Goal: Task Accomplishment & Management: Complete application form

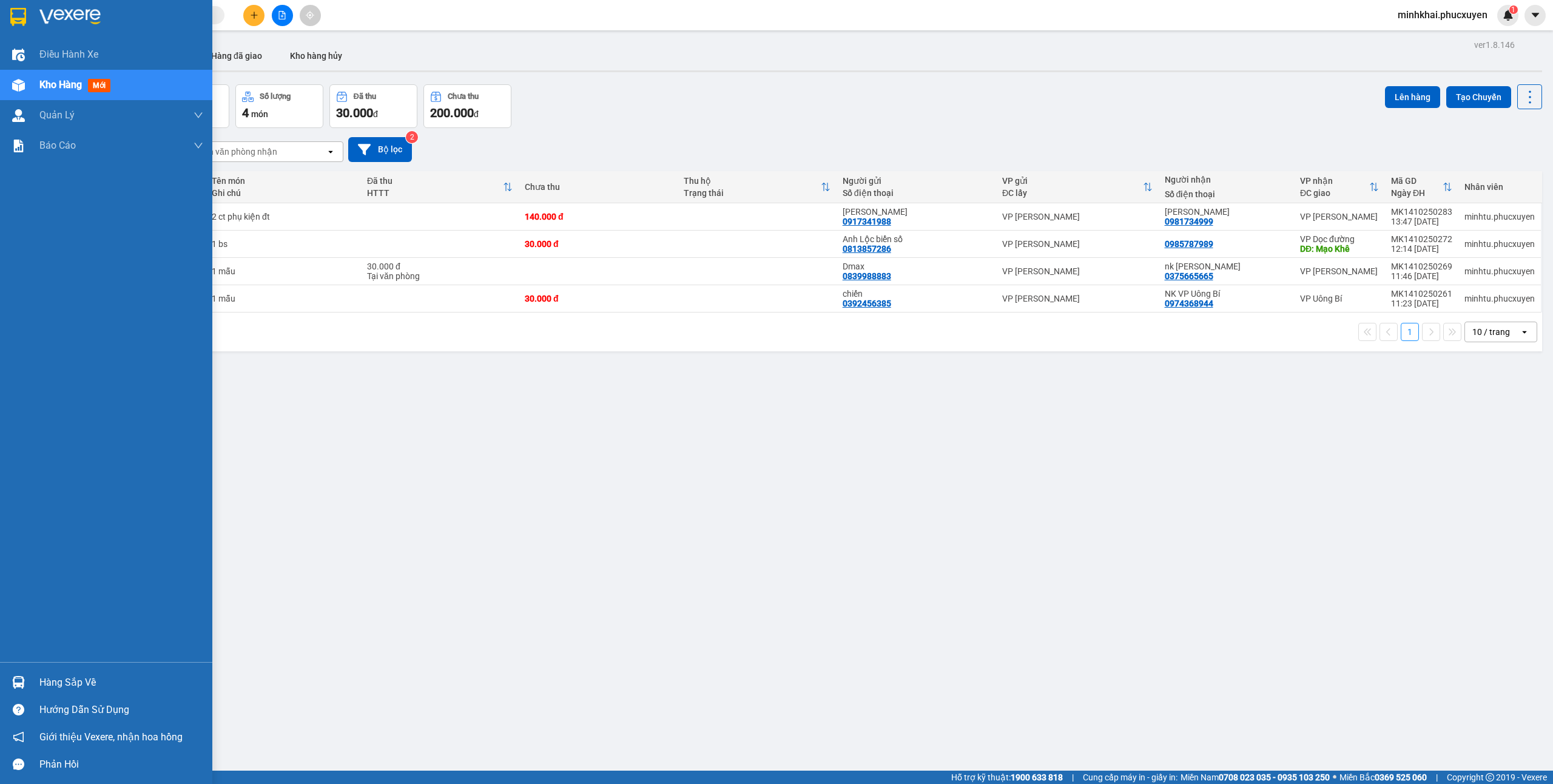
drag, startPoint x: 23, startPoint y: 680, endPoint x: 275, endPoint y: 770, distance: 267.6
click at [24, 680] on img at bounding box center [18, 682] width 12 height 12
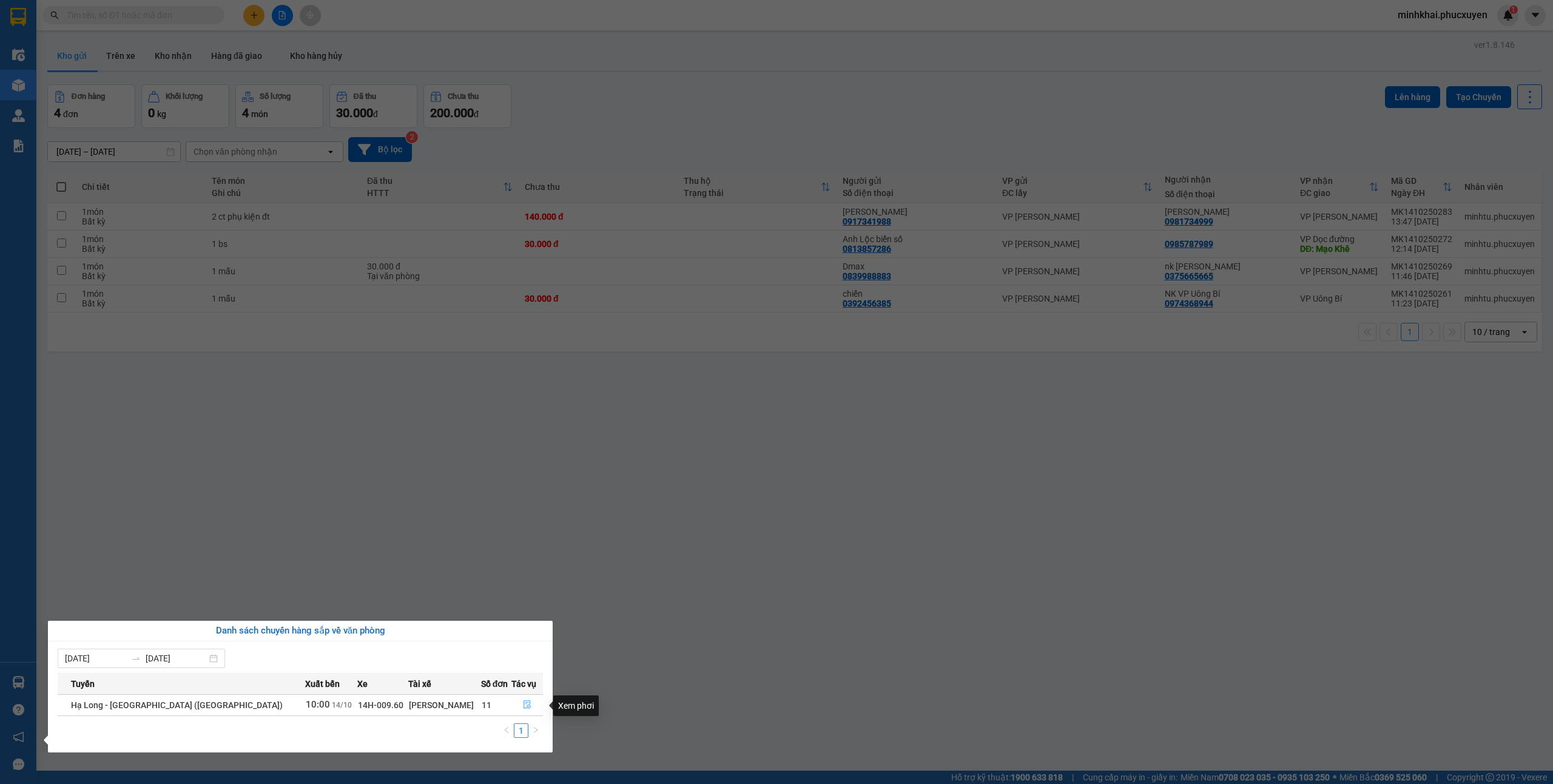
click at [526, 706] on icon "file-done" at bounding box center [527, 704] width 9 height 9
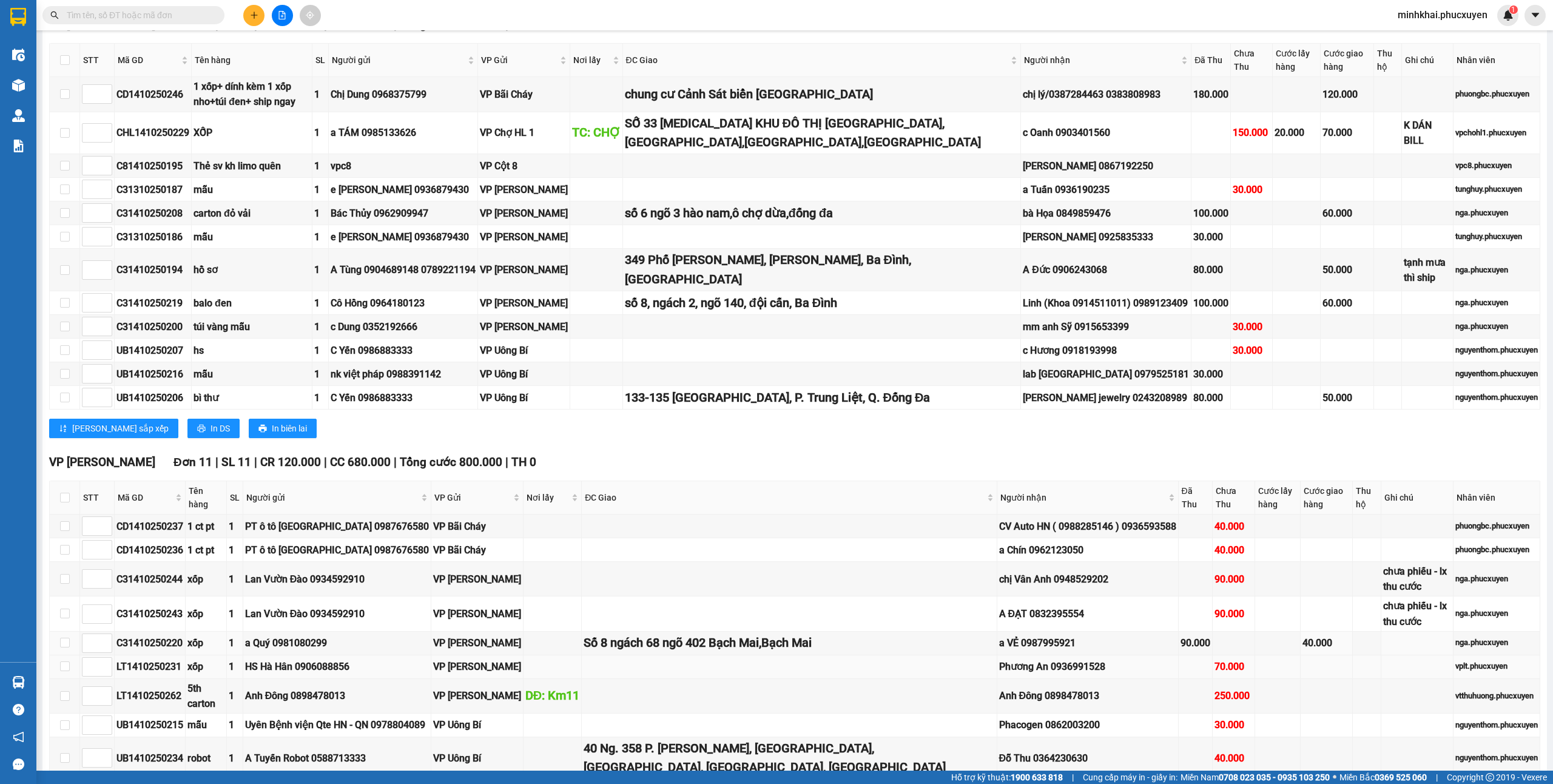
scroll to position [314, 0]
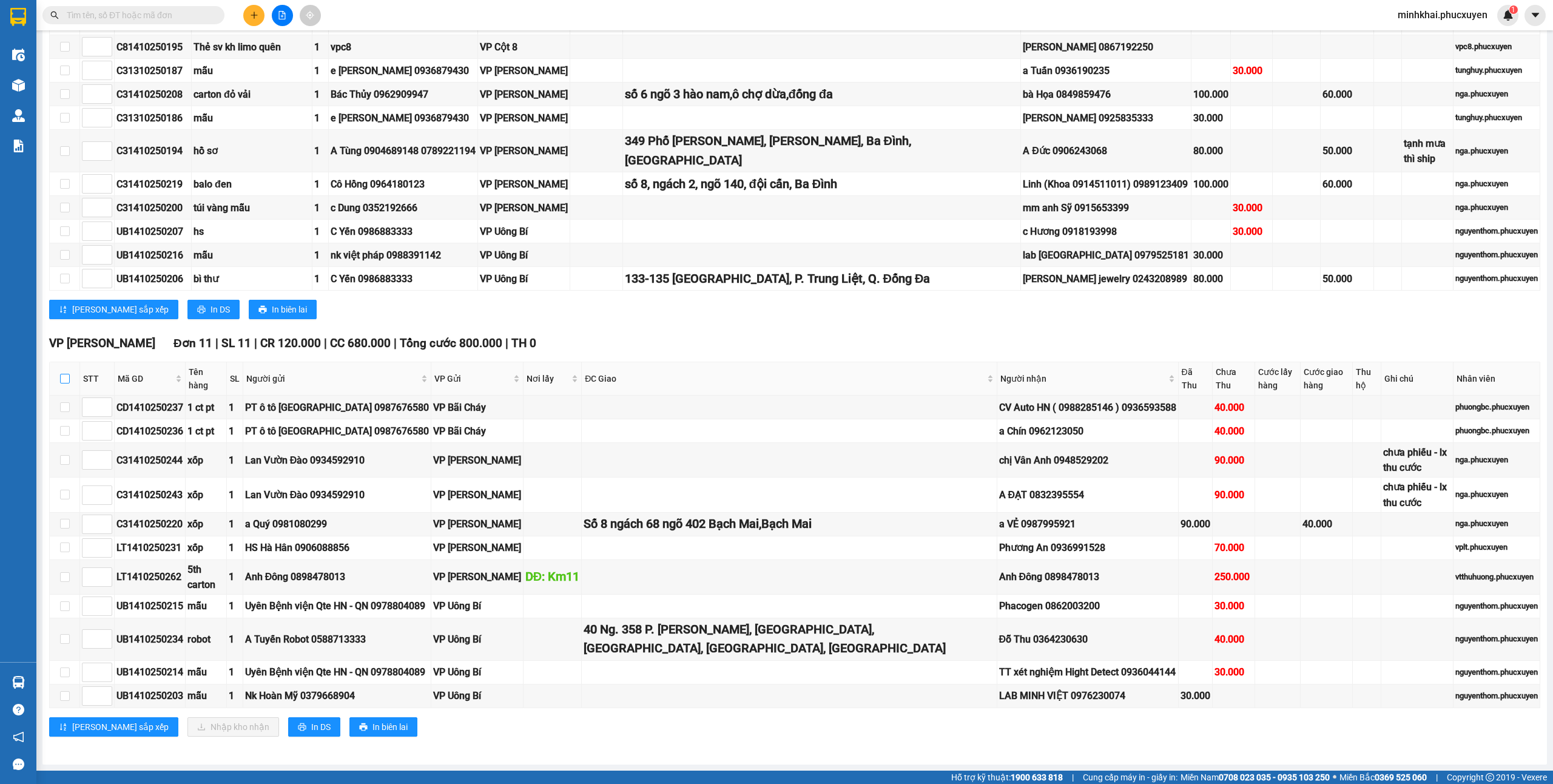
click at [65, 373] on input "checkbox" at bounding box center [65, 378] width 10 height 10
checkbox input "true"
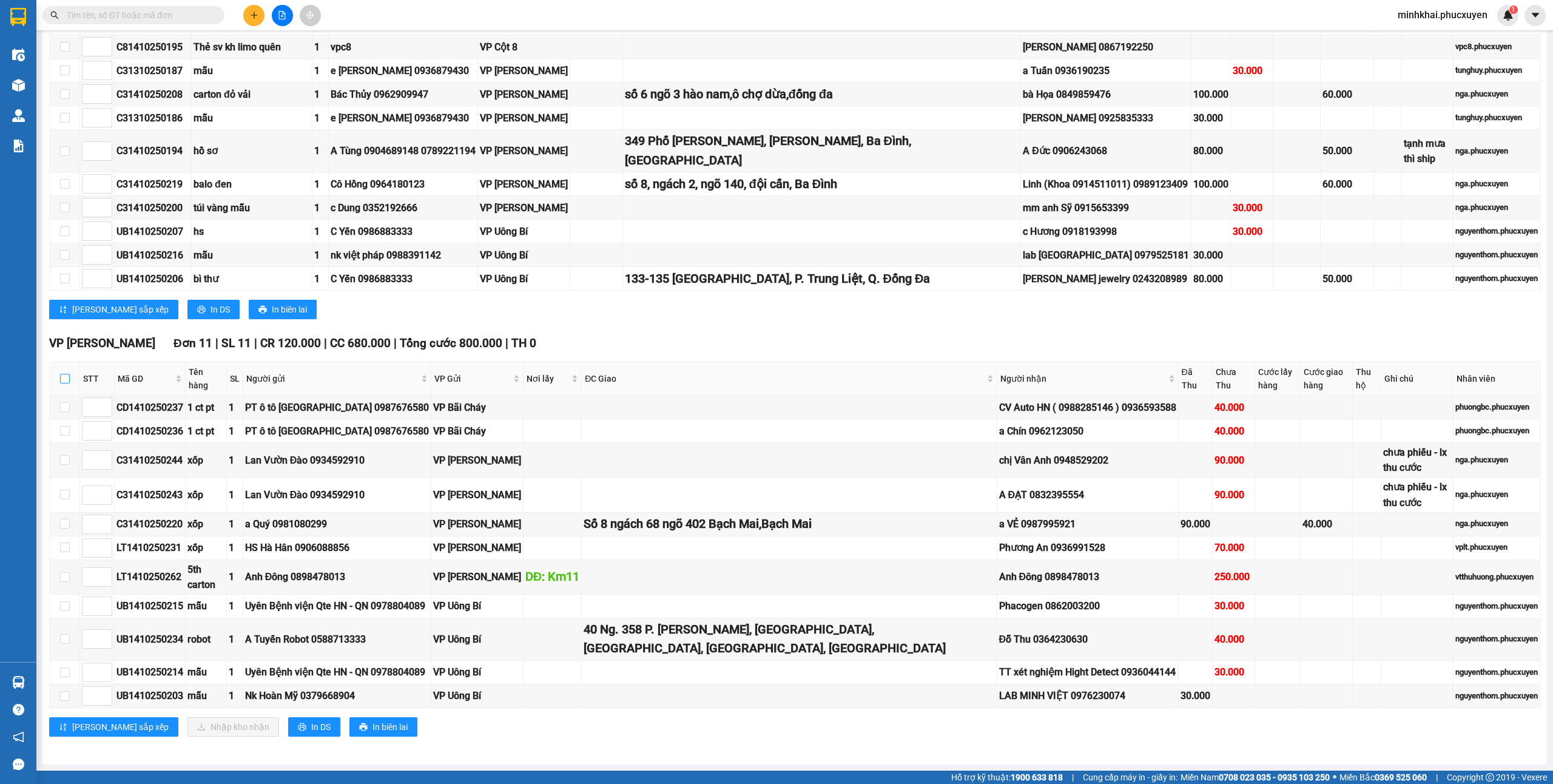
checkbox input "true"
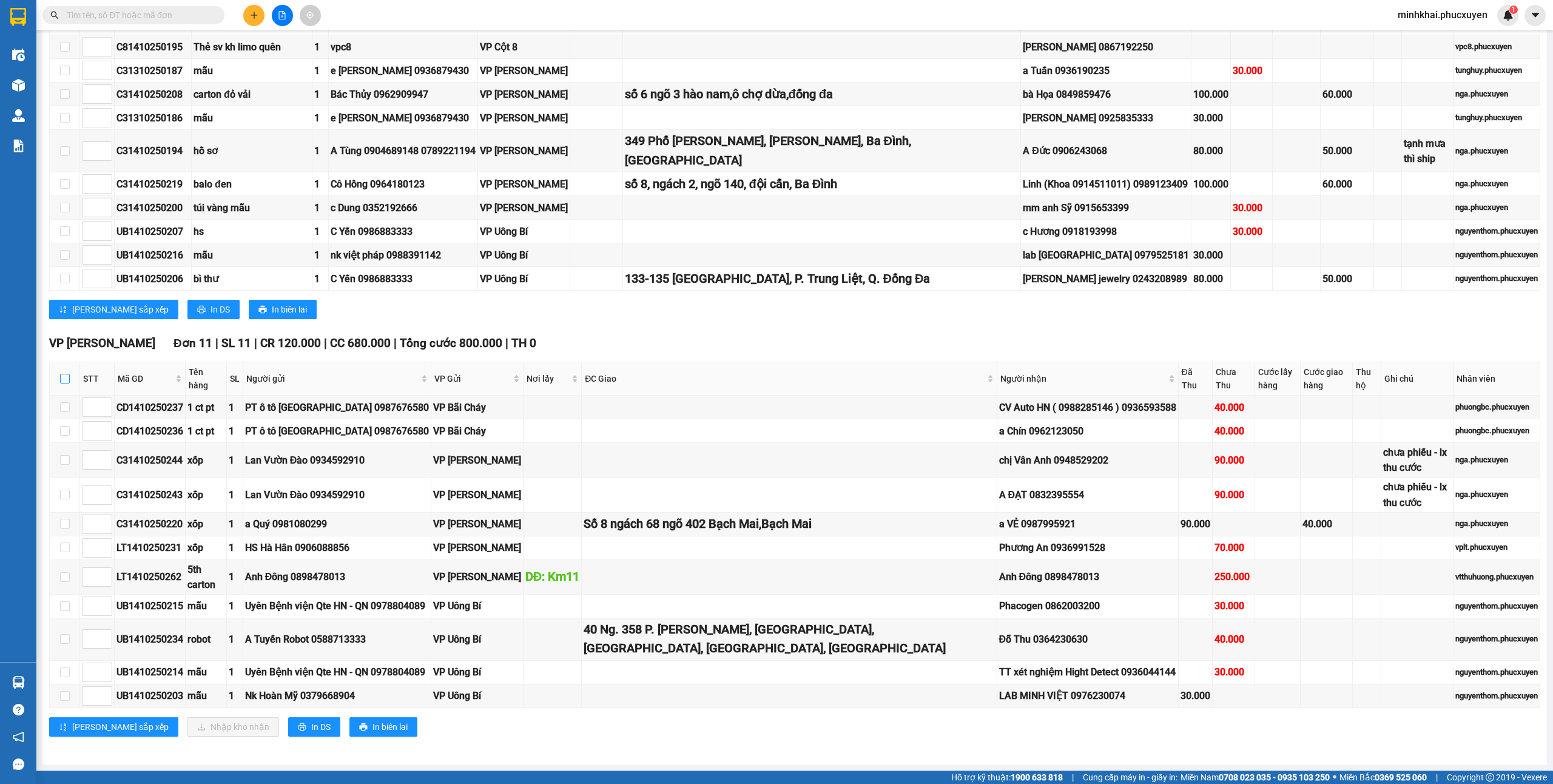
checkbox input "true"
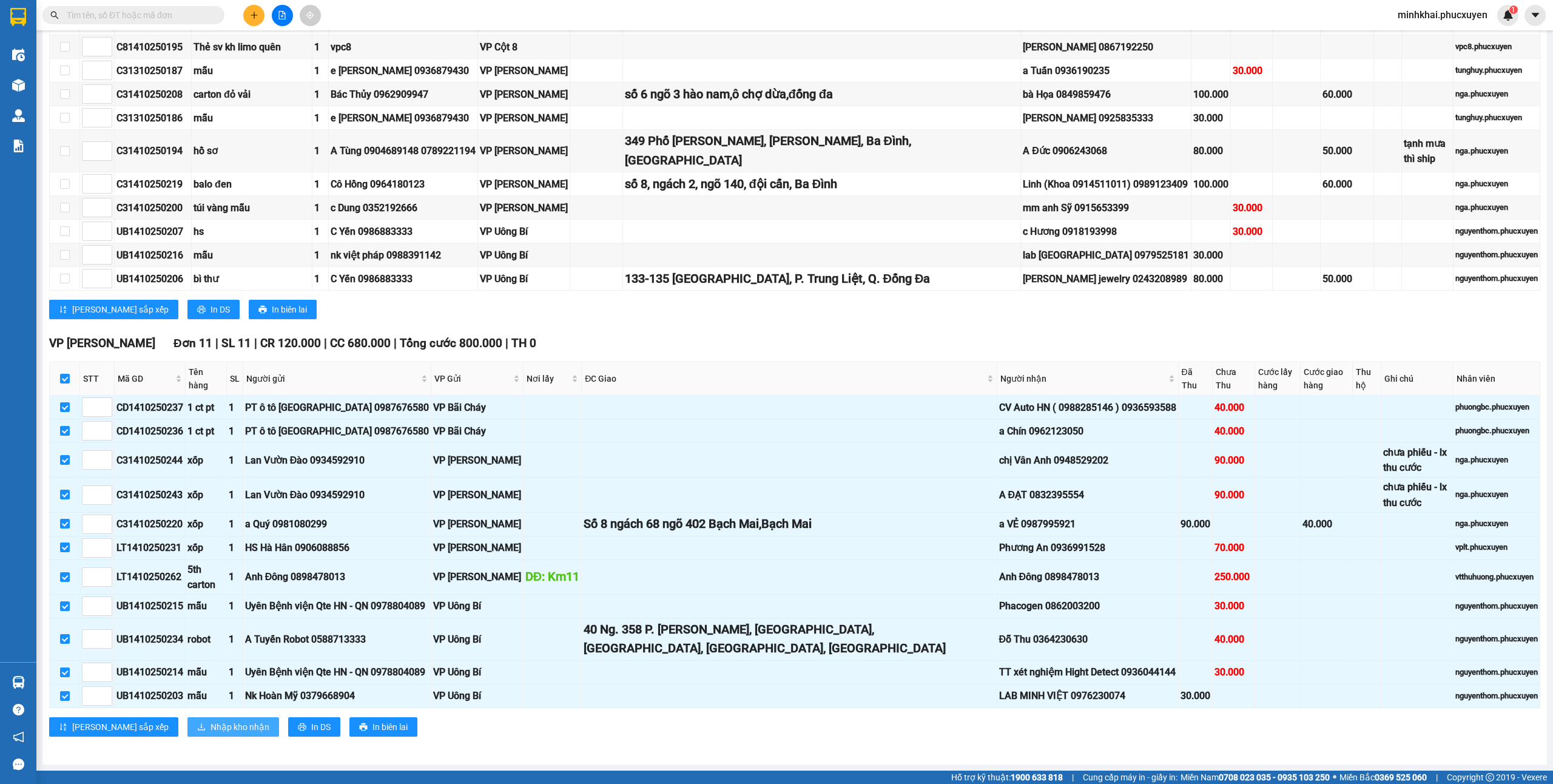
click at [211, 722] on span "Nhập kho nhận" at bounding box center [239, 727] width 58 height 13
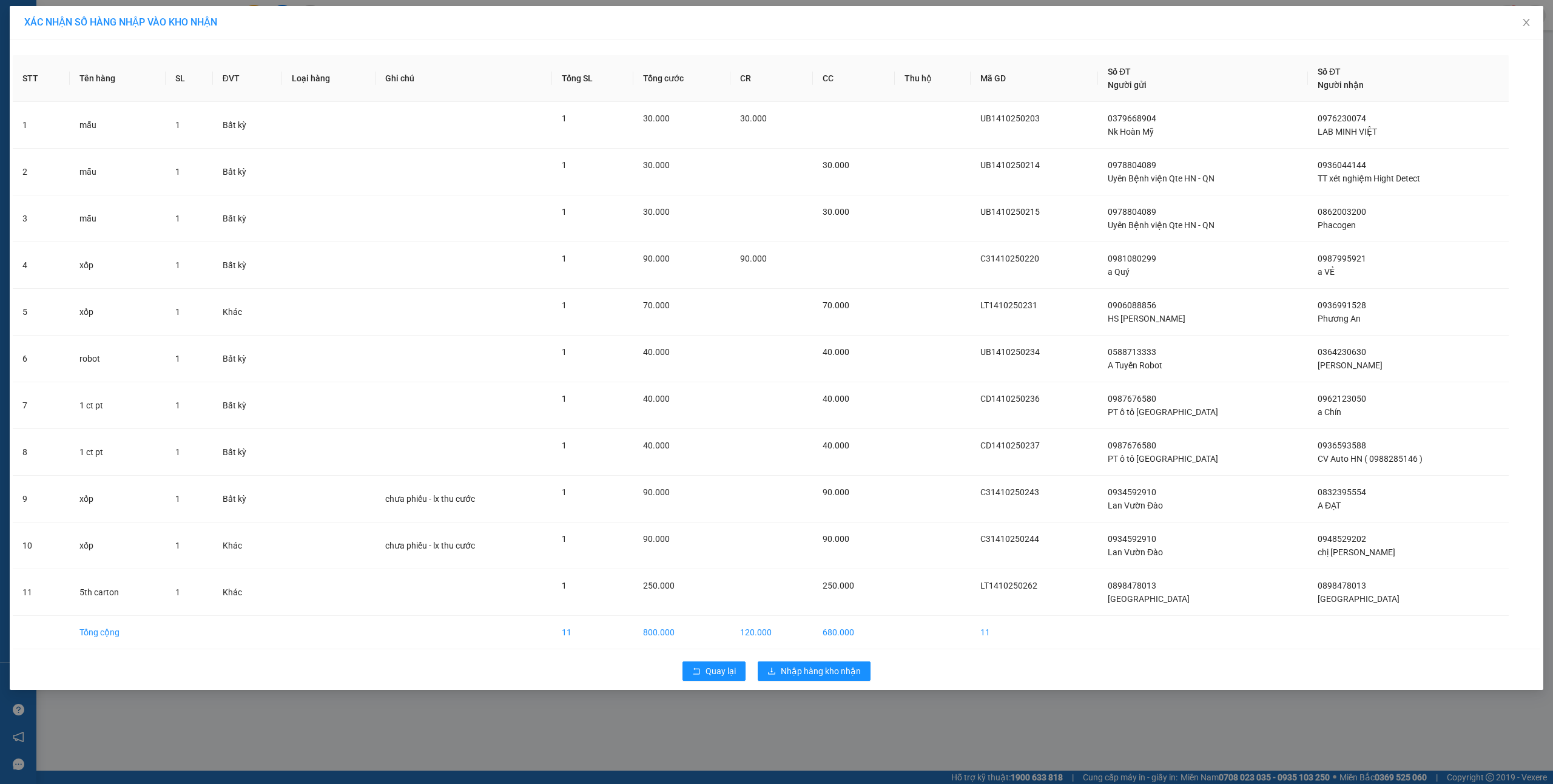
click at [776, 663] on div "Quay lại Nhập hàng kho nhận" at bounding box center [776, 670] width 1528 height 32
click at [787, 668] on span "Nhập hàng kho nhận" at bounding box center [822, 671] width 80 height 13
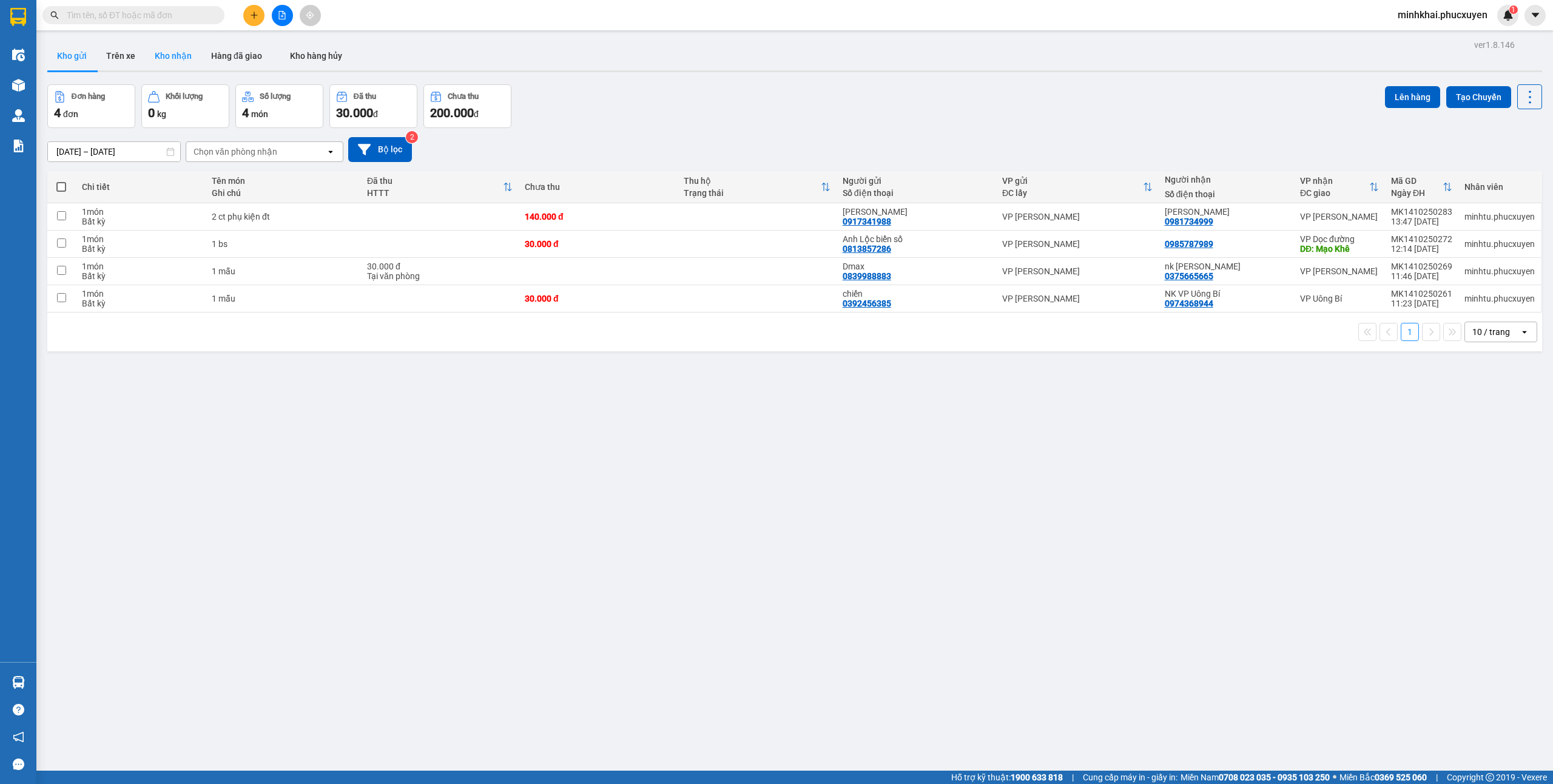
click at [176, 55] on button "Kho nhận" at bounding box center [172, 56] width 56 height 29
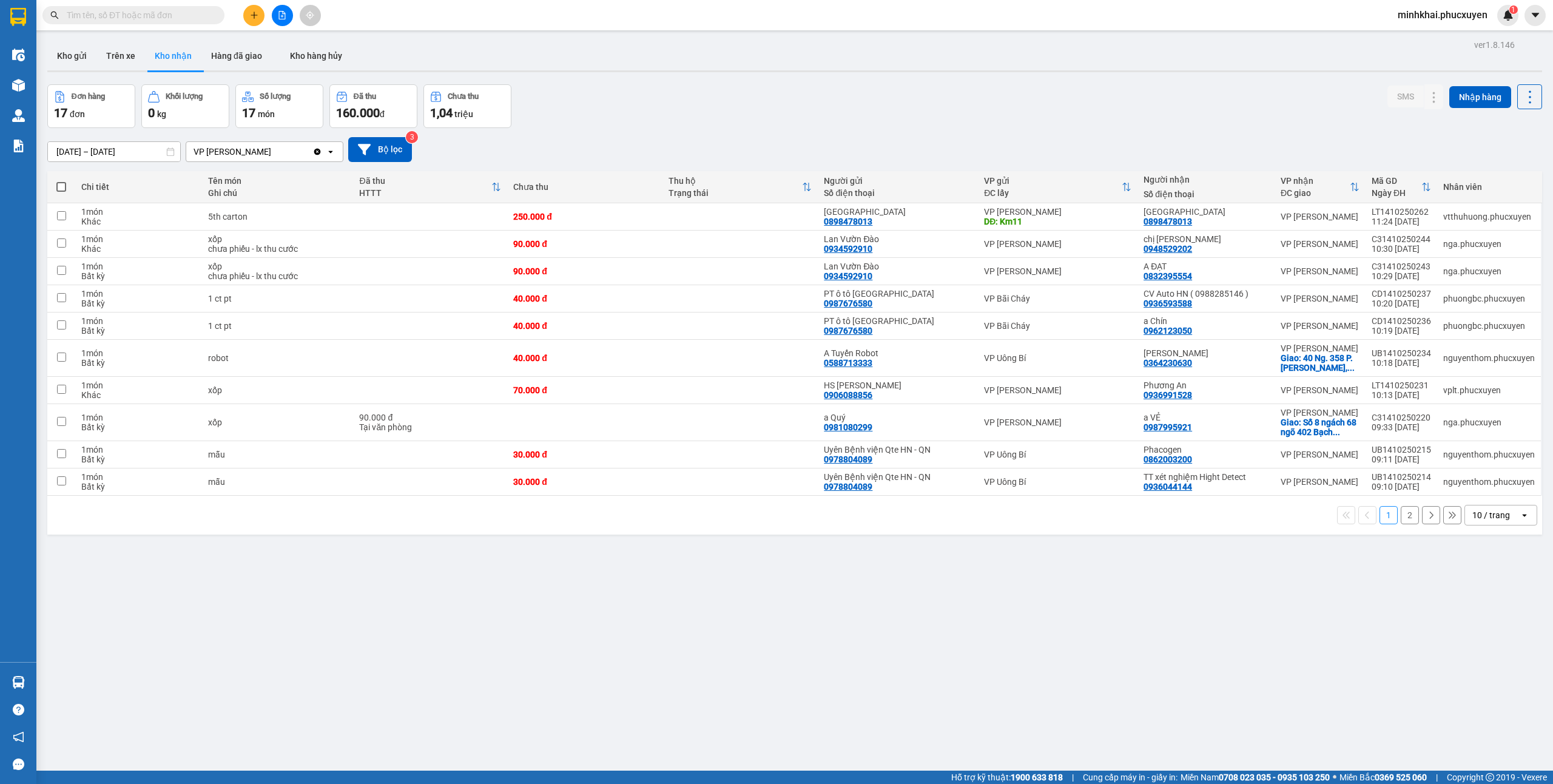
click at [1493, 521] on div "10 / trang" at bounding box center [1491, 515] width 37 height 12
click at [1477, 611] on span "50 / trang" at bounding box center [1479, 610] width 39 height 12
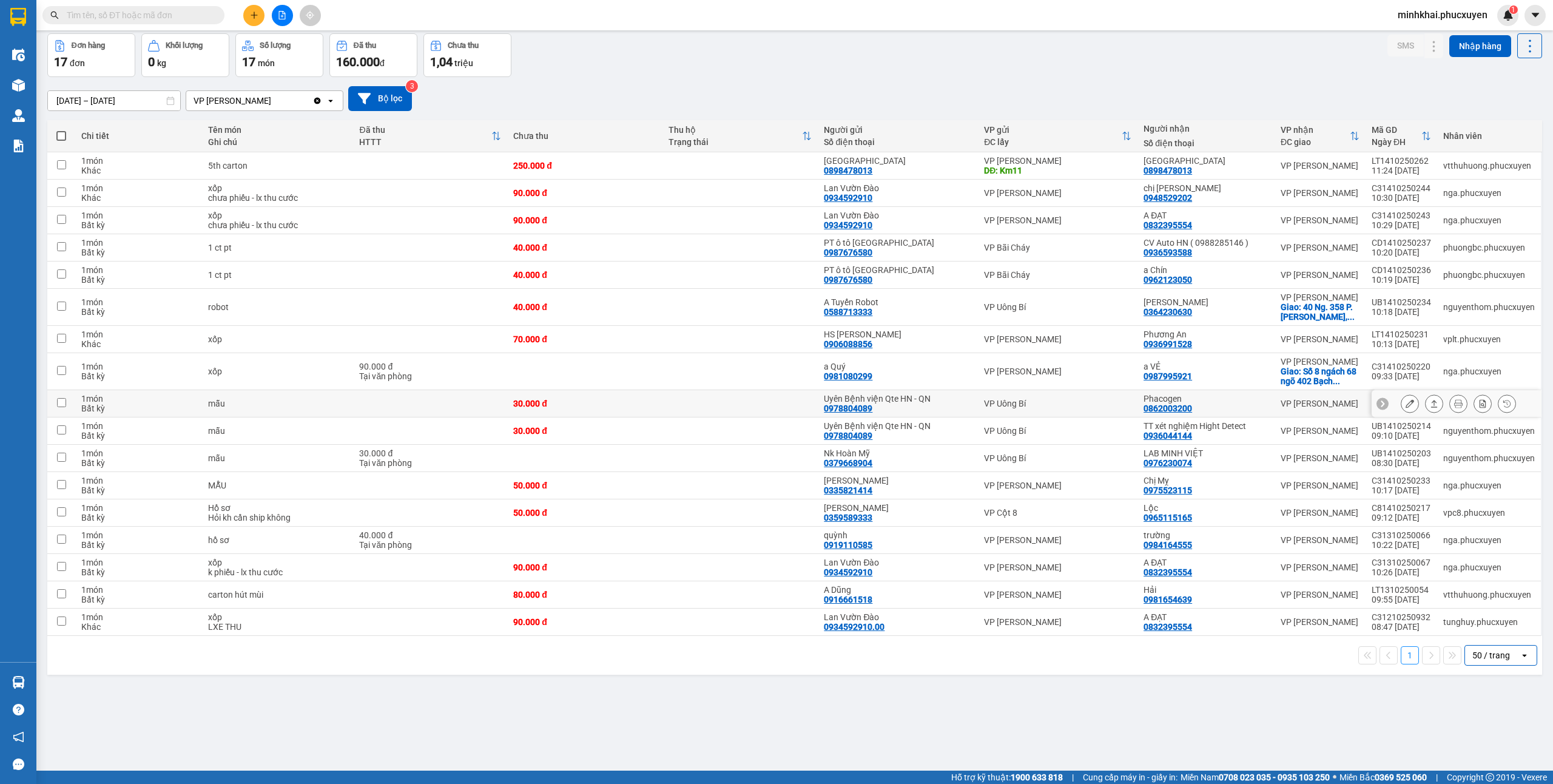
scroll to position [56, 0]
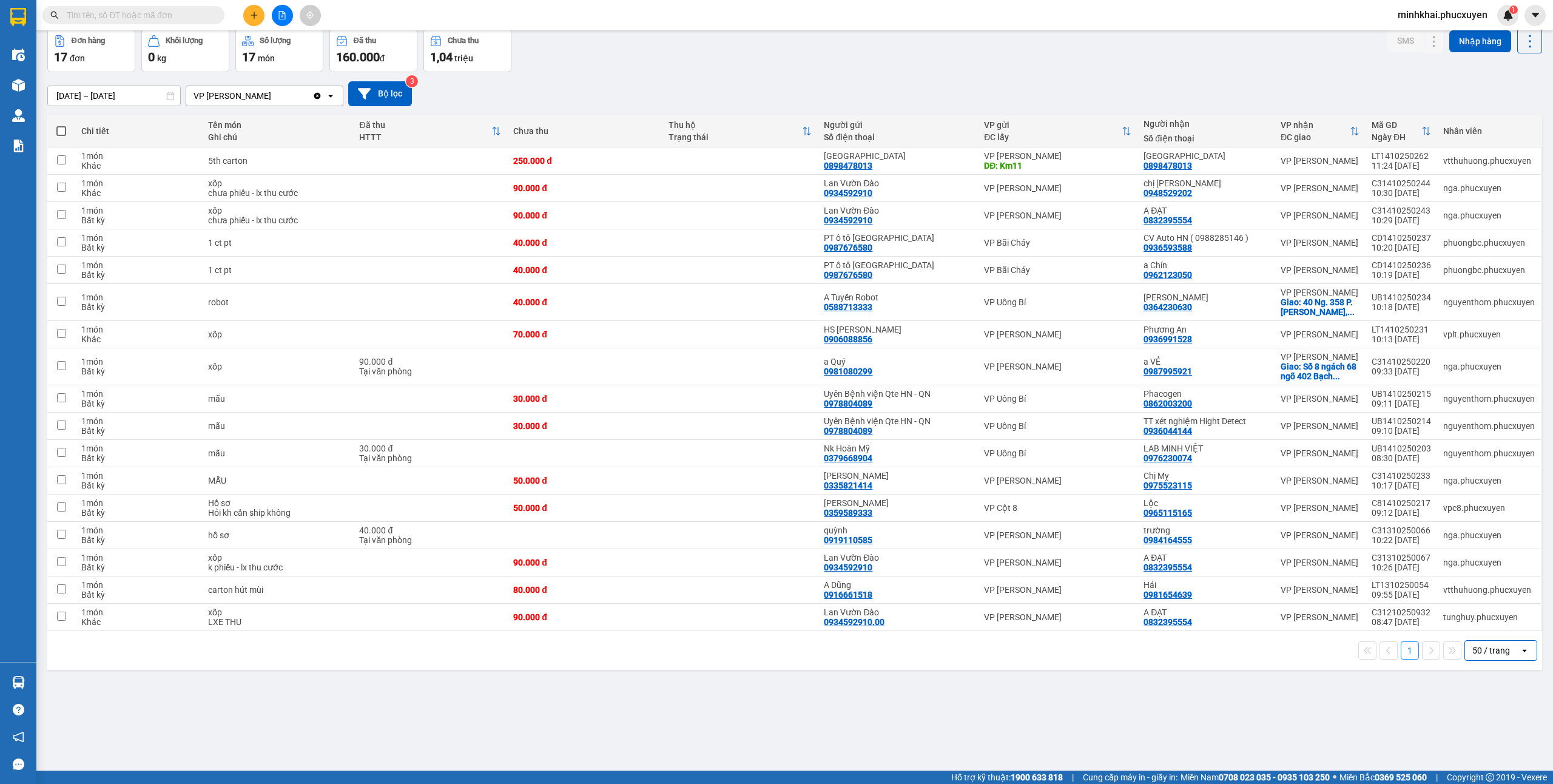
click at [371, 80] on div "[DATE] – [DATE] Press the down arrow key to interact with the calendar and sele…" at bounding box center [795, 93] width 1496 height 43
click at [376, 85] on button "Bộ lọc" at bounding box center [380, 94] width 64 height 25
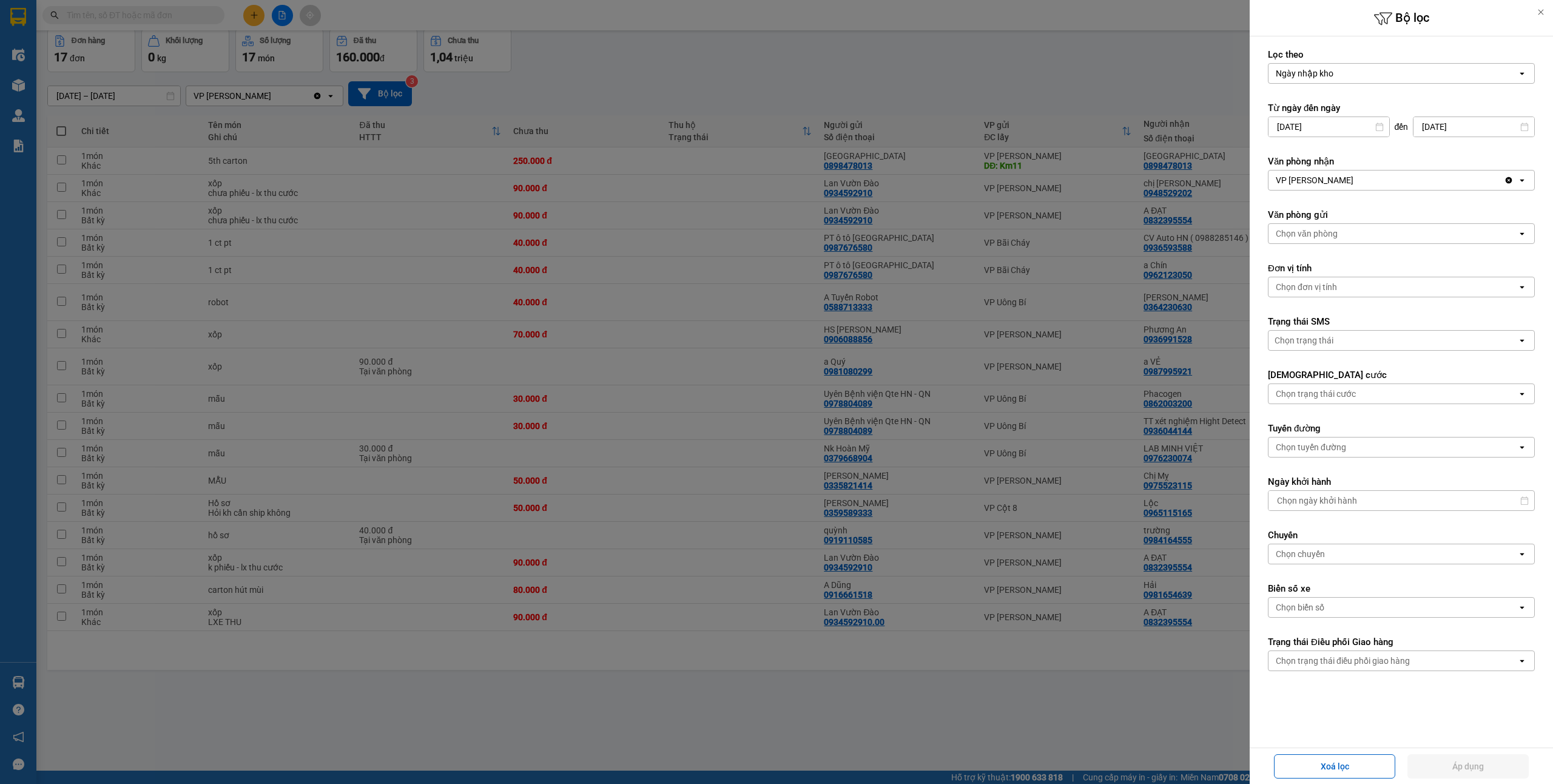
click at [1342, 122] on input "[DATE]" at bounding box center [1329, 126] width 121 height 19
click at [1384, 241] on div "10" at bounding box center [1387, 242] width 17 height 14
type input "[DATE]"
drag, startPoint x: 1445, startPoint y: 763, endPoint x: 1452, endPoint y: 750, distance: 14.8
click at [1445, 763] on button "Áp dụng" at bounding box center [1468, 766] width 122 height 24
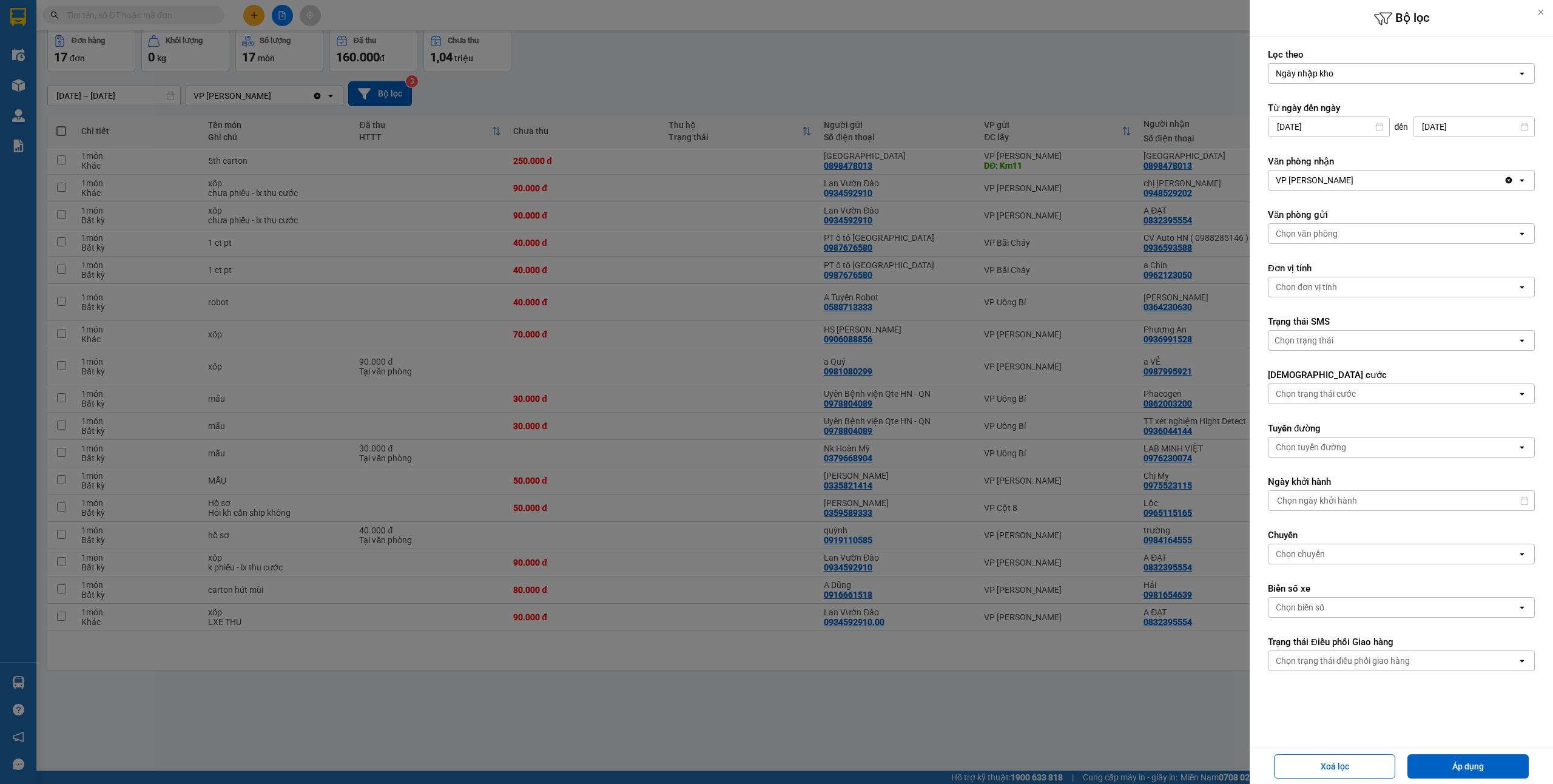
type input "[DATE] – [DATE]"
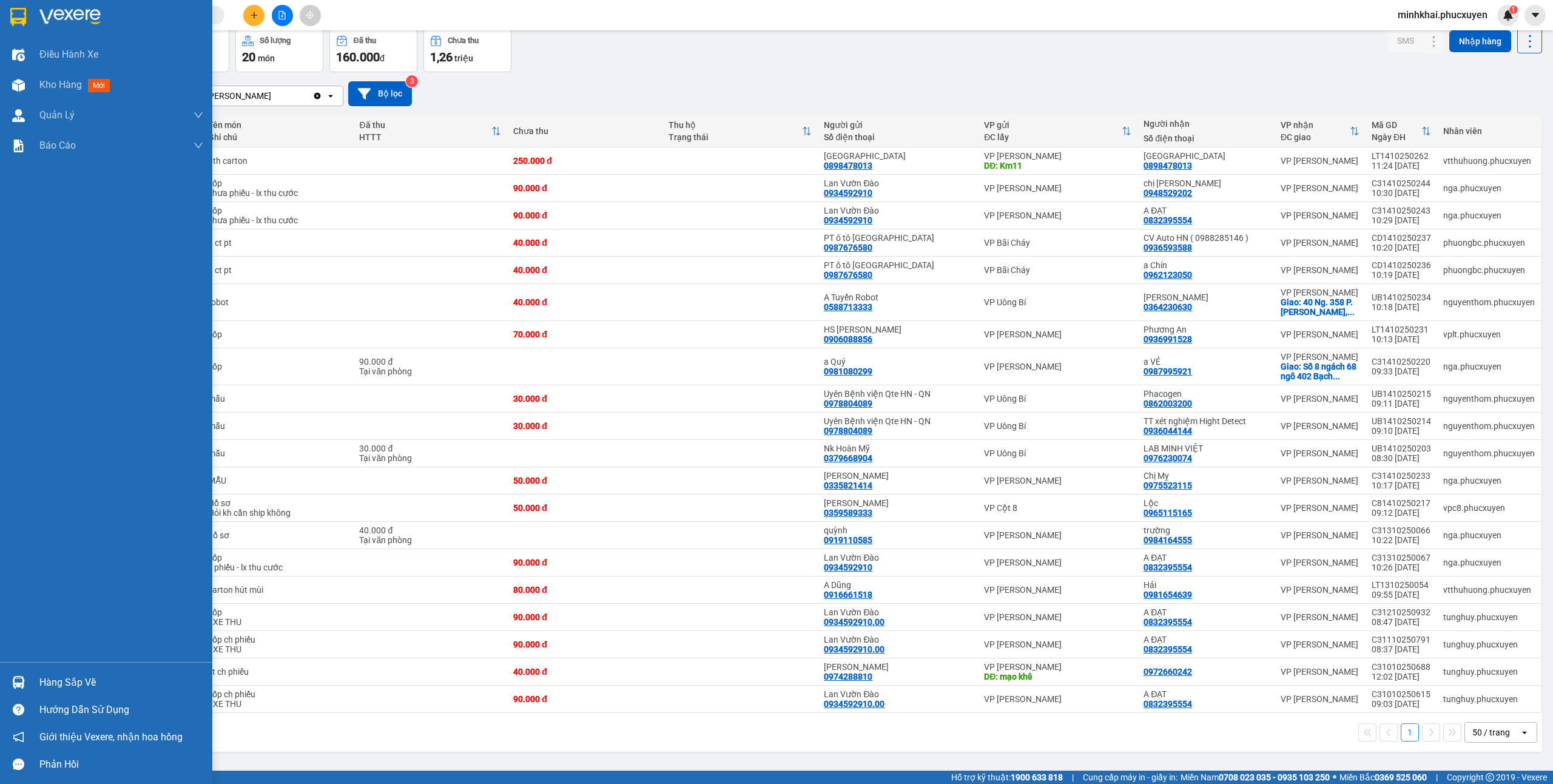
click at [45, 689] on div "Hàng sắp về" at bounding box center [121, 682] width 164 height 18
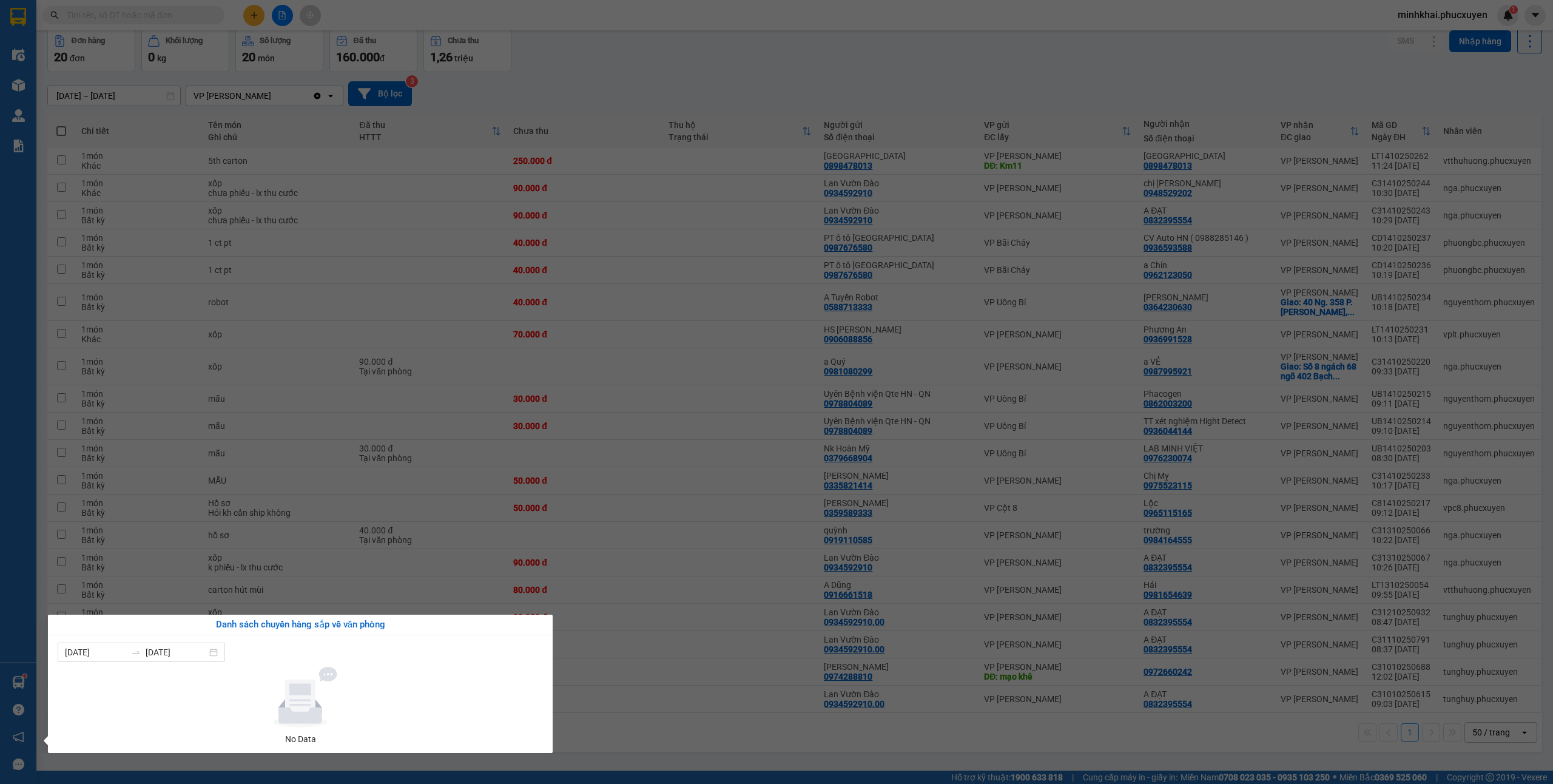
click at [642, 734] on section "Kết quả tìm kiếm ( 0 ) Bộ lọc No Data minhkhai.phucxuyen 1 Điều hành xe Kho hàn…" at bounding box center [776, 392] width 1553 height 784
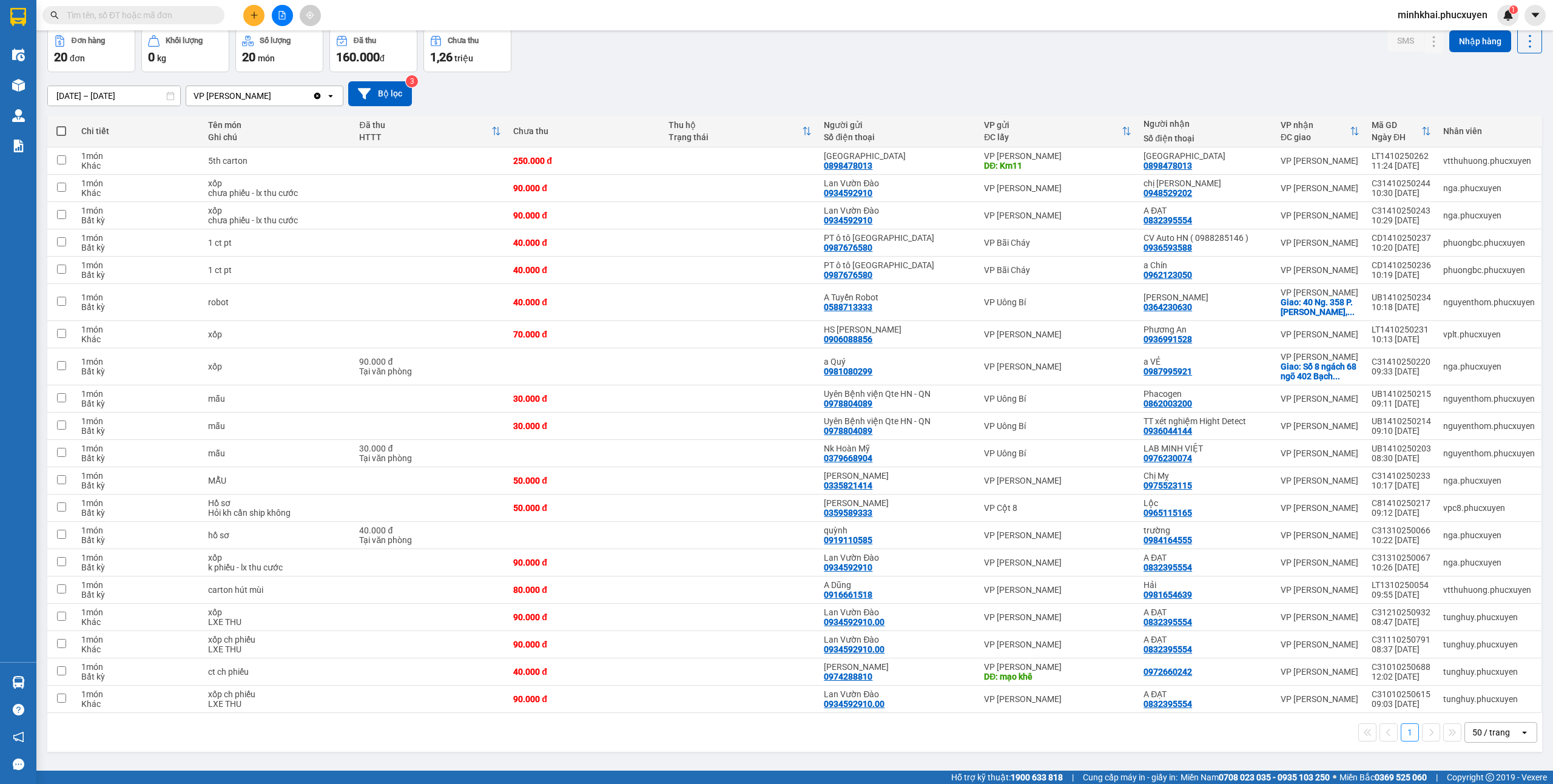
click at [248, 14] on button at bounding box center [254, 15] width 21 height 21
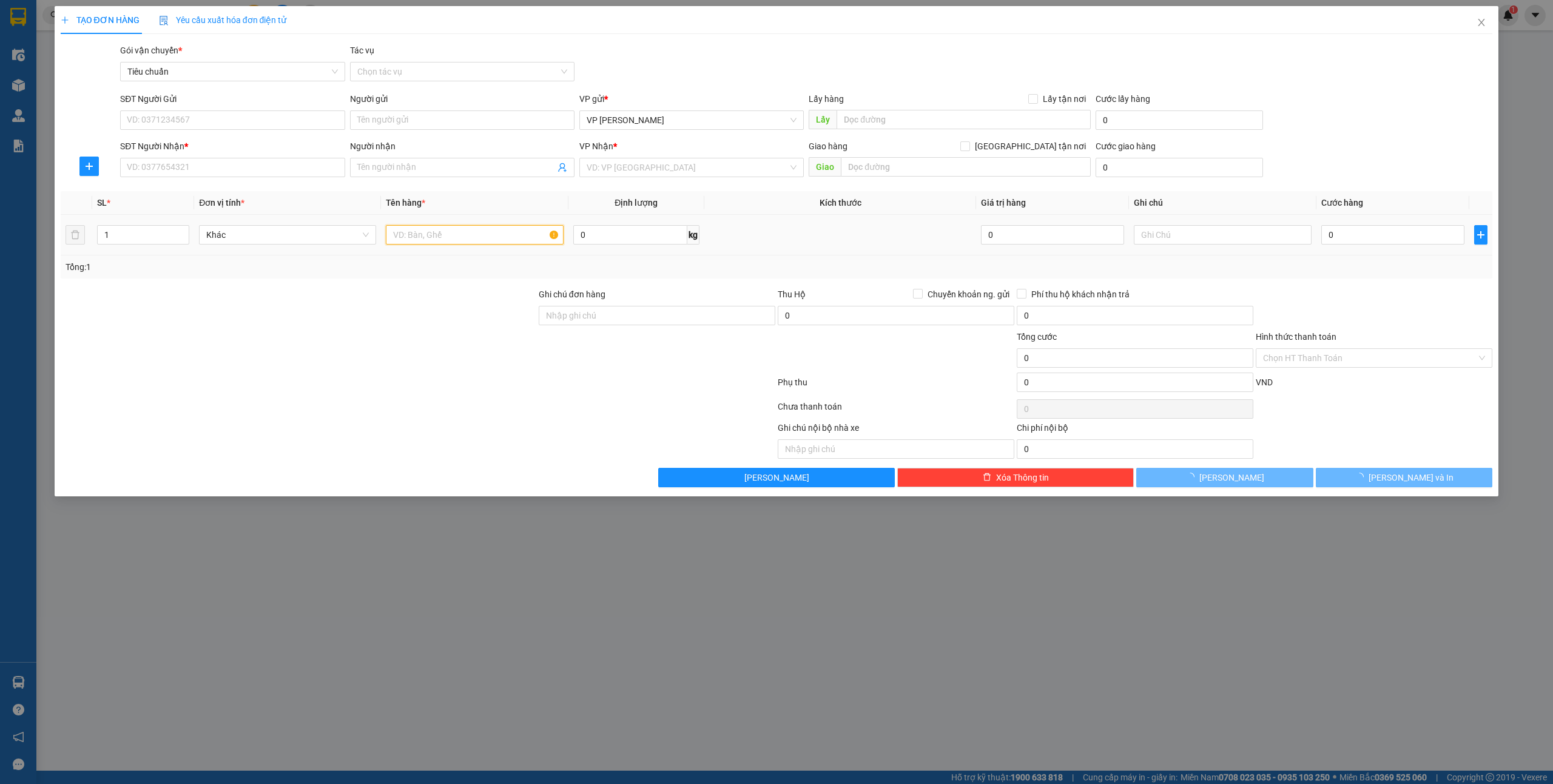
click at [425, 235] on input "text" at bounding box center [474, 235] width 177 height 19
type input "1 ct"
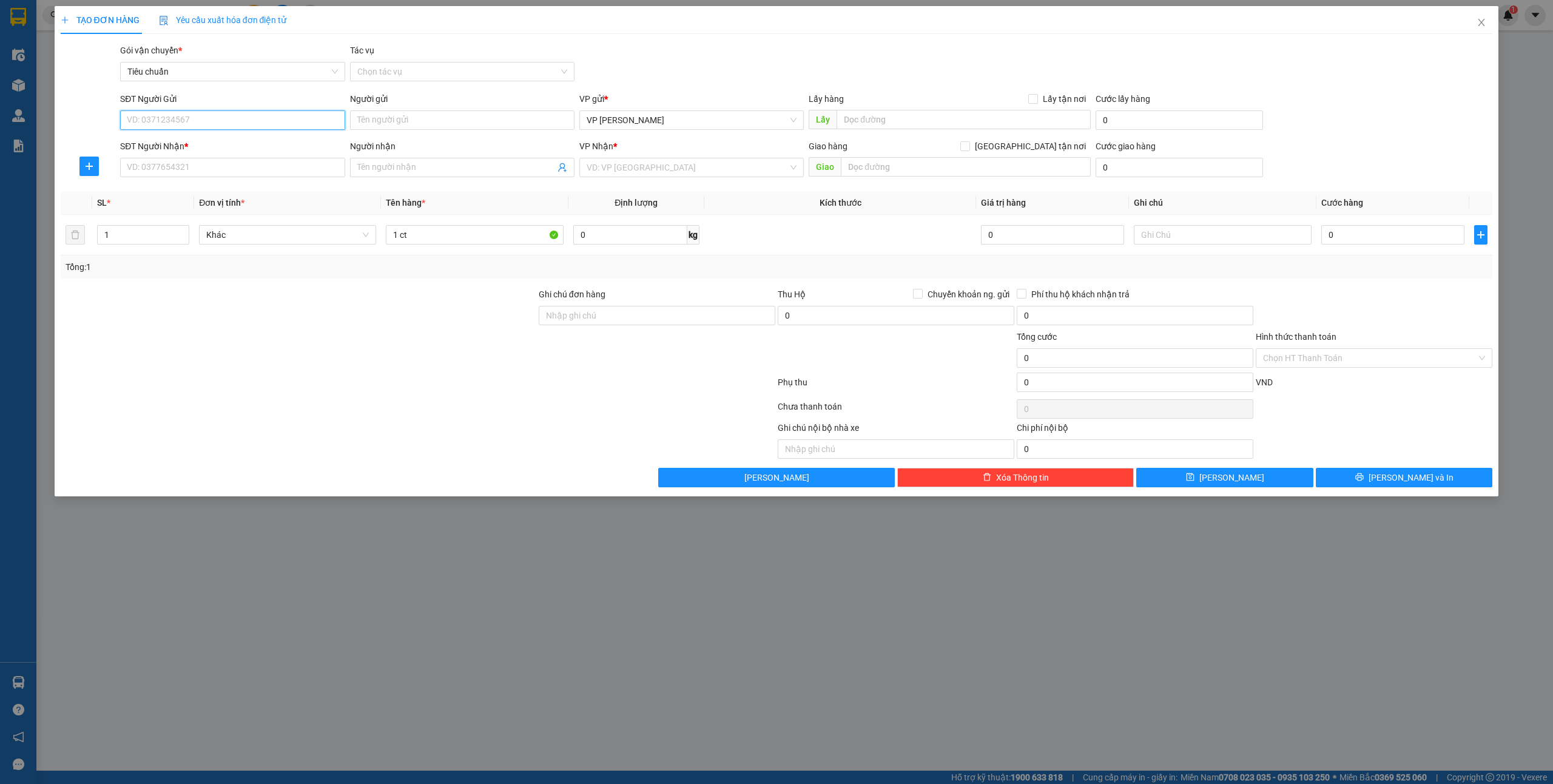
click at [182, 125] on input "SĐT Người Gửi" at bounding box center [232, 120] width 224 height 19
click at [1480, 28] on icon "close" at bounding box center [1482, 22] width 10 height 10
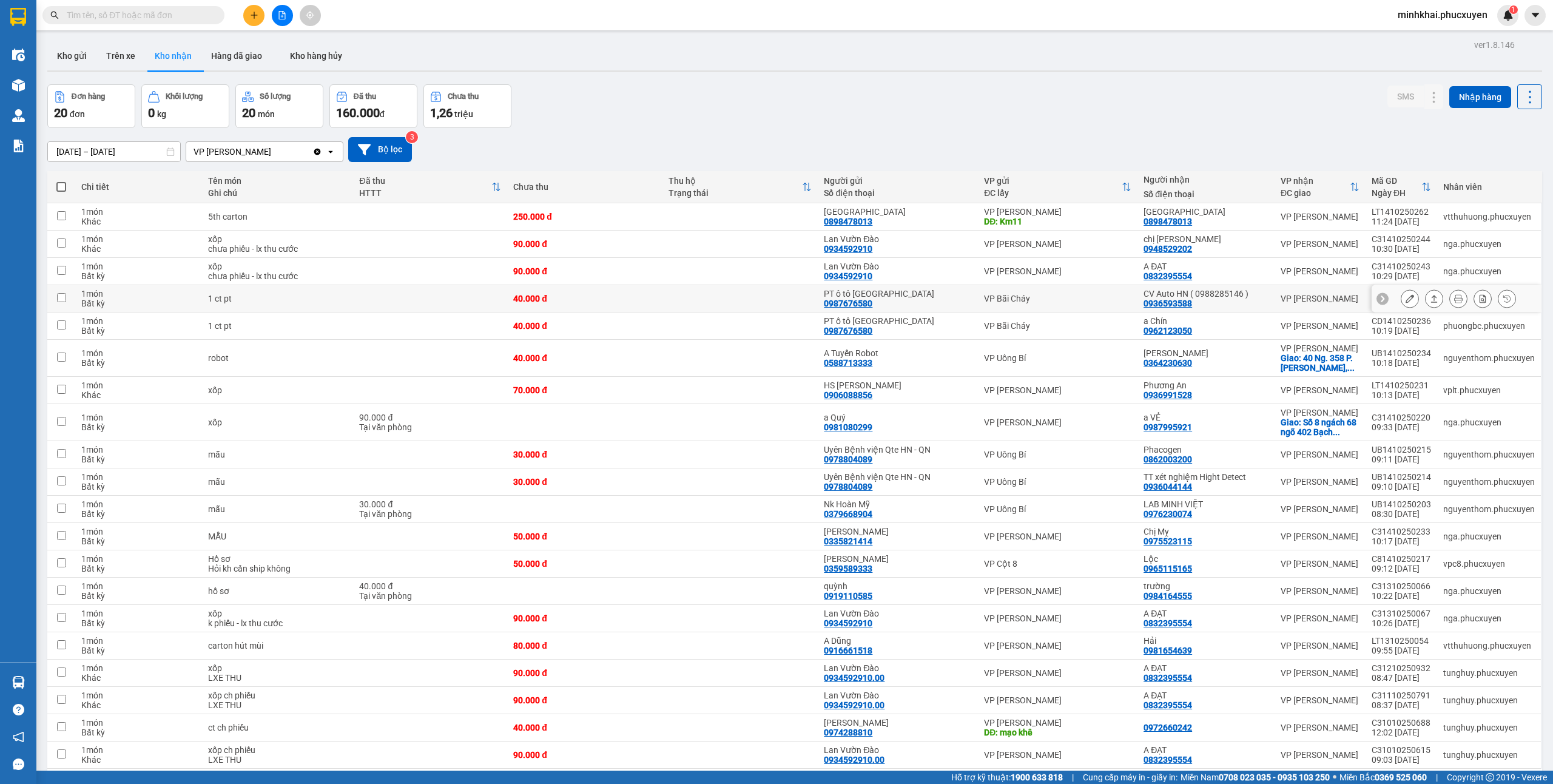
click at [1430, 300] on icon at bounding box center [1434, 298] width 9 height 9
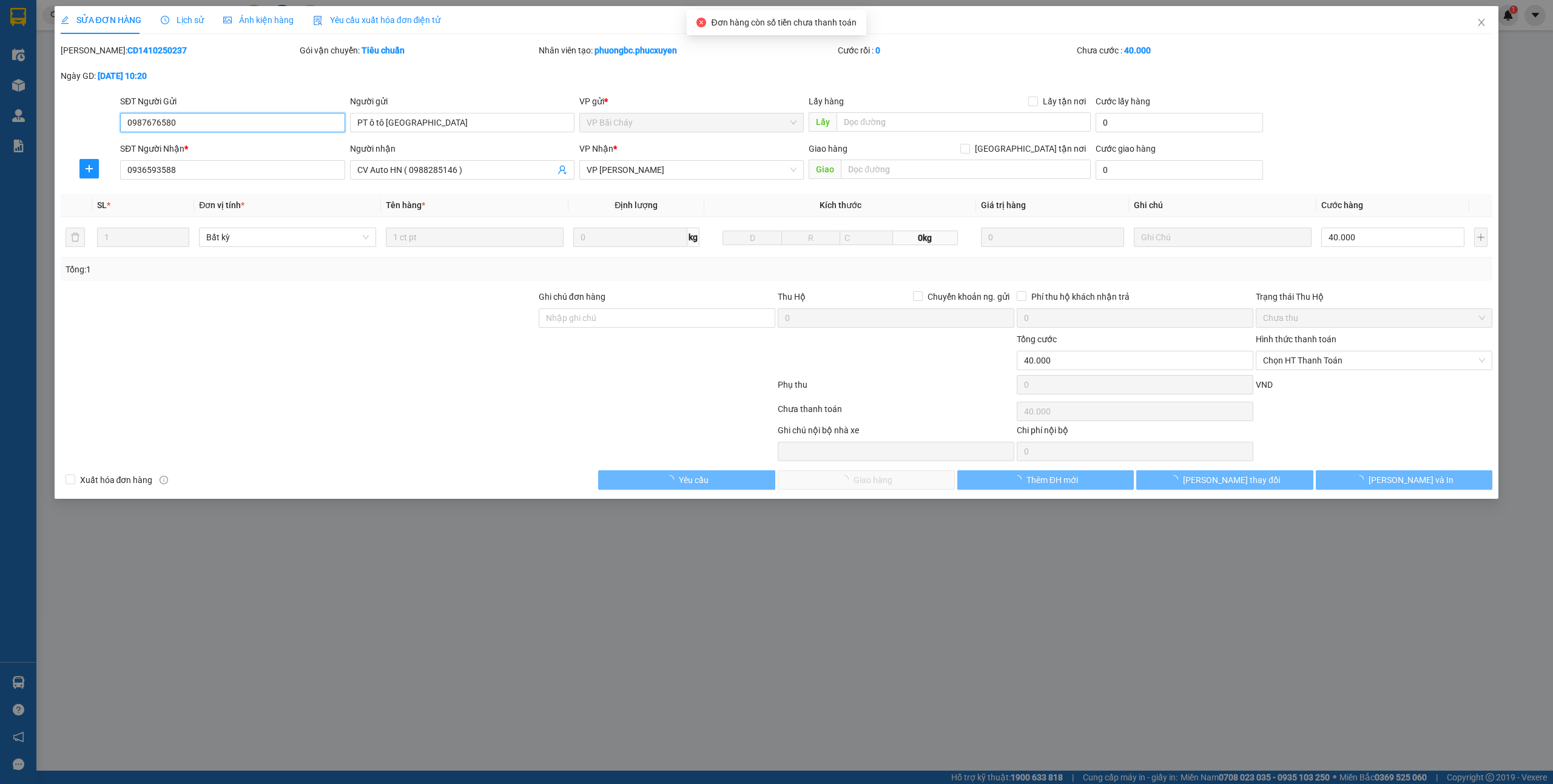
type input "0987676580"
type input "PT ô tô [GEOGRAPHIC_DATA]"
type input "0936593588"
type input "CV Auto HN ( 0988285146 )"
type input "0"
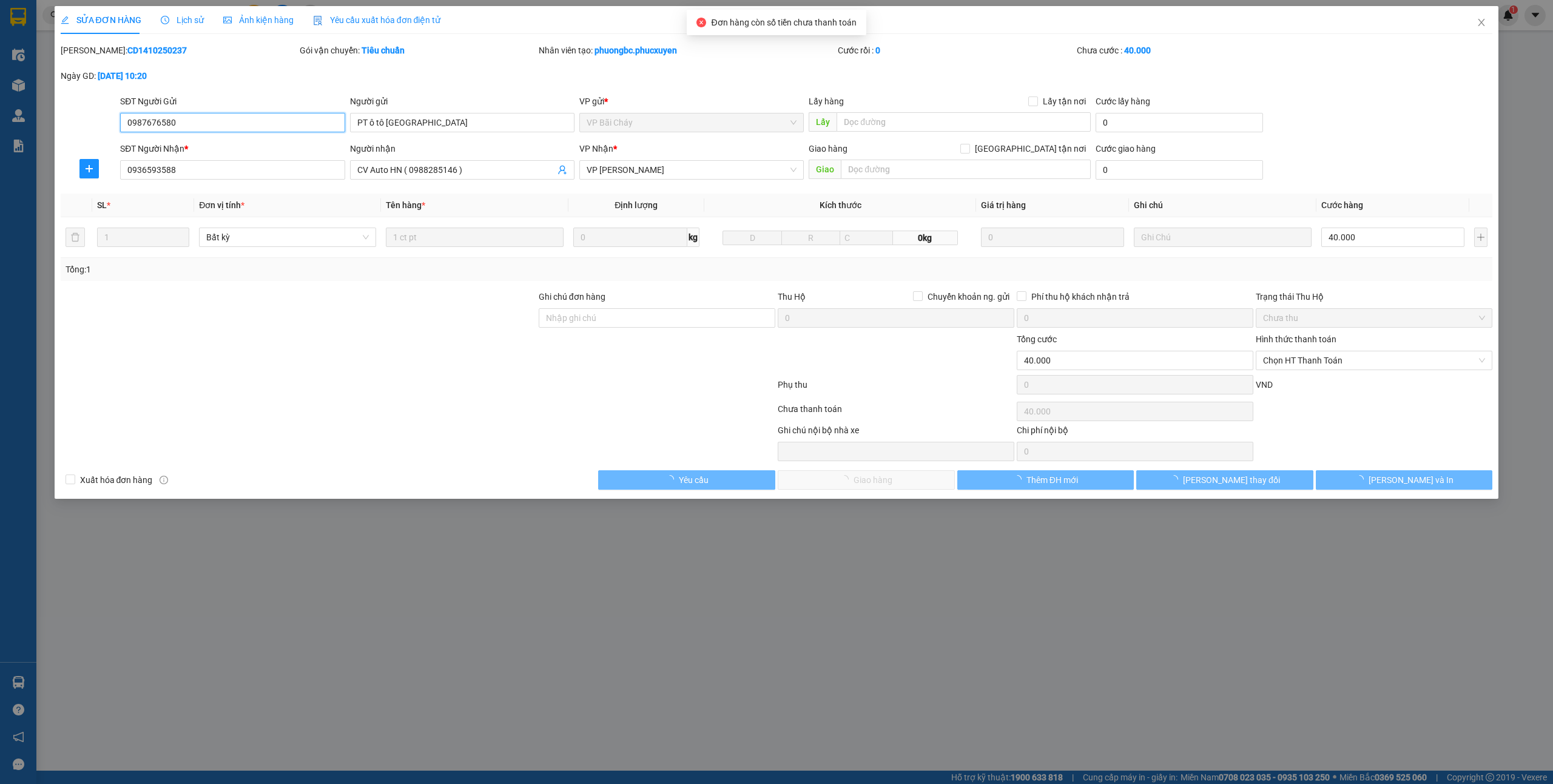
type input "40.000"
click at [1311, 360] on span "Chọn HT Thanh Toán" at bounding box center [1374, 360] width 222 height 18
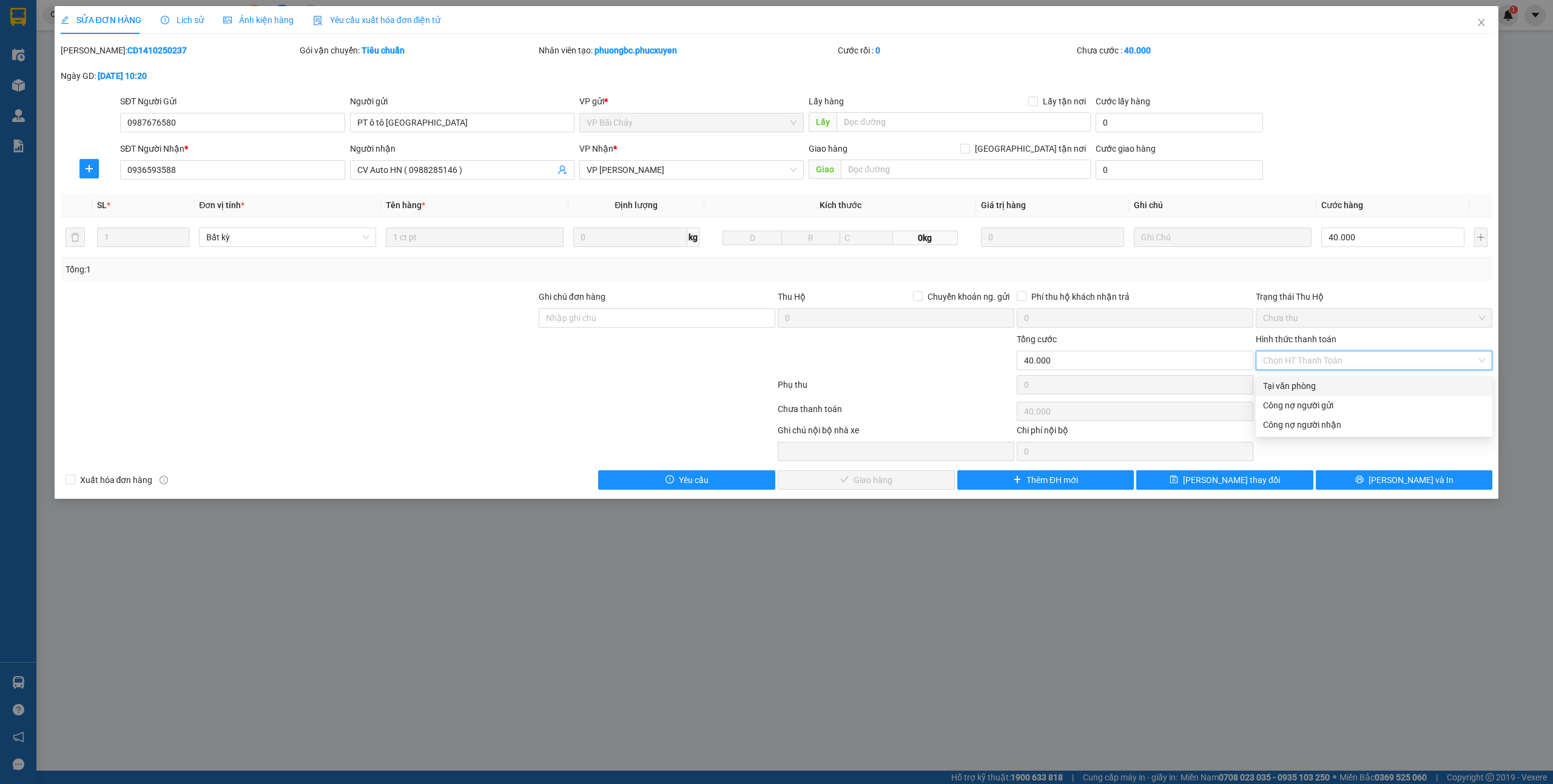
click at [1285, 382] on div "Tại văn phòng" at bounding box center [1374, 386] width 222 height 13
type input "0"
click at [824, 484] on button "[PERSON_NAME] và Giao hàng" at bounding box center [866, 480] width 177 height 19
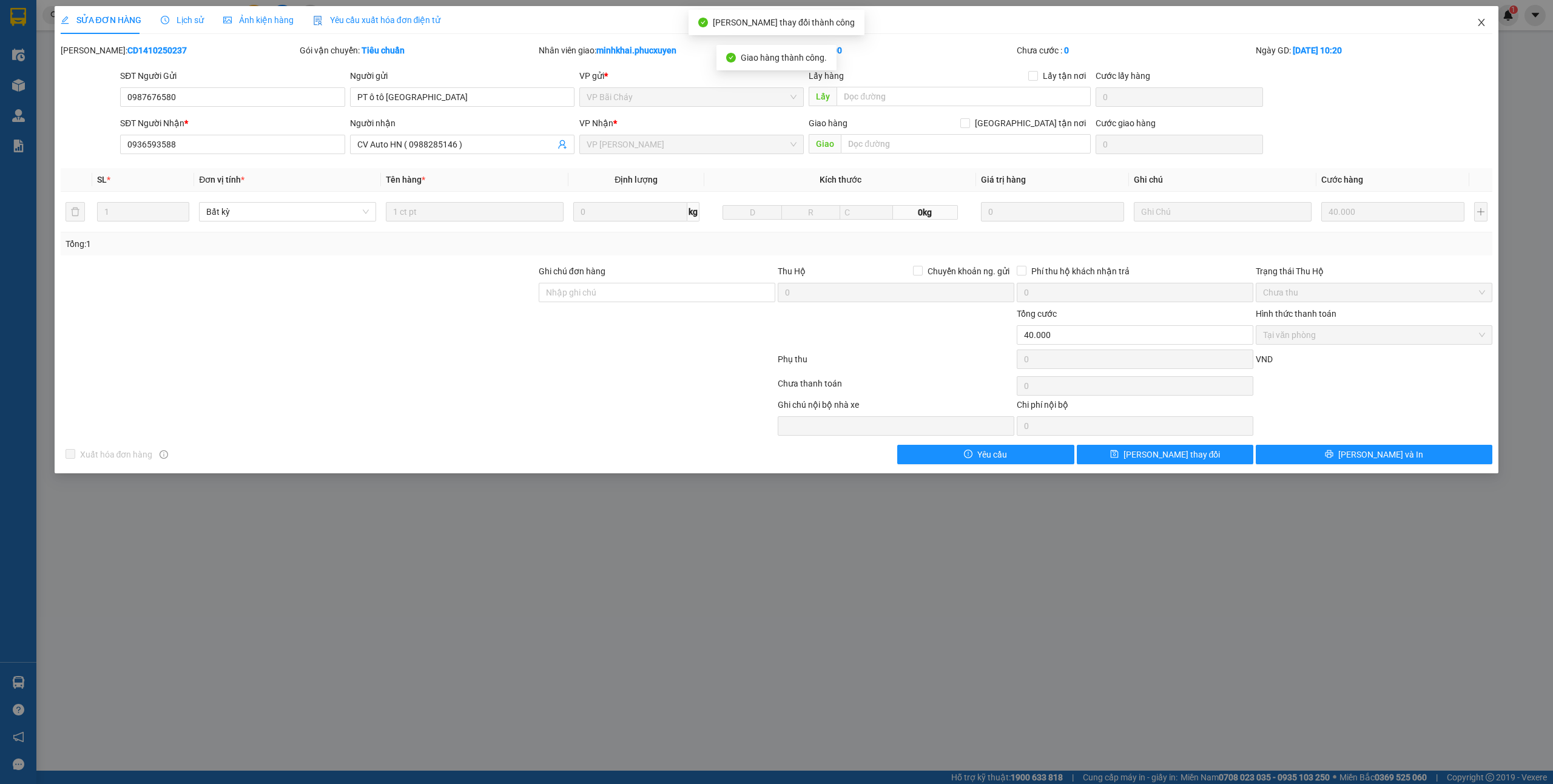
click at [1483, 23] on icon "close" at bounding box center [1482, 22] width 10 height 10
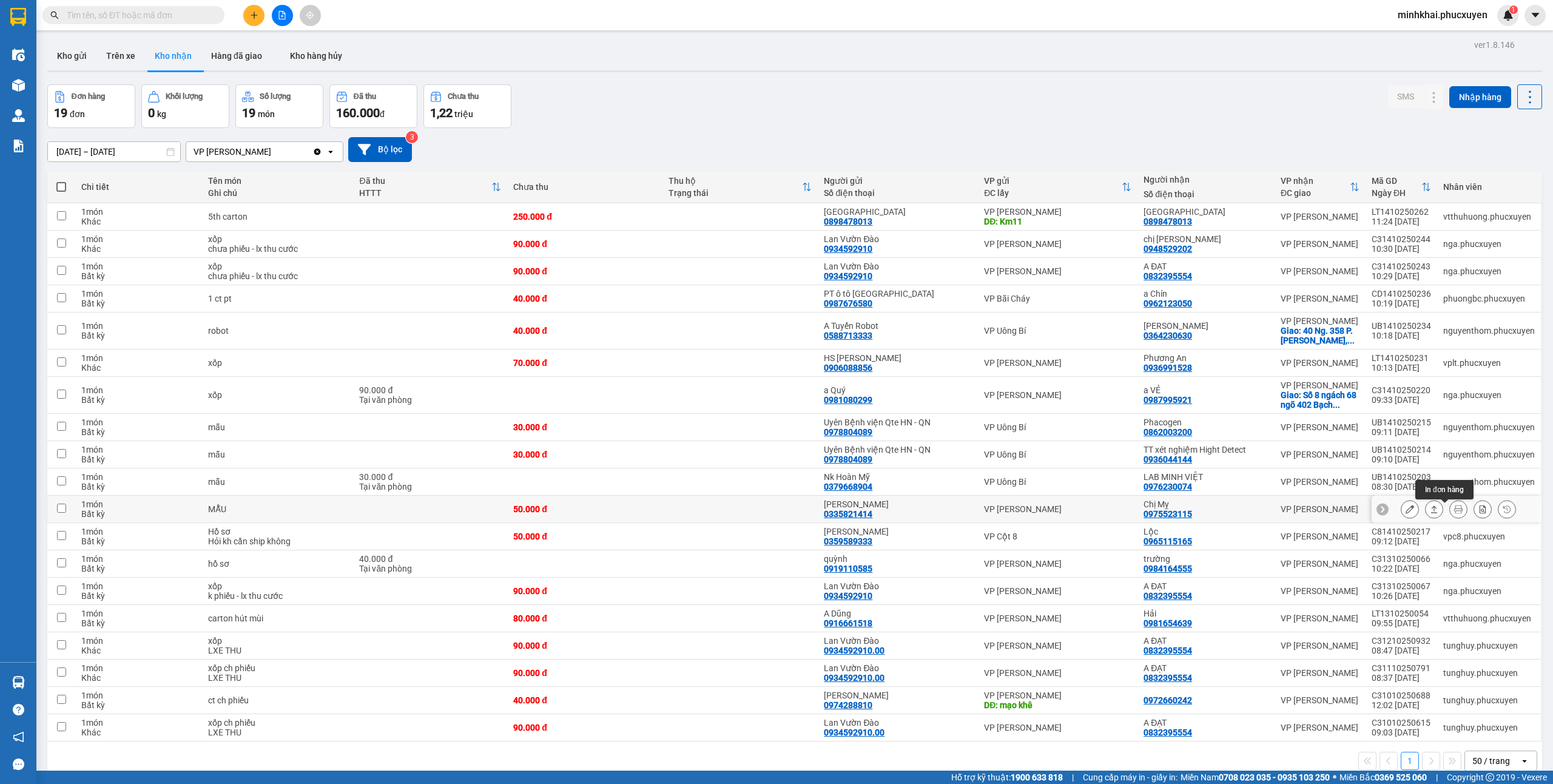
click at [1431, 513] on icon at bounding box center [1434, 509] width 7 height 8
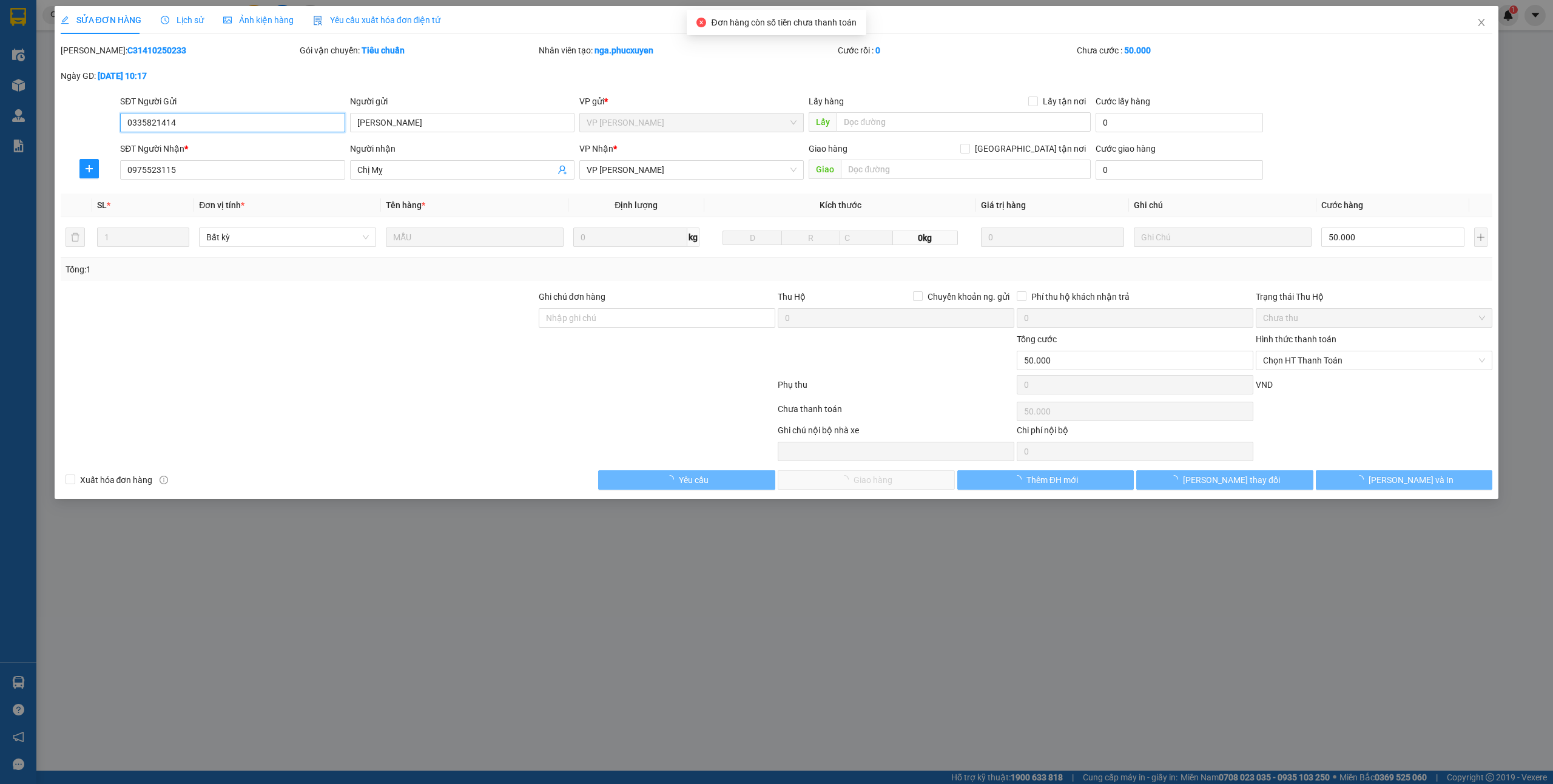
type input "0335821414"
type input "[PERSON_NAME]"
type input "0975523115"
type input "Chị Mỵ"
type input "0"
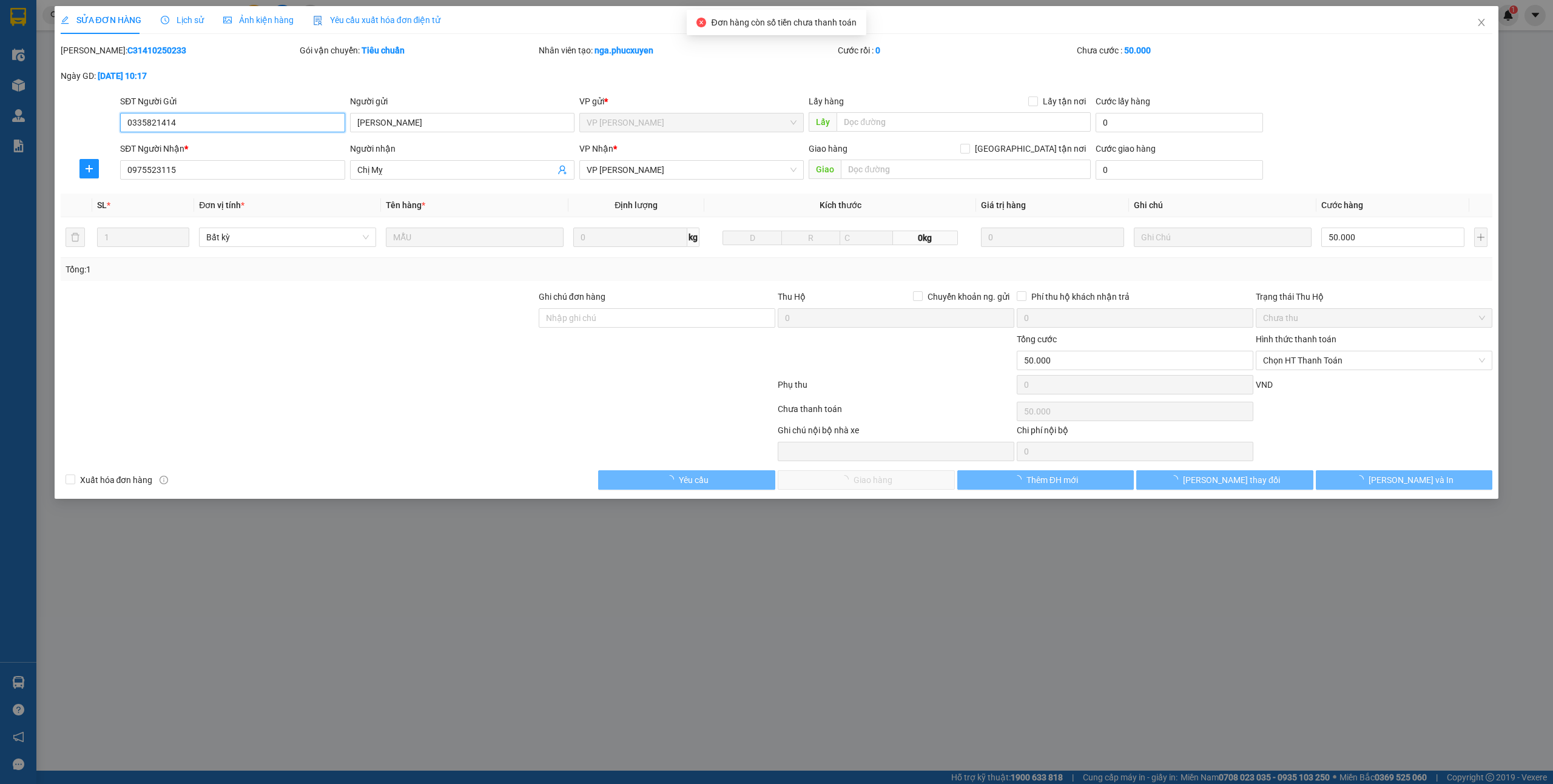
type input "50.000"
click at [1297, 364] on span "Chọn HT Thanh Toán" at bounding box center [1374, 360] width 222 height 18
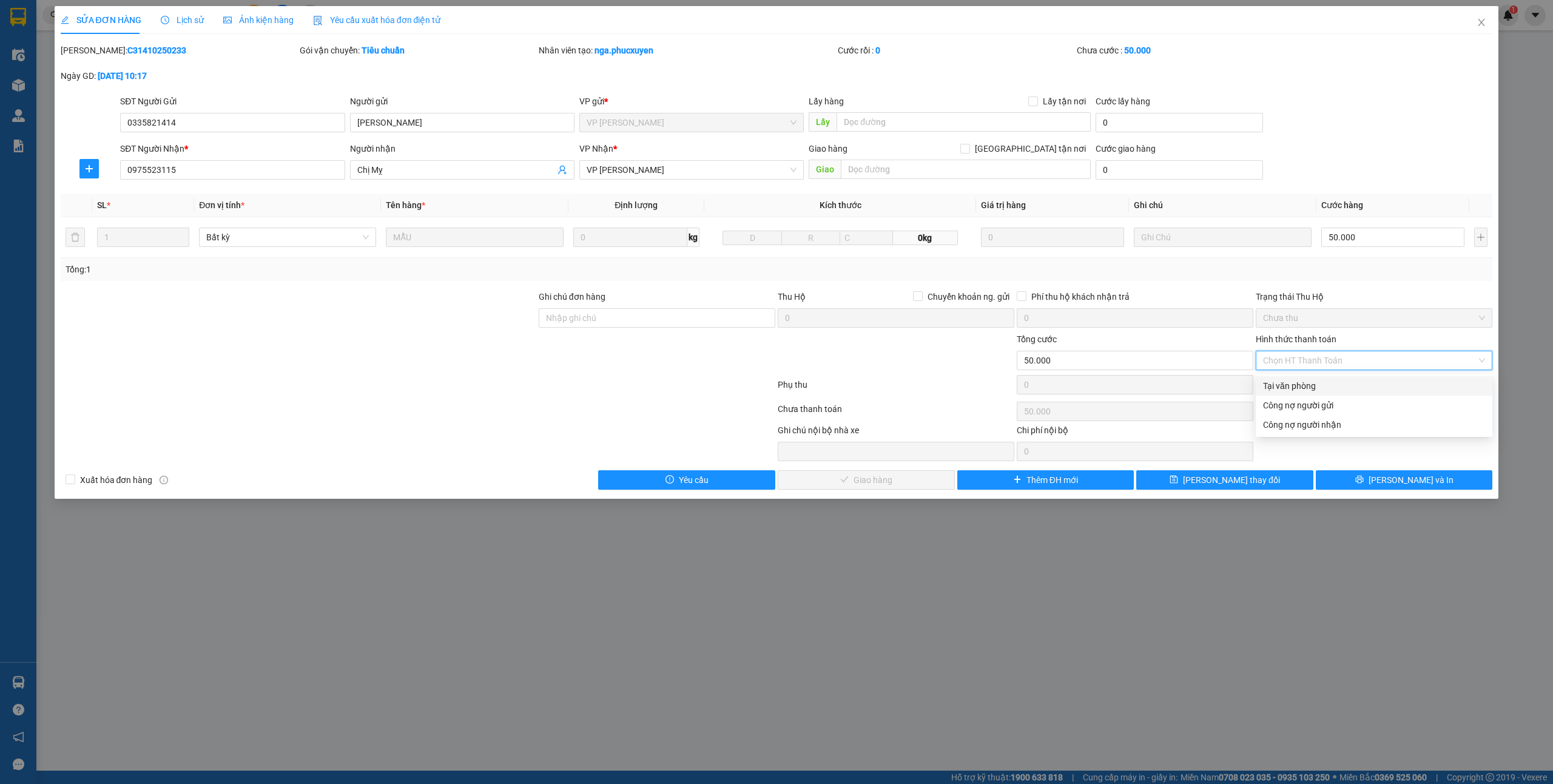
click at [1282, 384] on div "Tại văn phòng" at bounding box center [1374, 386] width 222 height 13
type input "0"
click at [860, 478] on span "[PERSON_NAME] và Giao hàng" at bounding box center [873, 480] width 117 height 13
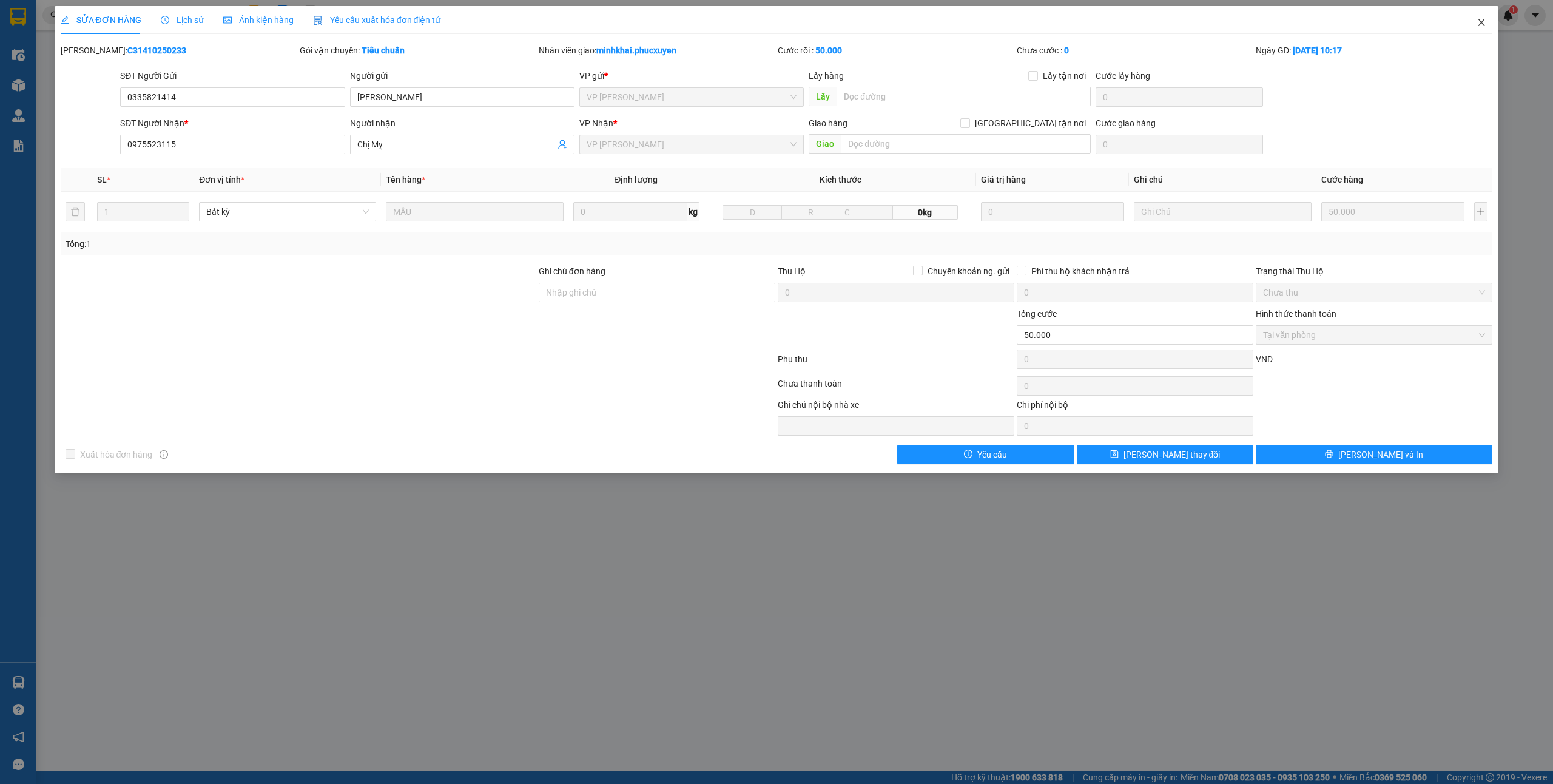
click at [1479, 28] on icon "close" at bounding box center [1482, 22] width 10 height 10
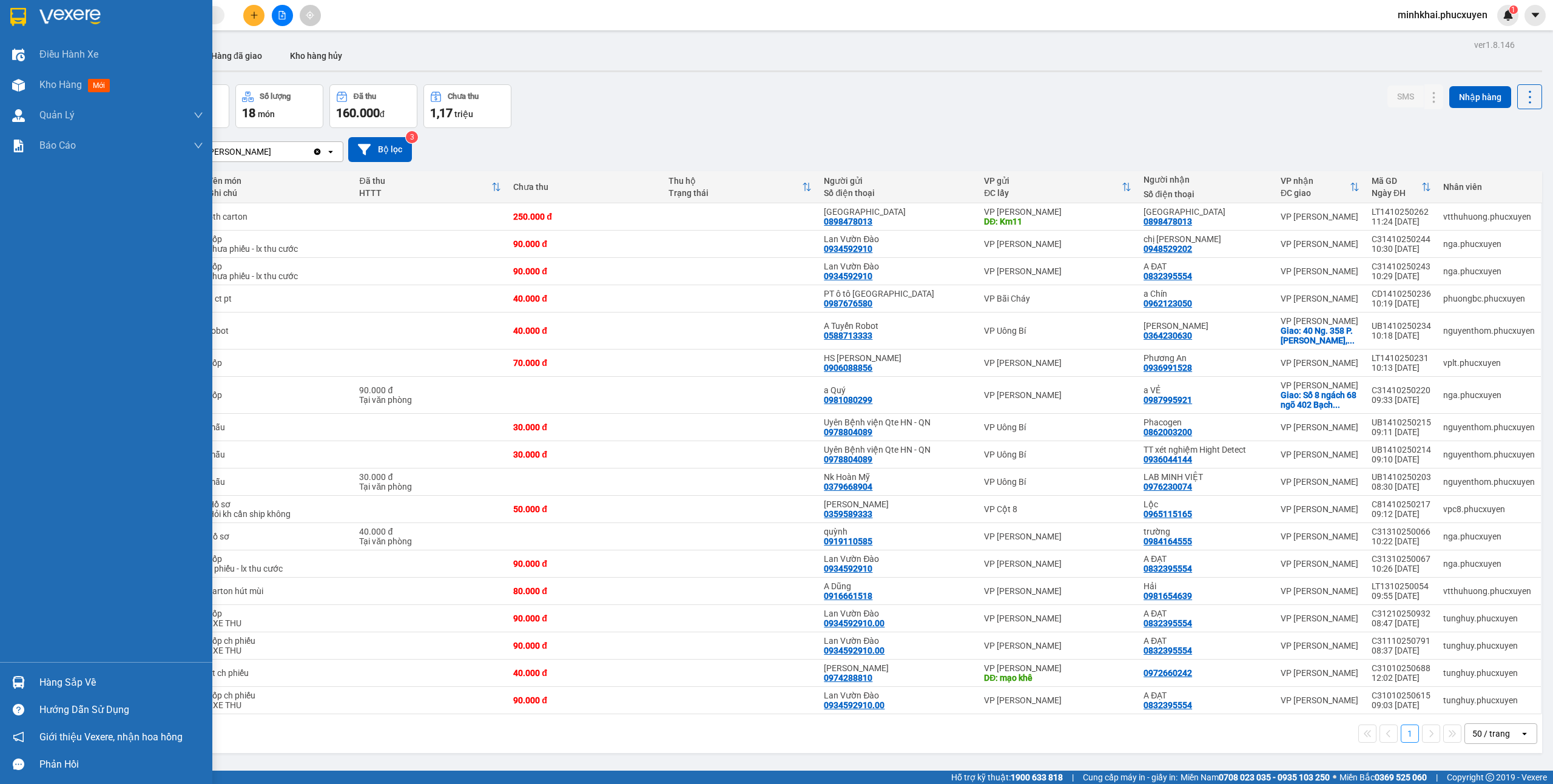
click at [44, 679] on div "Hàng sắp về" at bounding box center [121, 682] width 164 height 18
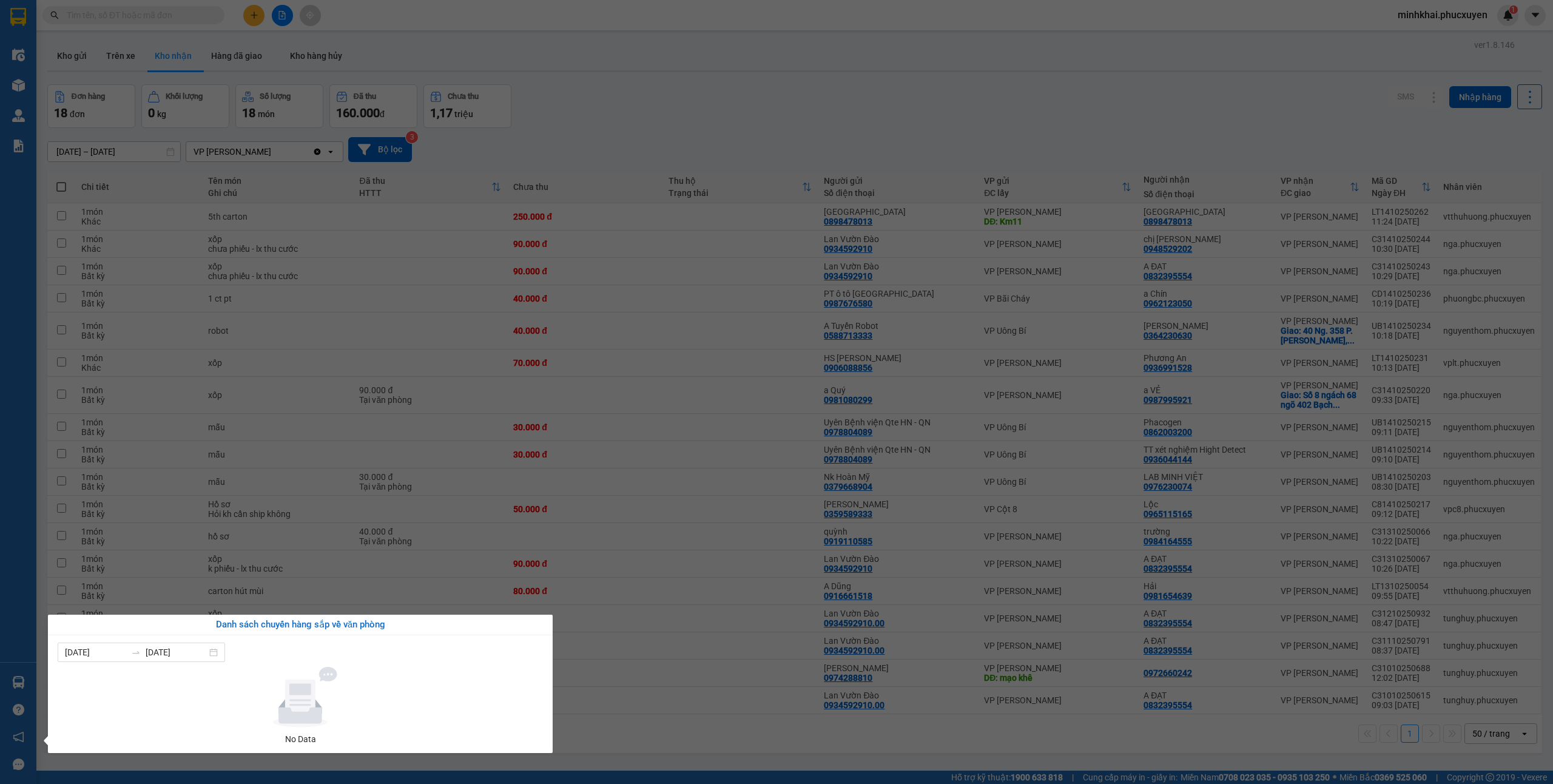
click at [850, 153] on section "Kết quả tìm kiếm ( 0 ) Bộ lọc No Data minhkhai.phucxuyen 1 Điều hành xe Kho hàn…" at bounding box center [776, 392] width 1553 height 784
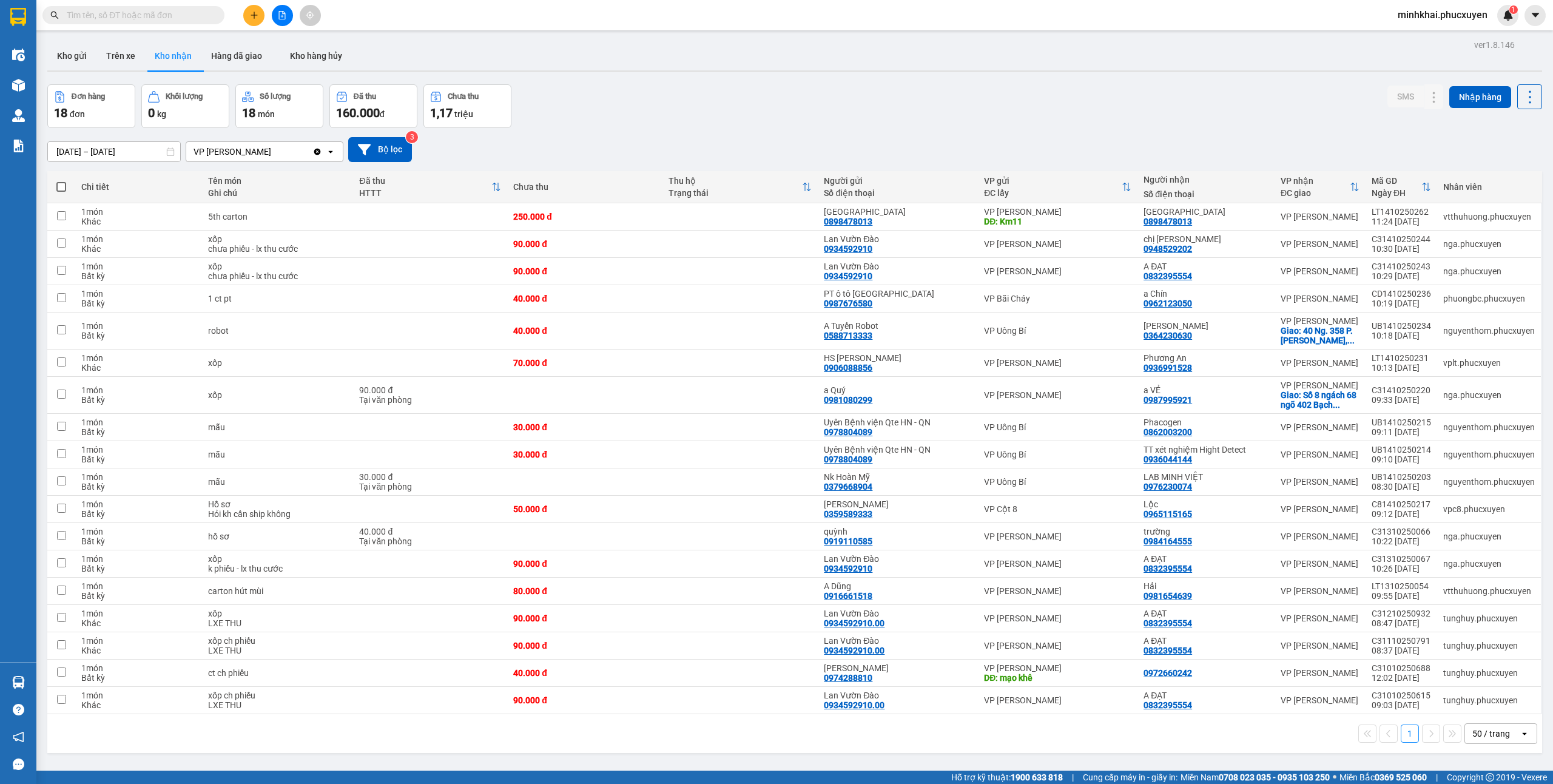
click at [256, 13] on icon "plus" at bounding box center [254, 14] width 9 height 9
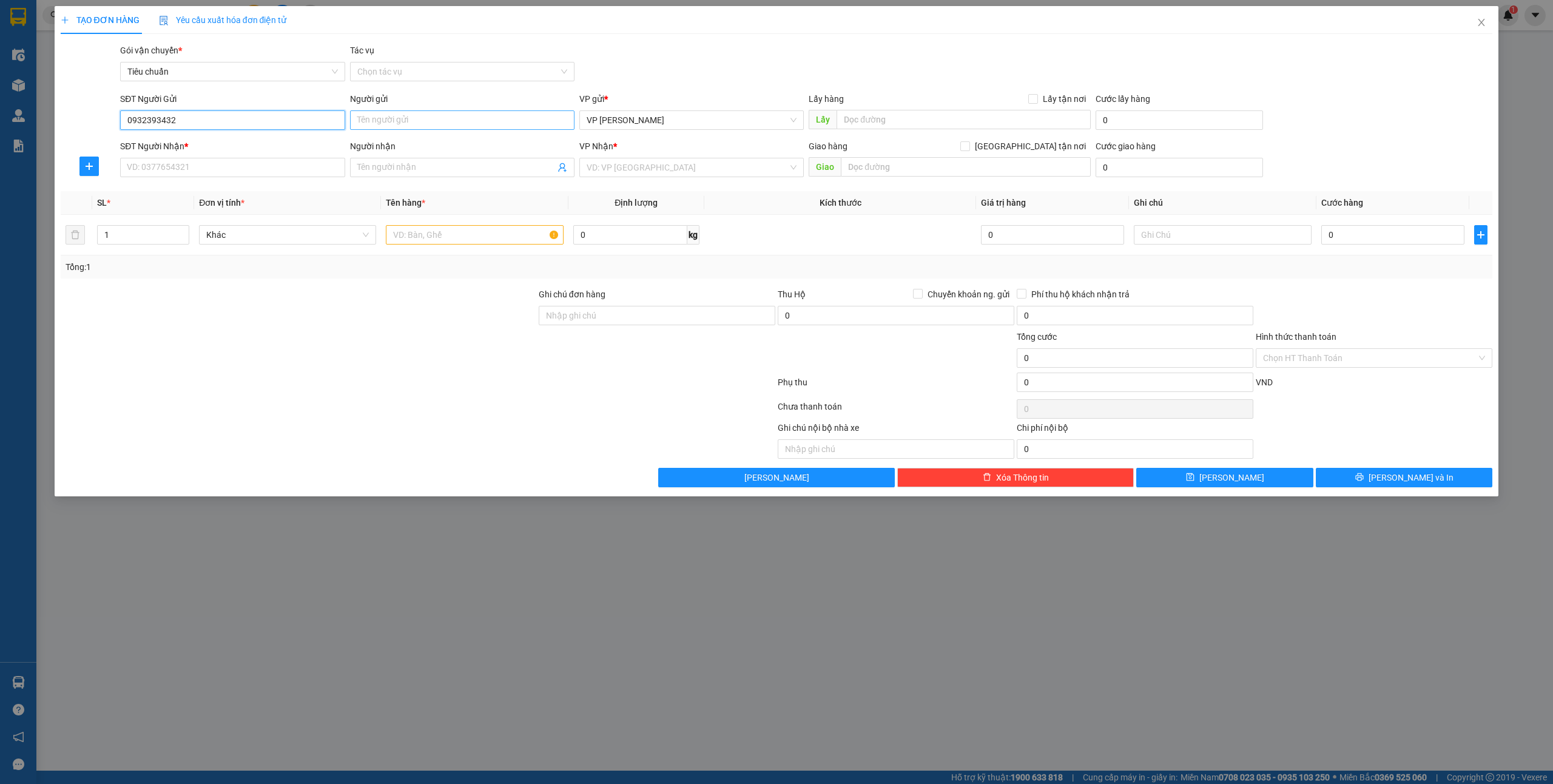
type input "0932393432"
click at [367, 117] on input "Người gửi" at bounding box center [462, 120] width 224 height 19
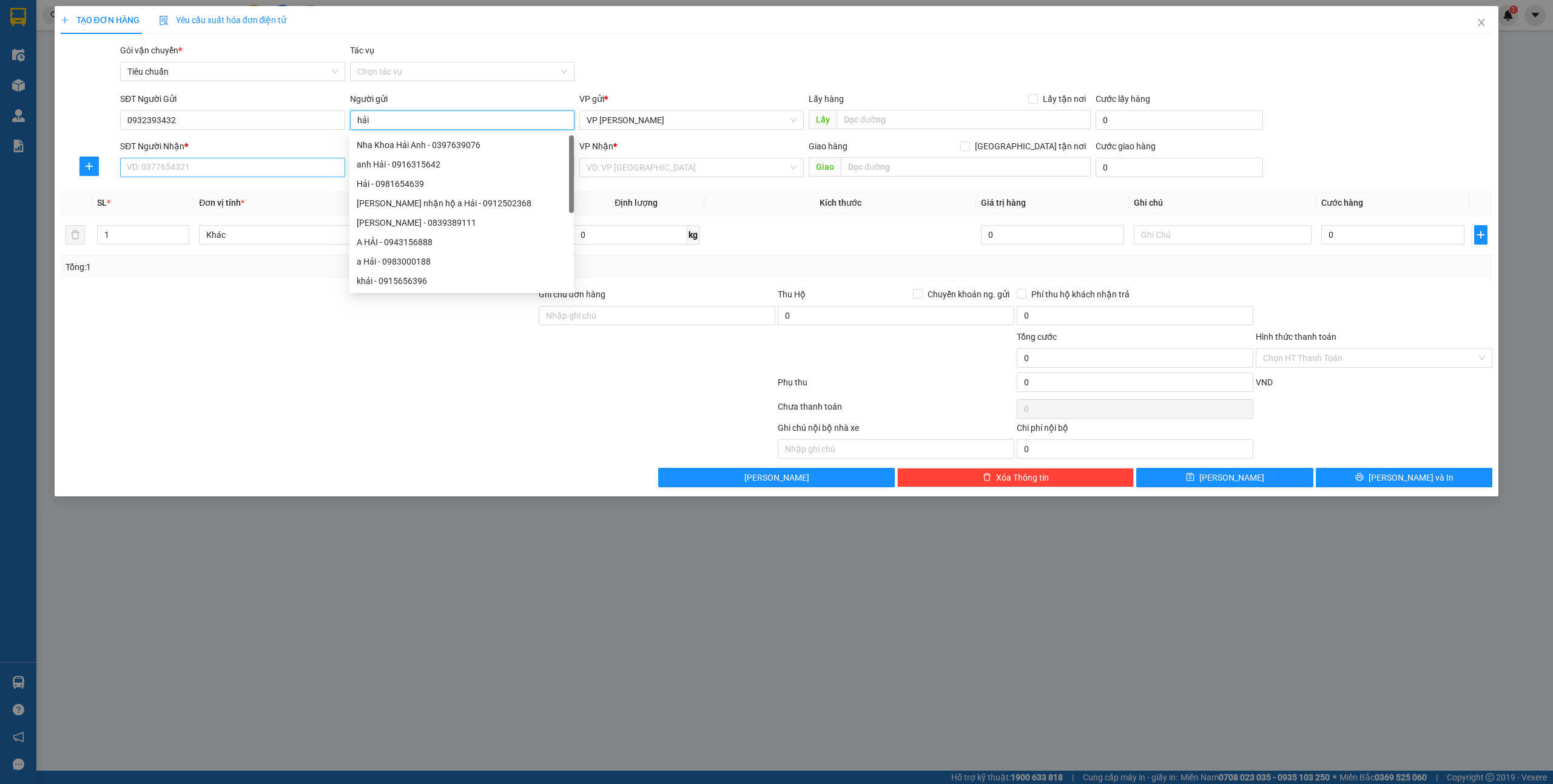
type input "hải"
click at [200, 168] on input "SĐT Người Nhận *" at bounding box center [232, 168] width 224 height 19
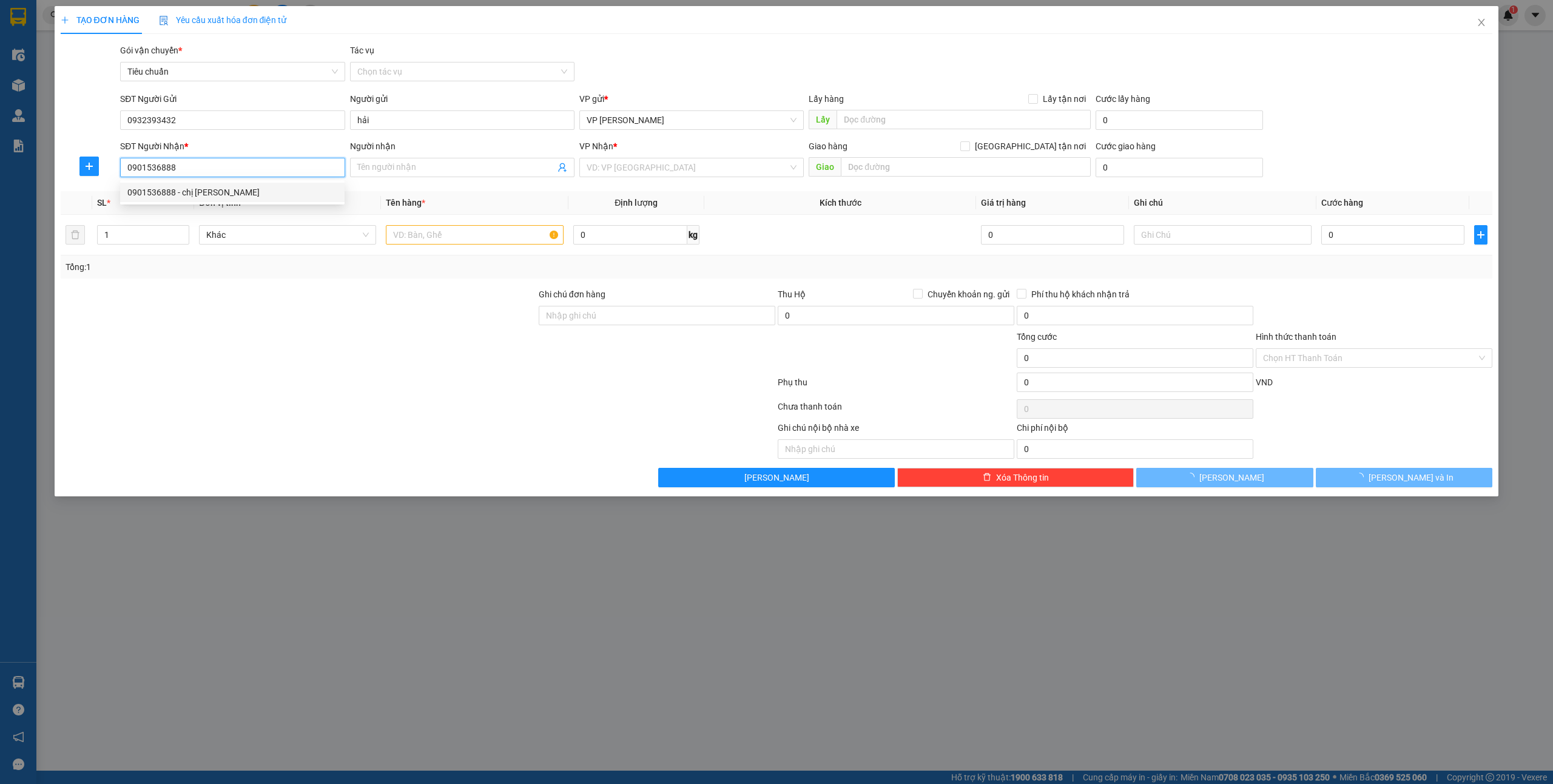
click at [263, 187] on div "0901536888 - chị [PERSON_NAME]" at bounding box center [232, 192] width 210 height 13
type input "0901536888"
click at [428, 232] on input "text" at bounding box center [474, 235] width 177 height 19
type input "chị [PERSON_NAME]"
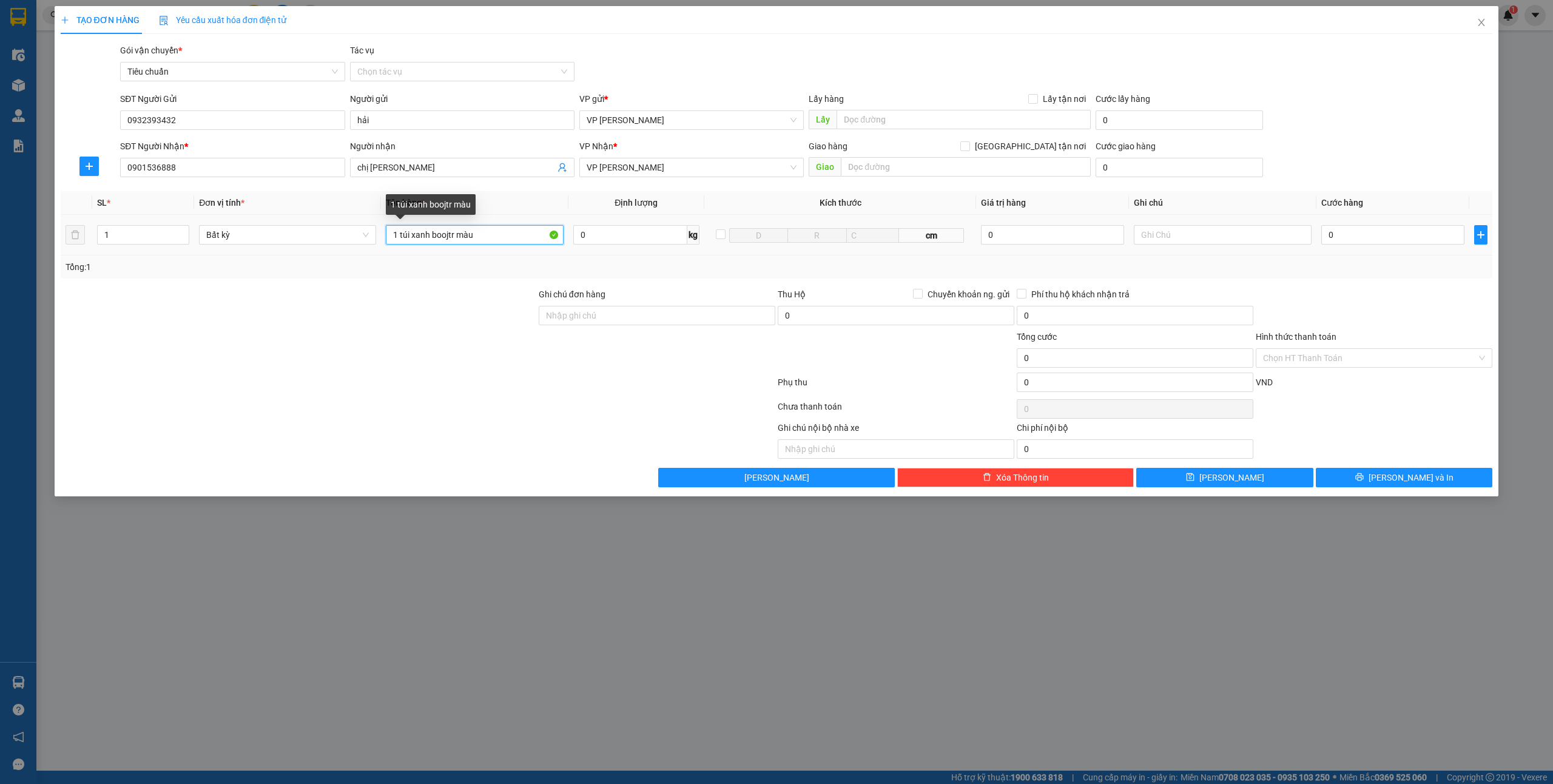
drag, startPoint x: 489, startPoint y: 231, endPoint x: 434, endPoint y: 232, distance: 55.0
click at [434, 232] on input "1 túi xanh boojtr màu" at bounding box center [474, 235] width 177 height 19
type input "1 túi xanh bột màu"
click at [1404, 226] on input "0" at bounding box center [1393, 235] width 144 height 19
type input "4"
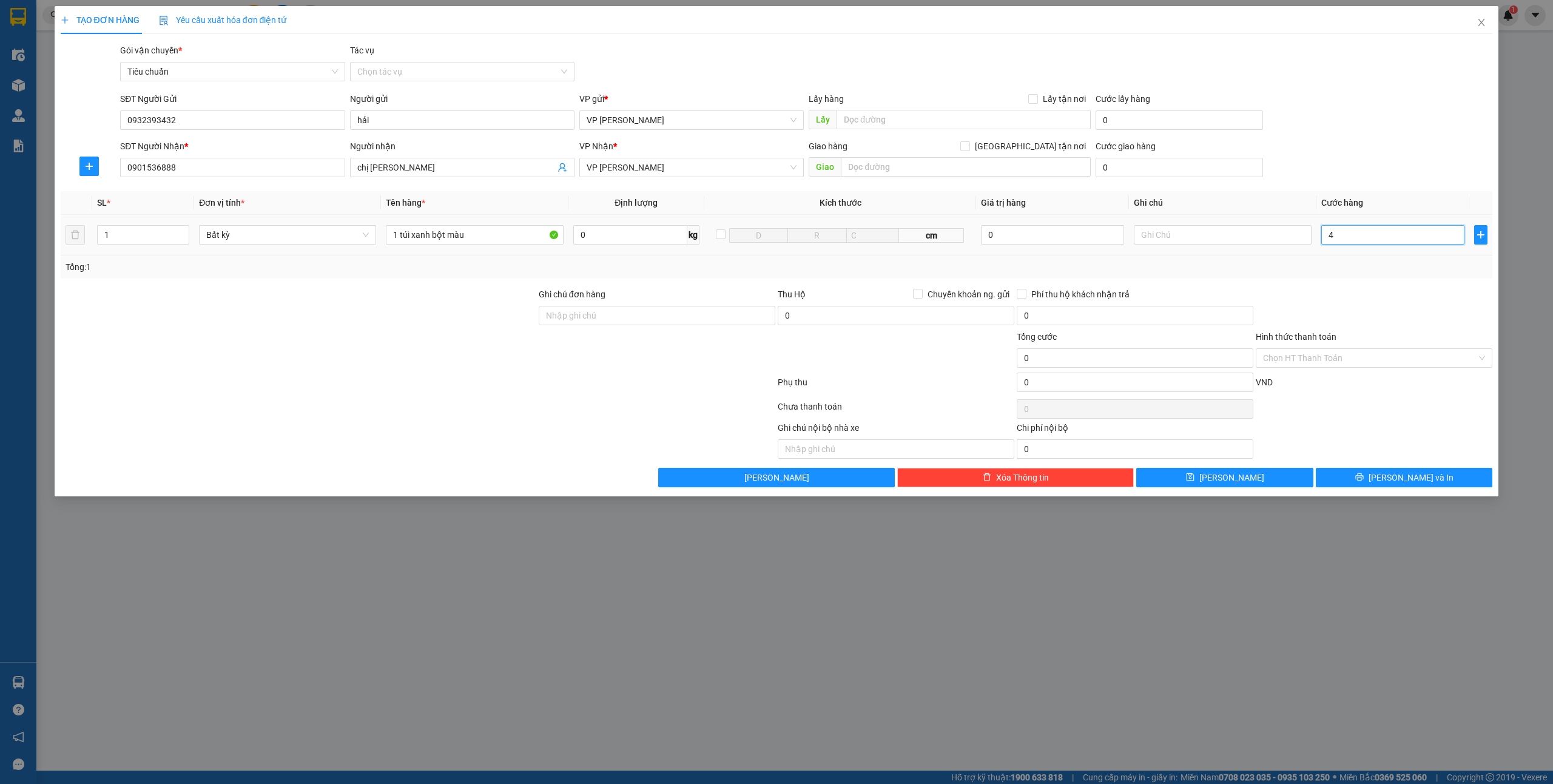
type input "4"
type input "40"
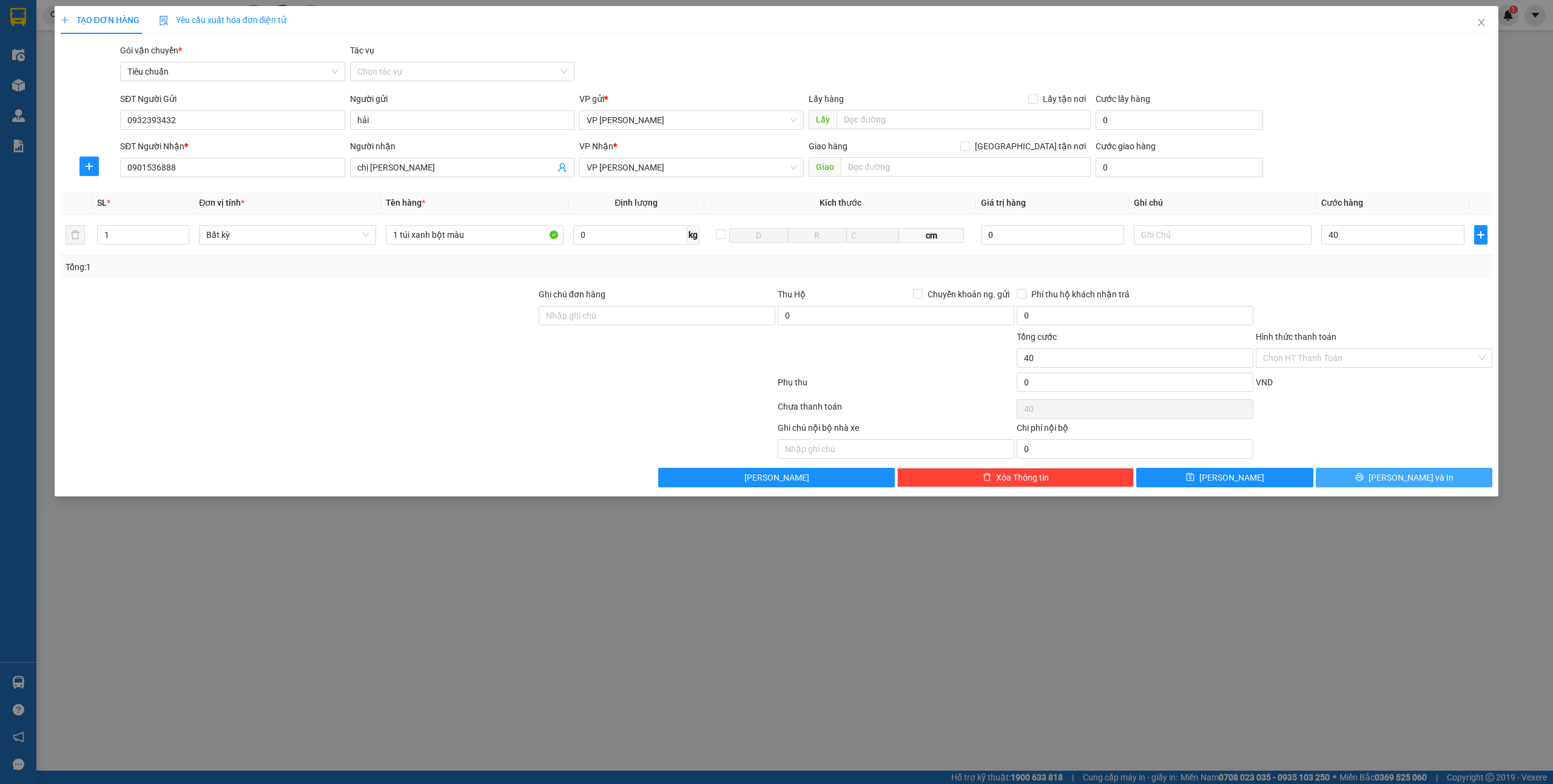
click at [1411, 477] on span "[PERSON_NAME] và In" at bounding box center [1411, 478] width 85 height 13
type input "40.000"
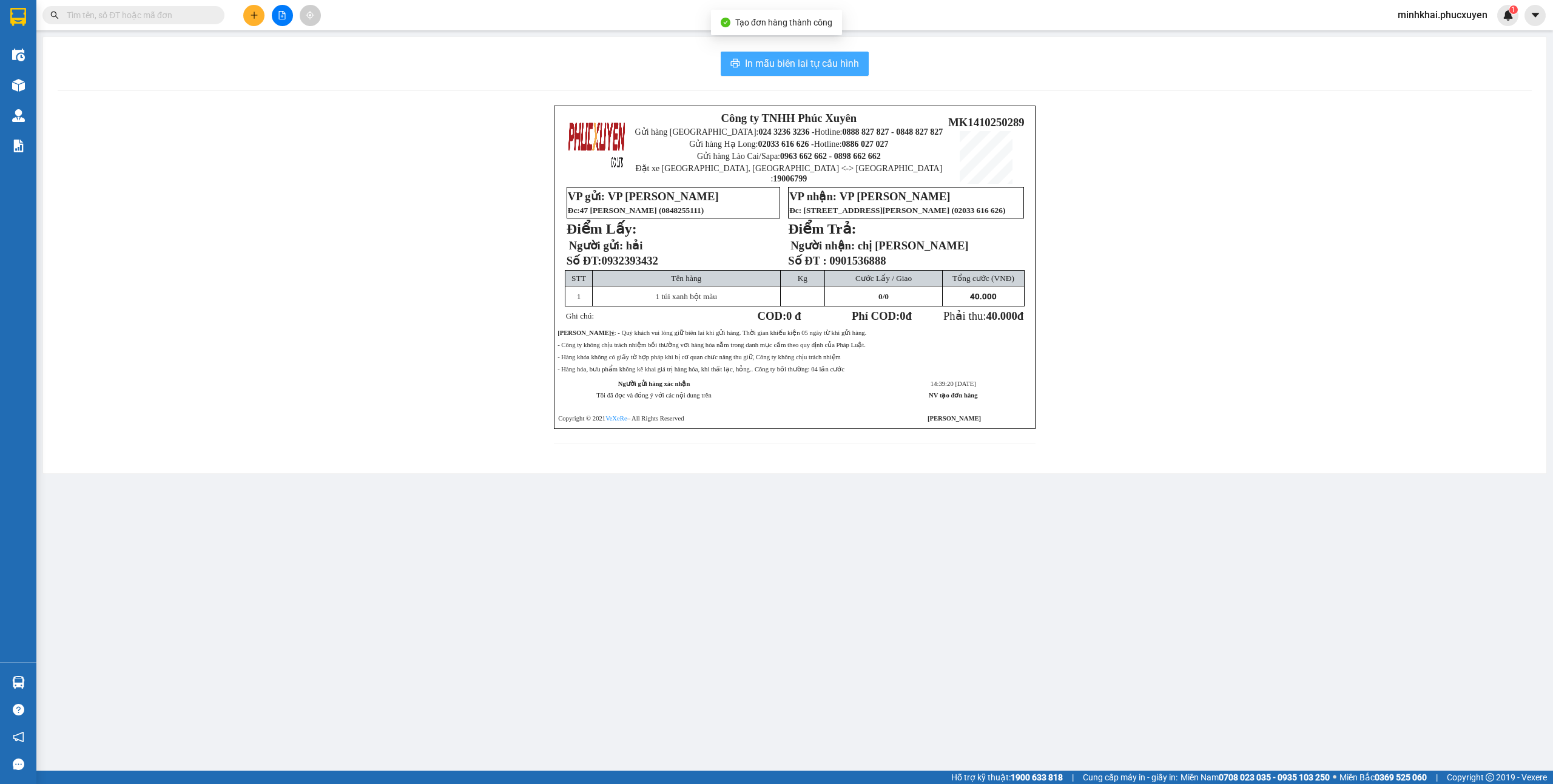
click at [770, 61] on span "In mẫu biên lai tự cấu hình" at bounding box center [801, 63] width 114 height 15
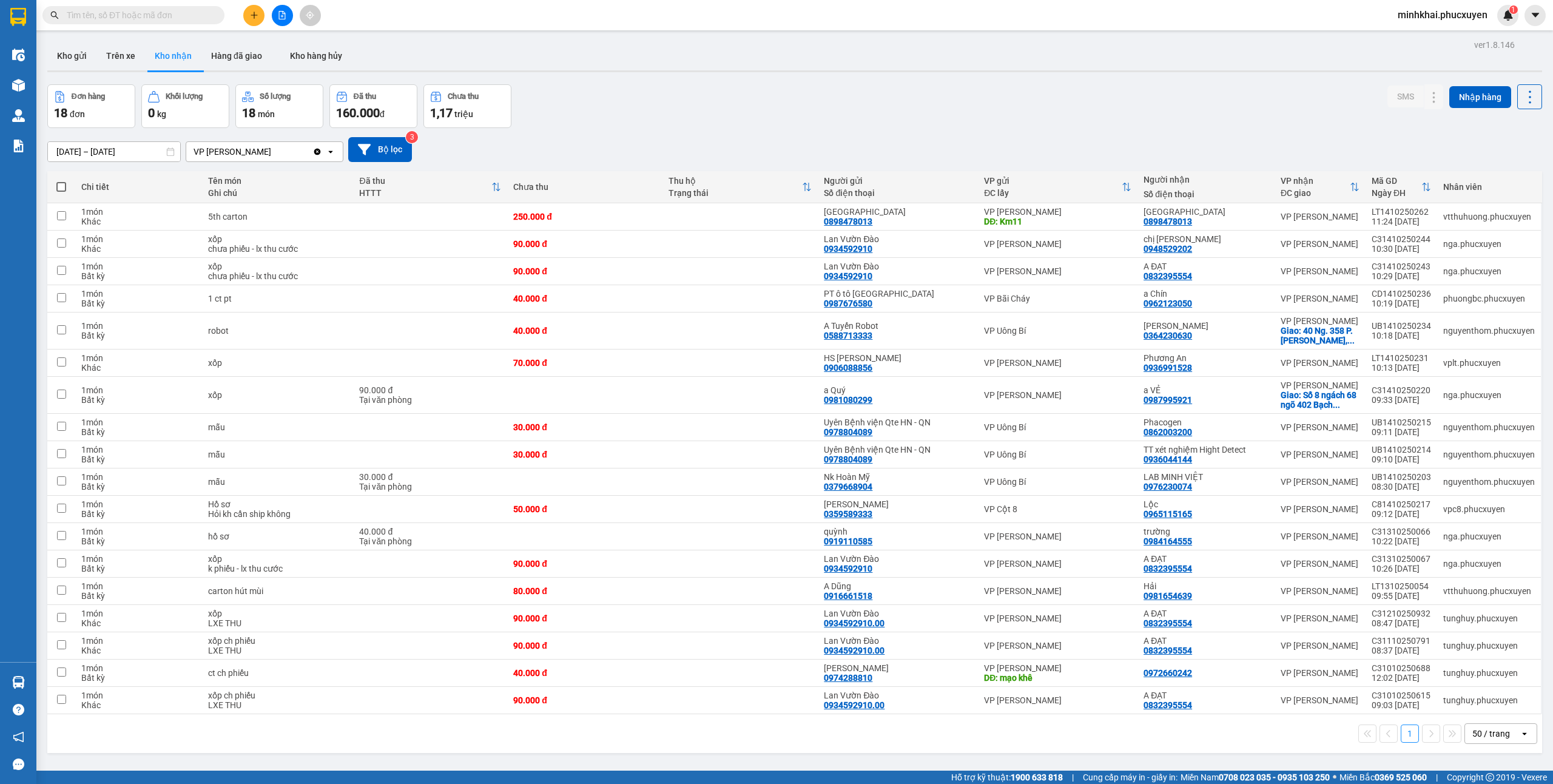
click at [255, 19] on button at bounding box center [254, 15] width 21 height 21
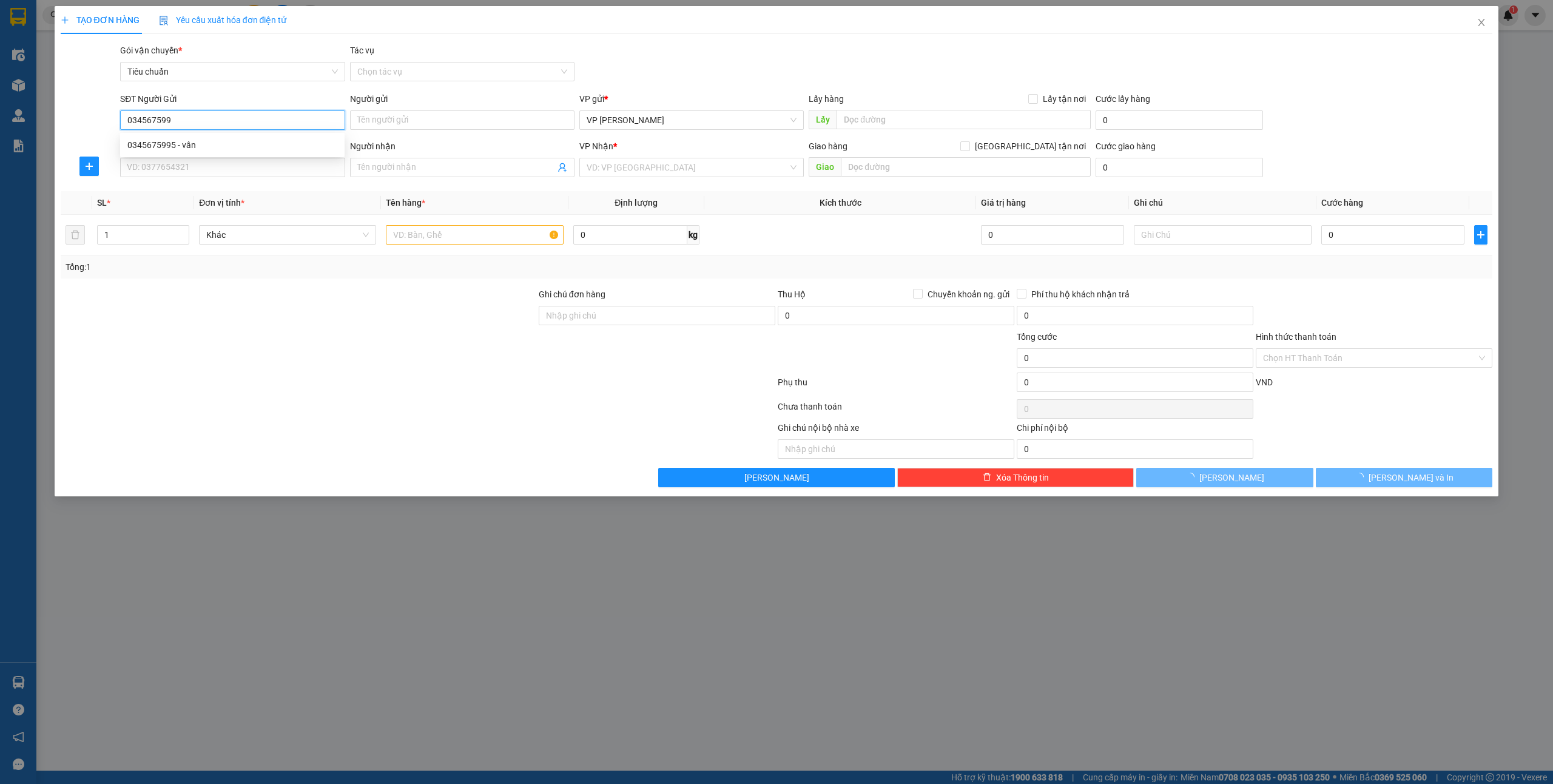
type input "0345675995"
click at [165, 140] on div "0345675995 - vân" at bounding box center [232, 145] width 210 height 13
type input "vân"
type input "0345675995"
click at [183, 169] on input "SĐT Người Nhận *" at bounding box center [232, 168] width 224 height 19
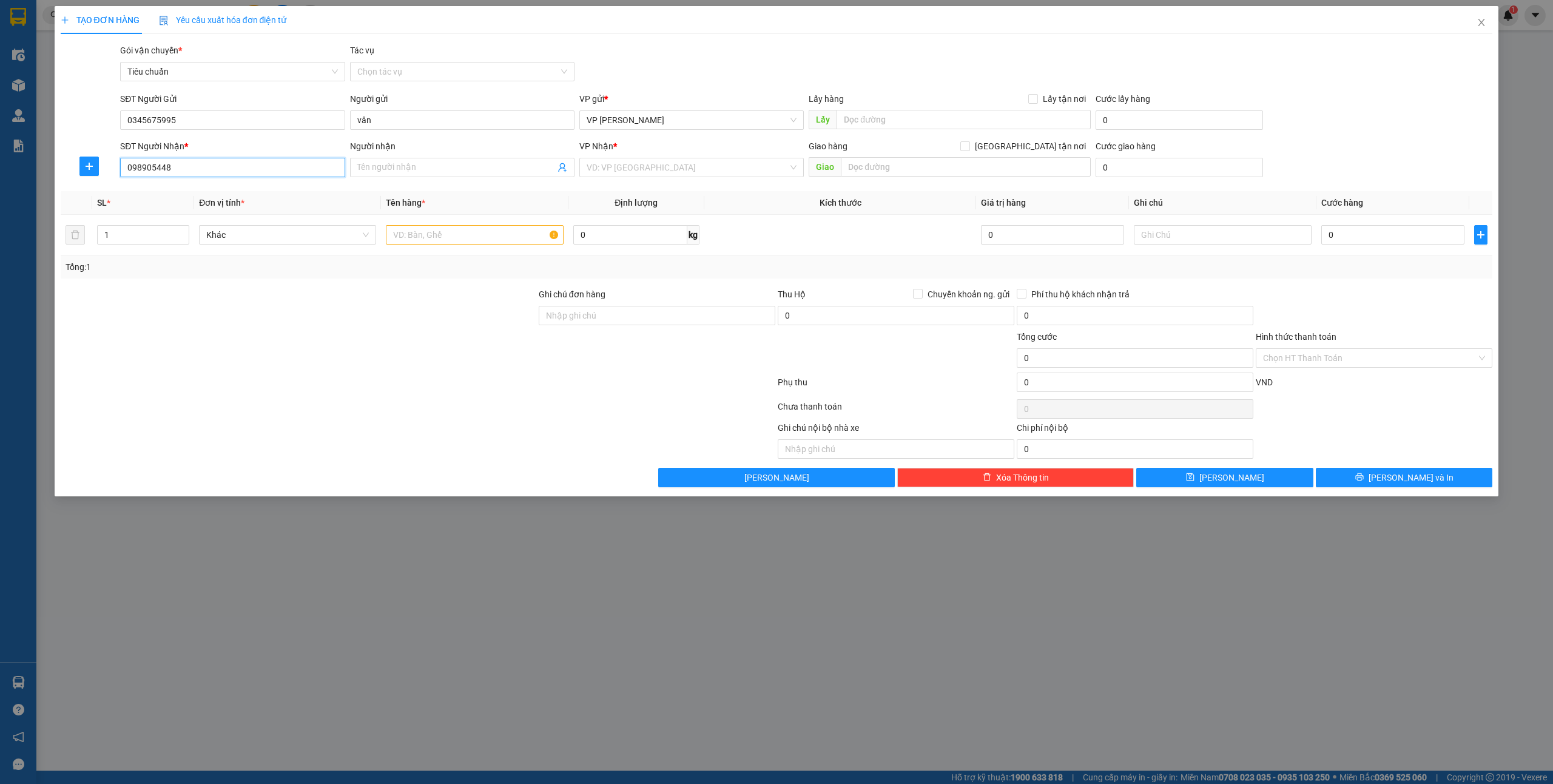
type input "0989054486"
click at [221, 196] on div "0989054486 - [PERSON_NAME]" at bounding box center [232, 192] width 210 height 13
type input "hoàng hà"
type input "60 hoàng hoa thám, mạo khê, [GEOGRAPHIC_DATA]"
type input "0989054486"
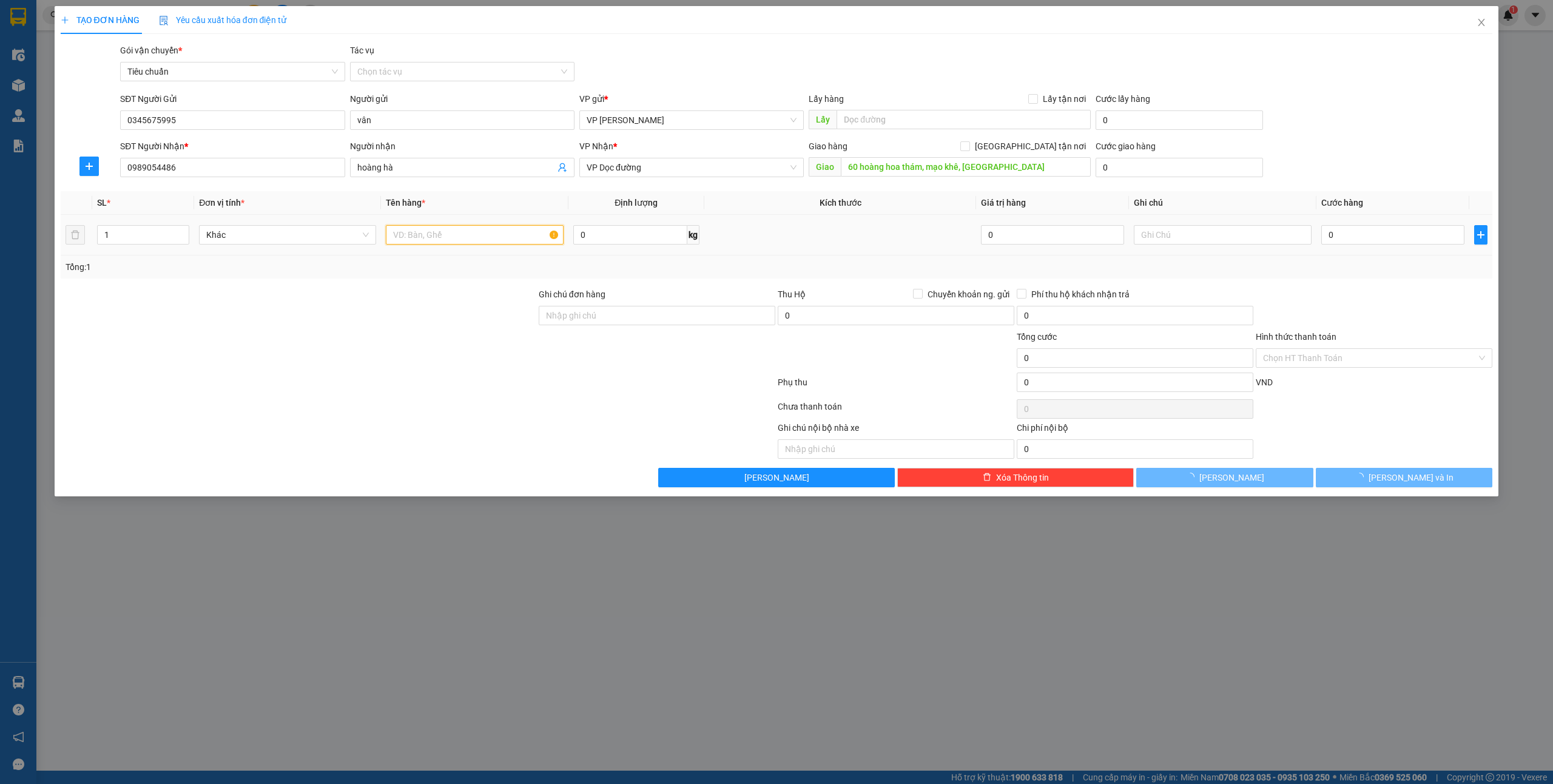
click at [447, 237] on input "text" at bounding box center [474, 235] width 177 height 19
type input "1 ct"
click at [1349, 237] on input "0" at bounding box center [1393, 235] width 144 height 19
type input "5"
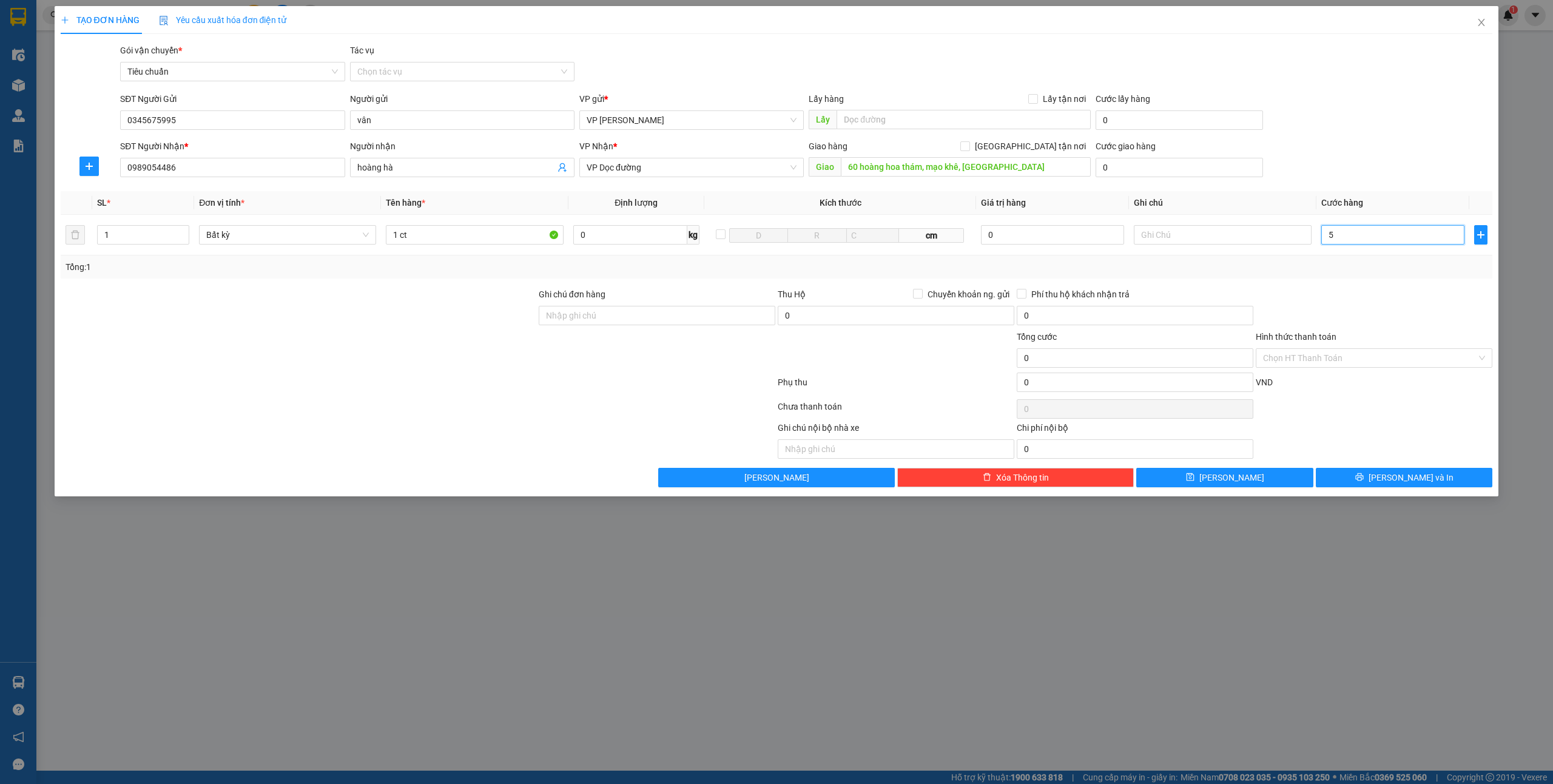
type input "5"
type input "50"
drag, startPoint x: 1389, startPoint y: 475, endPoint x: 1394, endPoint y: 457, distance: 18.7
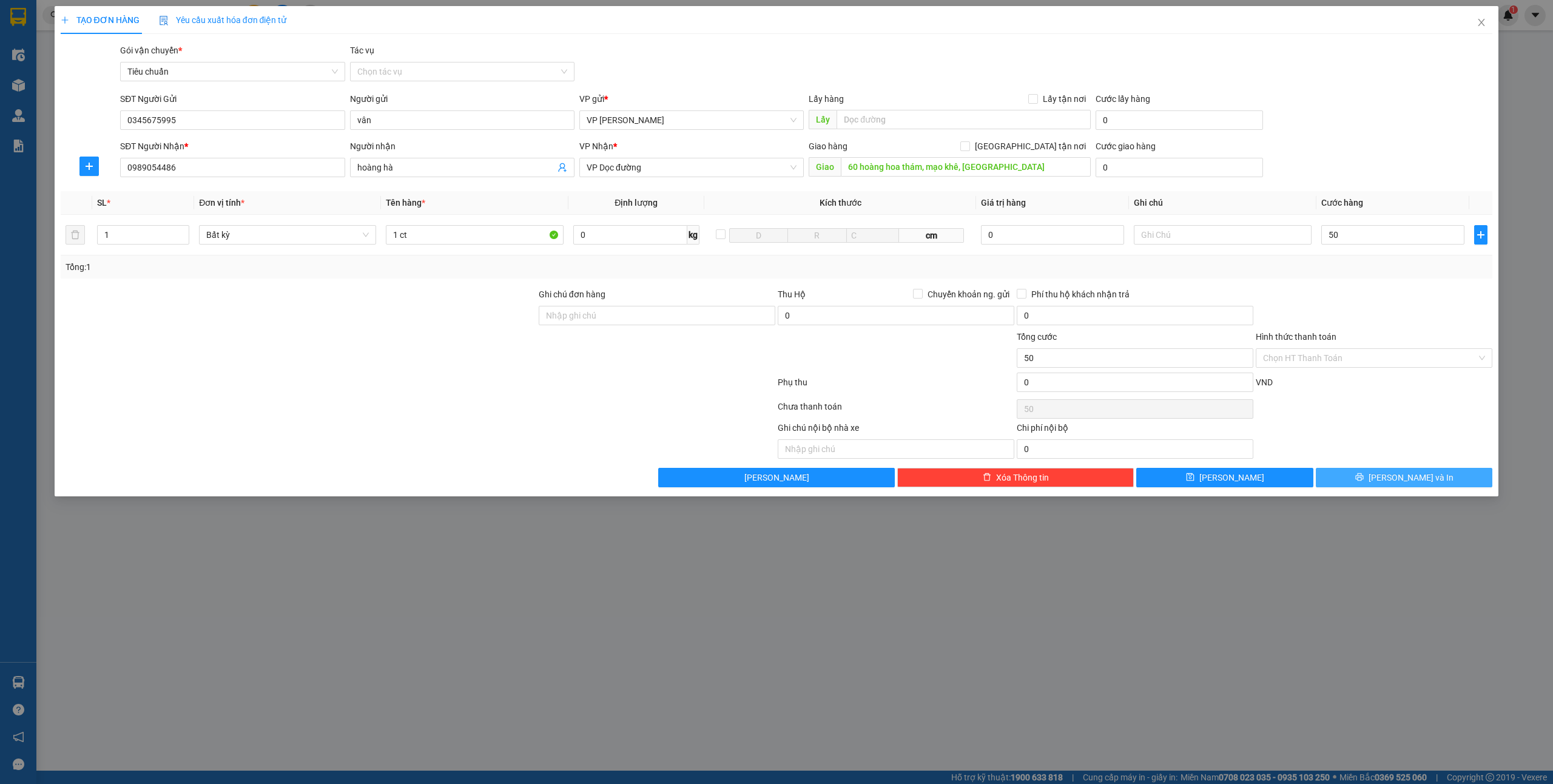
click at [1391, 472] on button "[PERSON_NAME] và In" at bounding box center [1405, 478] width 177 height 19
type input "50.000"
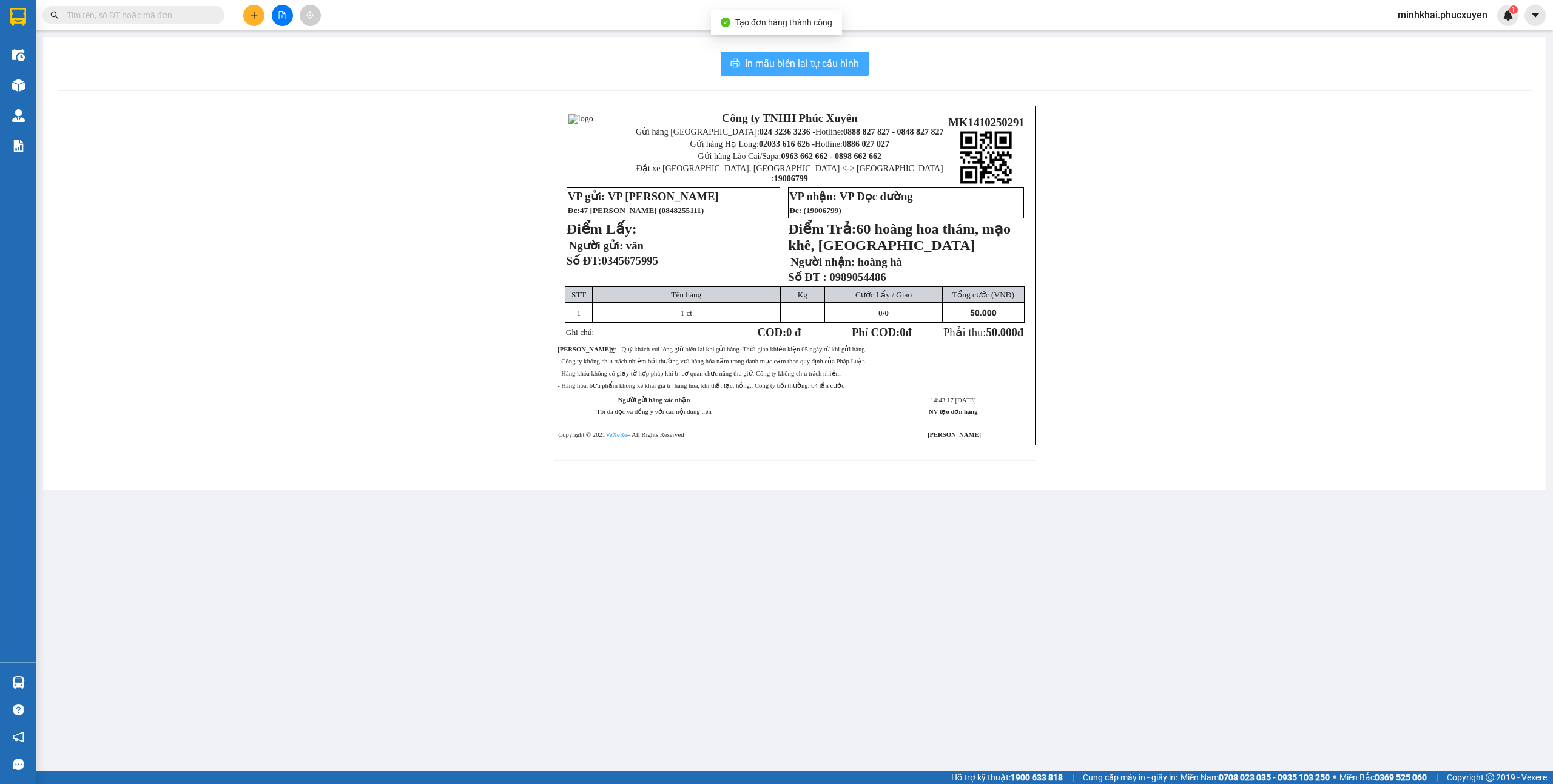
click at [806, 61] on span "In mẫu biên lai tự cấu hình" at bounding box center [801, 63] width 114 height 15
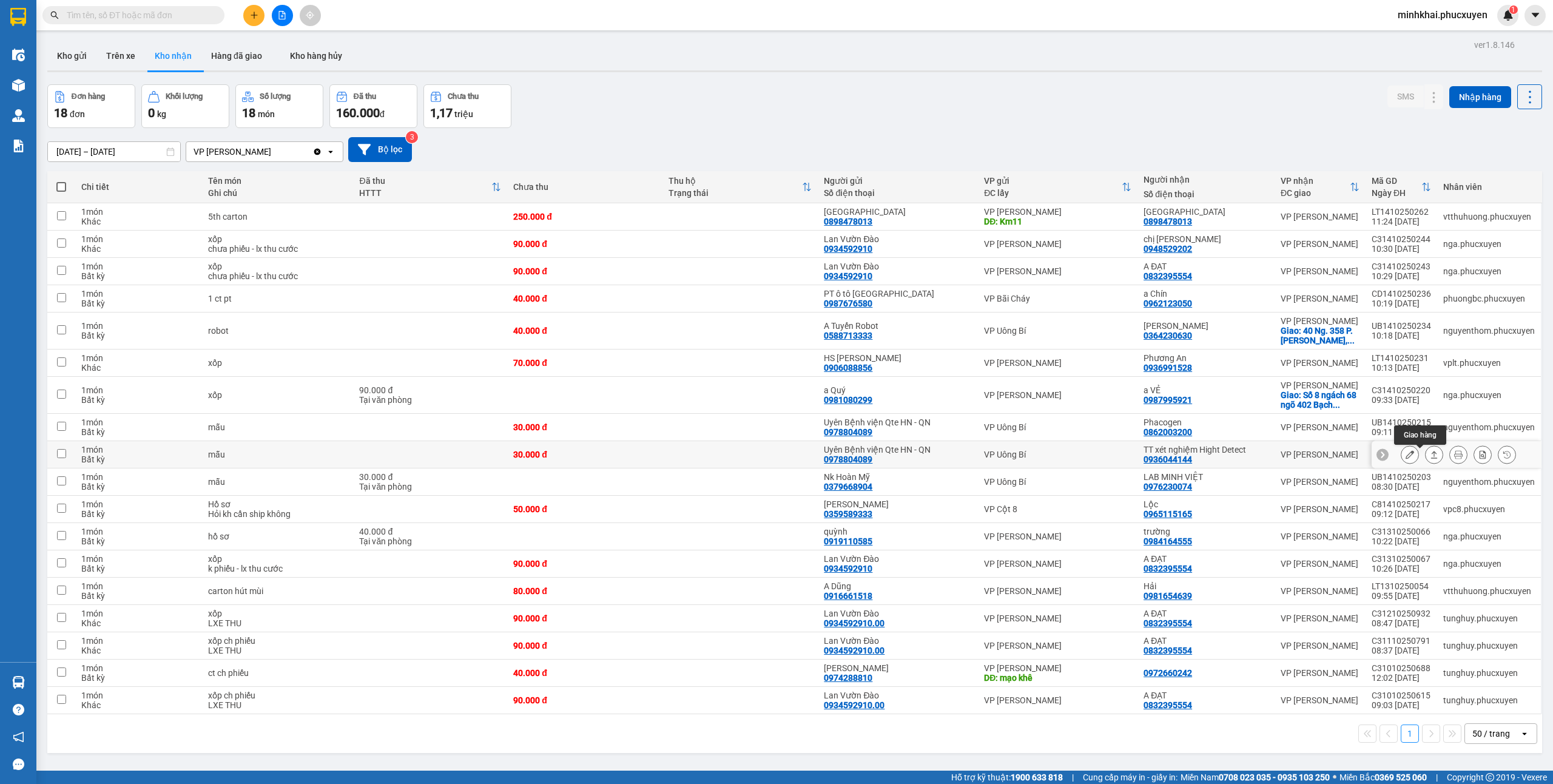
click at [1430, 459] on icon at bounding box center [1434, 454] width 9 height 9
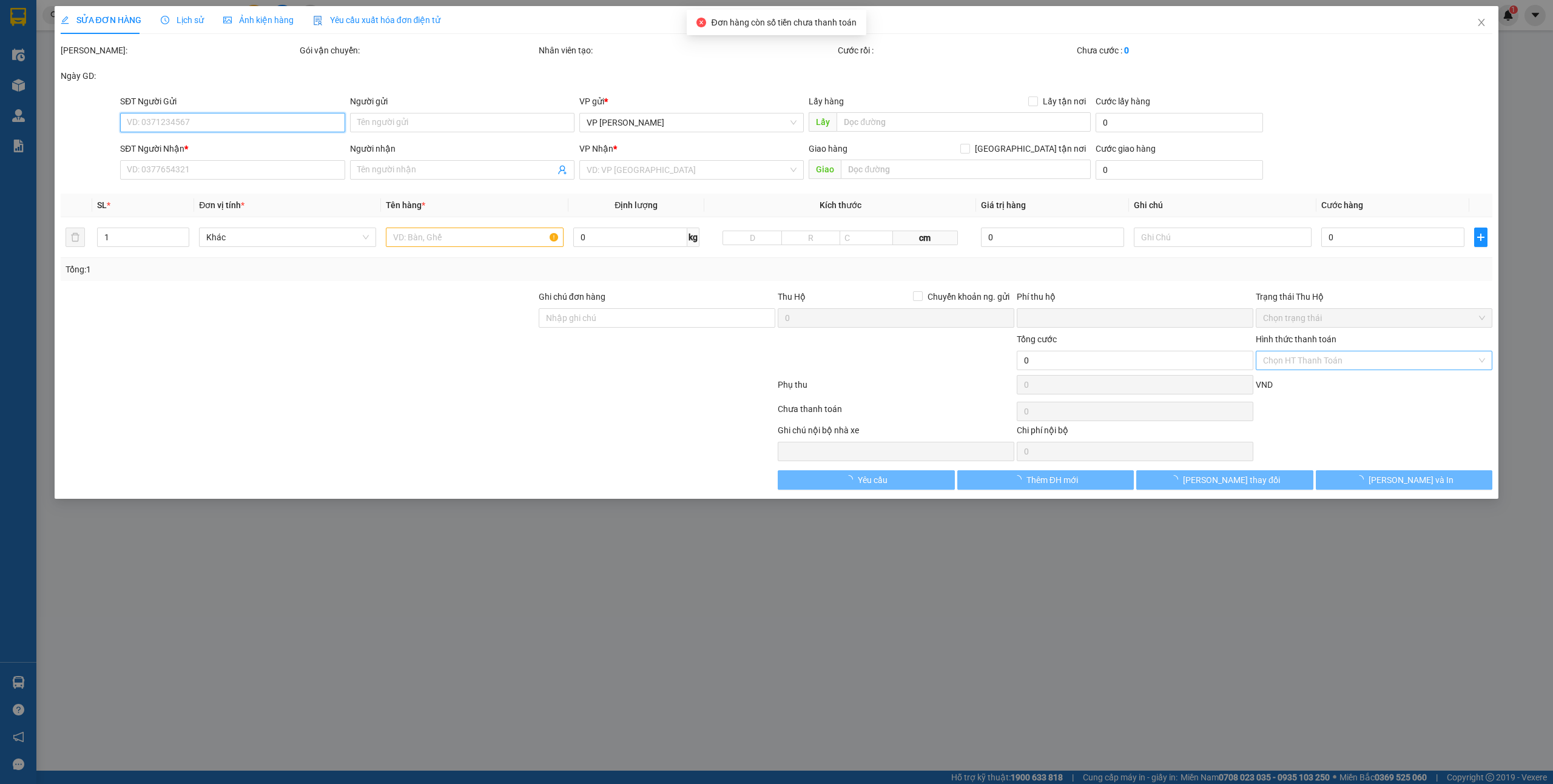
type input "0978804089"
type input "Uyên Bệnh viện Qte HN - QN"
type input "0936044144"
type input "TT xét nghiệm Hight Detect"
type input "0"
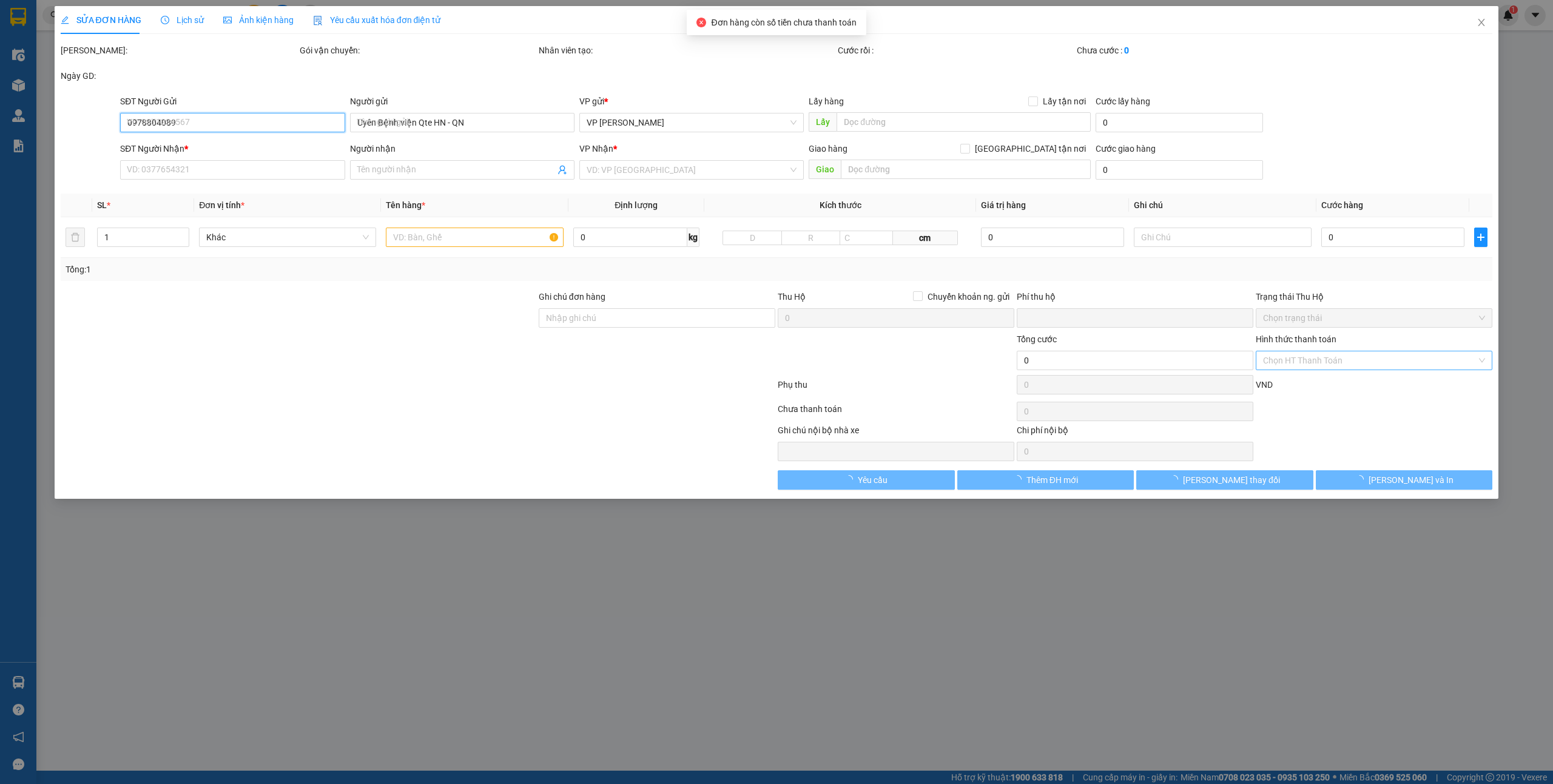
type input "30.000"
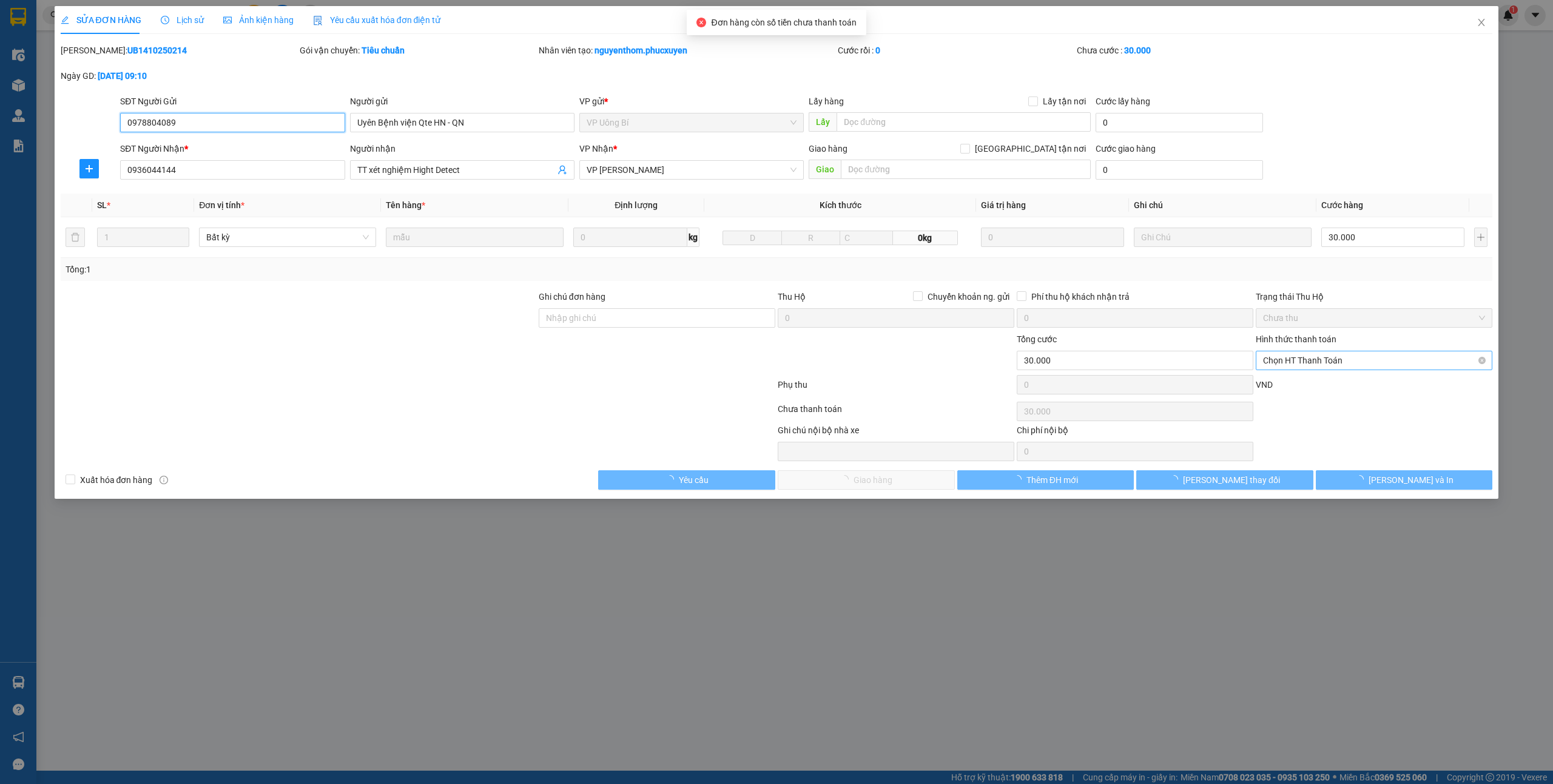
click at [1297, 357] on span "Chọn HT Thanh Toán" at bounding box center [1374, 360] width 222 height 18
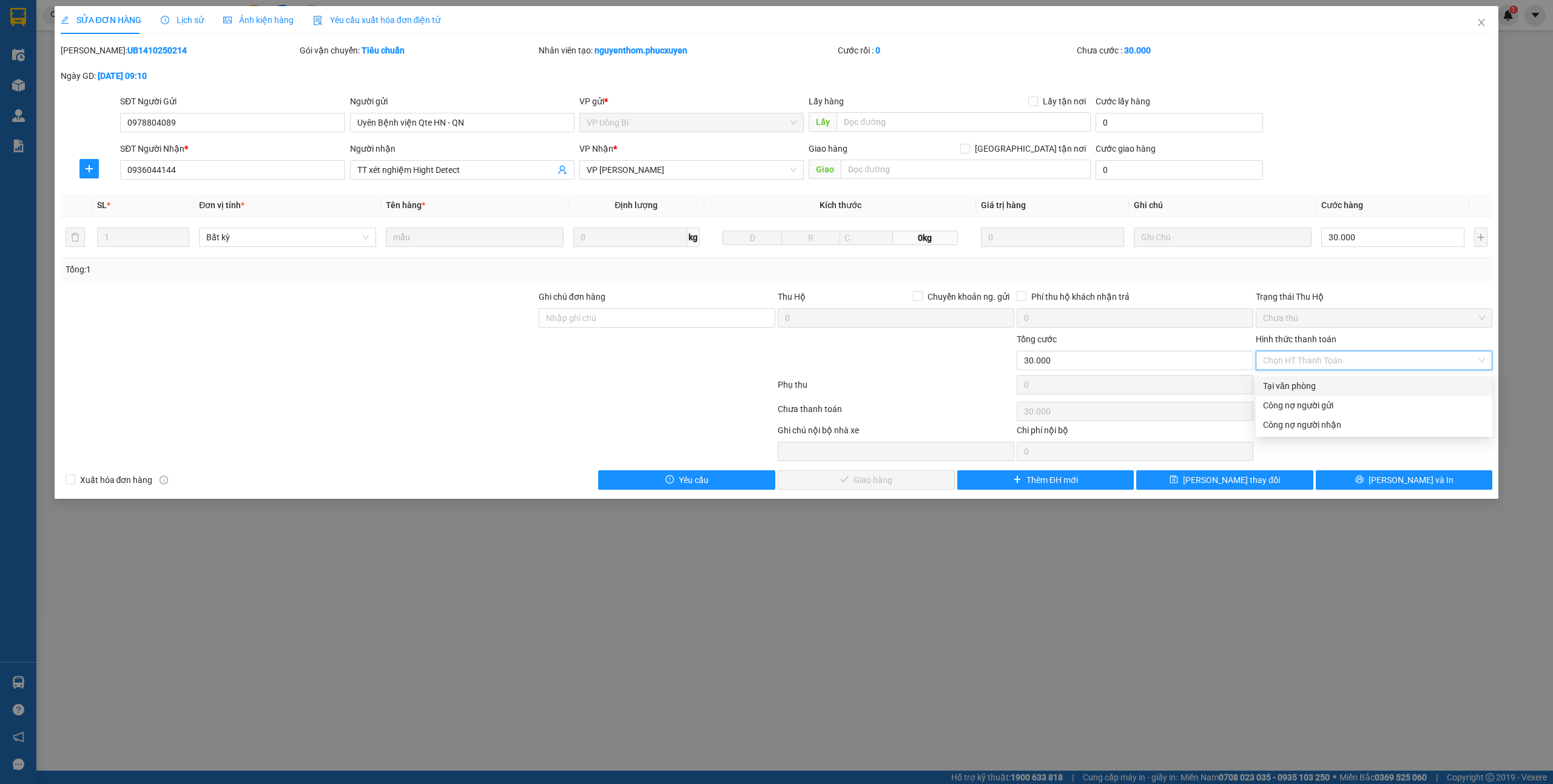
click at [1288, 382] on div "Tại văn phòng" at bounding box center [1374, 386] width 222 height 13
type input "0"
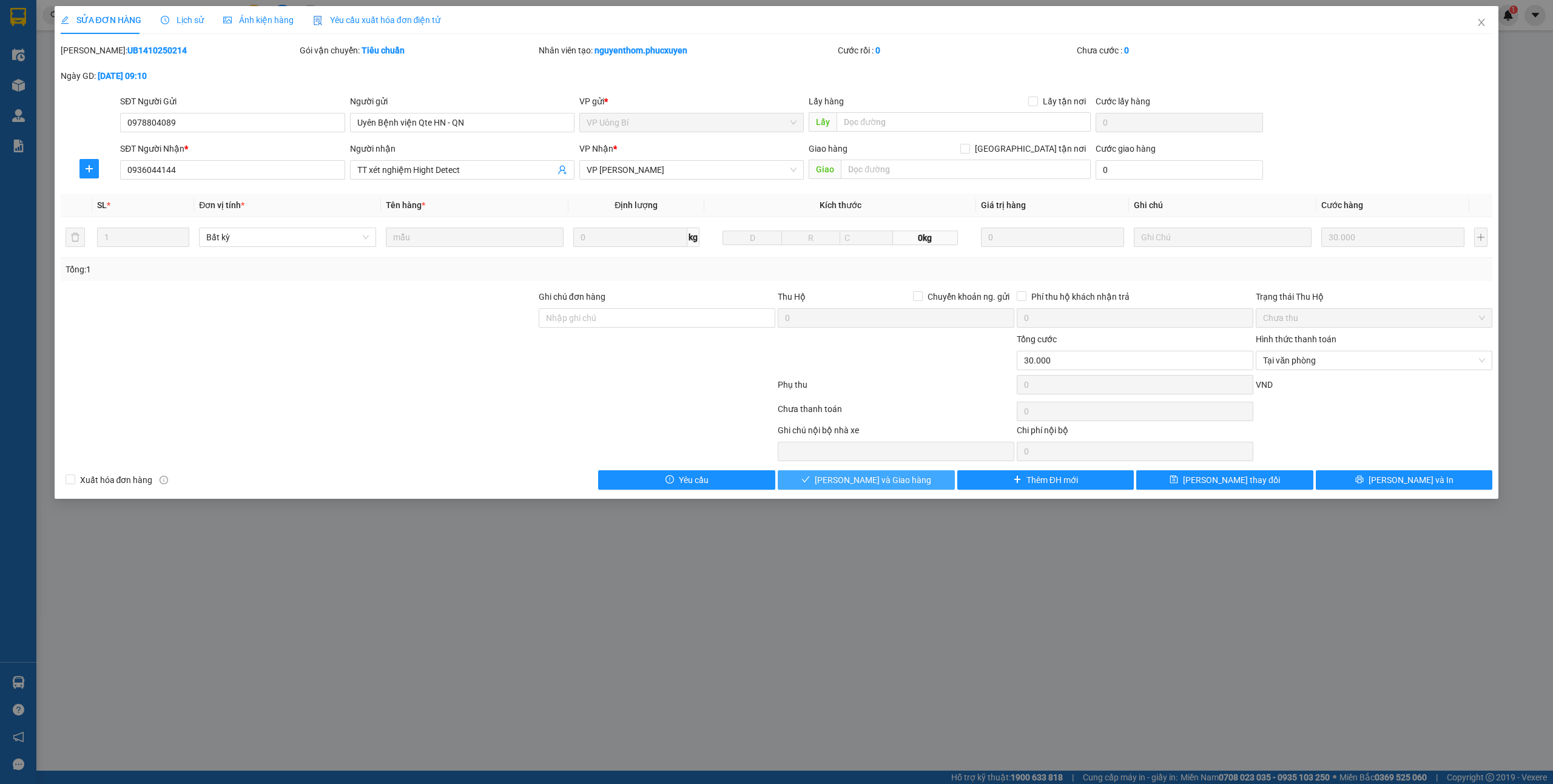
click at [851, 475] on button "[PERSON_NAME] và Giao hàng" at bounding box center [866, 480] width 177 height 19
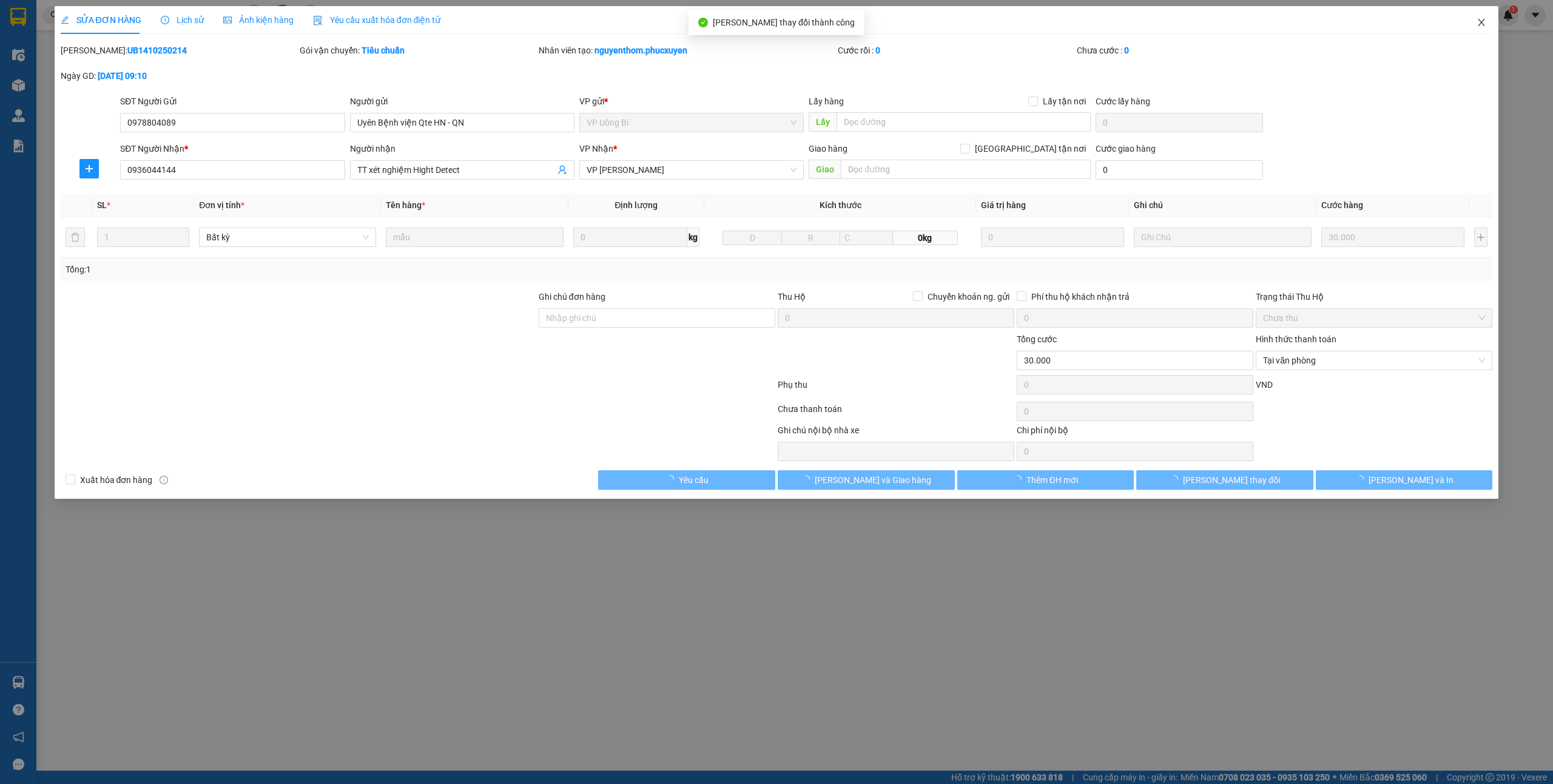
click at [1478, 21] on icon "close" at bounding box center [1482, 22] width 10 height 10
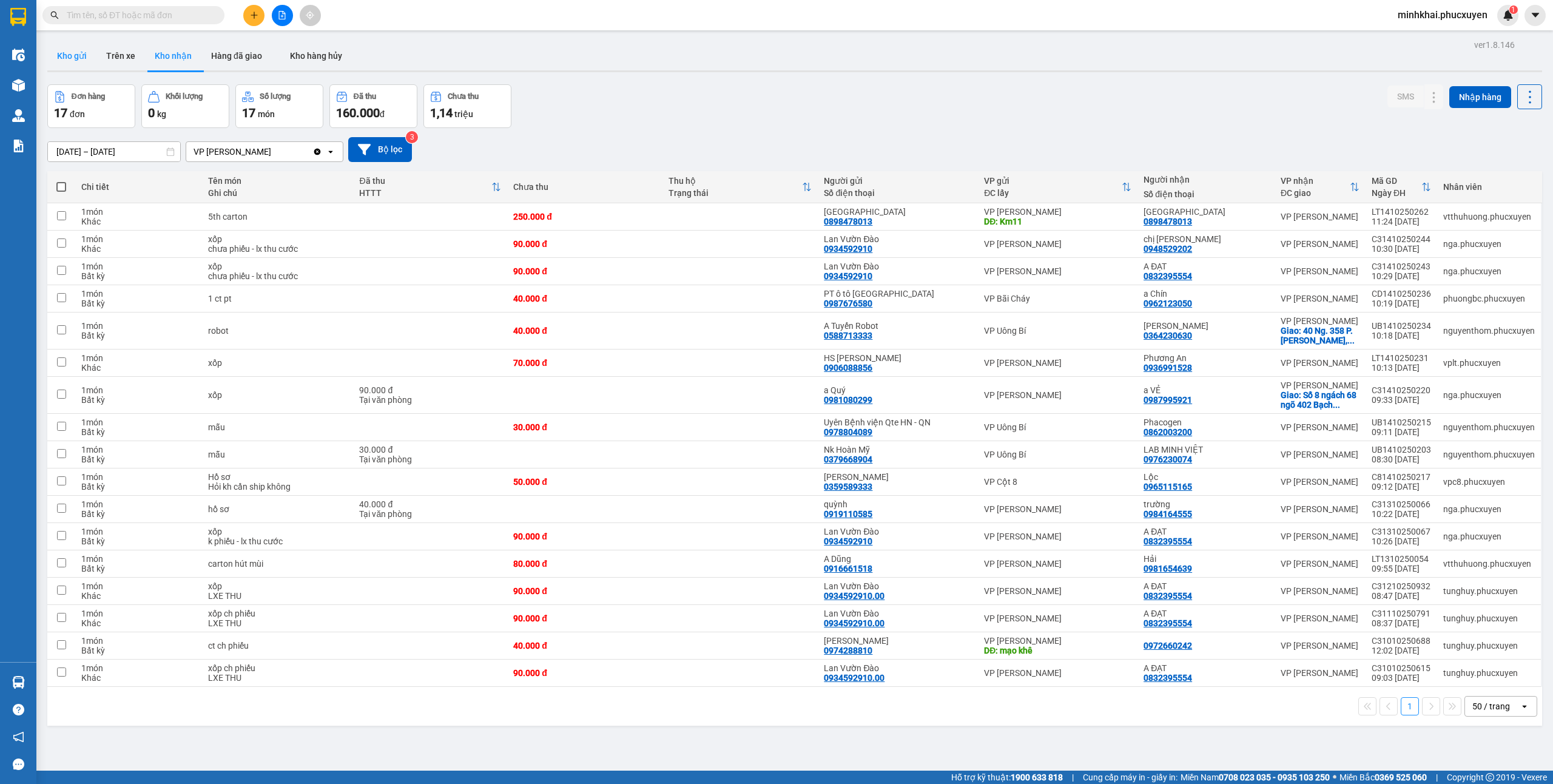
click at [66, 63] on button "Kho gửi" at bounding box center [71, 56] width 49 height 29
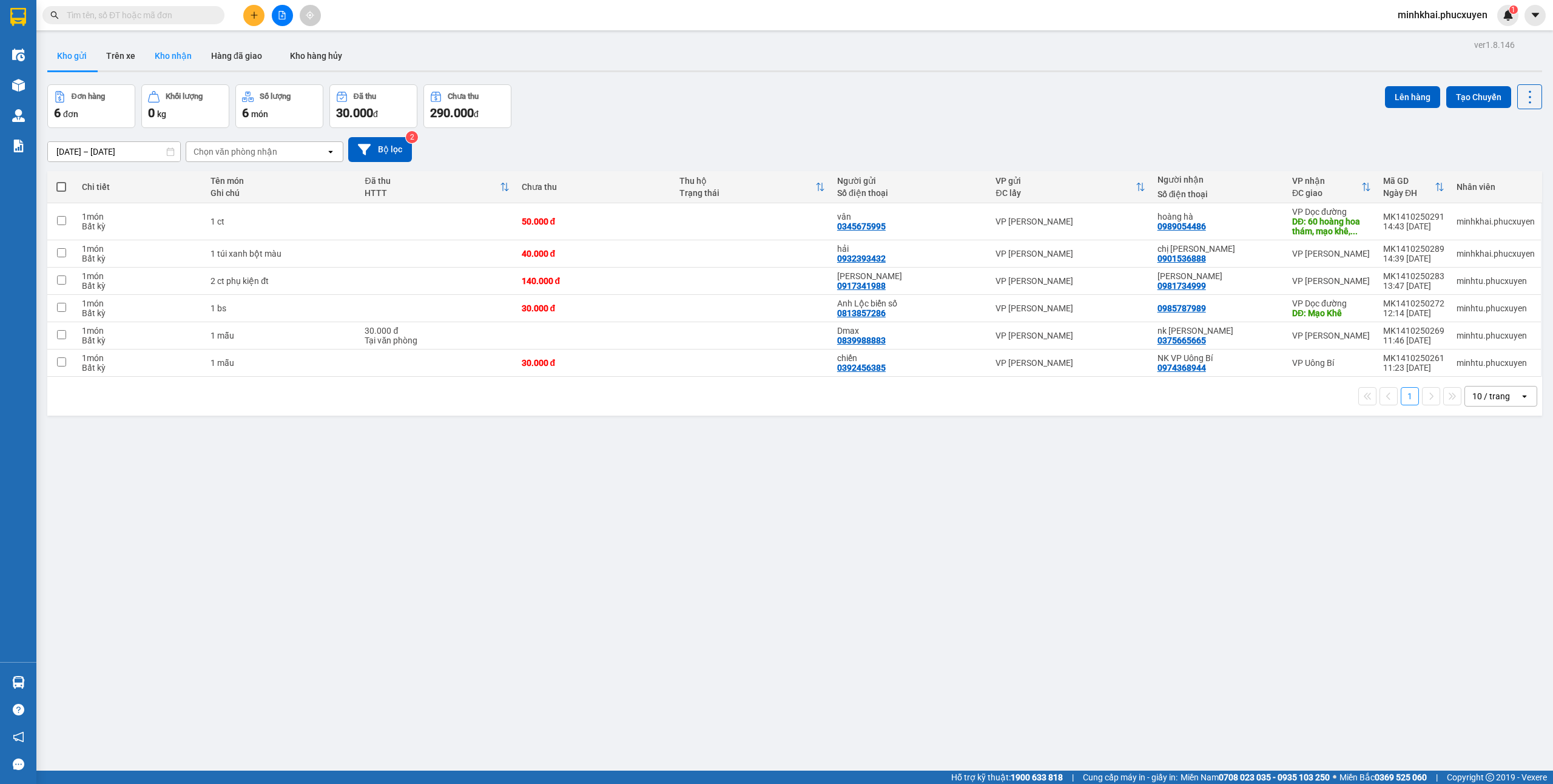
click at [188, 53] on button "Kho nhận" at bounding box center [172, 56] width 56 height 29
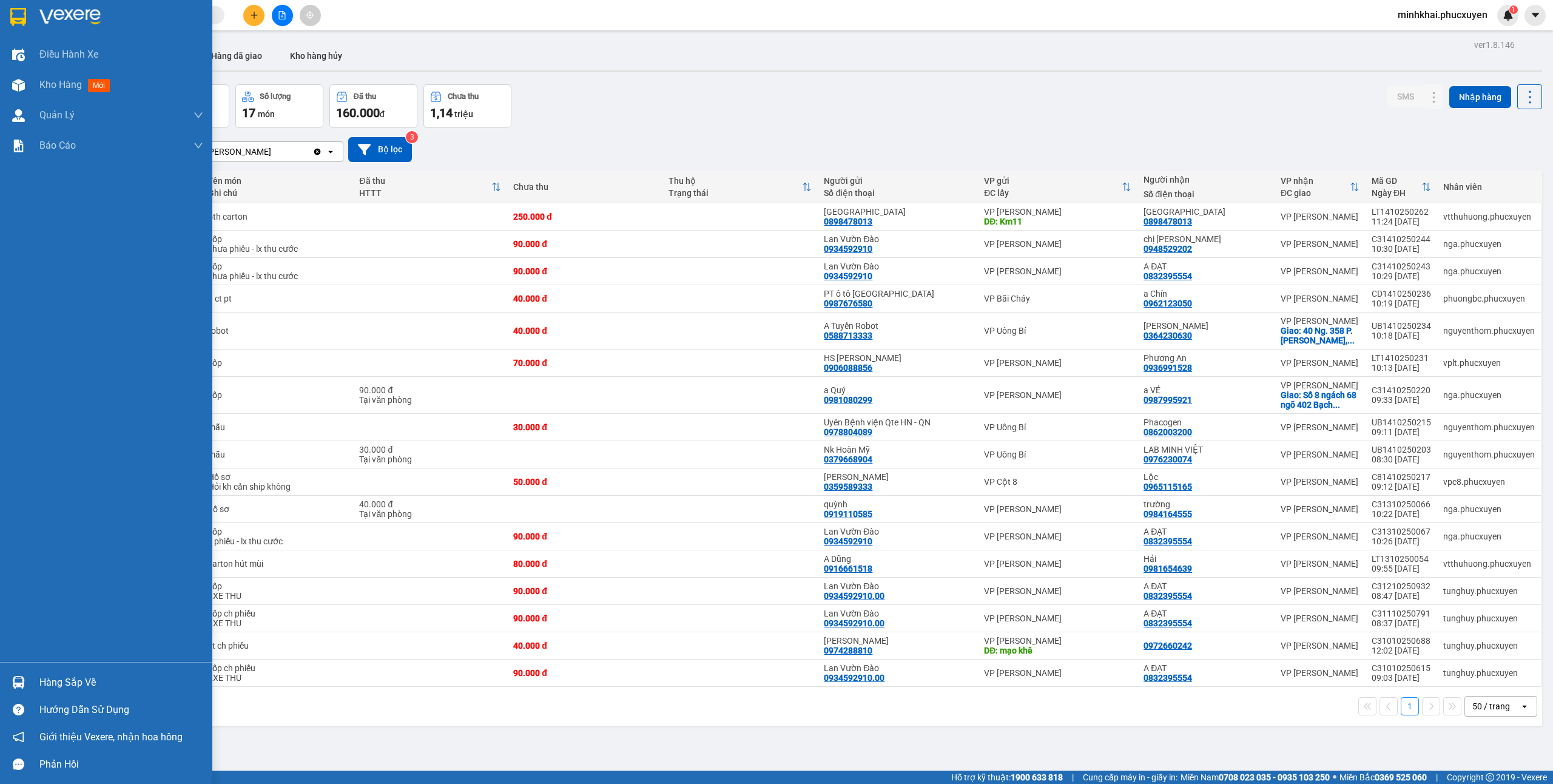
click at [11, 686] on div at bounding box center [18, 683] width 21 height 21
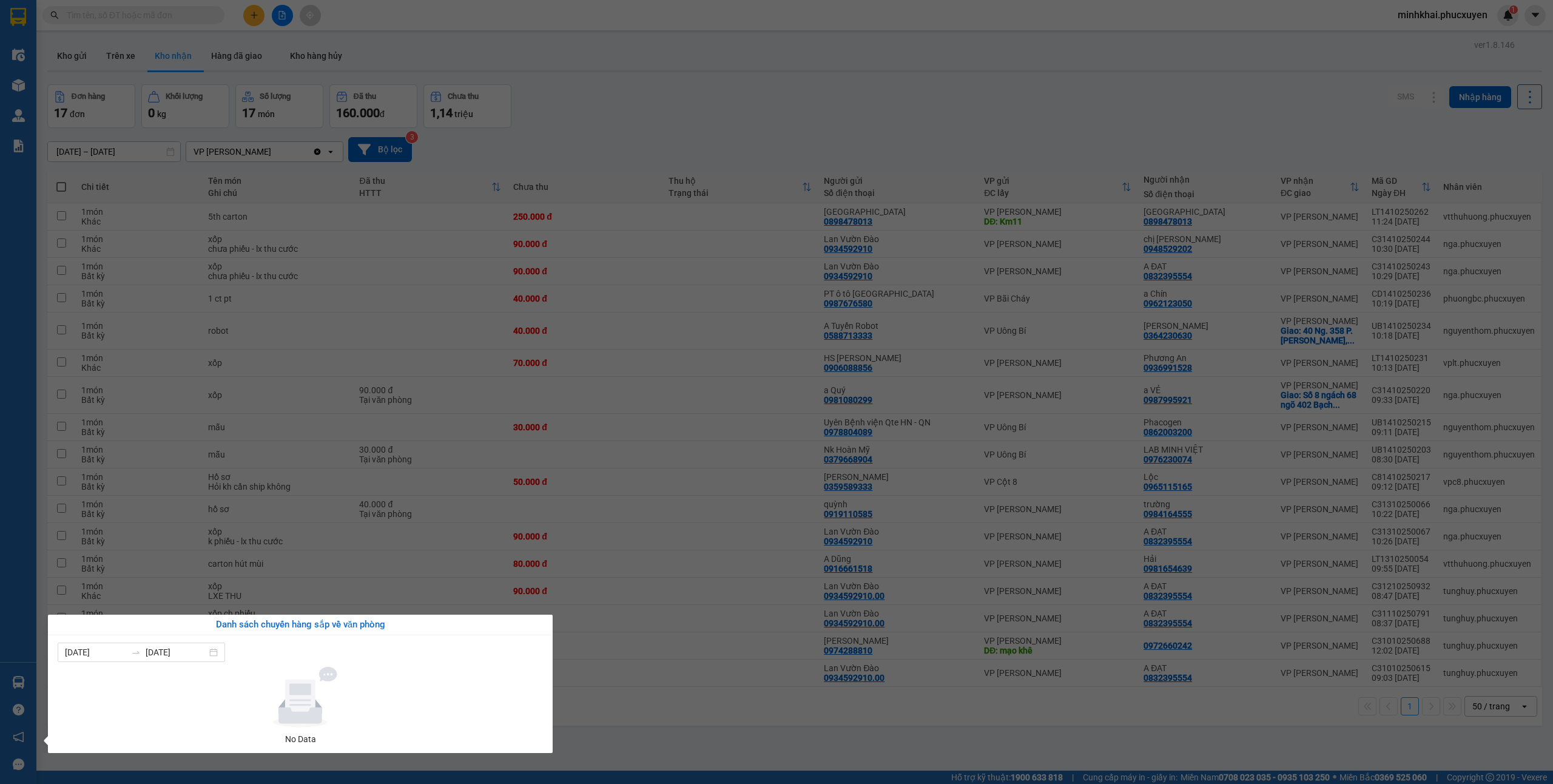
click at [738, 743] on section "Kết quả tìm kiếm ( 0 ) Bộ lọc No Data minhkhai.phucxuyen 1 Điều hành xe Kho hàn…" at bounding box center [776, 392] width 1553 height 784
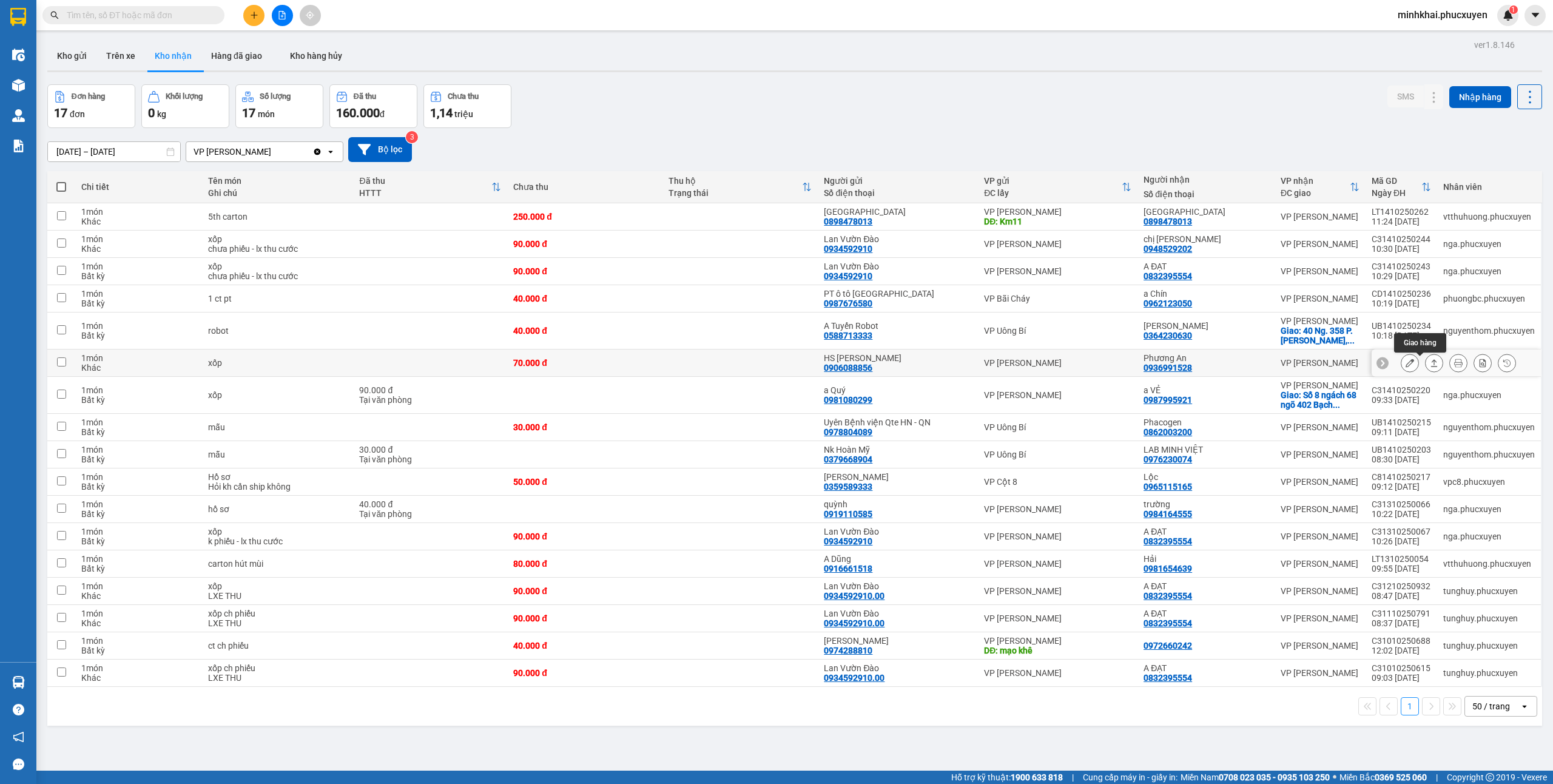
click at [1430, 365] on icon at bounding box center [1434, 363] width 9 height 9
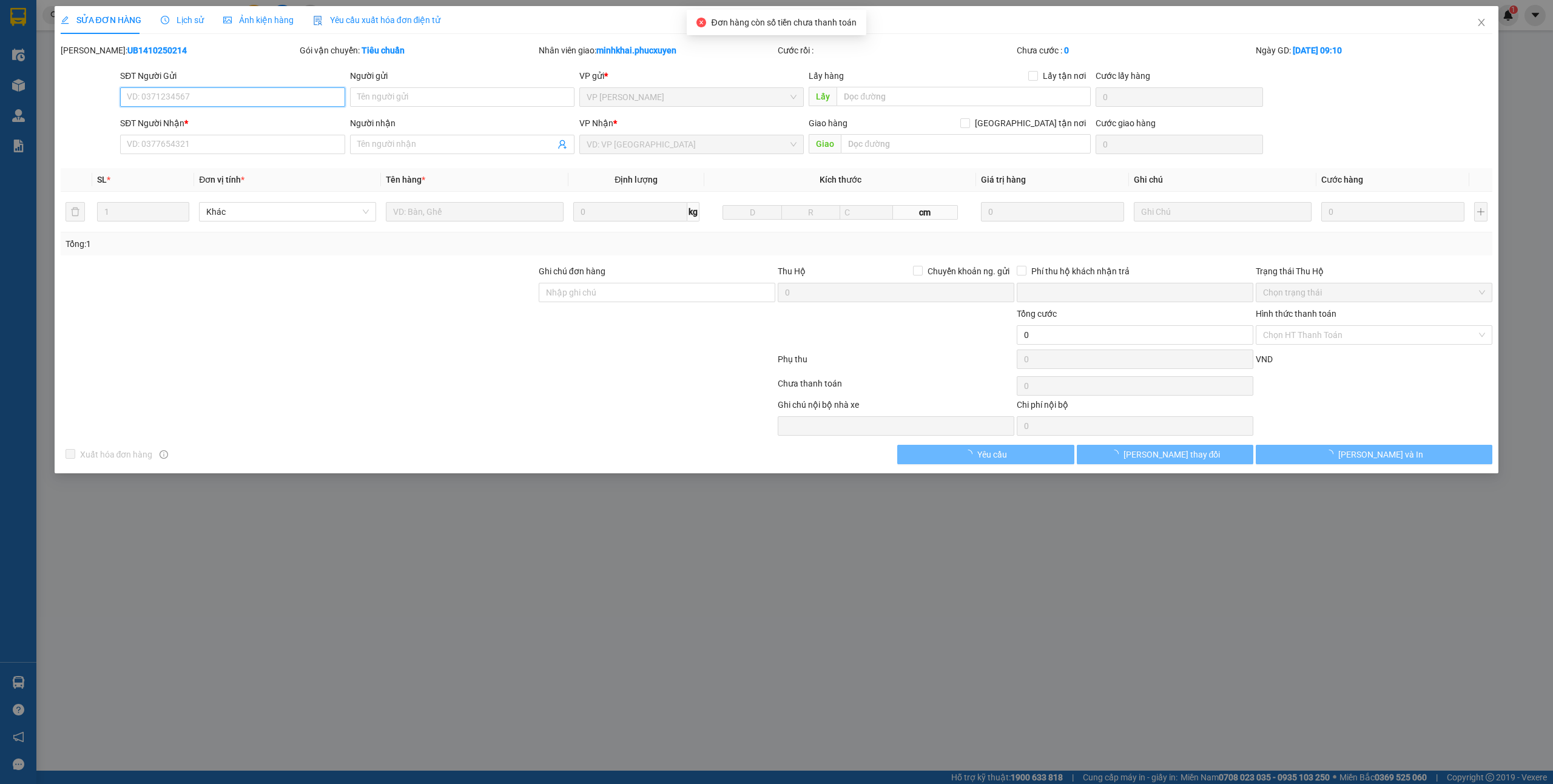
type input "0906088856"
type input "HS [PERSON_NAME]"
type input "0936991528"
type input "Phương An"
type input "0"
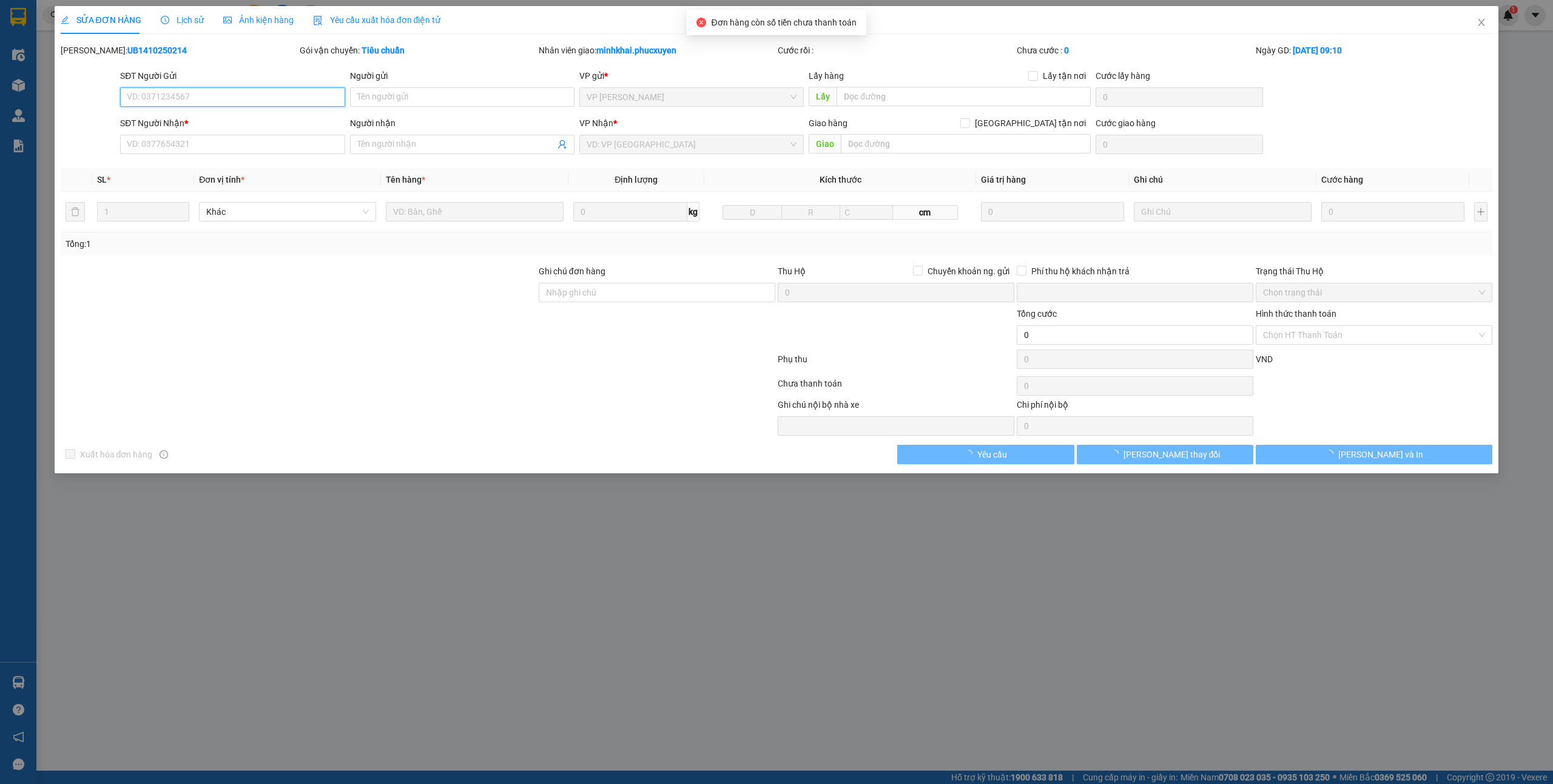
type input "70.000"
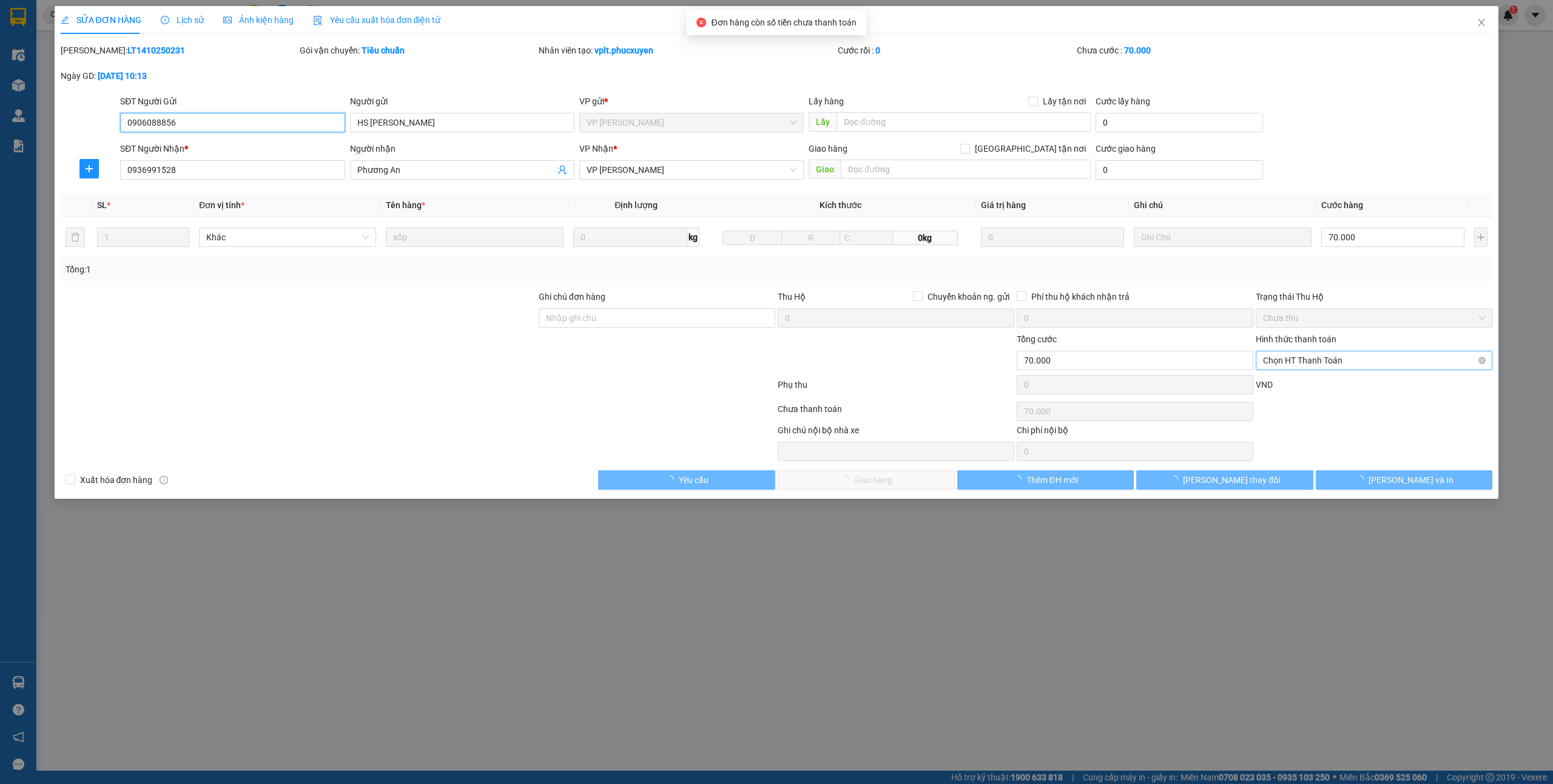
click at [1299, 370] on span "Chọn HT Thanh Toán" at bounding box center [1374, 360] width 222 height 18
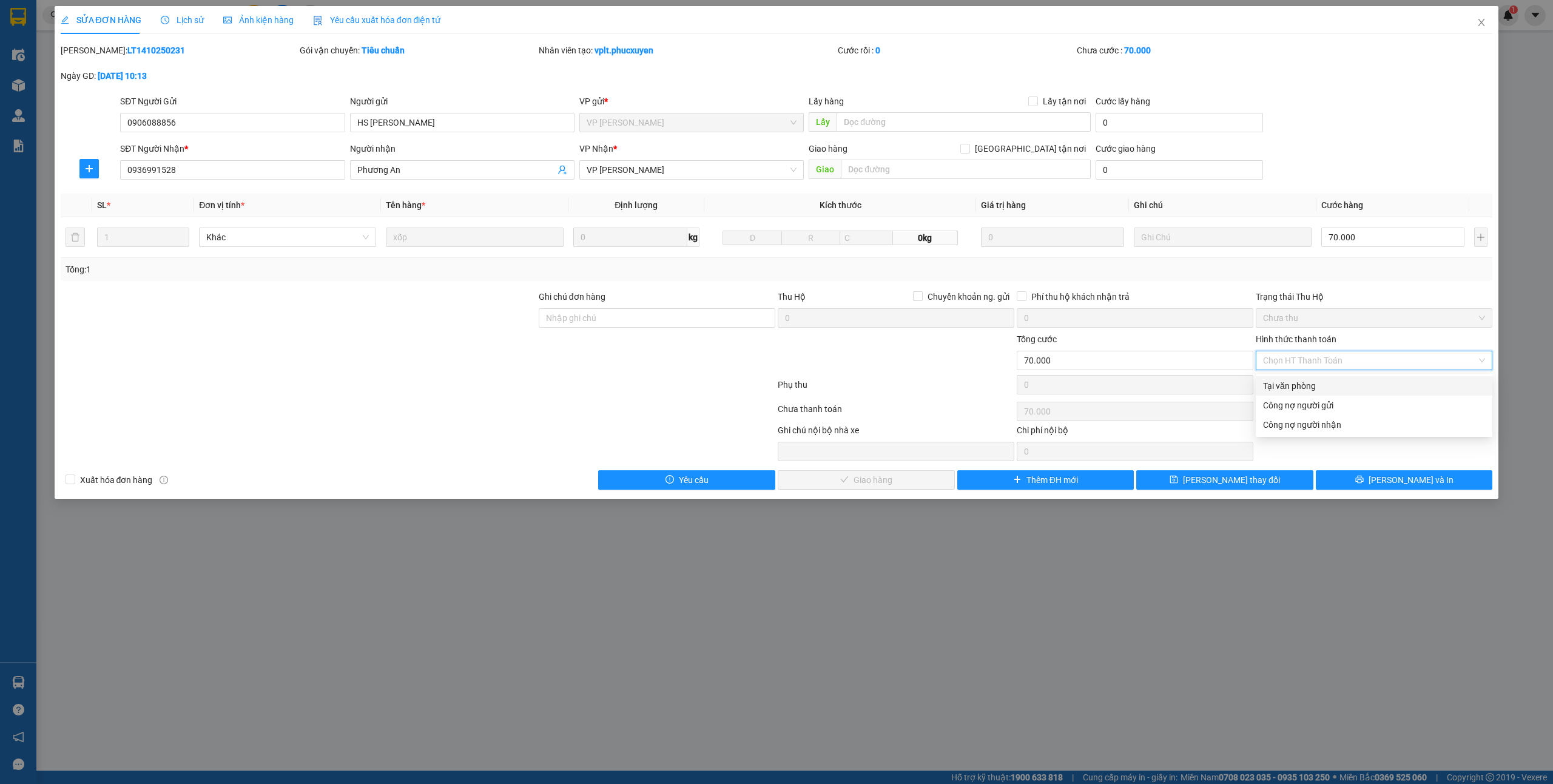
click at [1288, 384] on div "Tại văn phòng" at bounding box center [1374, 386] width 222 height 13
type input "0"
click at [906, 482] on button "[PERSON_NAME] và Giao hàng" at bounding box center [866, 480] width 177 height 19
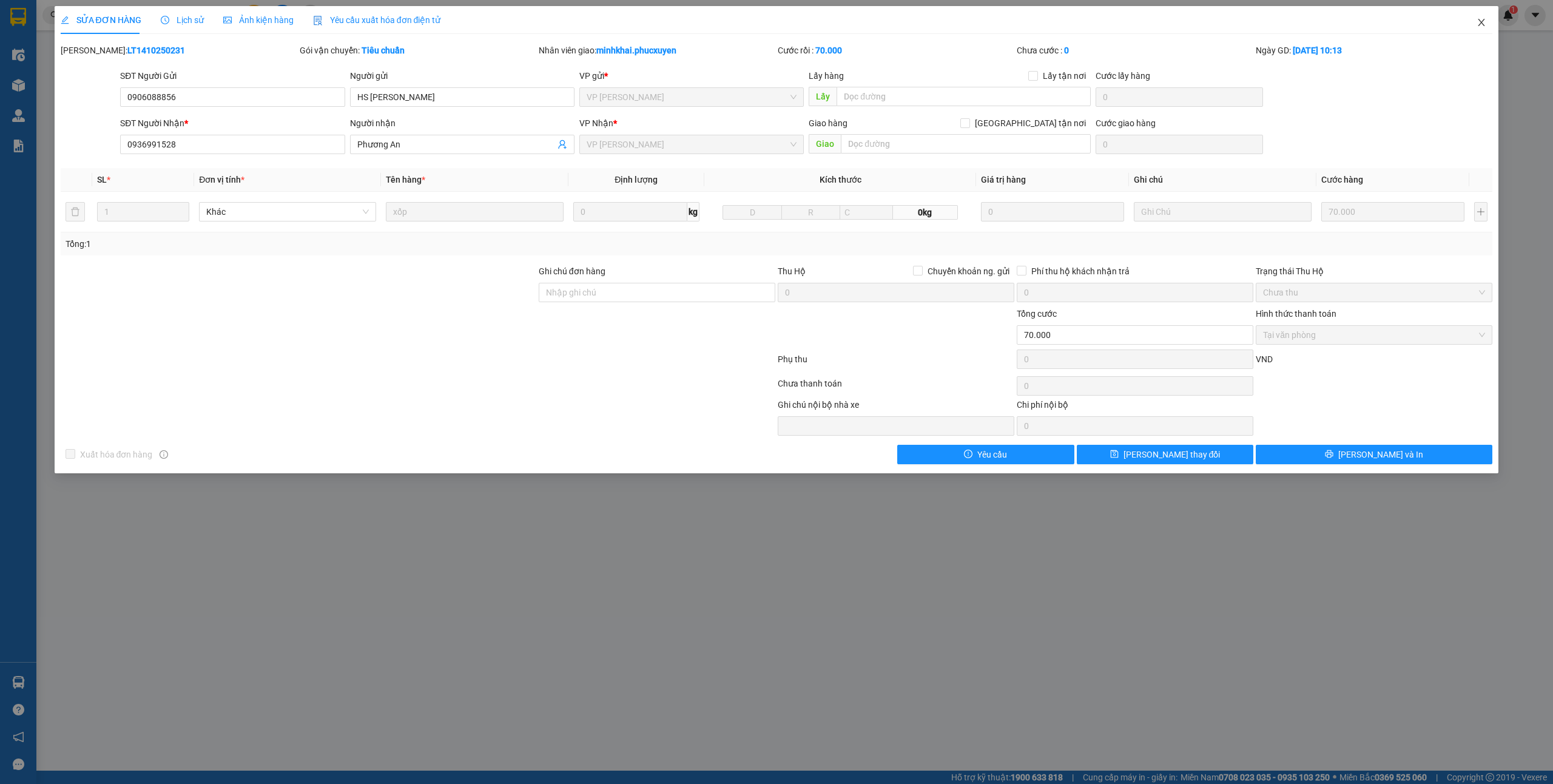
click at [1484, 22] on icon "close" at bounding box center [1481, 23] width 7 height 8
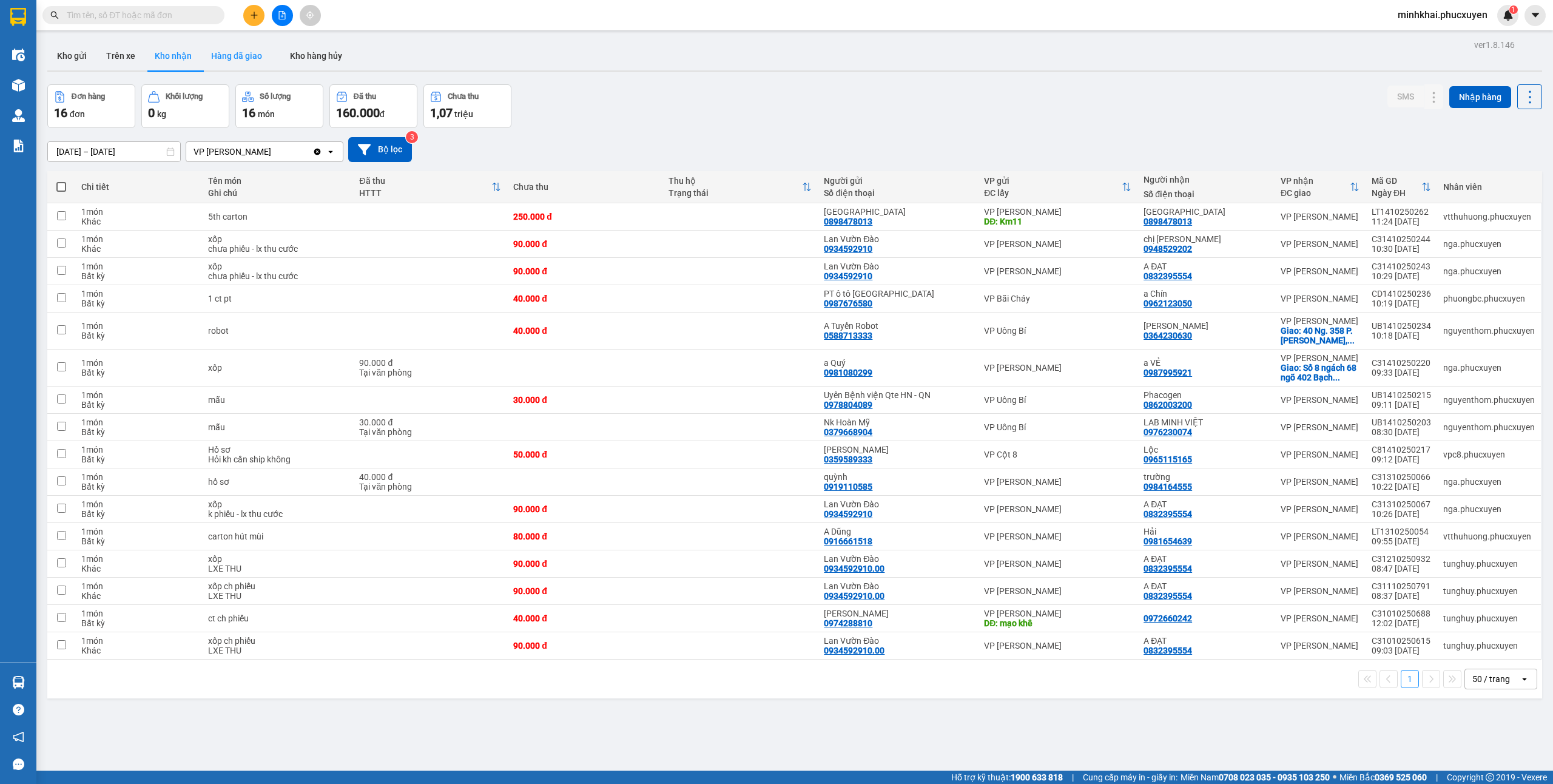
click at [236, 52] on button "Hàng đã giao" at bounding box center [236, 56] width 71 height 29
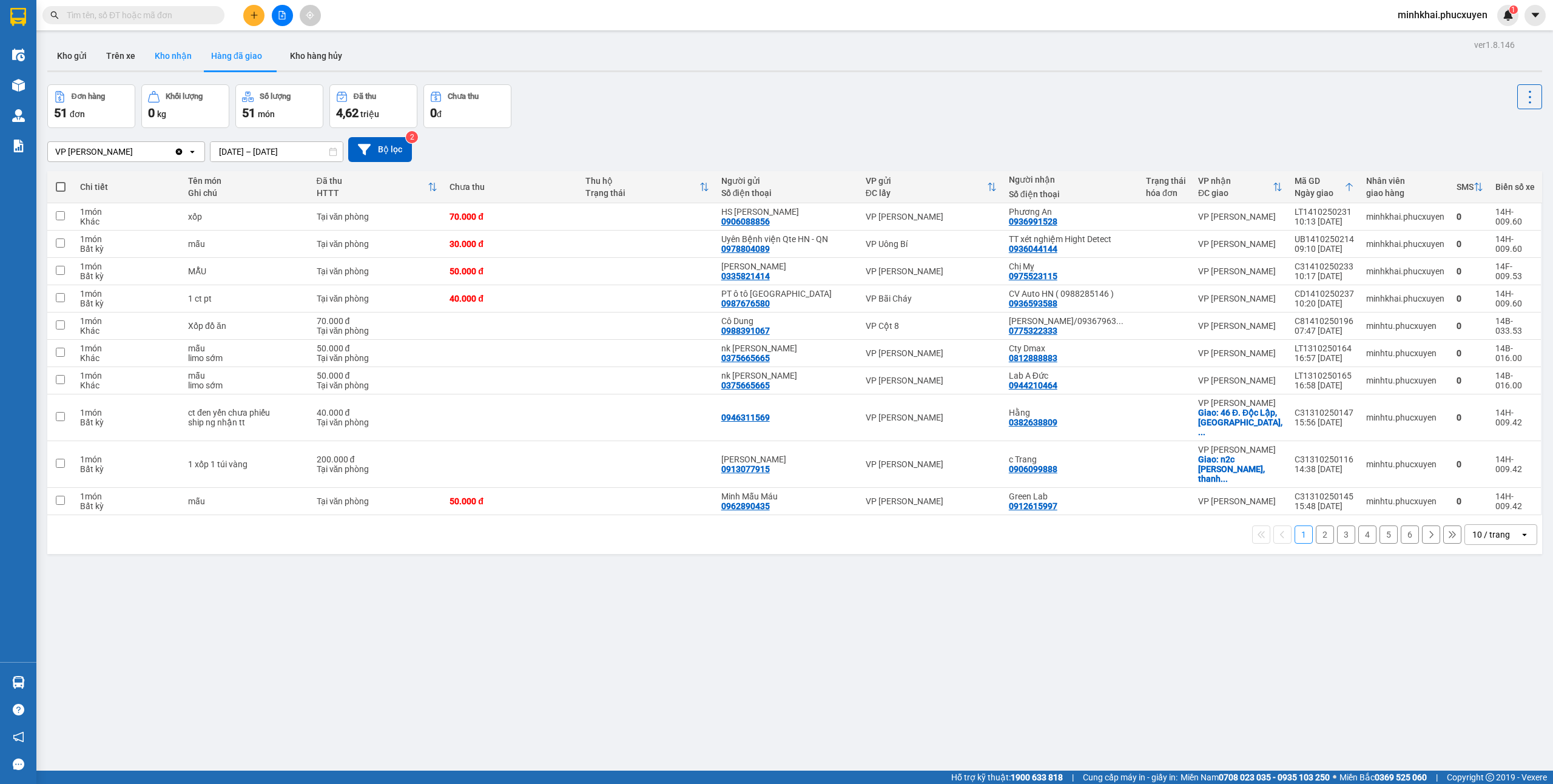
click at [178, 56] on button "Kho nhận" at bounding box center [172, 56] width 56 height 29
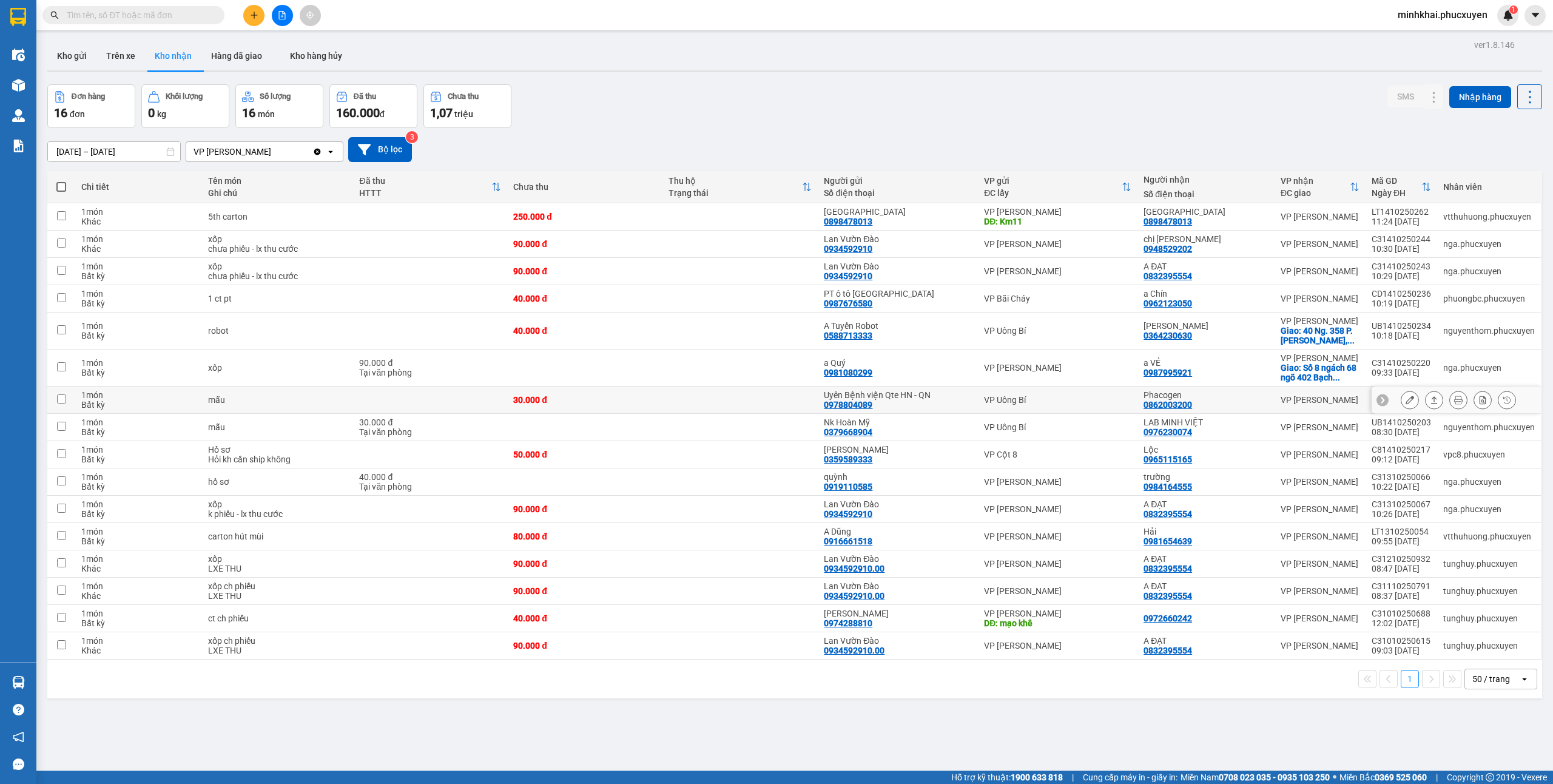
click at [1431, 402] on icon at bounding box center [1434, 400] width 7 height 8
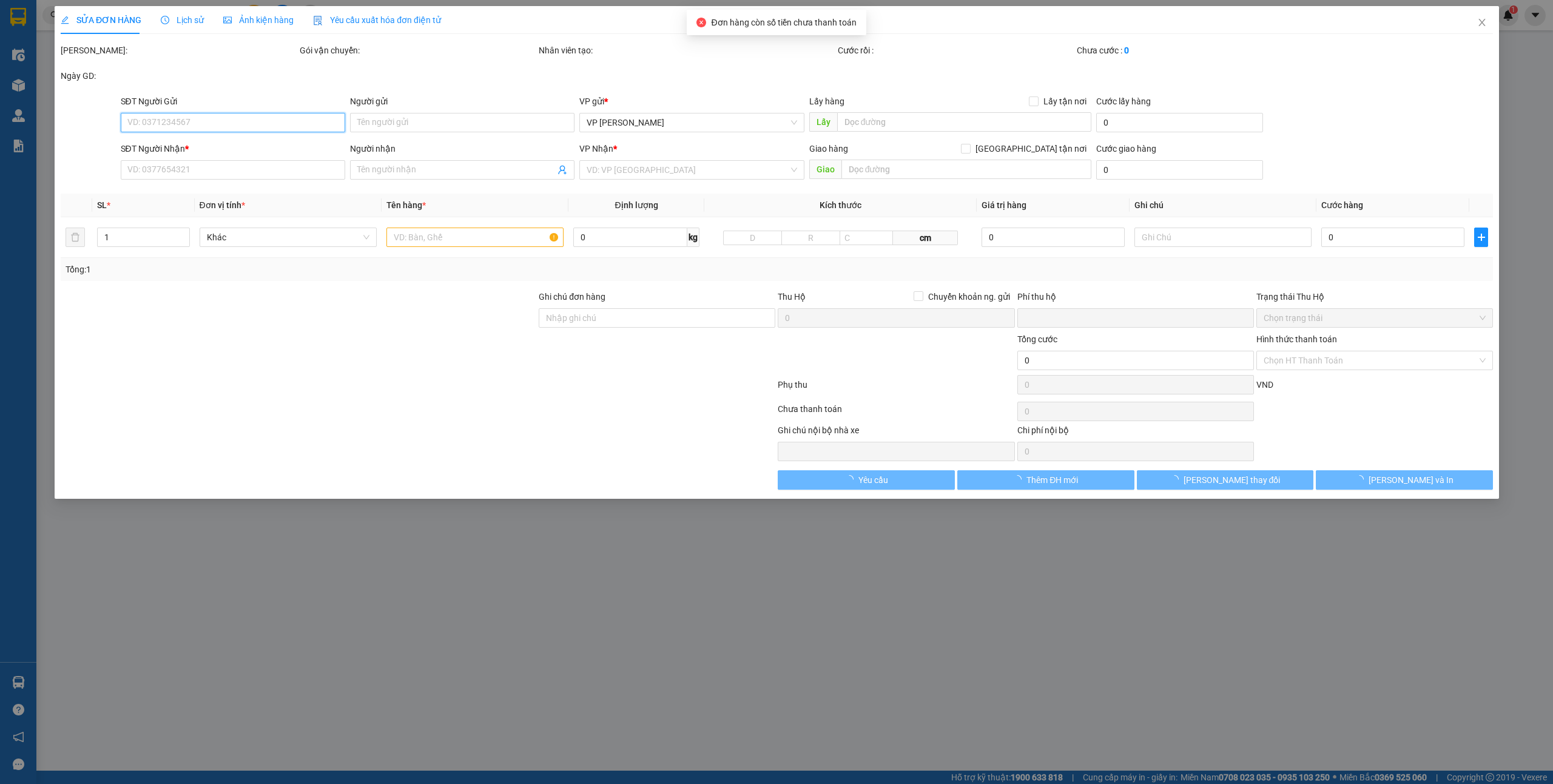
type input "0978804089"
type input "Uyên Bệnh viện Qte HN - QN"
type input "0862003200"
type input "Phacogen"
type input "0"
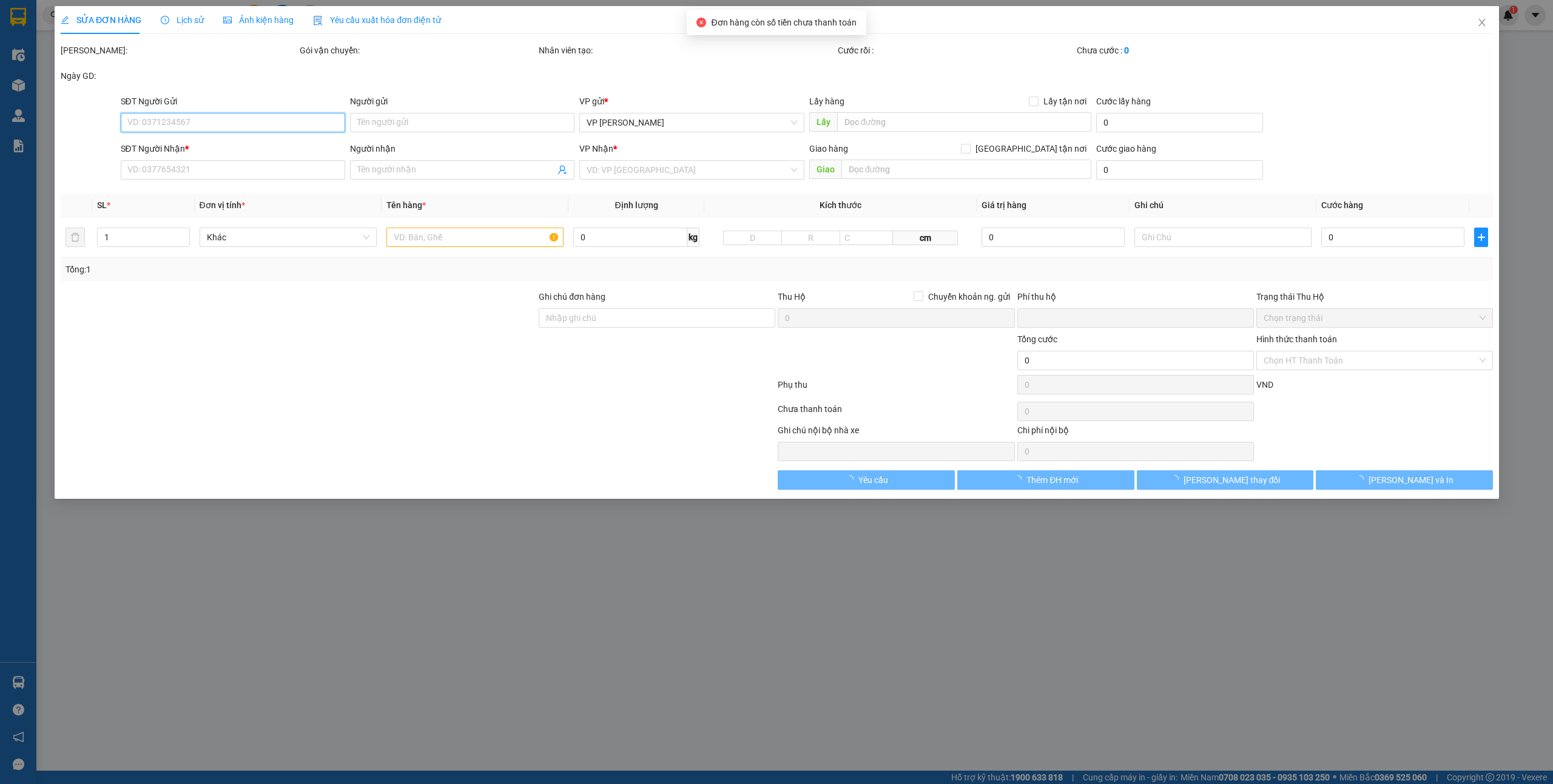
type input "30.000"
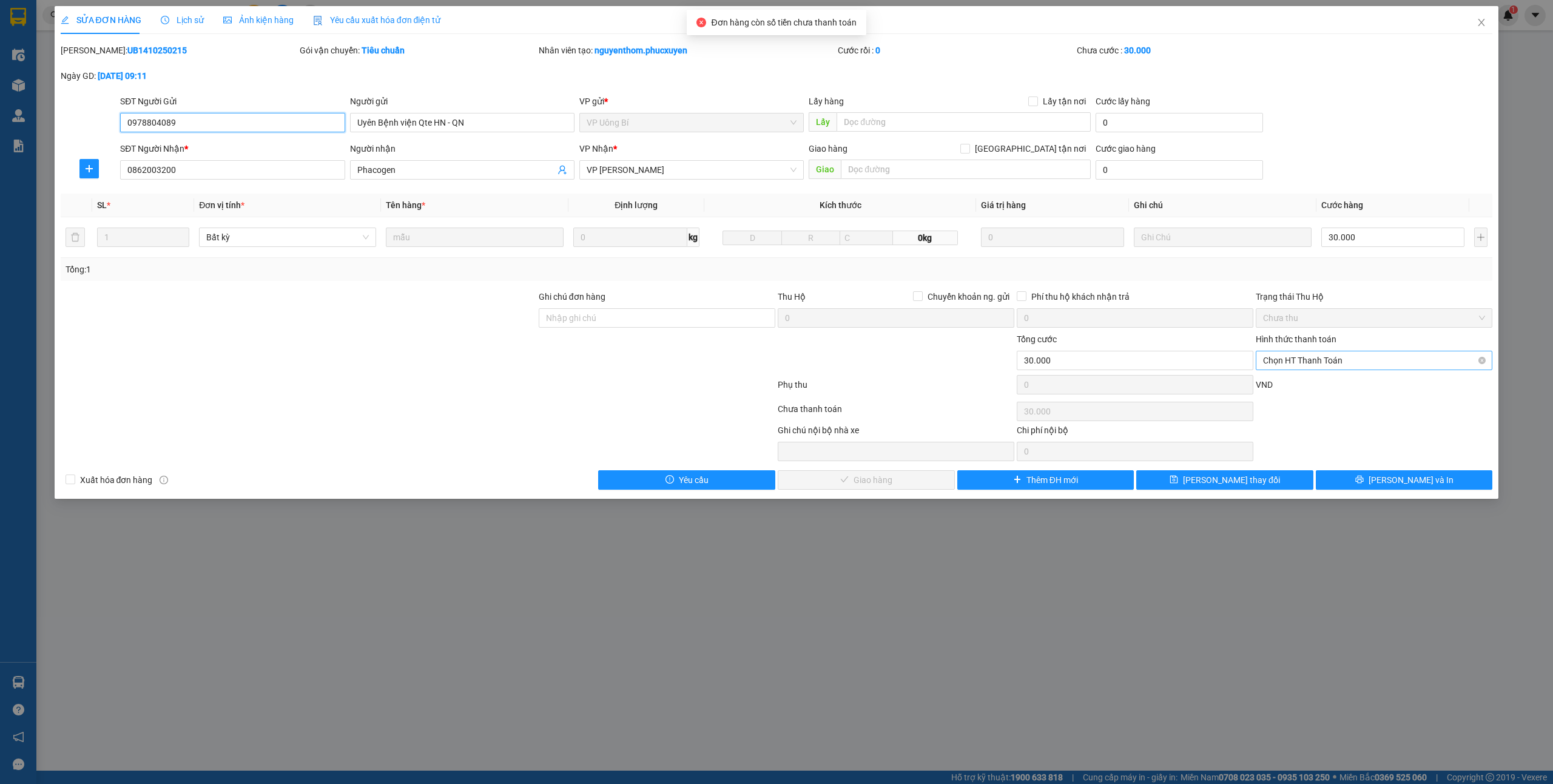
click at [1290, 362] on span "Chọn HT Thanh Toán" at bounding box center [1374, 360] width 222 height 18
click at [1288, 379] on div "Tại văn phòng" at bounding box center [1374, 386] width 222 height 13
type input "0"
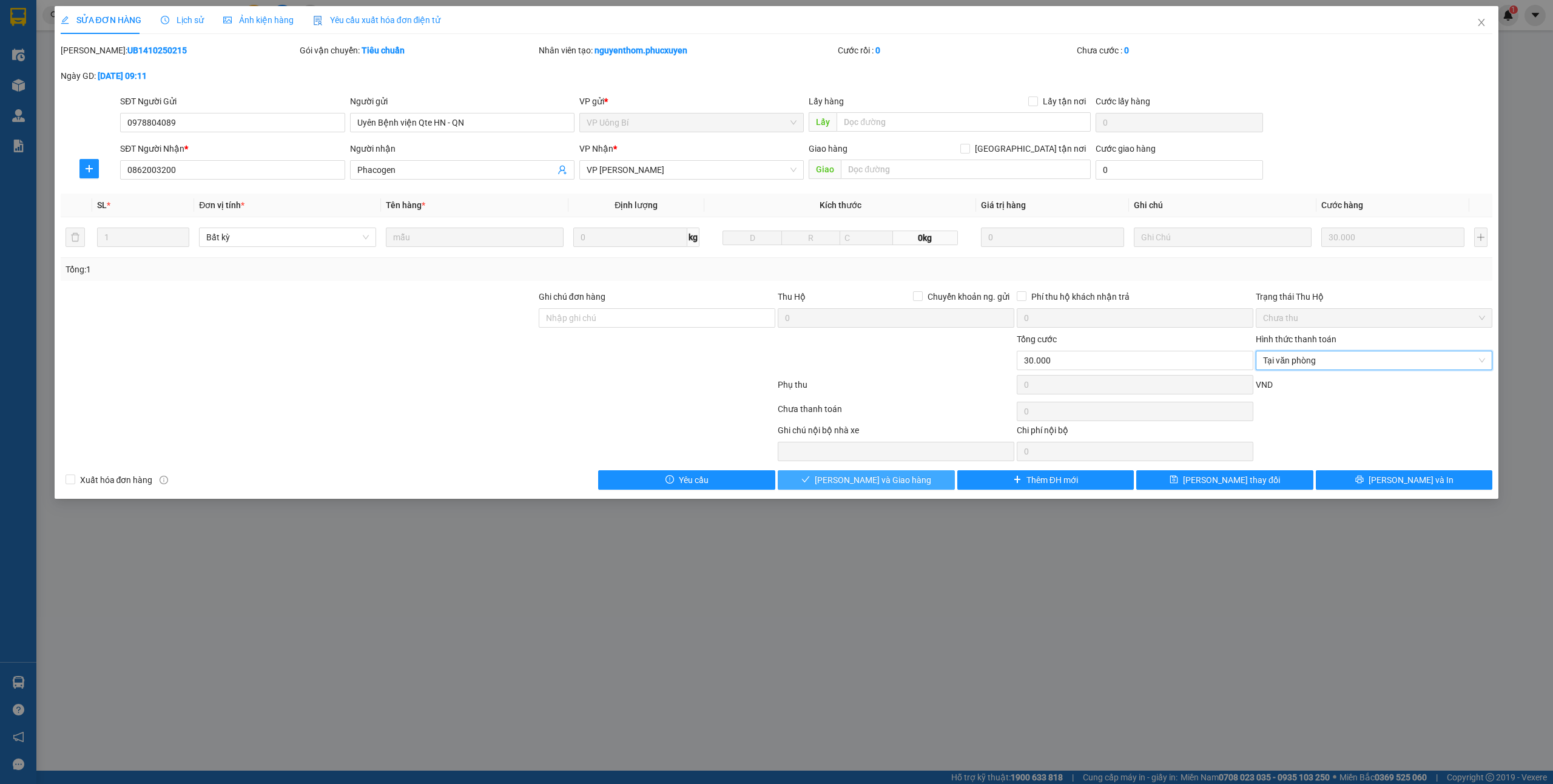
click at [889, 484] on span "[PERSON_NAME] và Giao hàng" at bounding box center [873, 480] width 117 height 13
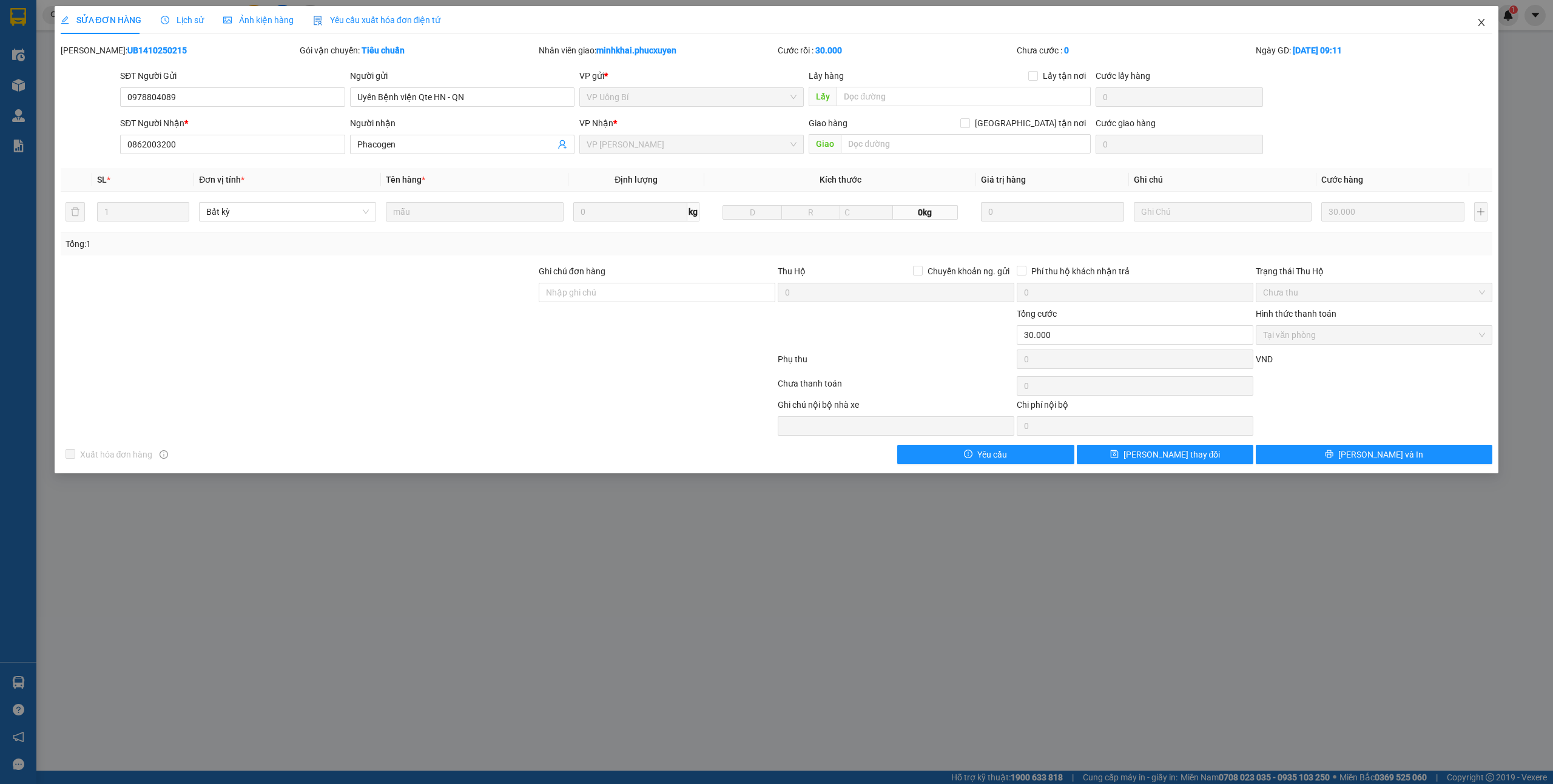
click at [1479, 22] on icon "close" at bounding box center [1482, 22] width 10 height 10
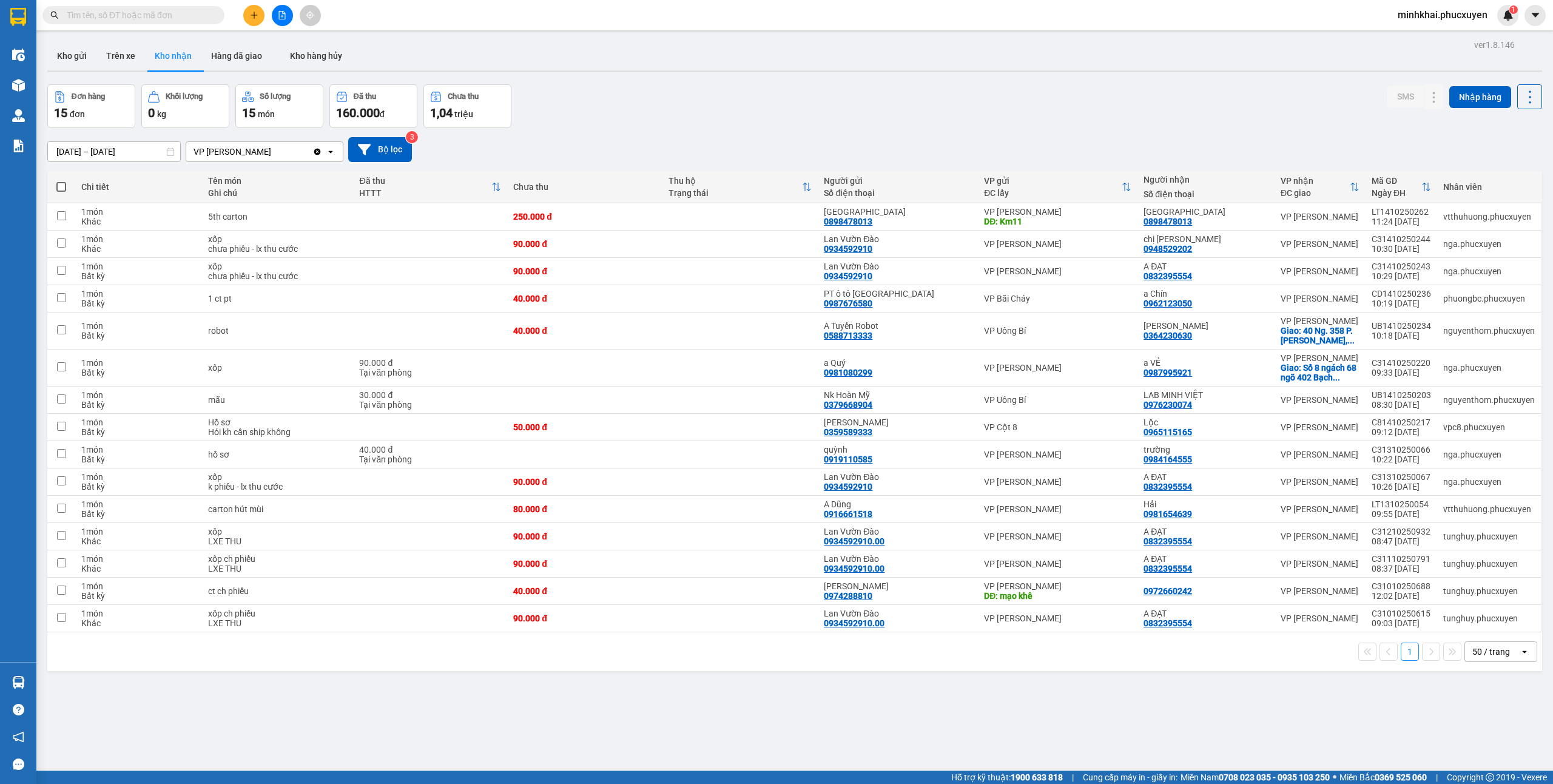
click at [250, 15] on icon "plus" at bounding box center [254, 14] width 9 height 9
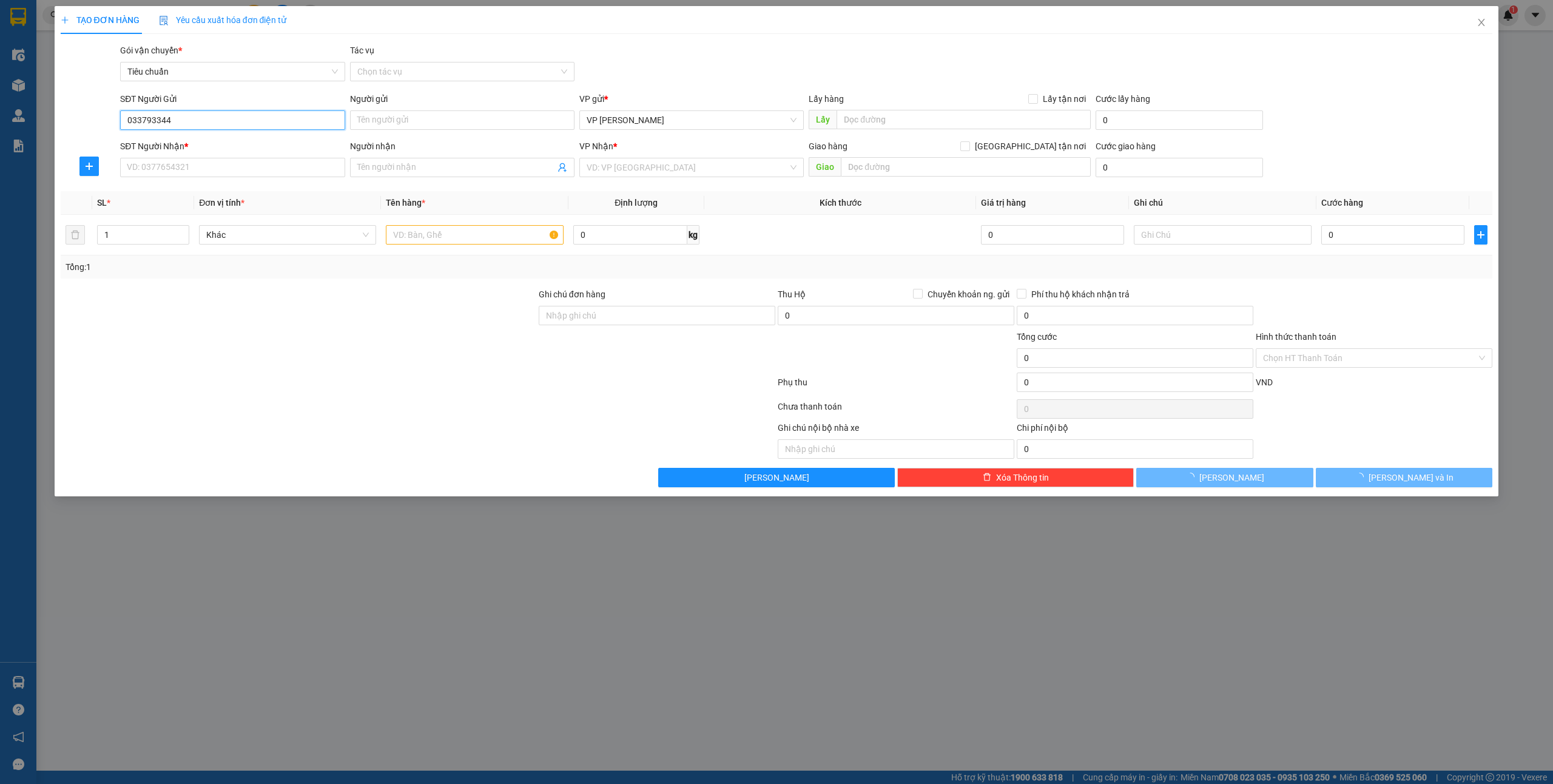
type input "0337933444"
click at [223, 146] on div "0337933444 - [PERSON_NAME]" at bounding box center [232, 145] width 210 height 13
type input "[PERSON_NAME]"
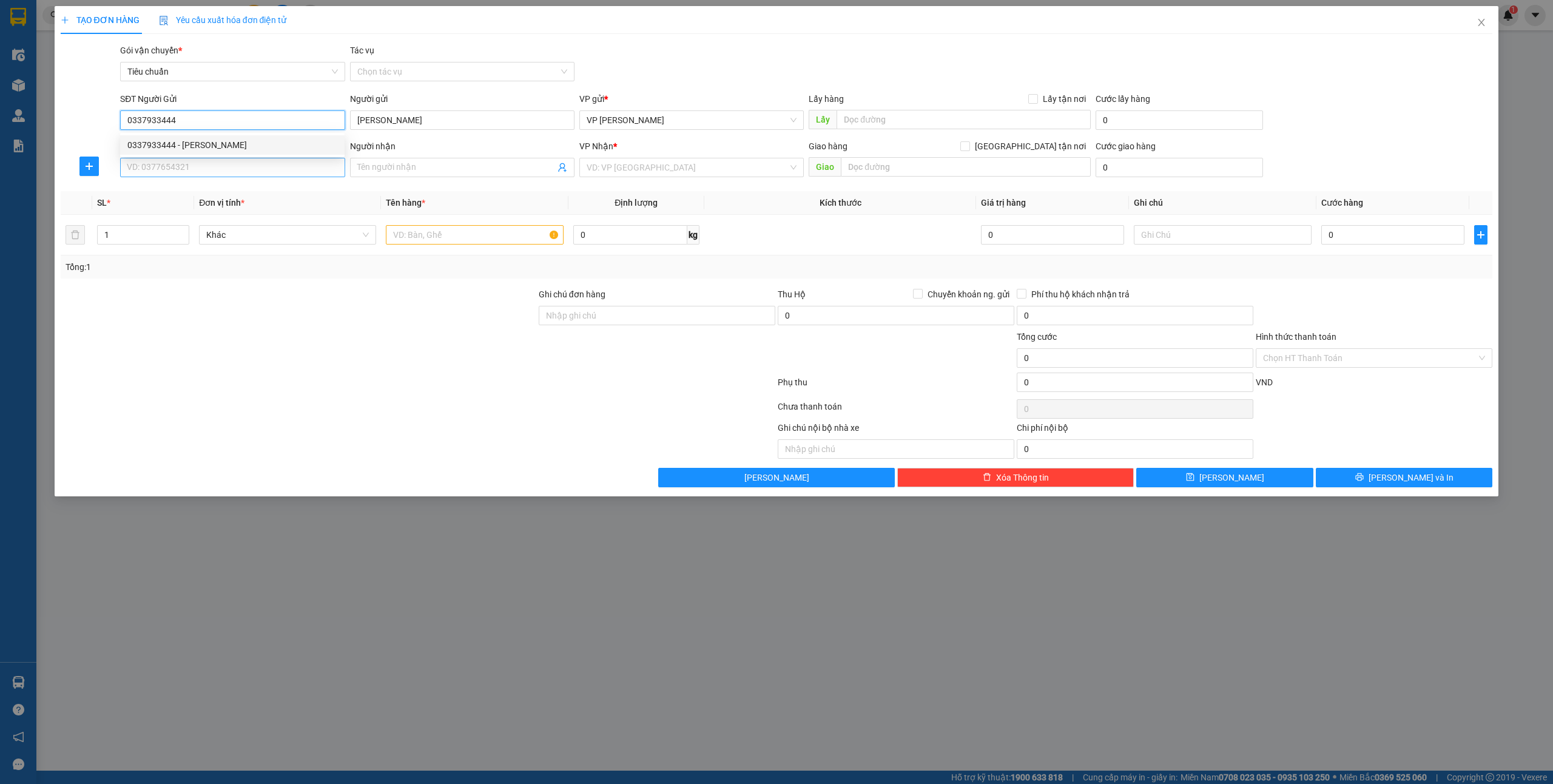
type input "0337933444"
click at [207, 163] on input "SĐT Người Nhận *" at bounding box center [232, 168] width 224 height 19
drag, startPoint x: 216, startPoint y: 190, endPoint x: 226, endPoint y: 190, distance: 10.0
click at [216, 190] on div "0901536888 - chị [PERSON_NAME]" at bounding box center [232, 192] width 210 height 13
type input "0901536888"
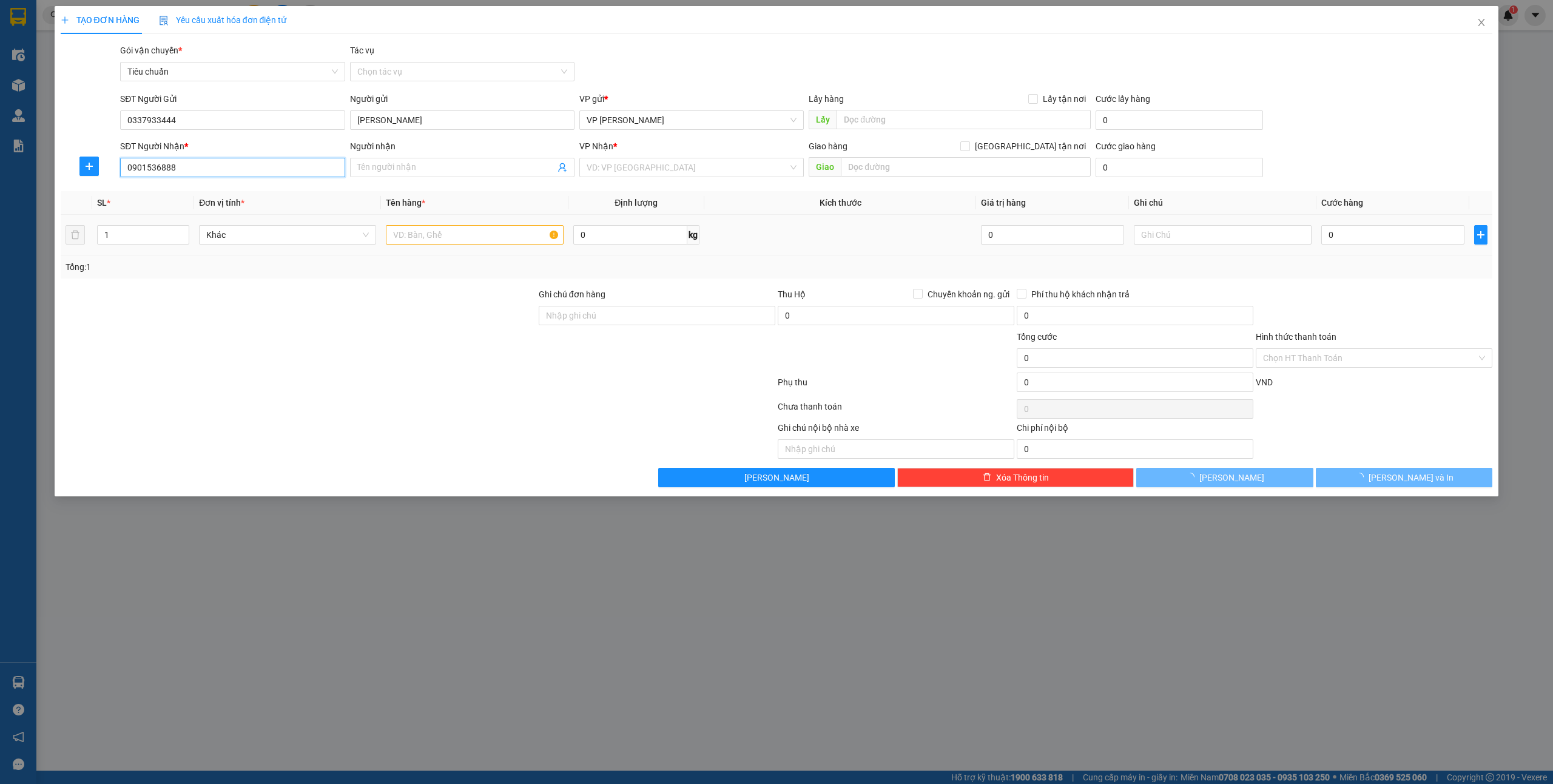
type input "chị [PERSON_NAME]"
click at [484, 243] on input "text" at bounding box center [474, 235] width 177 height 19
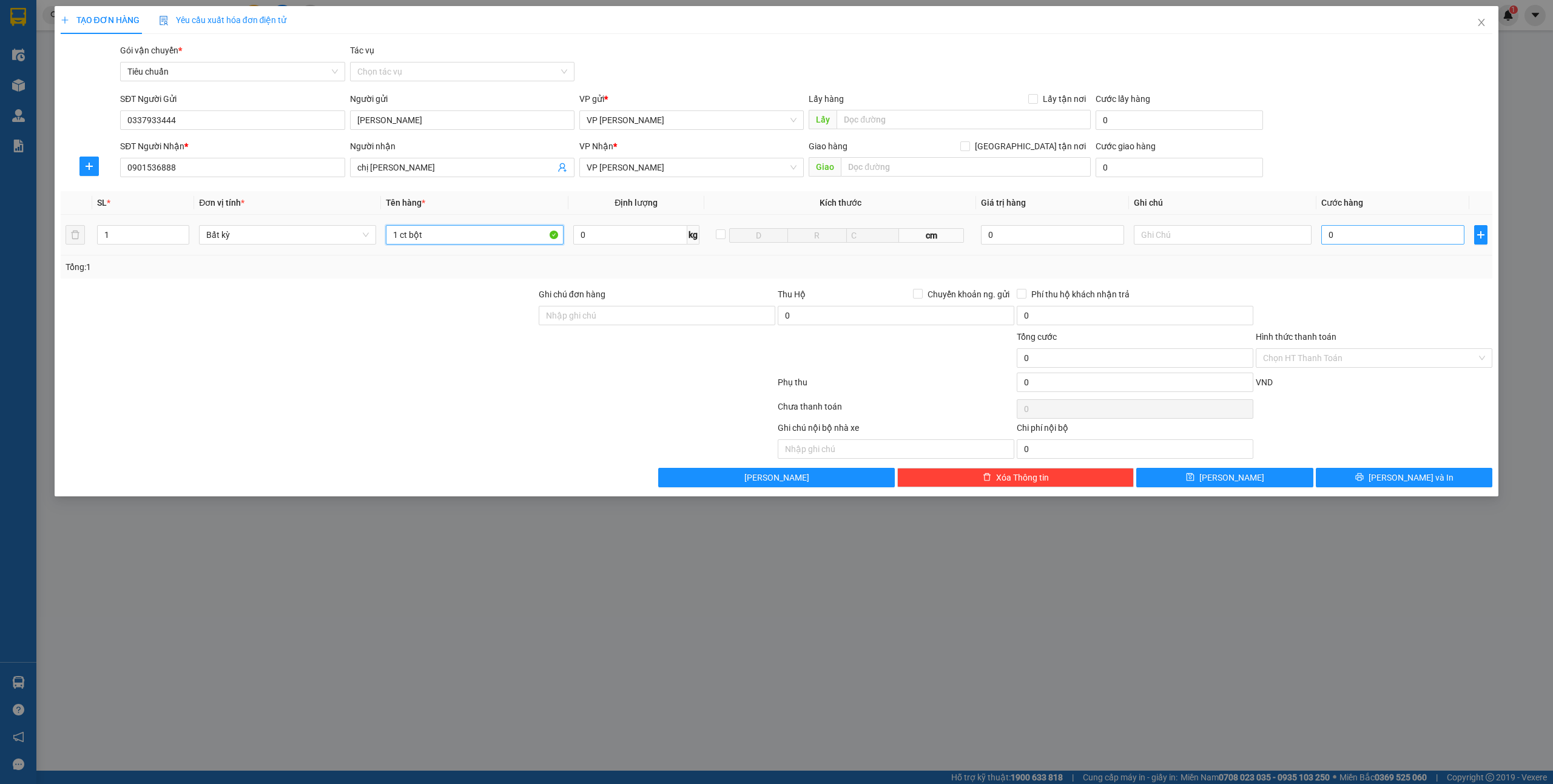
type input "1 ct bột"
click at [1374, 235] on input "0" at bounding box center [1393, 235] width 144 height 19
type input "4"
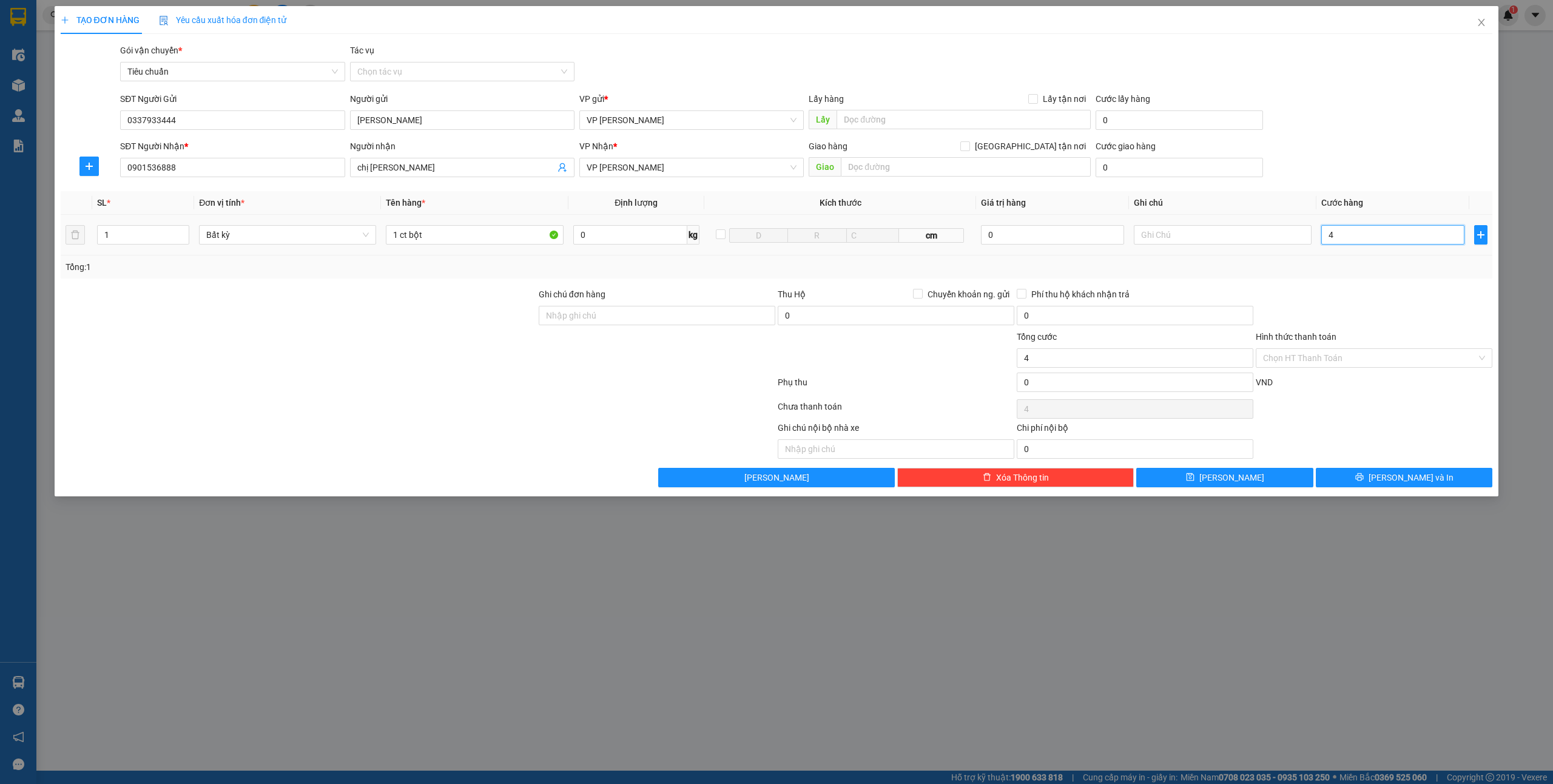
type input "40"
click at [1387, 241] on input "40" at bounding box center [1393, 235] width 144 height 19
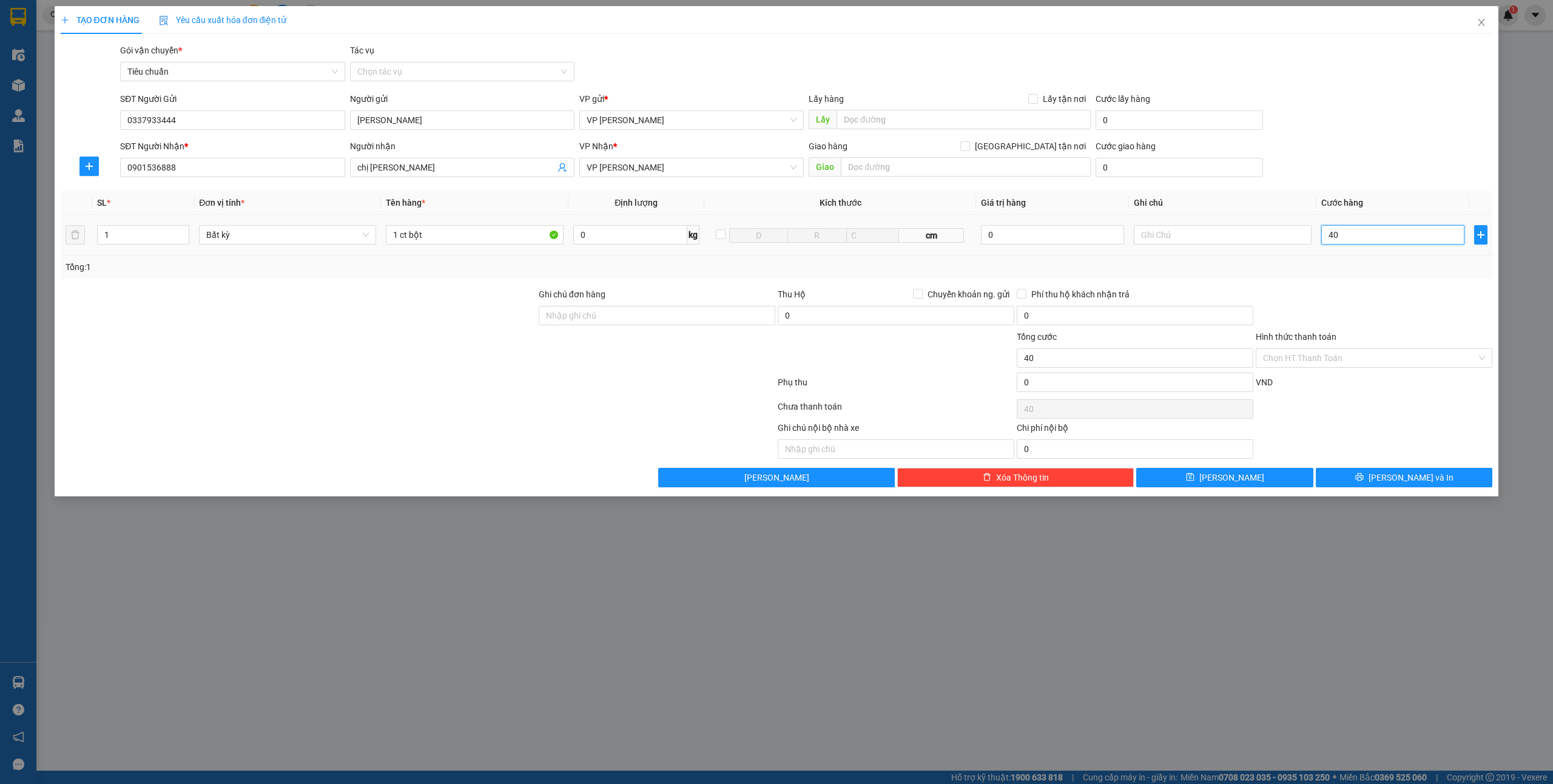
type input "6"
type input "60"
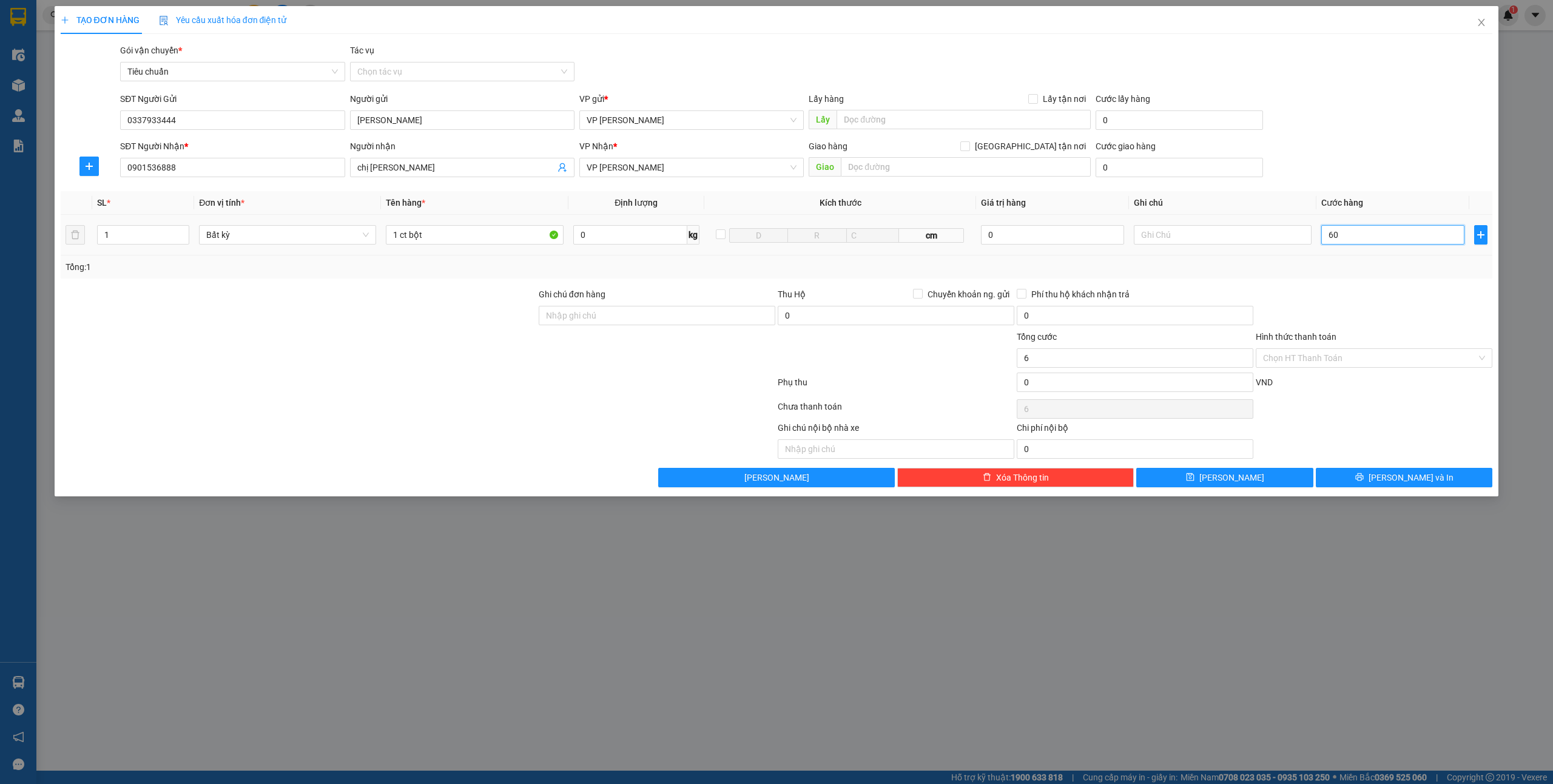
type input "60"
click at [1369, 299] on div at bounding box center [1375, 308] width 239 height 42
type input "60.000"
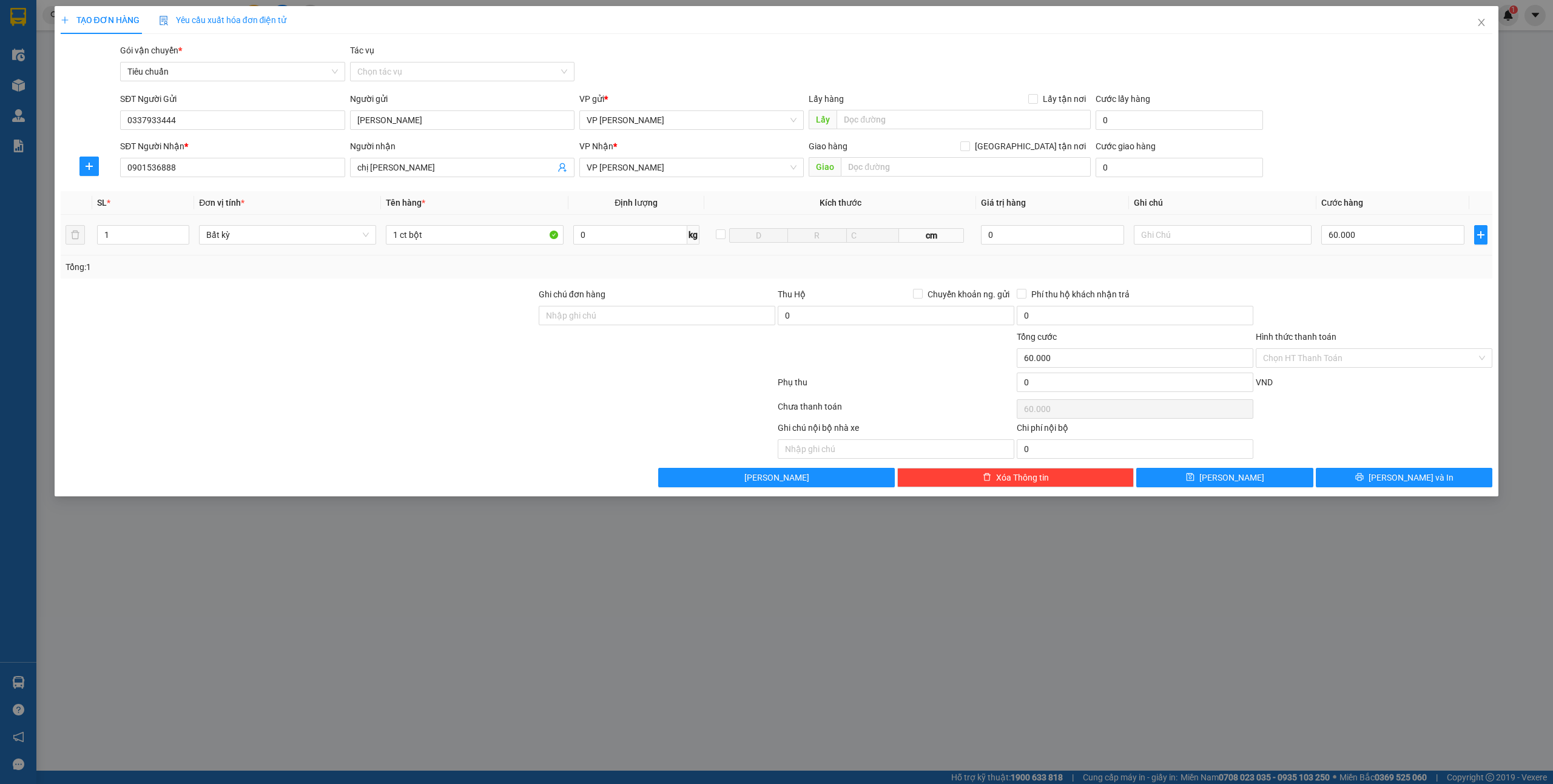
click at [1367, 246] on div "60.000" at bounding box center [1393, 235] width 144 height 24
click at [1369, 240] on input "60.000" at bounding box center [1393, 235] width 144 height 19
type input "5"
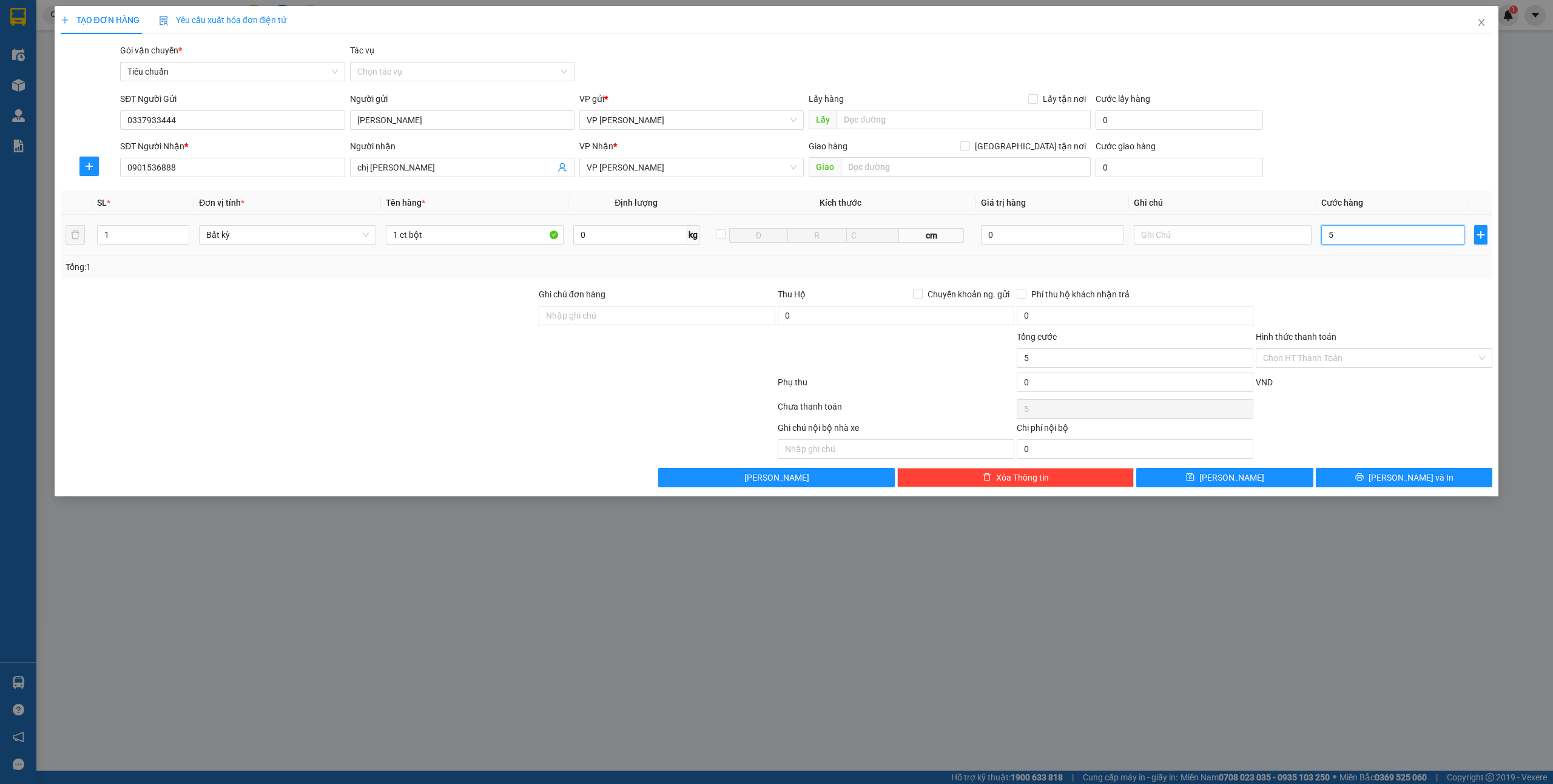
type input "50"
type input "500"
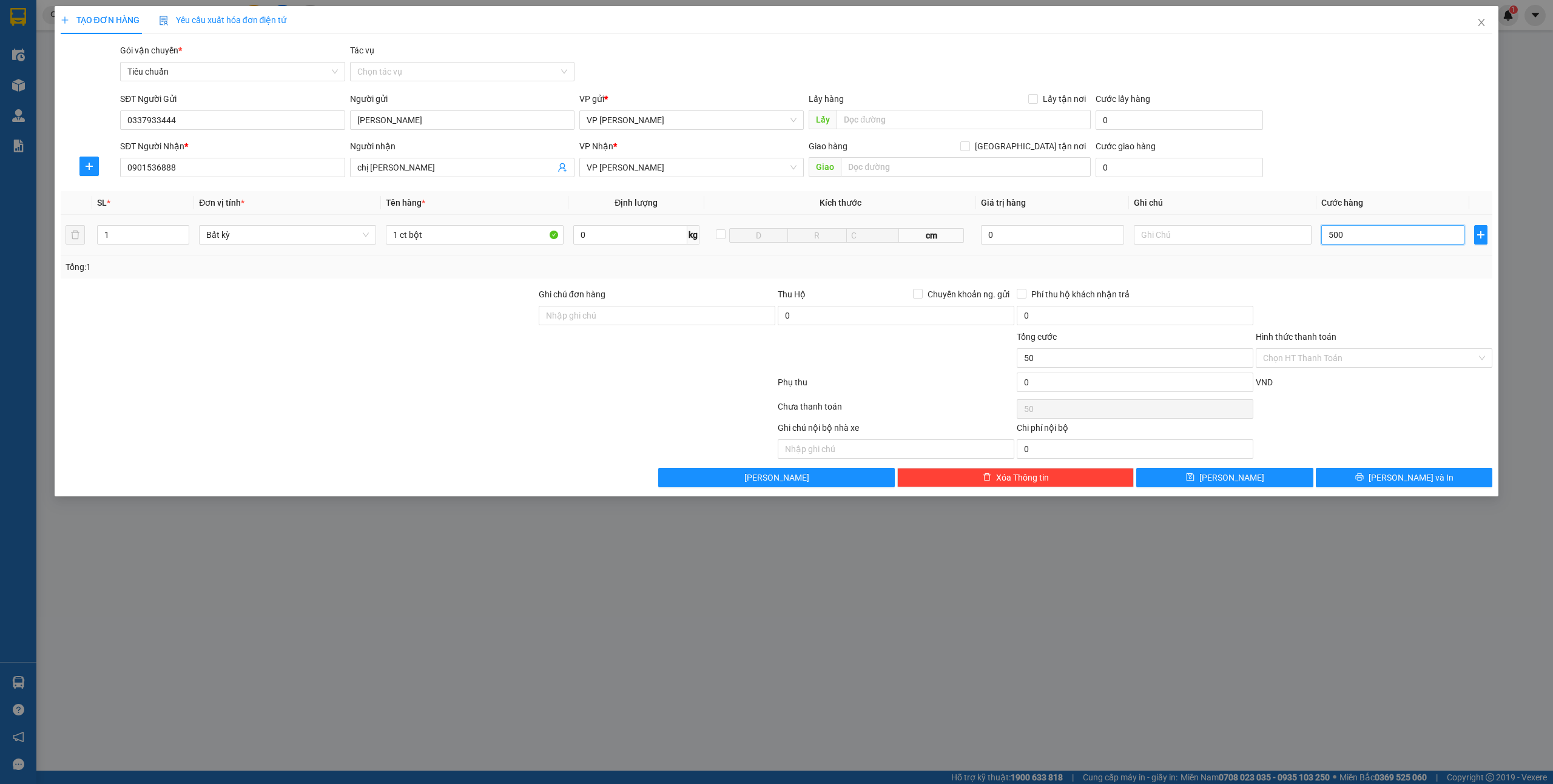
type input "500"
type input "50"
click at [1406, 473] on span "[PERSON_NAME] và In" at bounding box center [1411, 478] width 85 height 13
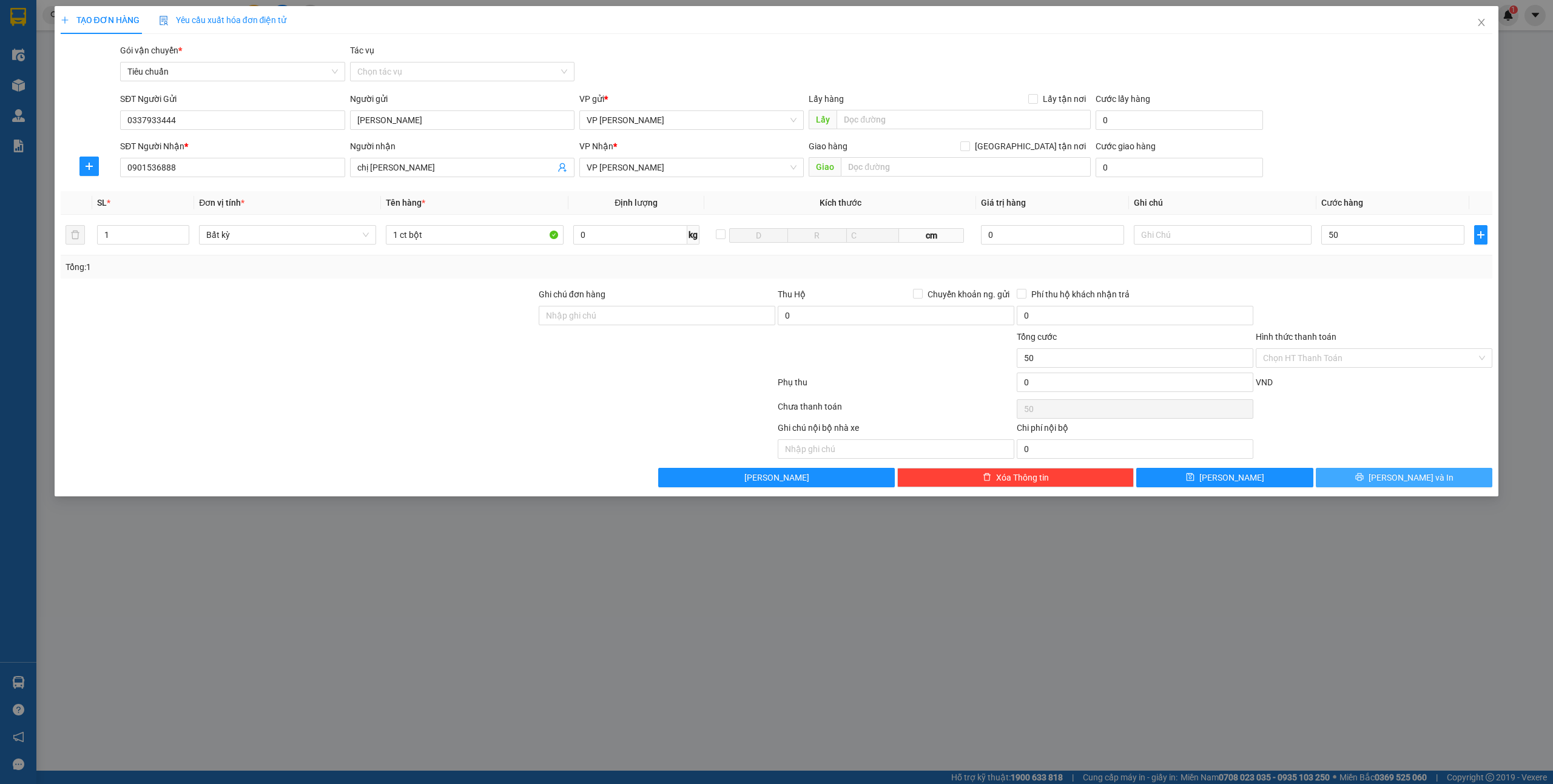
type input "50.000"
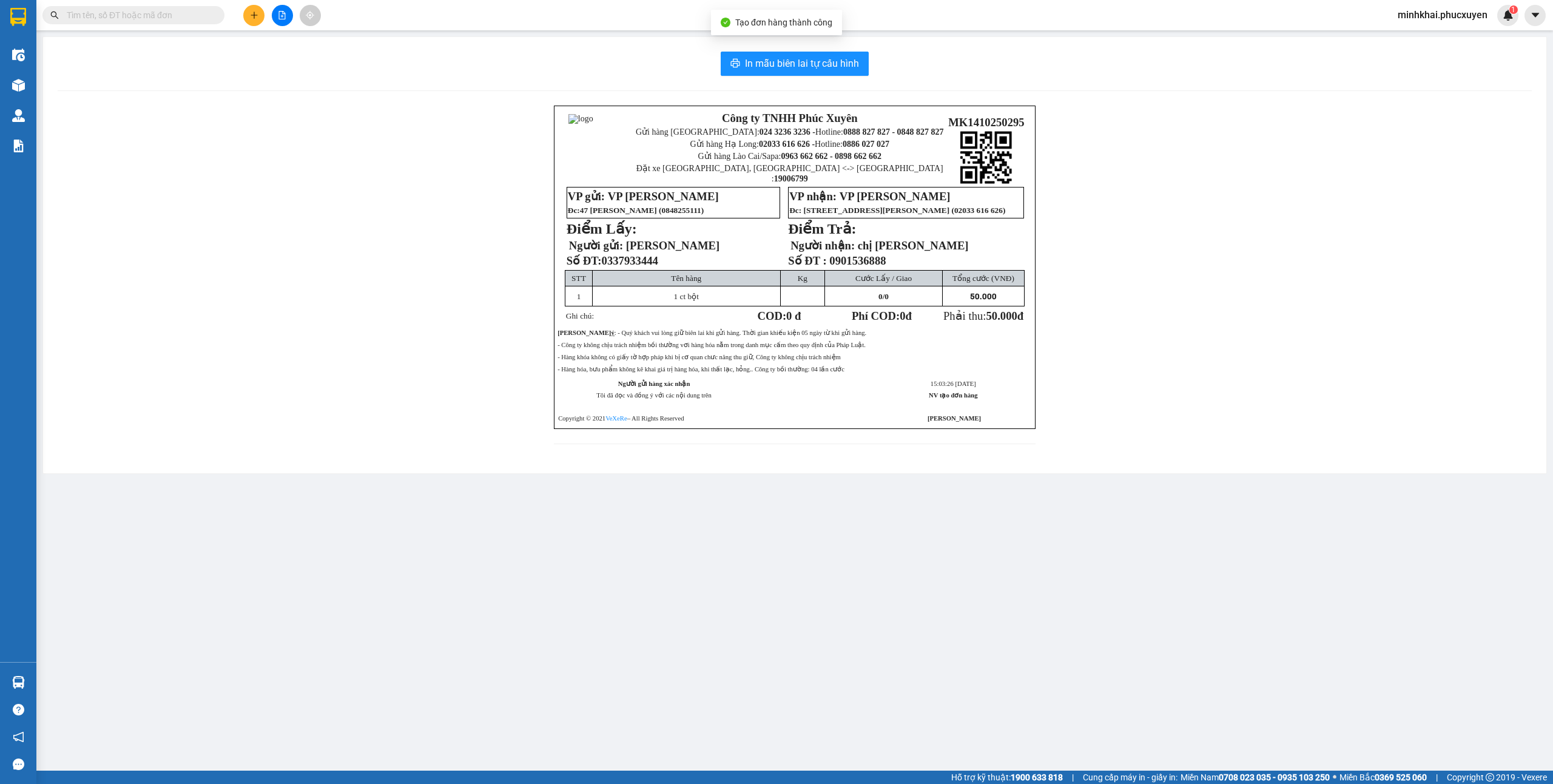
click at [838, 51] on div "In mẫu biên lai tự cấu hình Công ty TNHH Phúc Xuyên Gửi hàng [GEOGRAPHIC_DATA]:…" at bounding box center [795, 256] width 1503 height 437
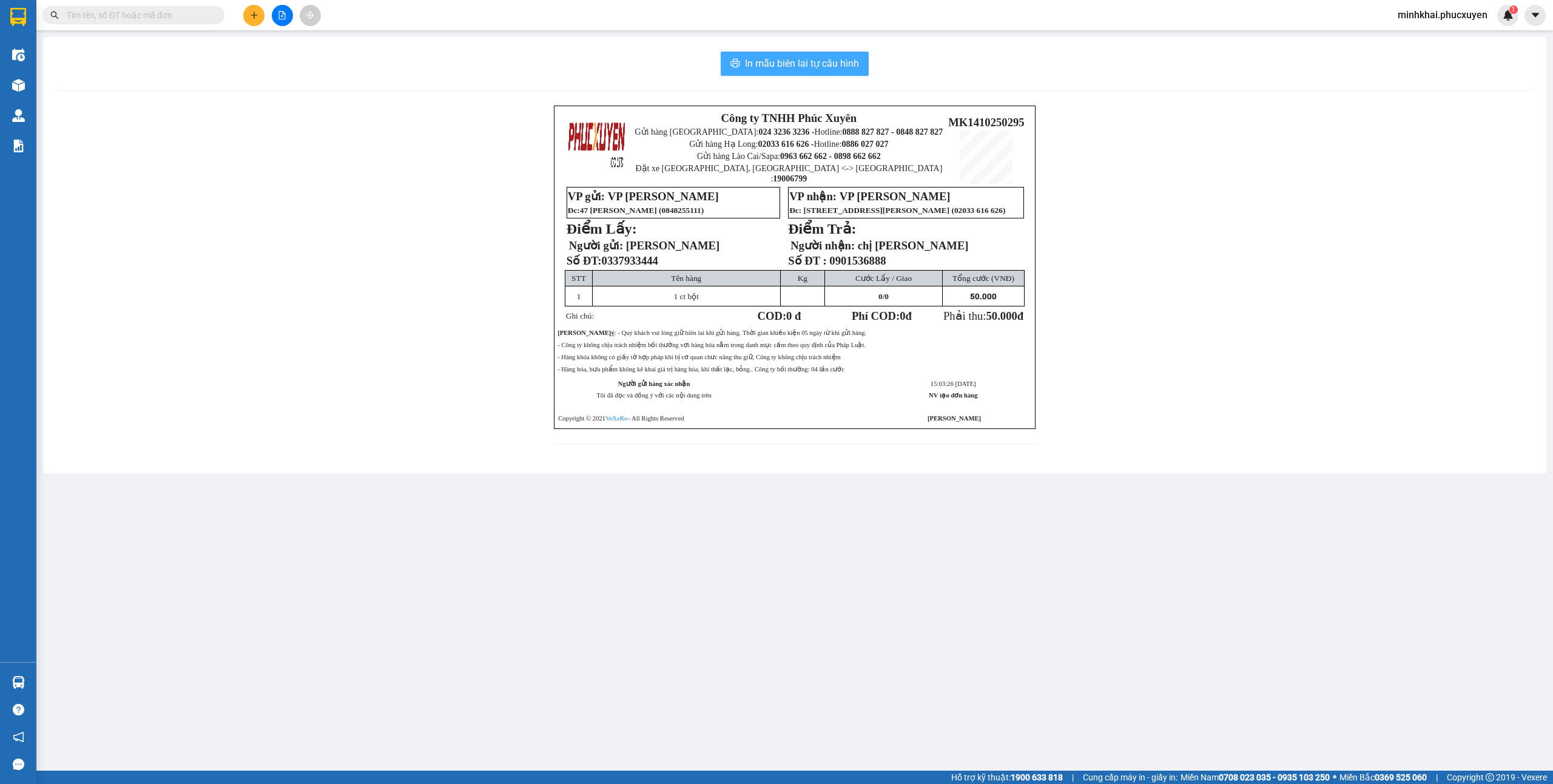
click at [843, 61] on span "In mẫu biên lai tự cấu hình" at bounding box center [801, 63] width 114 height 15
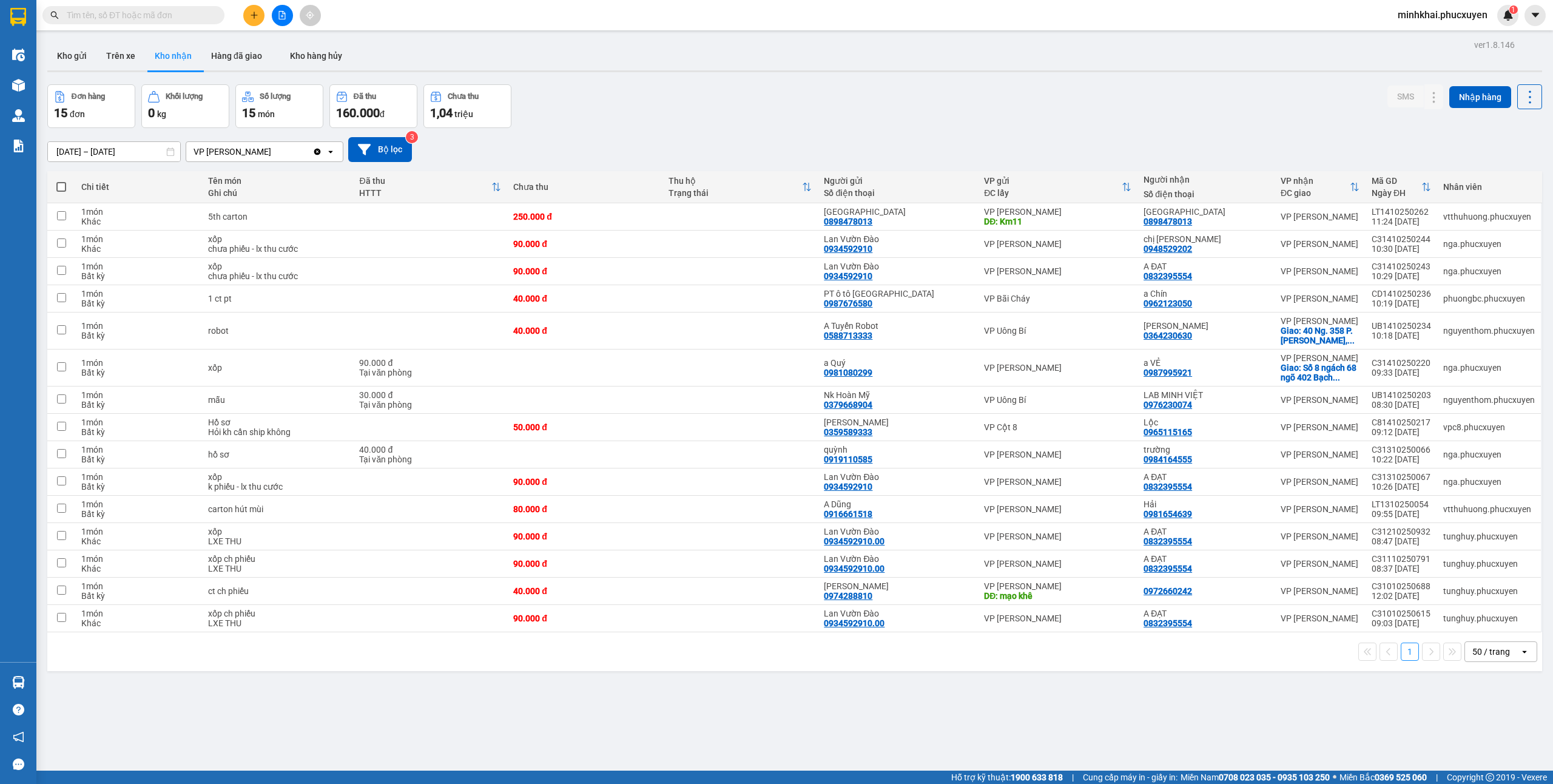
click at [1010, 107] on div "Đơn hàng 15 đơn Khối lượng 0 kg Số lượng 15 món Đã thu 160.000 đ Chưa thu 1,04 …" at bounding box center [795, 106] width 1496 height 44
click at [253, 14] on icon "plus" at bounding box center [254, 14] width 9 height 9
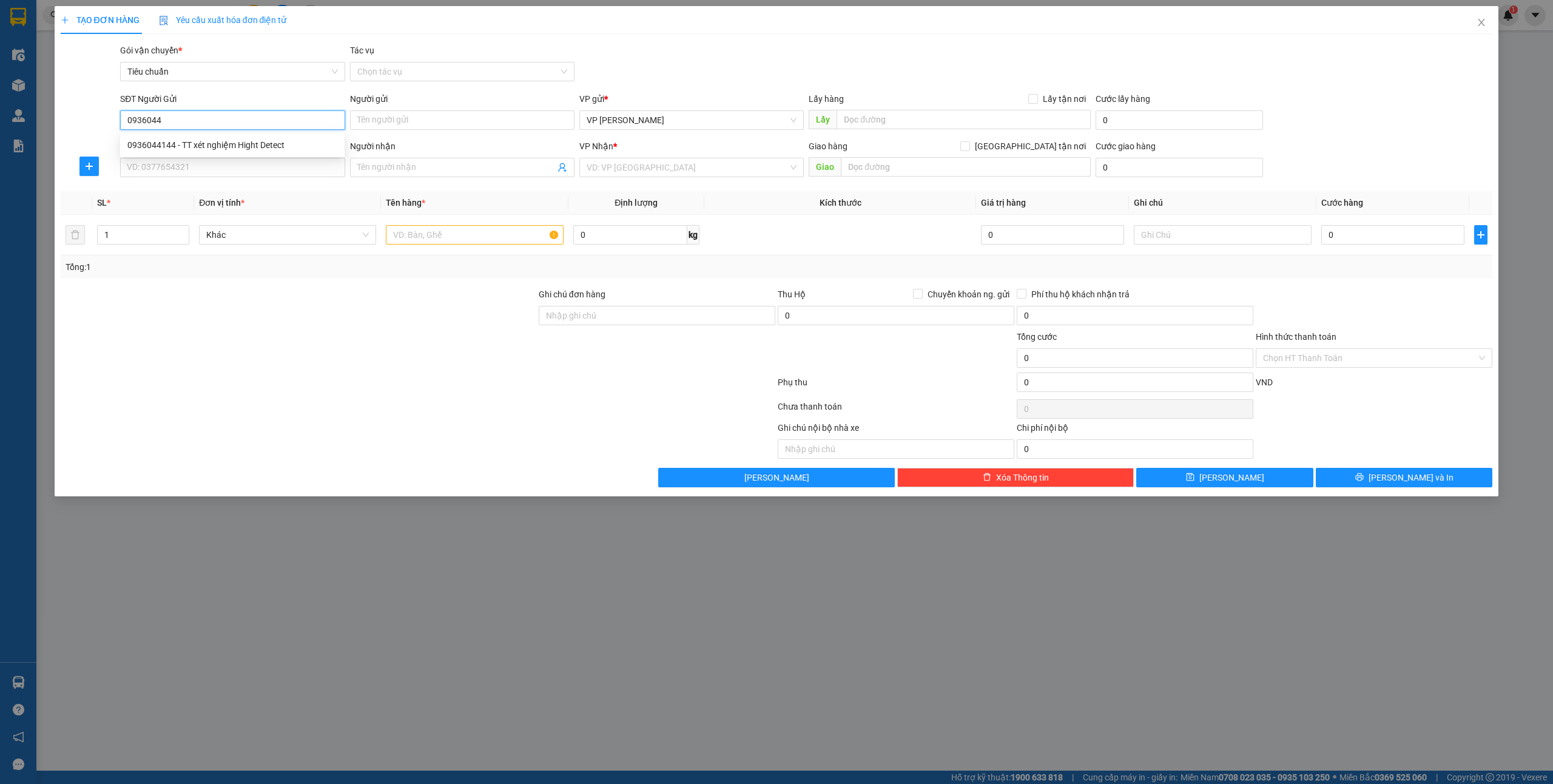
click at [198, 137] on div "0936044144 - TT xét nghiệm Hight Detect" at bounding box center [232, 145] width 224 height 19
type input "0936044144"
type input "TT xét nghiệm Hight Detect"
type input "0936044144"
click at [205, 169] on input "SĐT Người Nhận *" at bounding box center [232, 168] width 224 height 19
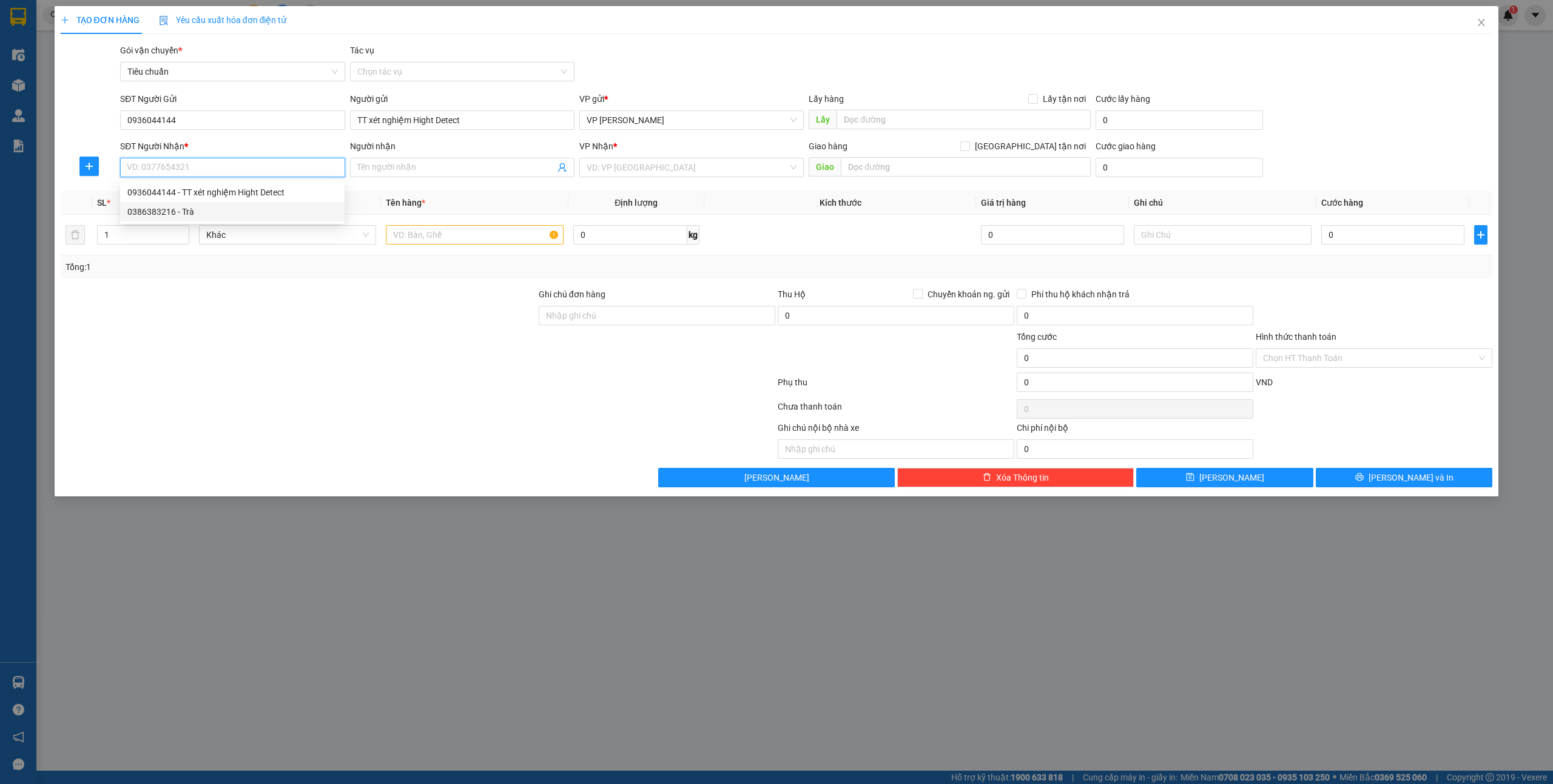
click at [191, 213] on div "0386383216 - Trà" at bounding box center [232, 212] width 210 height 13
type input "0386383216"
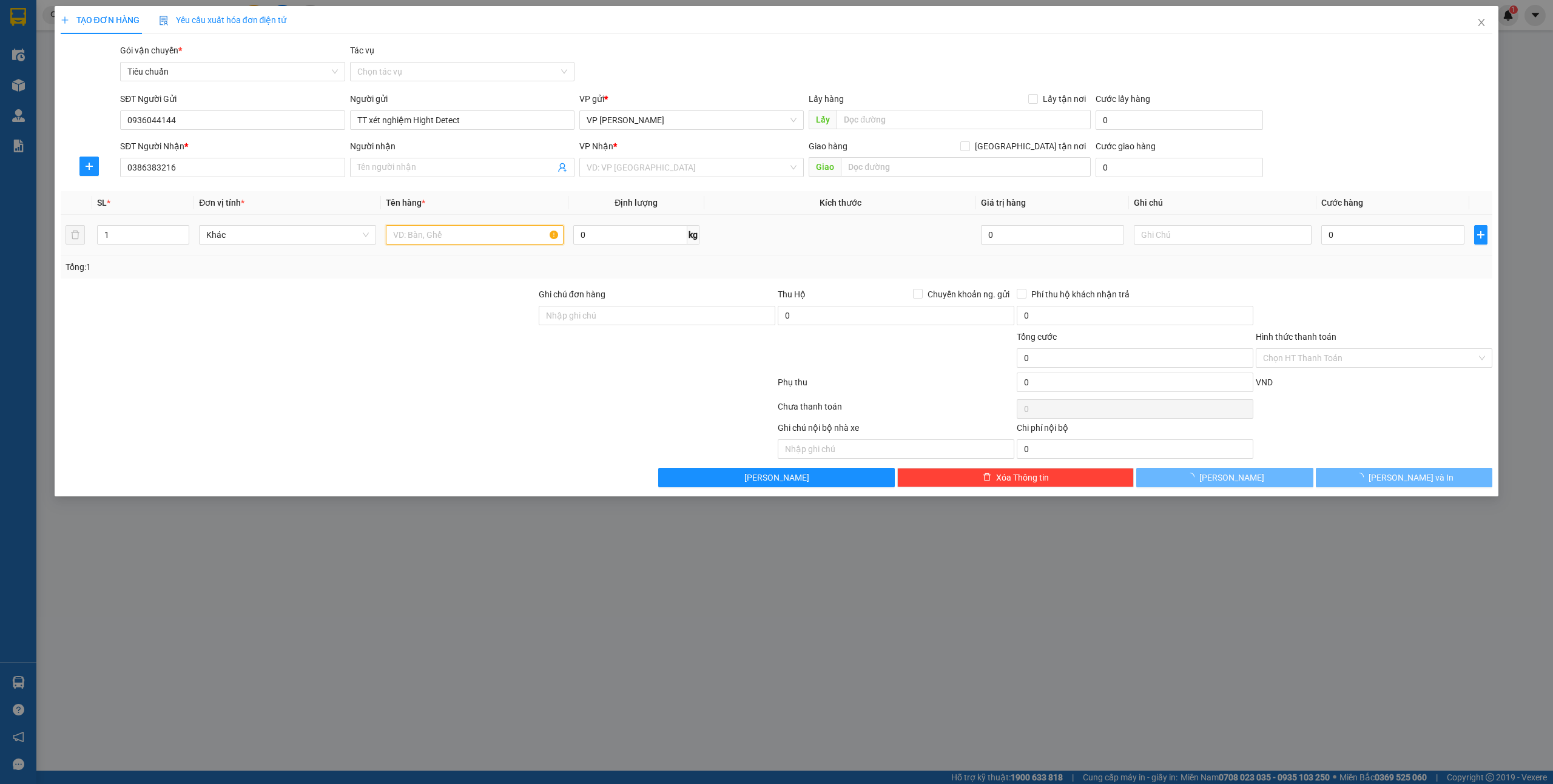
click at [408, 241] on input "text" at bounding box center [474, 235] width 177 height 19
type input "2 h"
type input "Trà"
checkbox input "true"
type input "414 [PERSON_NAME]"
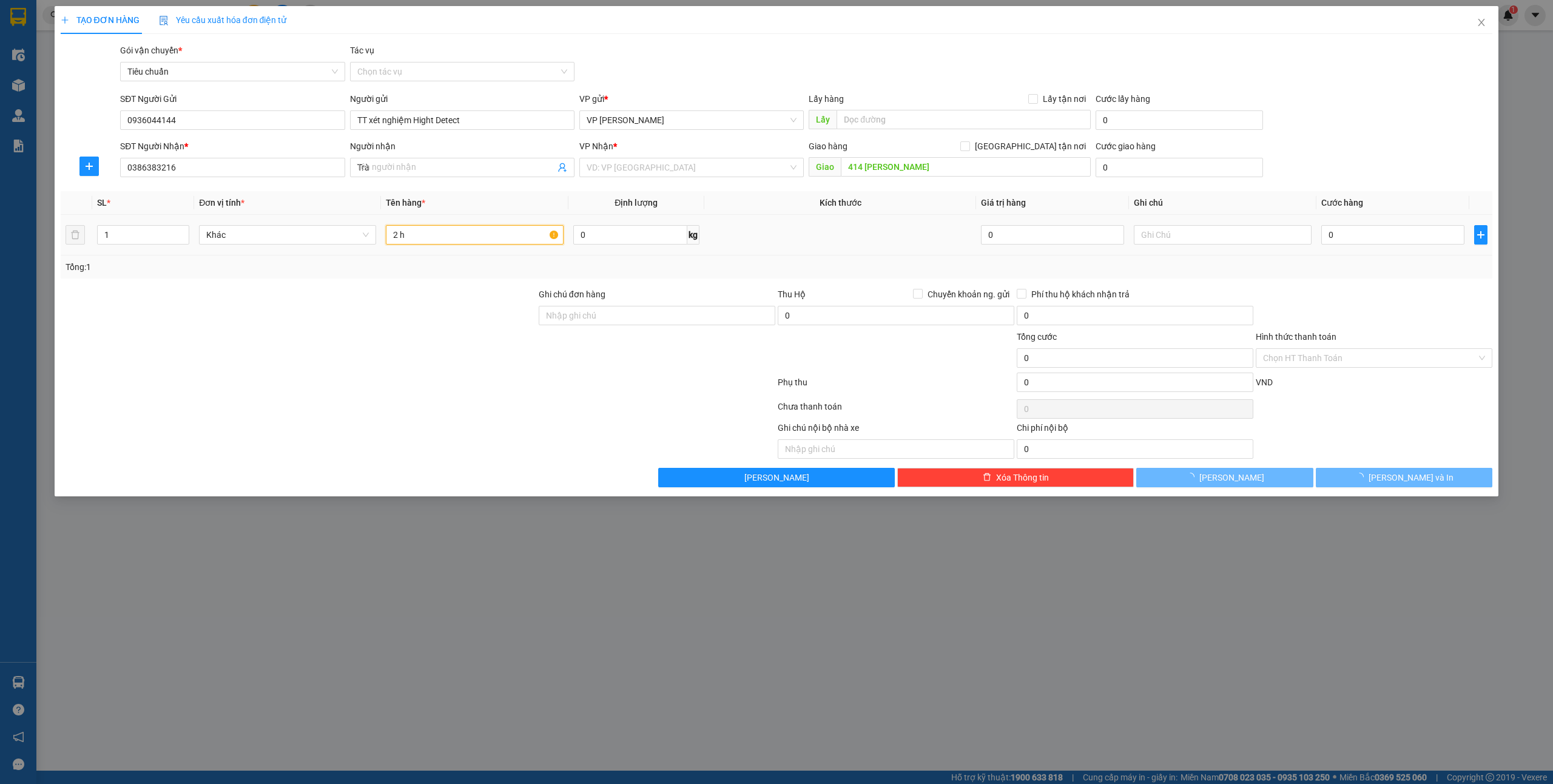
type input "30.000"
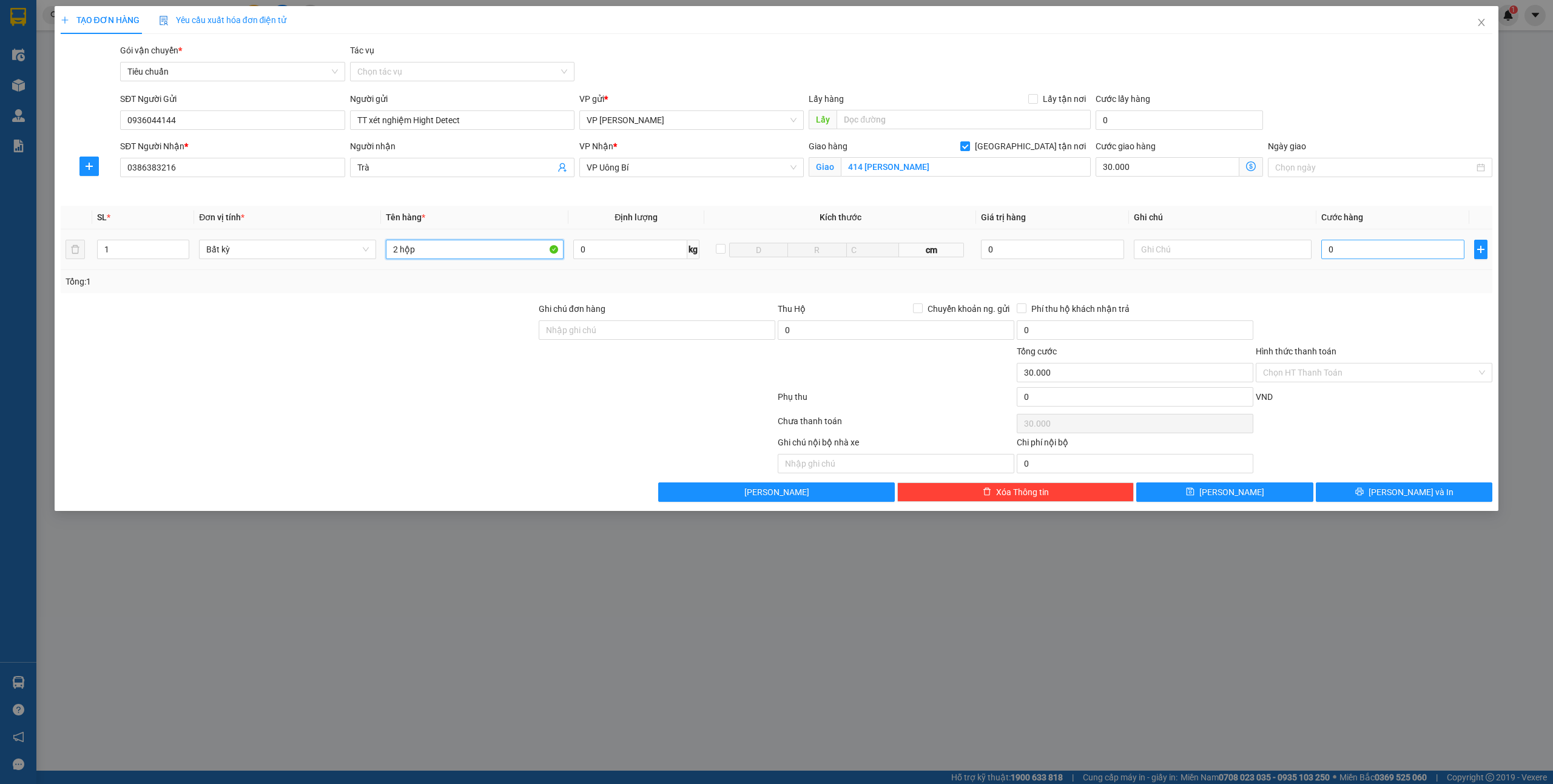
type input "2 hộp"
click at [1360, 243] on input "0" at bounding box center [1393, 249] width 144 height 19
type input "4"
type input "30.004"
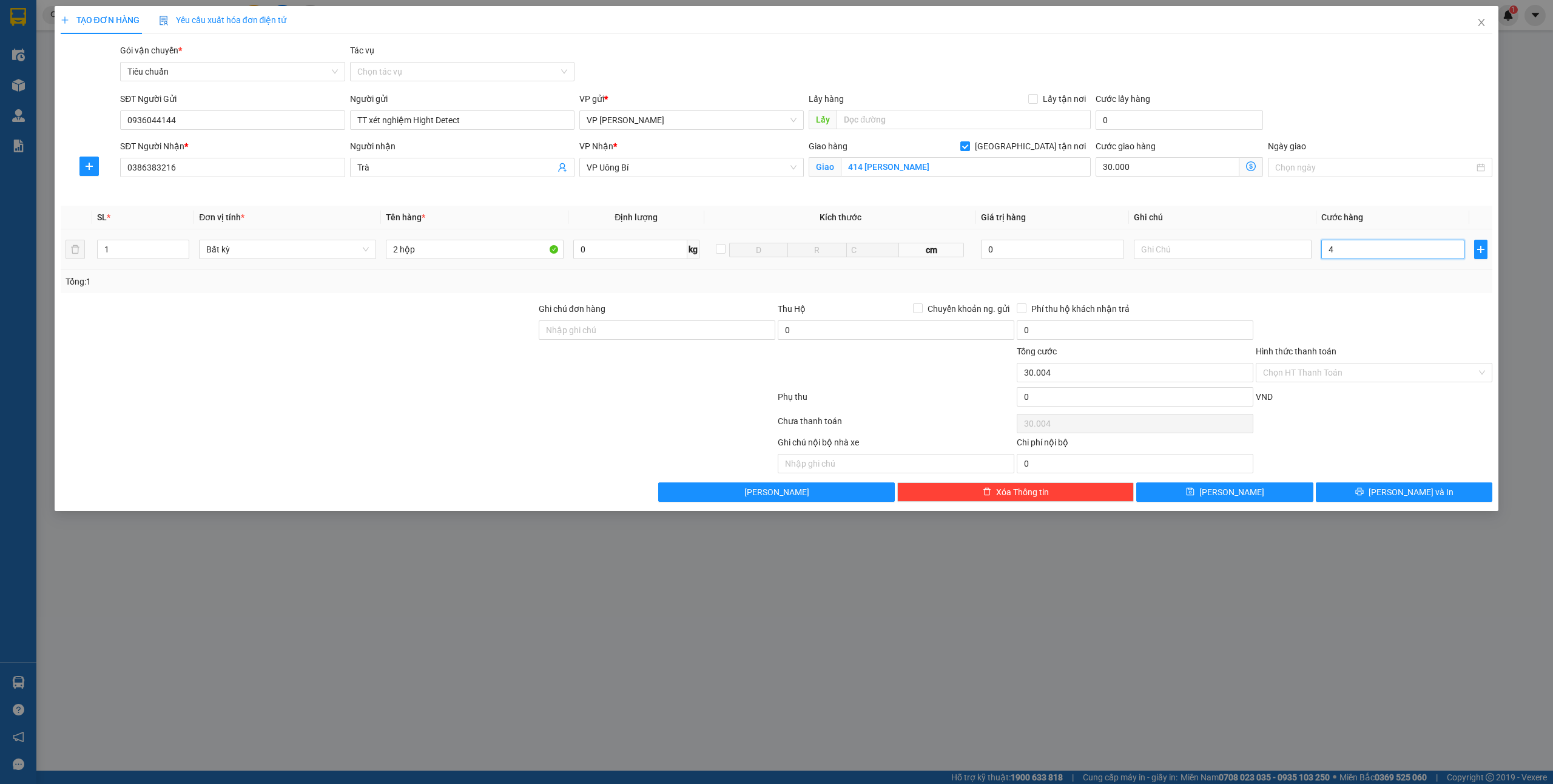
type input "40"
type input "30.040"
click at [1326, 377] on input "Hình thức thanh toán" at bounding box center [1369, 372] width 214 height 18
type input "40.000"
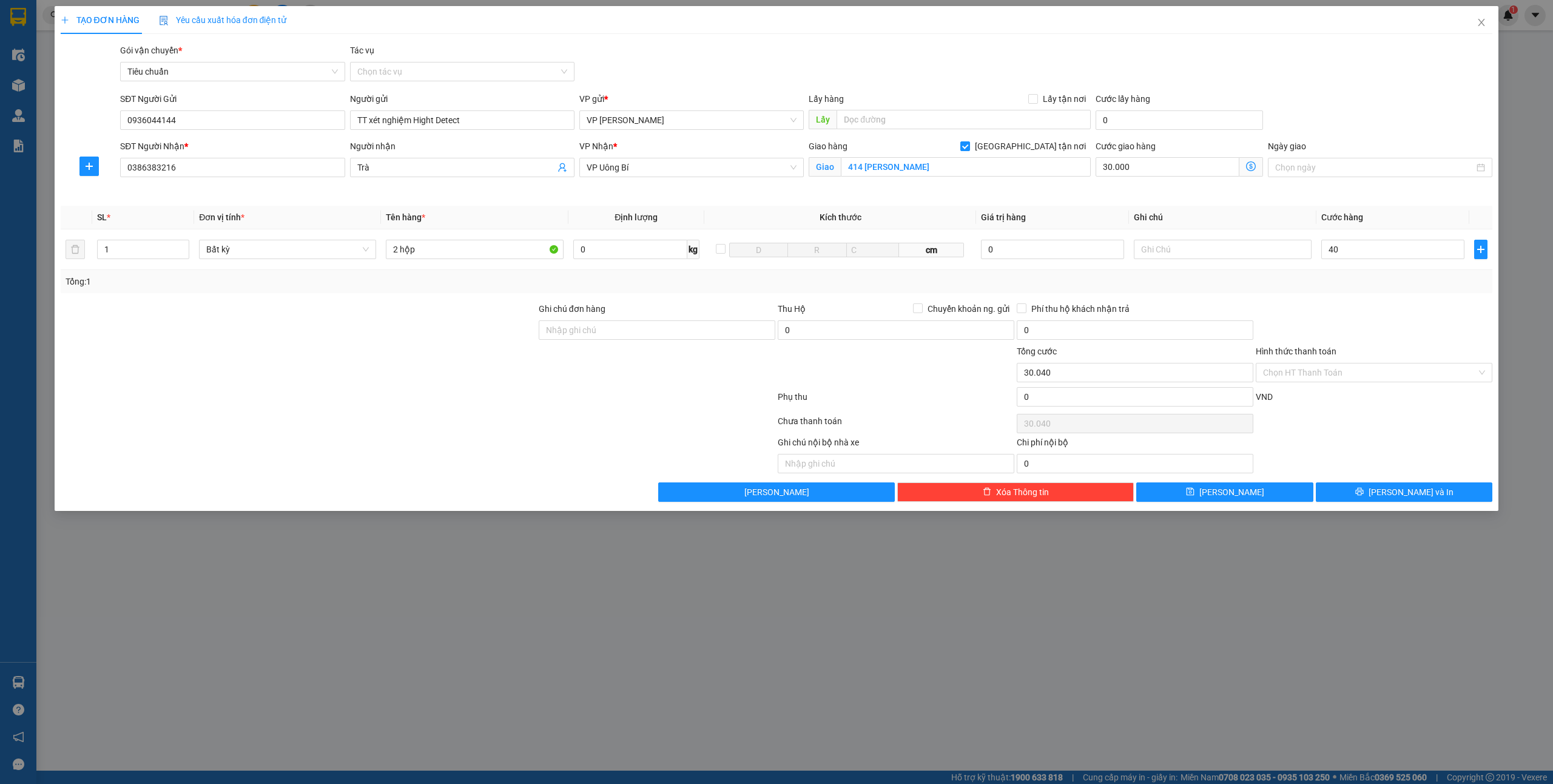
type input "70.000"
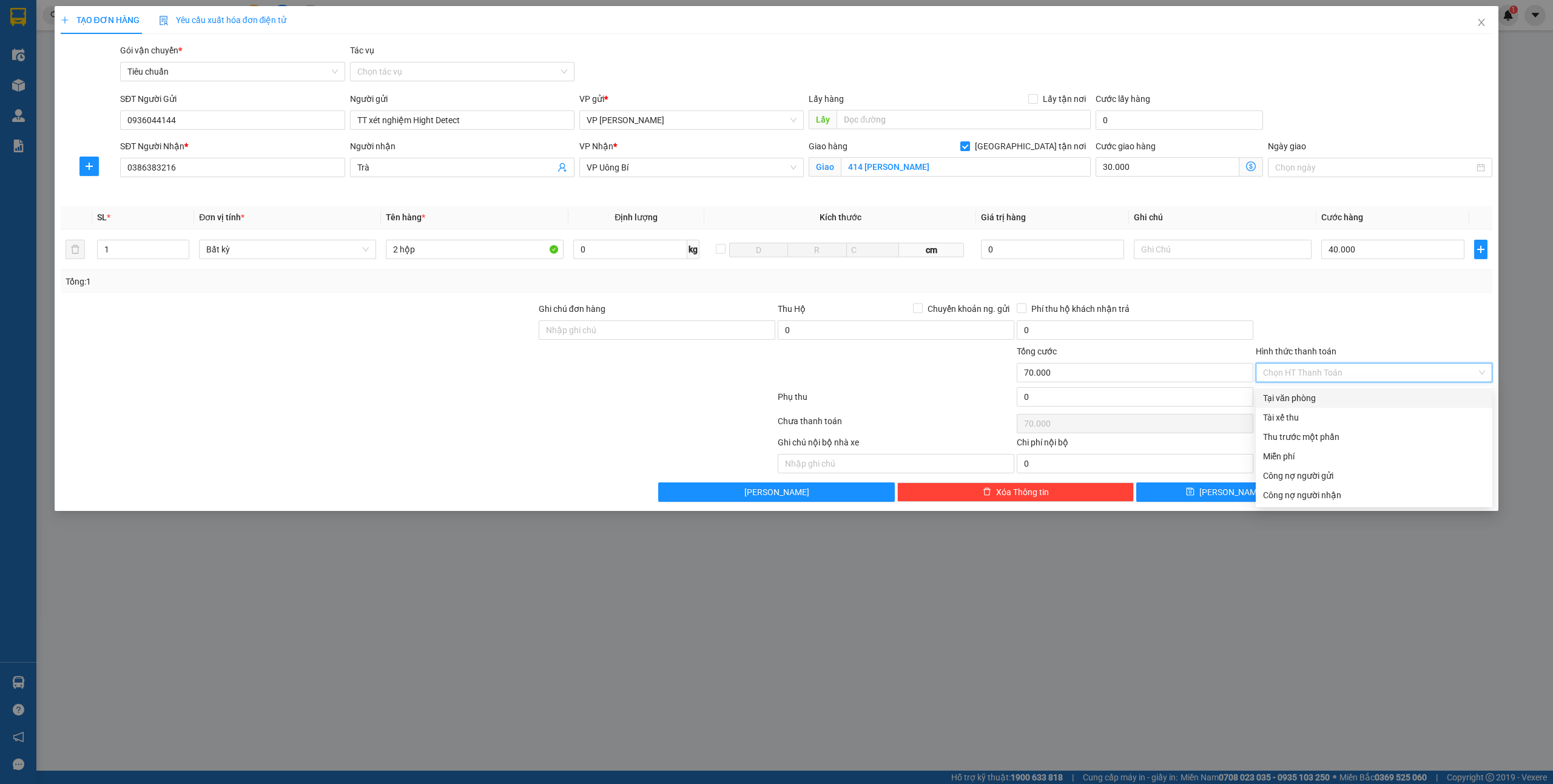
click at [1294, 399] on div "Tại văn phòng" at bounding box center [1374, 398] width 222 height 13
type input "0"
click at [1421, 498] on span "[PERSON_NAME] và In" at bounding box center [1411, 492] width 85 height 13
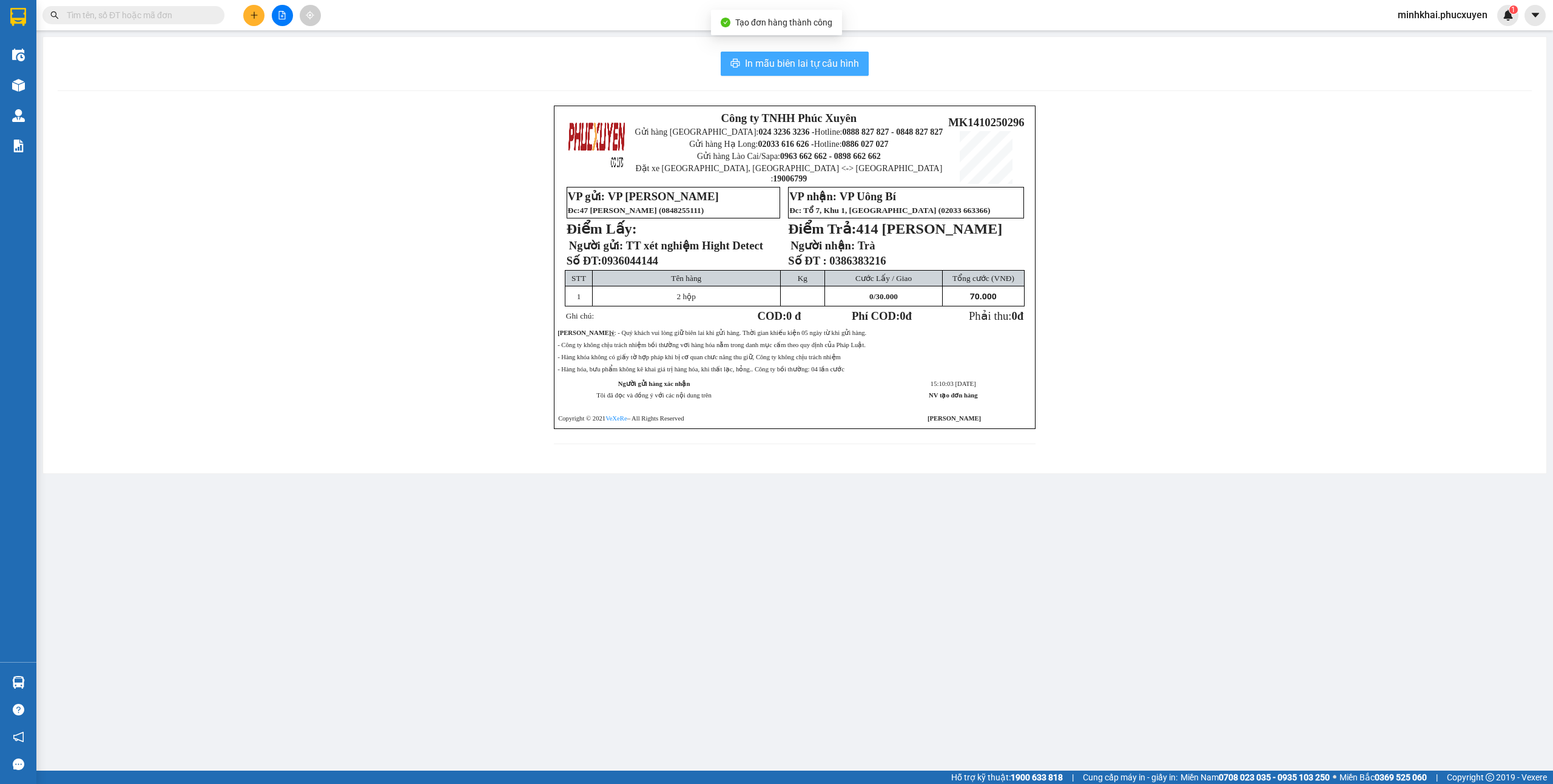
click at [734, 62] on icon "printer" at bounding box center [736, 62] width 10 height 9
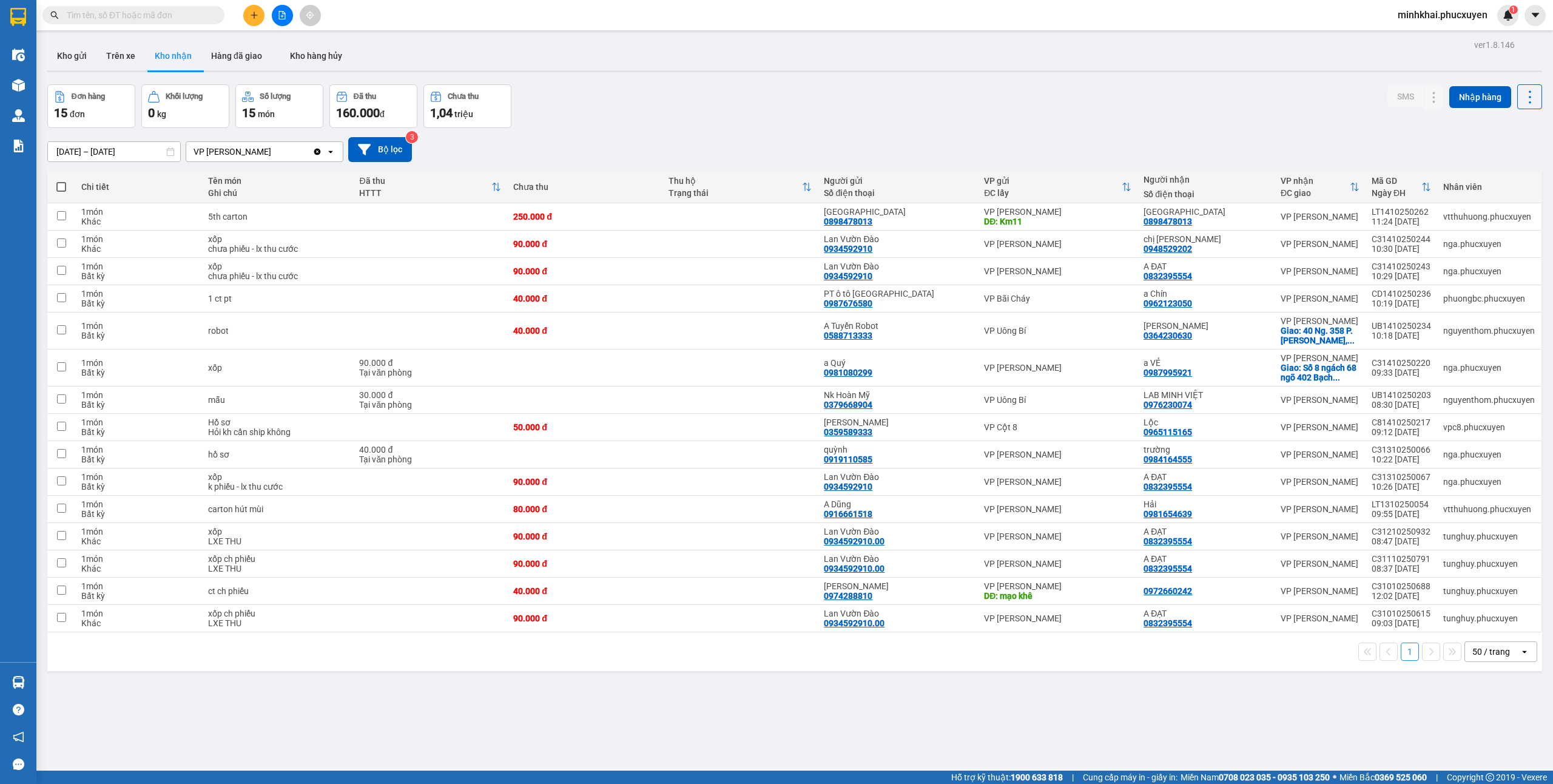
click at [101, 15] on input "text" at bounding box center [139, 15] width 144 height 13
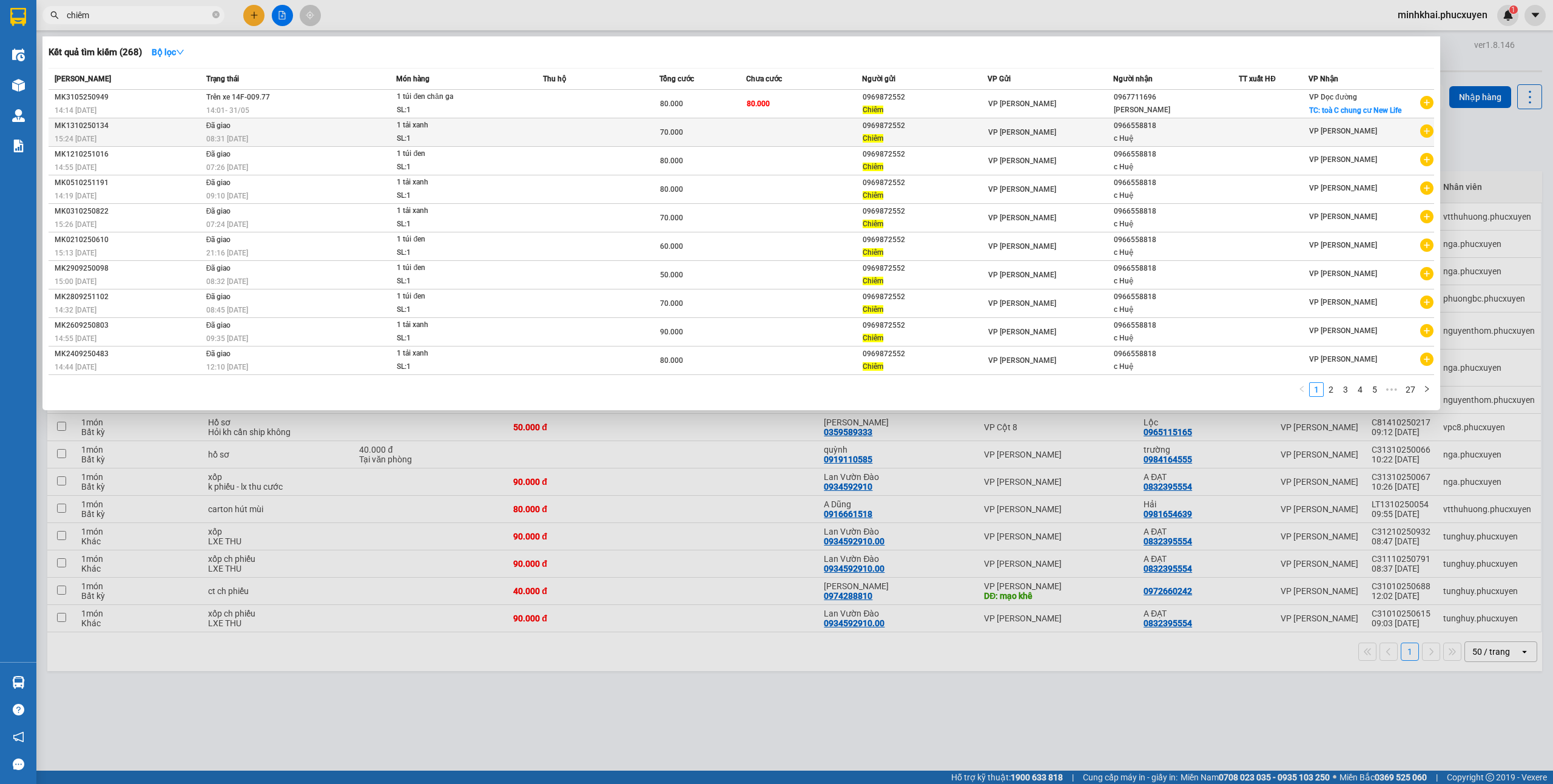
type input "chiêm"
click at [819, 123] on td at bounding box center [804, 133] width 116 height 29
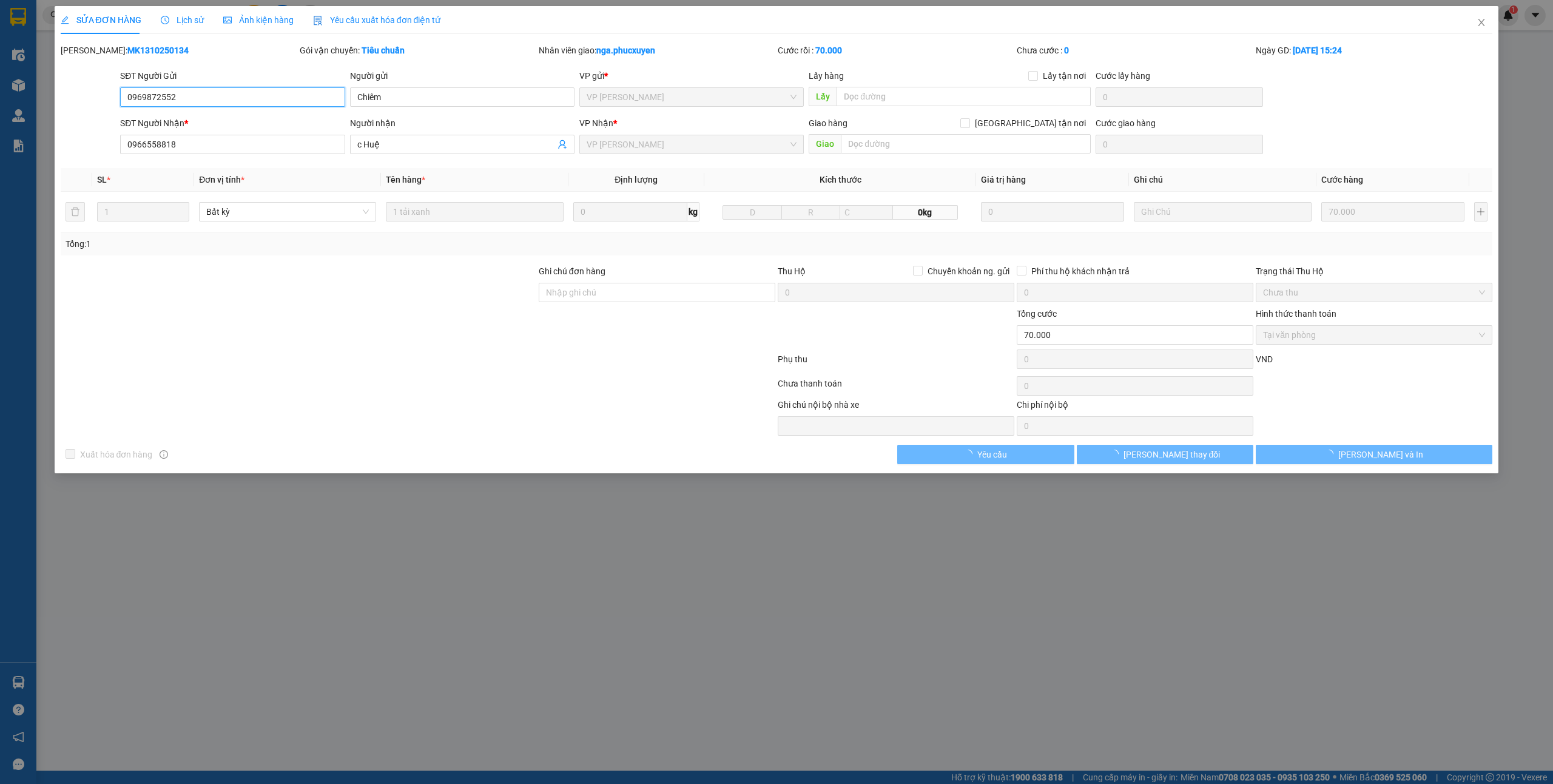
type input "0969872552"
type input "Chiêm"
type input "0966558818"
type input "c Huệ"
type input "0"
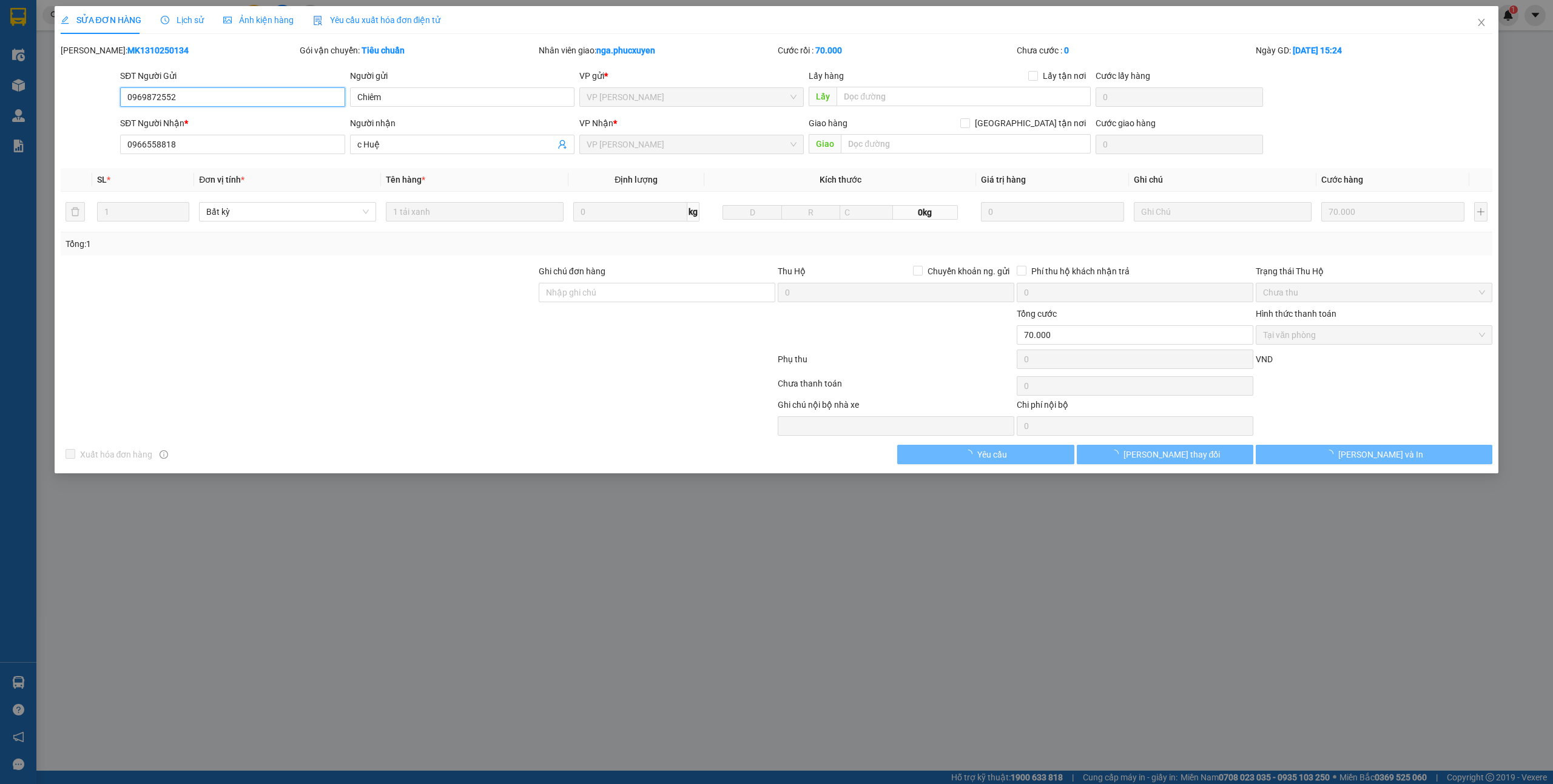
type input "70.000"
click at [217, 94] on input "0969872552" at bounding box center [232, 97] width 224 height 19
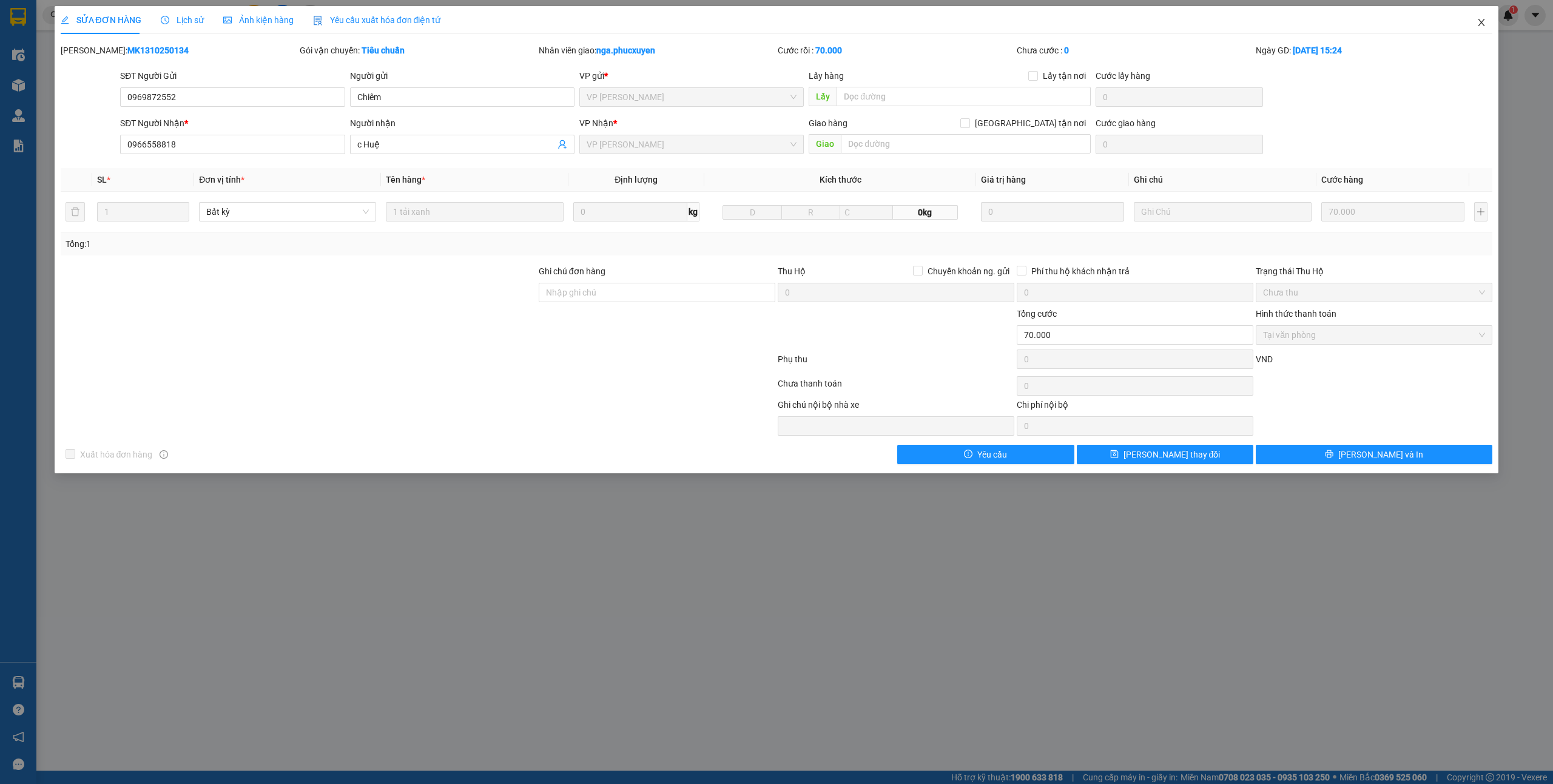
click at [1481, 21] on icon "close" at bounding box center [1482, 22] width 10 height 10
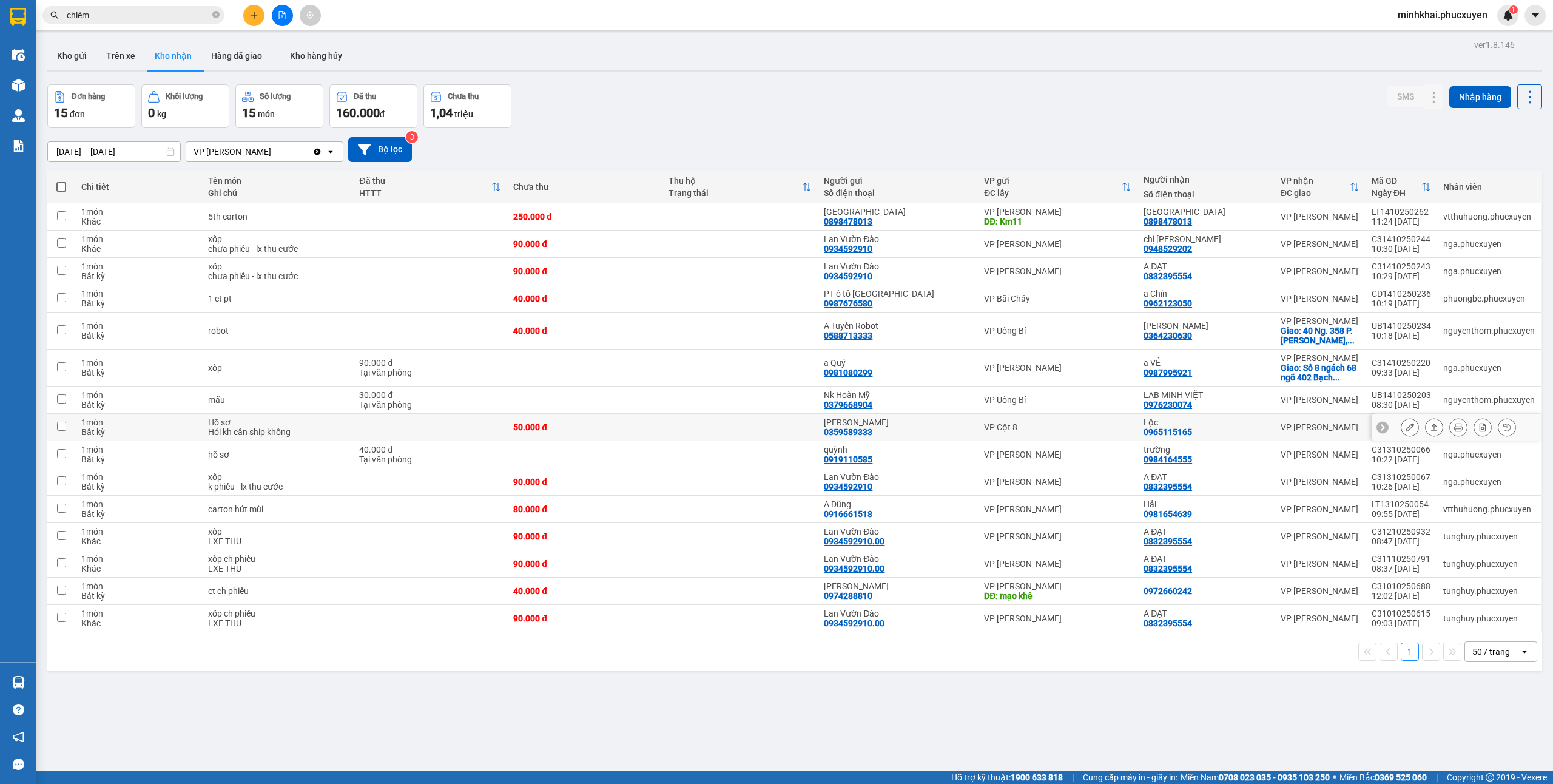
click at [1431, 427] on icon at bounding box center [1434, 427] width 7 height 8
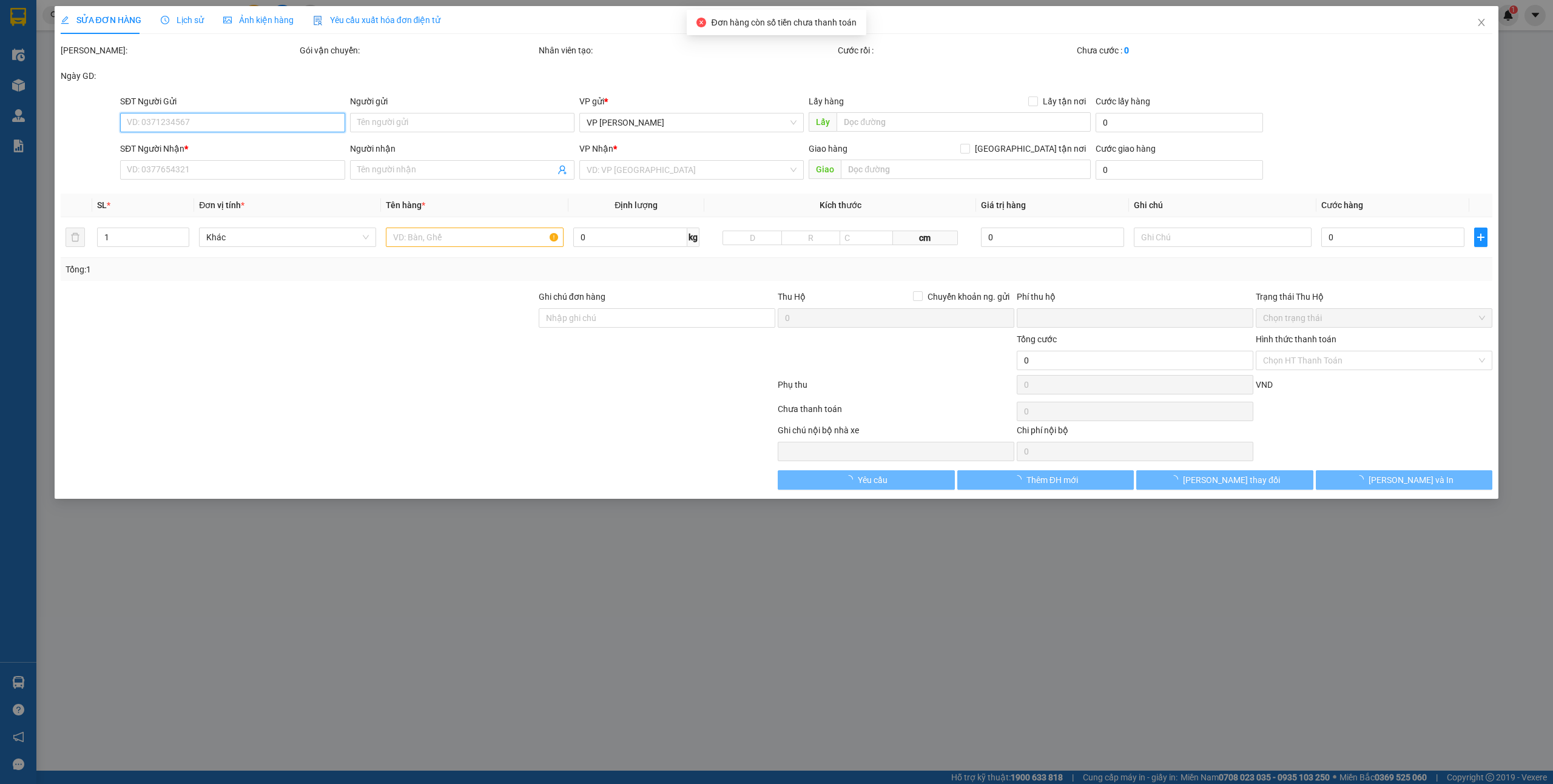
type input "0359589333"
type input "[PERSON_NAME]"
type input "0965115165"
type input "Lộc"
type input "0"
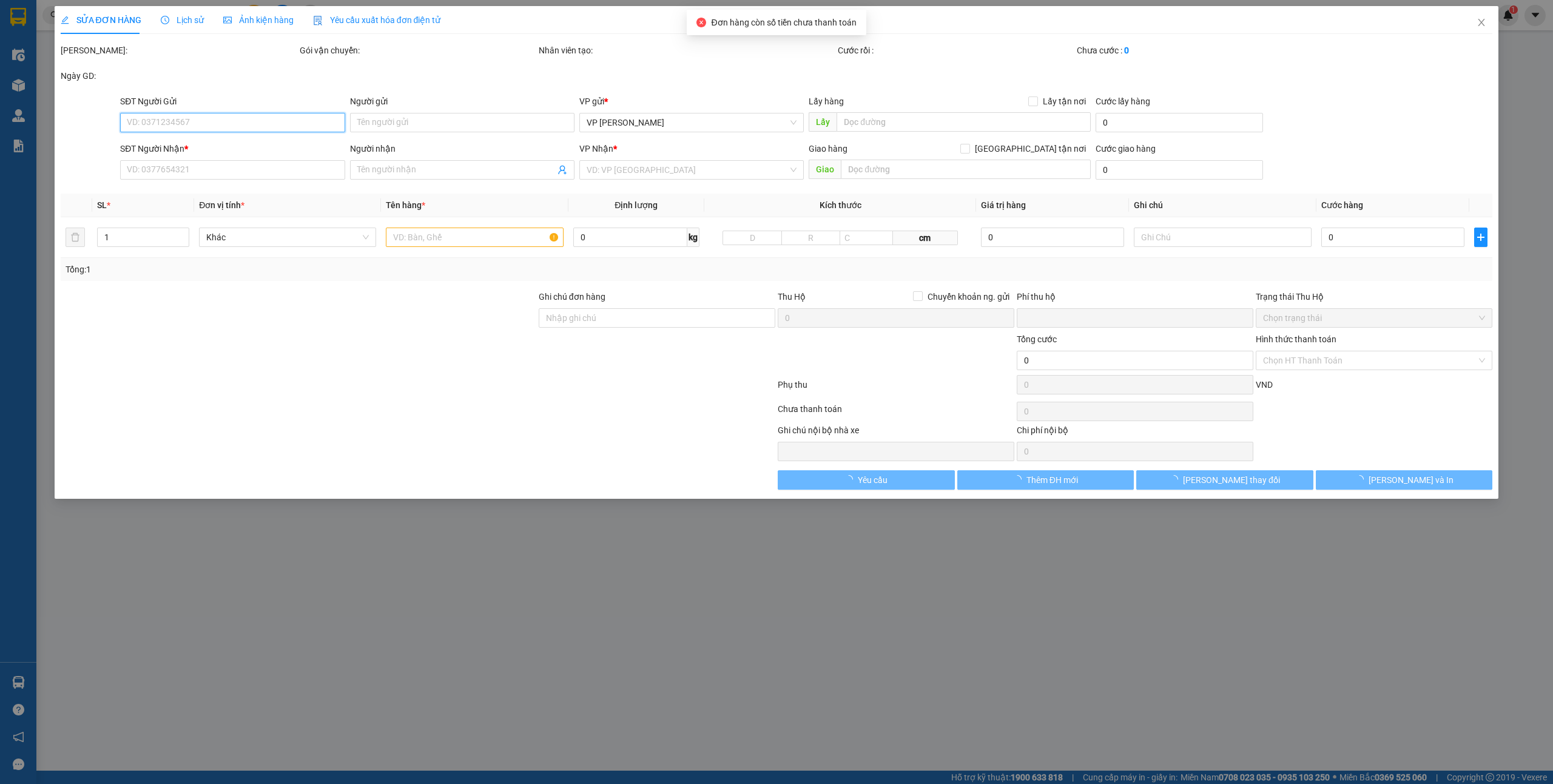
type input "50.000"
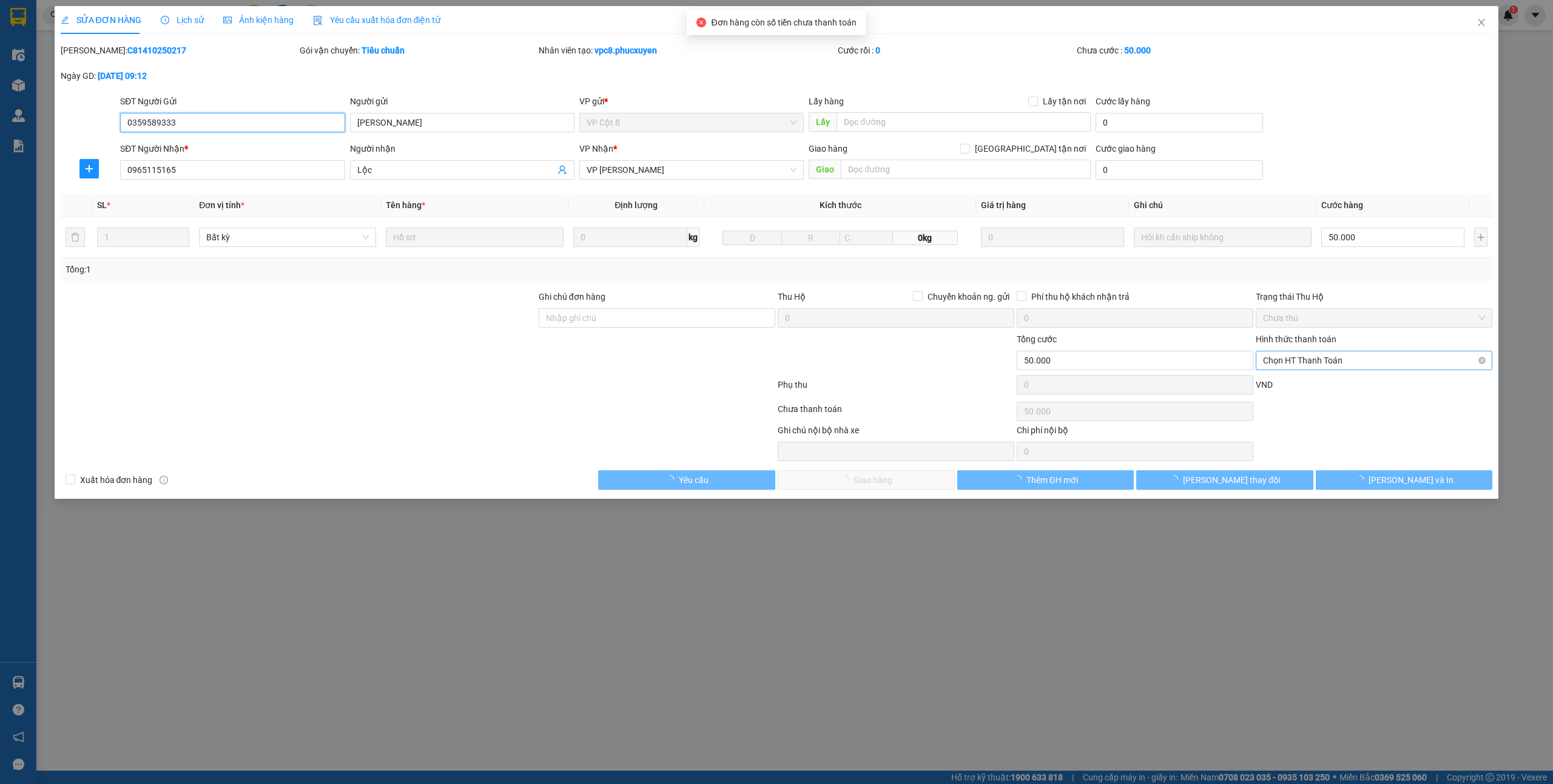
click at [1292, 360] on span "Chọn HT Thanh Toán" at bounding box center [1374, 360] width 222 height 18
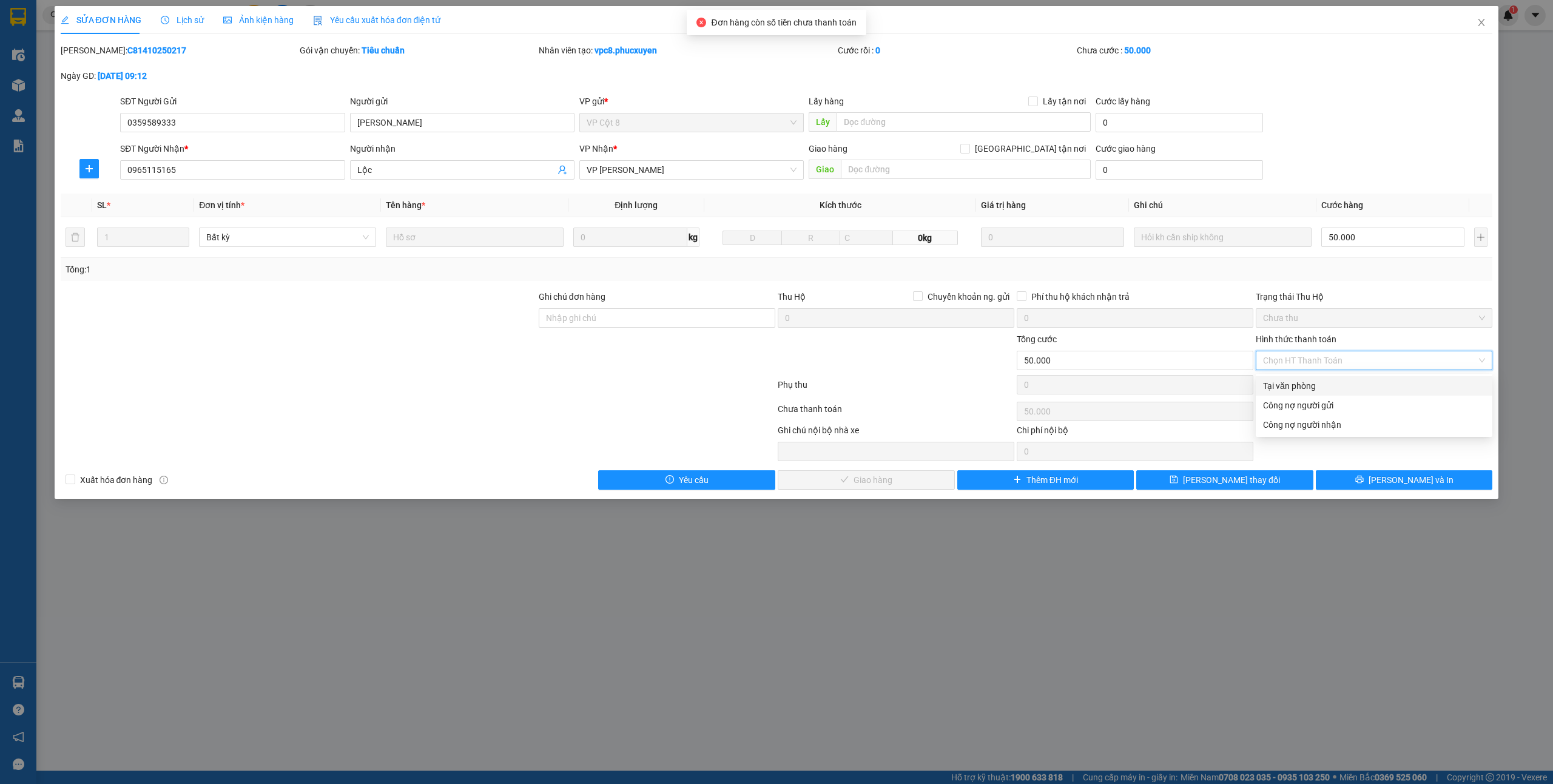
click at [1294, 384] on div "Tại văn phòng" at bounding box center [1374, 386] width 222 height 13
type input "0"
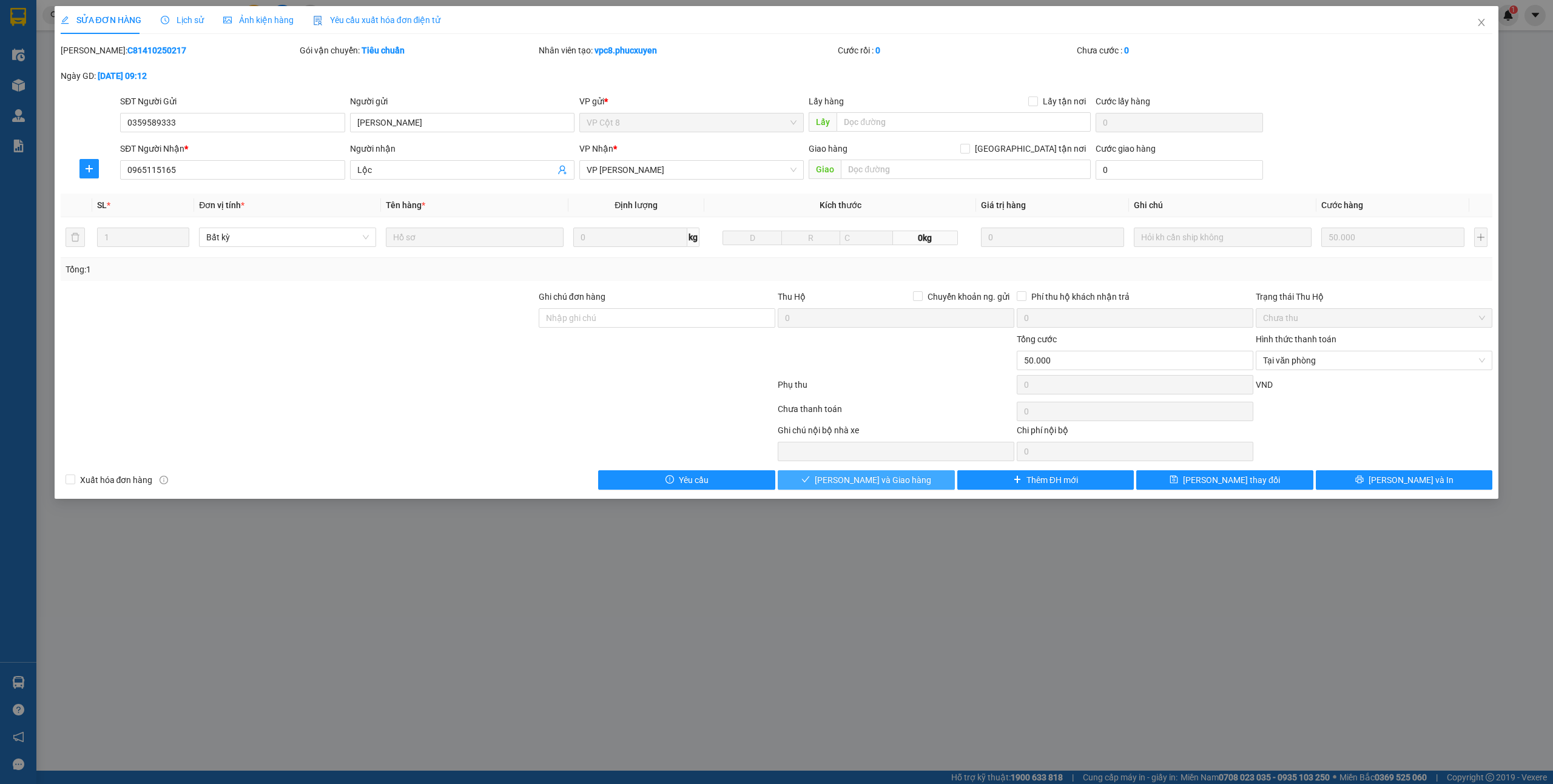
click at [840, 480] on span "[PERSON_NAME] và Giao hàng" at bounding box center [873, 480] width 117 height 13
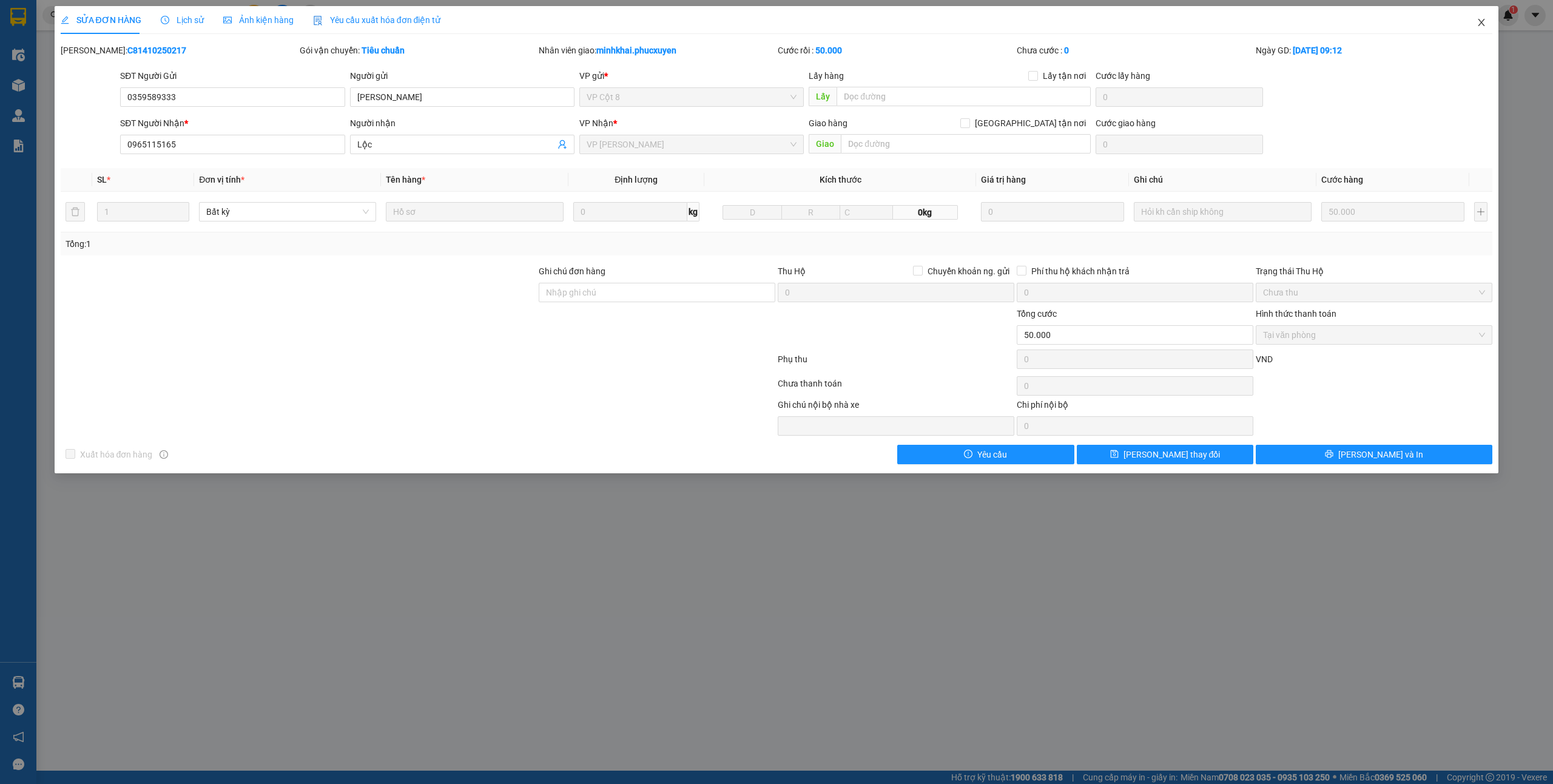
click at [1484, 21] on icon "close" at bounding box center [1481, 23] width 7 height 8
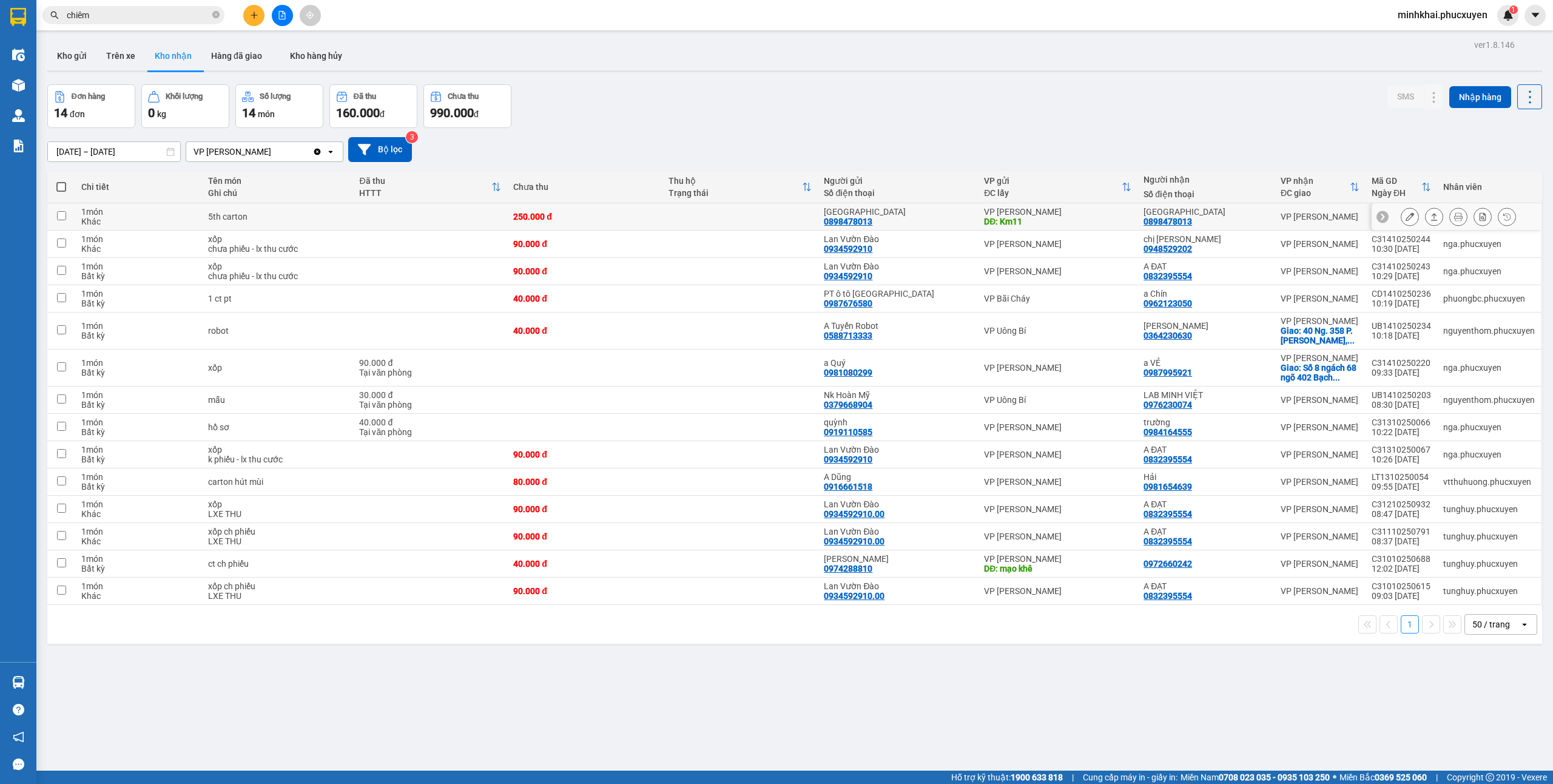
click at [1430, 219] on icon at bounding box center [1434, 216] width 9 height 9
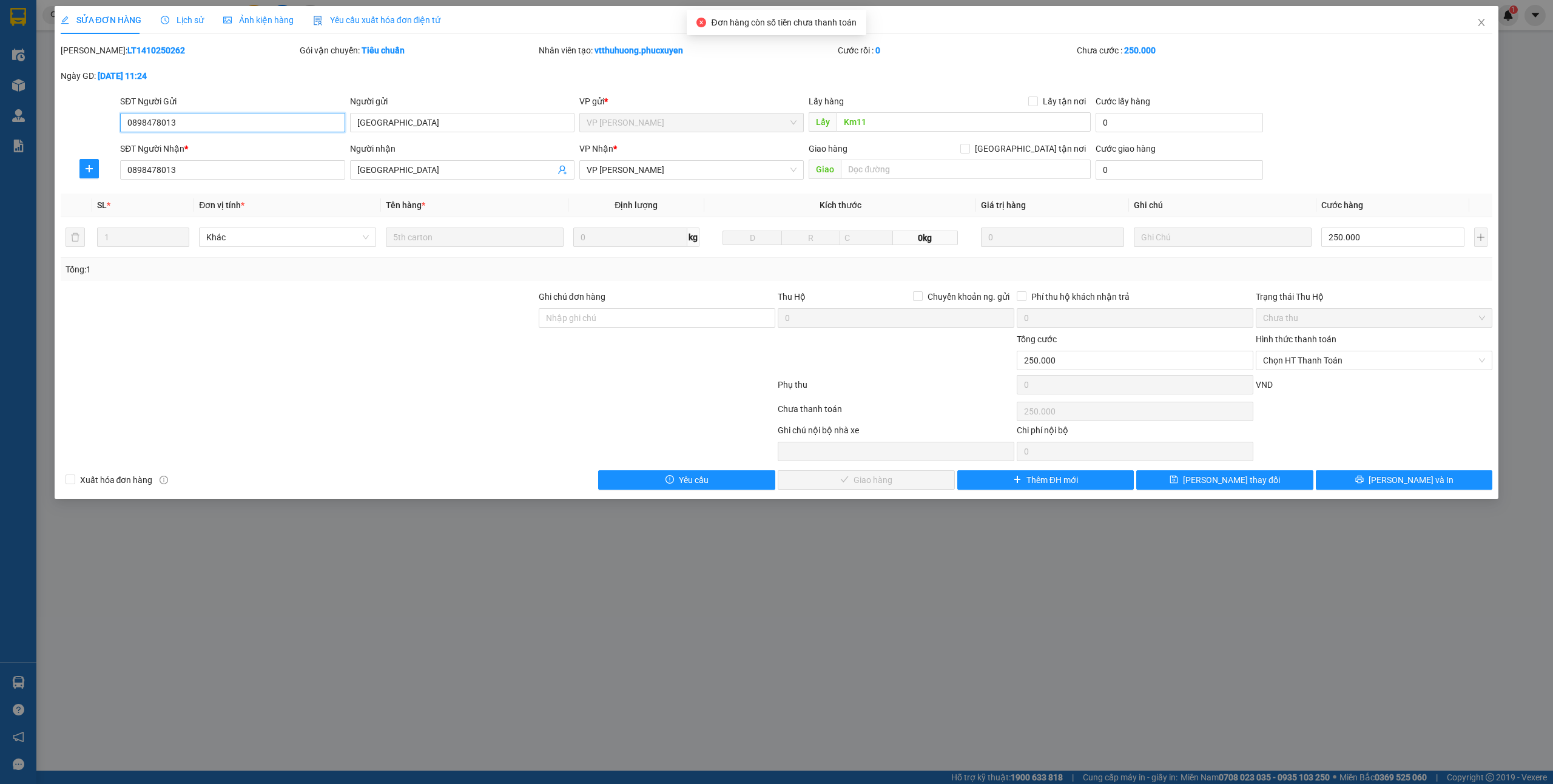
type input "0898478013"
type input "[GEOGRAPHIC_DATA]"
type input "Km11"
type input "0898478013"
type input "[GEOGRAPHIC_DATA]"
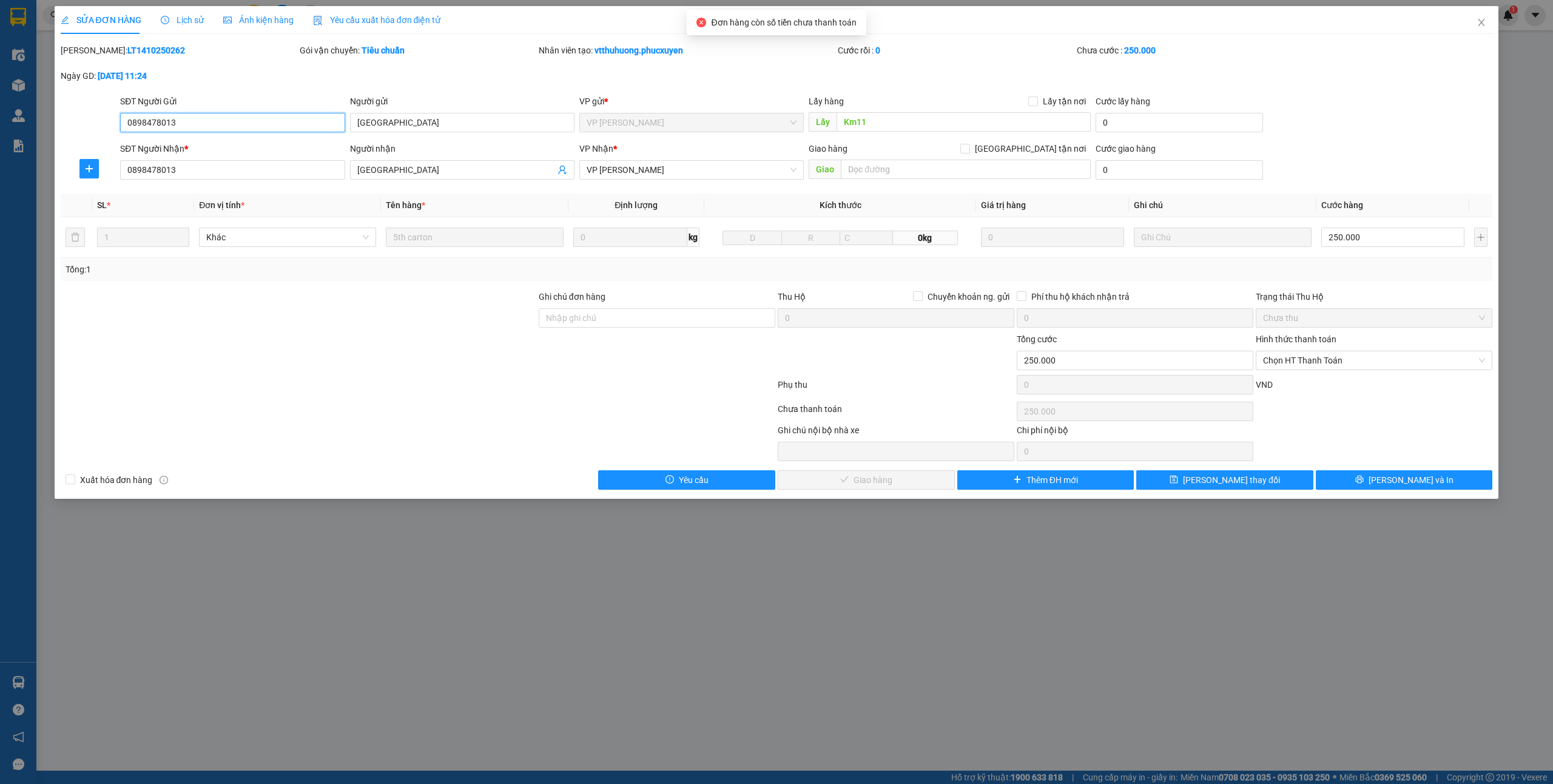
type input "0"
type input "250.000"
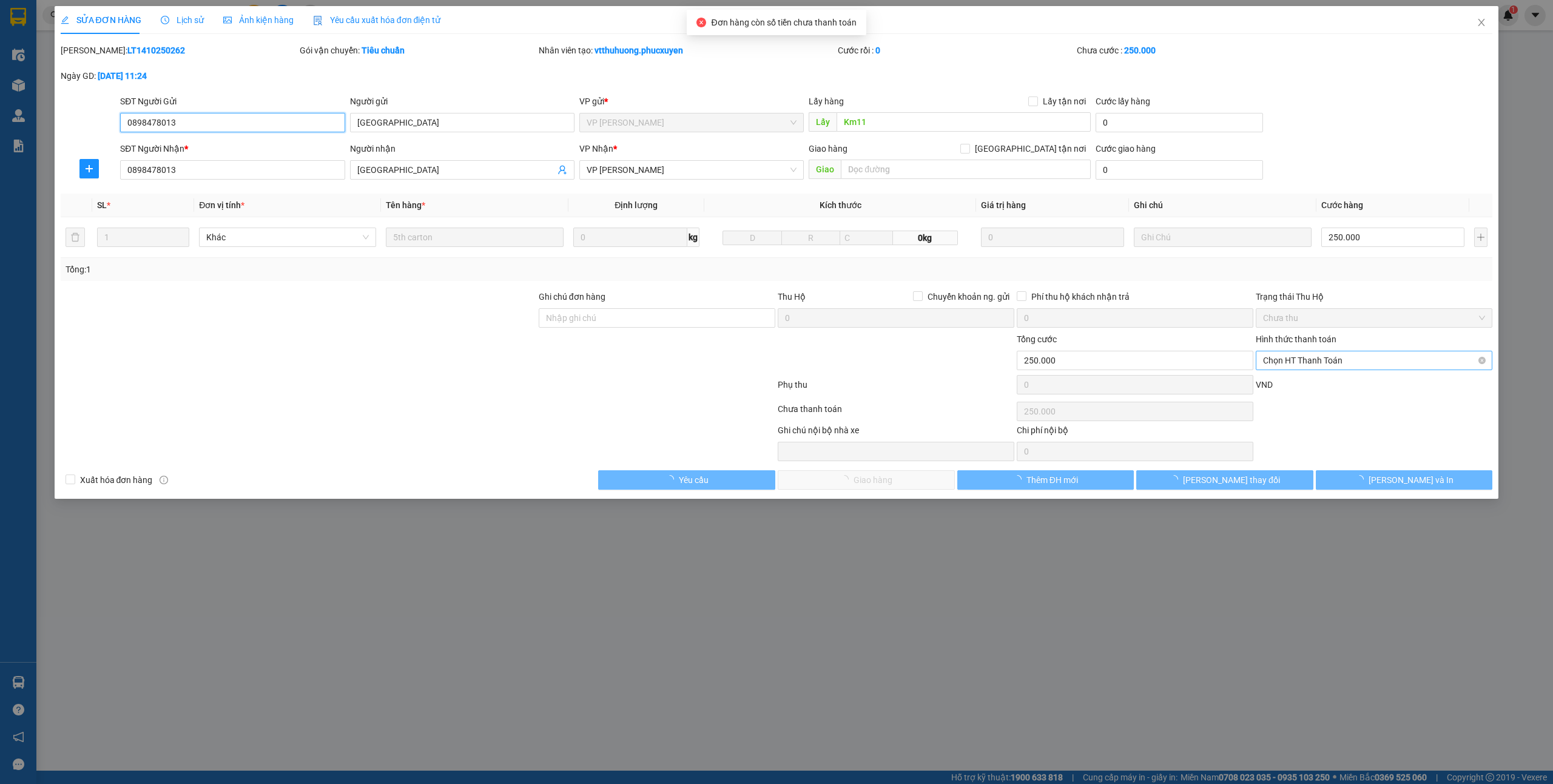
click at [1314, 360] on span "Chọn HT Thanh Toán" at bounding box center [1374, 360] width 222 height 18
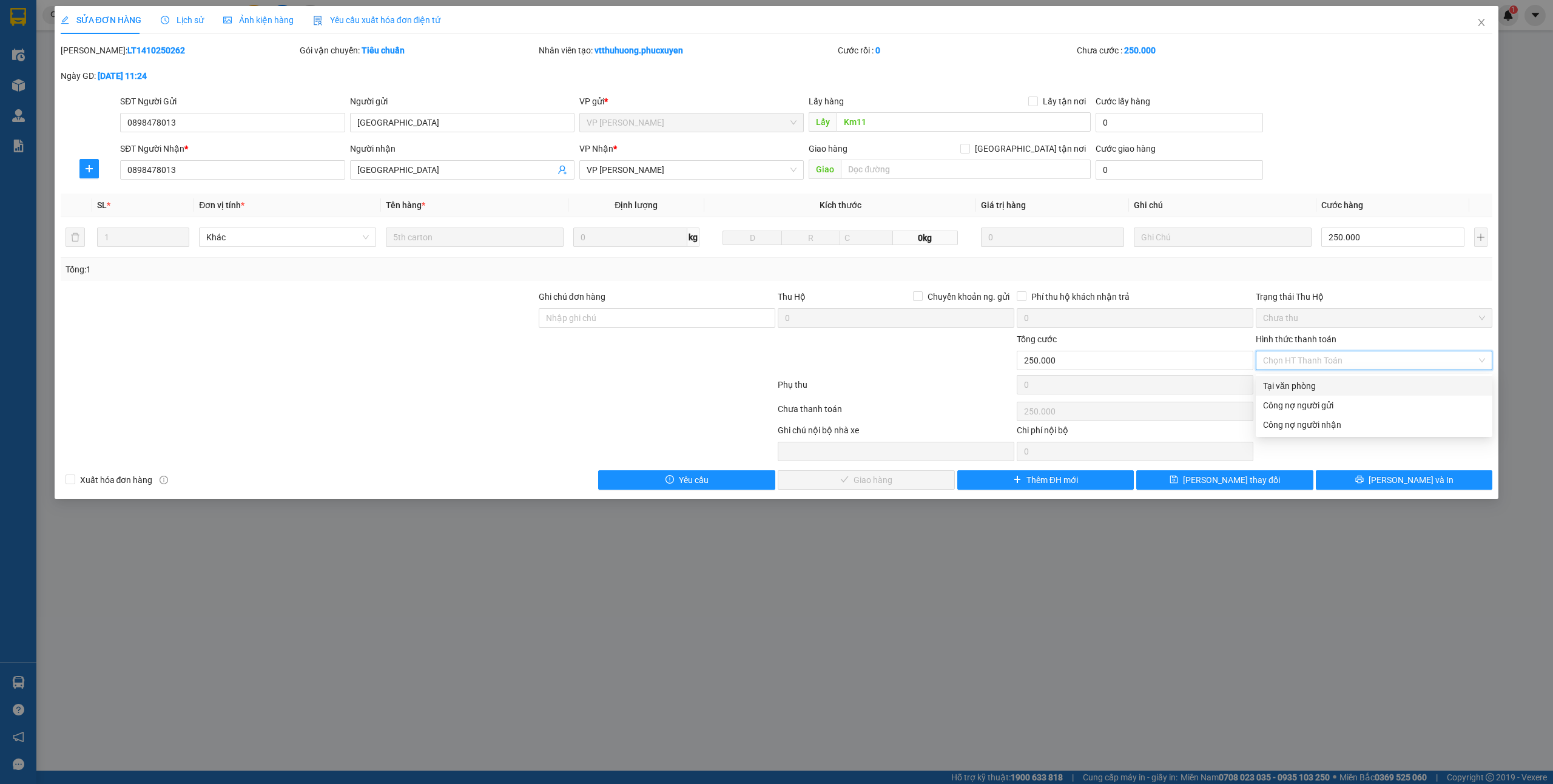
click at [1294, 386] on div "Tại văn phòng" at bounding box center [1374, 386] width 222 height 13
type input "0"
click at [866, 489] on button "[PERSON_NAME] và Giao hàng" at bounding box center [866, 480] width 177 height 19
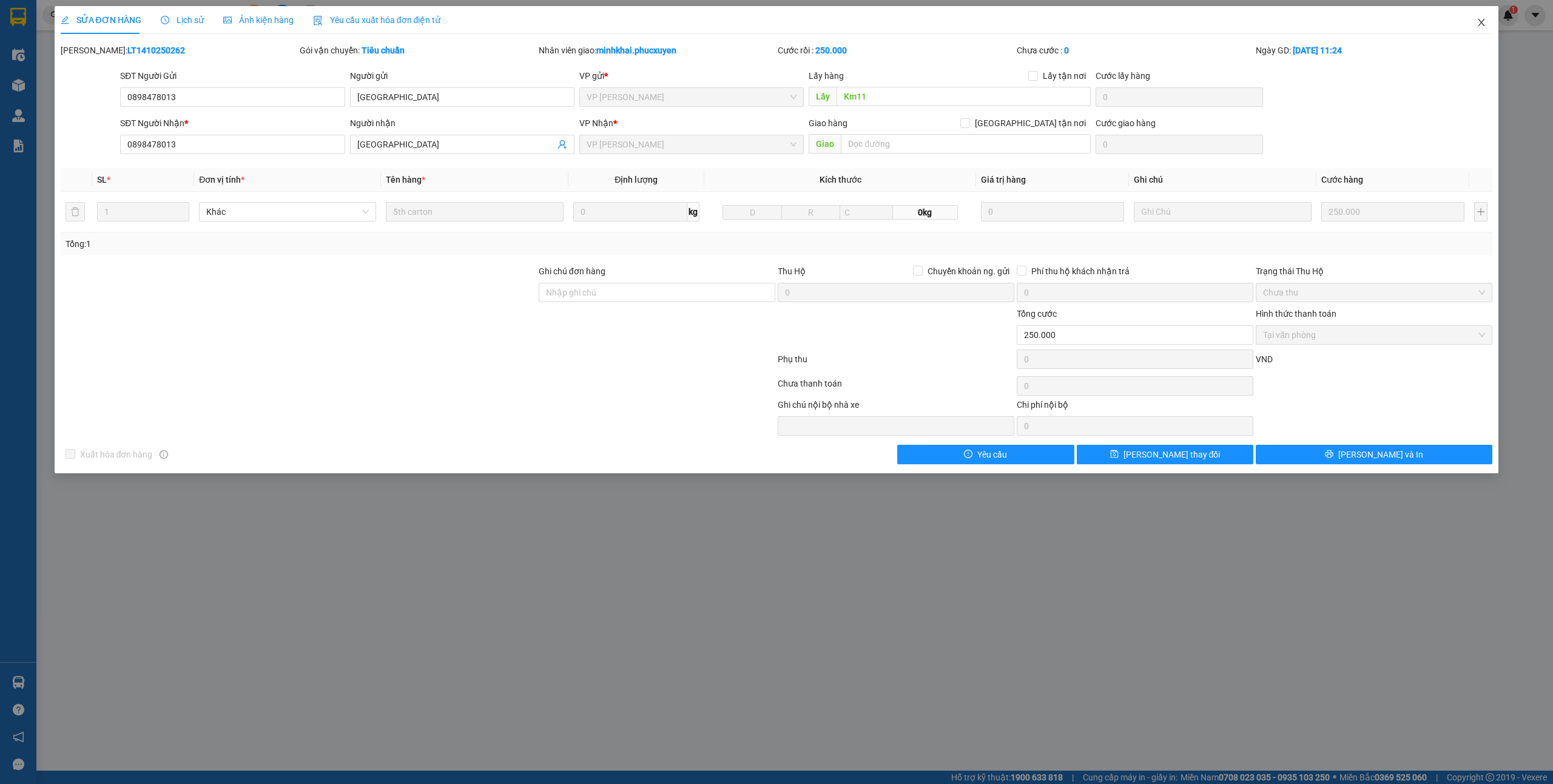
click at [1482, 22] on icon "close" at bounding box center [1481, 23] width 7 height 8
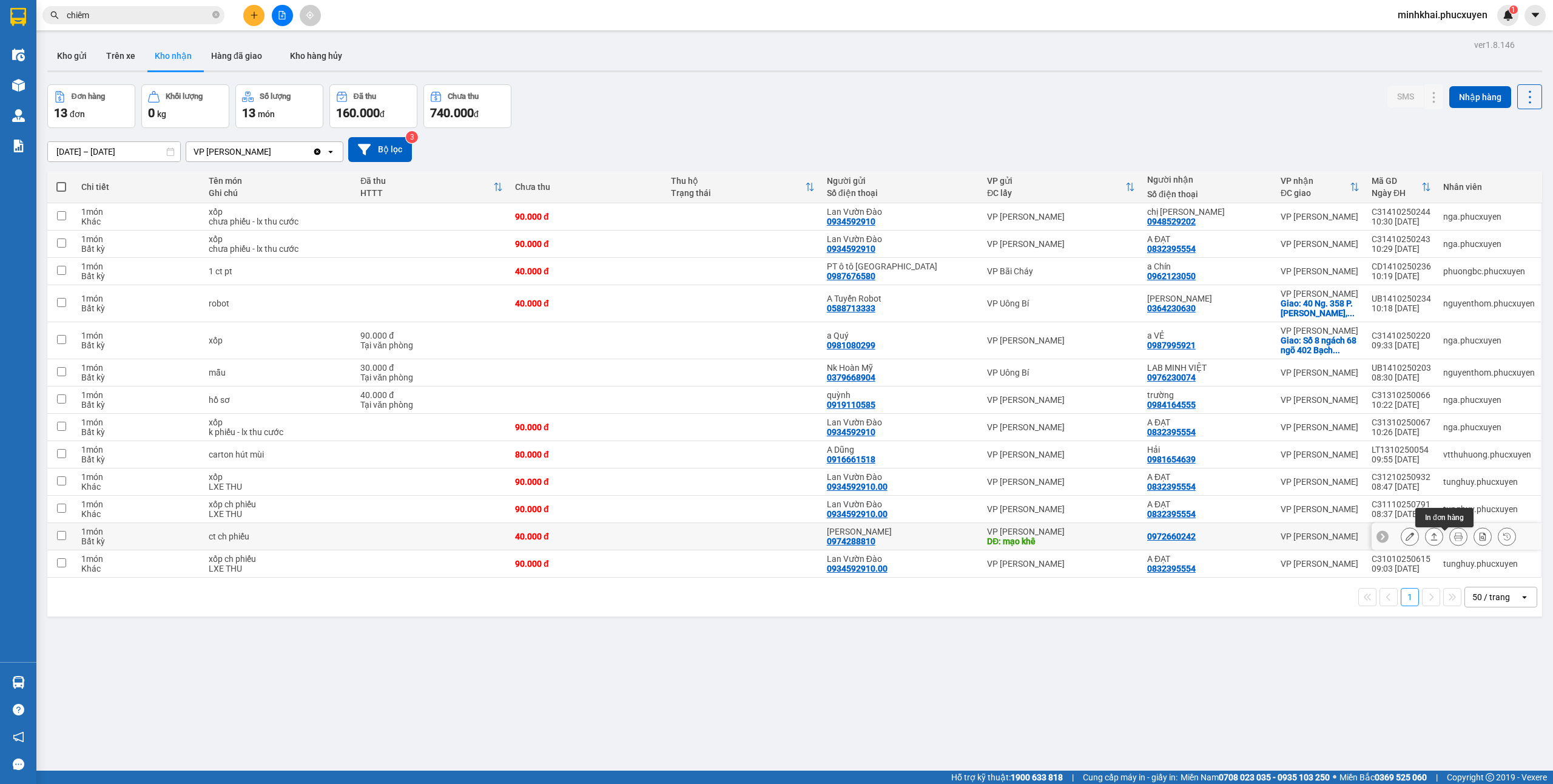
click at [1431, 537] on icon at bounding box center [1434, 536] width 7 height 8
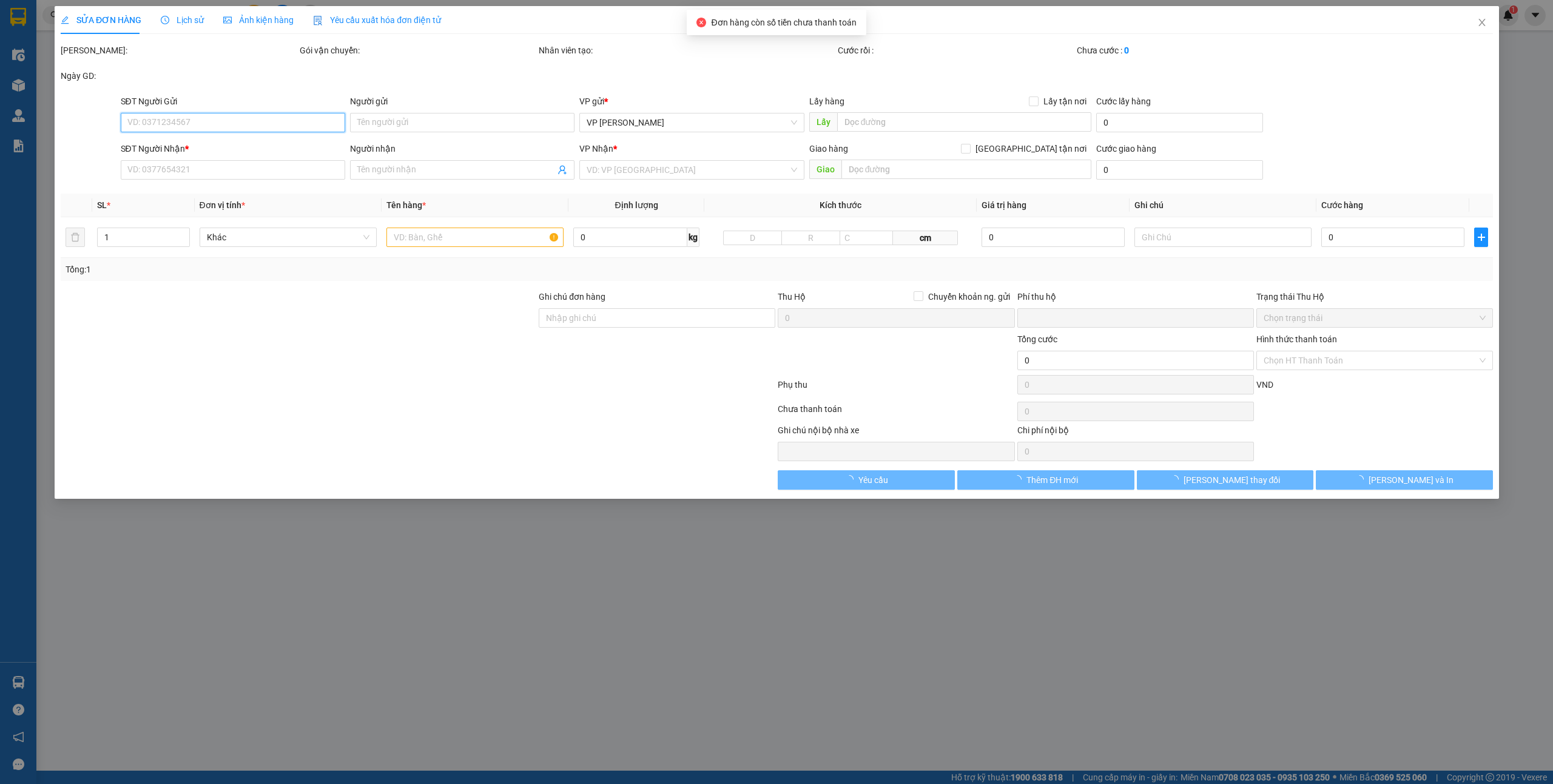
type input "0974288810"
type input "[PERSON_NAME]"
type input "mạo khê"
type input "0972660242"
type input "0"
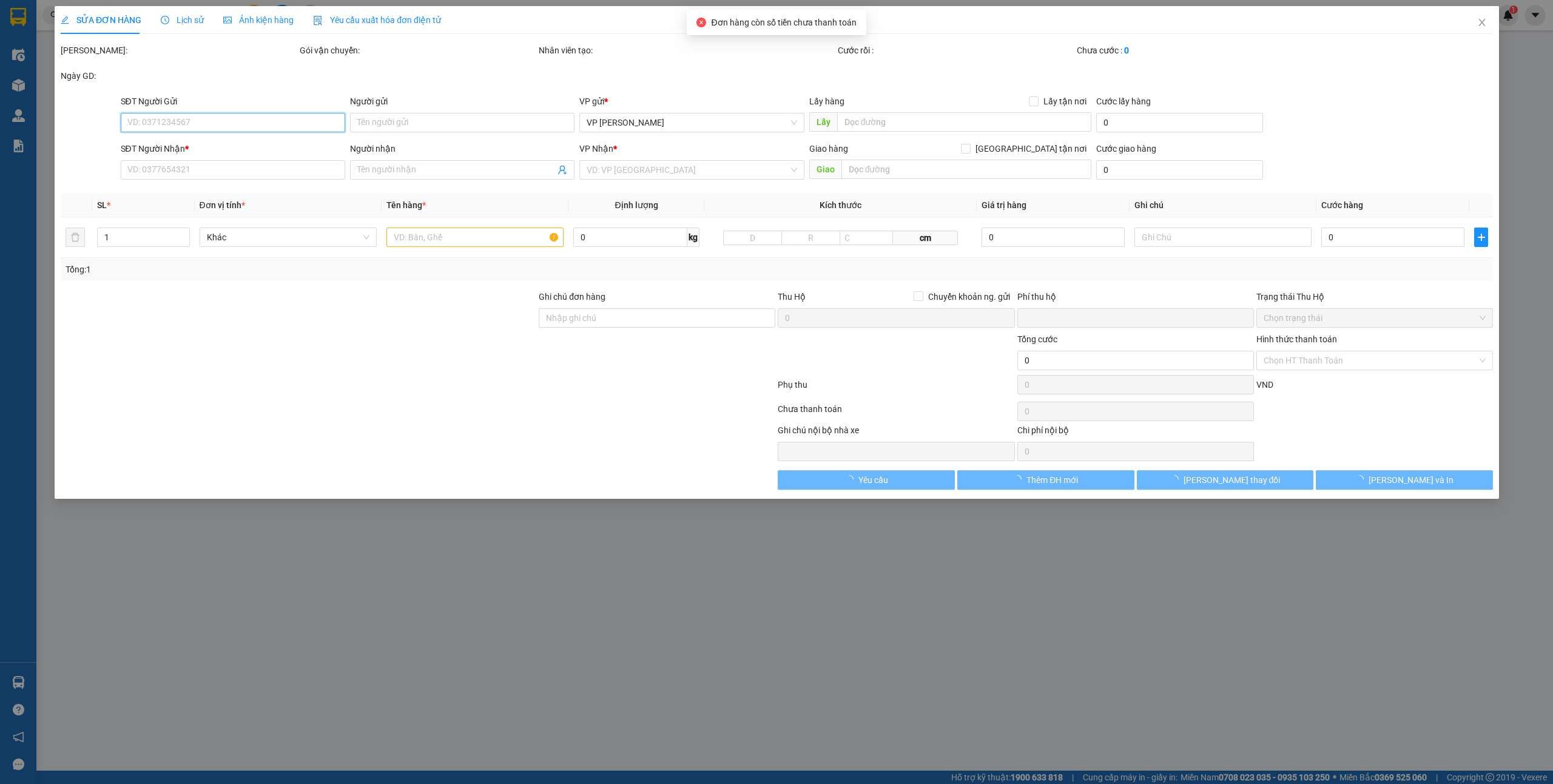
type input "40.000"
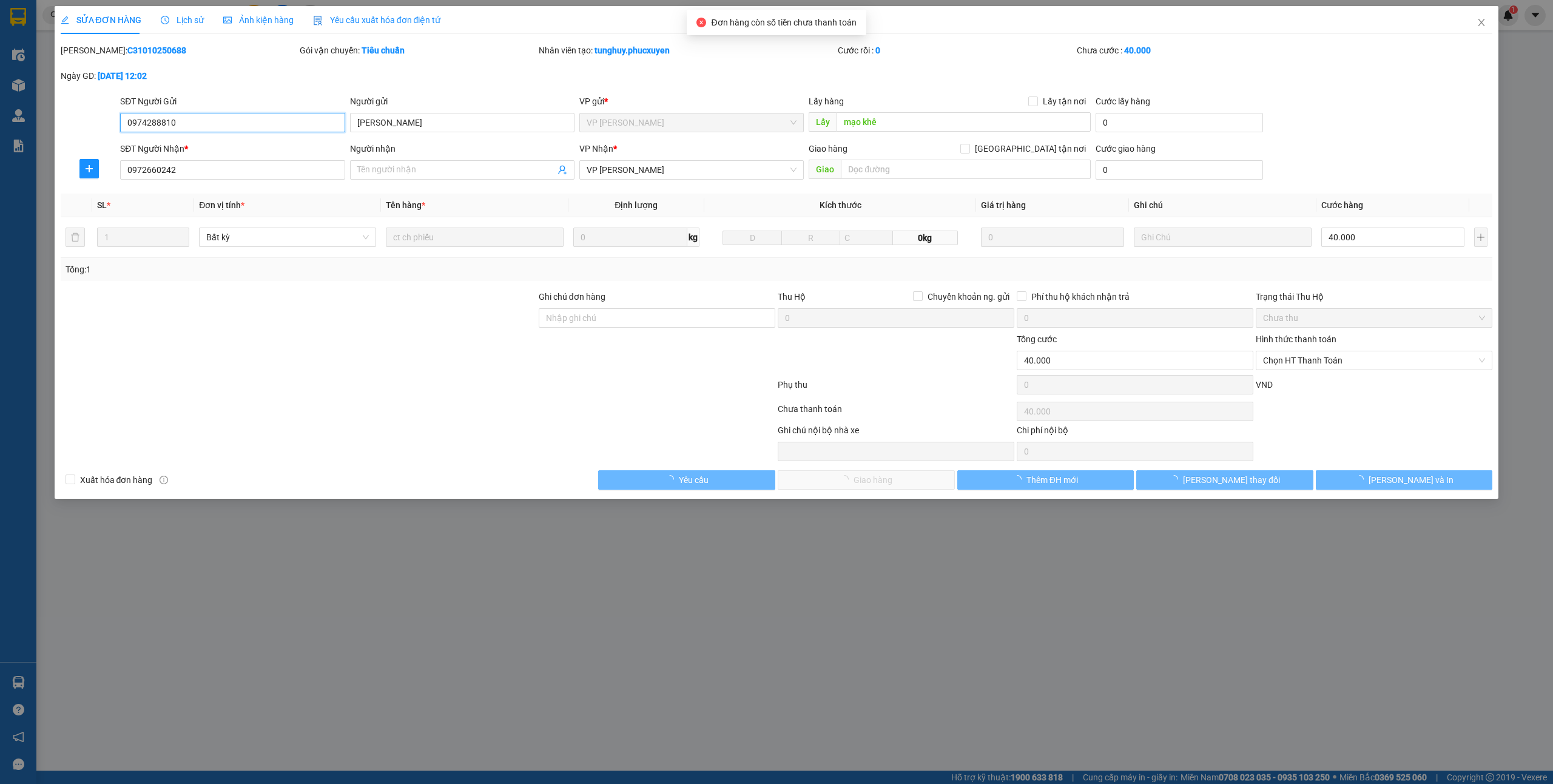
click at [1304, 364] on span "Chọn HT Thanh Toán" at bounding box center [1374, 360] width 222 height 18
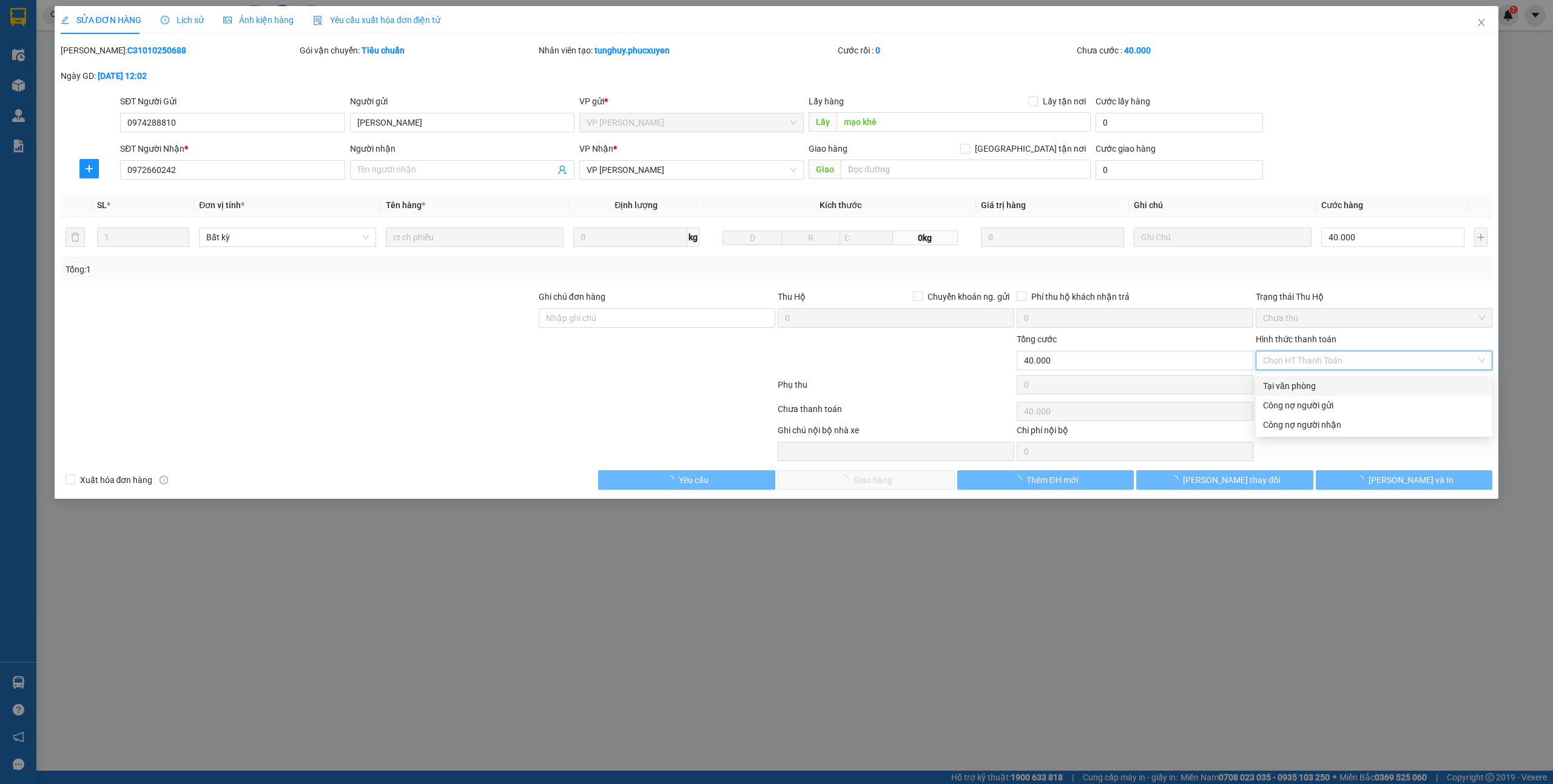
click at [1287, 384] on div "Tại văn phòng" at bounding box center [1374, 386] width 222 height 13
type input "0"
click at [880, 482] on span "[PERSON_NAME] và Giao hàng" at bounding box center [873, 480] width 117 height 13
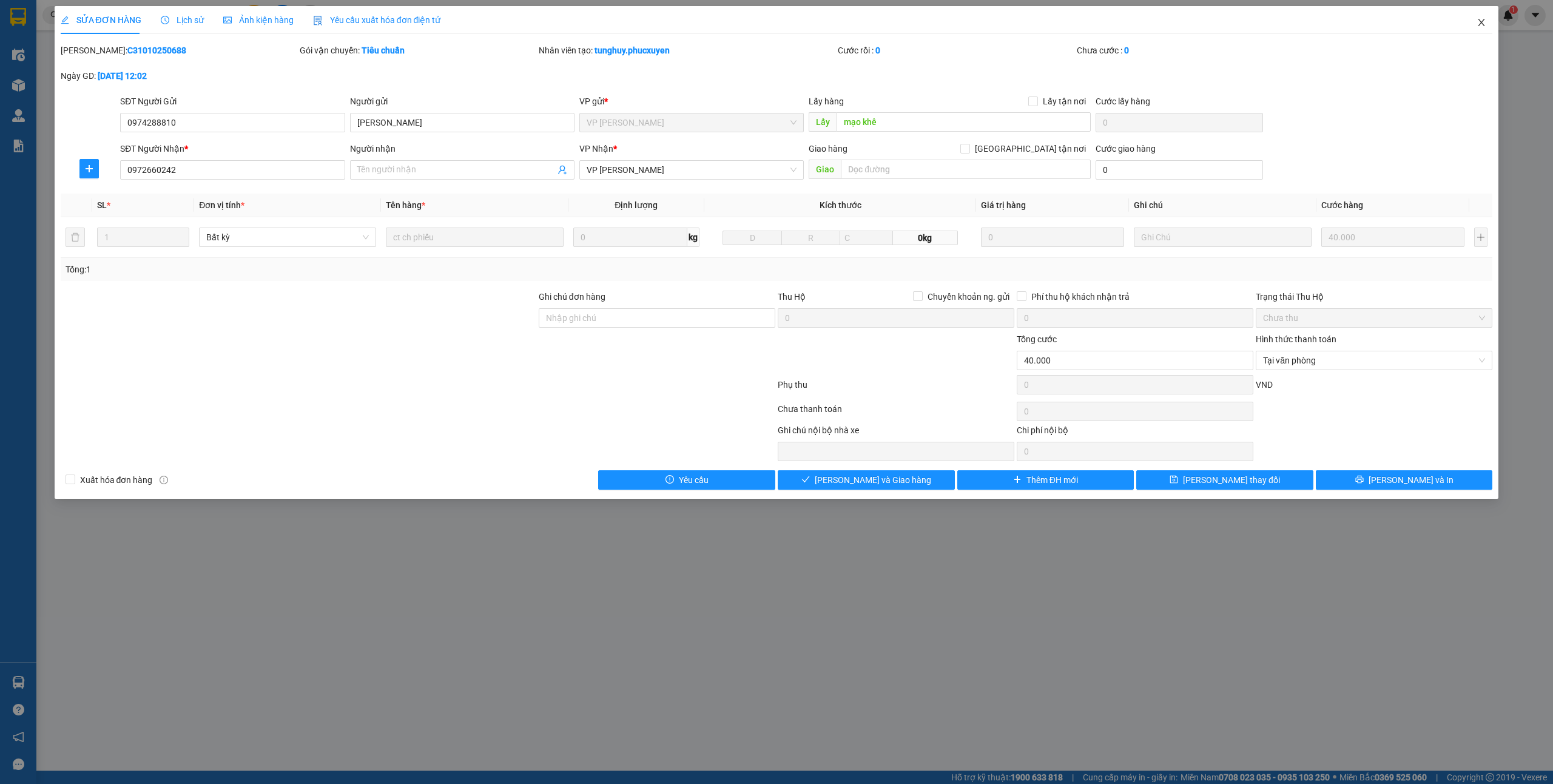
click at [1477, 26] on icon "close" at bounding box center [1482, 22] width 10 height 10
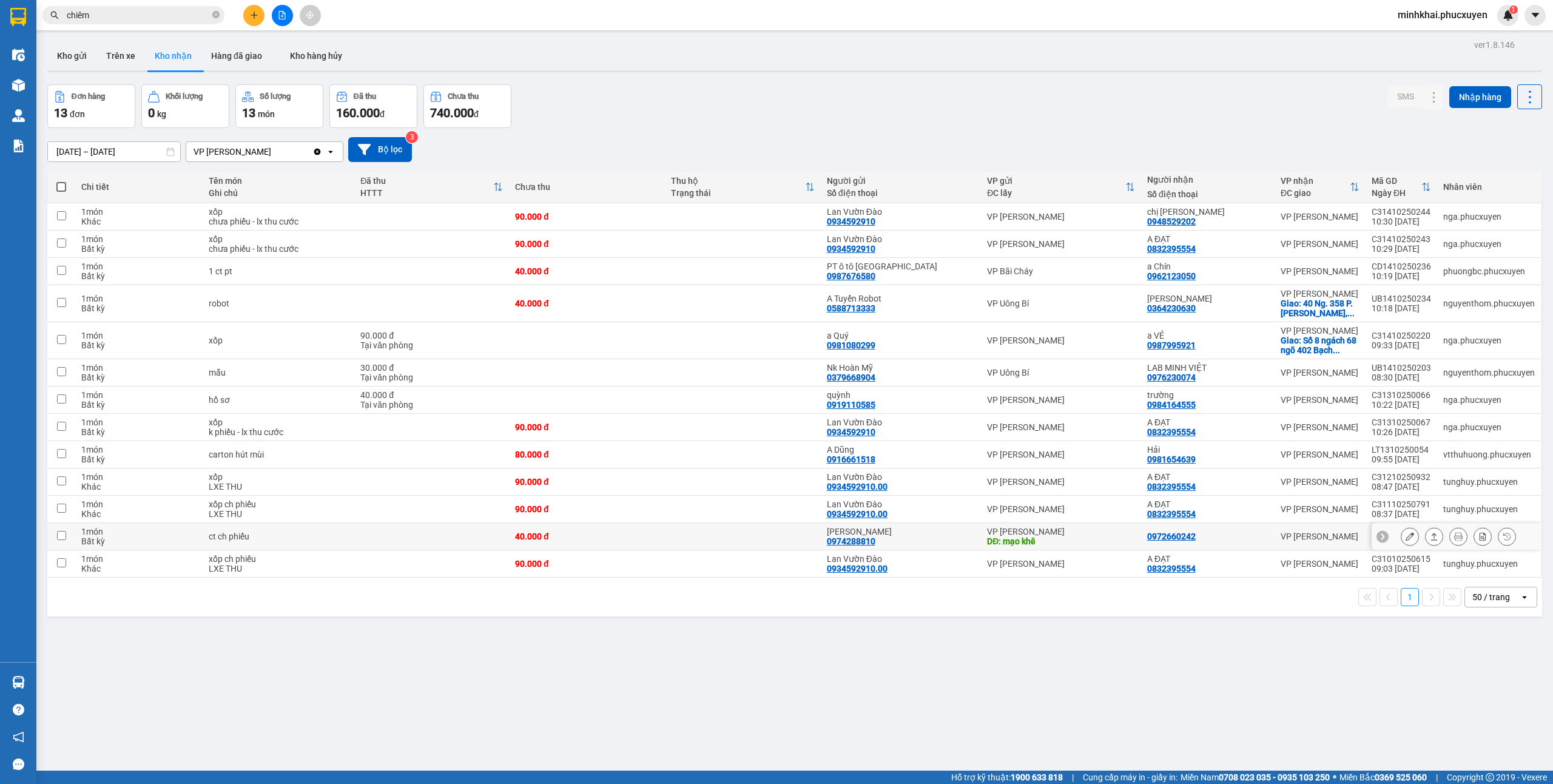
click at [1430, 539] on icon at bounding box center [1434, 536] width 9 height 9
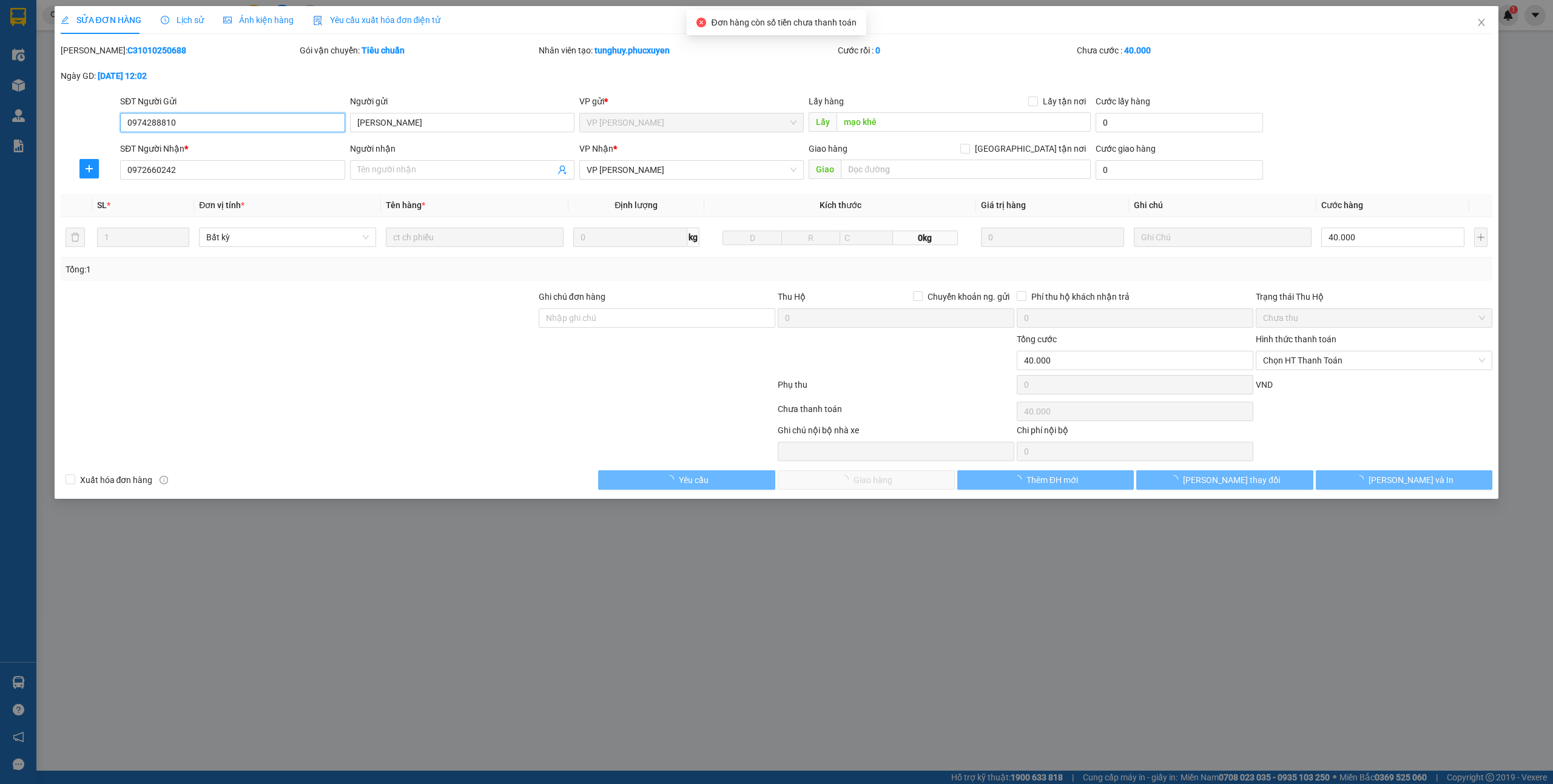
type input "0974288810"
type input "[PERSON_NAME]"
type input "mạo khê"
type input "0972660242"
type input "0"
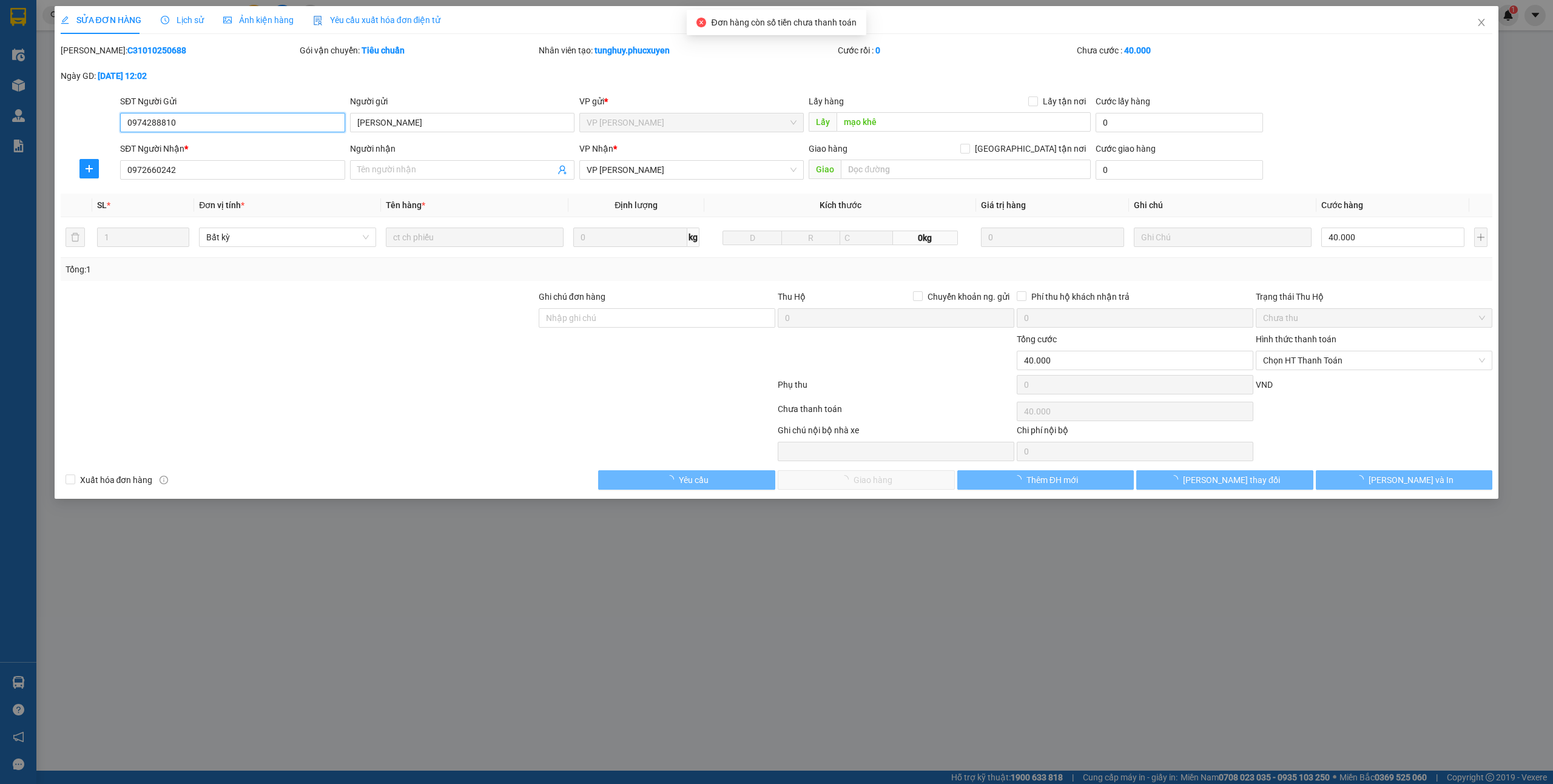
type input "40.000"
click at [1301, 358] on span "Chọn HT Thanh Toán" at bounding box center [1374, 360] width 222 height 18
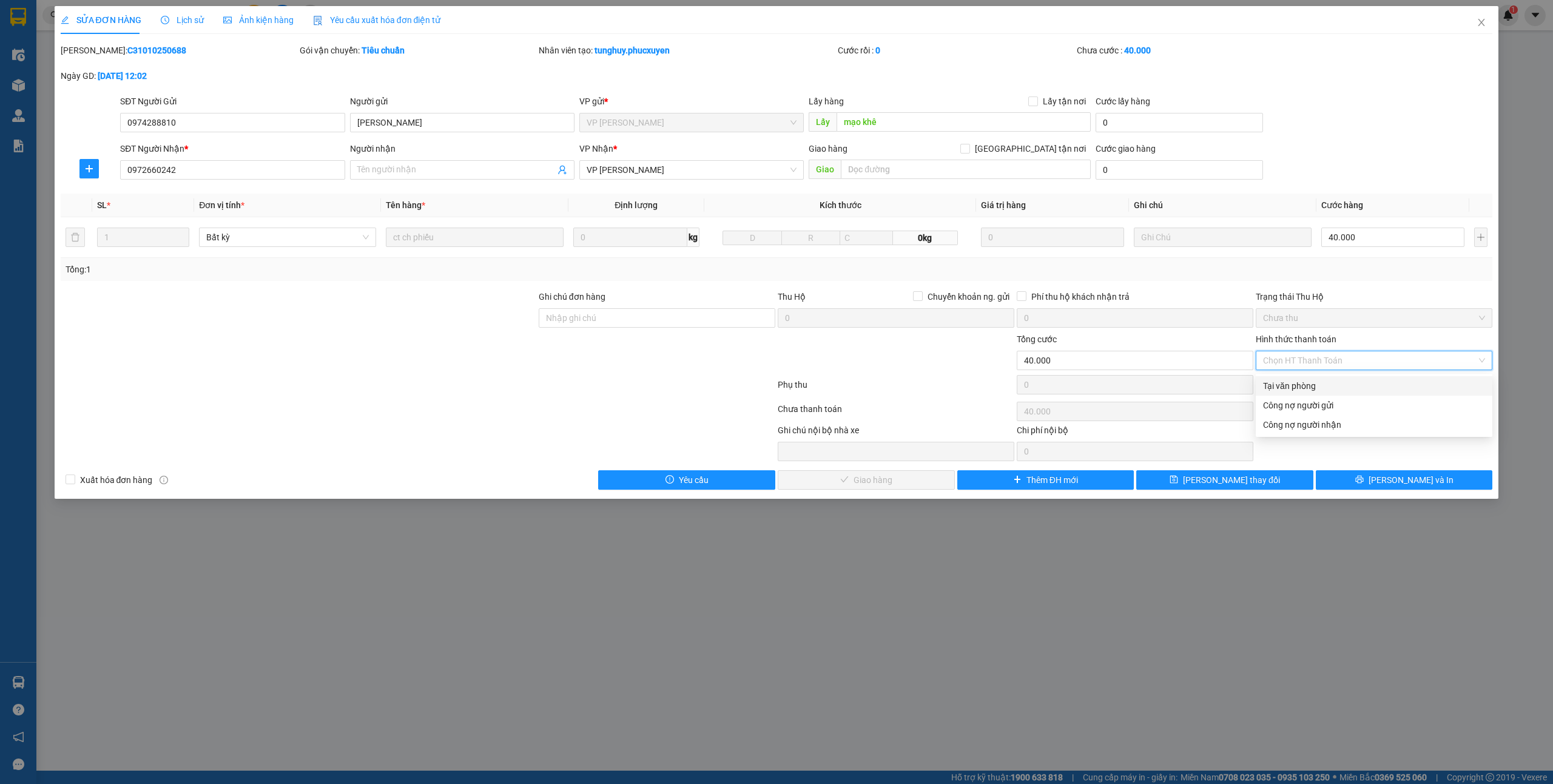
click at [1283, 381] on div "Tại văn phòng" at bounding box center [1374, 386] width 222 height 13
type input "0"
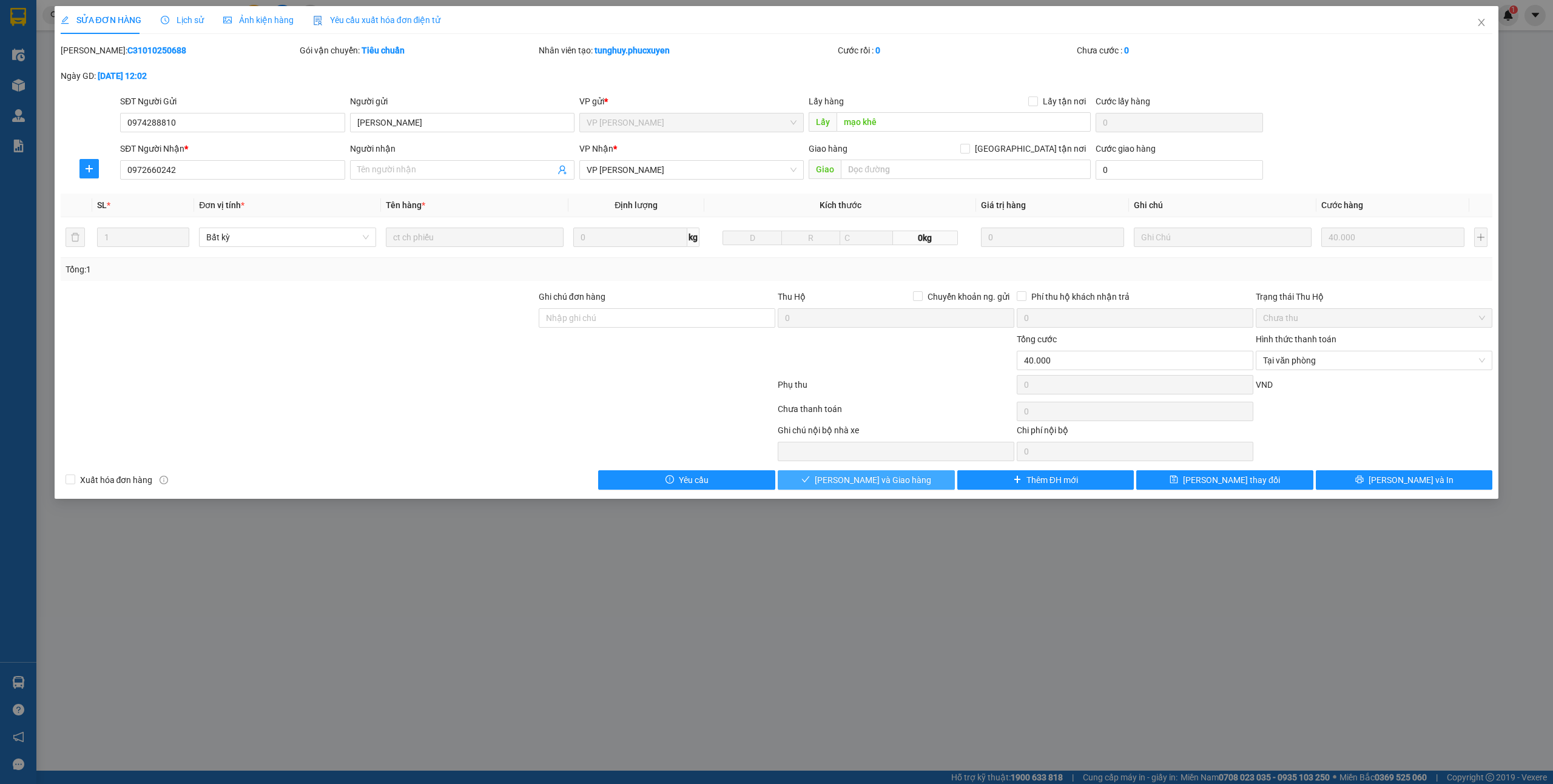
click at [824, 482] on button "[PERSON_NAME] và Giao hàng" at bounding box center [866, 480] width 177 height 19
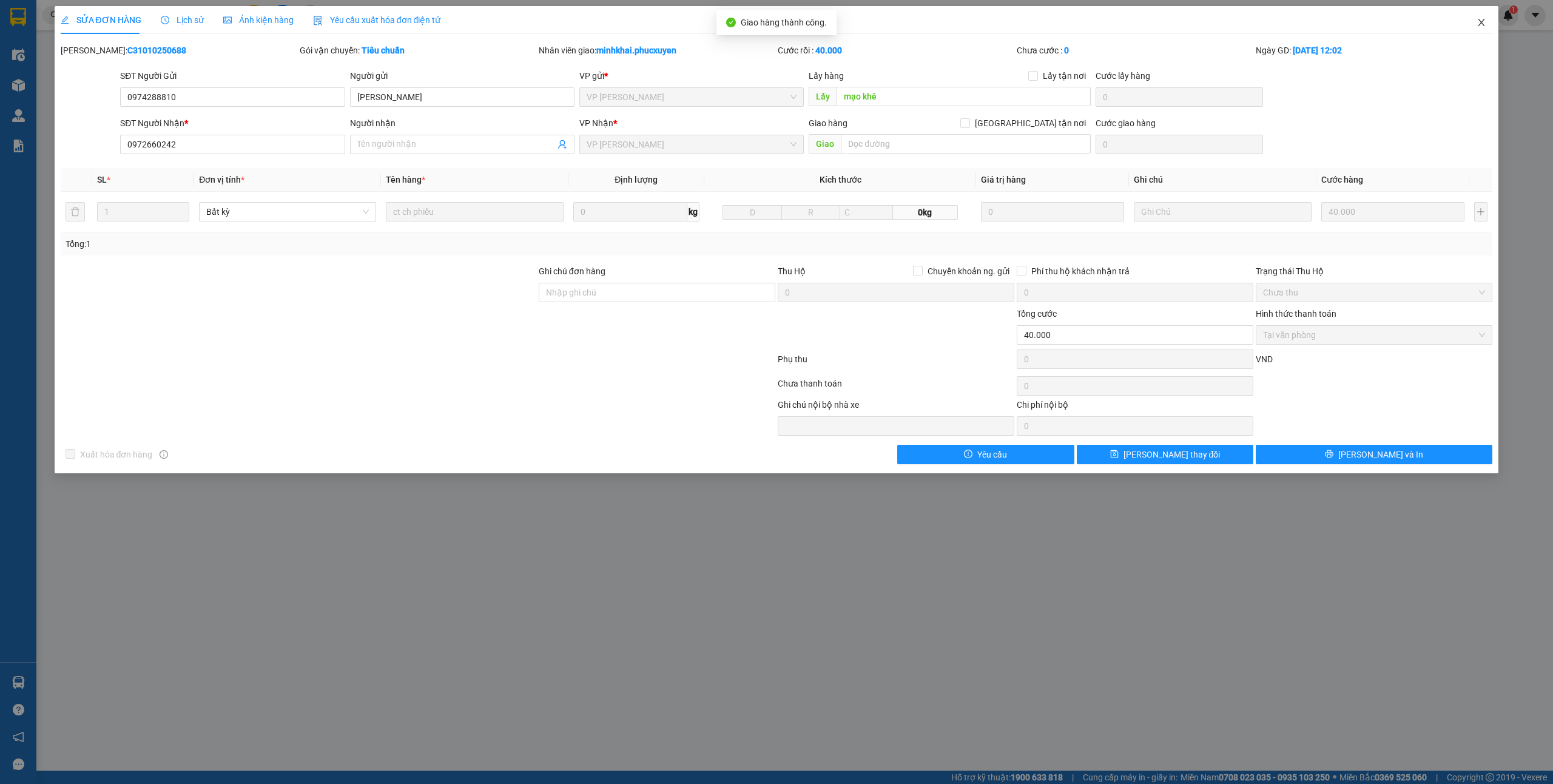
click at [1480, 22] on icon "close" at bounding box center [1481, 23] width 7 height 8
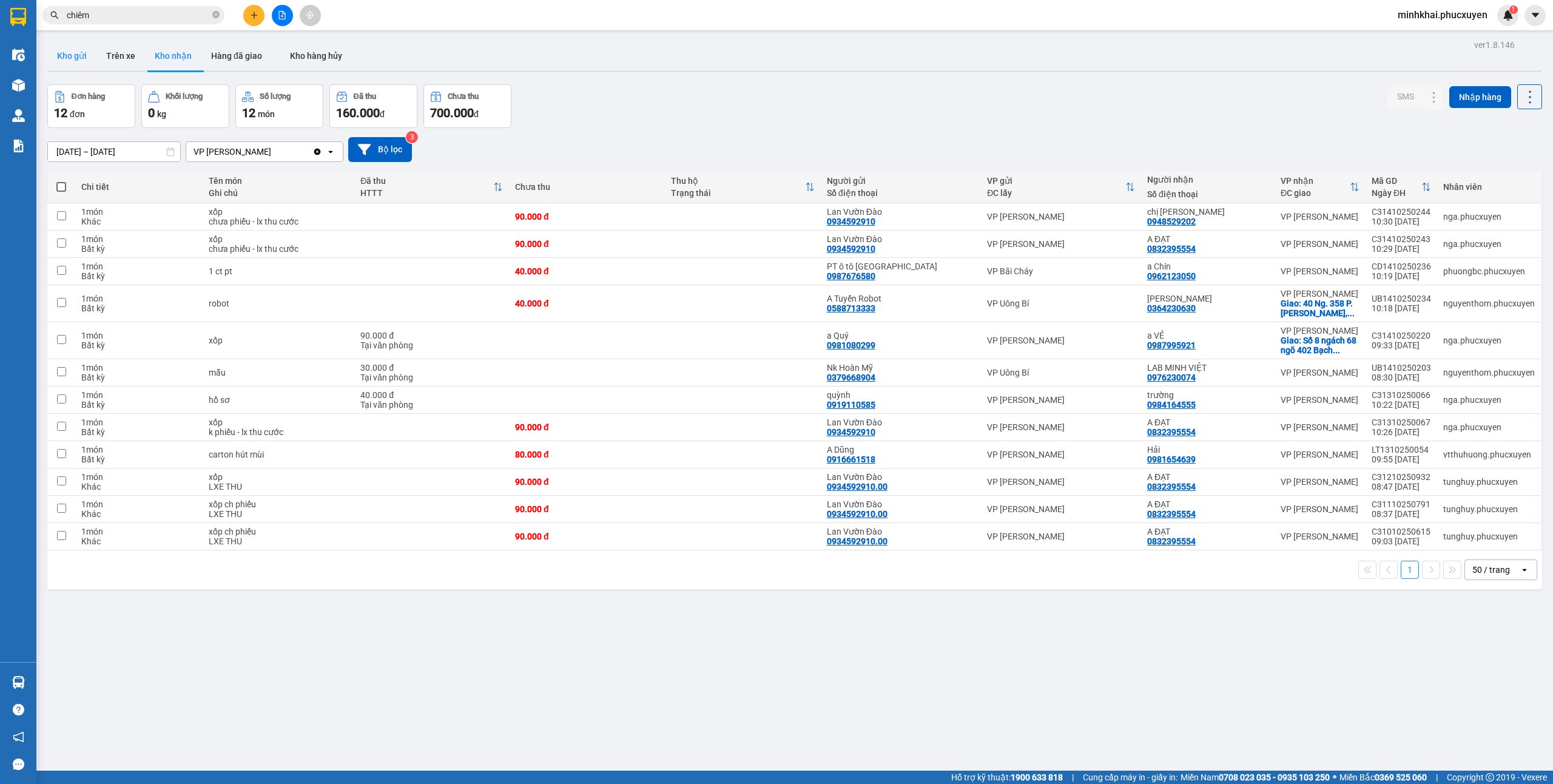
click at [64, 54] on button "Kho gửi" at bounding box center [71, 56] width 49 height 29
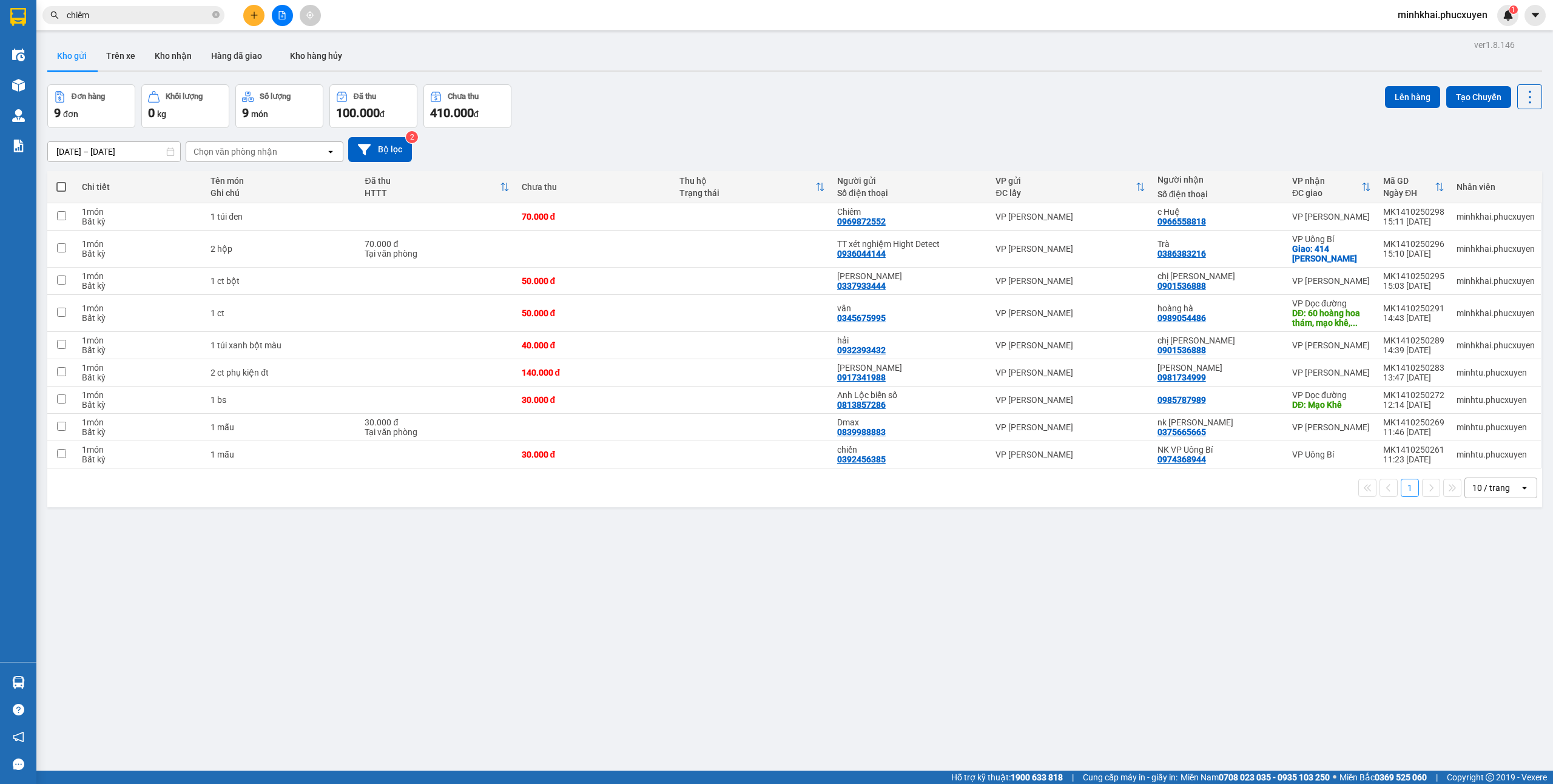
click at [60, 187] on span at bounding box center [61, 187] width 10 height 10
click at [61, 181] on input "checkbox" at bounding box center [61, 181] width 0 height 0
checkbox input "true"
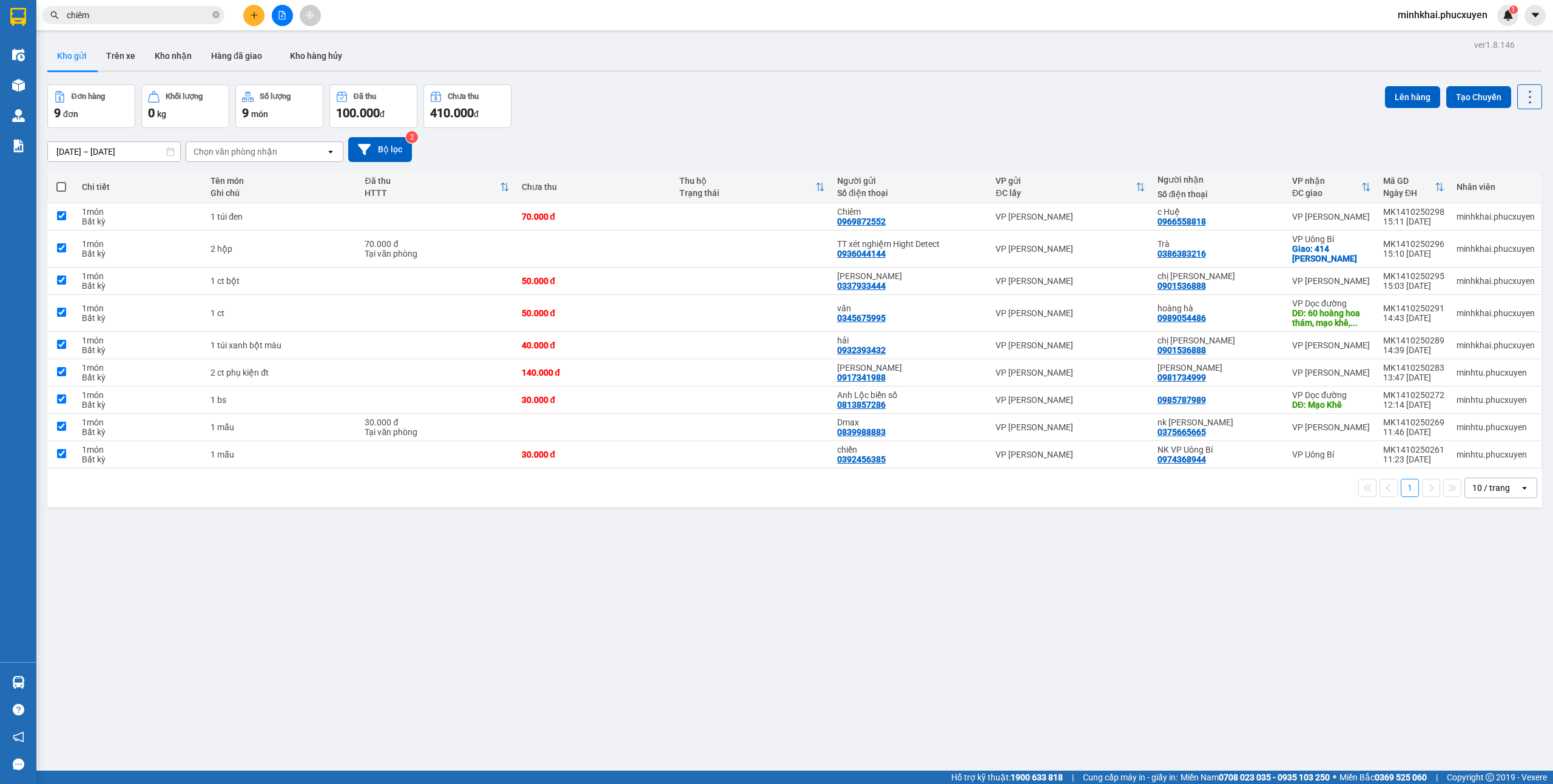
checkbox input "true"
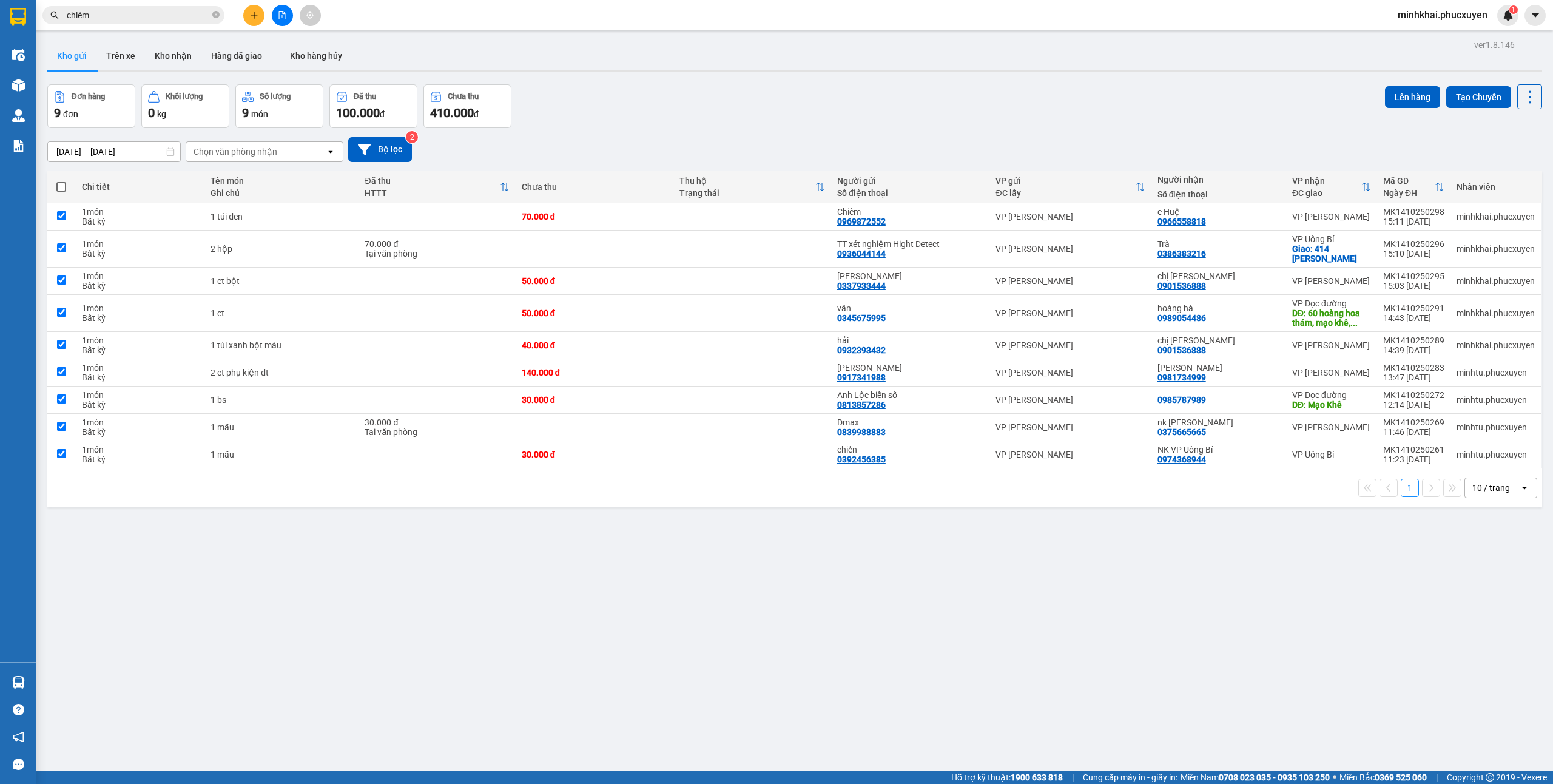
checkbox input "true"
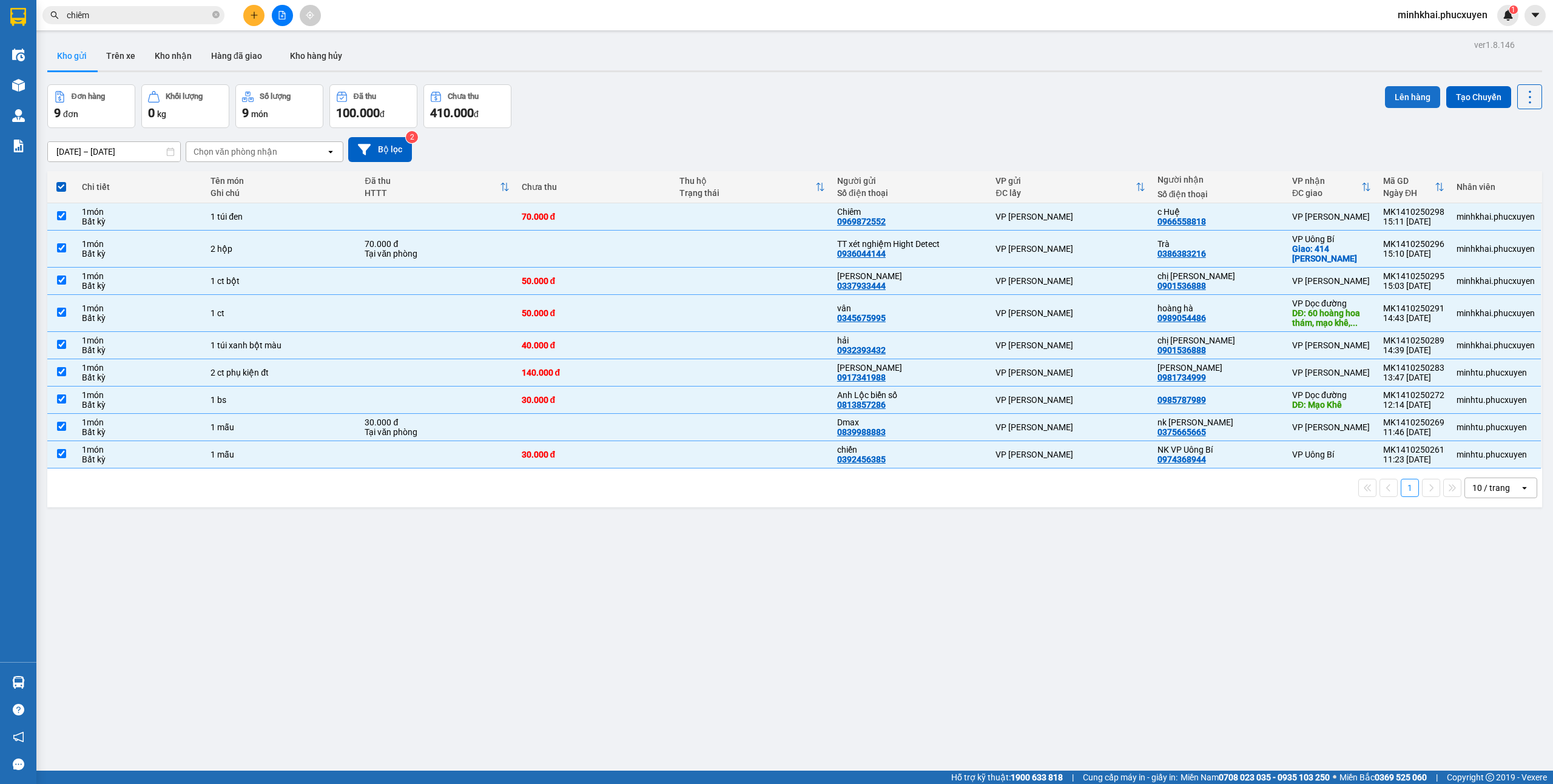
click at [1391, 90] on button "Lên hàng" at bounding box center [1413, 97] width 56 height 22
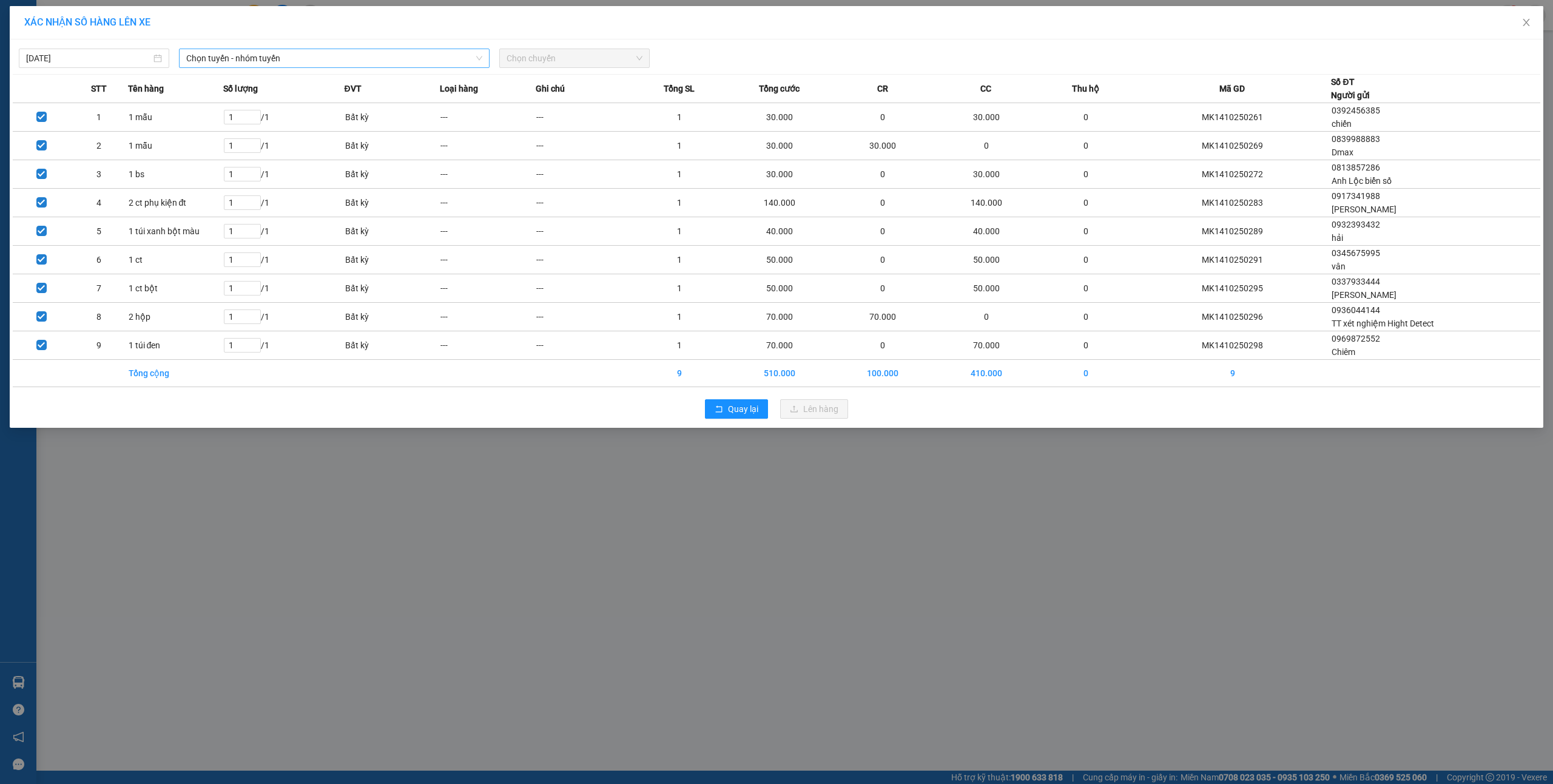
click at [355, 56] on span "Chọn tuyến - nhóm tuyến" at bounding box center [334, 57] width 296 height 18
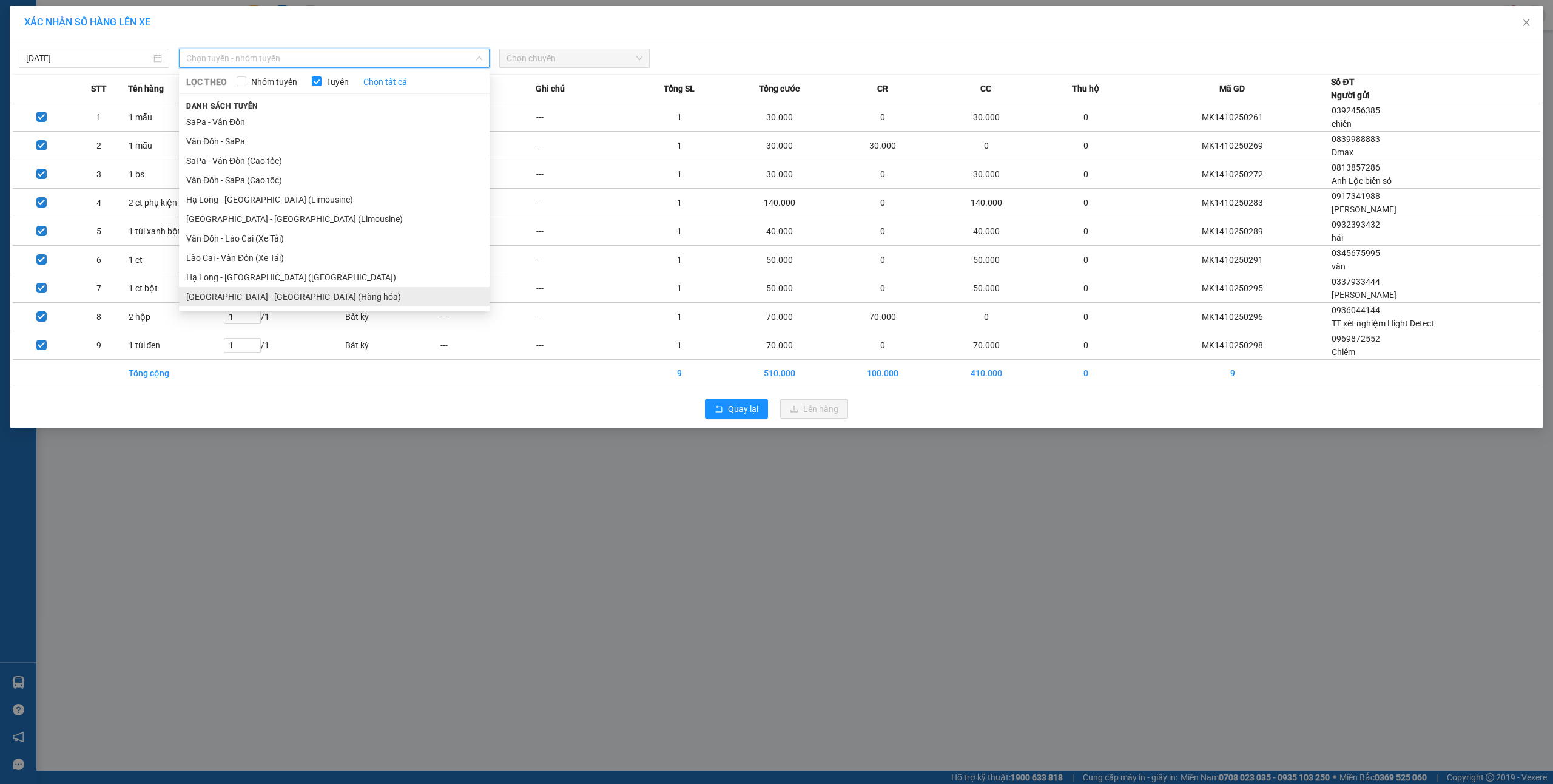
click at [306, 297] on li "[GEOGRAPHIC_DATA] - [GEOGRAPHIC_DATA] (Hàng hóa)" at bounding box center [334, 297] width 310 height 19
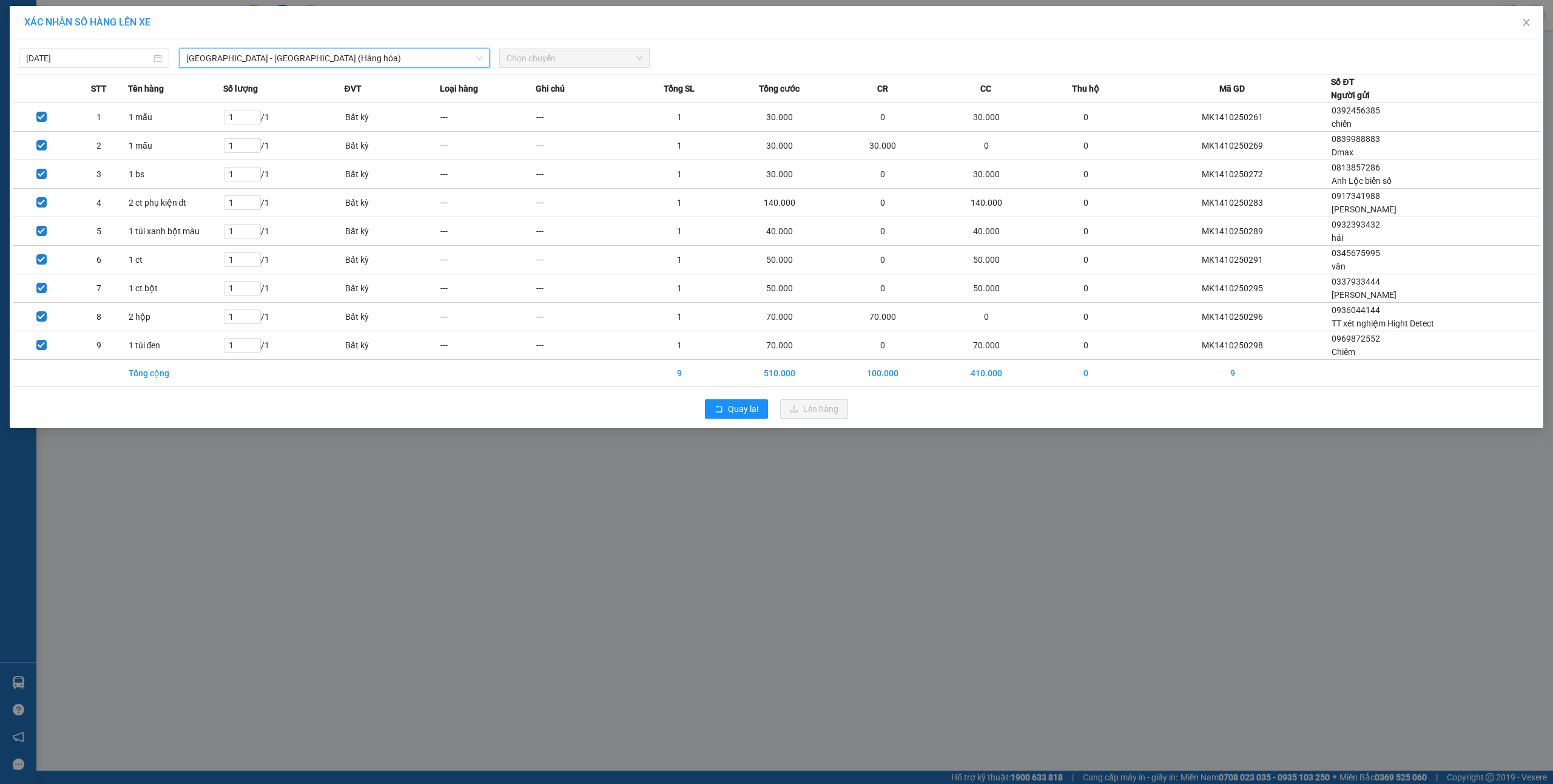
click at [558, 52] on span "Chọn chuyến" at bounding box center [574, 57] width 136 height 18
click at [562, 117] on div "16:00 - 14H-009.60" at bounding box center [553, 122] width 95 height 13
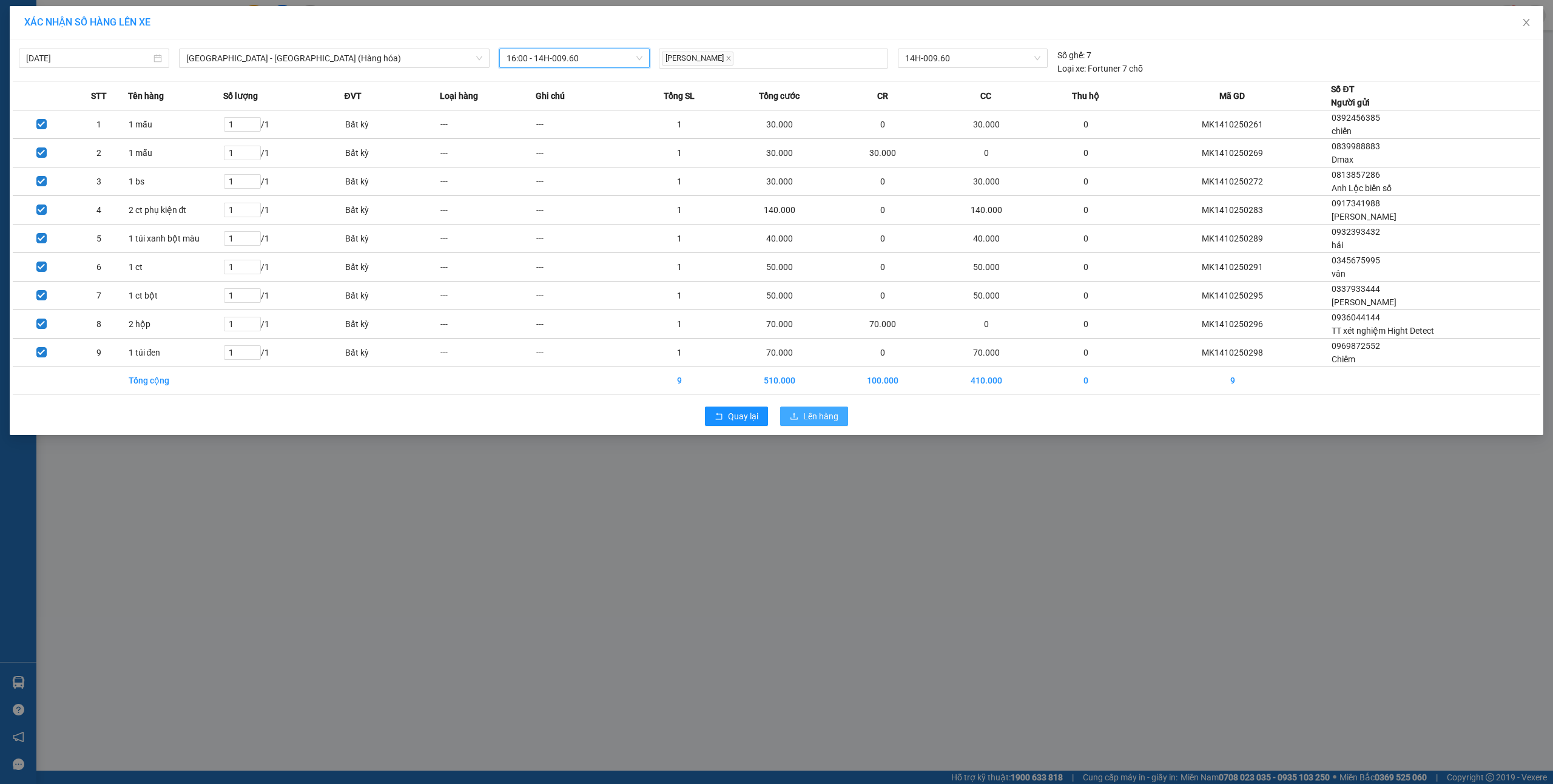
click at [828, 414] on span "Lên hàng" at bounding box center [821, 416] width 35 height 13
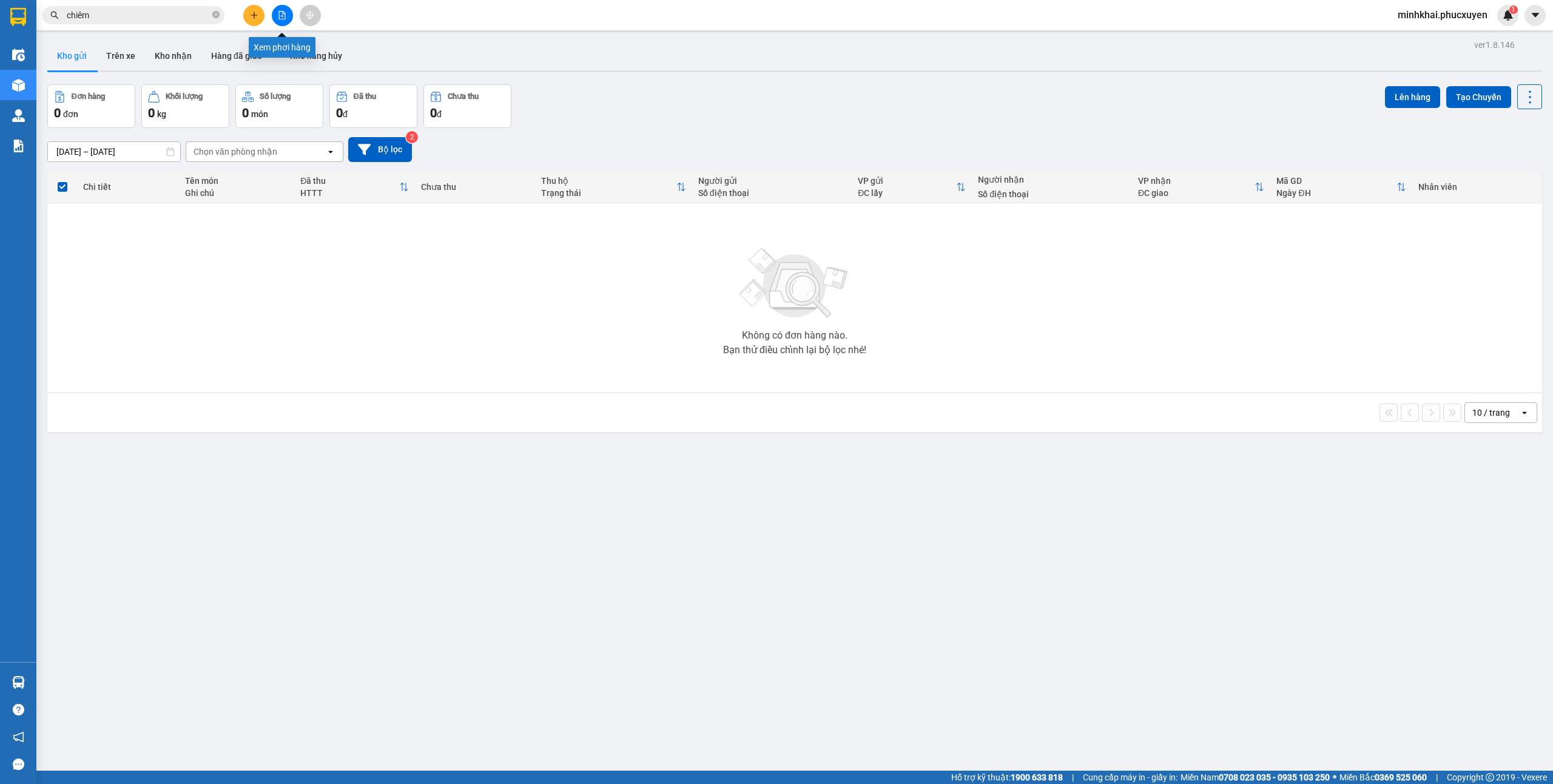
click at [258, 13] on icon "plus" at bounding box center [254, 14] width 9 height 9
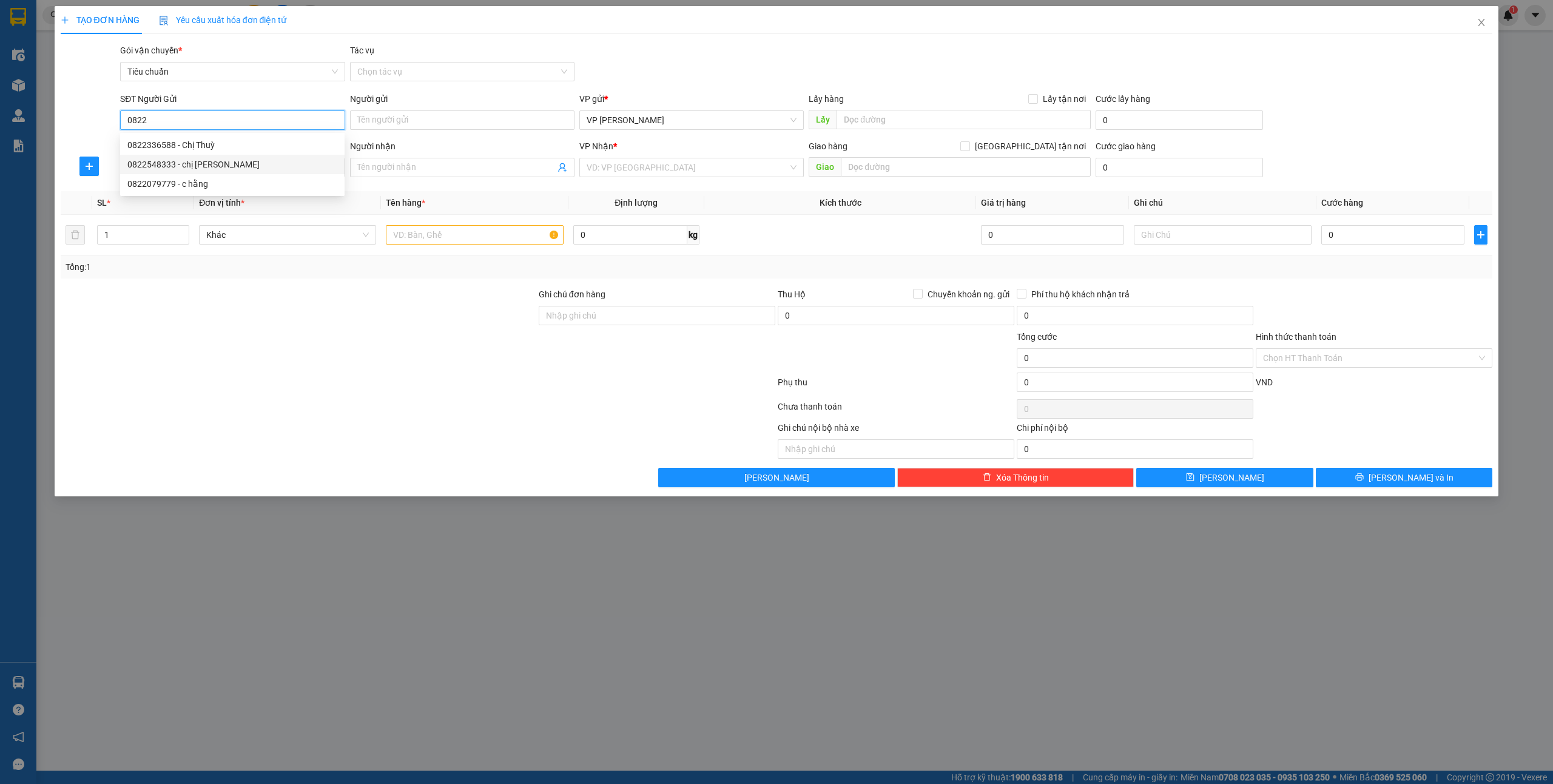
click at [201, 168] on div "0822548333 - chị [PERSON_NAME]" at bounding box center [232, 165] width 210 height 13
type input "0822548333"
type input "chị [PERSON_NAME]"
type input "0822548333"
click at [183, 172] on input "SĐT Người Nhận *" at bounding box center [232, 168] width 224 height 19
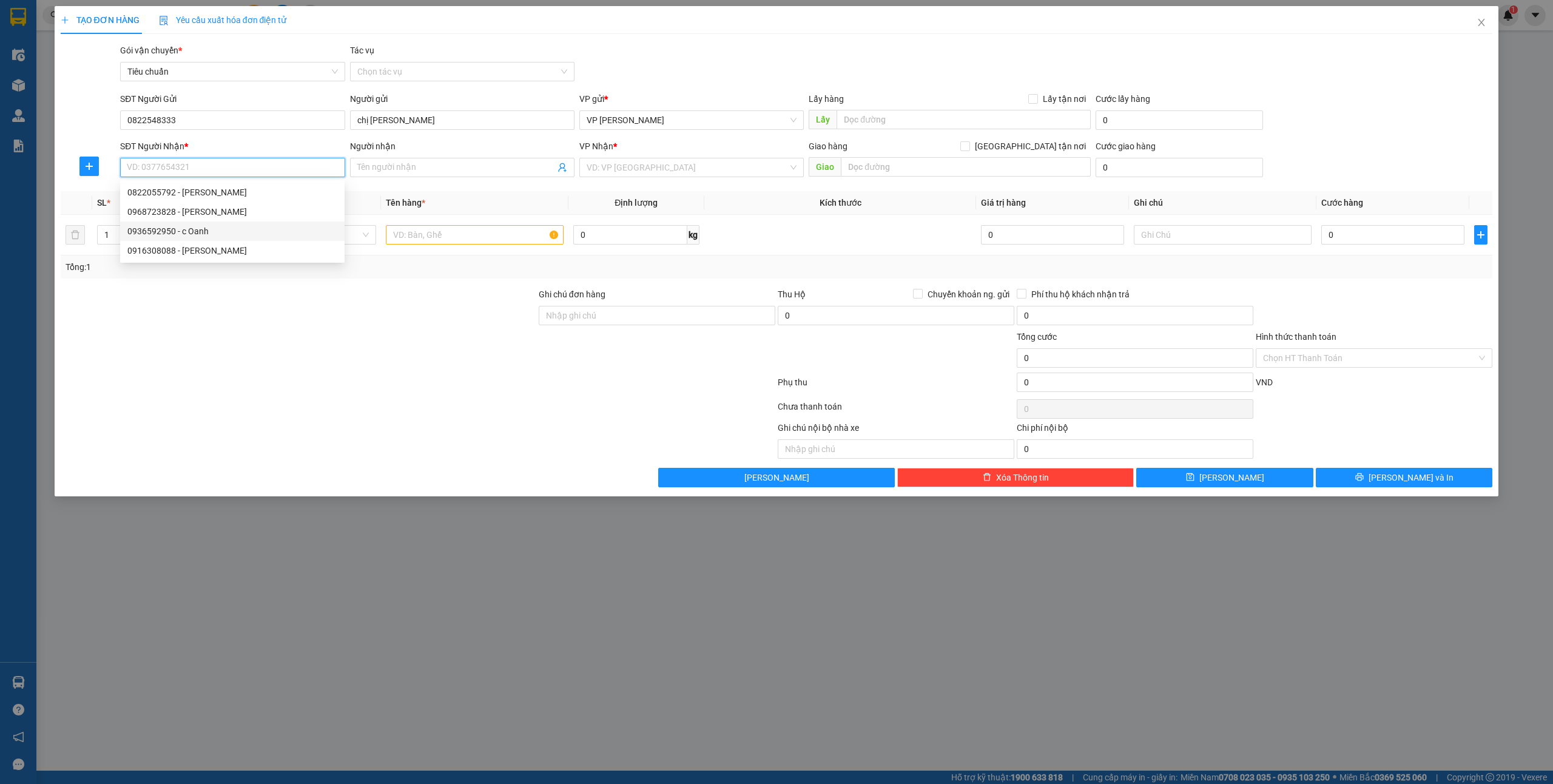
click at [194, 232] on div "0936592950 - c Oanh" at bounding box center [232, 231] width 210 height 13
type input "0936592950"
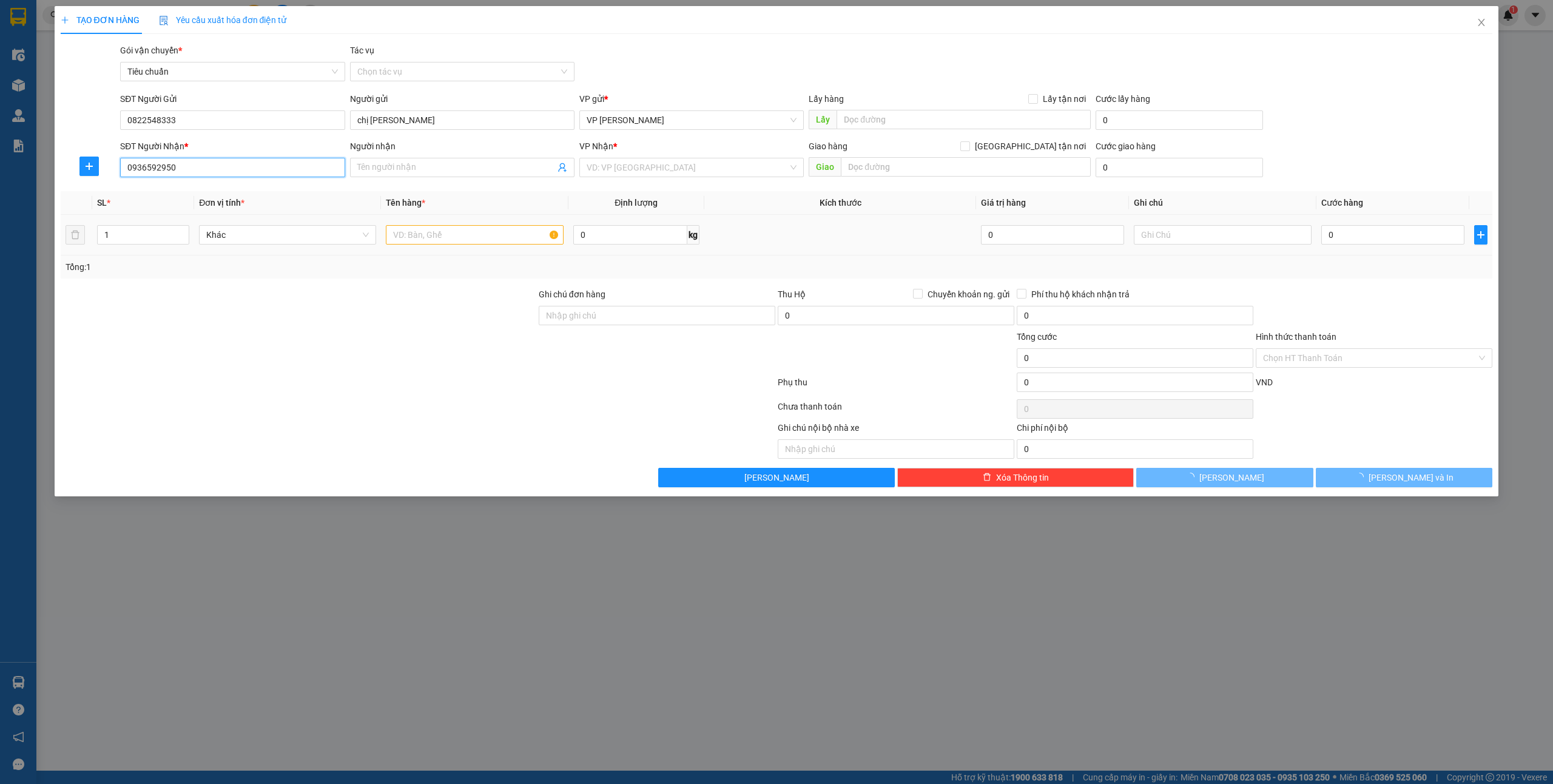
type input "c Oanh"
click at [494, 231] on input "text" at bounding box center [474, 235] width 177 height 19
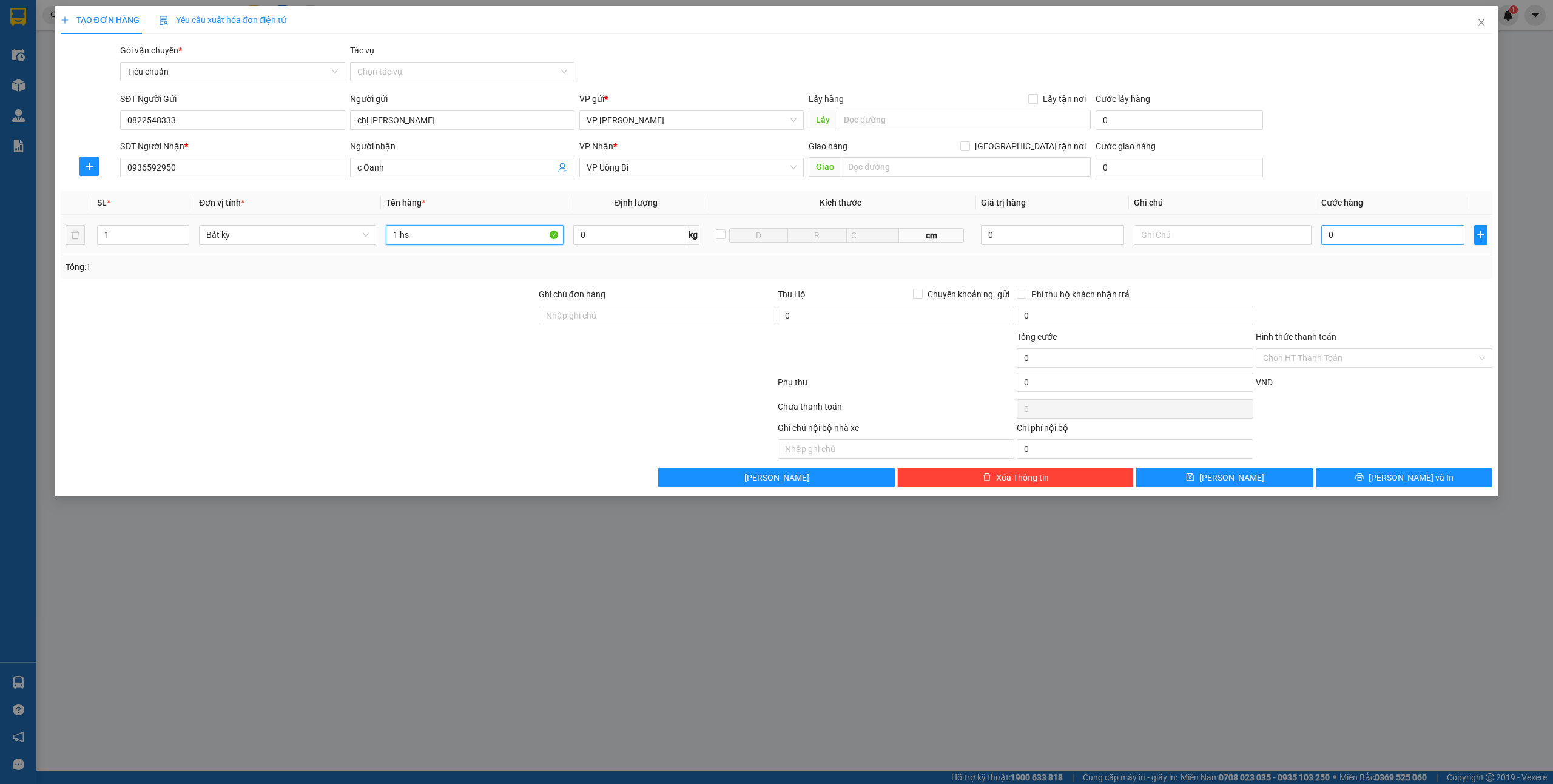
type input "1 hs"
click at [1347, 233] on input "0" at bounding box center [1393, 235] width 144 height 19
type input "3"
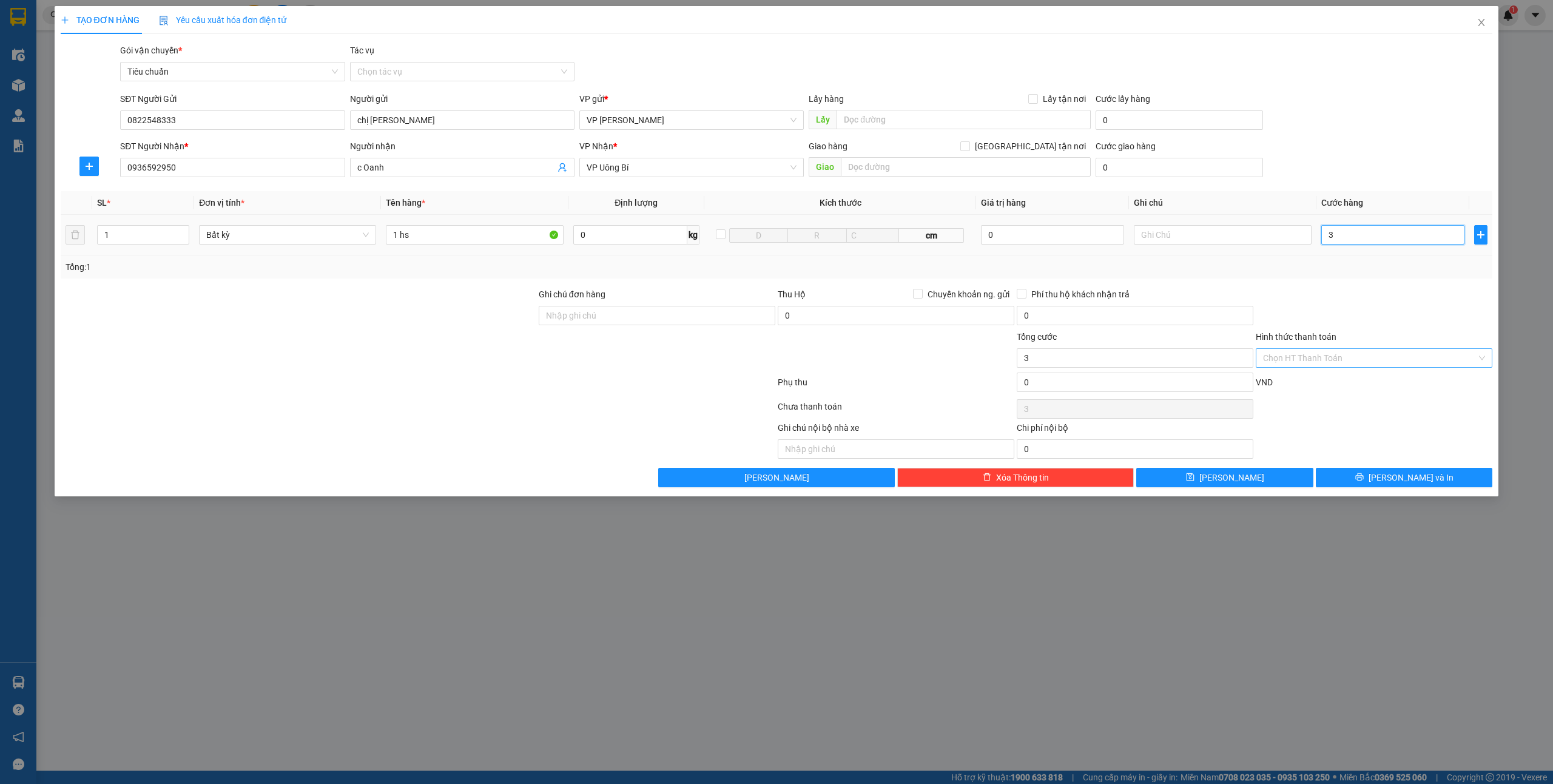
type input "30"
click at [1364, 476] on icon "printer" at bounding box center [1360, 477] width 9 height 9
type input "30.000"
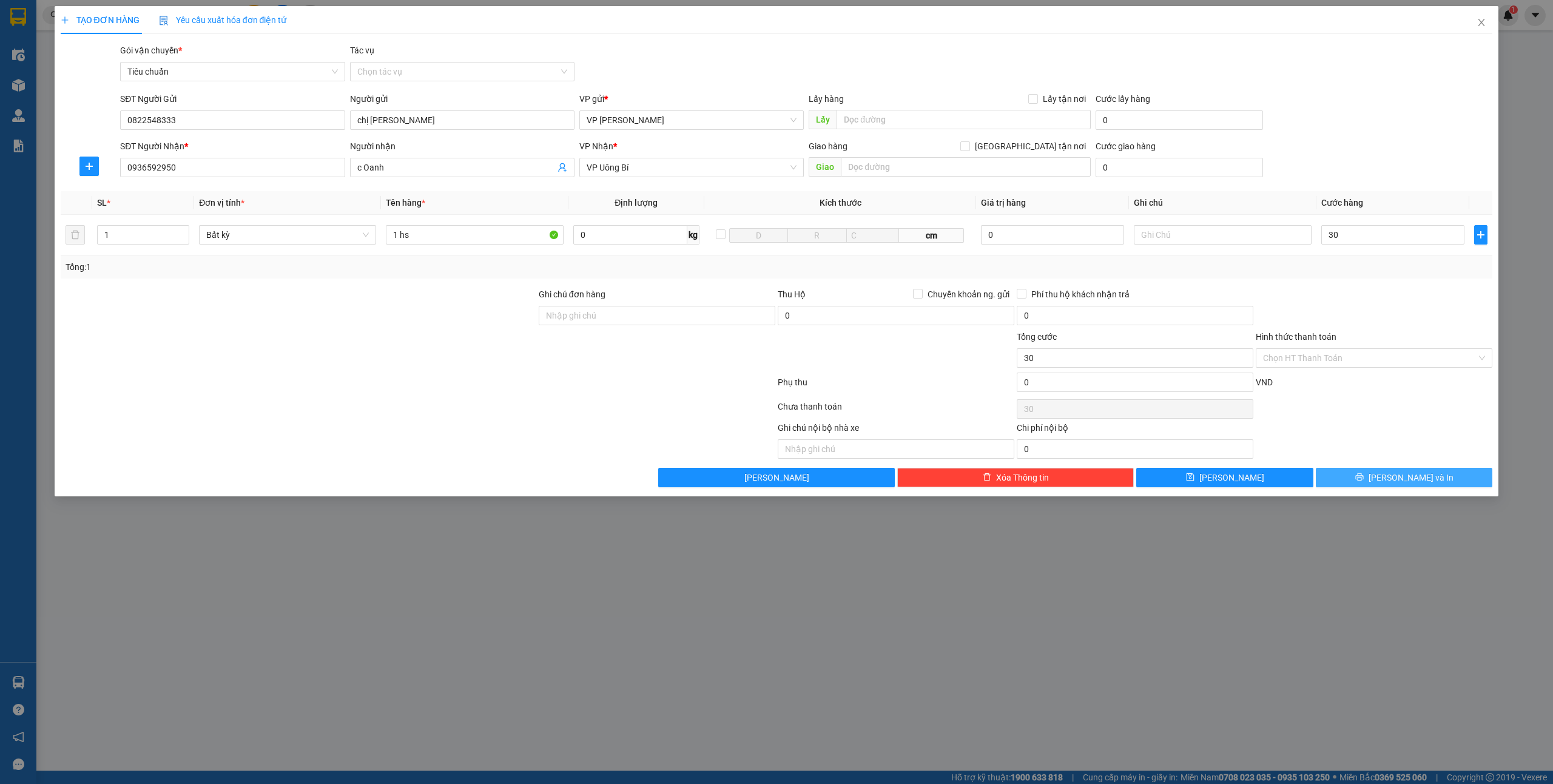
type input "30.000"
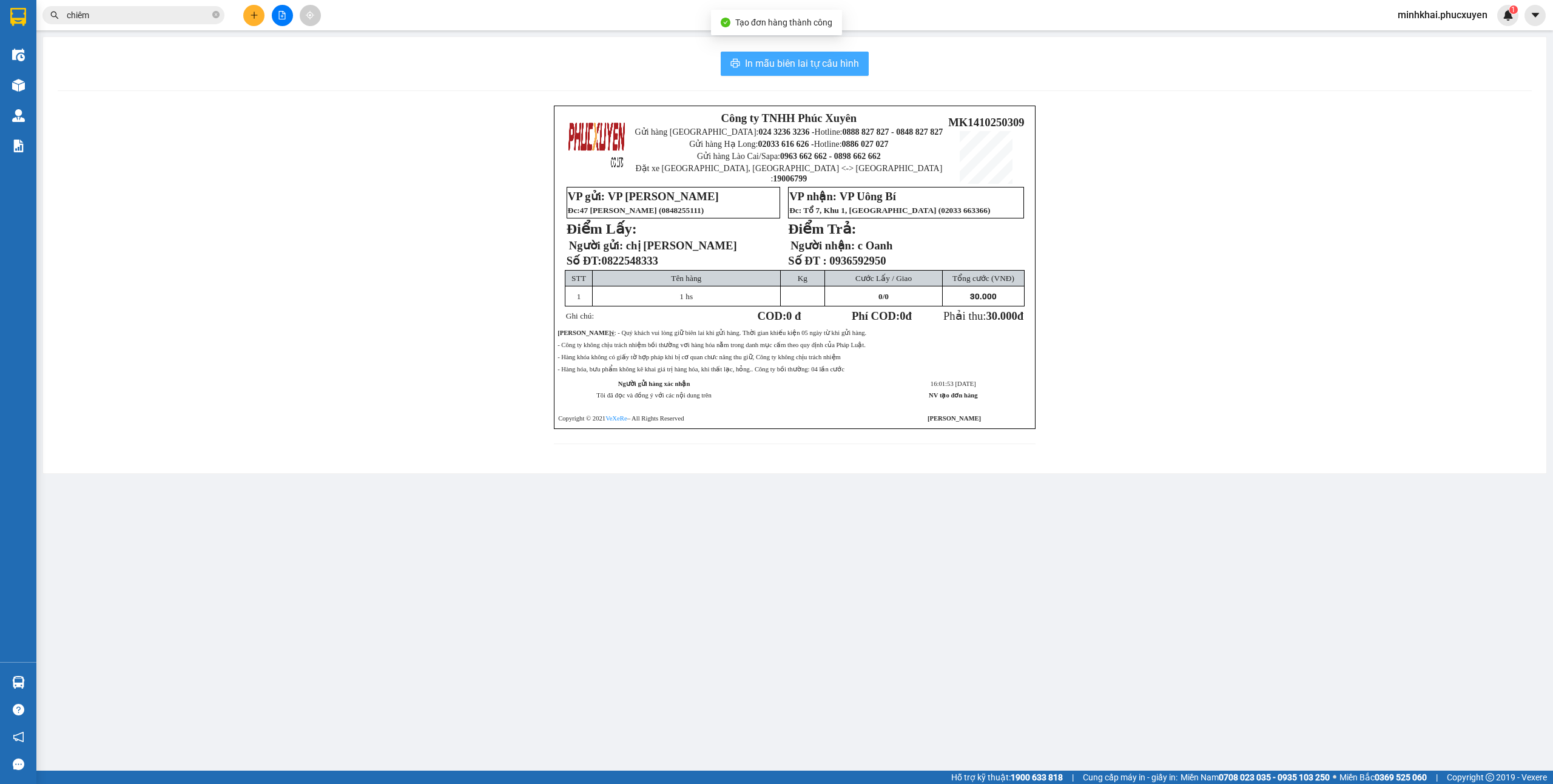
click at [812, 58] on span "In mẫu biên lai tự cấu hình" at bounding box center [801, 63] width 114 height 15
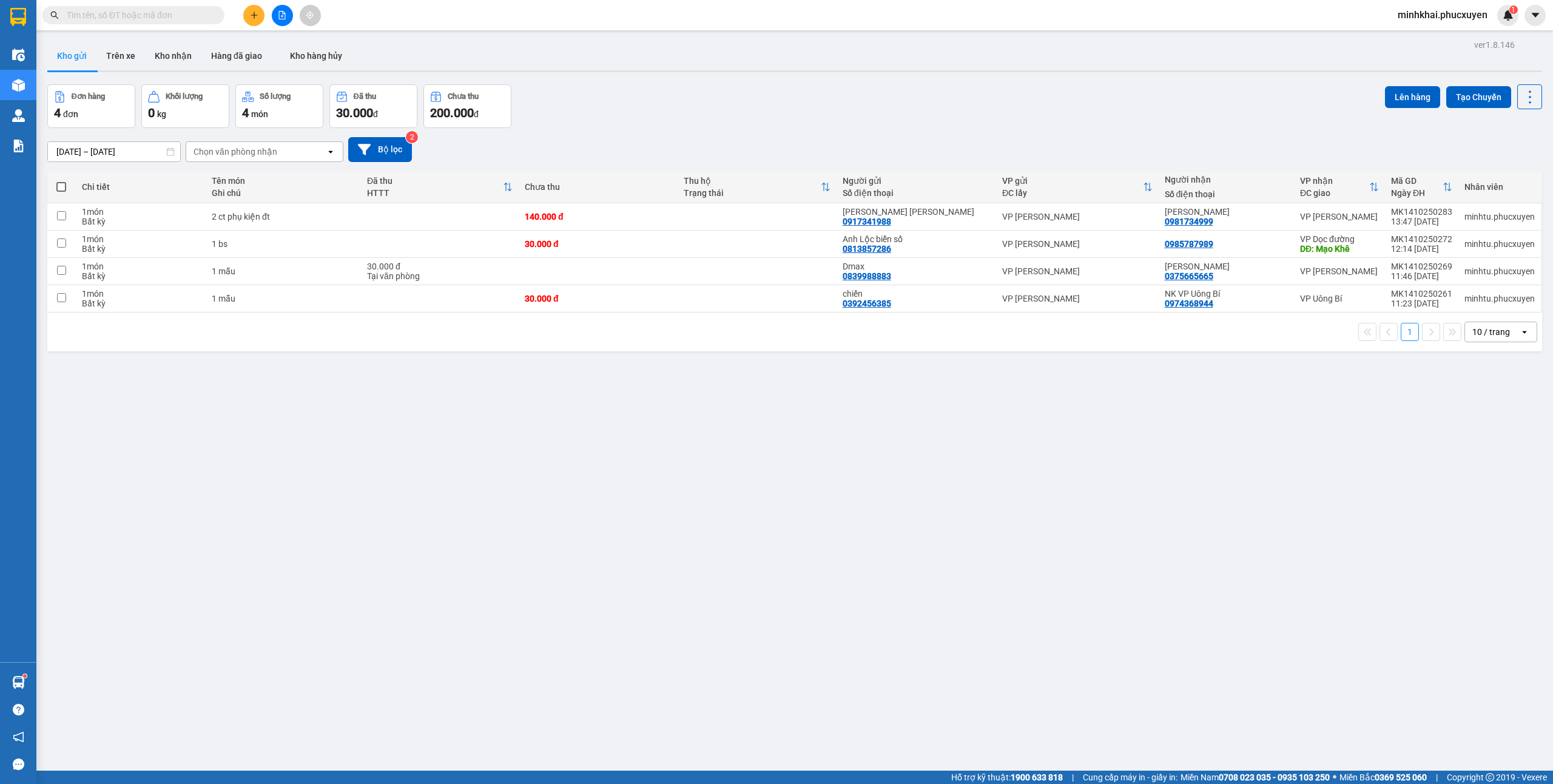
click at [246, 15] on button at bounding box center [254, 15] width 21 height 21
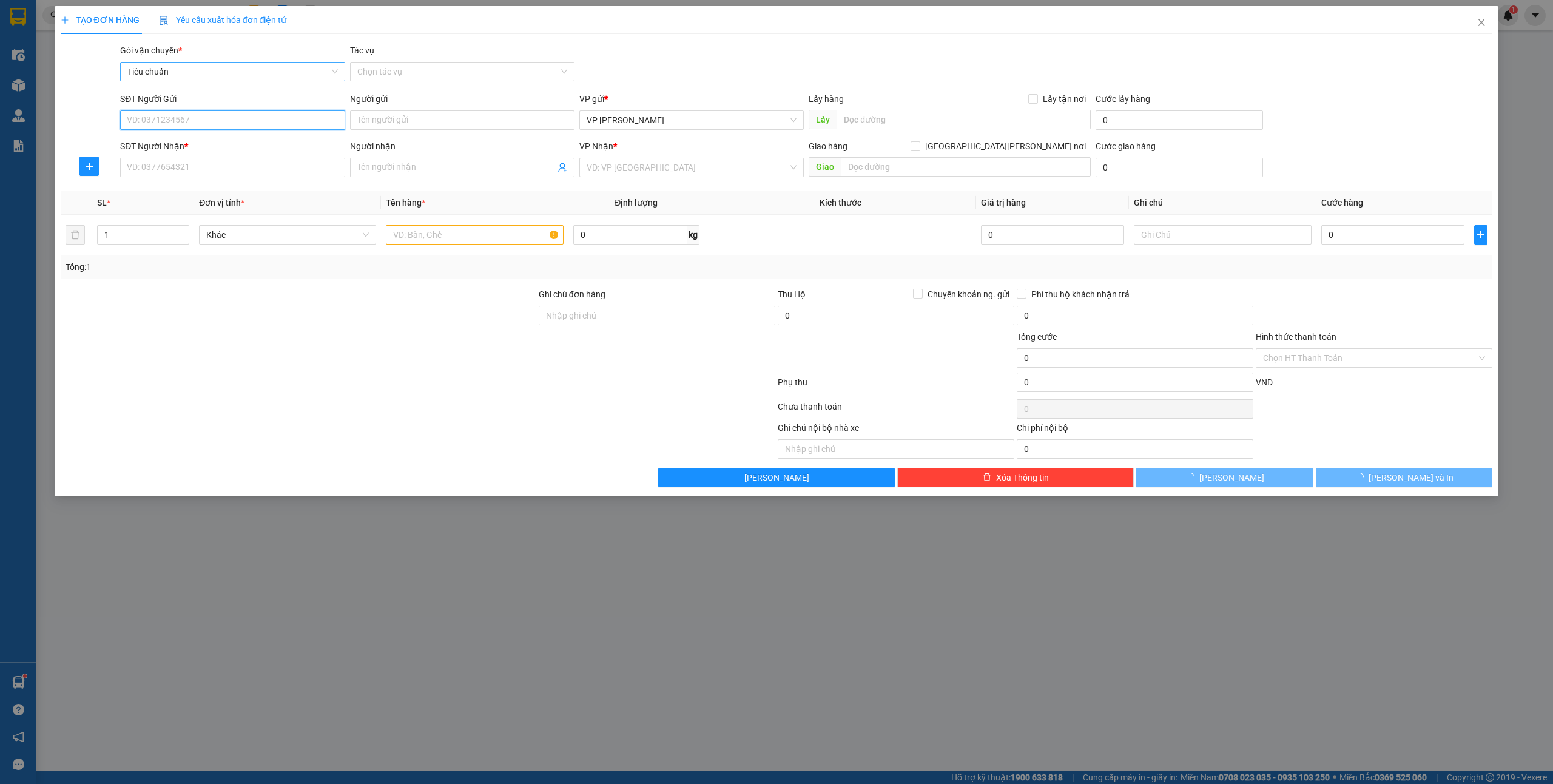
paste input "0969872552"
type input "0969872552"
click at [187, 140] on div "0969872552 - Chiêm" at bounding box center [232, 145] width 210 height 13
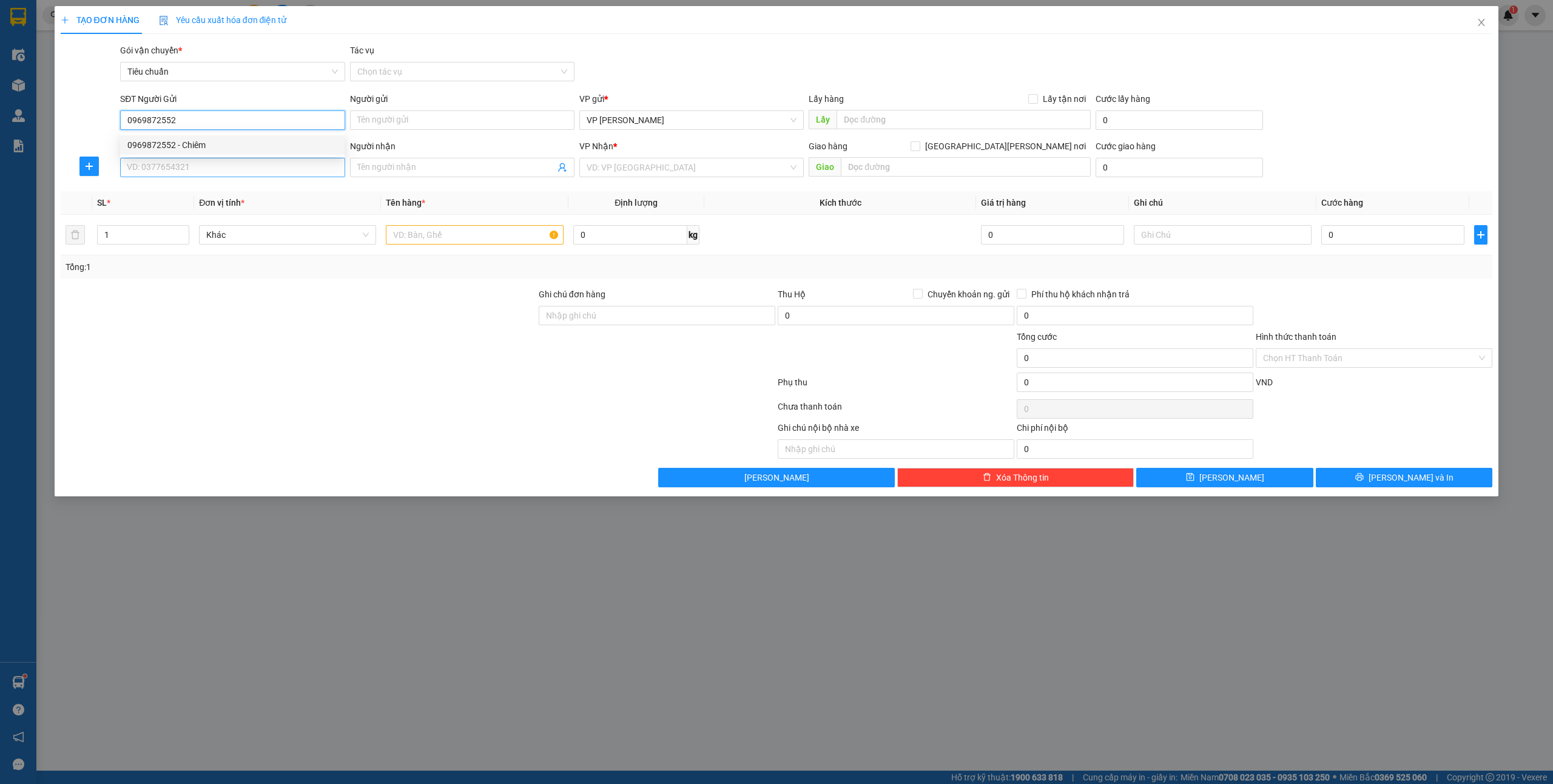
type input "Chiêm"
type input "0969872552"
click at [187, 171] on input "SĐT Người Nhận *" at bounding box center [232, 168] width 224 height 19
click at [197, 190] on div "0966558818 - c Huệ" at bounding box center [232, 192] width 210 height 13
type input "0966558818"
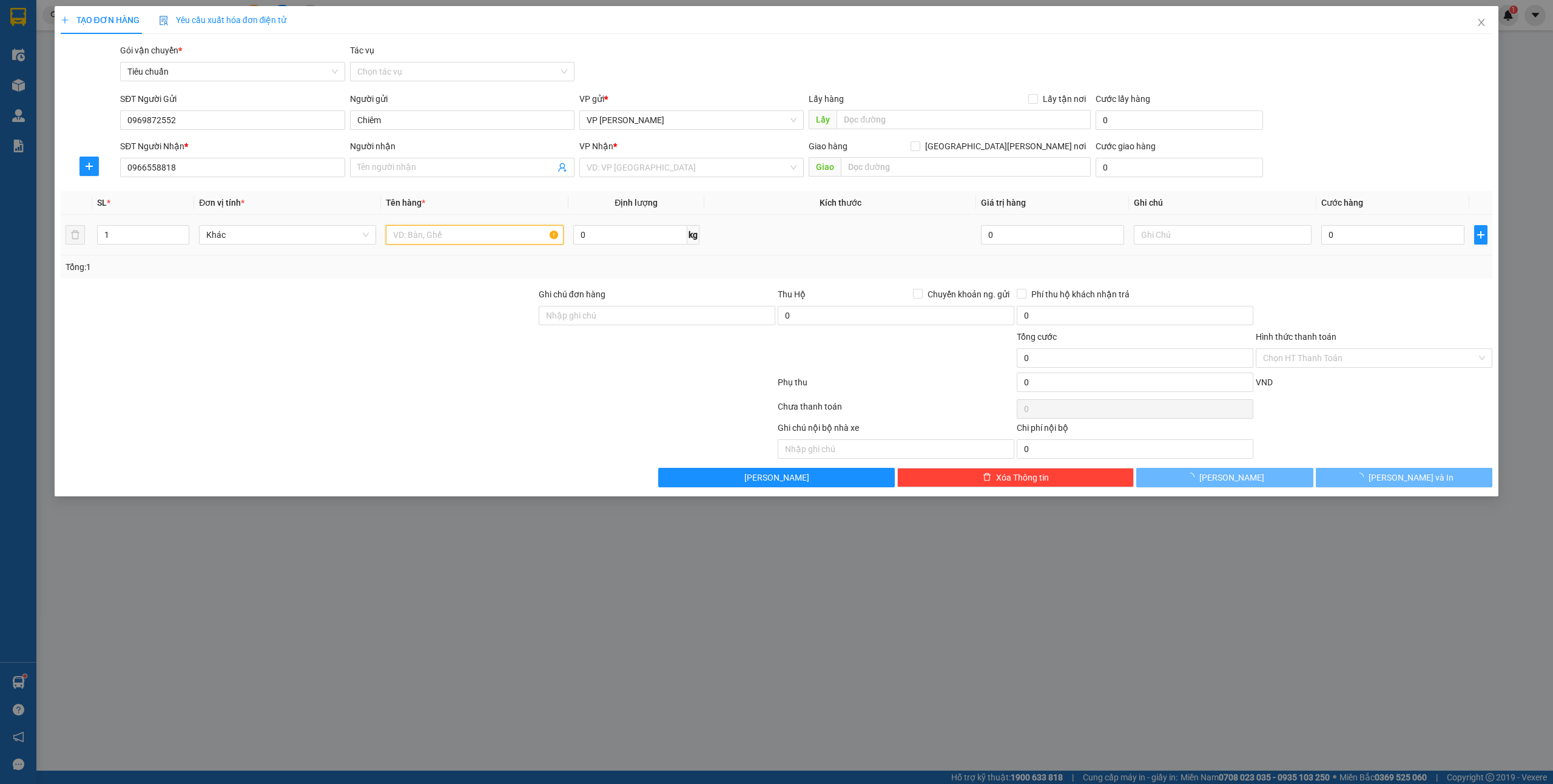
click at [391, 236] on input "text" at bounding box center [474, 235] width 177 height 19
type input "1"
type input "c Huệ"
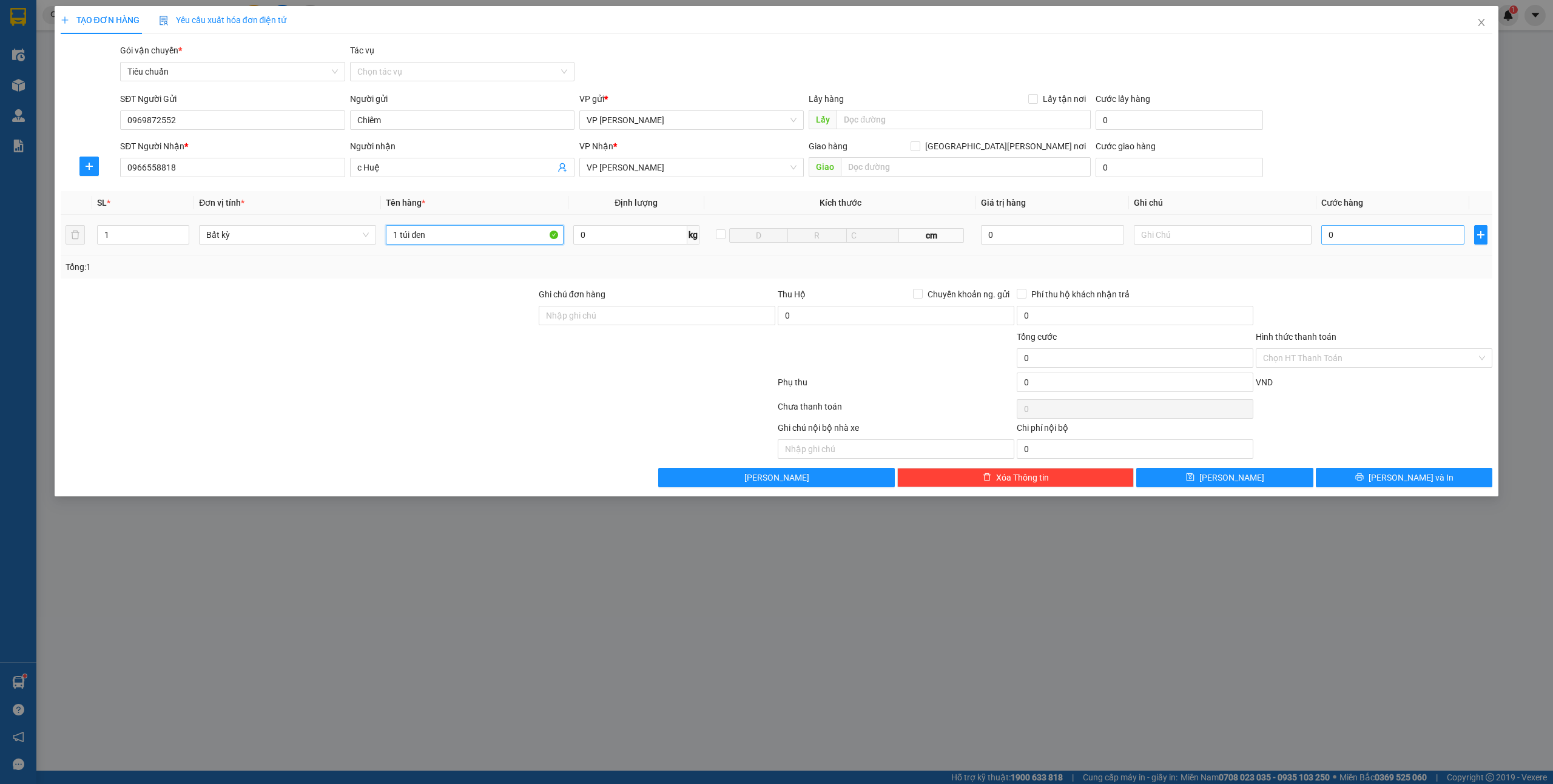
type input "1 túi đen"
click at [1360, 236] on input "0" at bounding box center [1393, 235] width 144 height 19
type input "7"
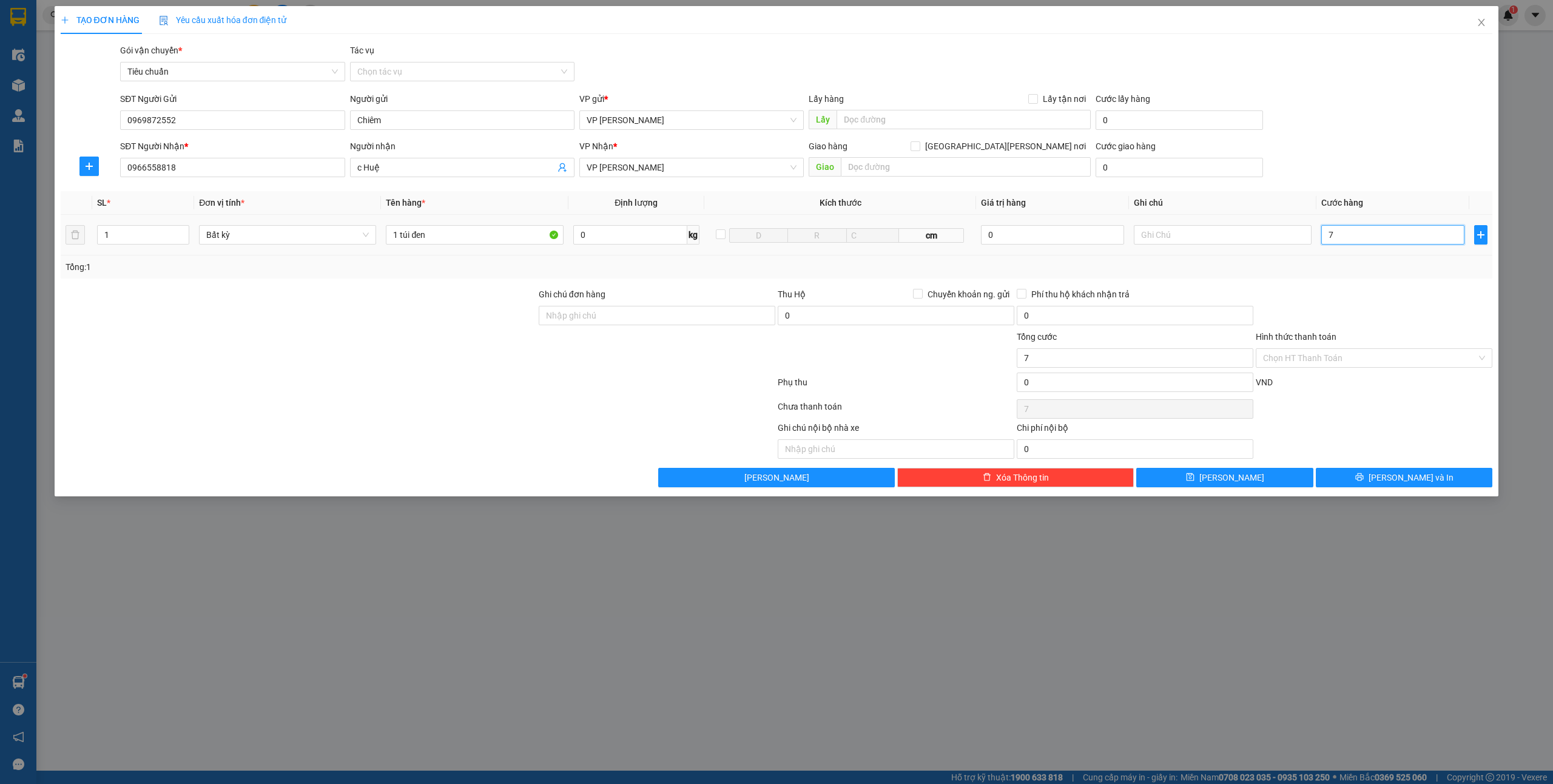
type input "70"
click at [1364, 480] on icon "printer" at bounding box center [1360, 477] width 9 height 9
type input "70.000"
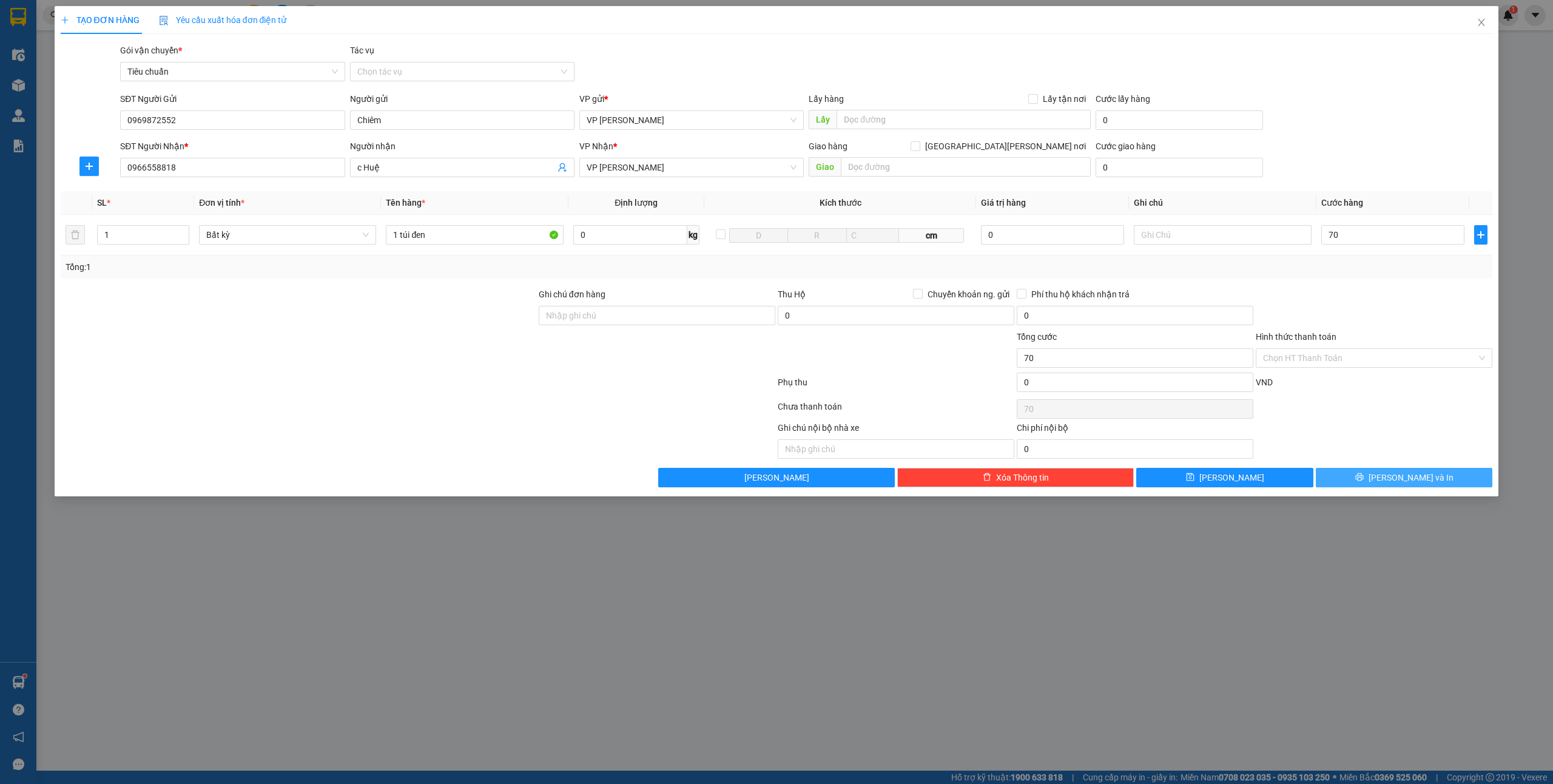
type input "70.000"
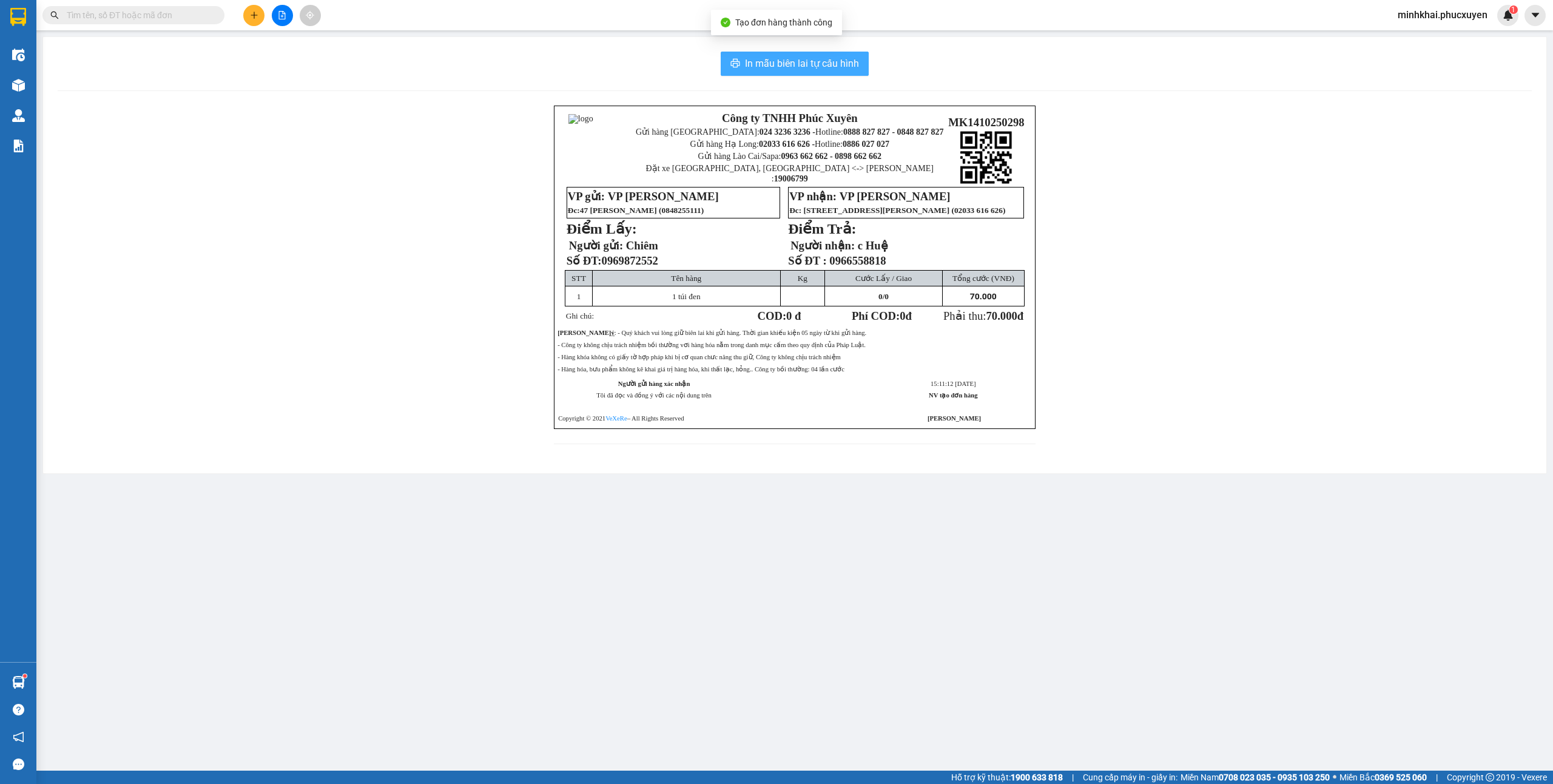
click at [841, 63] on span "In mẫu biên lai tự cấu hình" at bounding box center [801, 63] width 114 height 15
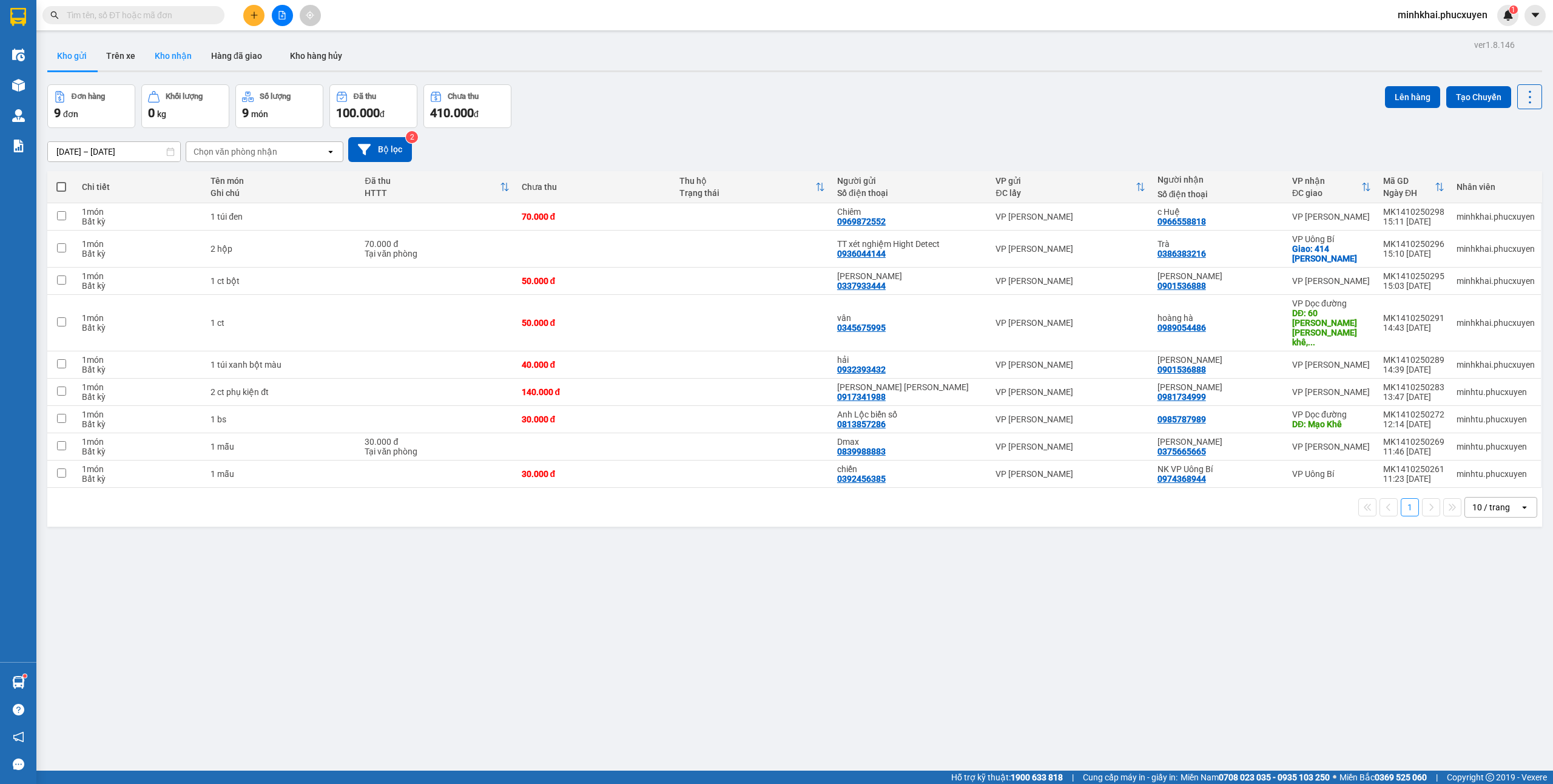
click at [188, 52] on button "Kho nhận" at bounding box center [172, 56] width 56 height 29
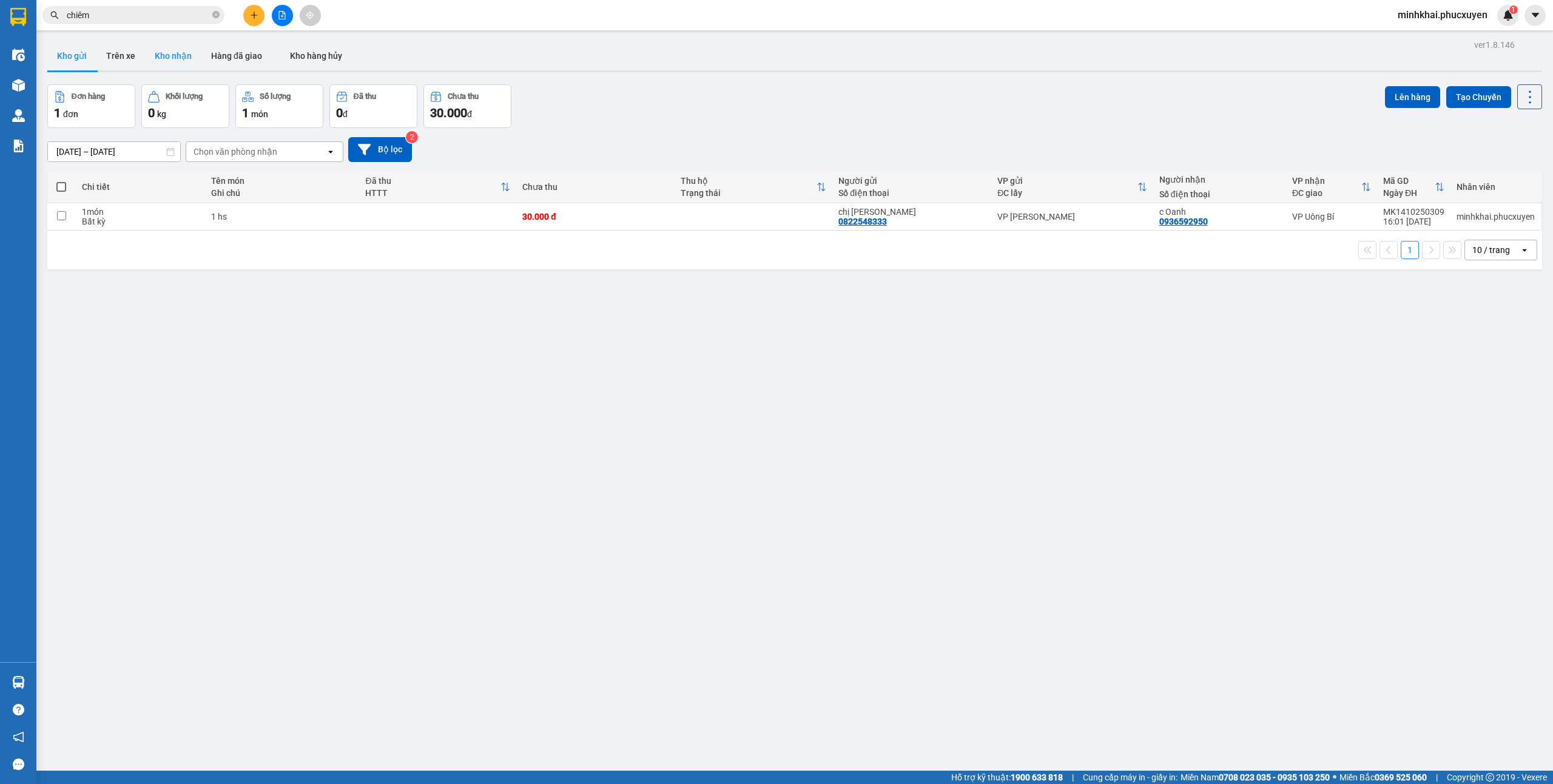
click at [169, 54] on button "Kho nhận" at bounding box center [172, 56] width 56 height 29
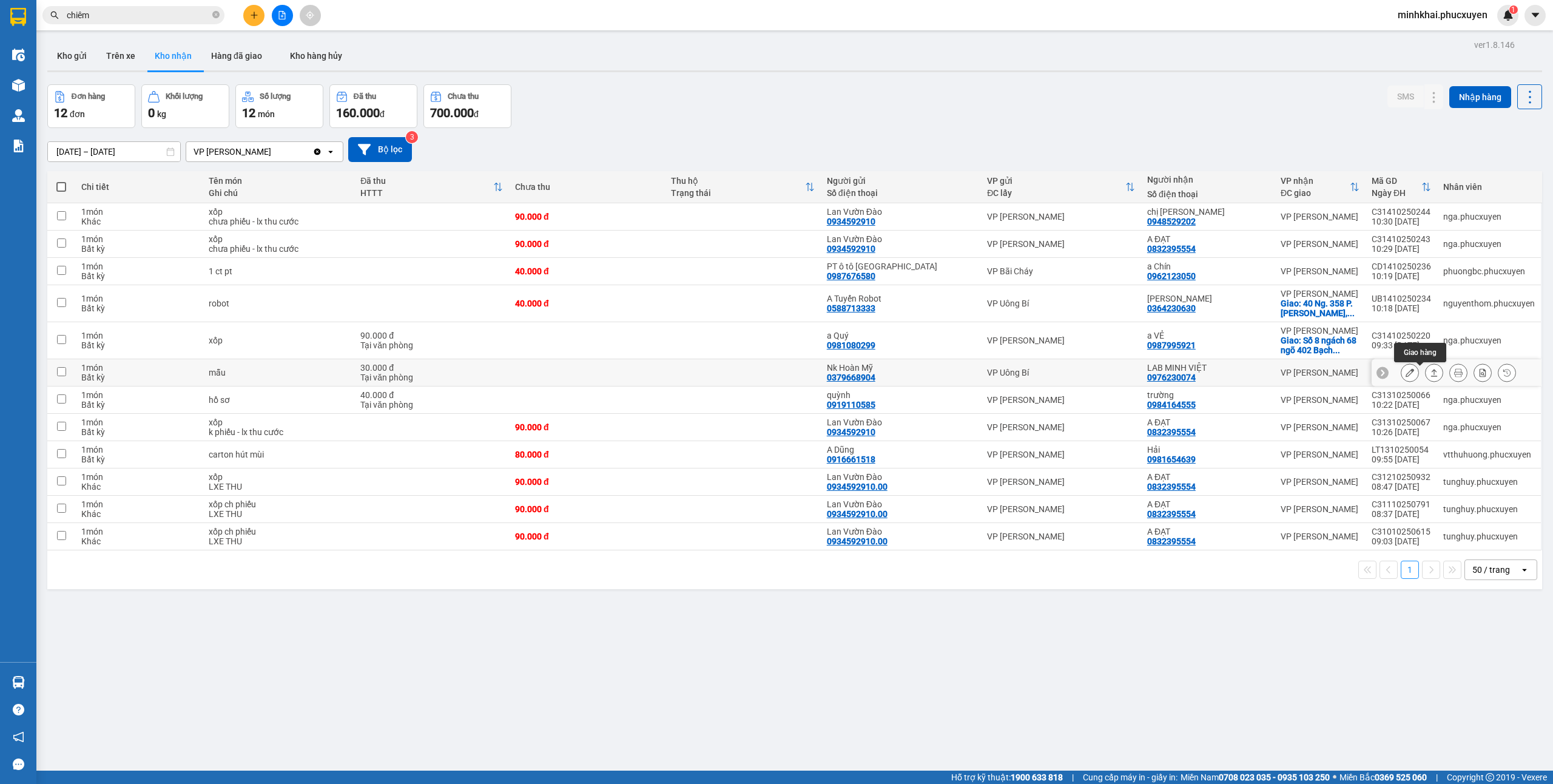
click at [1430, 377] on icon at bounding box center [1434, 372] width 9 height 9
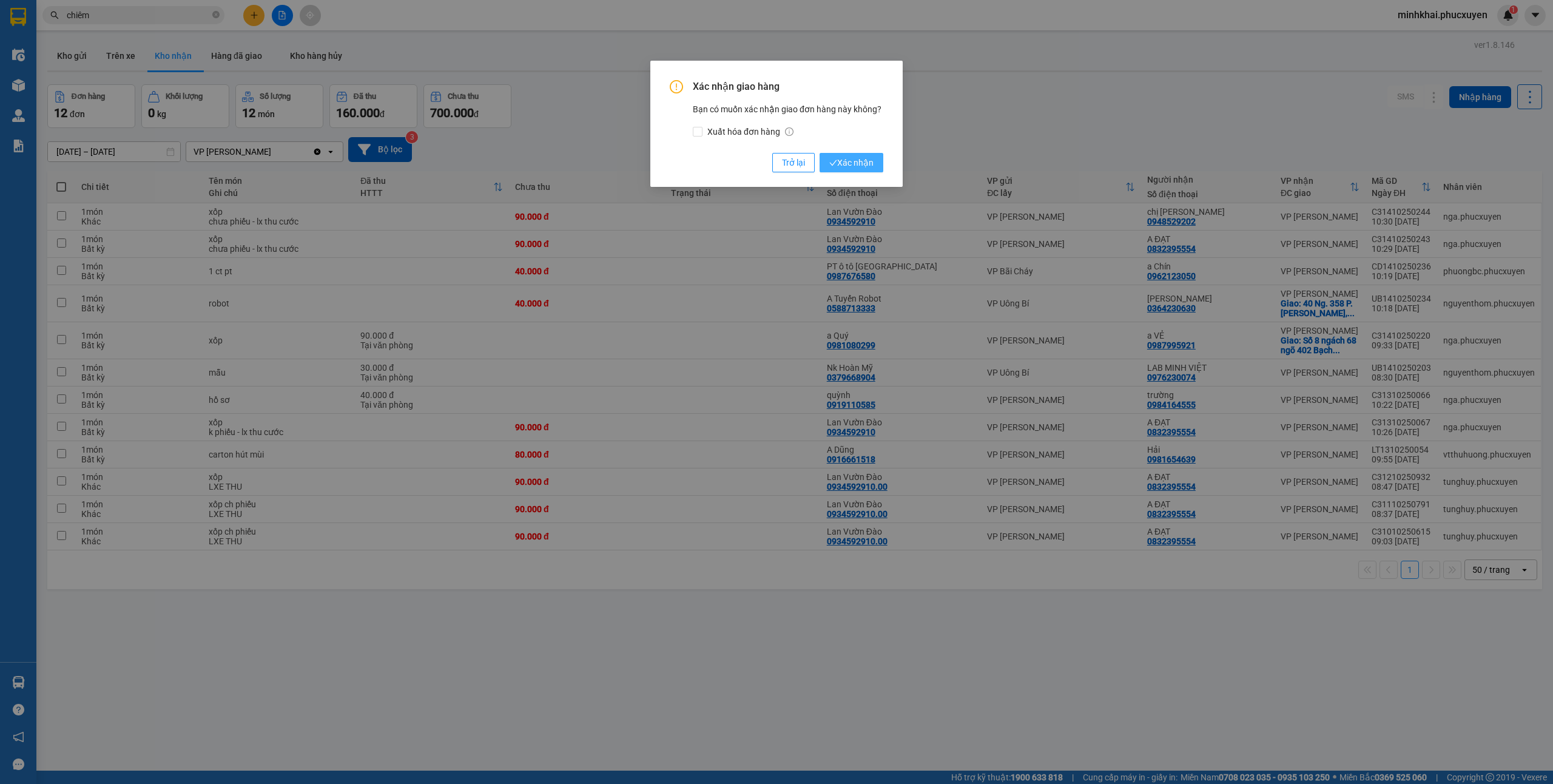
click at [870, 155] on button "Xác nhận" at bounding box center [851, 163] width 64 height 19
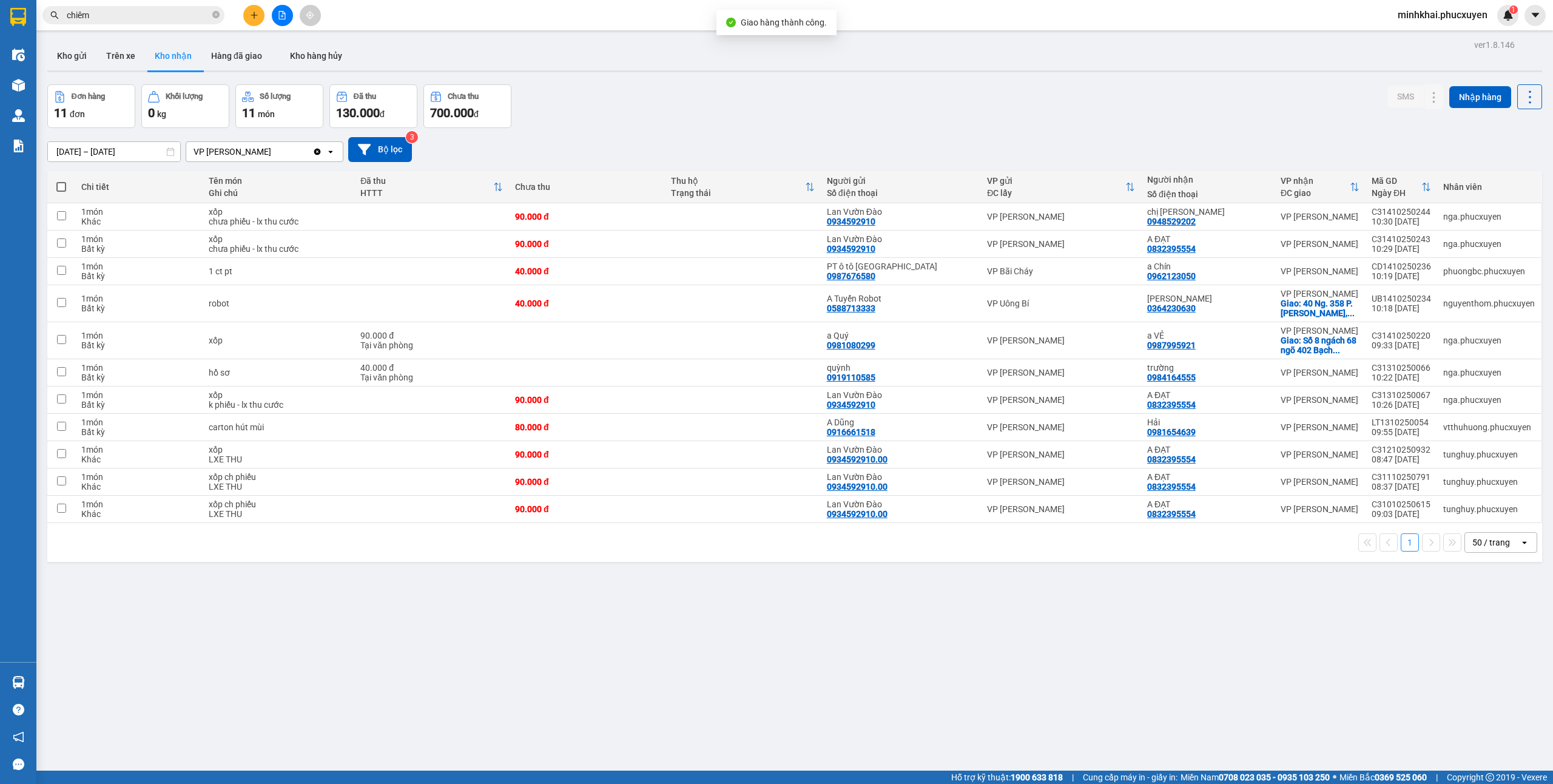
click at [76, 58] on button "Kho gửi" at bounding box center [71, 56] width 49 height 29
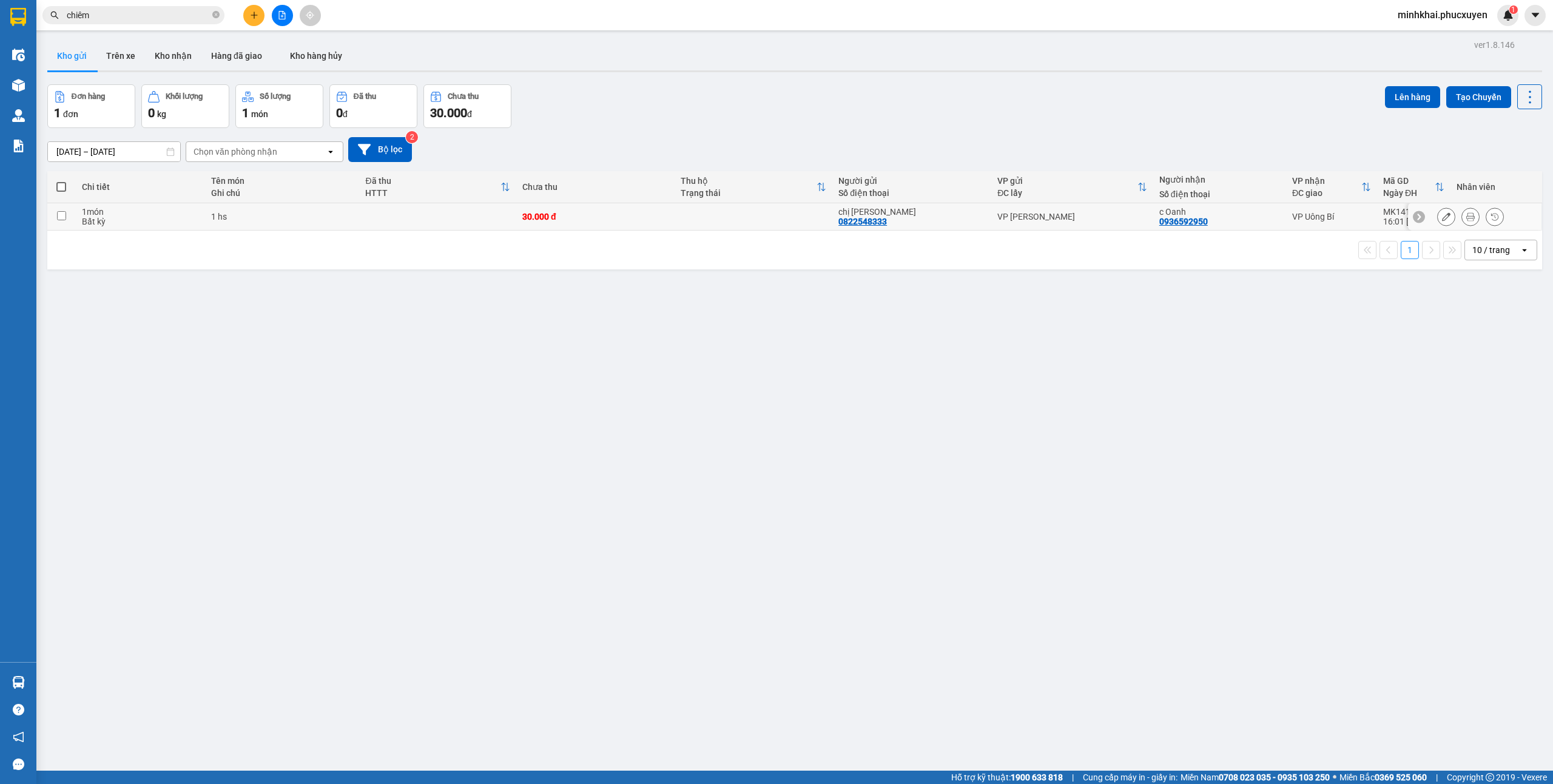
click at [57, 216] on input "checkbox" at bounding box center [62, 216] width 10 height 10
checkbox input "true"
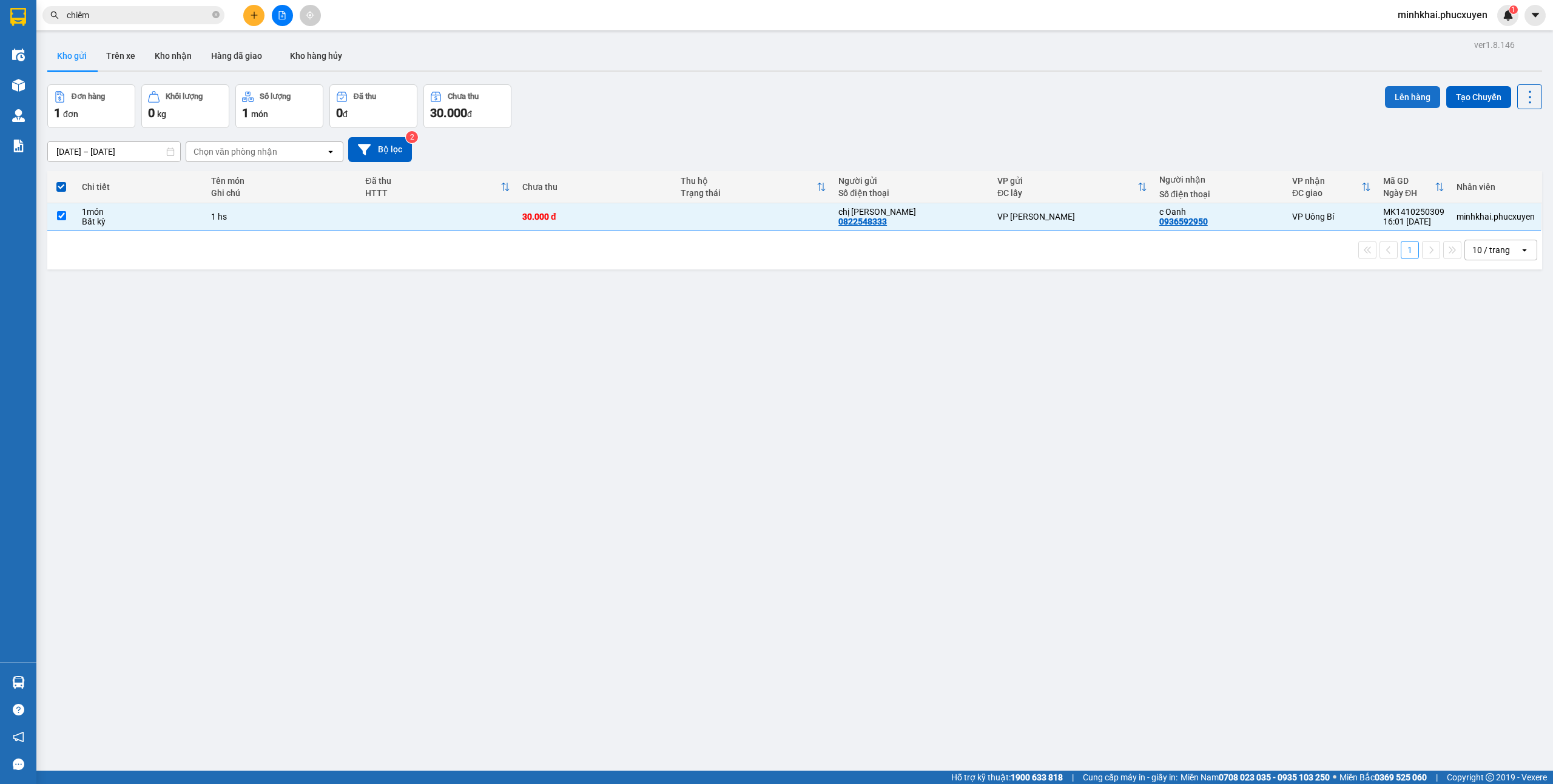
click at [1385, 93] on button "Lên hàng" at bounding box center [1413, 97] width 56 height 22
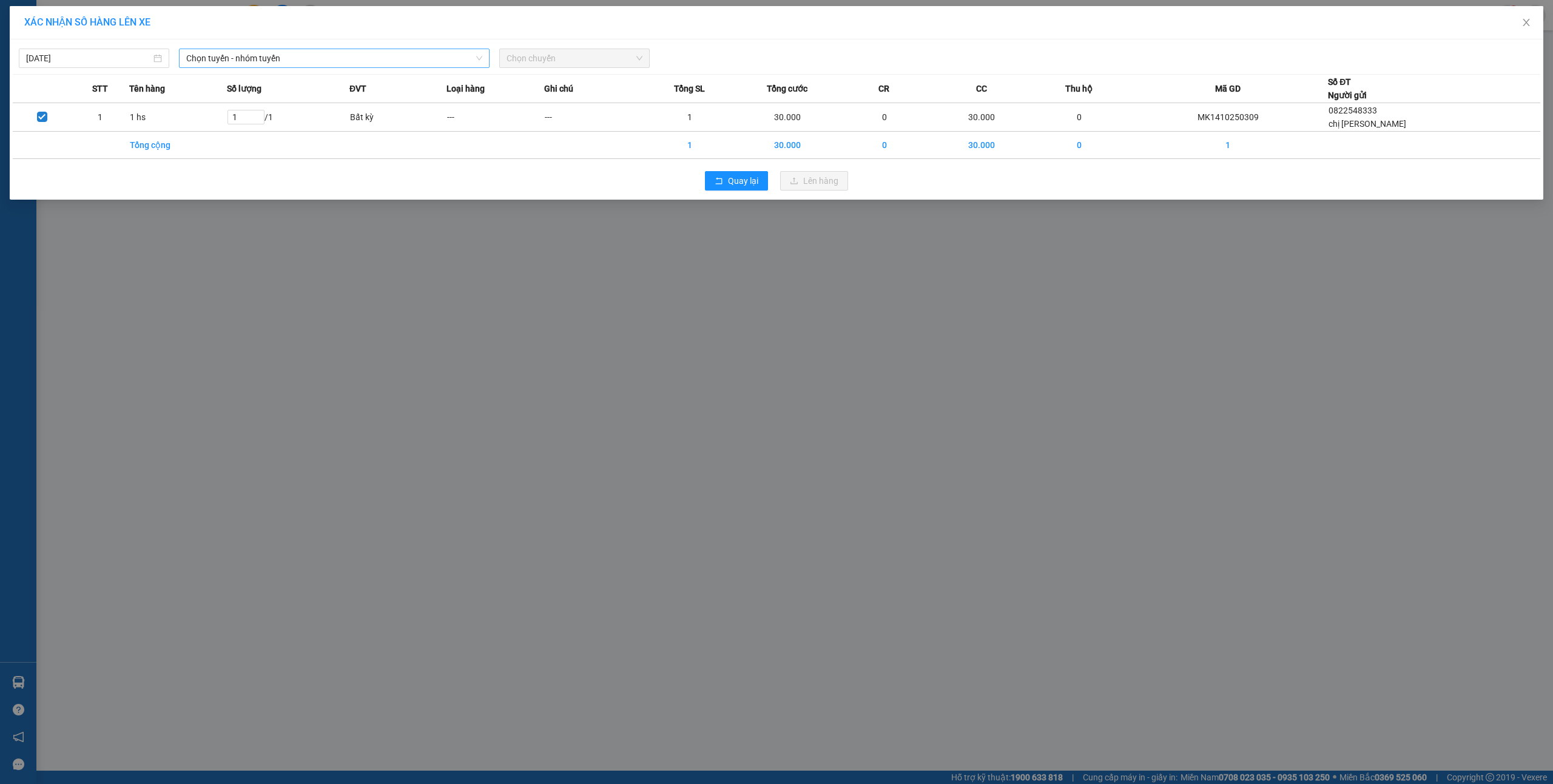
click at [414, 56] on span "Chọn tuyến - nhóm tuyến" at bounding box center [334, 57] width 296 height 18
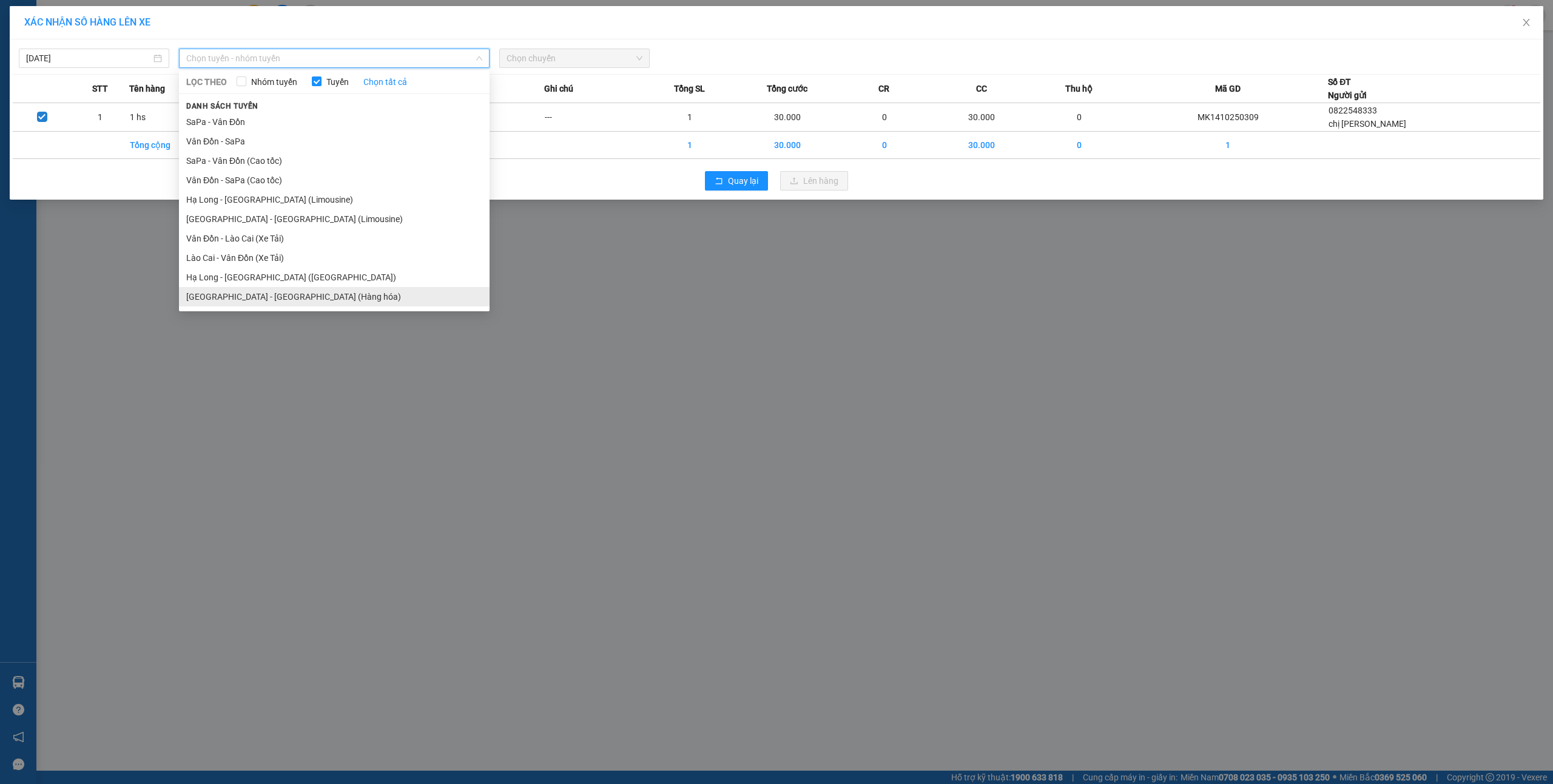
click at [346, 304] on li "[GEOGRAPHIC_DATA] - [GEOGRAPHIC_DATA] (Hàng hóa)" at bounding box center [334, 297] width 310 height 19
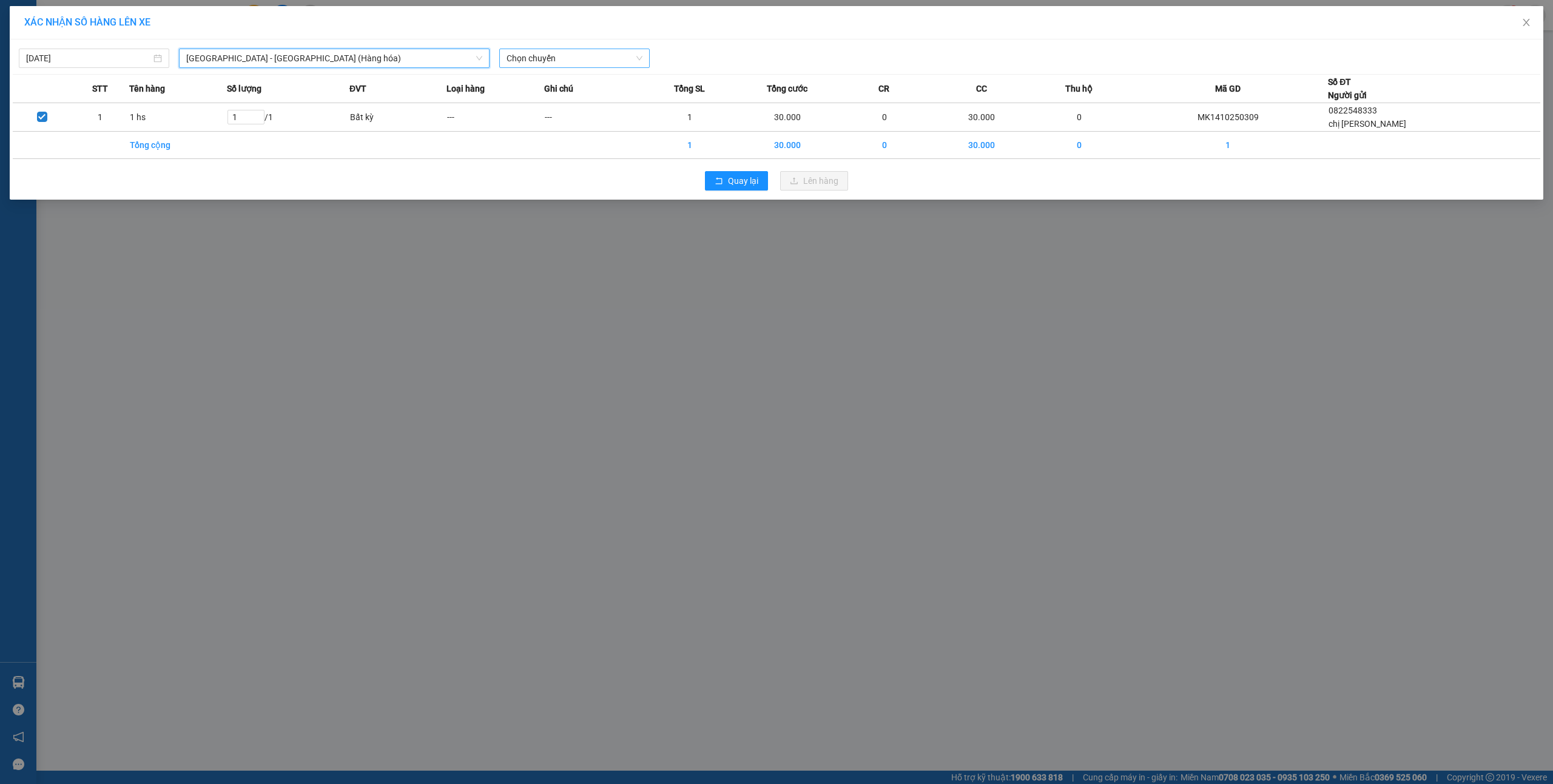
click at [529, 58] on span "Chọn chuyến" at bounding box center [574, 57] width 136 height 18
click at [546, 115] on div "16:00 - 14H-009.60" at bounding box center [553, 122] width 95 height 13
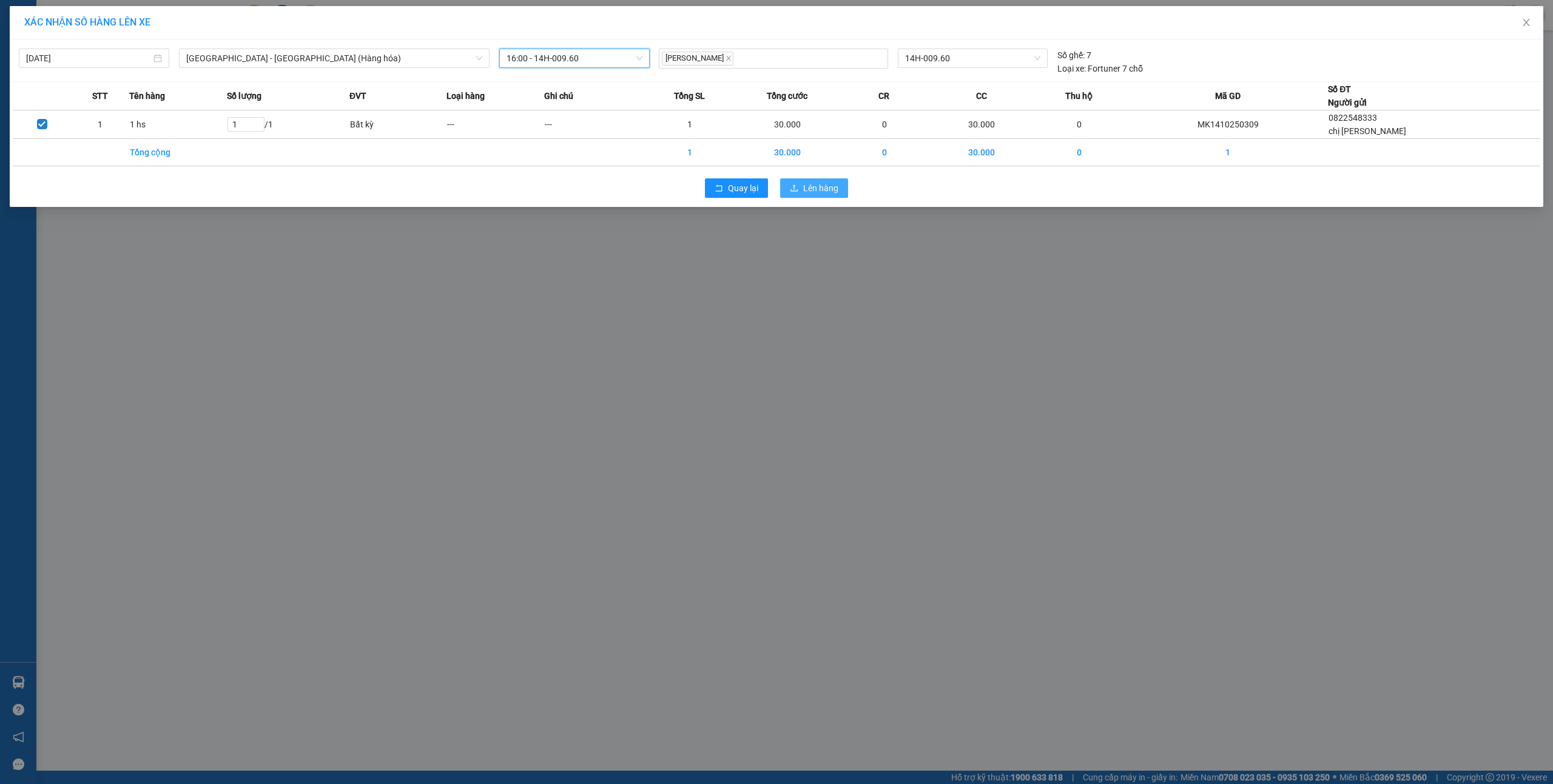
click at [836, 188] on span "Lên hàng" at bounding box center [821, 188] width 35 height 13
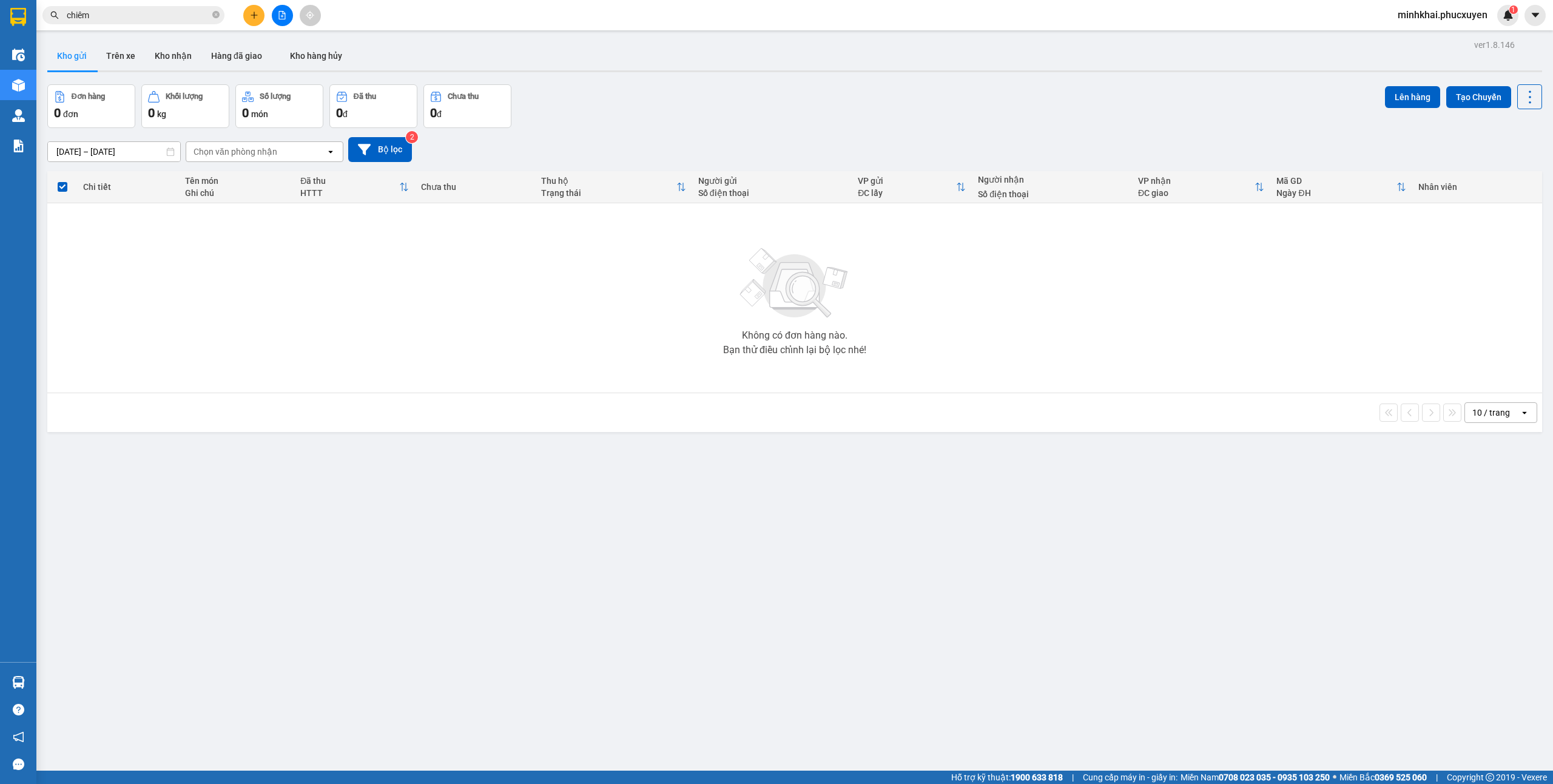
click at [255, 11] on icon "plus" at bounding box center [254, 14] width 9 height 9
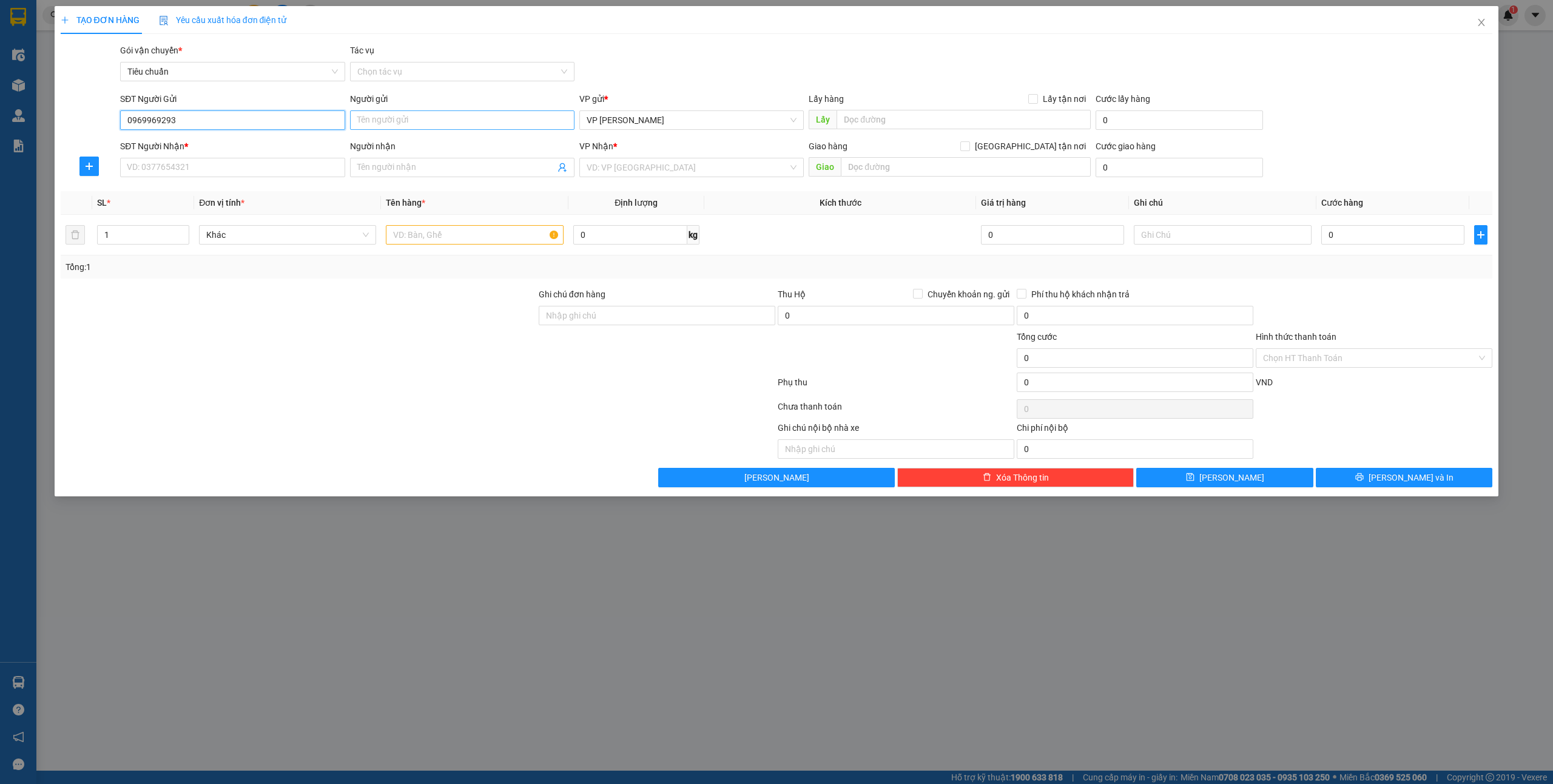
type input "0969969293"
click at [406, 117] on input "Người gửi" at bounding box center [462, 120] width 224 height 19
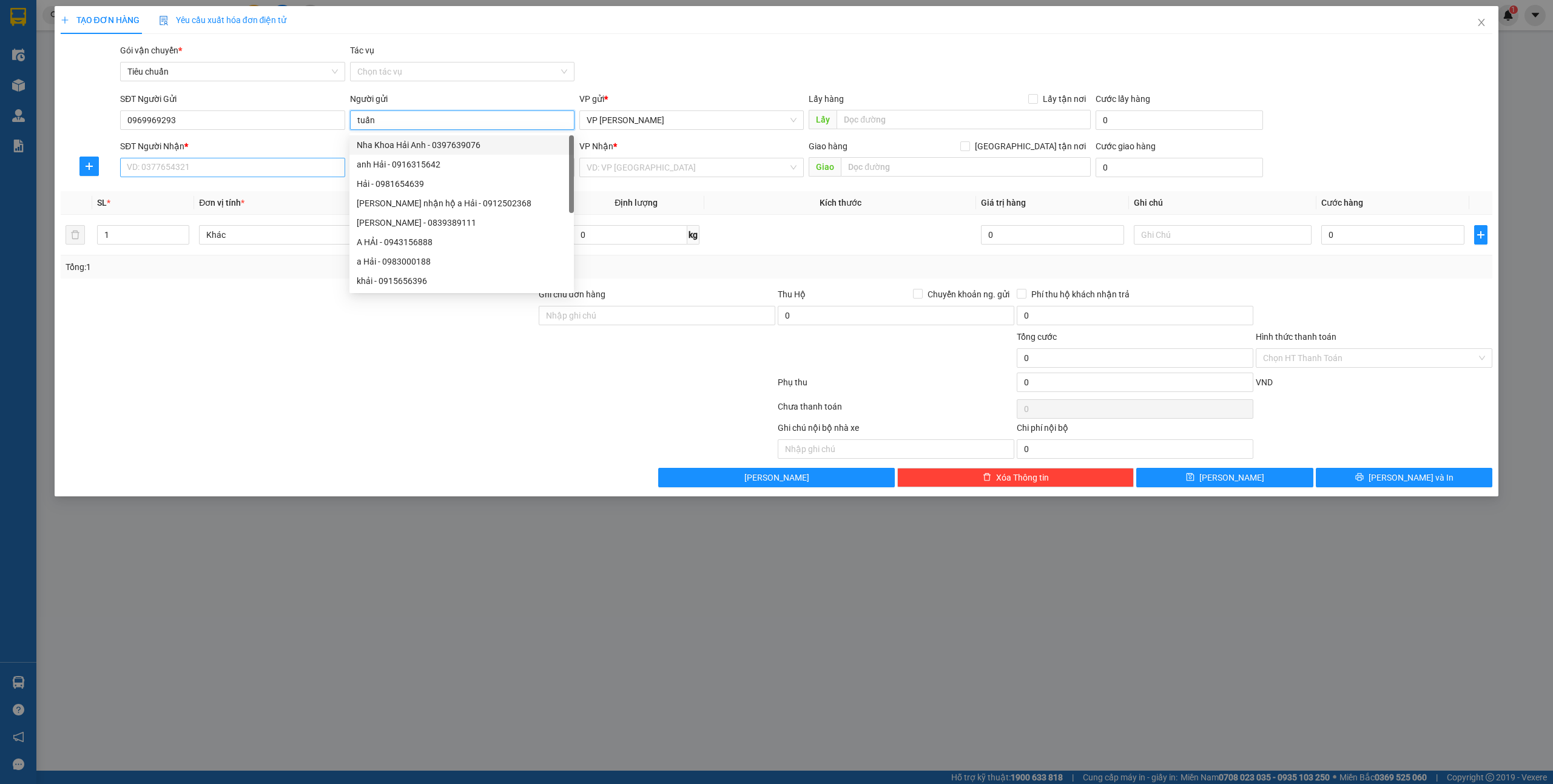
type input "tuấn"
click at [230, 159] on input "SĐT Người Nhận *" at bounding box center [232, 168] width 224 height 19
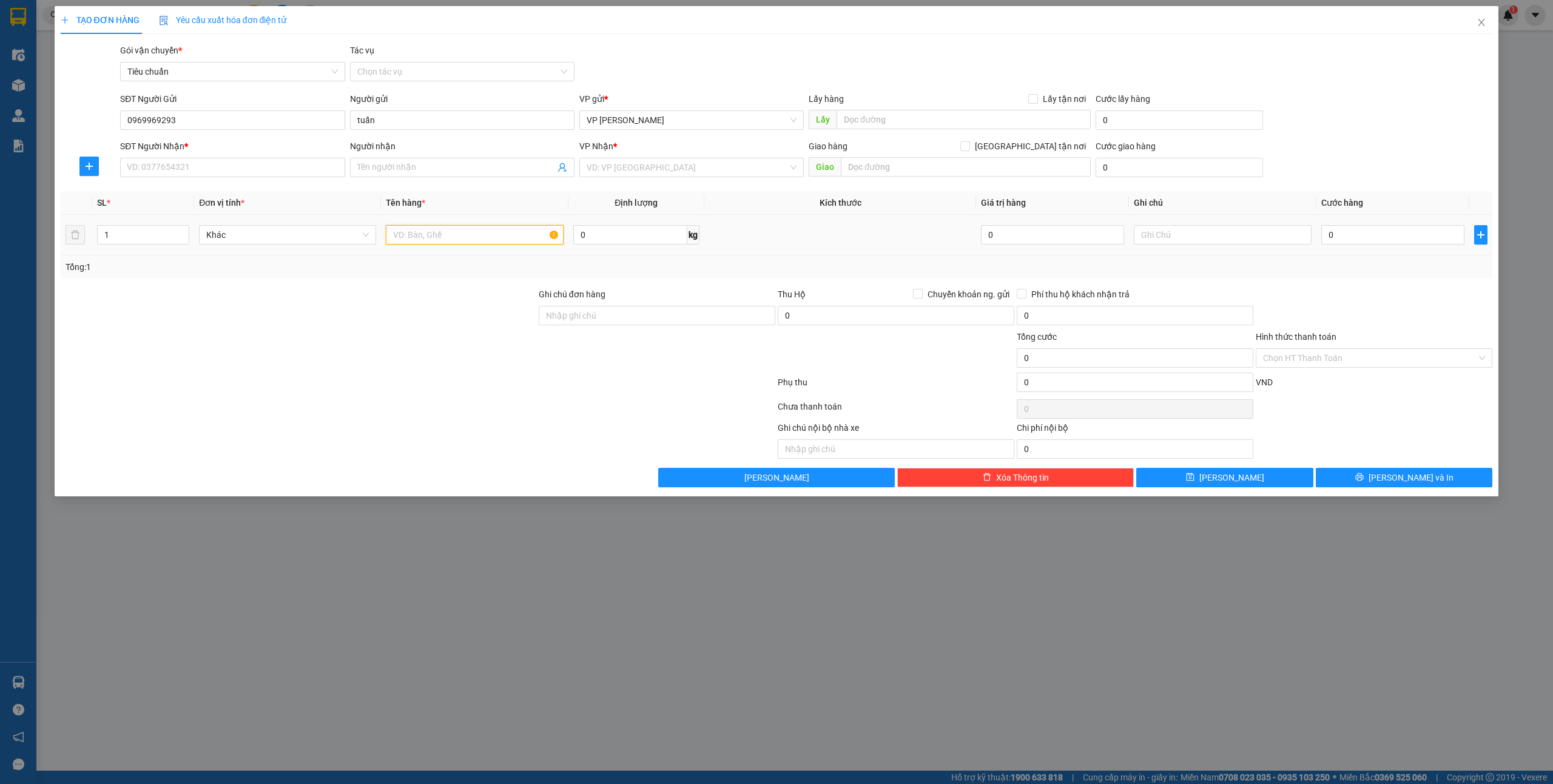
click at [409, 237] on input "text" at bounding box center [474, 235] width 177 height 19
type input "1 ct mp"
click at [167, 164] on input "SĐT Người Nhận *" at bounding box center [232, 168] width 224 height 19
type input "0987367733"
click at [414, 161] on input "Người nhận" at bounding box center [456, 168] width 198 height 13
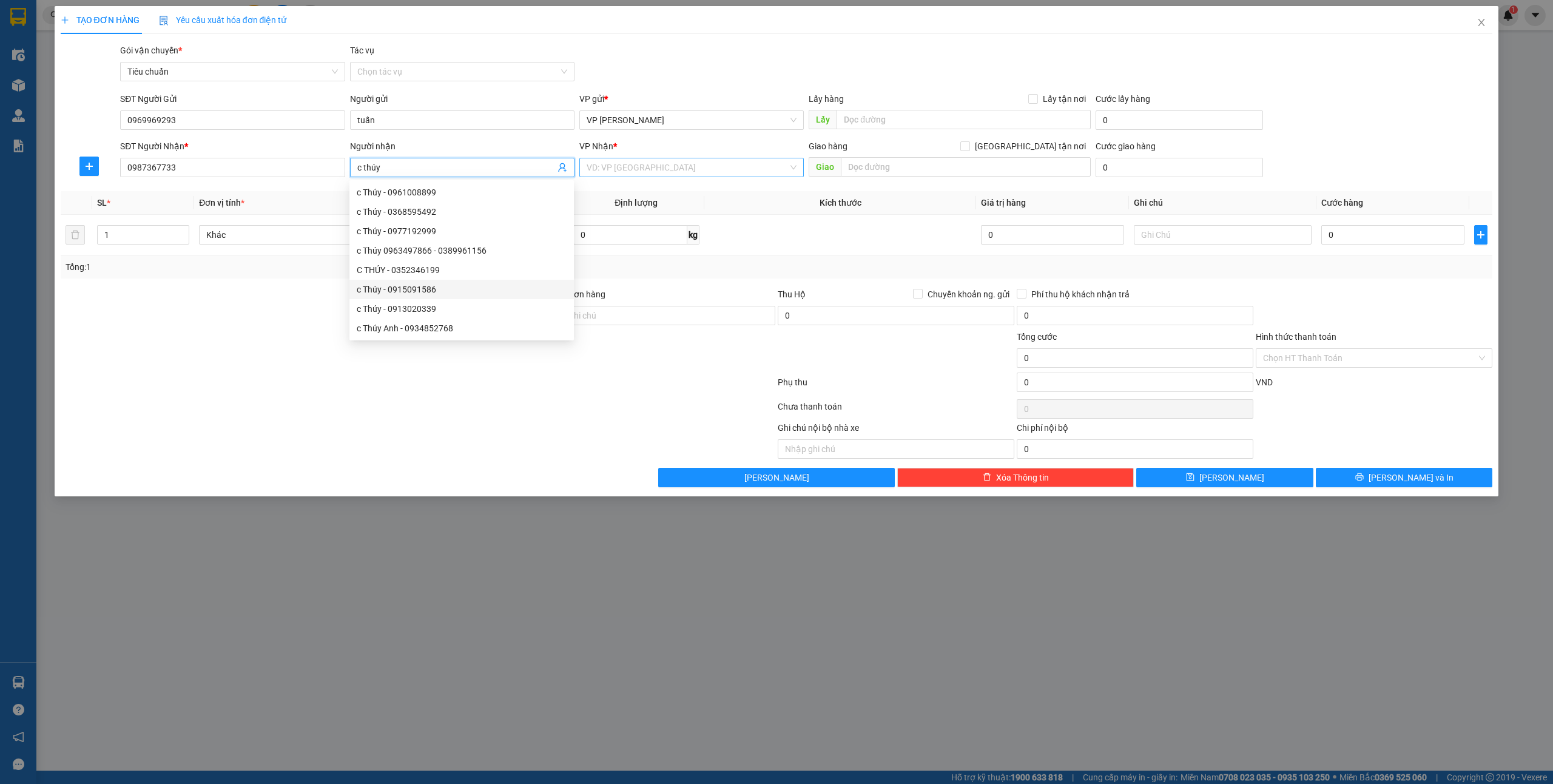
type input "c thúy"
click at [675, 168] on input "search" at bounding box center [687, 167] width 201 height 18
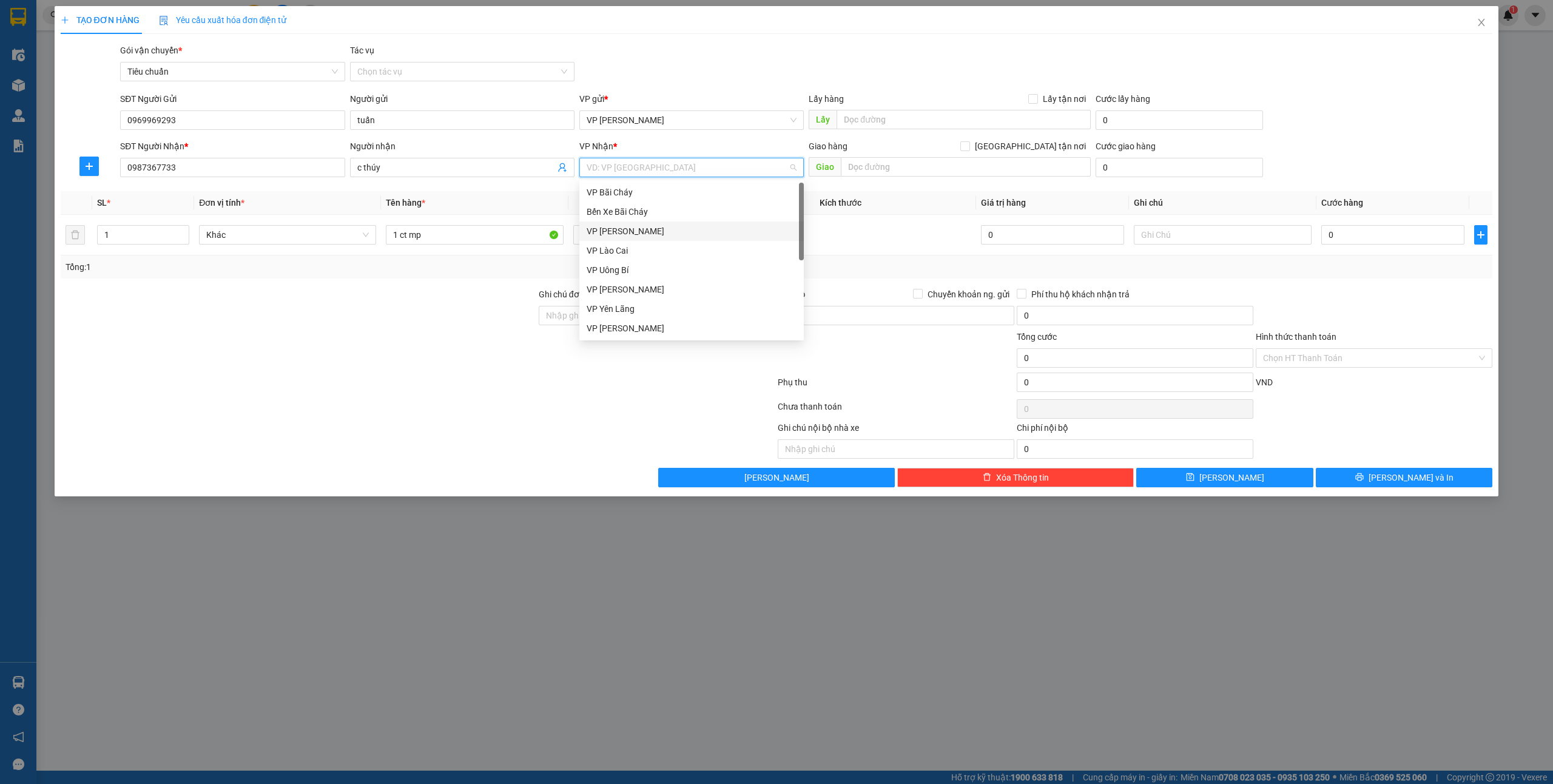
click at [646, 226] on div "VP [PERSON_NAME]" at bounding box center [691, 231] width 210 height 13
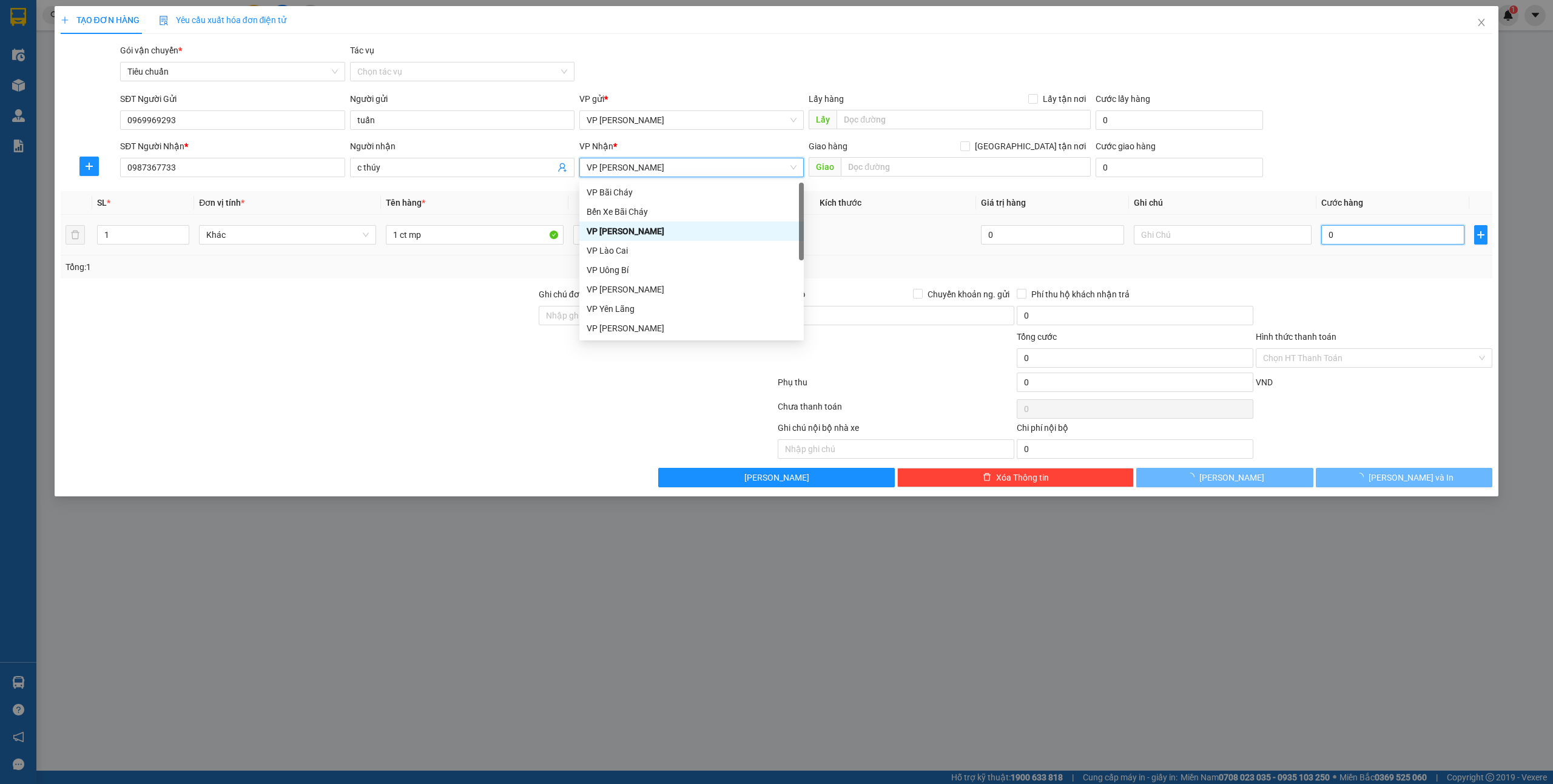
click at [1361, 235] on input "0" at bounding box center [1393, 235] width 144 height 19
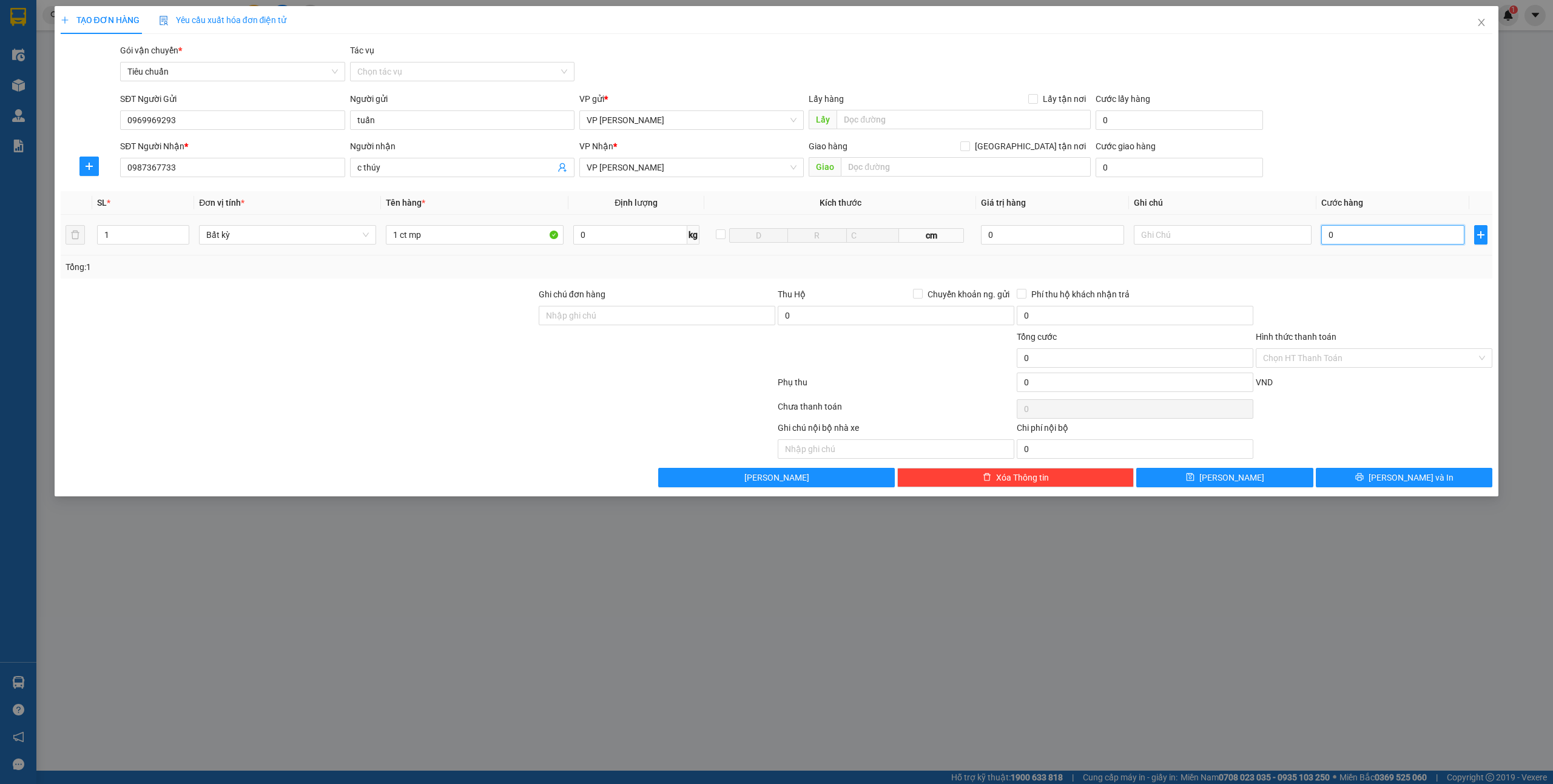
type input "4"
type input "40"
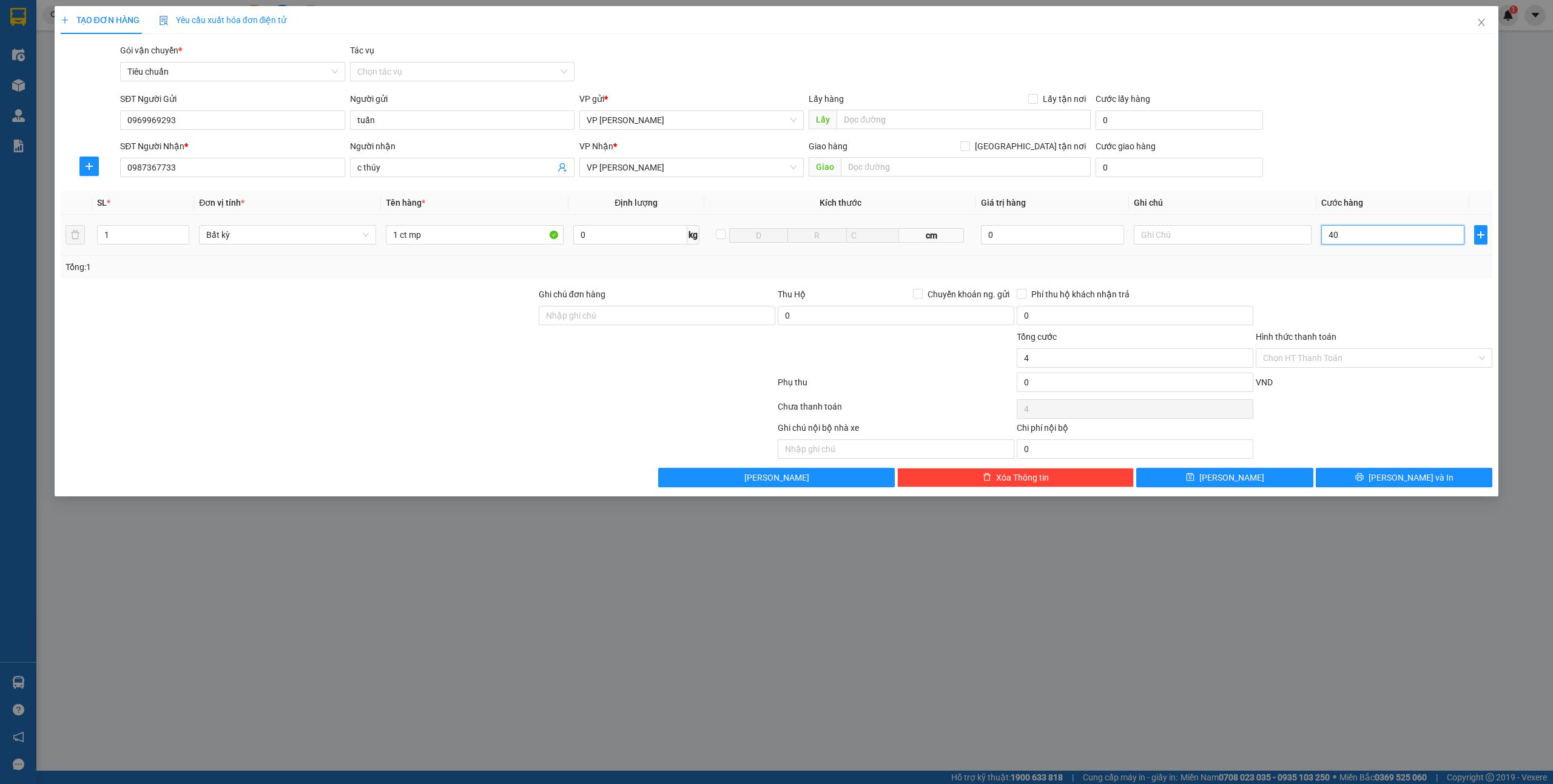
type input "40"
click at [1342, 354] on input "Hình thức thanh toán" at bounding box center [1369, 357] width 214 height 18
type input "40.000"
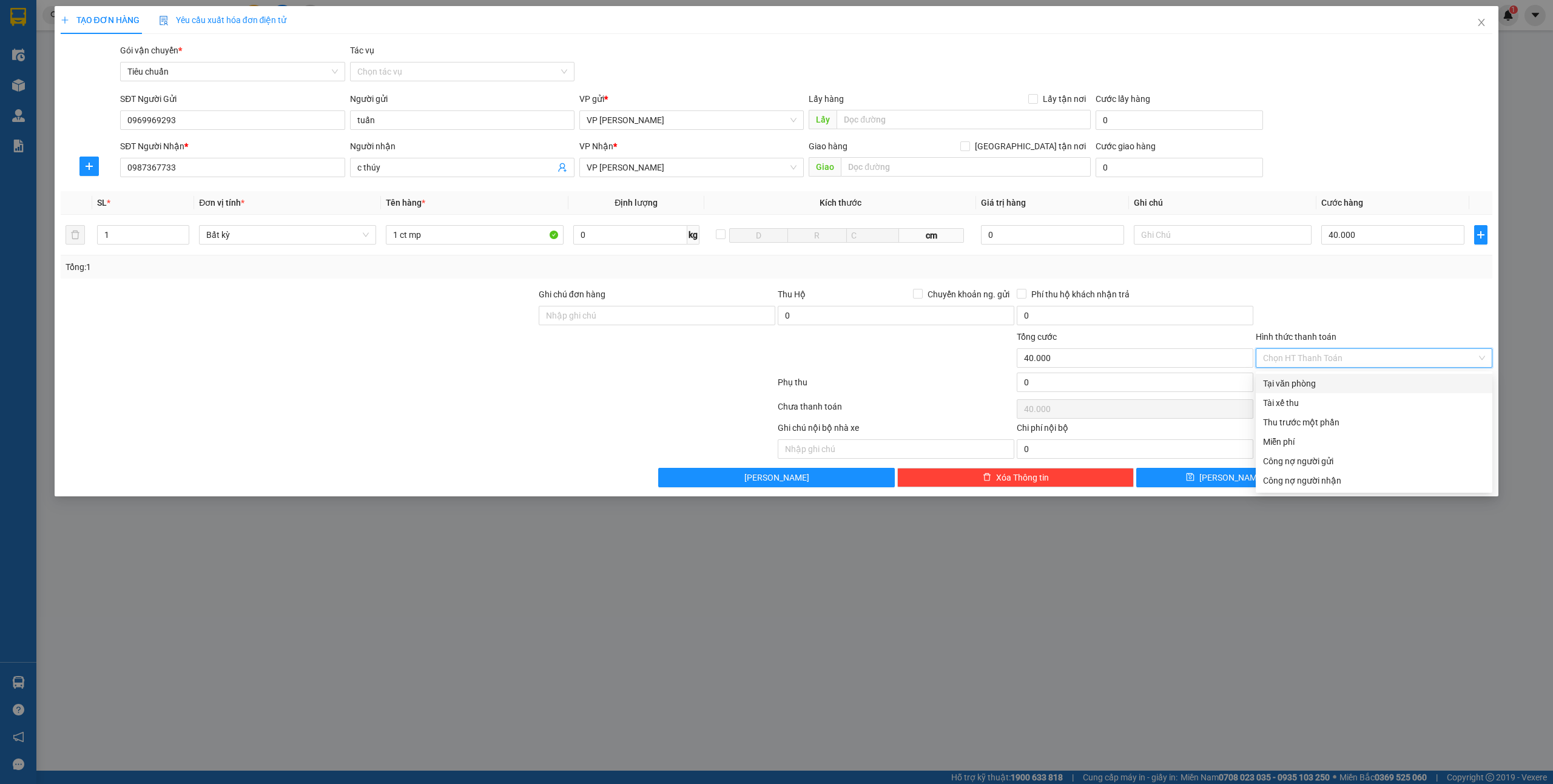
click at [1281, 378] on div "Tại văn phòng" at bounding box center [1374, 384] width 222 height 13
type input "0"
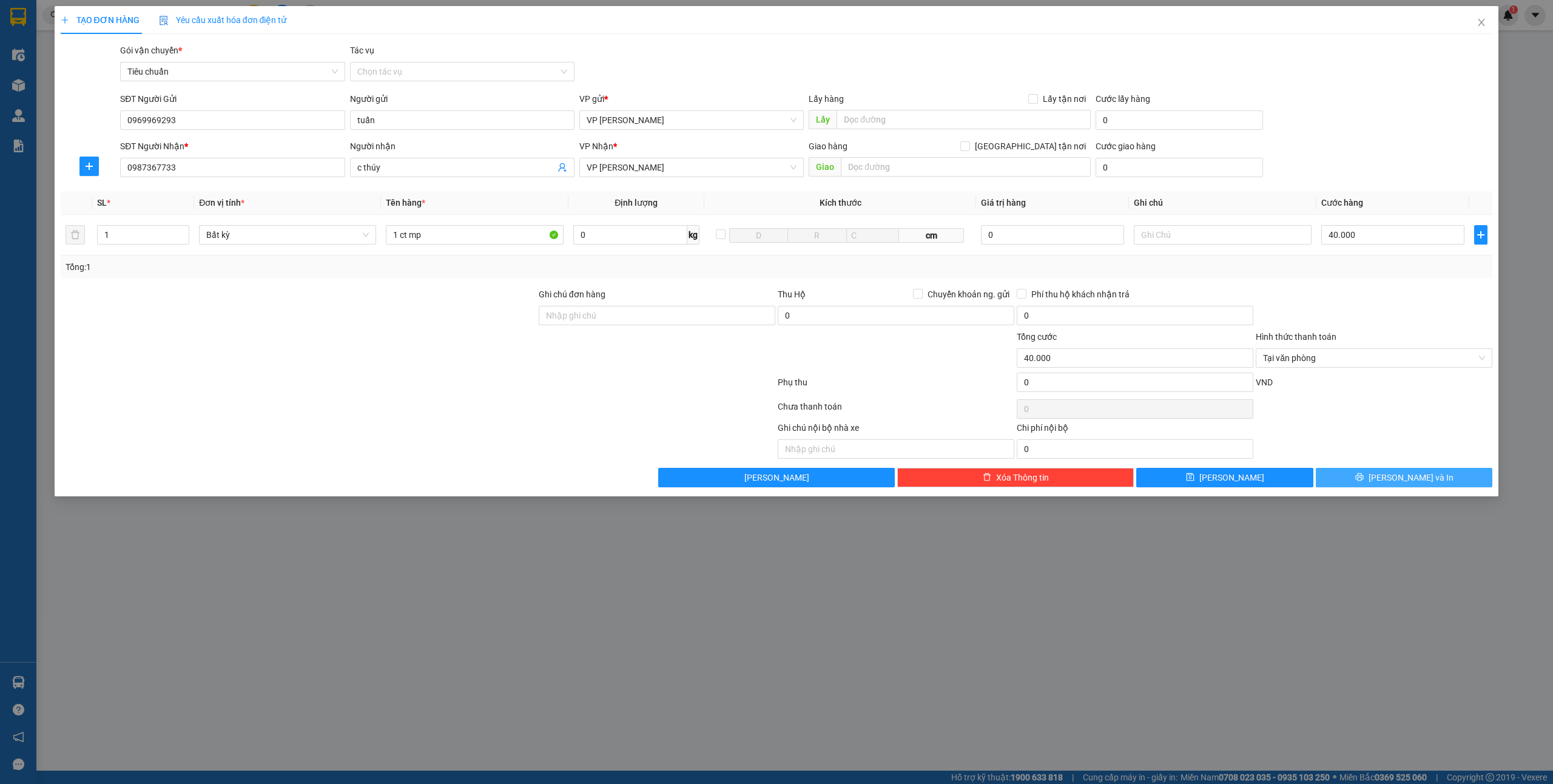
click at [1399, 472] on button "[PERSON_NAME] và In" at bounding box center [1405, 478] width 177 height 19
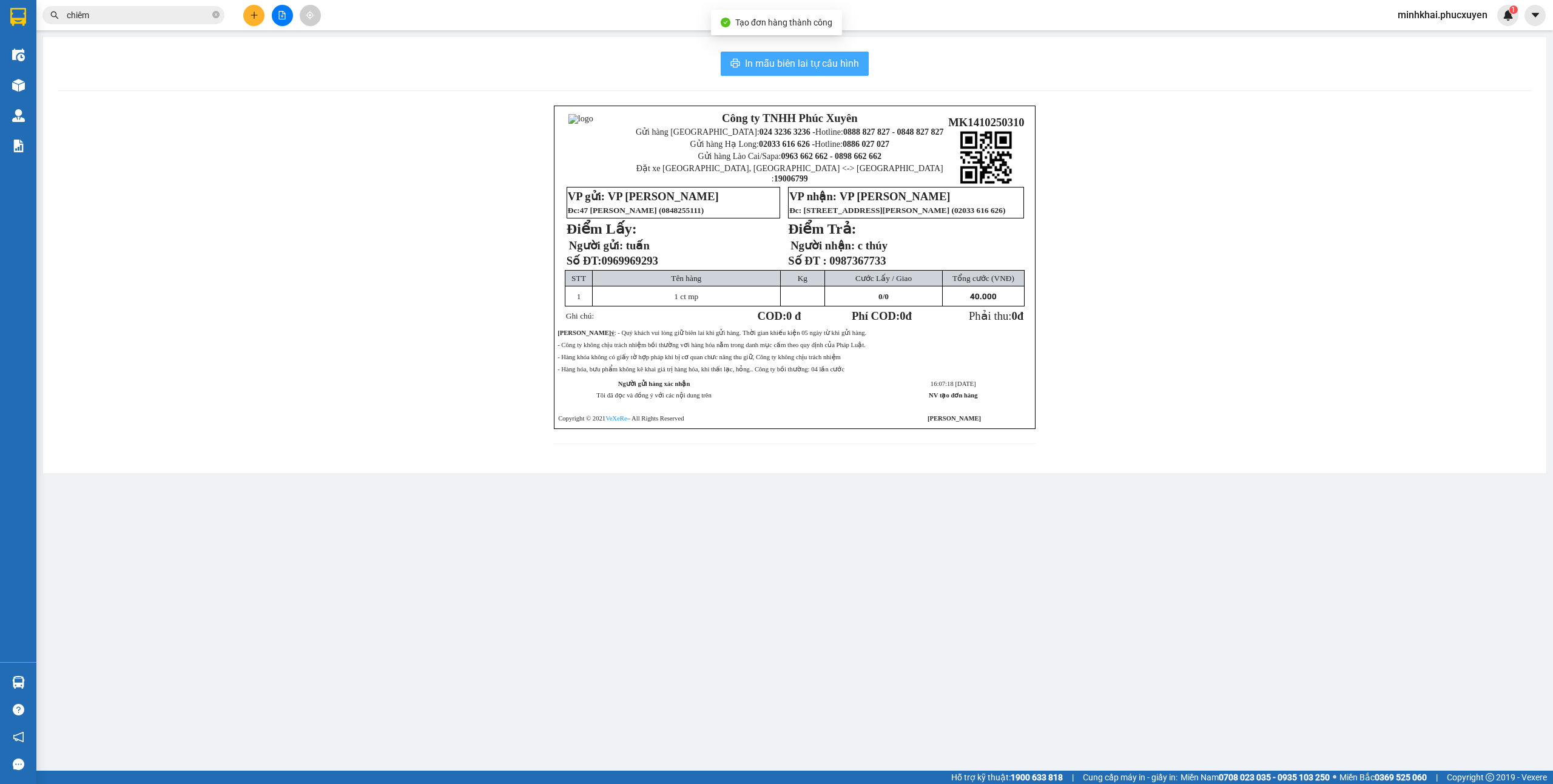
click at [768, 61] on span "In mẫu biên lai tự cấu hình" at bounding box center [801, 63] width 114 height 15
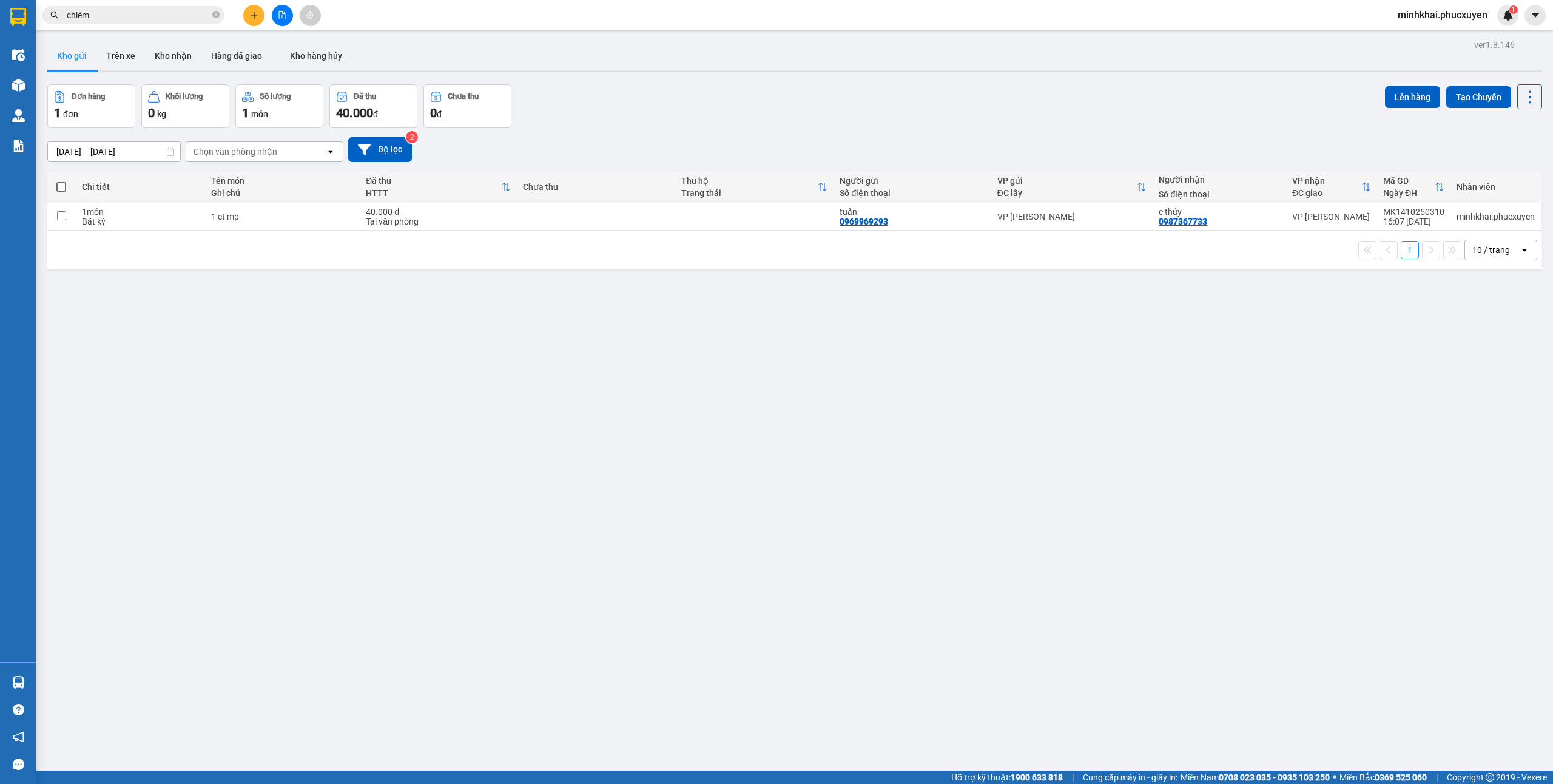
click at [188, 39] on div "ver 1.8.146 Kho gửi Trên xe Kho nhận Hàng đã giao Kho hàng hủy Đơn hàng 1 đơn K…" at bounding box center [795, 428] width 1505 height 784
click at [180, 44] on button "Kho nhận" at bounding box center [172, 56] width 56 height 29
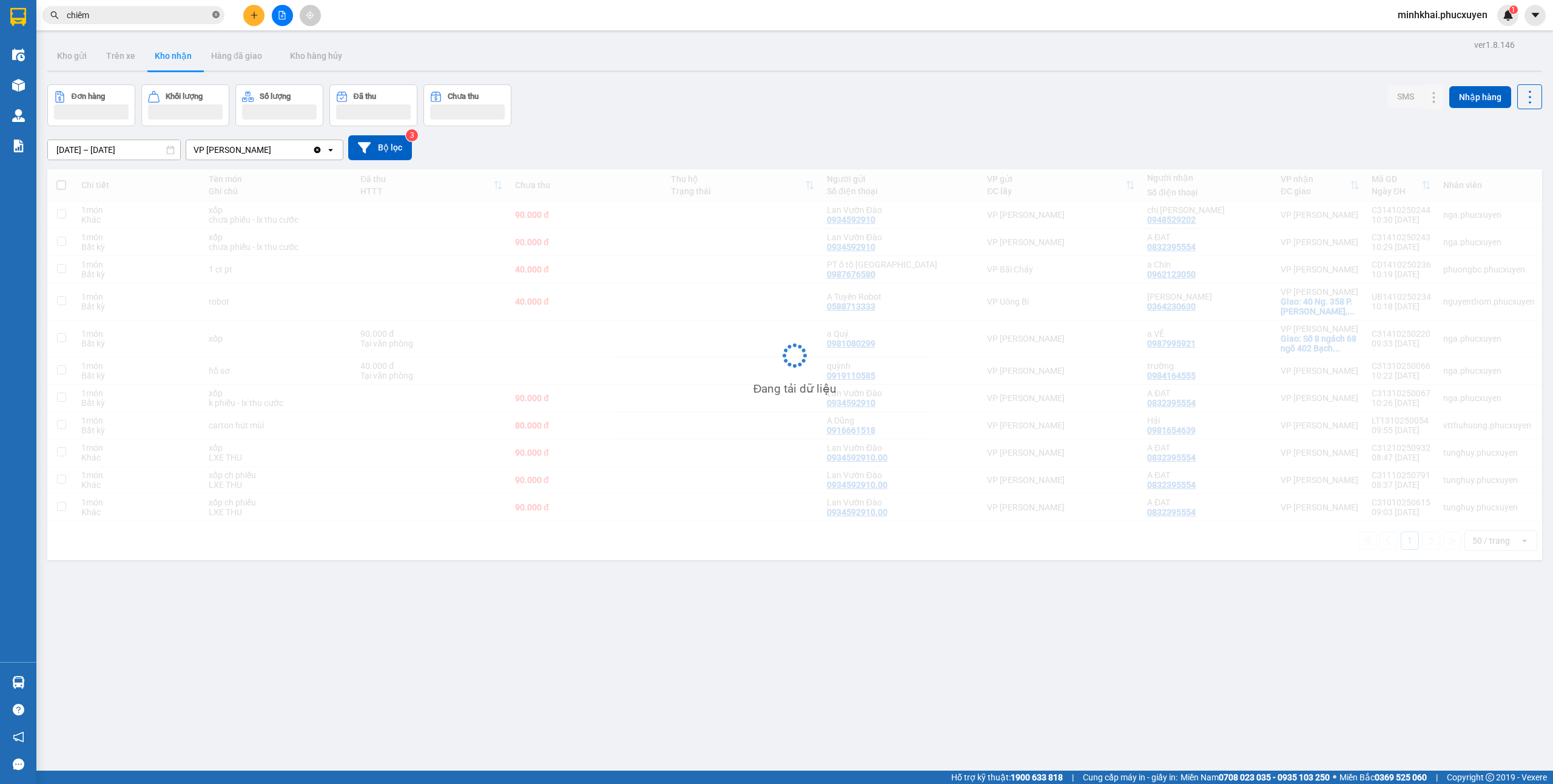
click at [216, 17] on icon "close-circle" at bounding box center [216, 14] width 8 height 8
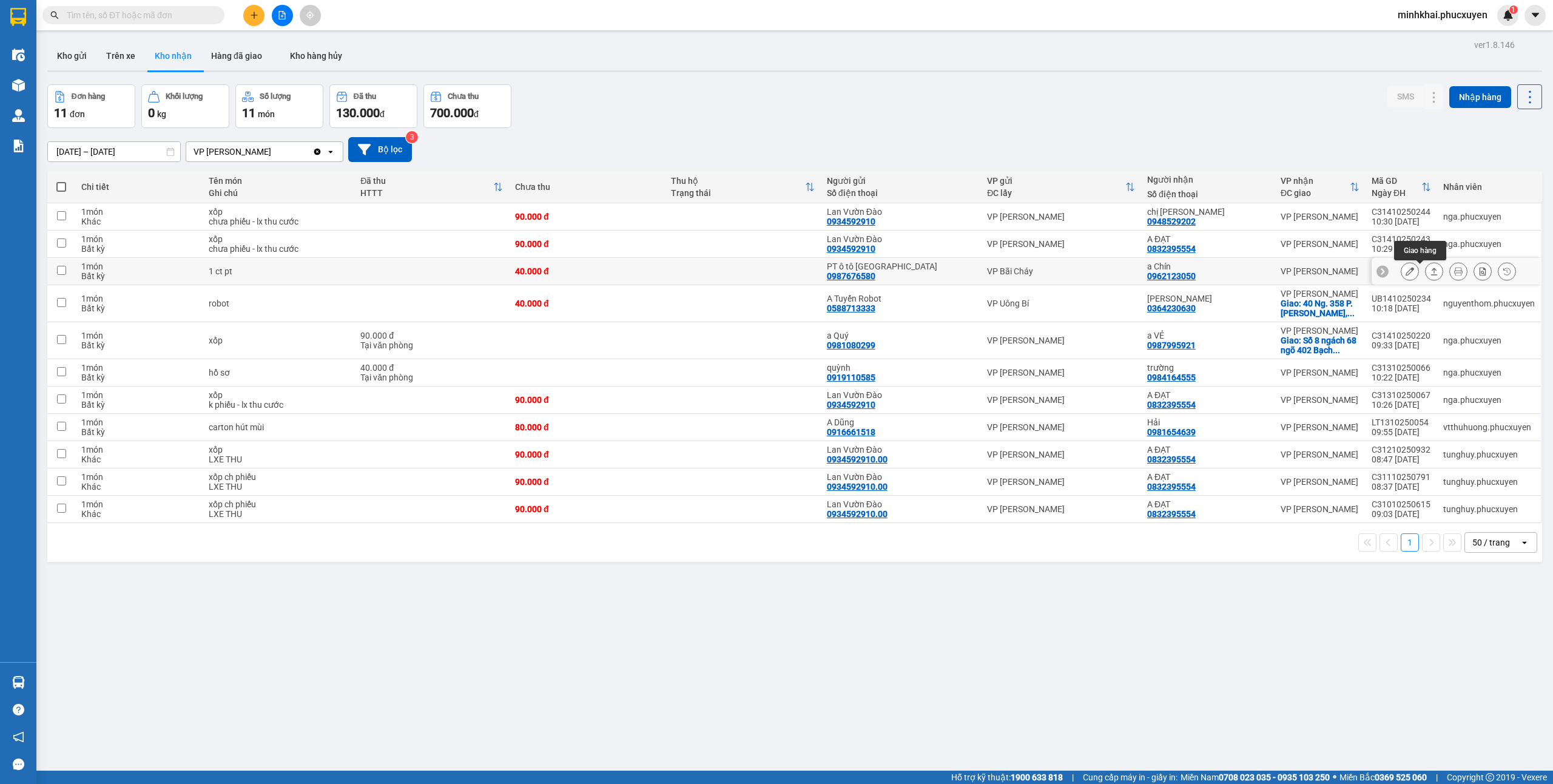
click at [1430, 273] on icon at bounding box center [1434, 271] width 9 height 9
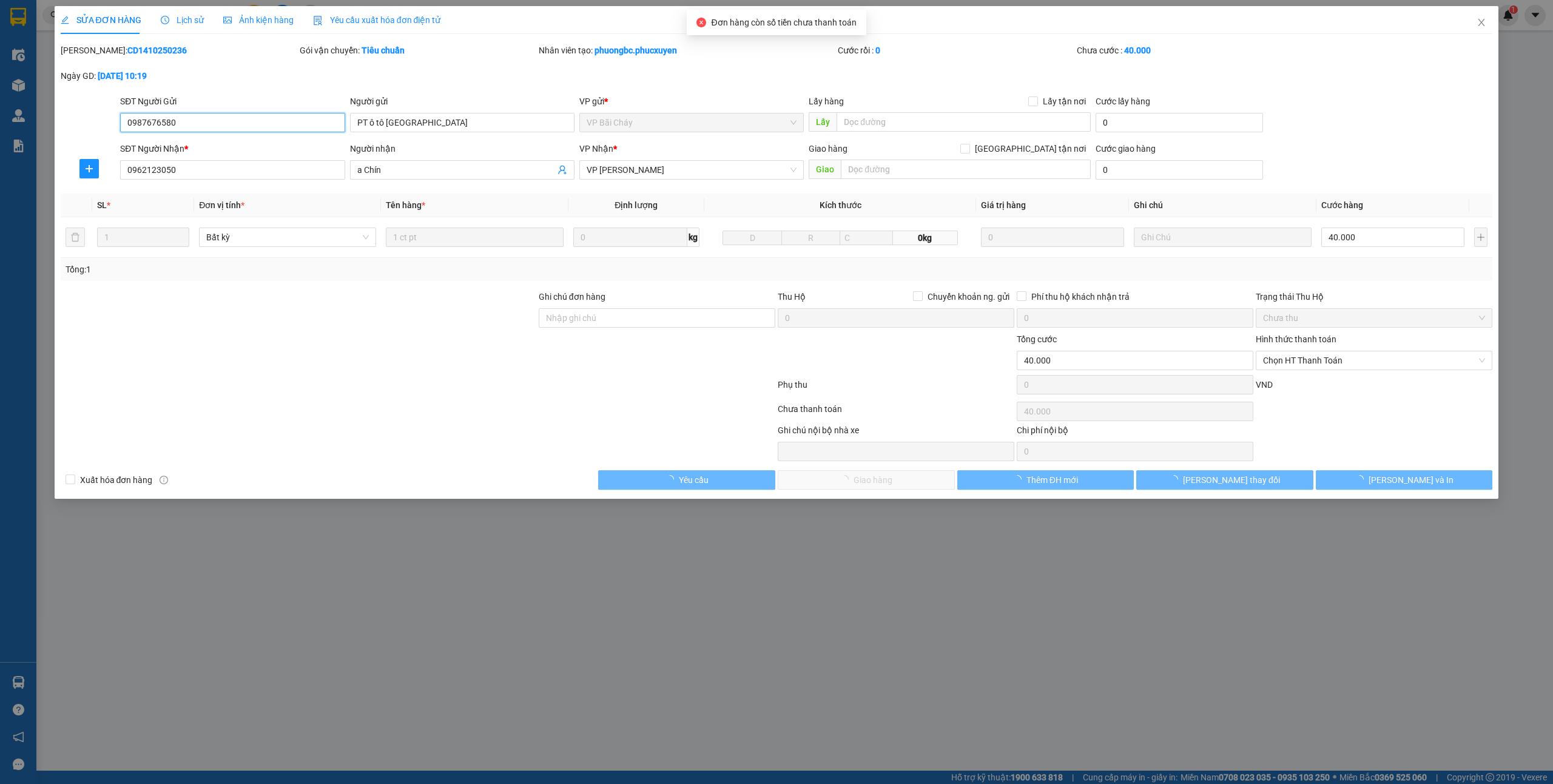
type input "0987676580"
type input "PT ô tô [GEOGRAPHIC_DATA]"
type input "0962123050"
type input "a Chín"
type input "0"
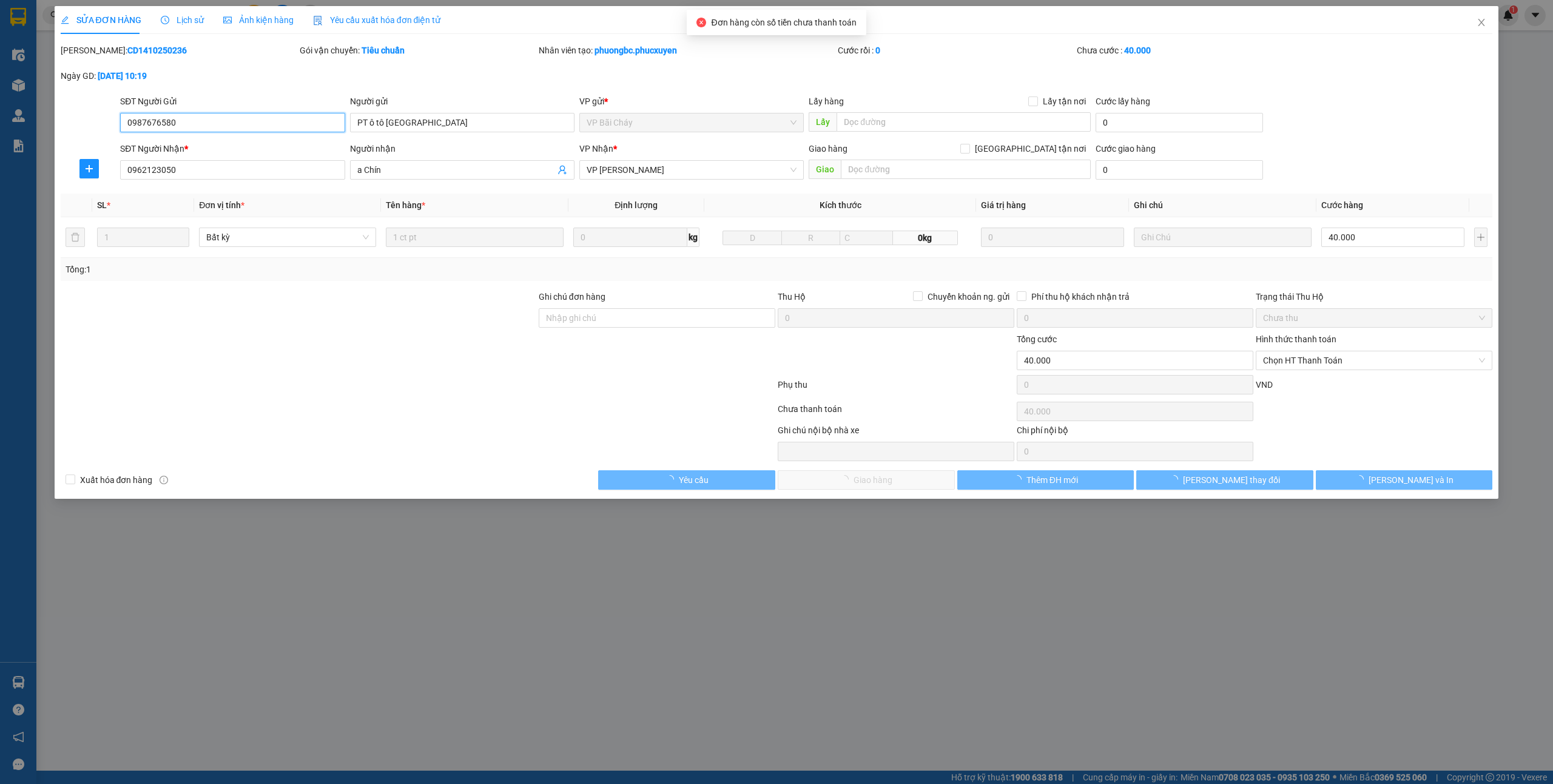
type input "40.000"
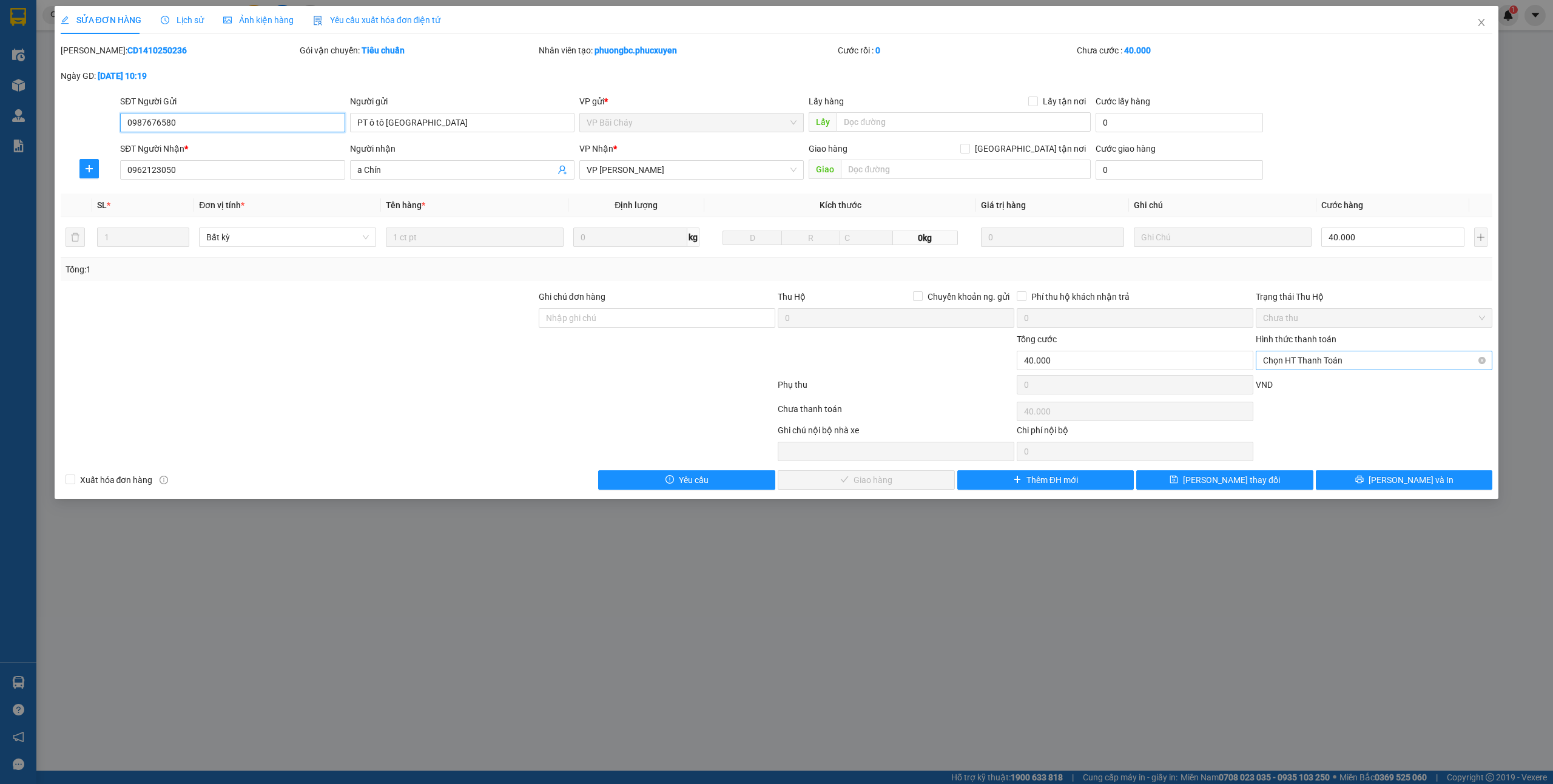
click at [1323, 358] on span "Chọn HT Thanh Toán" at bounding box center [1374, 360] width 222 height 18
click at [1288, 379] on div "Tại văn phòng" at bounding box center [1374, 386] width 222 height 13
type input "0"
click at [890, 478] on span "[PERSON_NAME] và Giao hàng" at bounding box center [873, 480] width 117 height 13
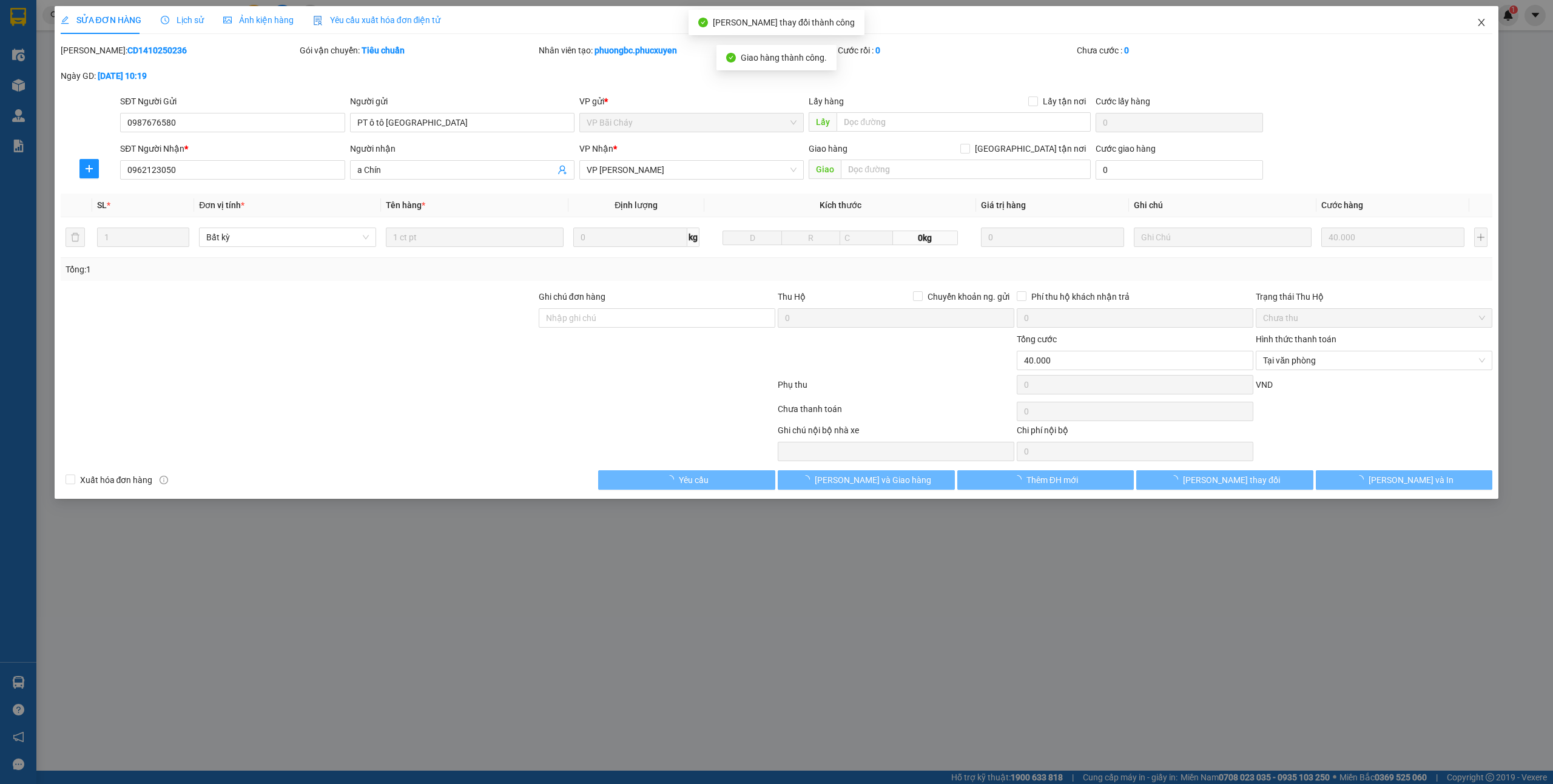
click at [1487, 22] on span "Close" at bounding box center [1481, 22] width 34 height 34
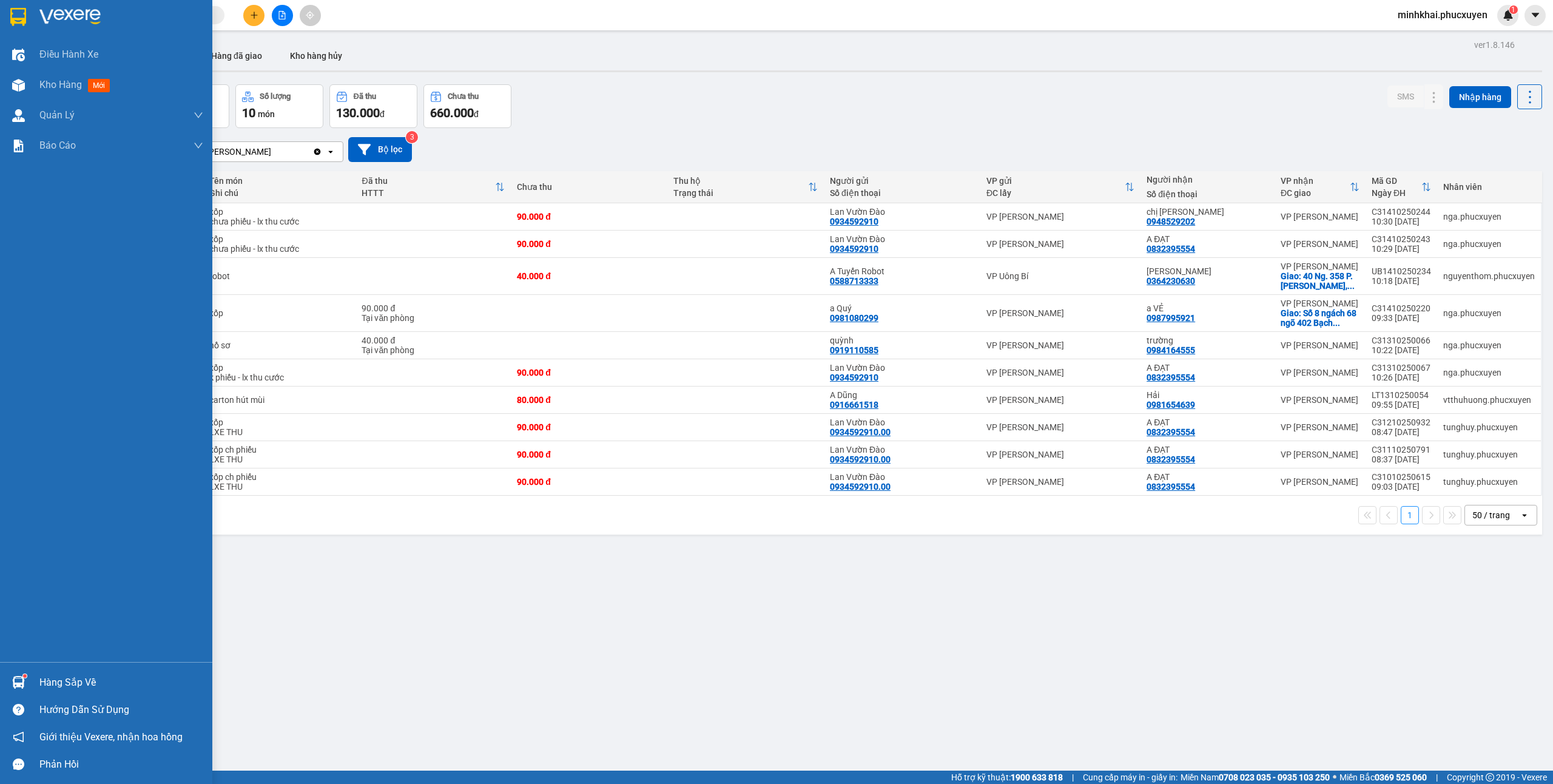
click at [30, 685] on div "Hàng sắp về" at bounding box center [106, 682] width 213 height 28
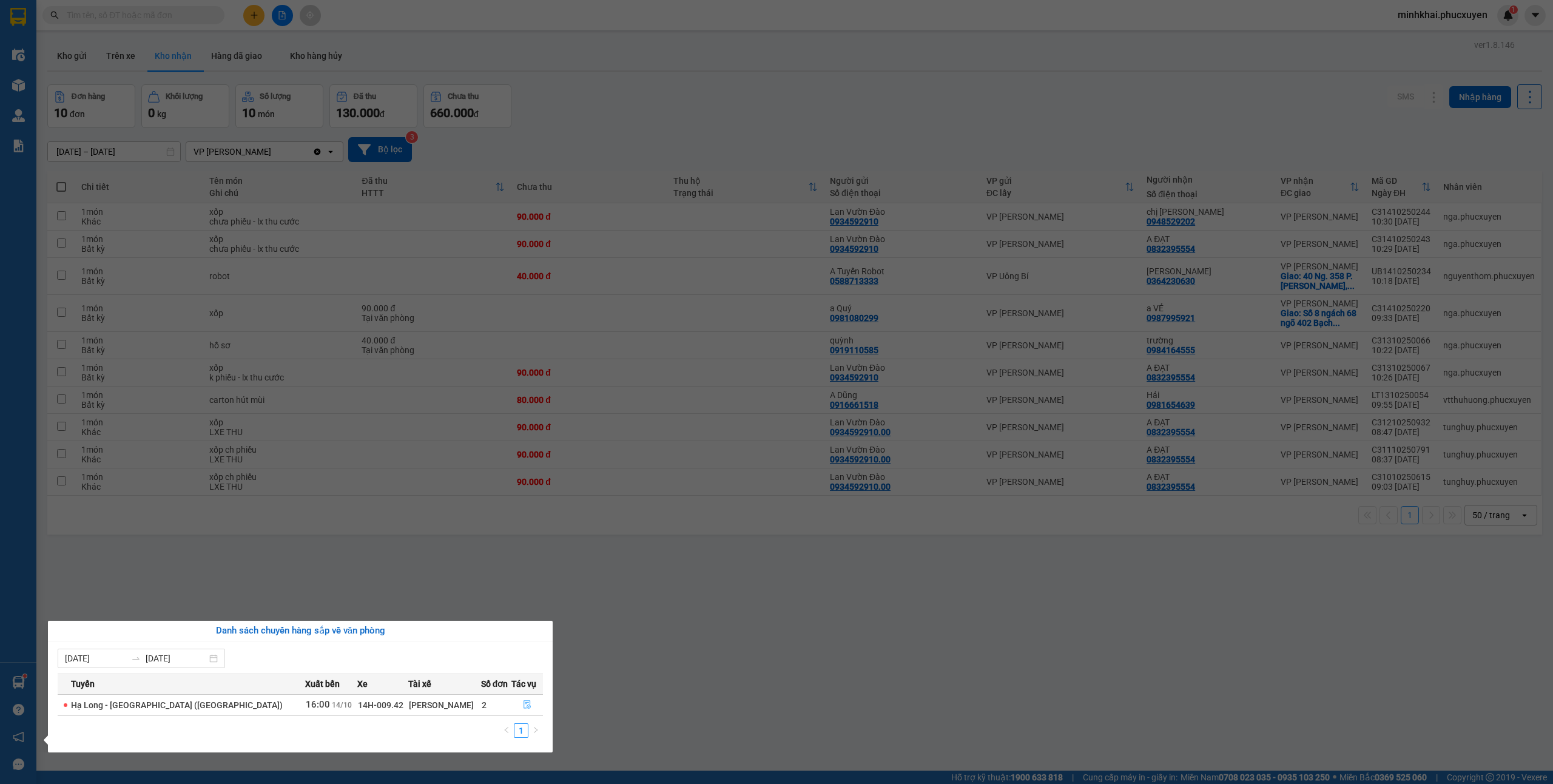
click at [525, 707] on icon "file-done" at bounding box center [527, 704] width 9 height 9
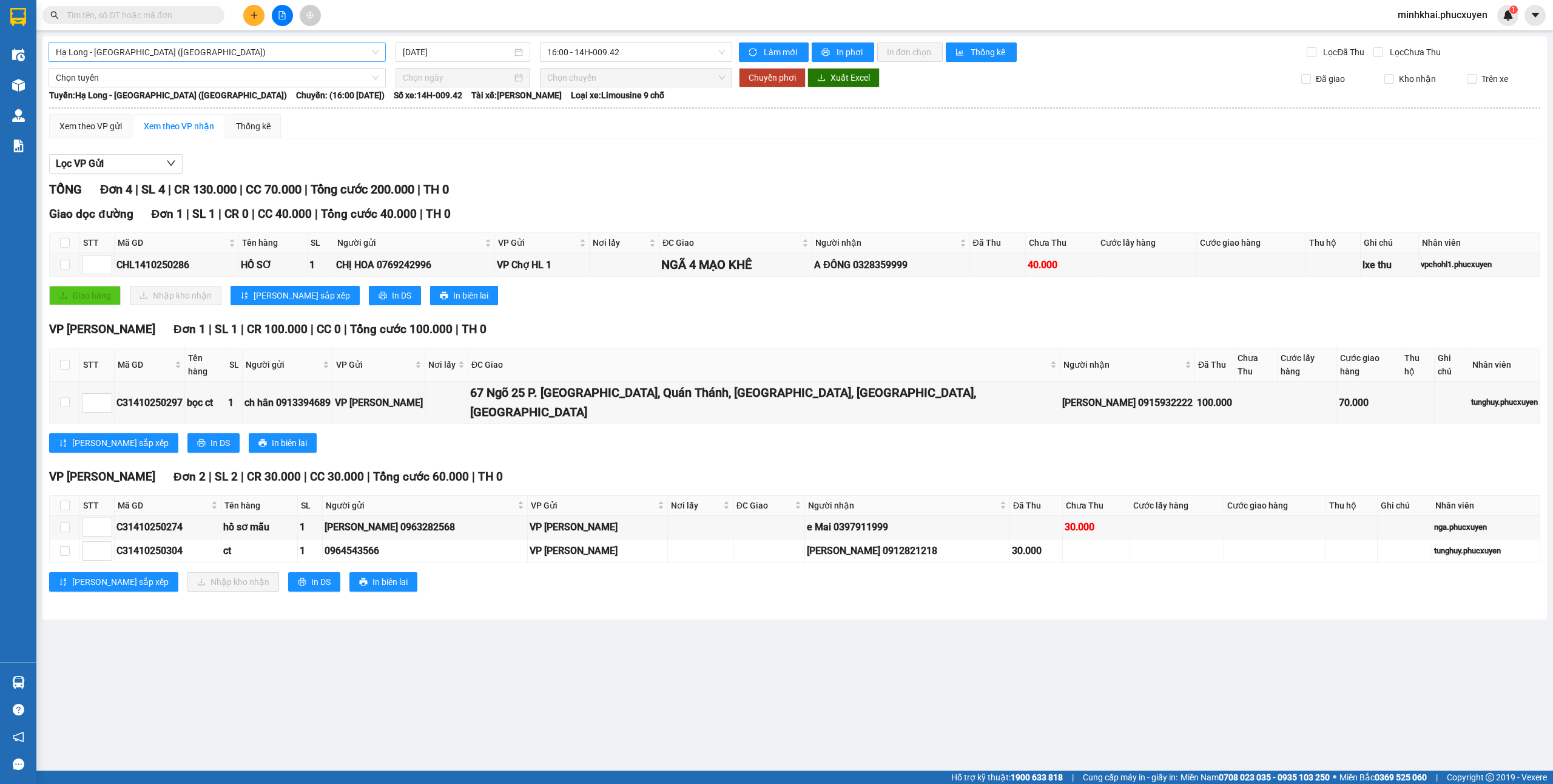
click at [318, 51] on span "Hạ Long - [GEOGRAPHIC_DATA] ([GEOGRAPHIC_DATA])" at bounding box center [216, 52] width 323 height 18
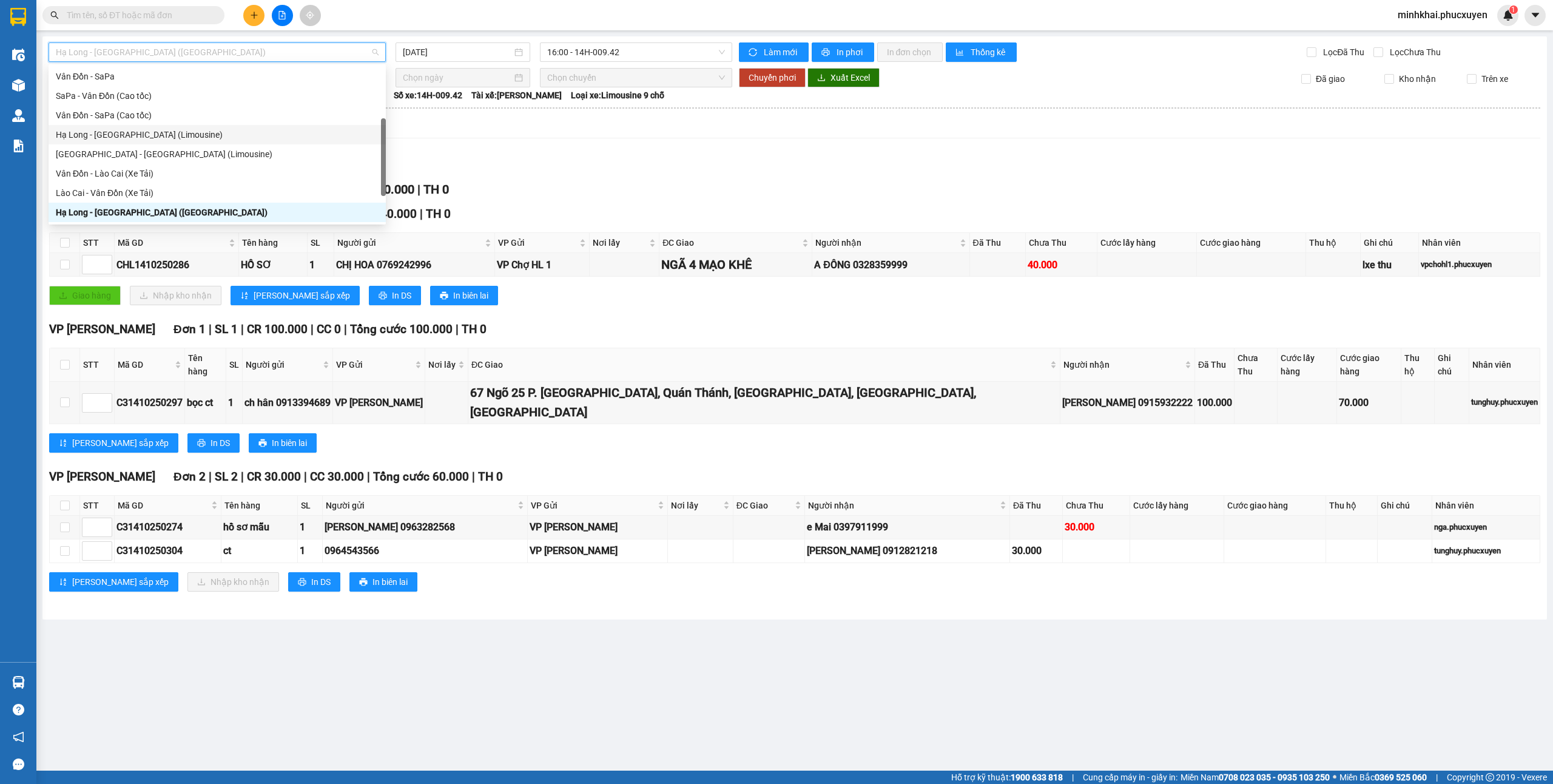
scroll to position [58, 0]
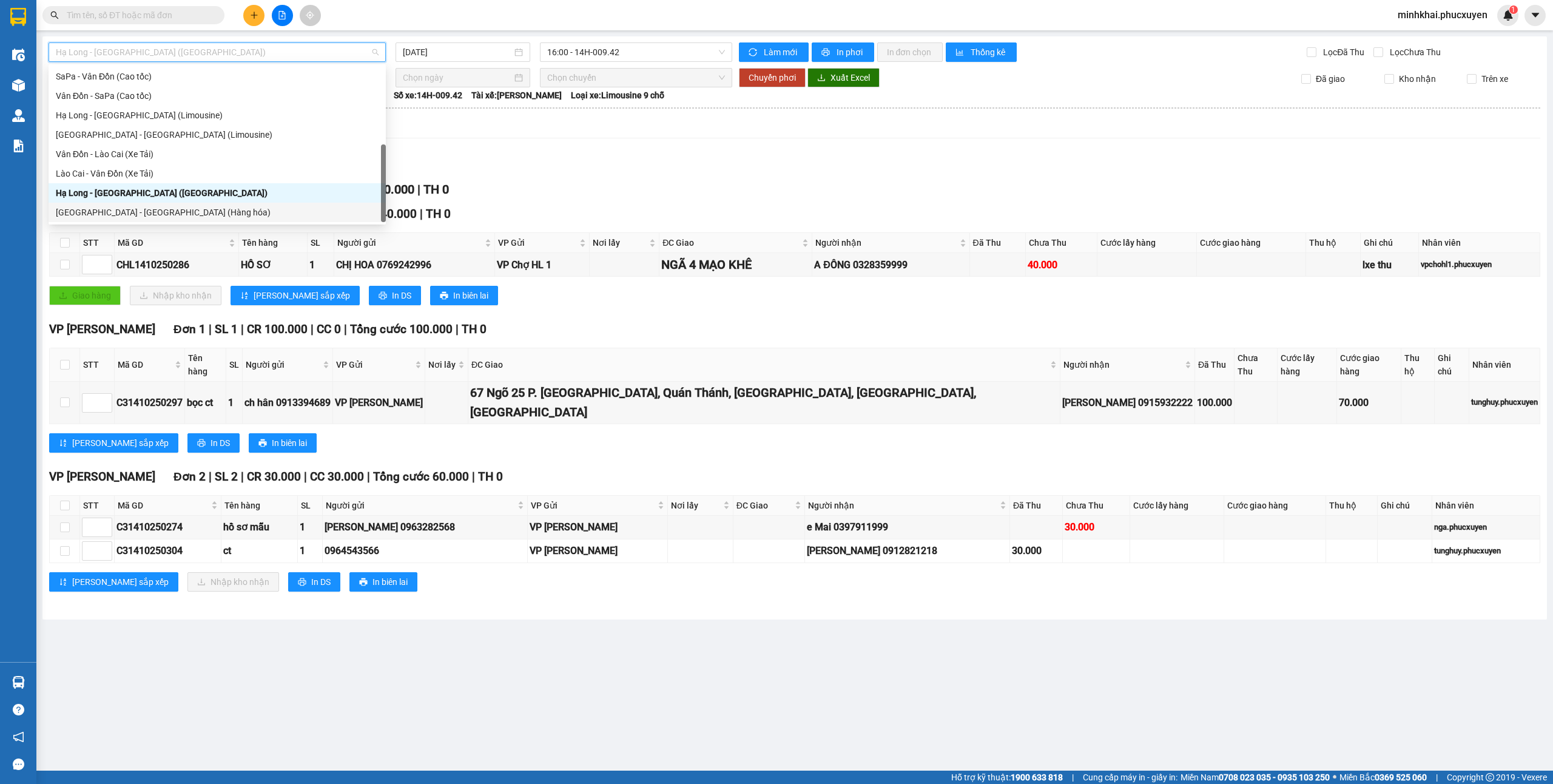
click at [190, 208] on div "[GEOGRAPHIC_DATA] - [GEOGRAPHIC_DATA] (Hàng hóa)" at bounding box center [216, 213] width 323 height 13
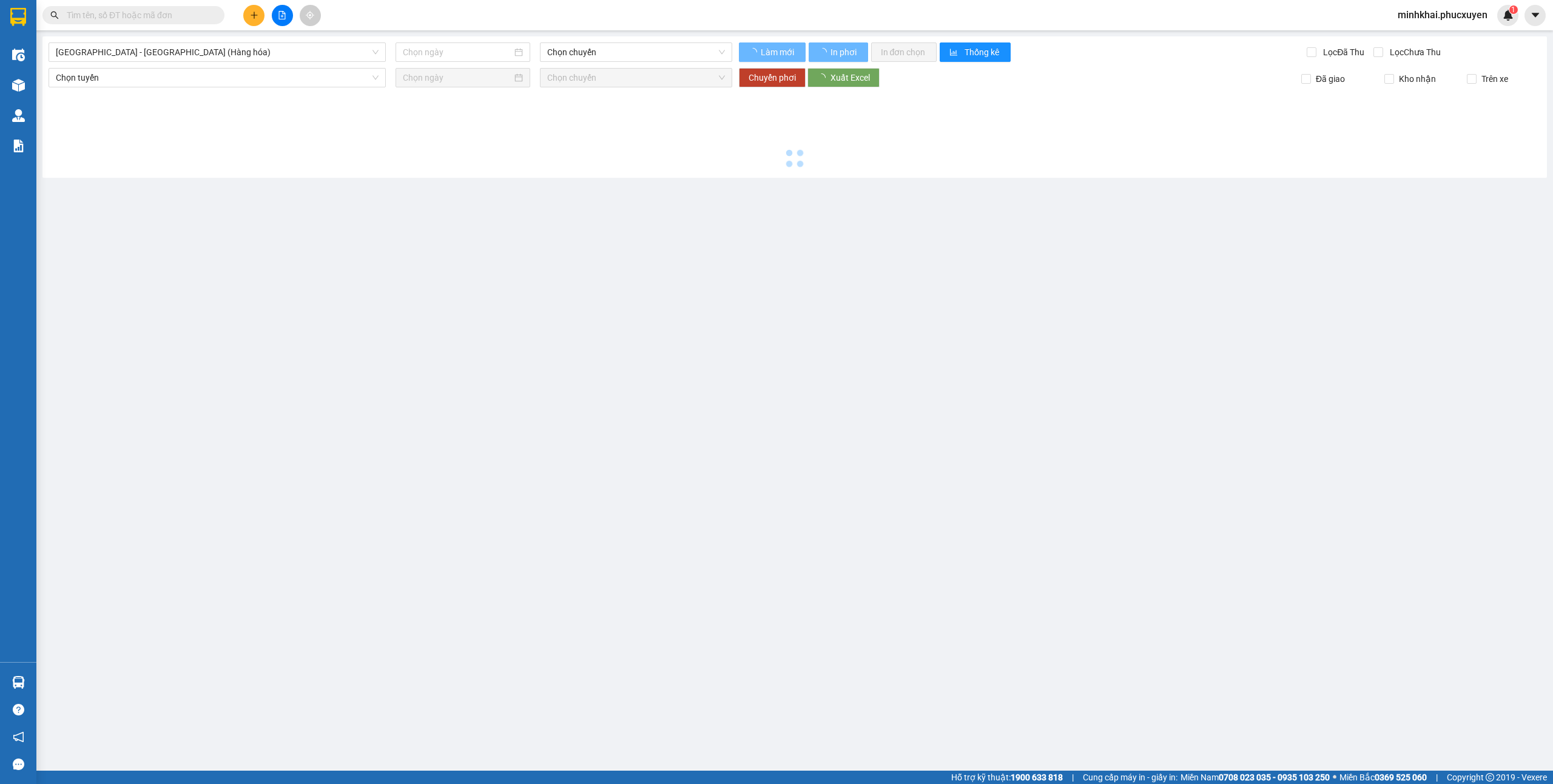
type input "[DATE]"
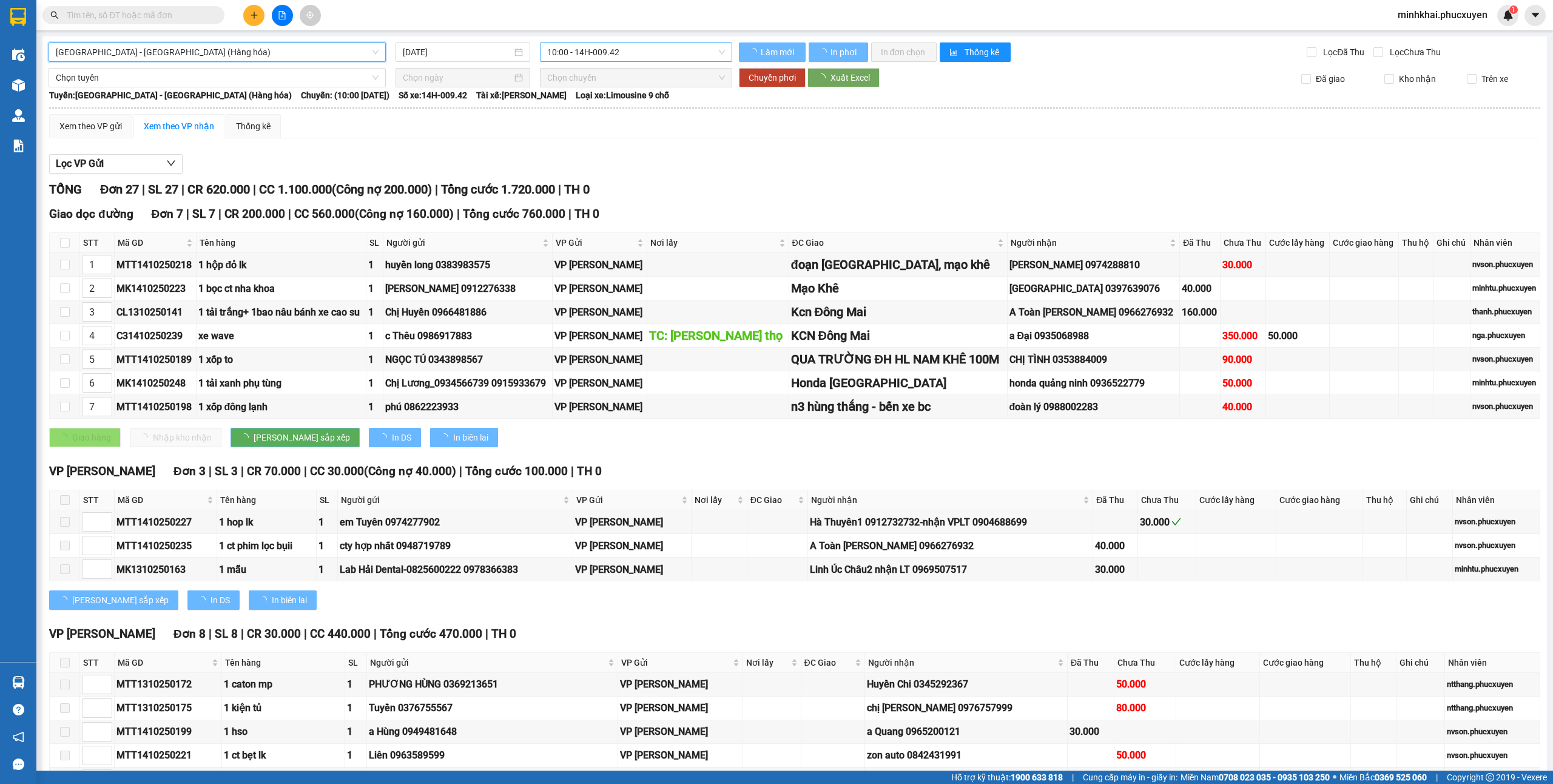
click at [591, 50] on span "10:00 - 14H-009.42" at bounding box center [637, 52] width 178 height 18
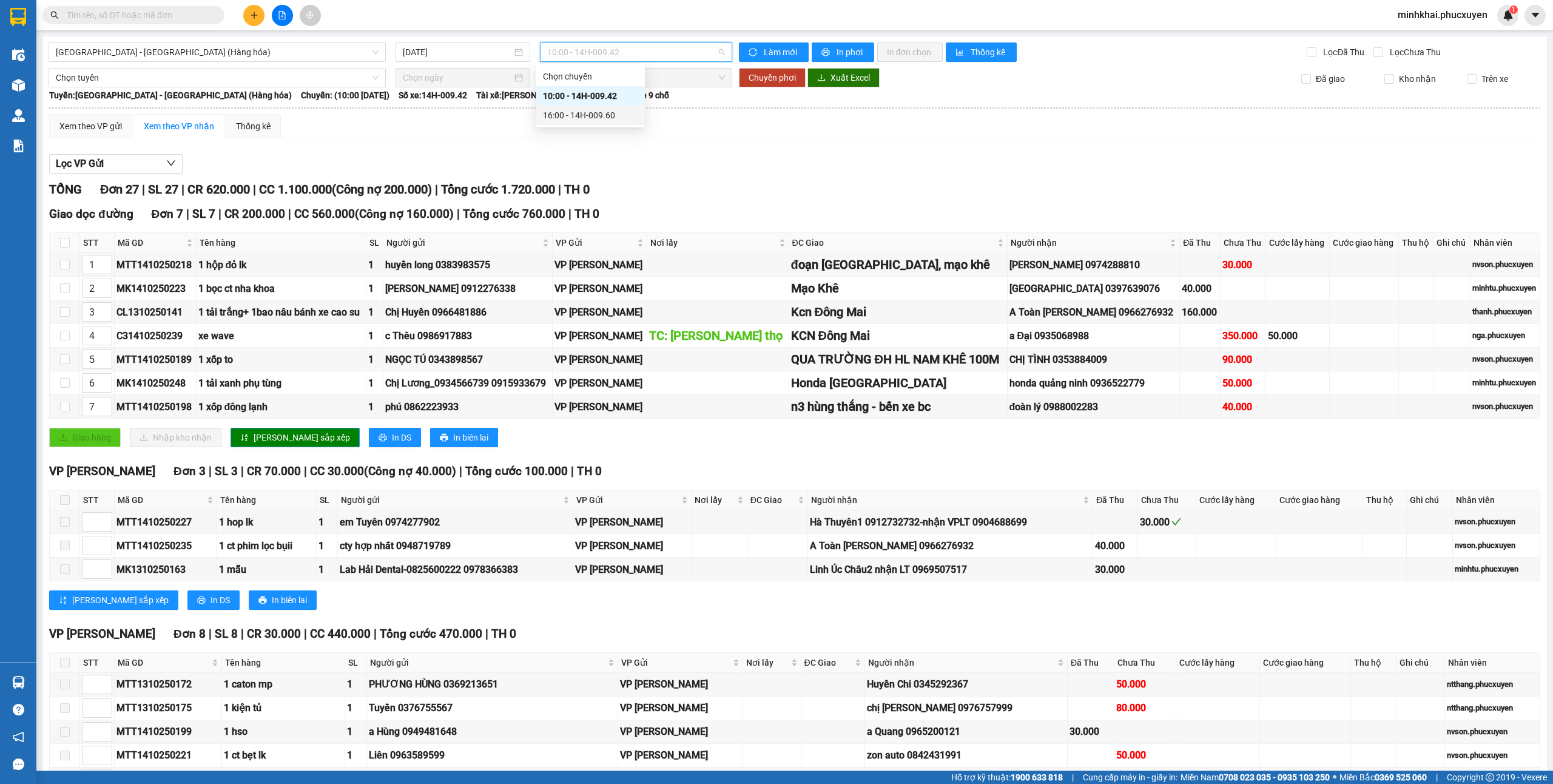
click at [576, 110] on div "16:00 - 14H-009.60" at bounding box center [590, 115] width 95 height 13
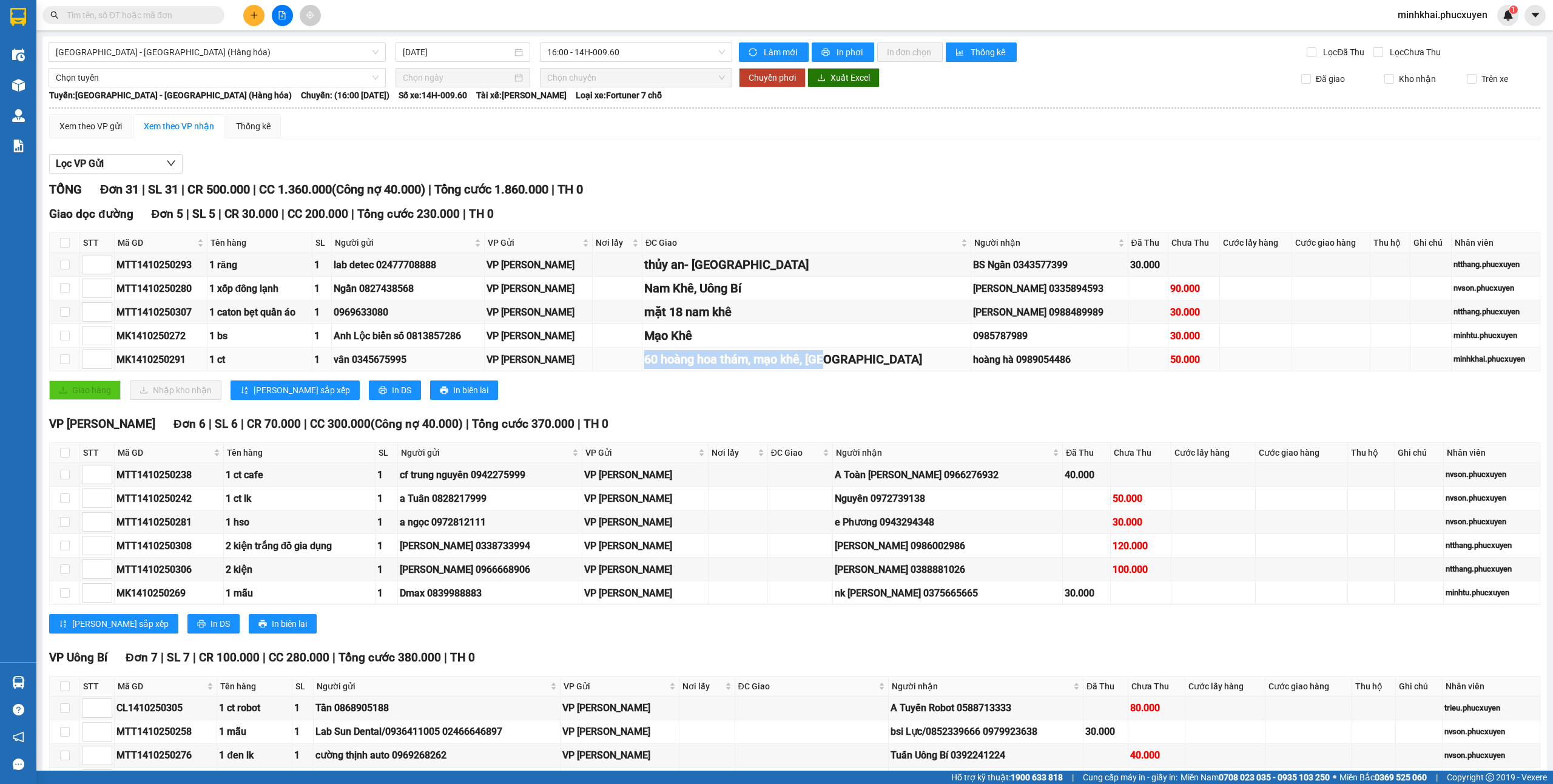
drag, startPoint x: 665, startPoint y: 367, endPoint x: 871, endPoint y: 372, distance: 206.1
click at [871, 371] on tr "MK1410250291 1 ct 1 vân 0345675995 VP Minh Khai 60 hoàng hoa thám, mạo khê, đôn…" at bounding box center [795, 359] width 1491 height 24
click at [836, 409] on div "Giao dọc đường Đơn 5 | SL 5 | CR 30.000 | CC 200.000 | Tổng cước 230.000 | TH 0…" at bounding box center [795, 306] width 1492 height 204
click at [103, 264] on icon "up" at bounding box center [105, 261] width 4 height 4
type input "1"
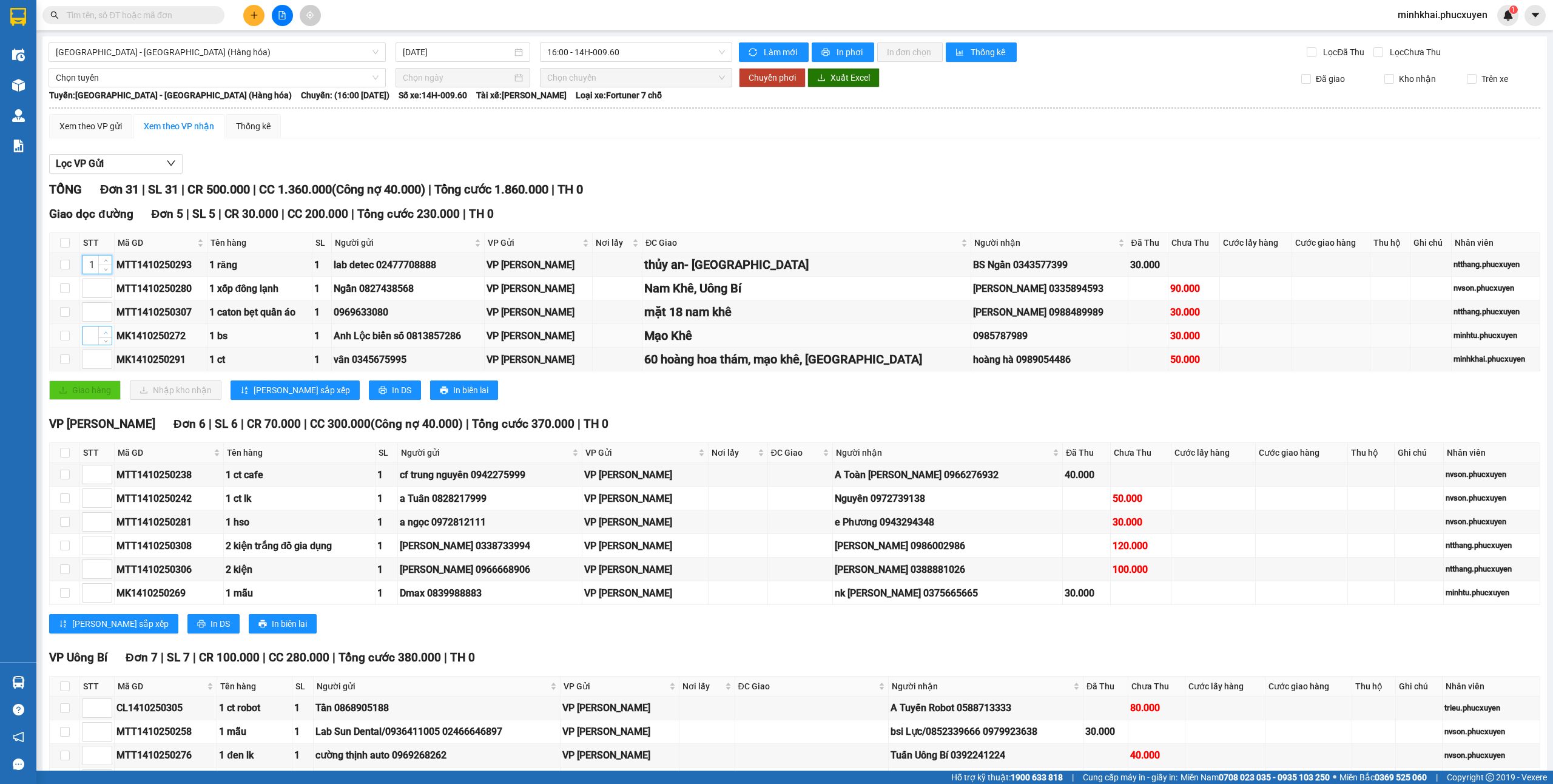
click at [103, 331] on span "Increase Value" at bounding box center [105, 331] width 13 height 11
type input "2"
click at [101, 362] on span "Decrease Value" at bounding box center [105, 362] width 13 height 11
click at [101, 355] on span "Increase Value" at bounding box center [105, 355] width 13 height 11
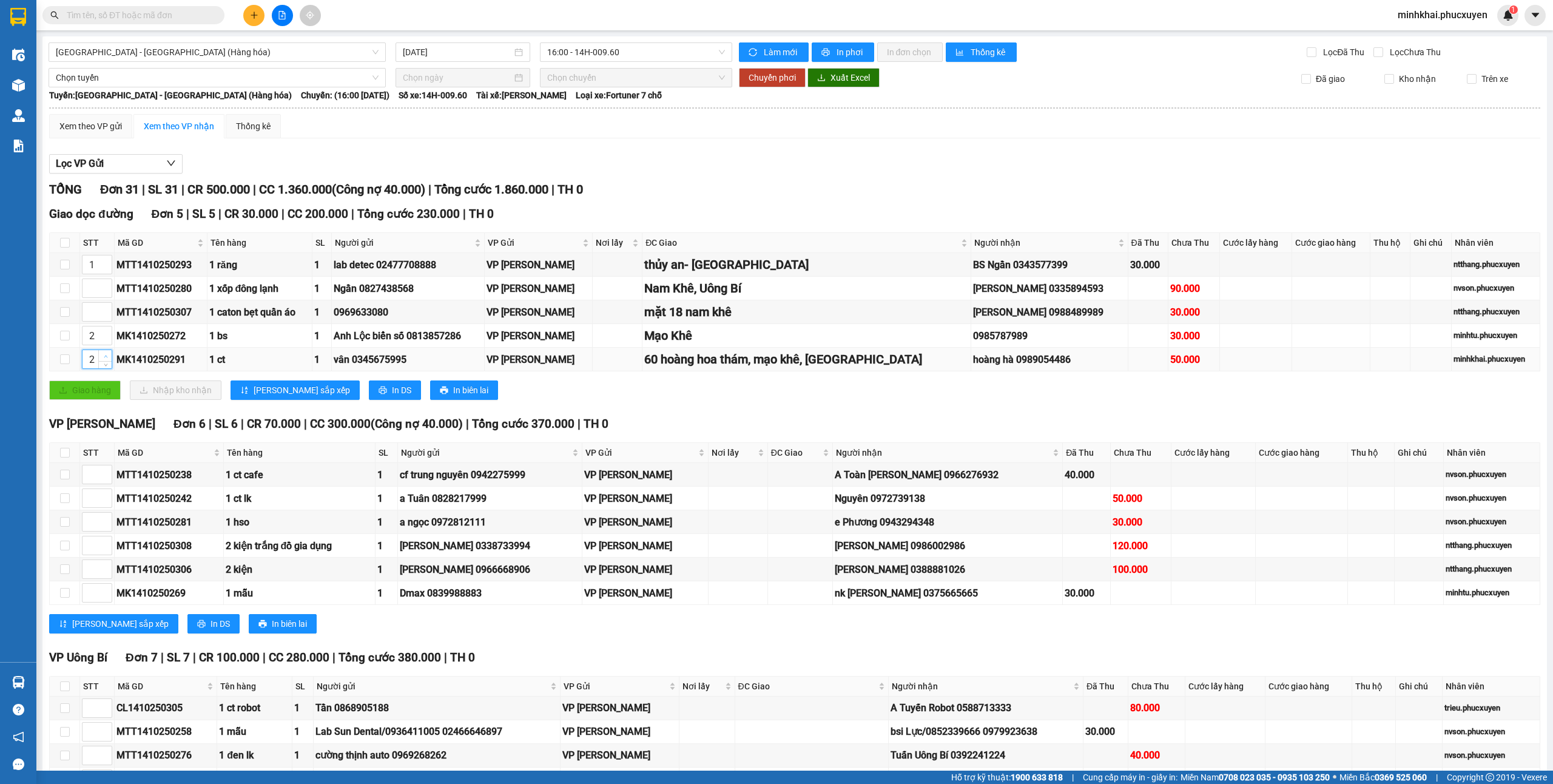
type input "3"
click at [105, 354] on span "Increase Value" at bounding box center [105, 355] width 13 height 11
click at [104, 309] on icon "up" at bounding box center [105, 309] width 4 height 4
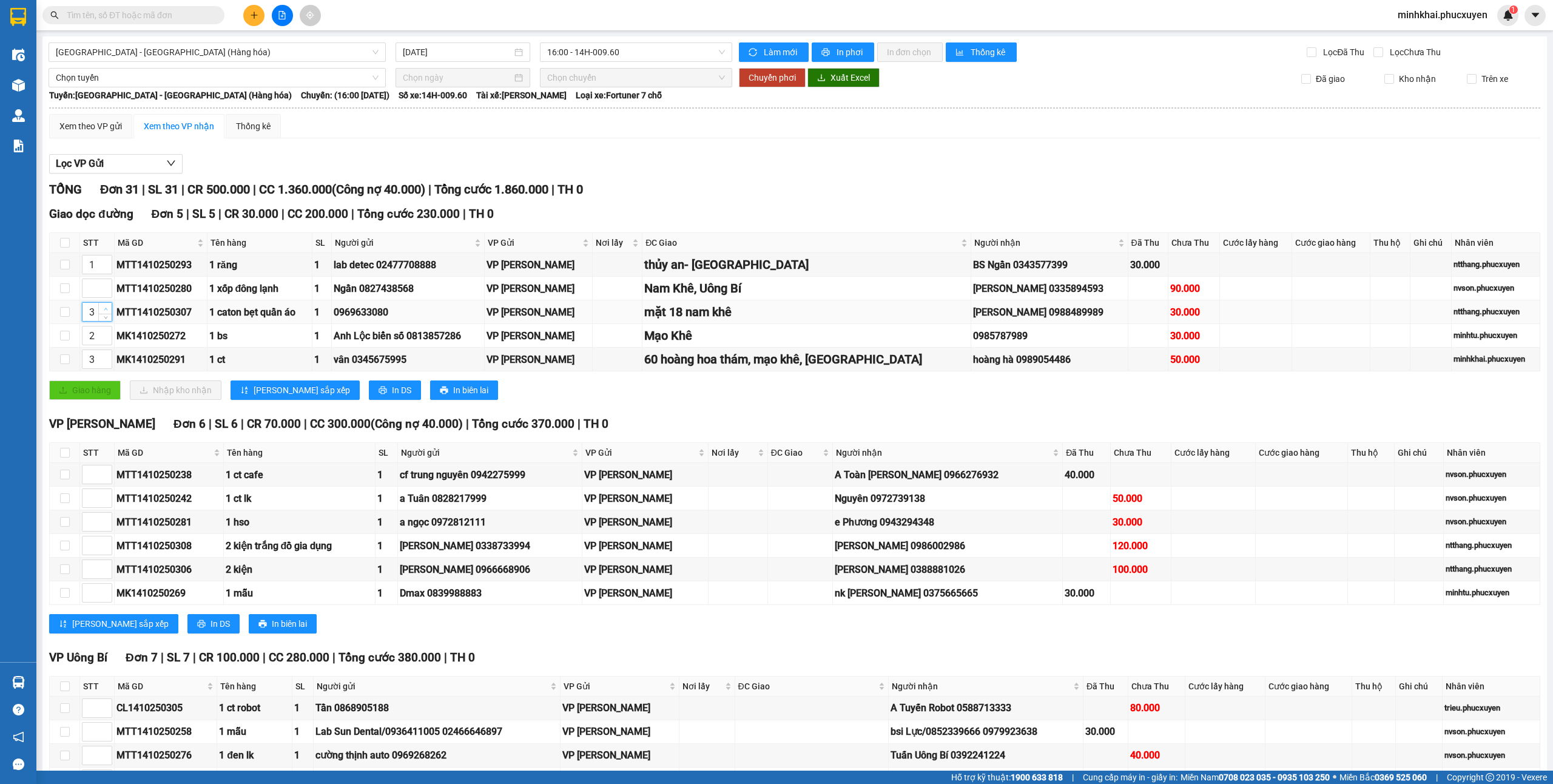
click at [104, 309] on icon "up" at bounding box center [105, 309] width 4 height 4
type input "4"
click at [99, 287] on span "Increase Value" at bounding box center [105, 284] width 13 height 11
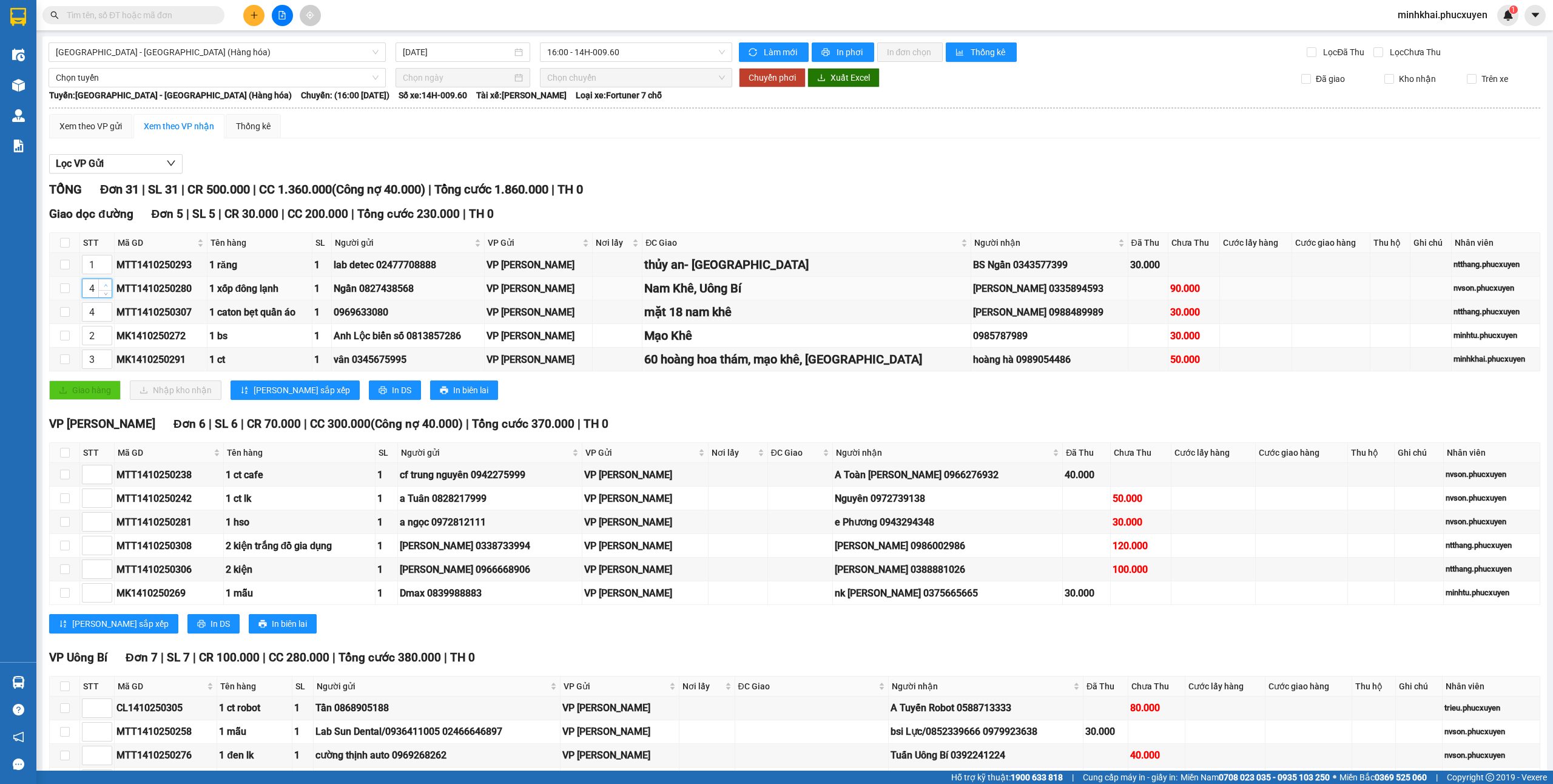
click at [99, 287] on span "Increase Value" at bounding box center [105, 284] width 13 height 11
type input "5"
click at [256, 396] on span "[PERSON_NAME] sắp xếp" at bounding box center [302, 391] width 97 height 13
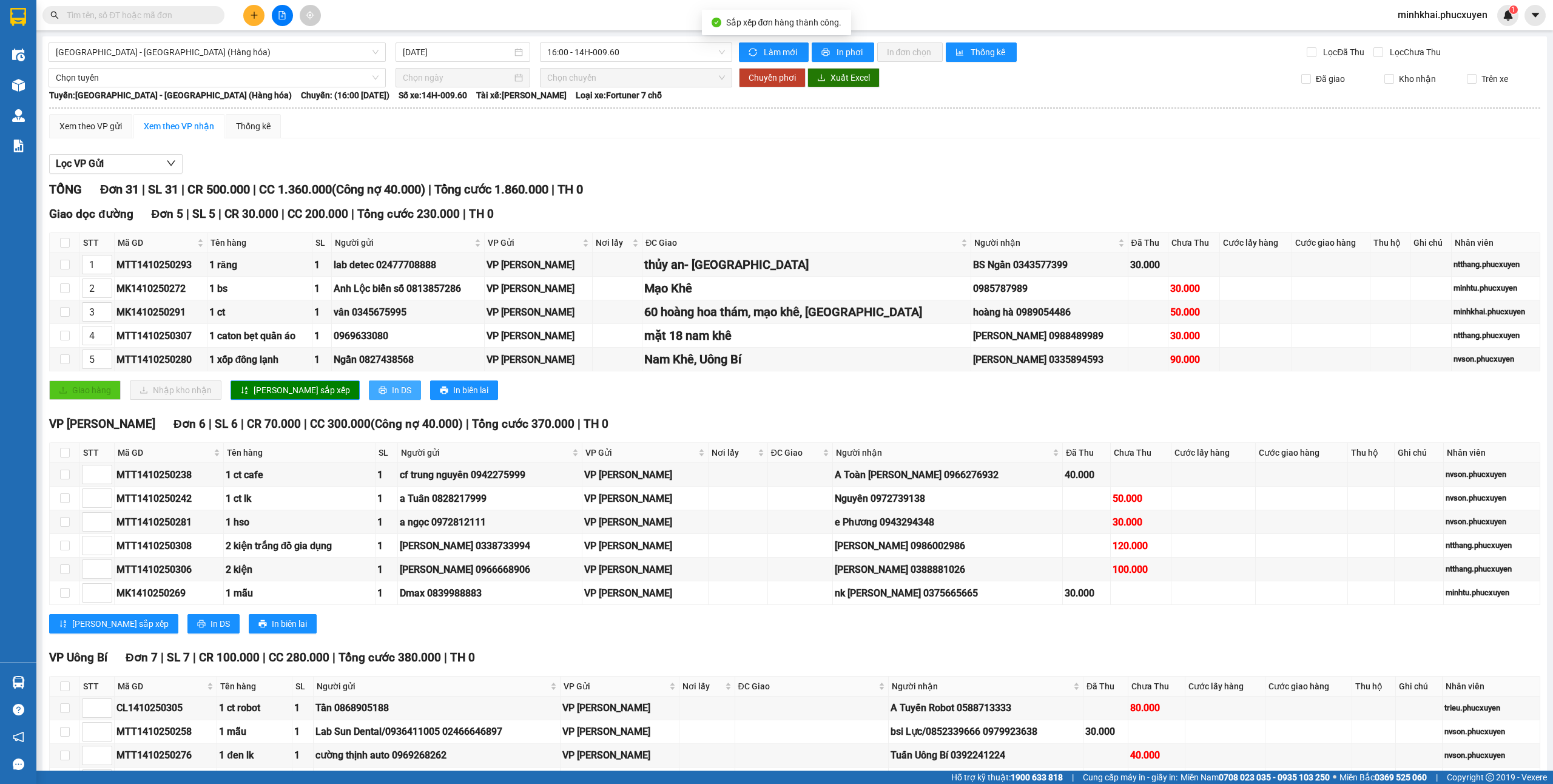
click at [392, 396] on span "In DS" at bounding box center [401, 391] width 19 height 13
click at [378, 391] on icon "printer" at bounding box center [382, 390] width 9 height 9
click at [22, 87] on img at bounding box center [18, 84] width 12 height 12
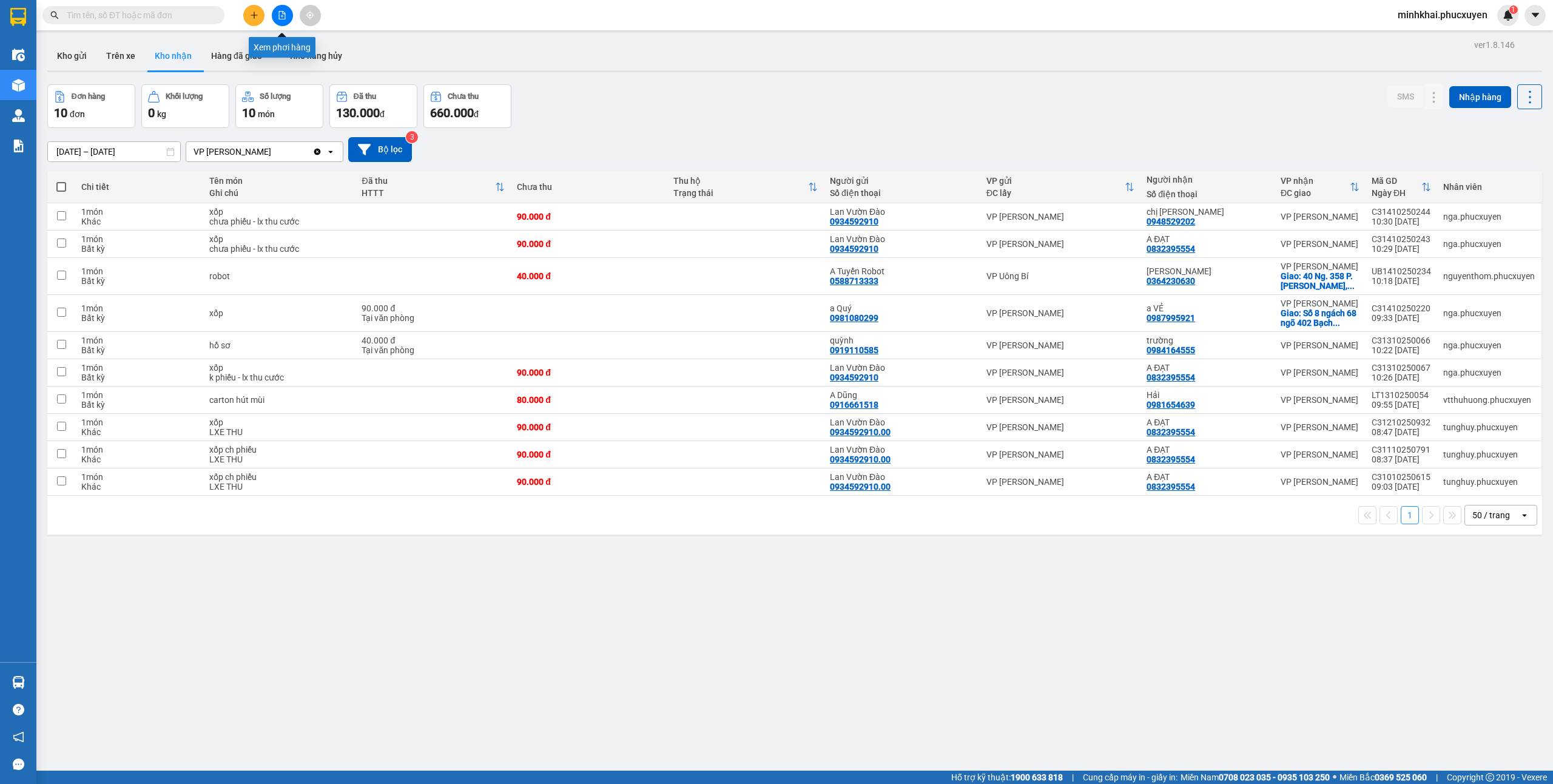
click at [287, 15] on button at bounding box center [282, 15] width 21 height 21
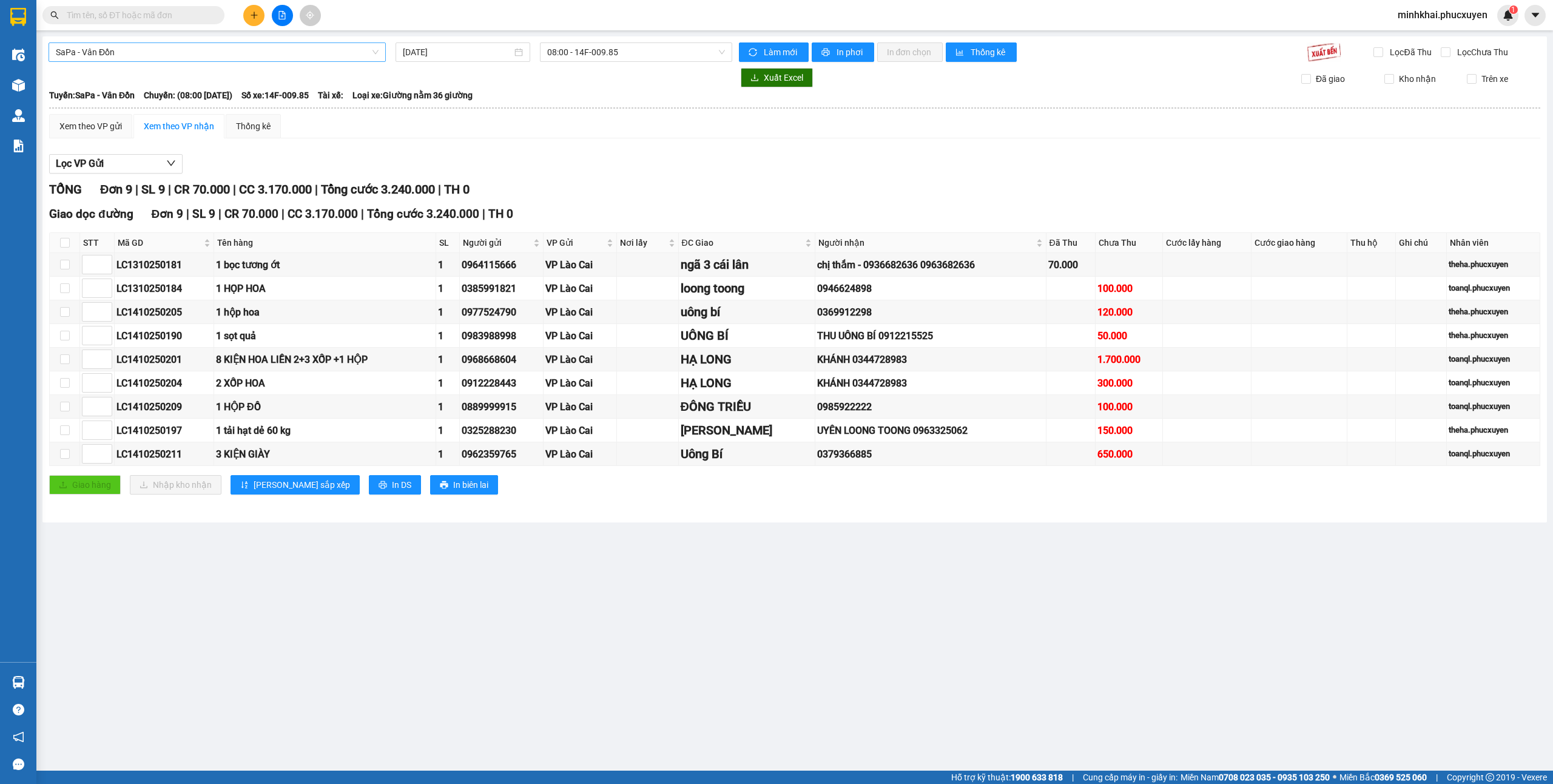
click at [214, 49] on span "SaPa - Vân Đồn" at bounding box center [216, 52] width 323 height 18
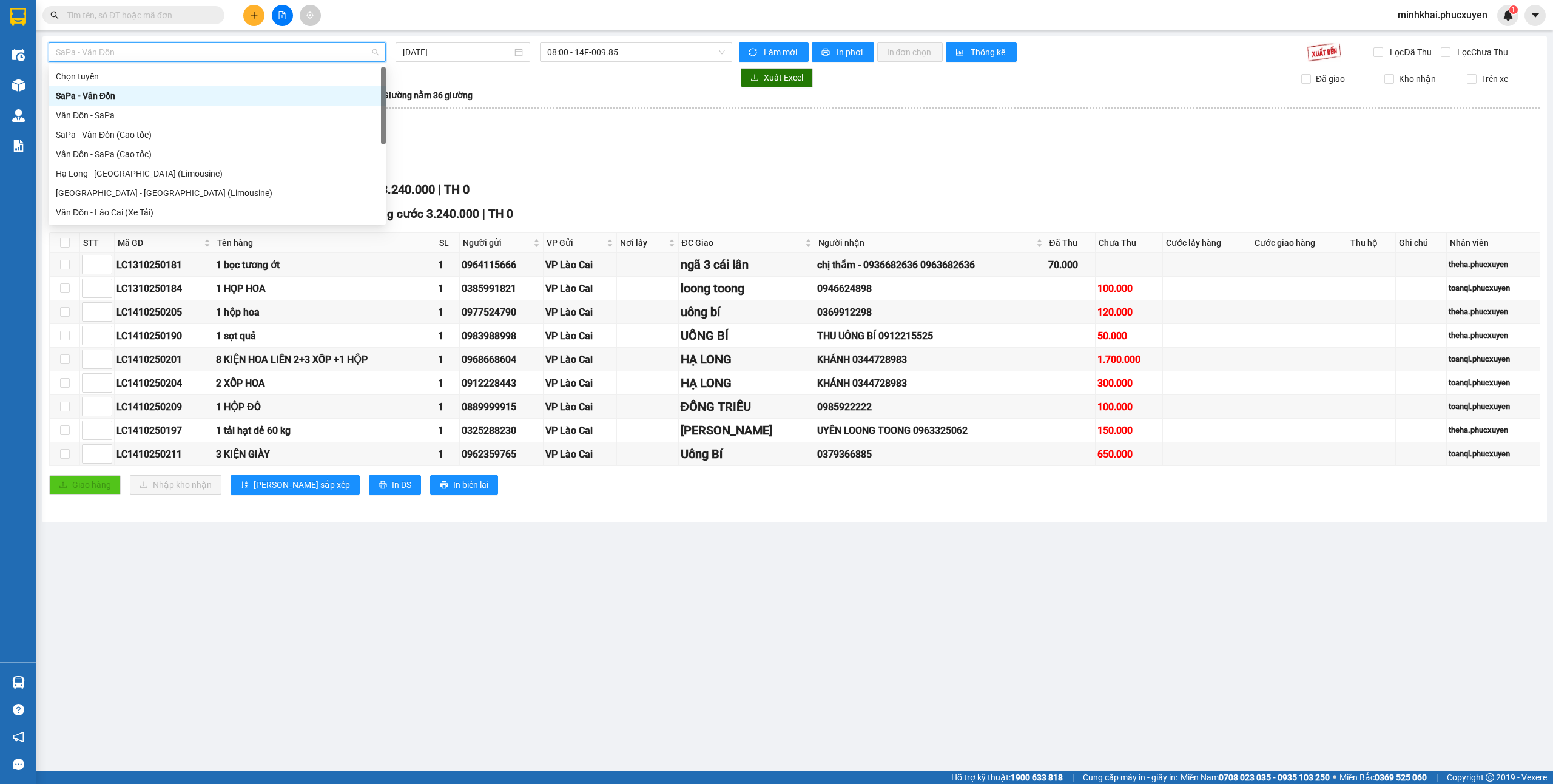
scroll to position [58, 0]
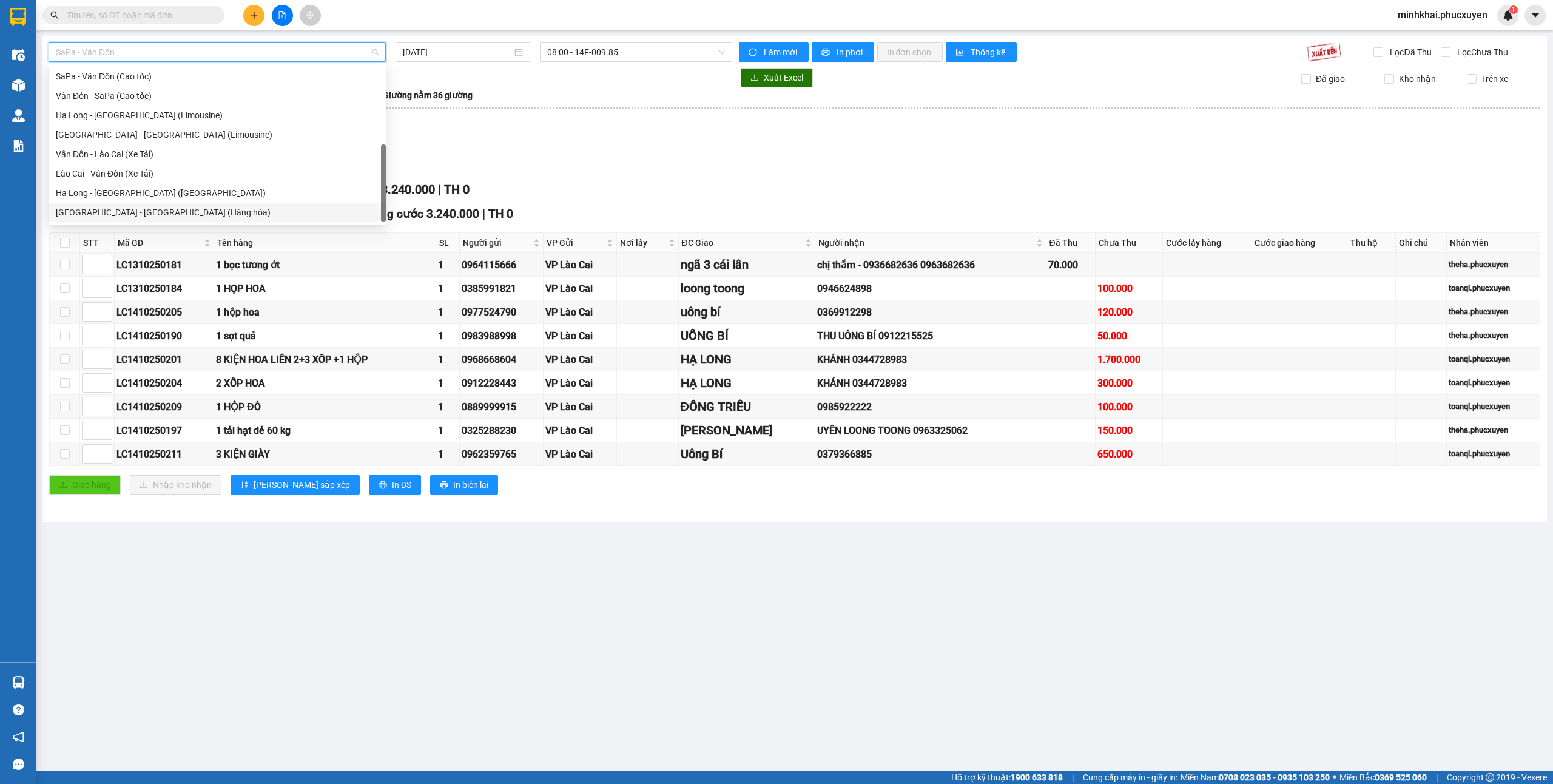
click at [191, 210] on div "[GEOGRAPHIC_DATA] - [GEOGRAPHIC_DATA] (Hàng hóa)" at bounding box center [216, 213] width 323 height 13
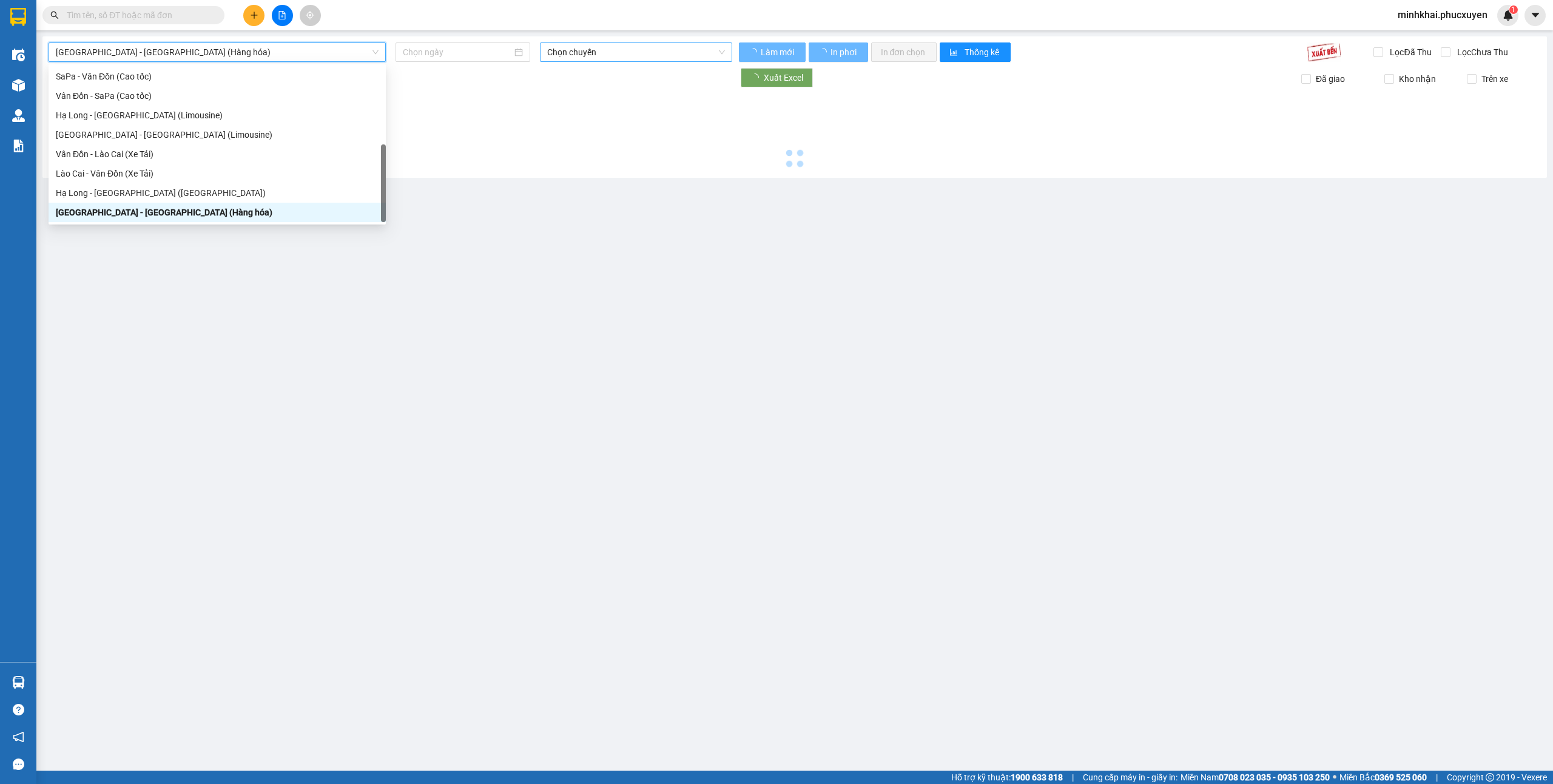
type input "[DATE]"
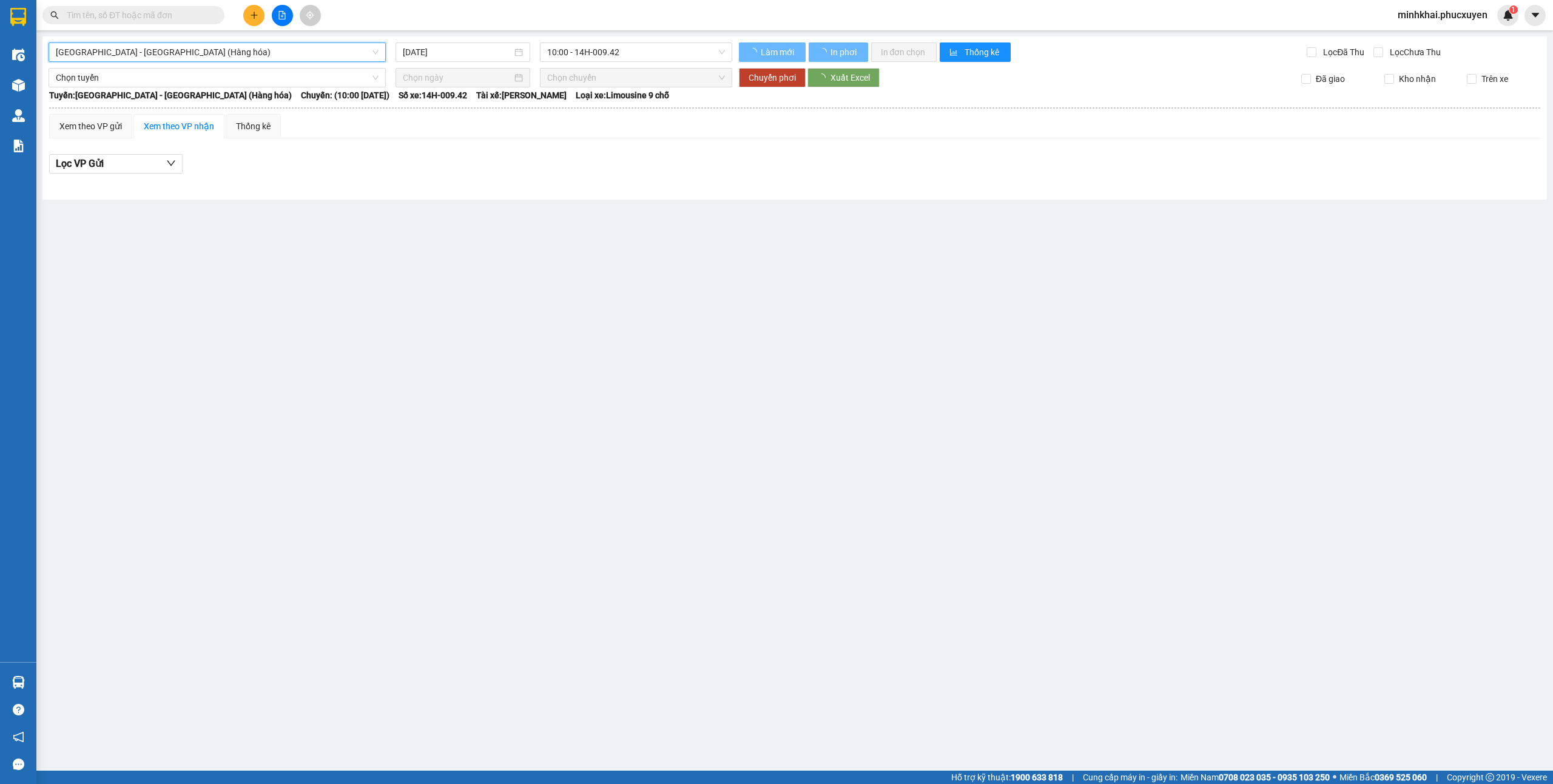
click at [634, 50] on span "10:00 - 14H-009.42" at bounding box center [637, 52] width 178 height 18
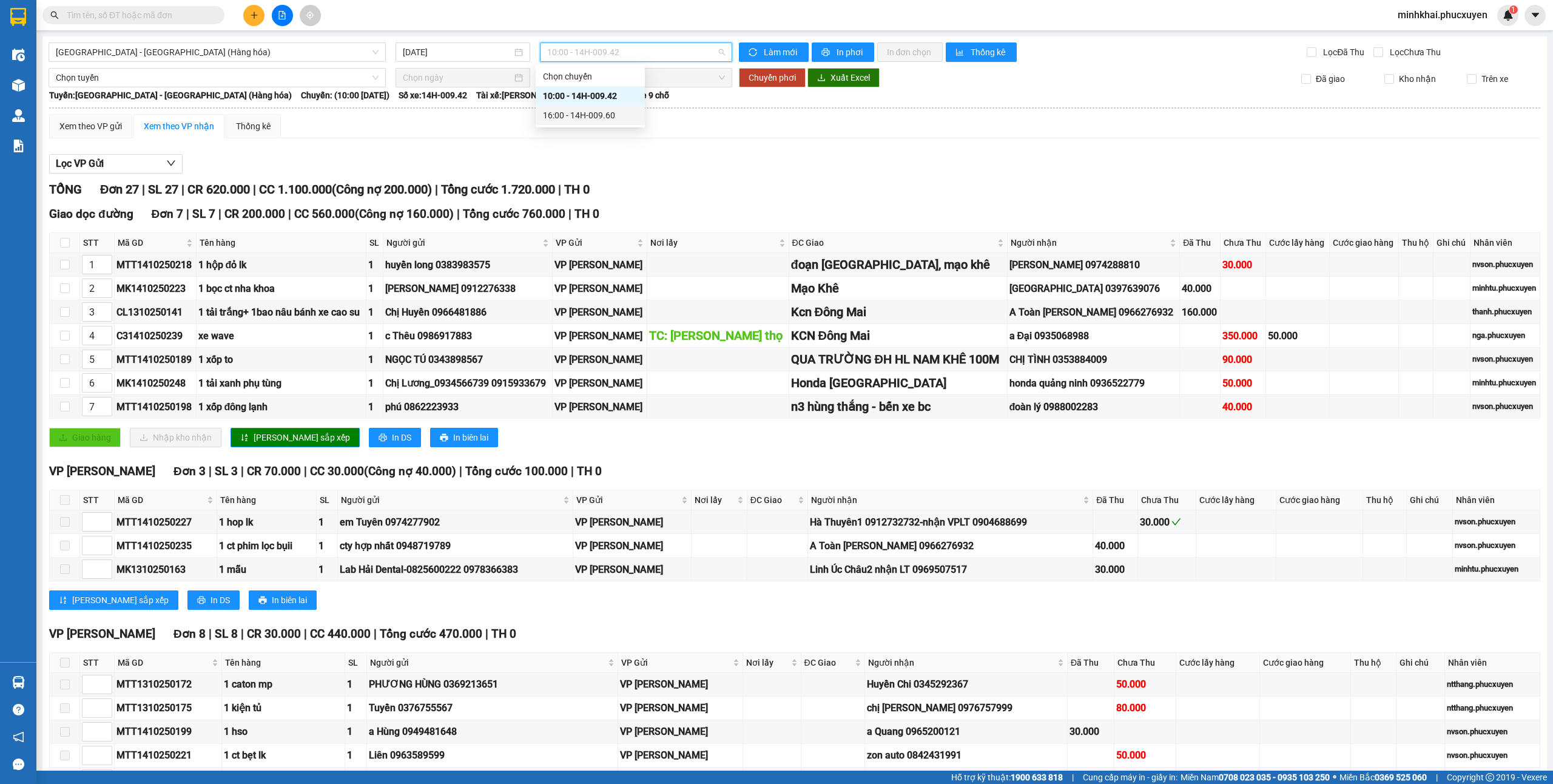
click at [596, 115] on div "16:00 - 14H-009.60" at bounding box center [590, 115] width 95 height 13
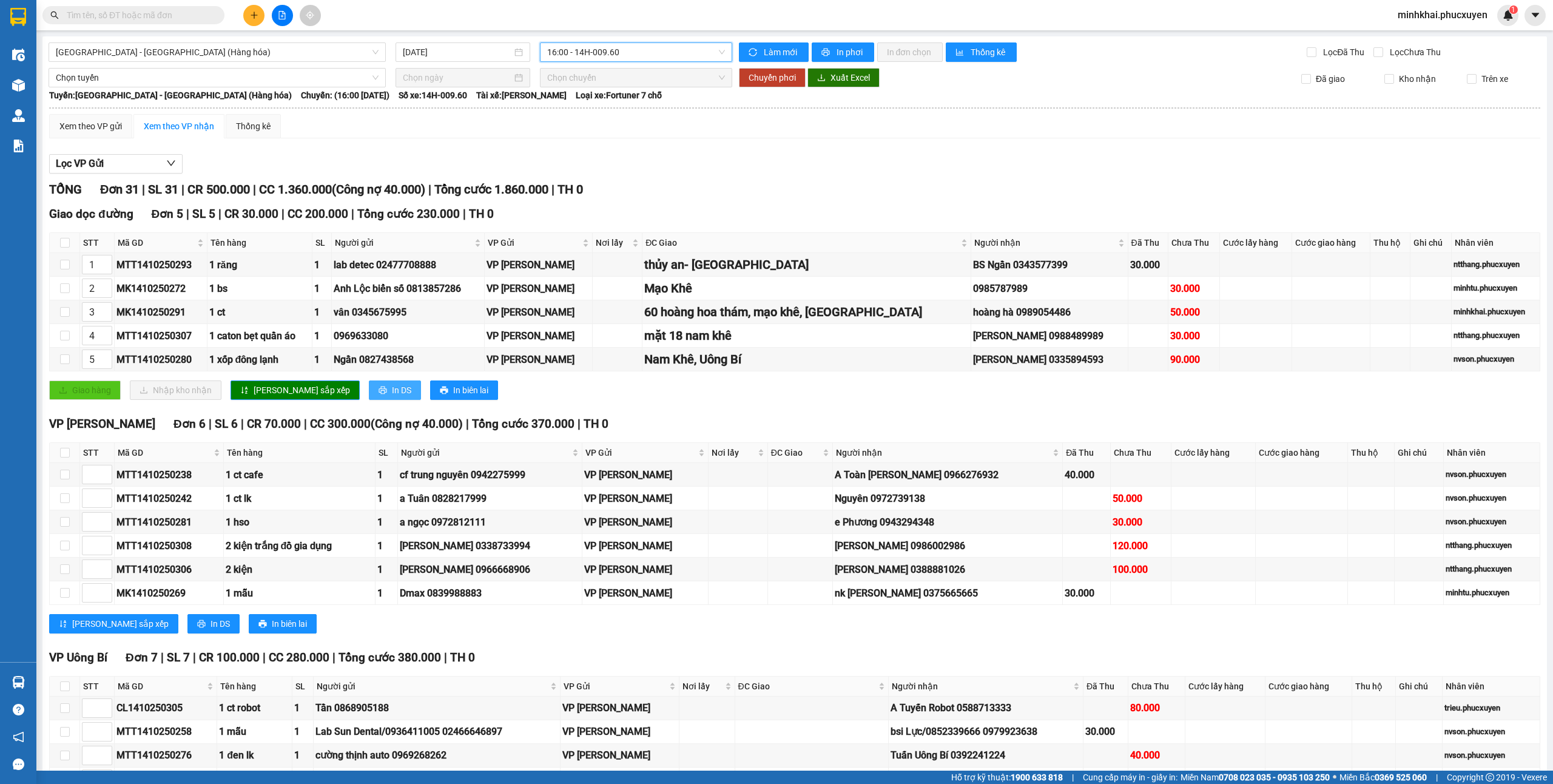
click at [392, 396] on span "In DS" at bounding box center [401, 391] width 19 height 13
click at [392, 392] on span "In DS" at bounding box center [401, 391] width 19 height 13
click at [24, 83] on img at bounding box center [18, 84] width 12 height 12
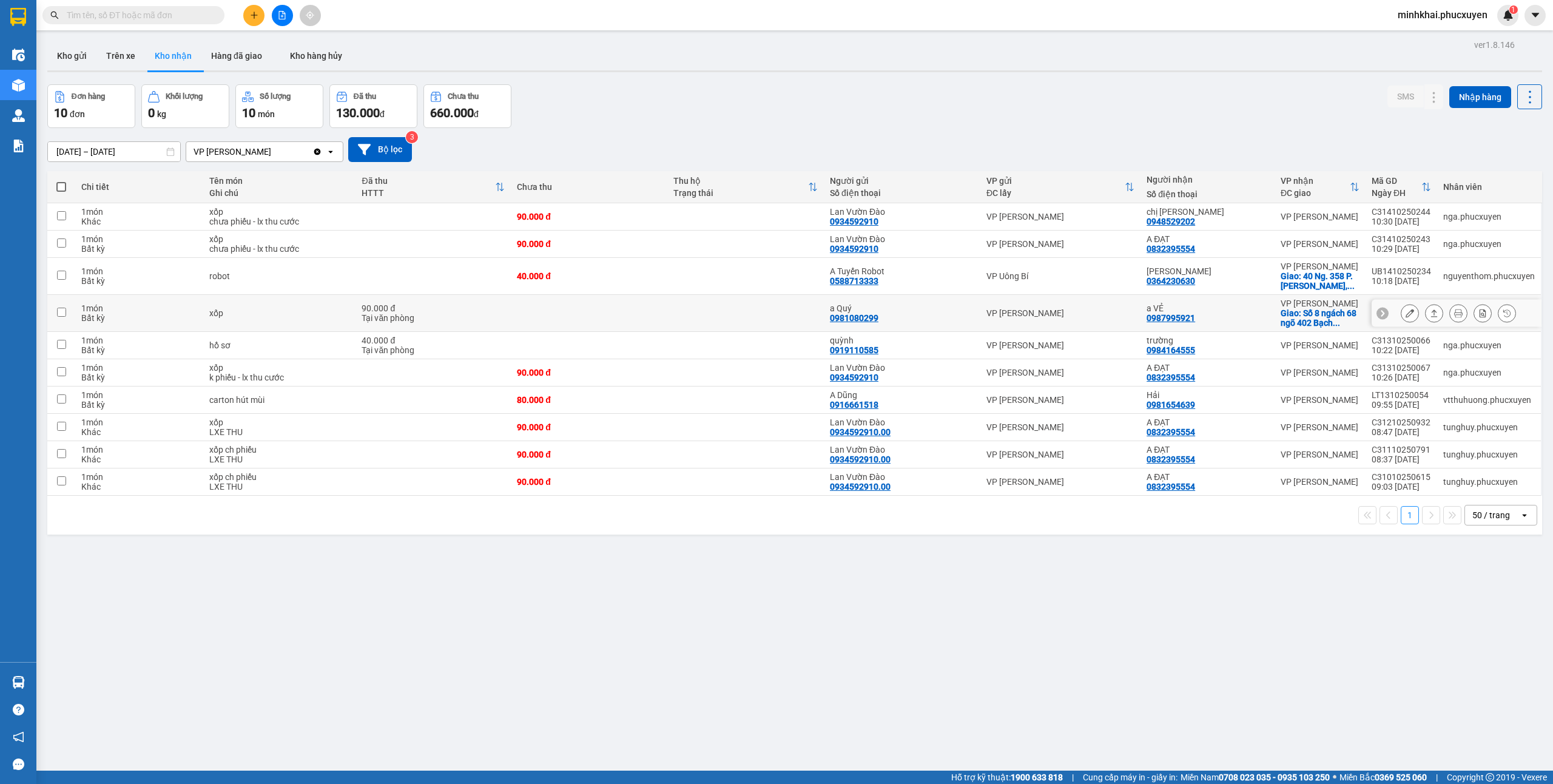
click at [1379, 312] on icon at bounding box center [1383, 313] width 9 height 9
click at [1389, 313] on div "C31410250220" at bounding box center [1402, 308] width 59 height 10
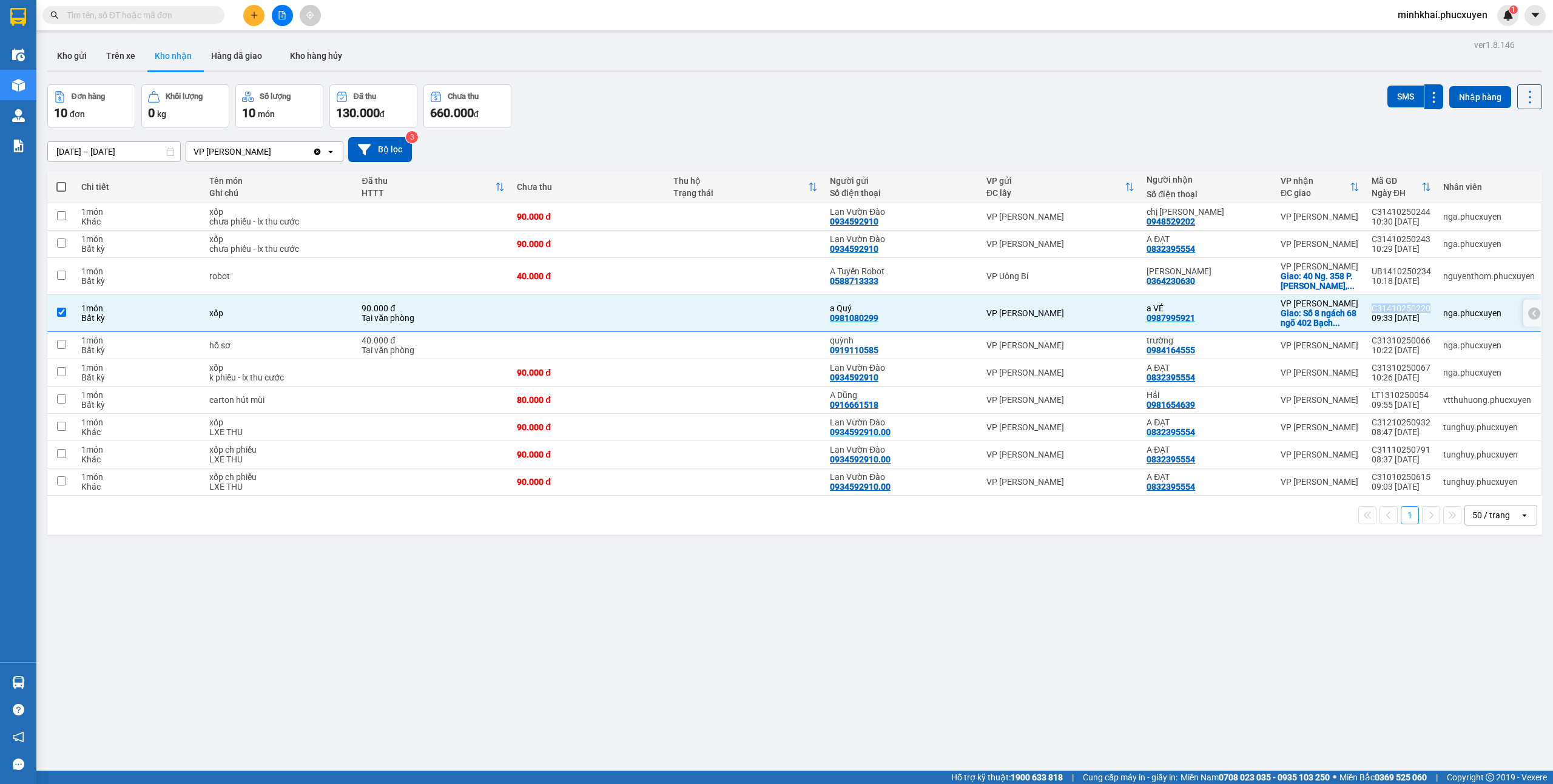
click at [1389, 313] on div "C31410250220" at bounding box center [1402, 308] width 59 height 10
checkbox input "false"
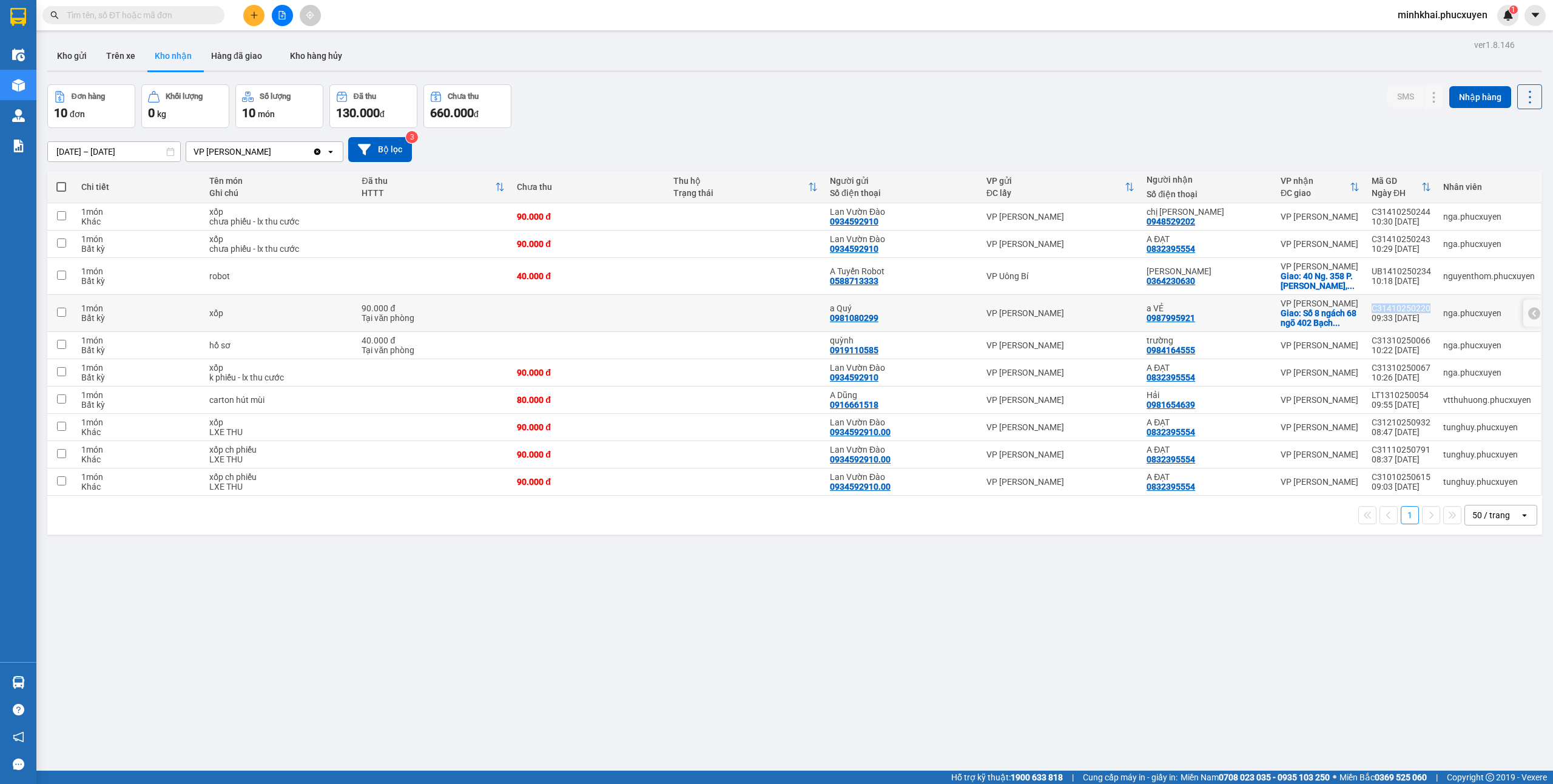
copy div "C31410250220"
click at [1530, 316] on icon at bounding box center [1534, 313] width 9 height 9
click at [1431, 314] on icon at bounding box center [1434, 313] width 7 height 8
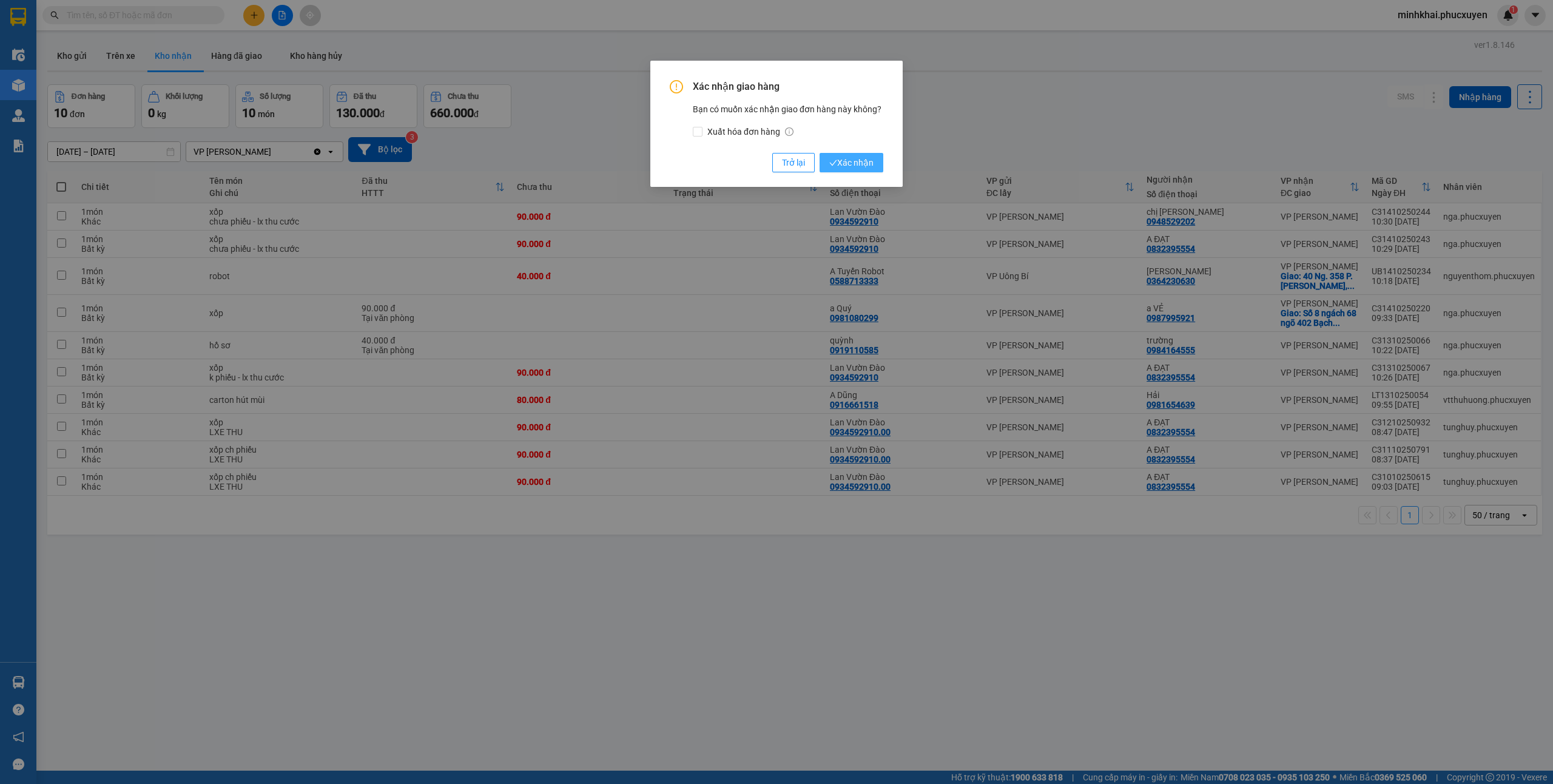
click at [864, 162] on span "Xác nhận" at bounding box center [851, 163] width 44 height 13
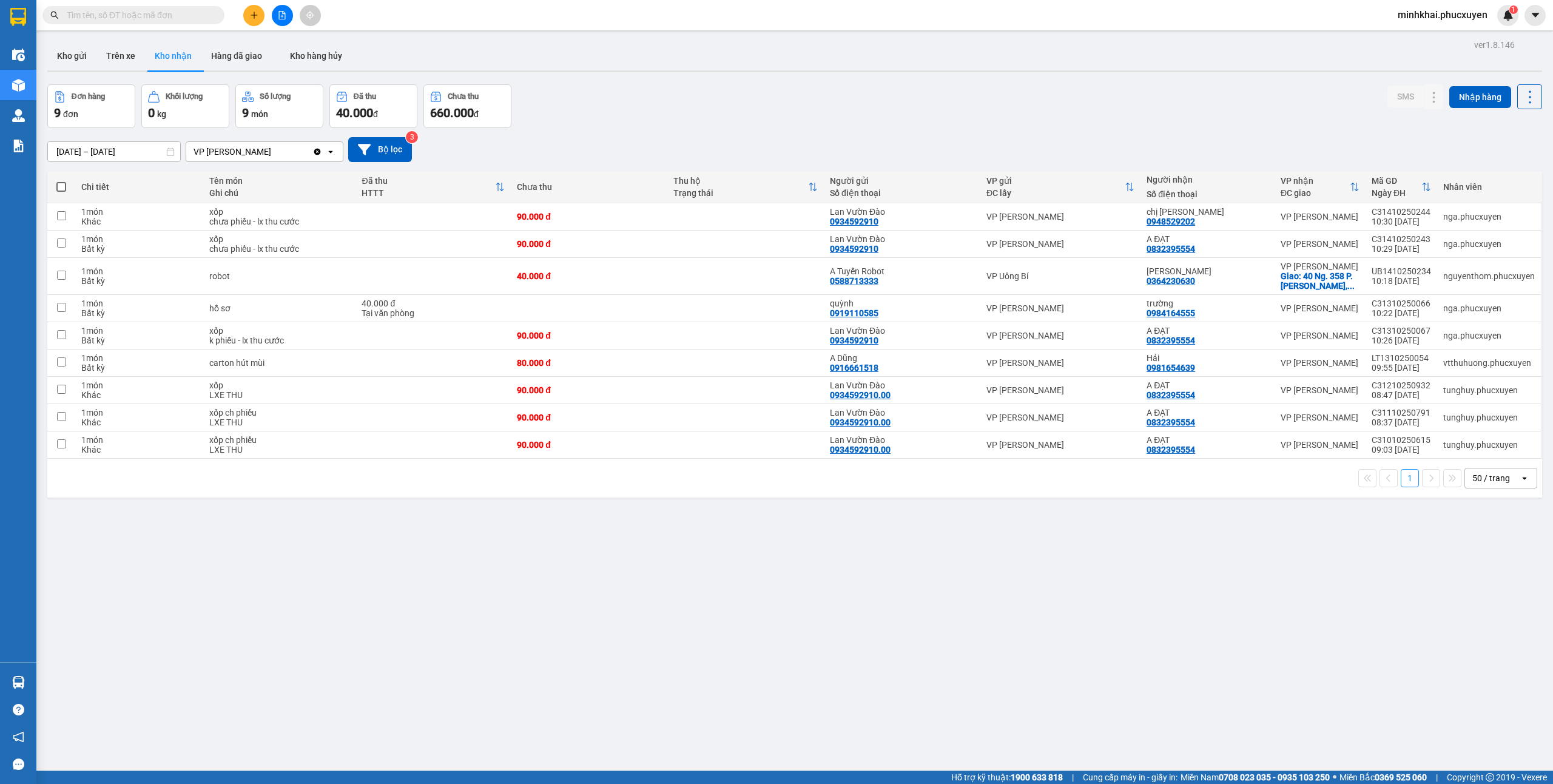
click at [1195, 82] on div "ver 1.8.146 Kho gửi Trên xe Kho nhận Hàng đã giao Kho hàng hủy Đơn hàng 9 đơn K…" at bounding box center [795, 428] width 1505 height 784
click at [236, 56] on button "Hàng đã giao" at bounding box center [236, 56] width 71 height 29
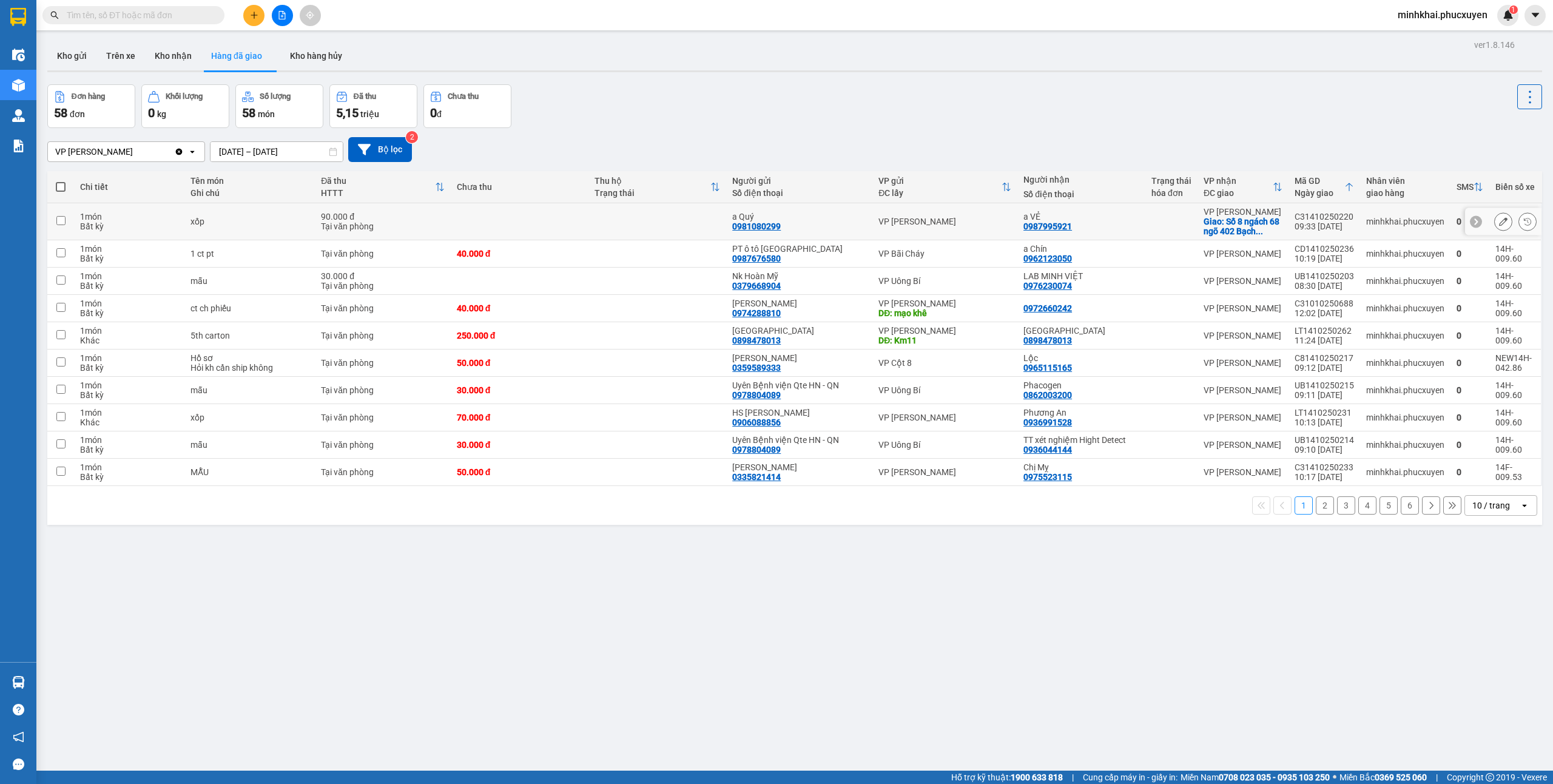
click at [1306, 217] on div "C31410250220" at bounding box center [1324, 216] width 59 height 10
checkbox input "false"
copy div "C31410250220"
click at [178, 59] on button "Kho nhận" at bounding box center [172, 56] width 56 height 29
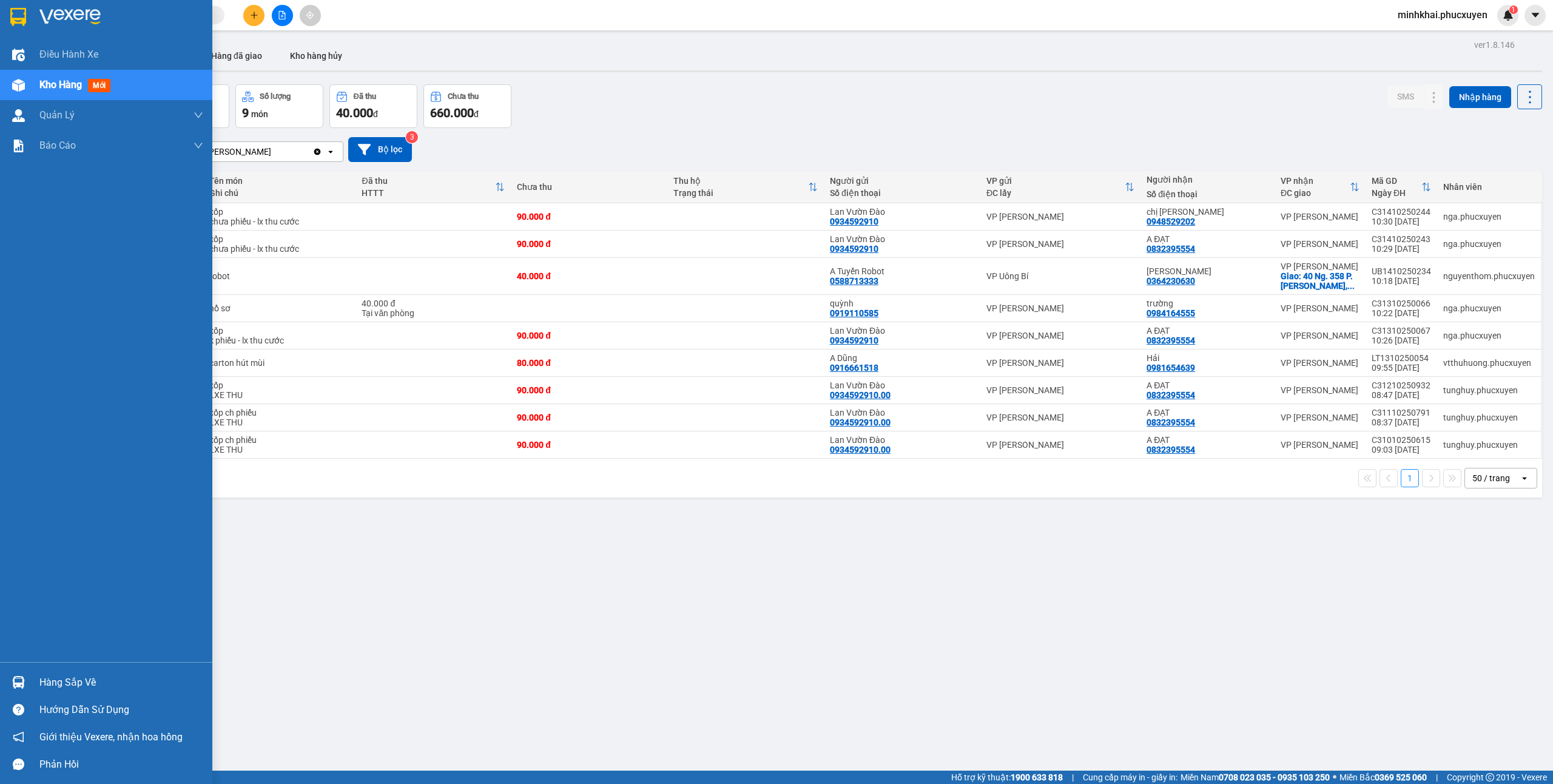
drag, startPoint x: 40, startPoint y: 683, endPoint x: 786, endPoint y: 704, distance: 746.3
click at [40, 683] on div "Hàng sắp về" at bounding box center [121, 682] width 164 height 18
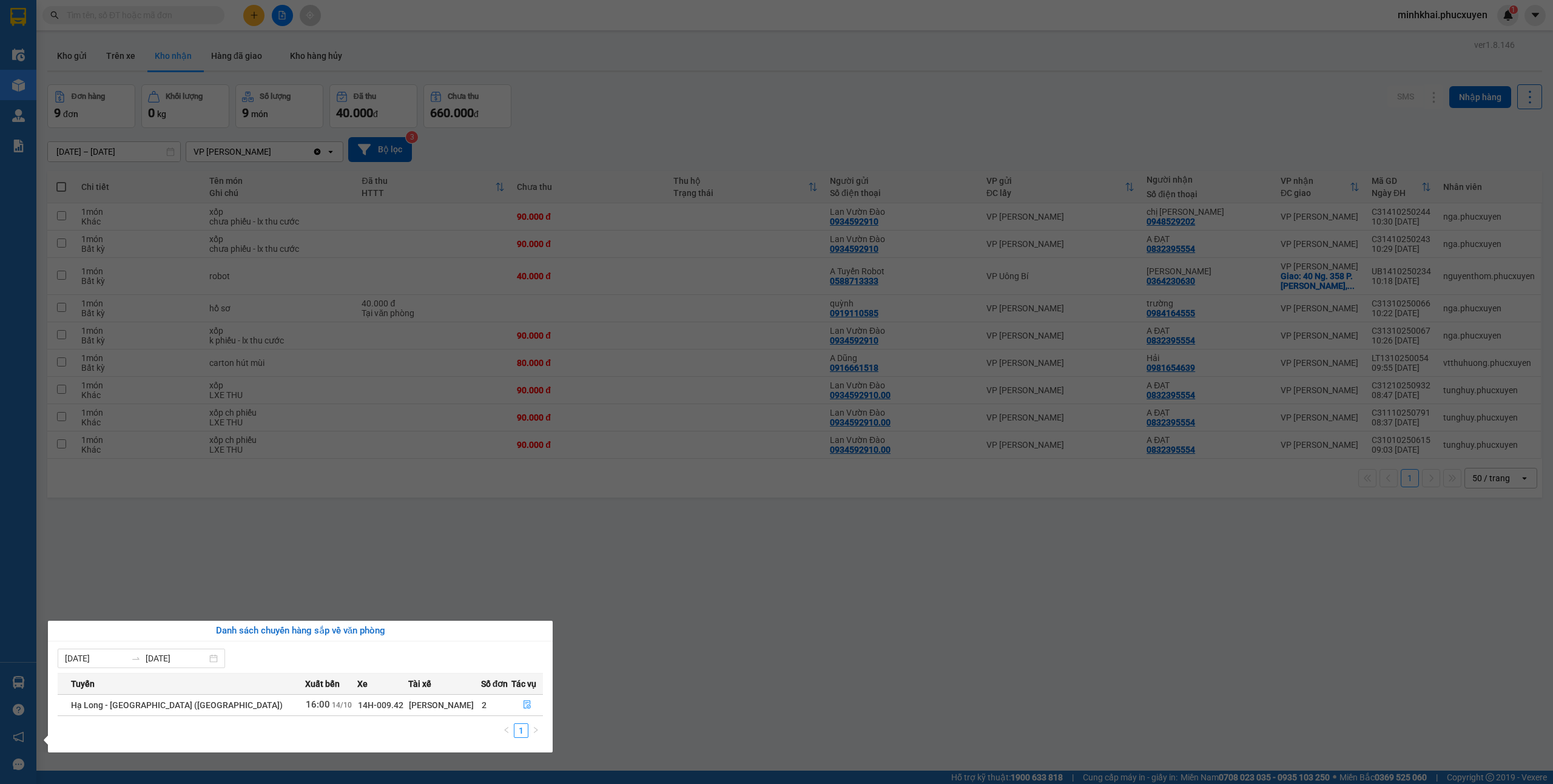
click at [801, 659] on section "Kết quả tìm kiếm ( 268 ) Bộ lọc Mã ĐH Trạng thái Món hàng Thu hộ Tổng cước Chưa…" at bounding box center [776, 392] width 1553 height 784
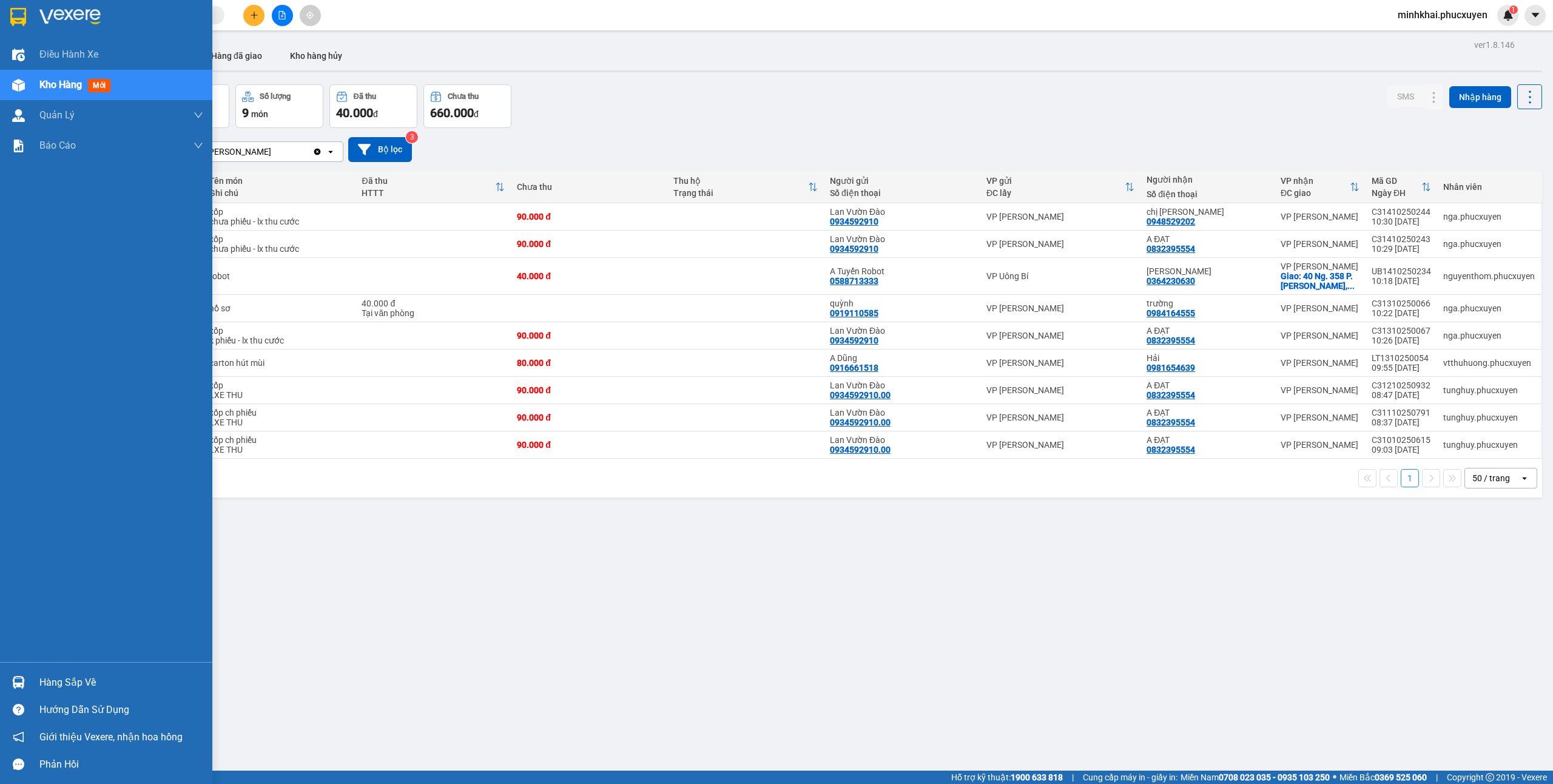
click at [24, 677] on img at bounding box center [18, 682] width 12 height 12
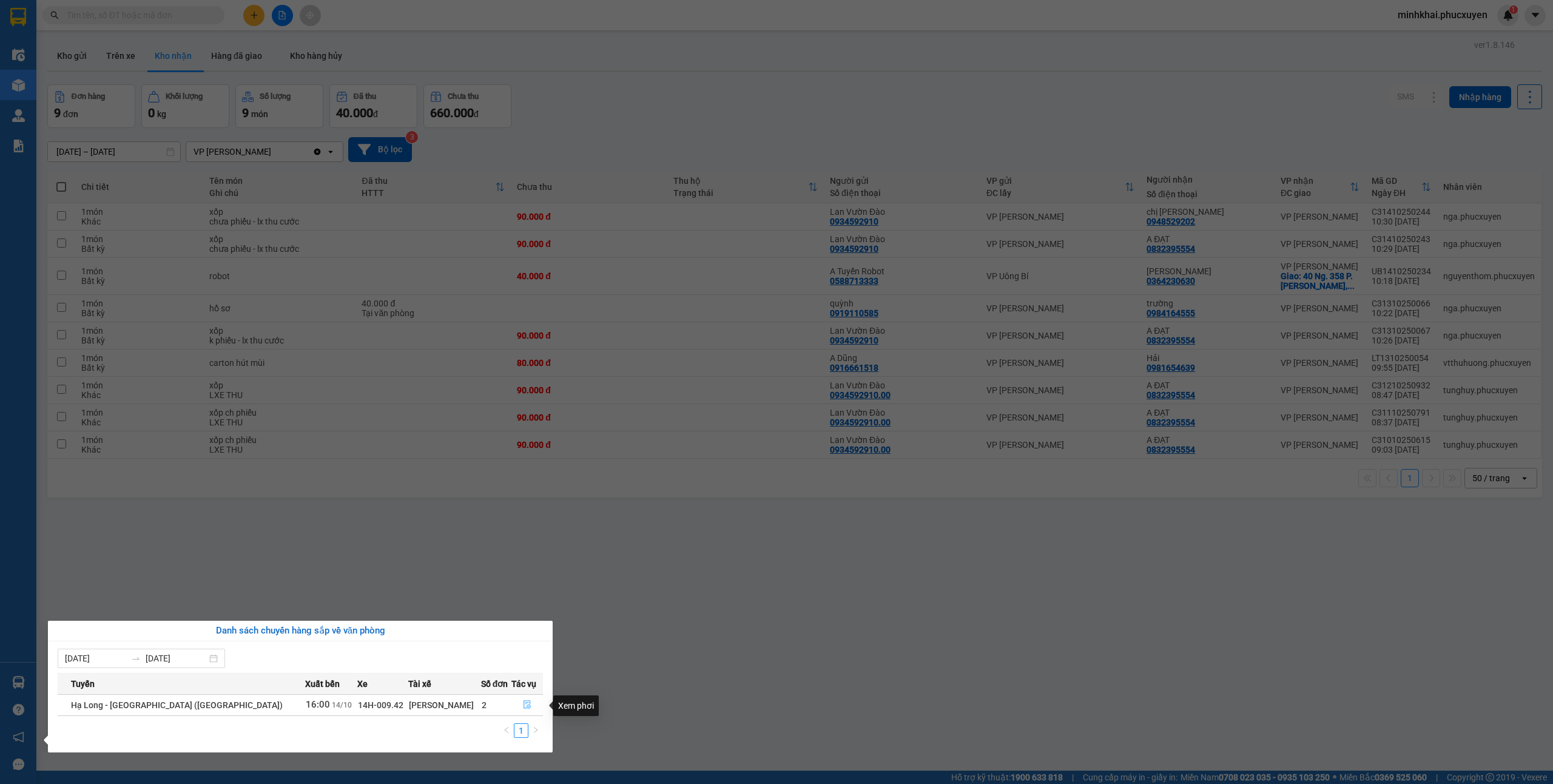
click at [523, 709] on span "file-done" at bounding box center [527, 705] width 9 height 10
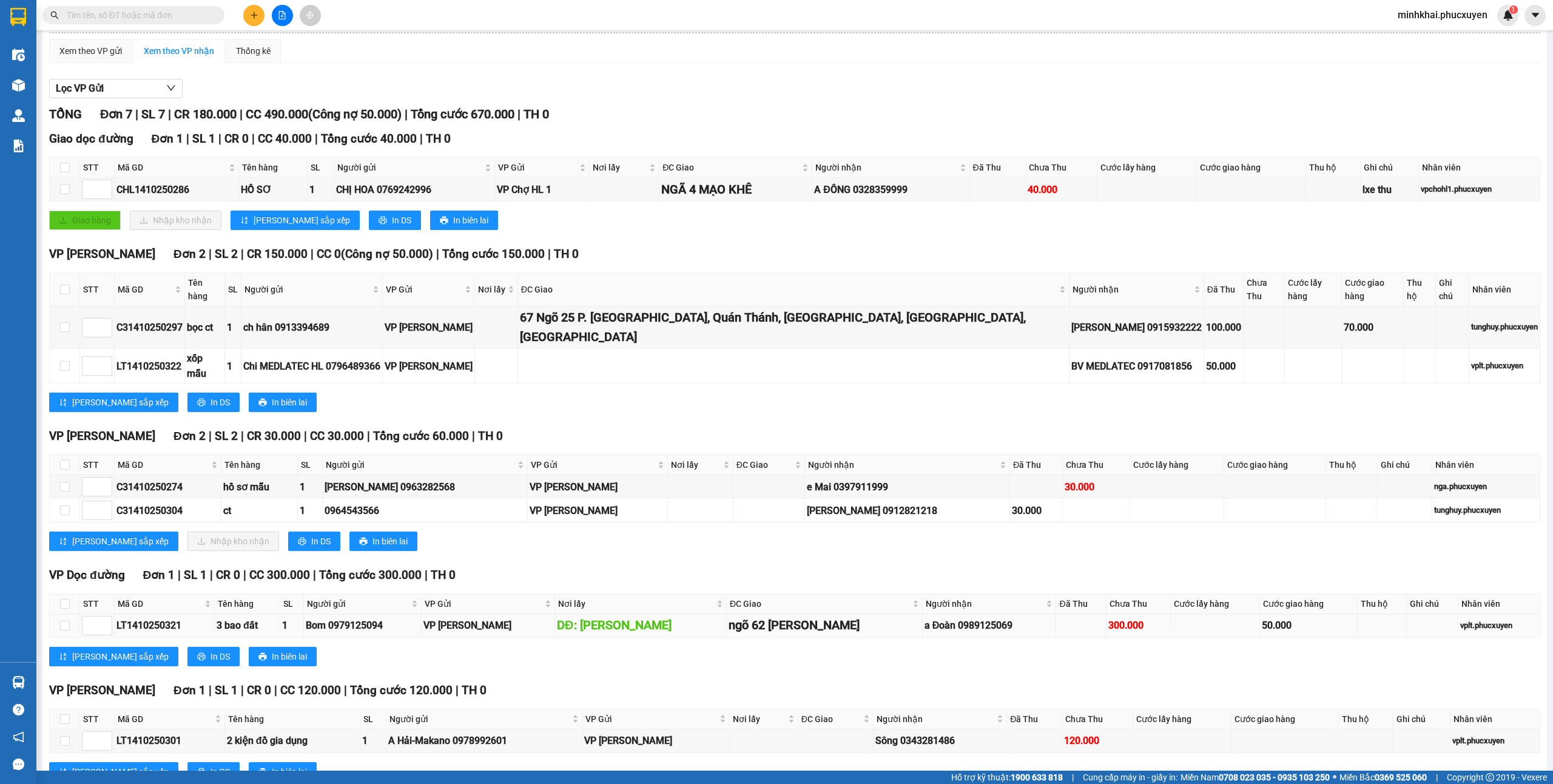
scroll to position [83, 0]
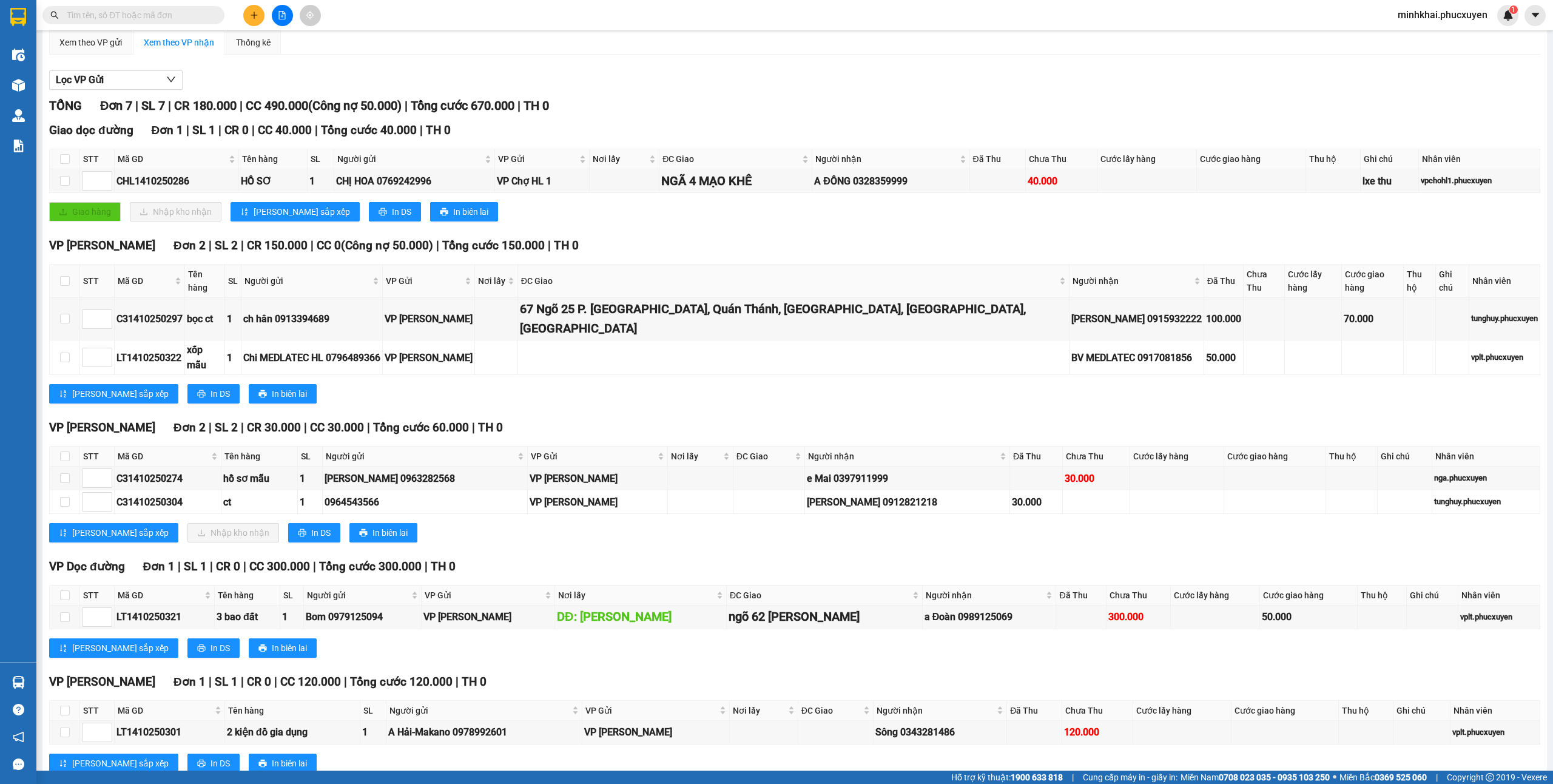
click at [251, 18] on icon "plus" at bounding box center [254, 14] width 9 height 9
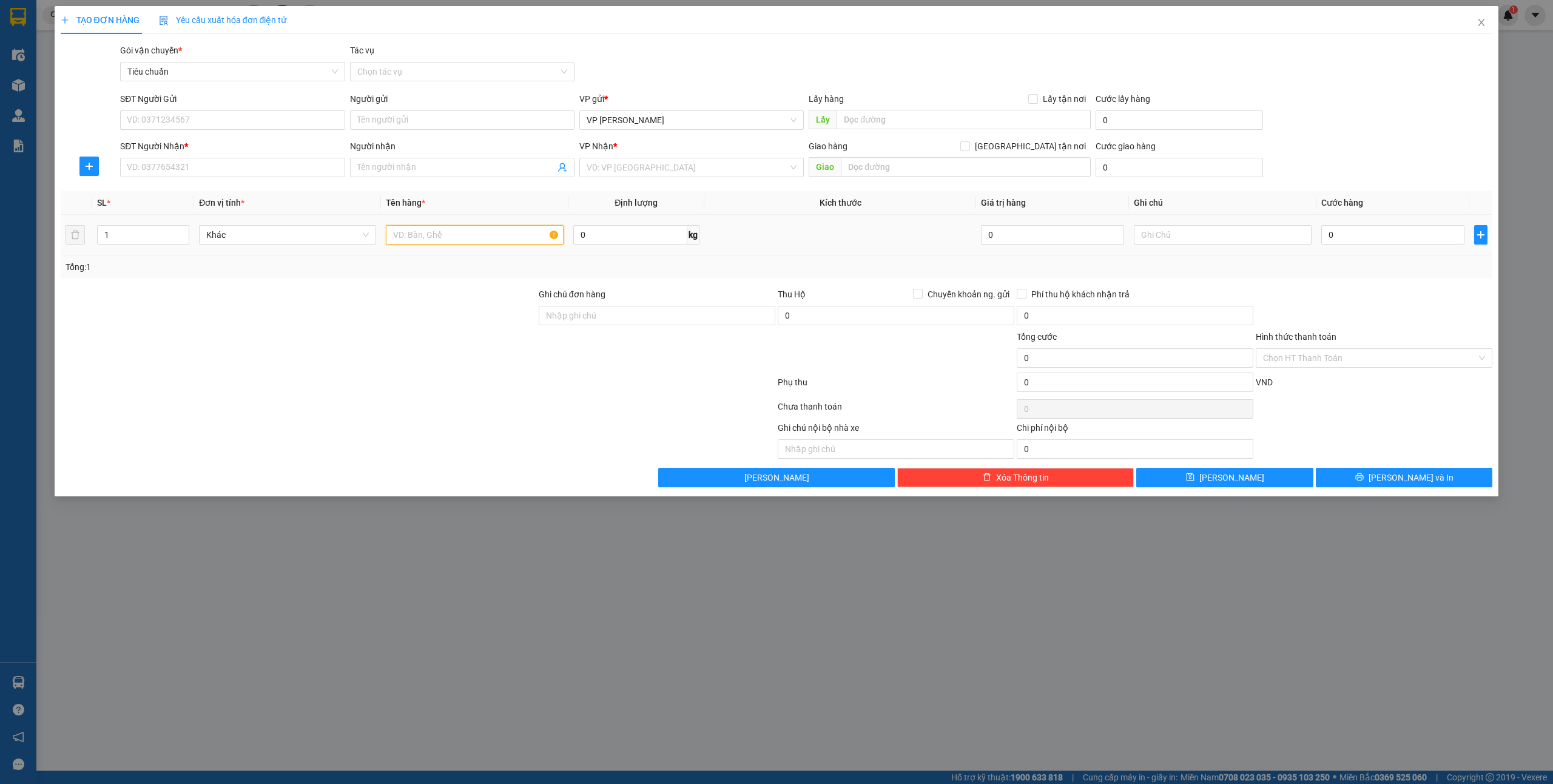
click at [431, 238] on input "text" at bounding box center [474, 235] width 177 height 19
type input "2 ct"
click at [183, 156] on div "SĐT Người Nhận *" at bounding box center [232, 148] width 224 height 18
click at [414, 167] on input "Người nhận" at bounding box center [456, 168] width 198 height 13
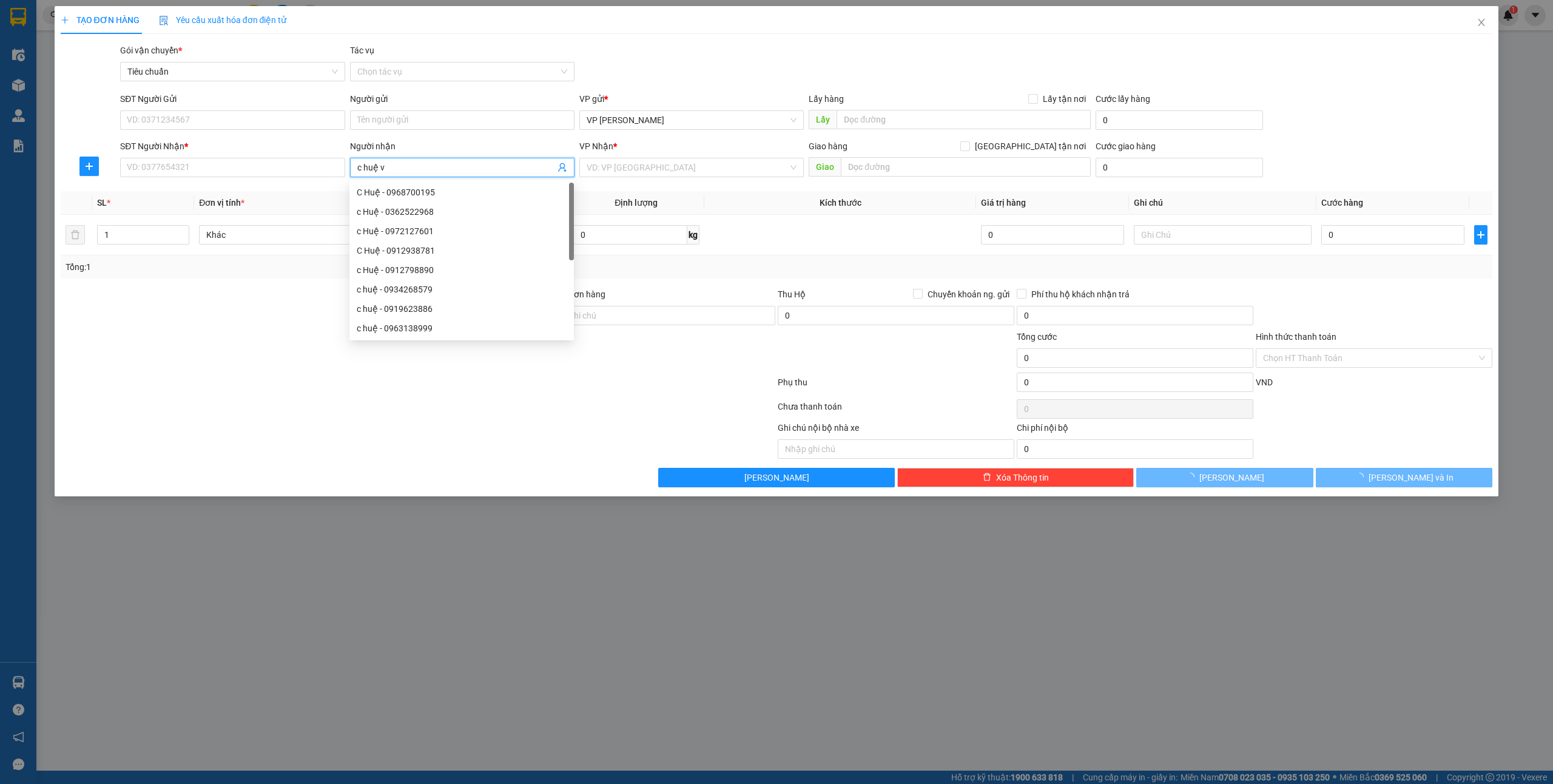
type input "c huệ vt"
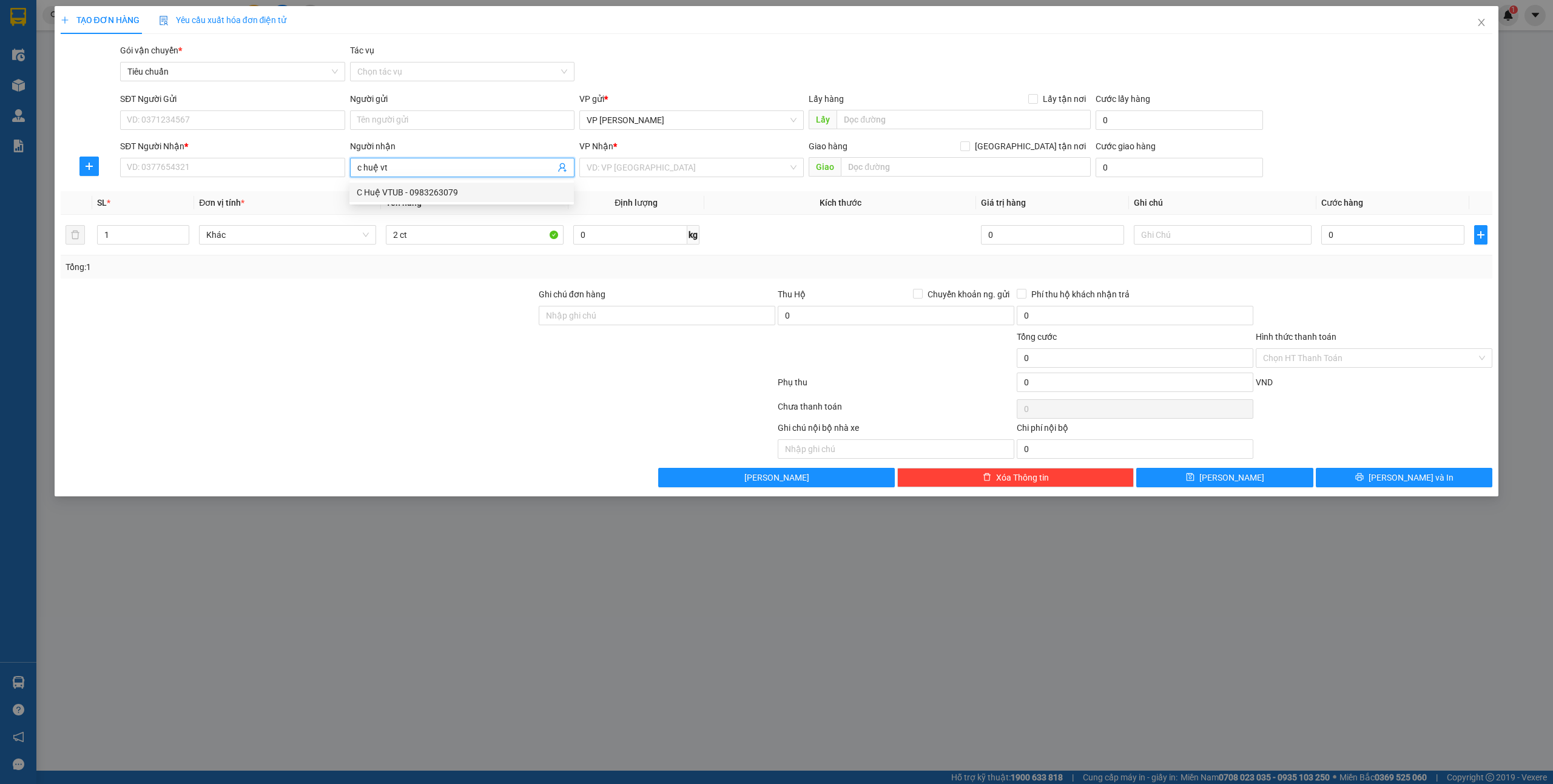
drag, startPoint x: 428, startPoint y: 190, endPoint x: 721, endPoint y: 263, distance: 302.0
click at [428, 190] on div "C Huệ VTUB - 0983263079" at bounding box center [461, 192] width 210 height 13
type input "0983263079"
type input "C Huệ VTUB"
click at [1300, 364] on input "Hình thức thanh toán" at bounding box center [1369, 357] width 214 height 18
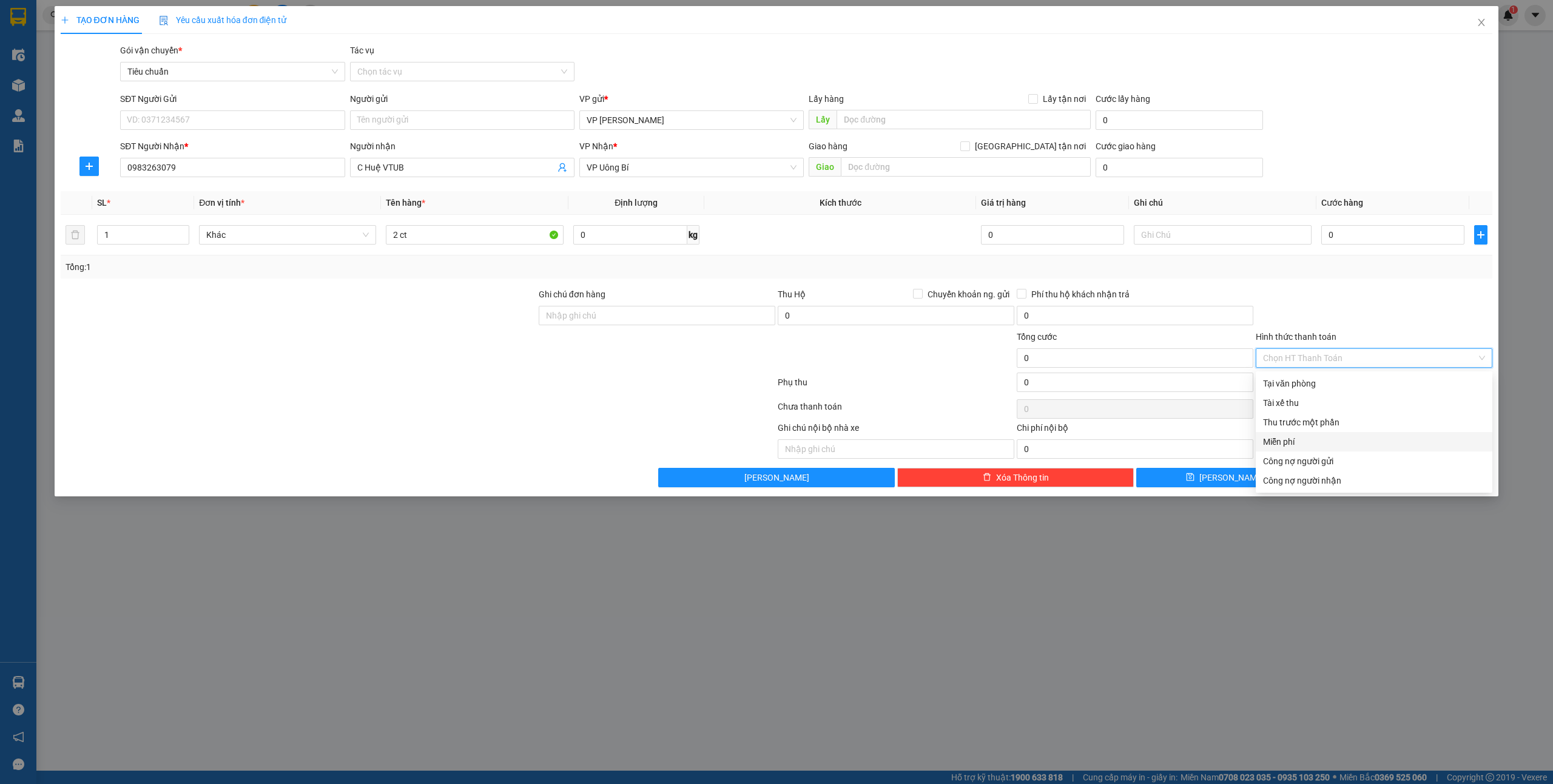
click at [1294, 439] on div "Miễn phí" at bounding box center [1374, 441] width 222 height 13
click at [1365, 482] on button "[PERSON_NAME] và In" at bounding box center [1405, 478] width 177 height 19
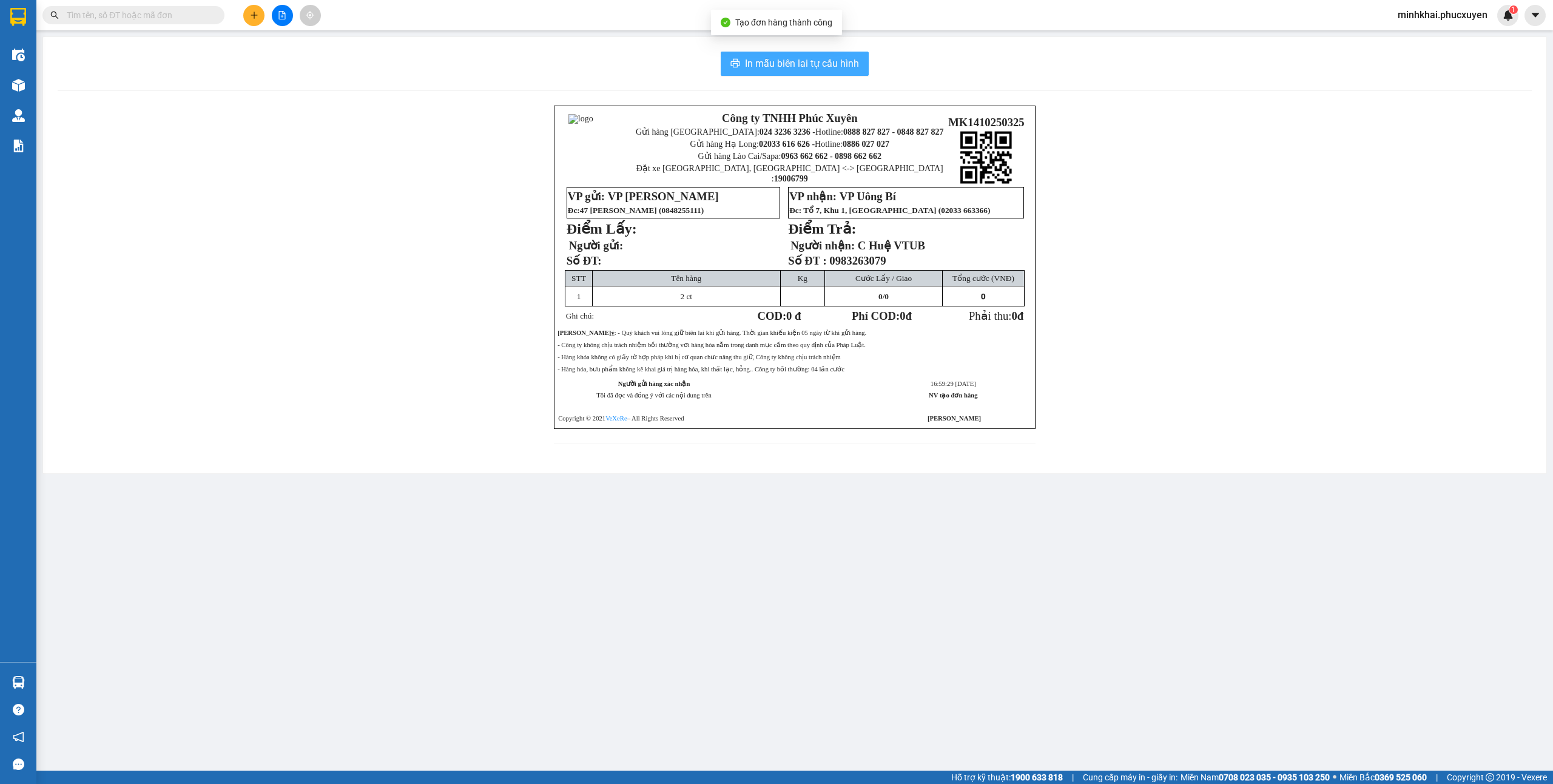
click at [758, 66] on span "In mẫu biên lai tự cấu hình" at bounding box center [801, 63] width 114 height 15
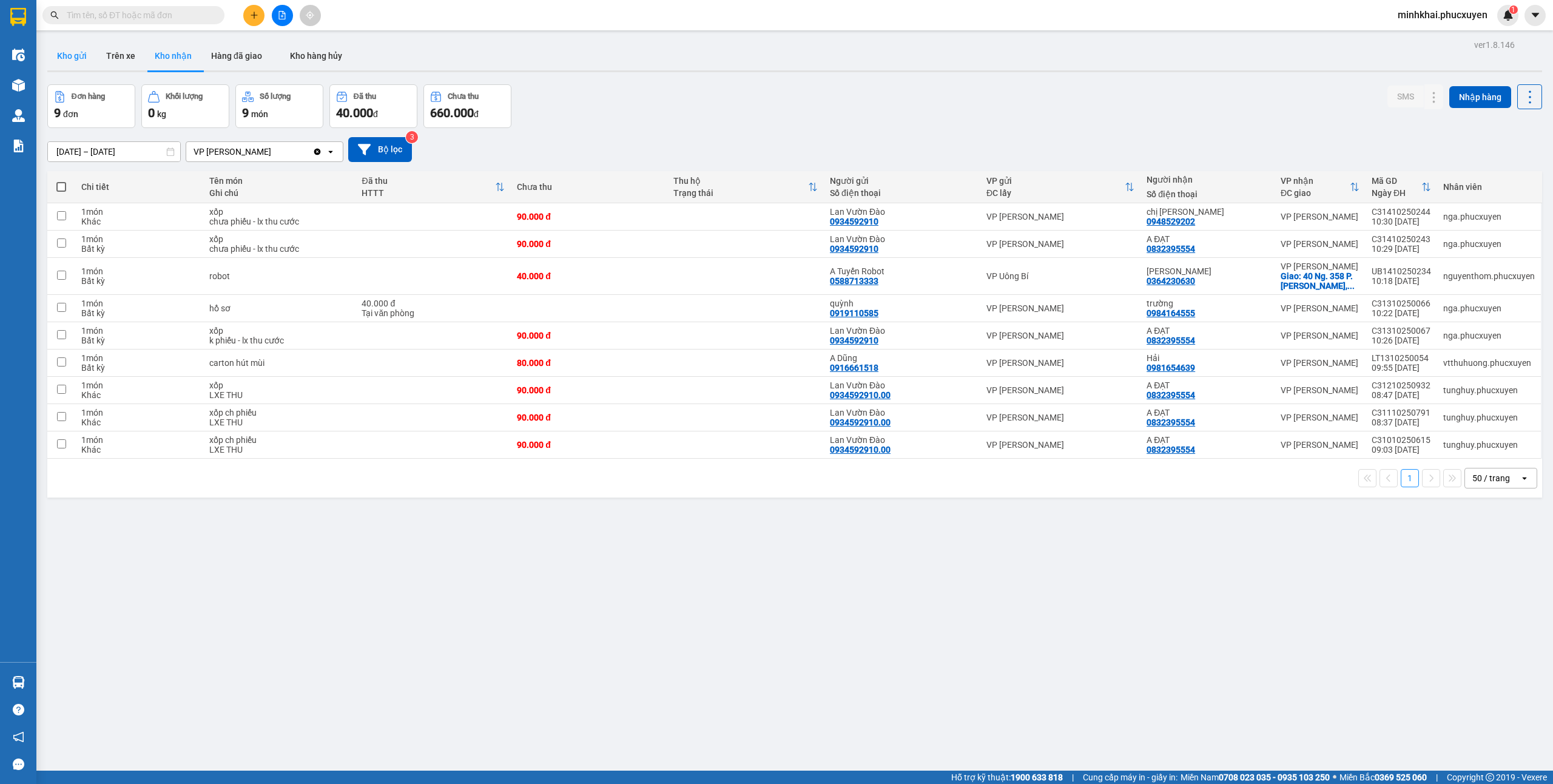
click at [89, 54] on button "Kho gửi" at bounding box center [71, 56] width 49 height 29
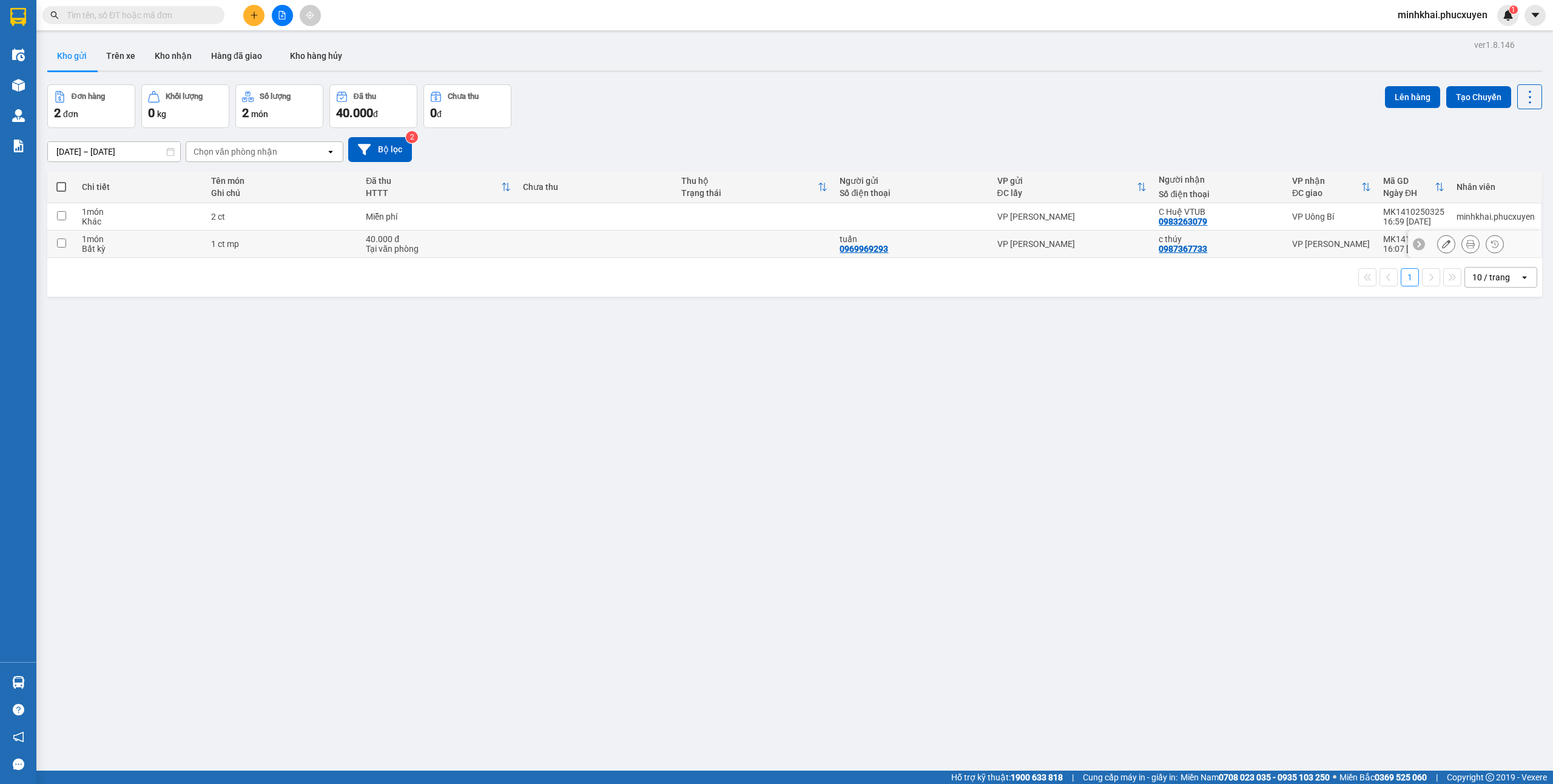
click at [58, 251] on td at bounding box center [61, 244] width 29 height 28
checkbox input "true"
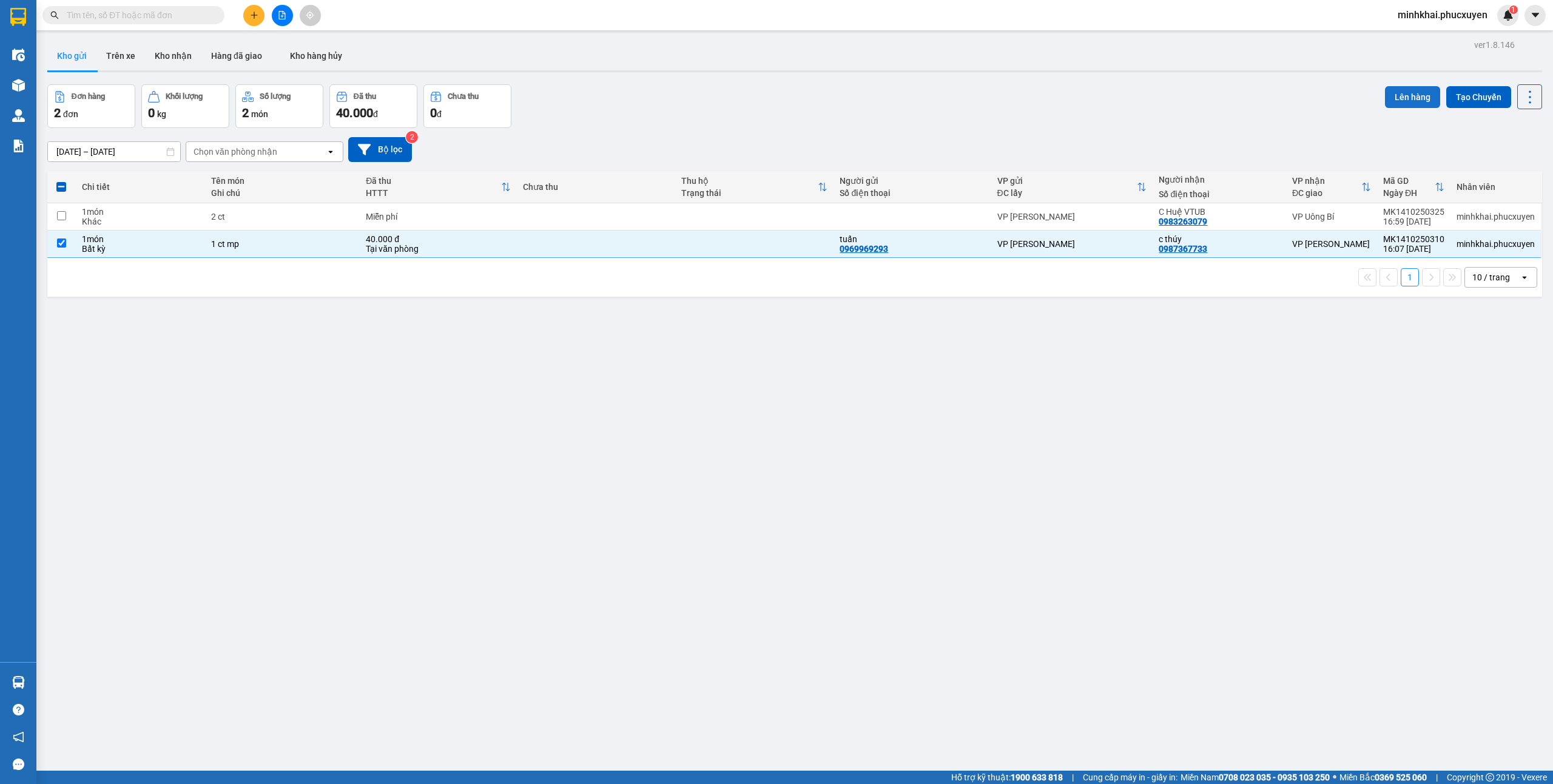
click at [1397, 89] on button "Lên hàng" at bounding box center [1413, 97] width 56 height 22
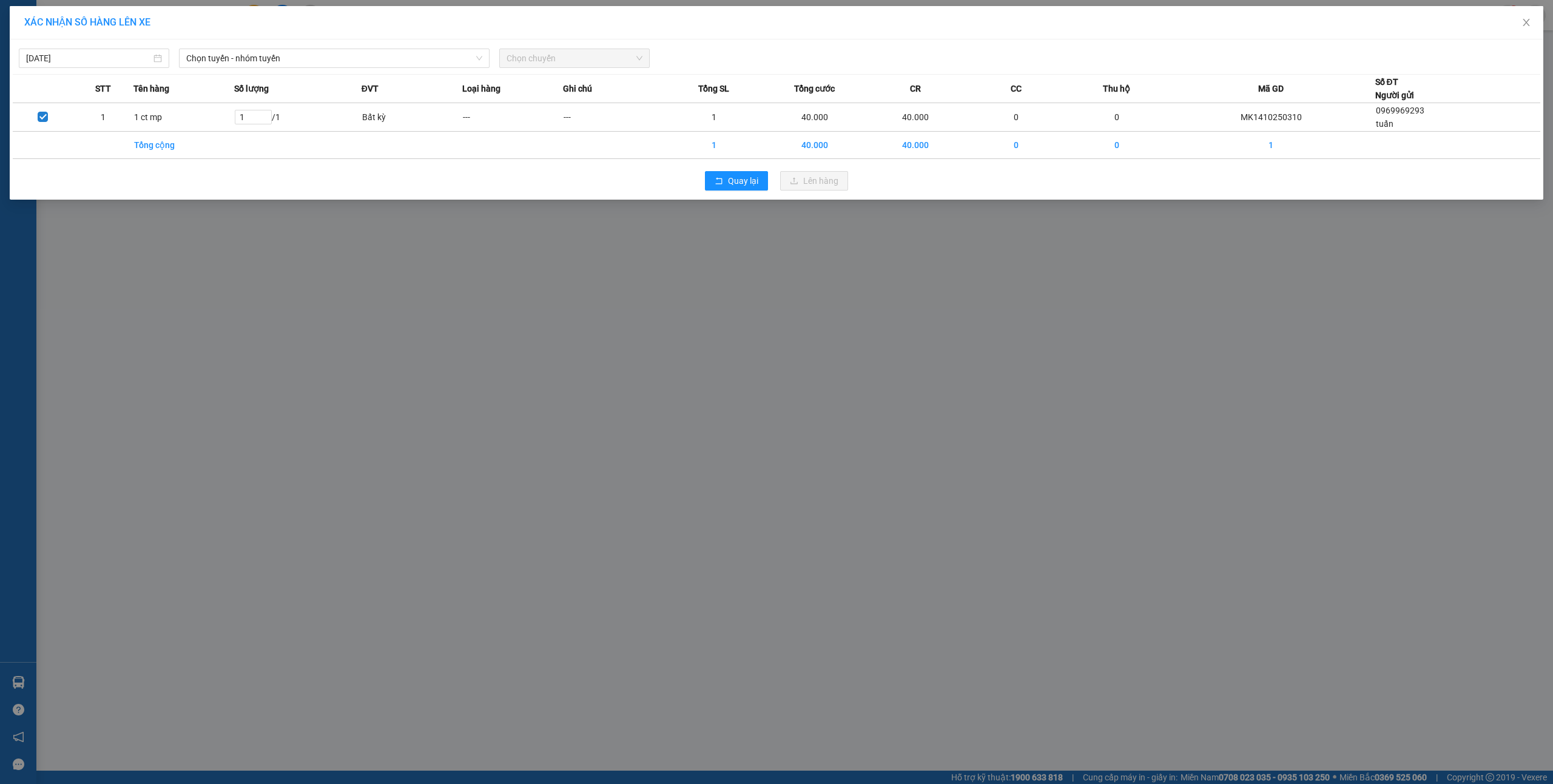
click at [299, 71] on div "14/10/2025 Chọn tuyến - nhóm tuyến Chọn chuyến STT Tên hàng Số lượng ĐVT Loại h…" at bounding box center [776, 119] width 1534 height 160
click at [301, 52] on span "Chọn tuyến - nhóm tuyến" at bounding box center [334, 57] width 296 height 18
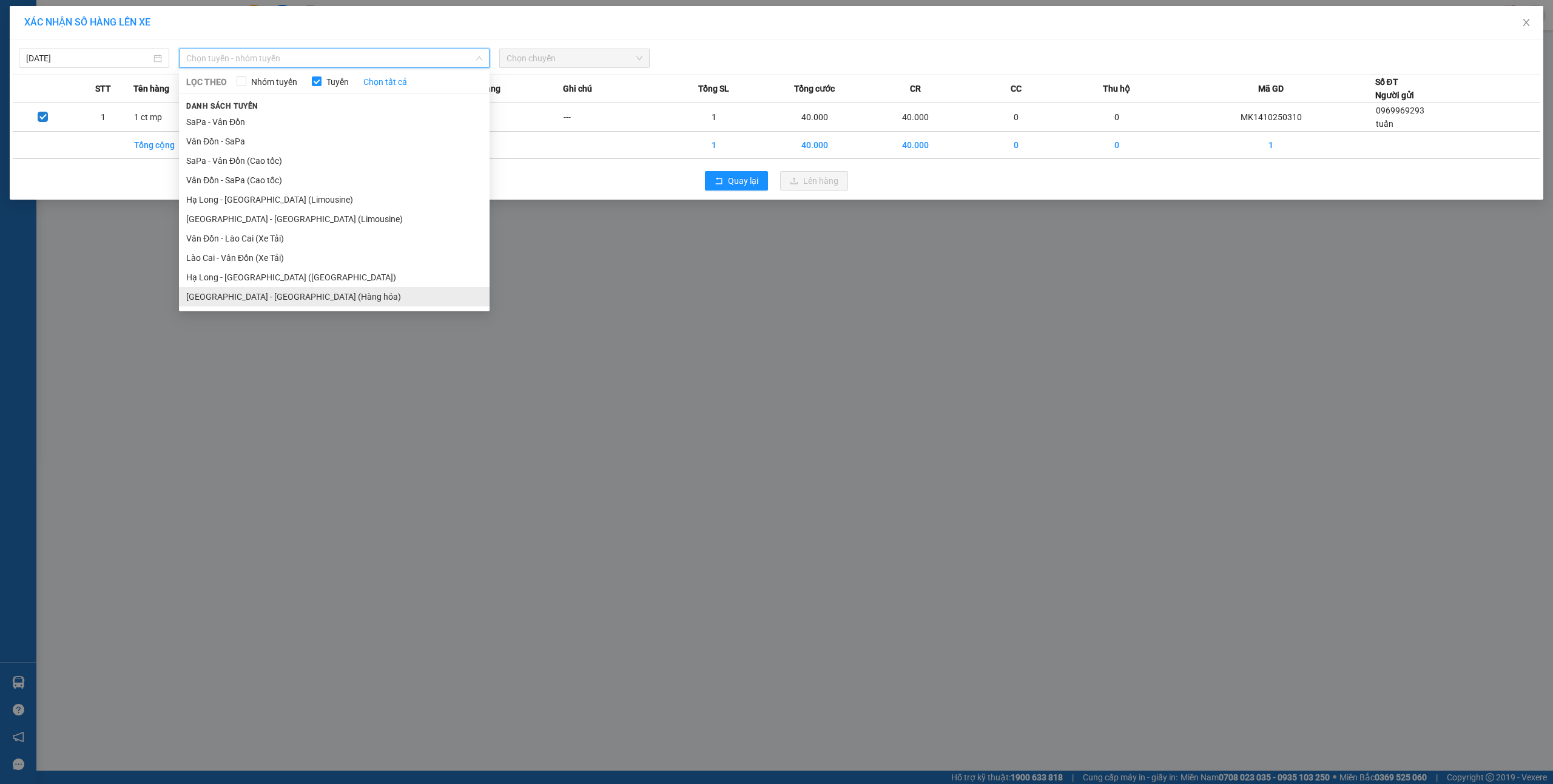
click at [274, 301] on li "[GEOGRAPHIC_DATA] - [GEOGRAPHIC_DATA] (Hàng hóa)" at bounding box center [334, 297] width 310 height 19
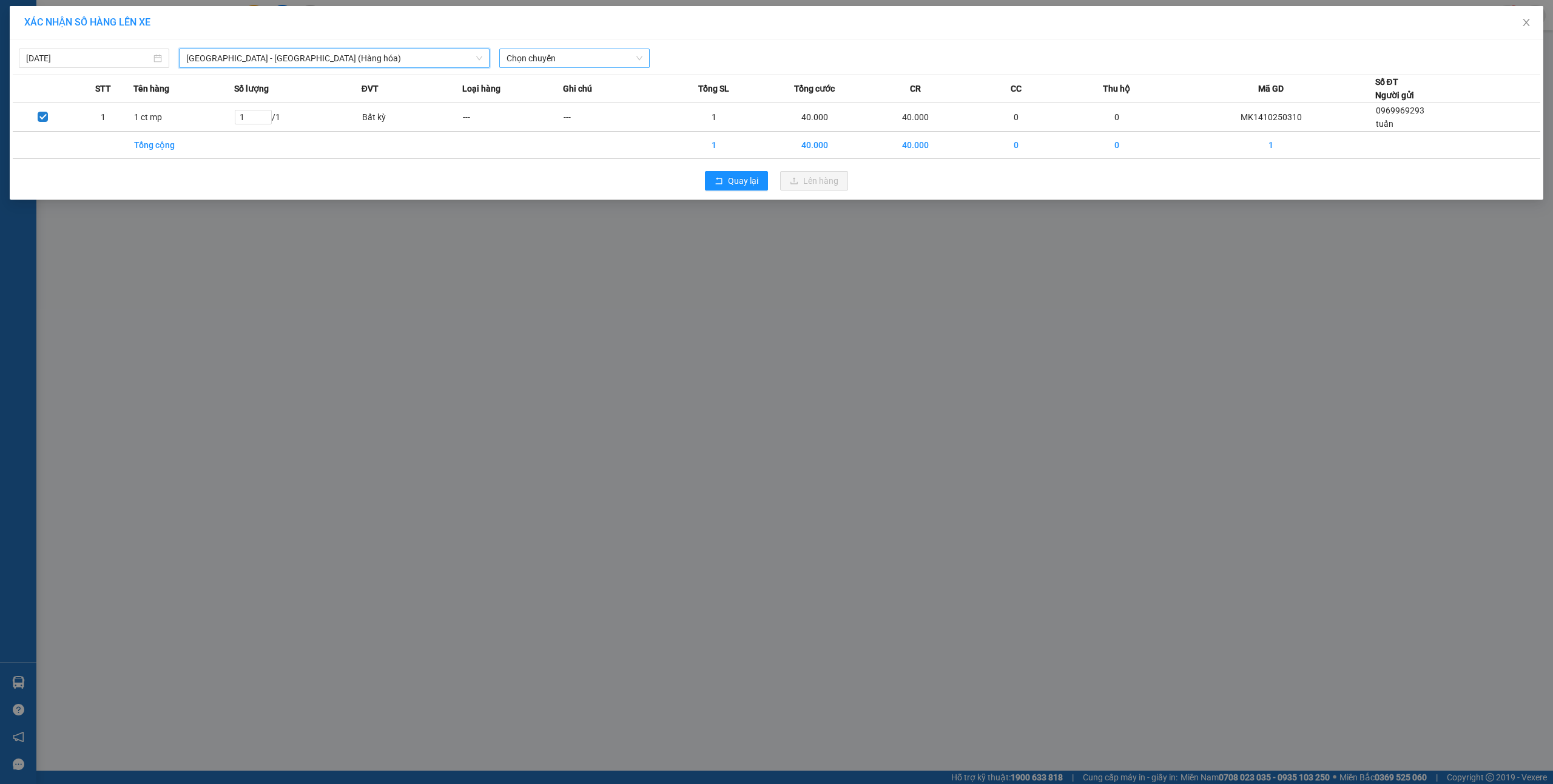
click at [566, 56] on span "Chọn chuyến" at bounding box center [574, 57] width 136 height 18
click at [573, 122] on div "16:00 - 14H-009.60" at bounding box center [553, 122] width 95 height 13
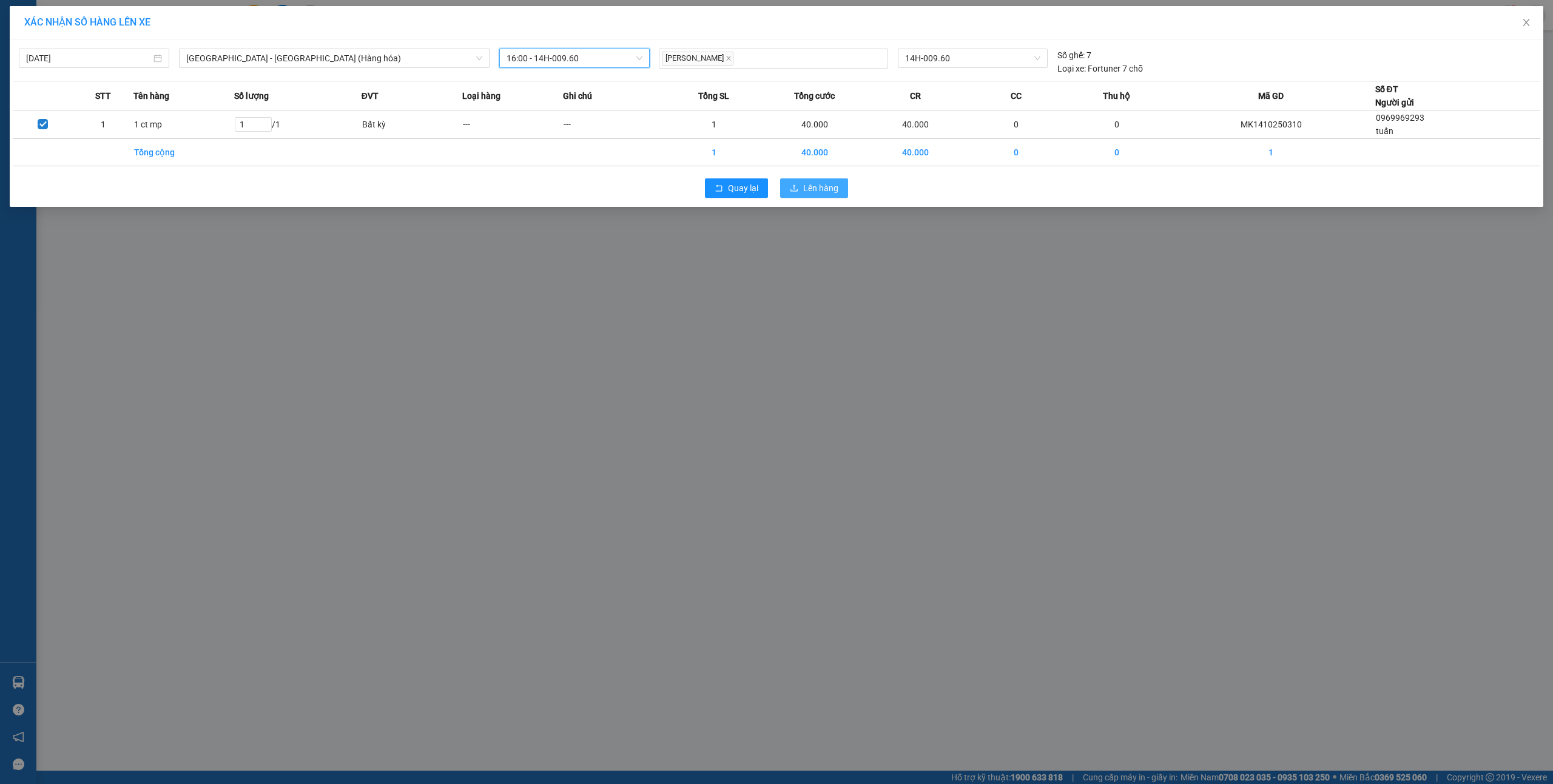
click at [809, 190] on span "Lên hàng" at bounding box center [821, 188] width 35 height 13
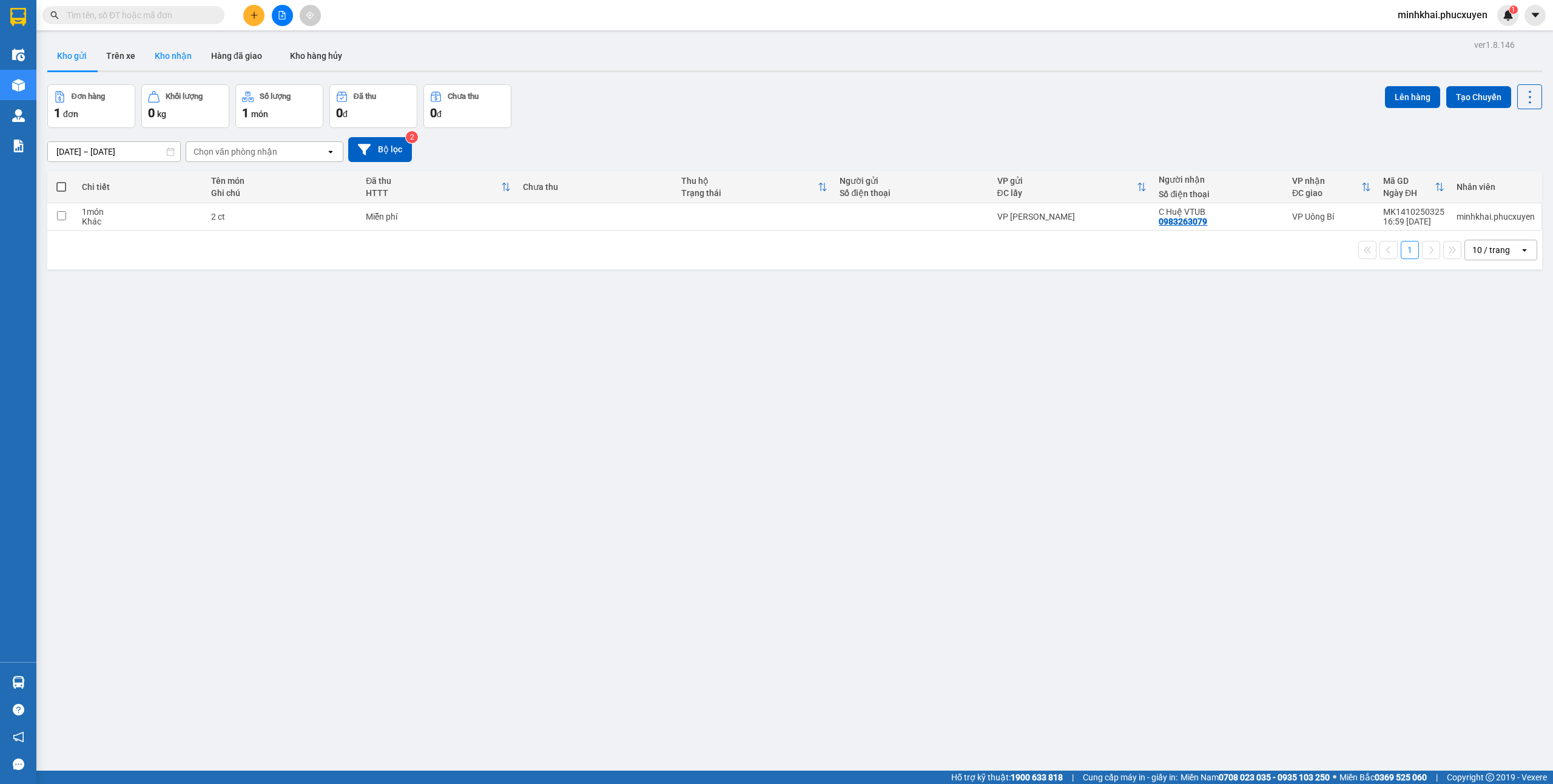
click at [190, 51] on button "Kho nhận" at bounding box center [172, 56] width 56 height 29
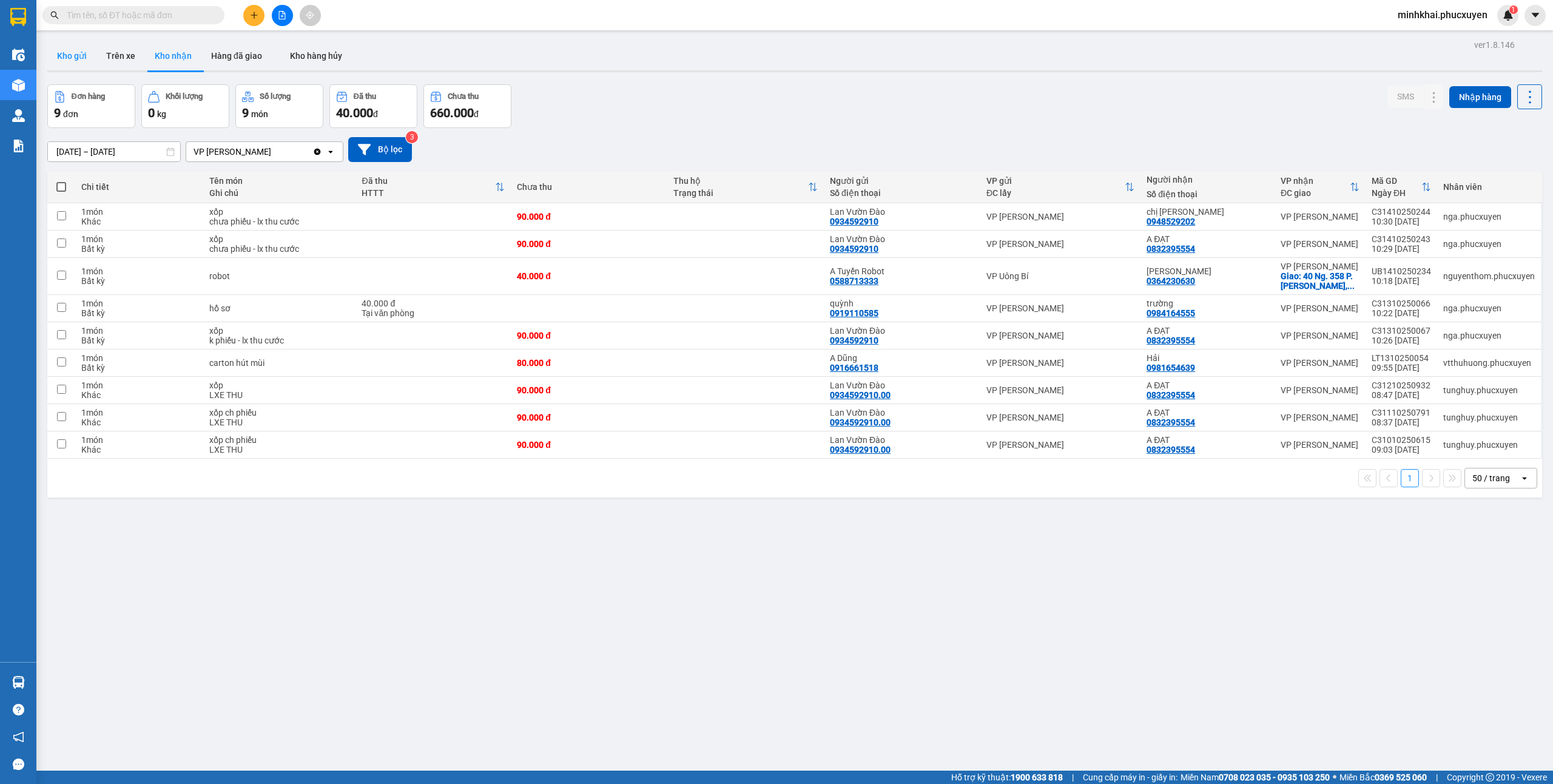
click at [79, 54] on button "Kho gửi" at bounding box center [71, 56] width 49 height 29
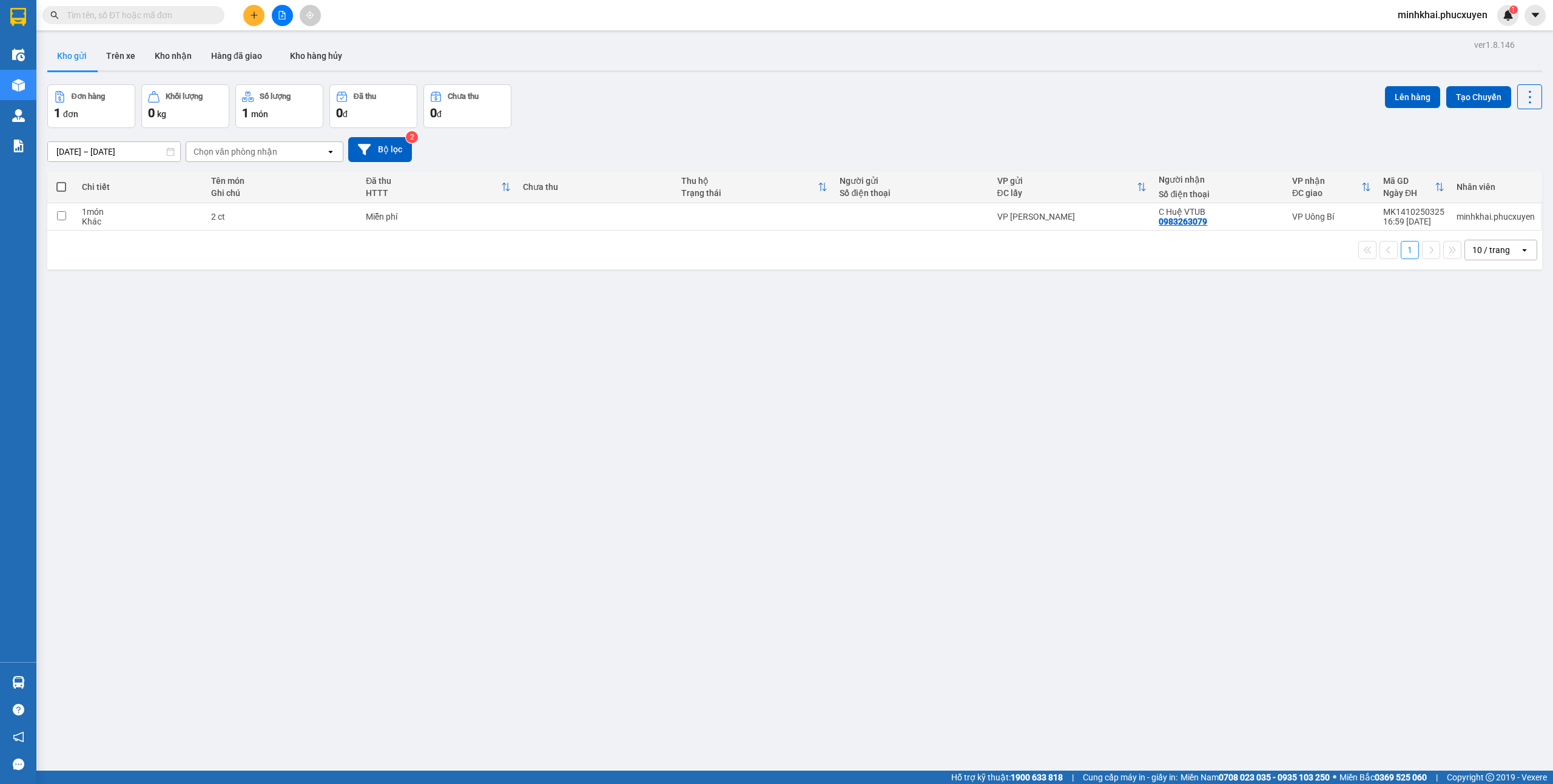
click at [186, 10] on input "text" at bounding box center [139, 15] width 144 height 13
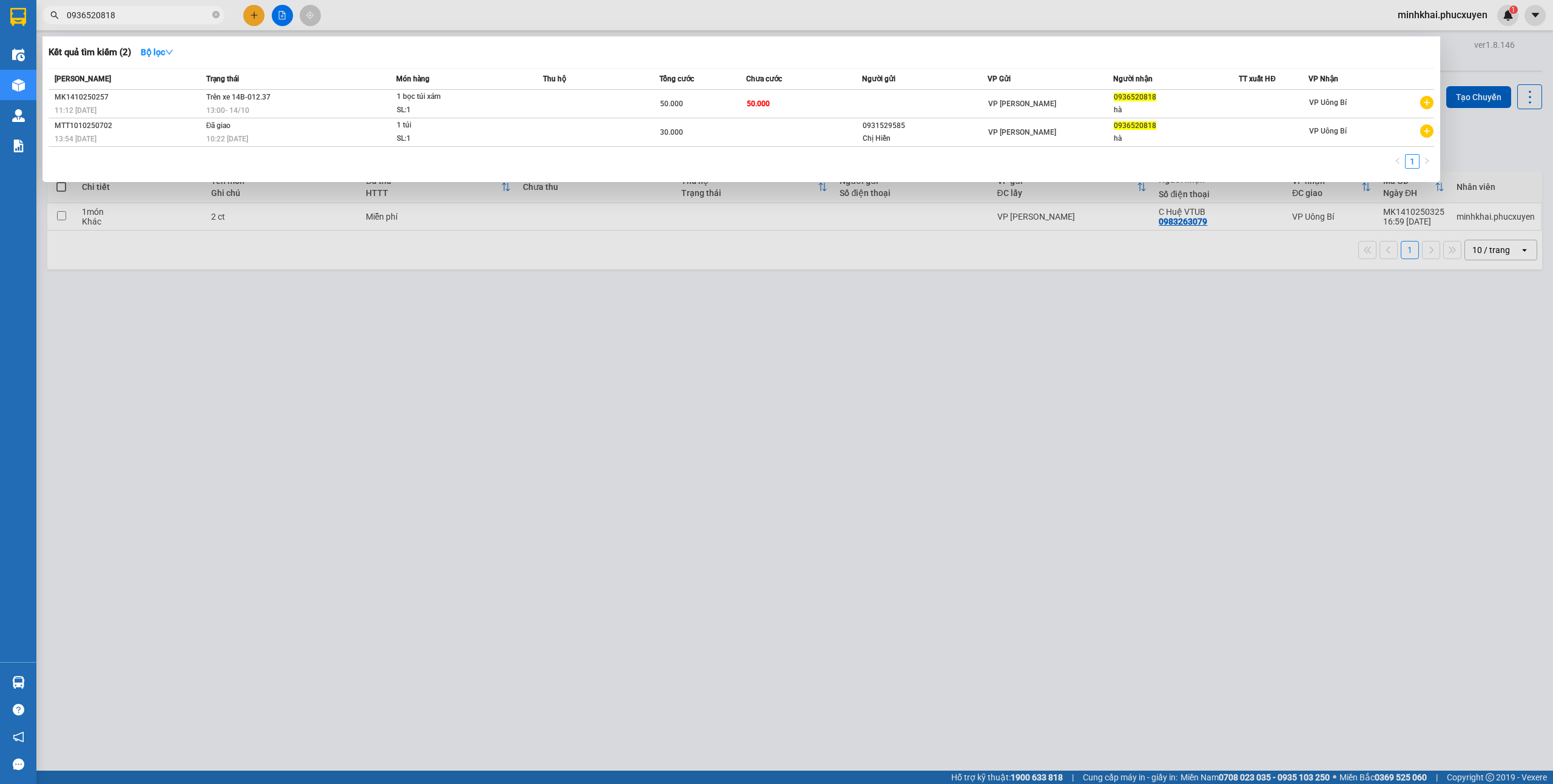
type input "0936520818"
click at [520, 87] on th "Món hàng" at bounding box center [469, 79] width 146 height 21
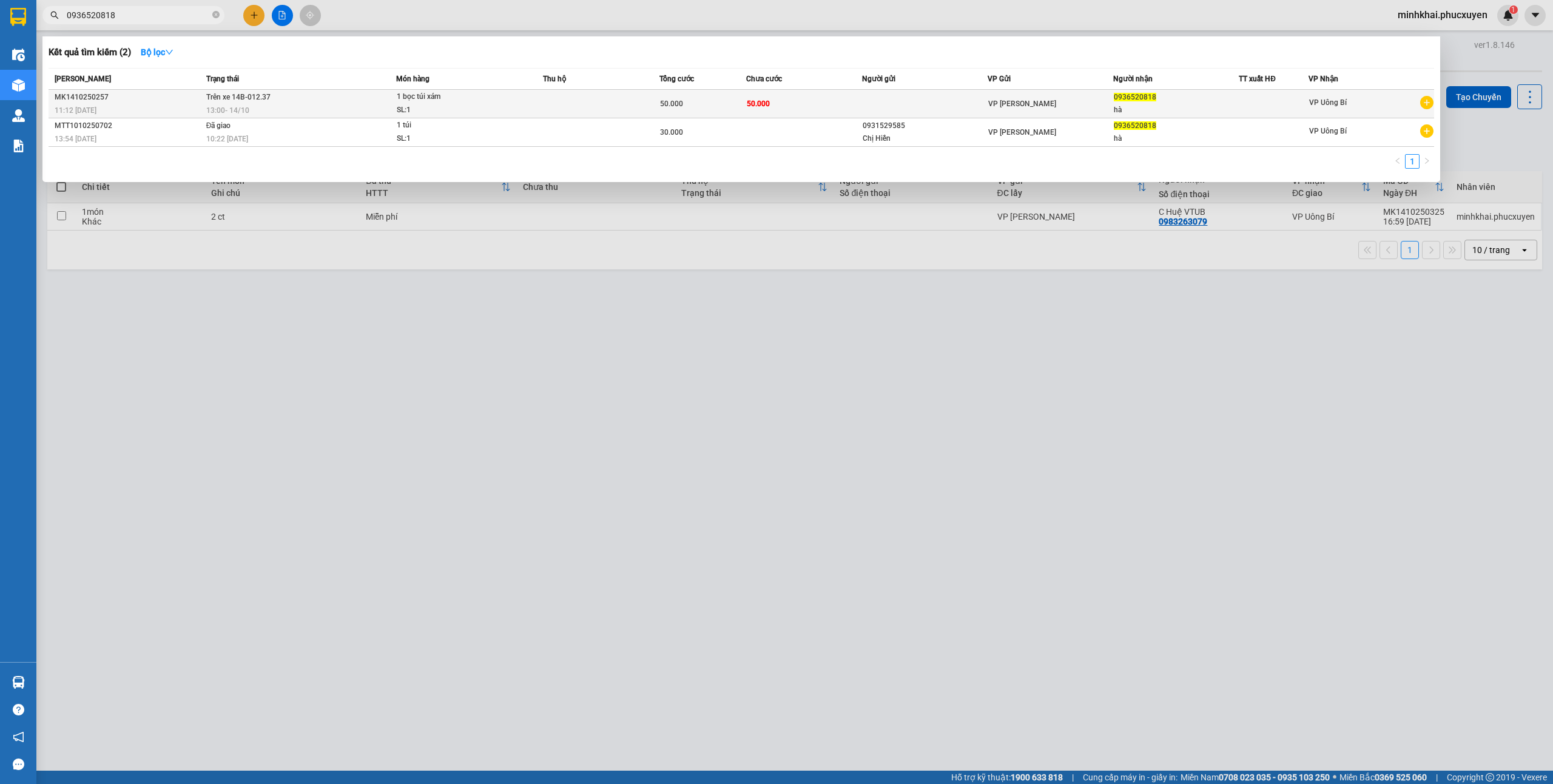
click at [505, 107] on span "1 bọc túi xám SL: 1" at bounding box center [469, 102] width 146 height 26
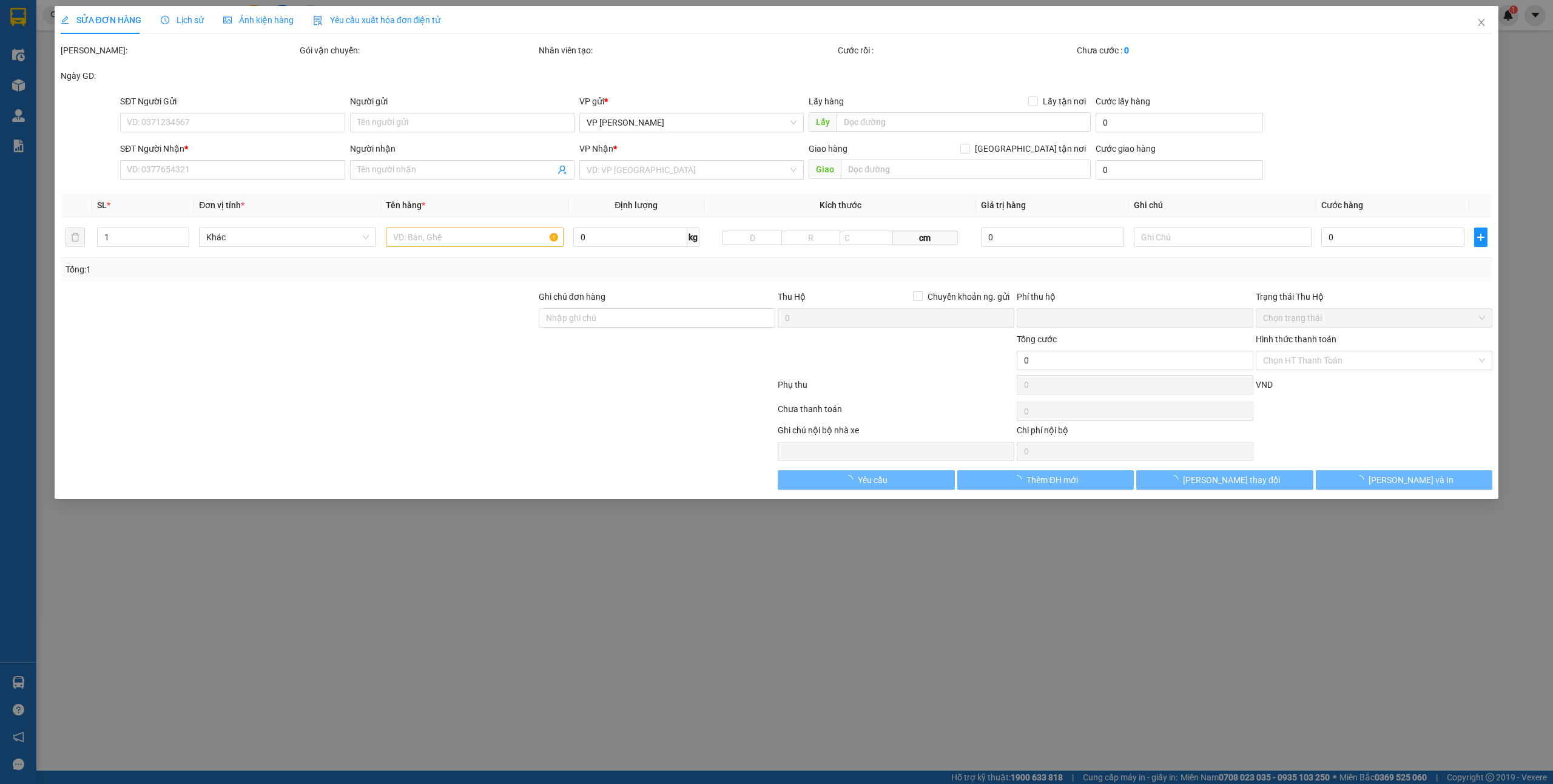
click at [183, 15] on span "Lịch sử" at bounding box center [182, 20] width 43 height 10
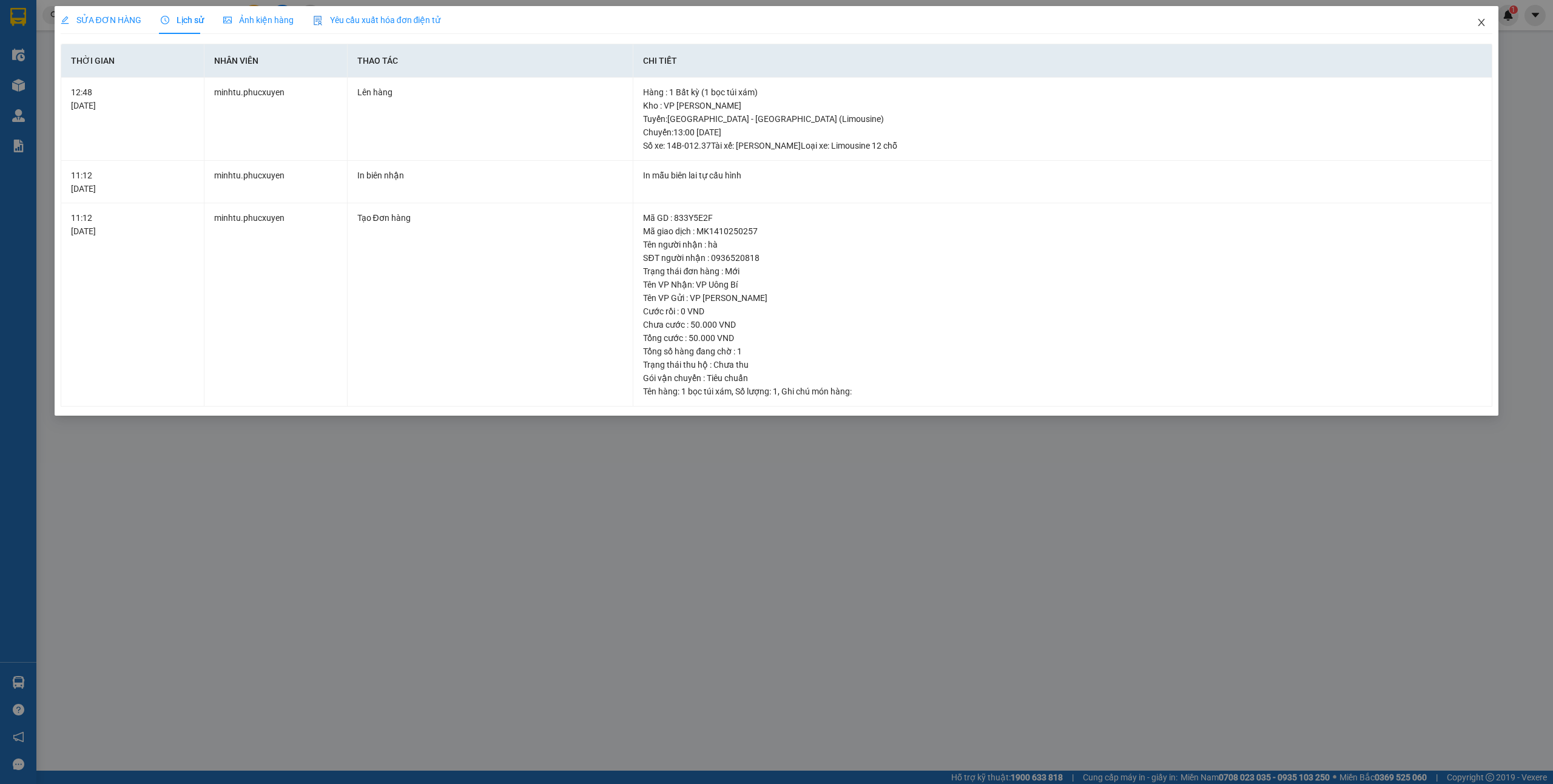
click at [1486, 22] on icon "close" at bounding box center [1482, 22] width 10 height 10
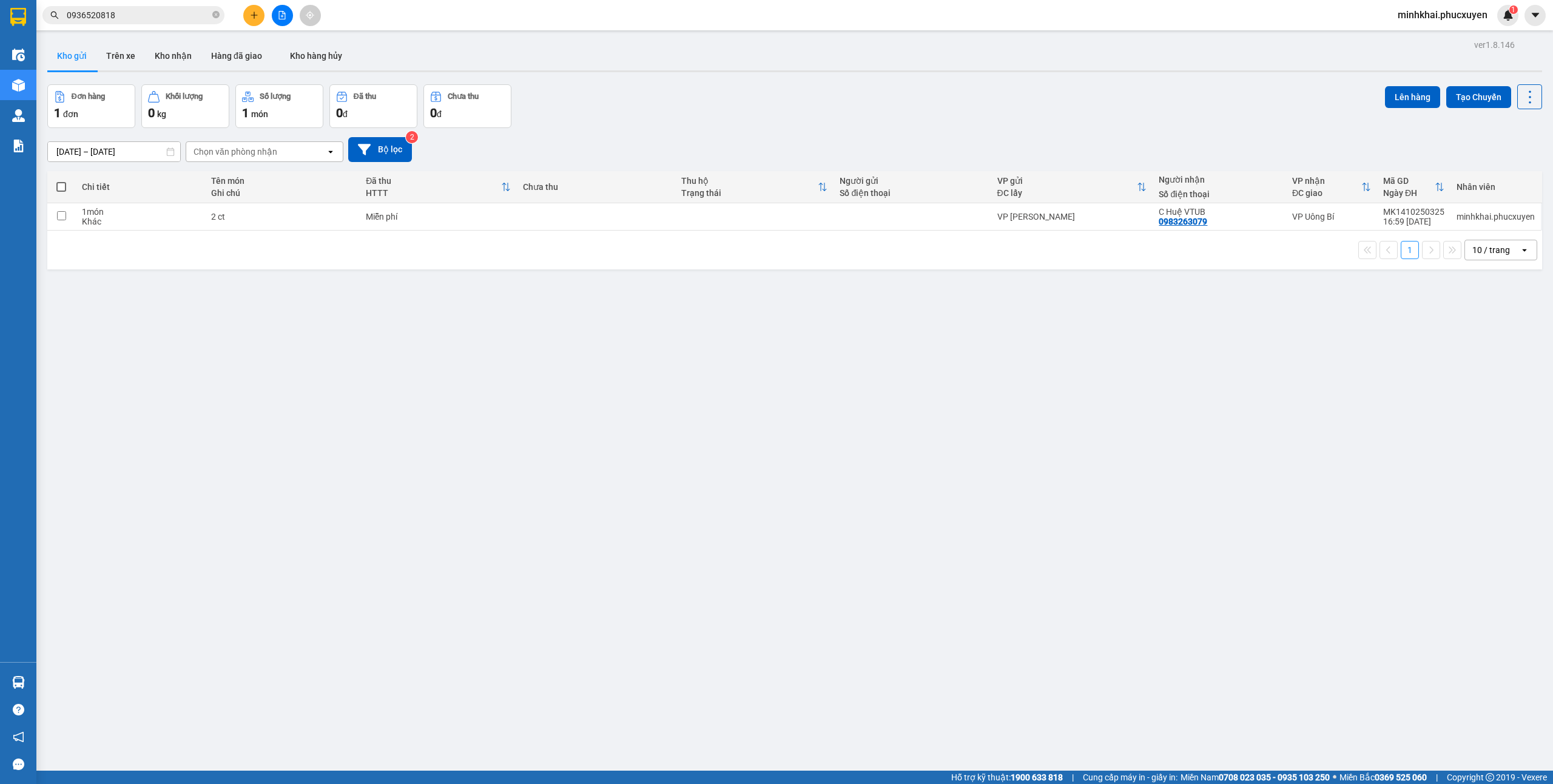
click at [246, 12] on button at bounding box center [254, 15] width 21 height 21
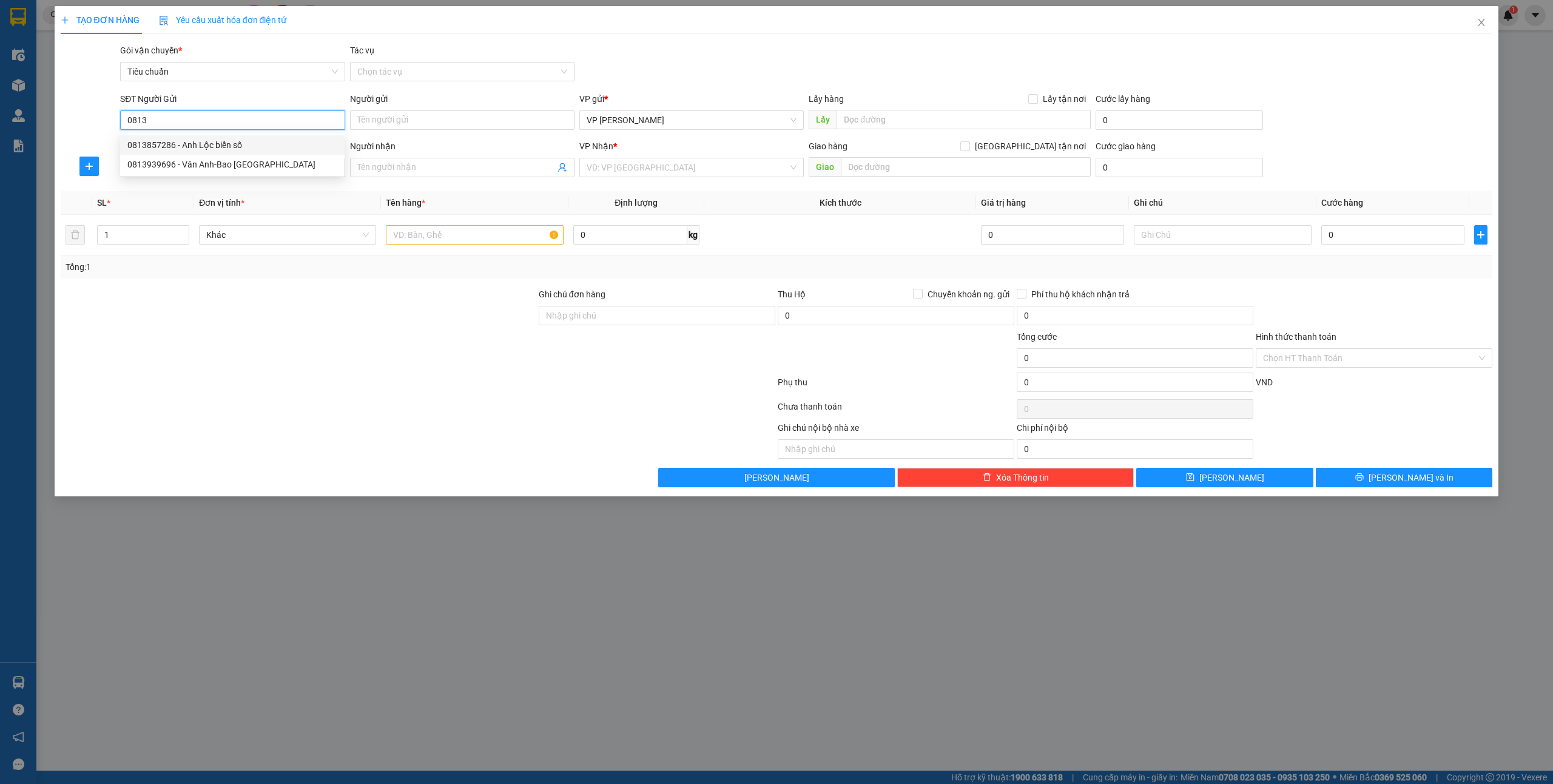
click at [205, 144] on div "0813857286 - Anh Lộc biển số" at bounding box center [232, 145] width 210 height 13
type input "0813857286"
type input "Anh Lộc biển số"
type input "0813857286"
click at [194, 163] on input "SĐT Người Nhận *" at bounding box center [232, 168] width 224 height 19
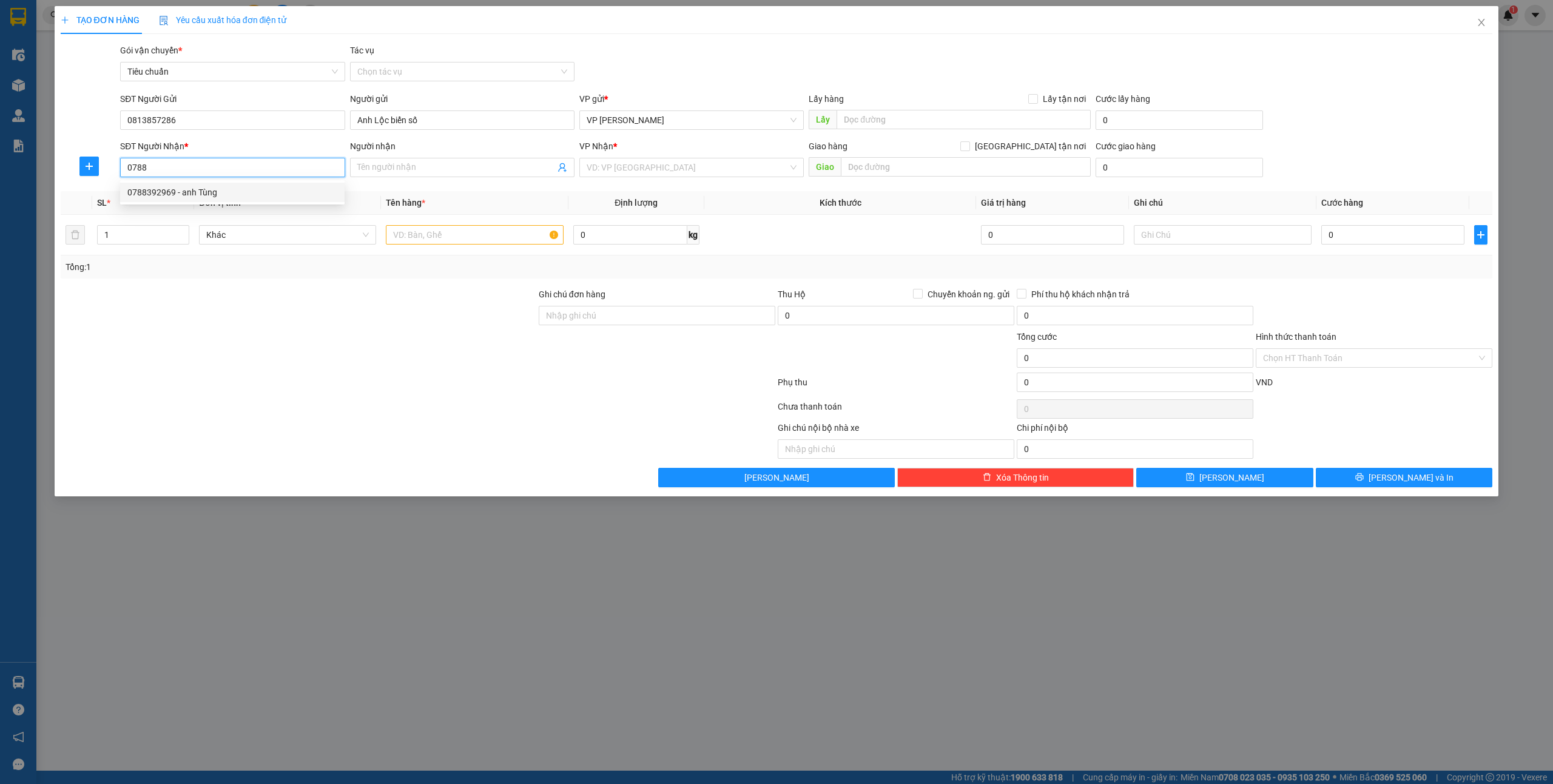
click at [186, 187] on div "0788392969 - anh Tùng" at bounding box center [232, 192] width 210 height 13
type input "0788392969"
type input "anh Tùng"
type input "0788392969"
click at [438, 255] on td at bounding box center [474, 235] width 187 height 40
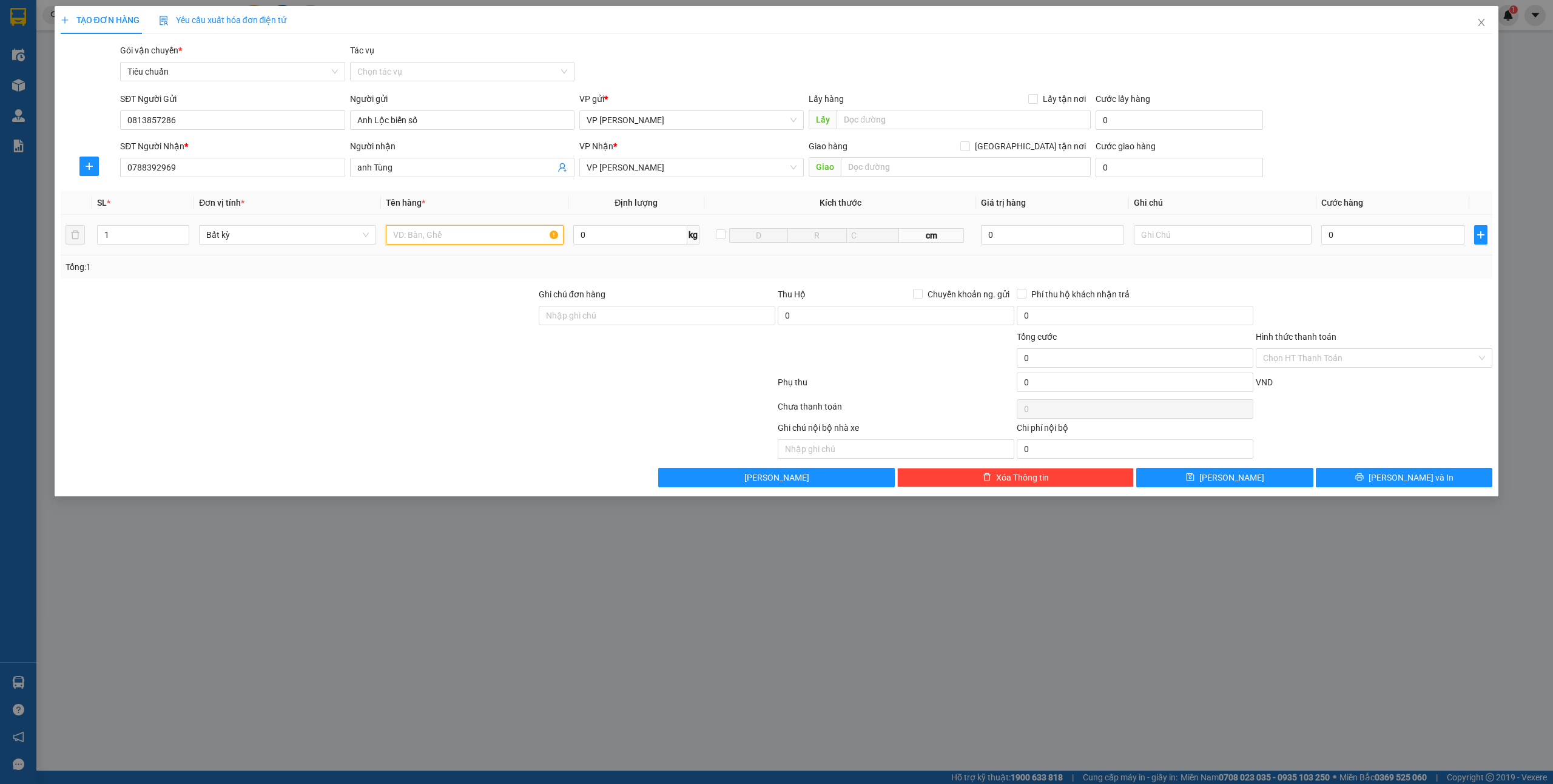
click at [452, 244] on input "text" at bounding box center [474, 235] width 177 height 19
type input "1 bs"
click at [1365, 235] on input "0" at bounding box center [1393, 235] width 144 height 19
type input "3"
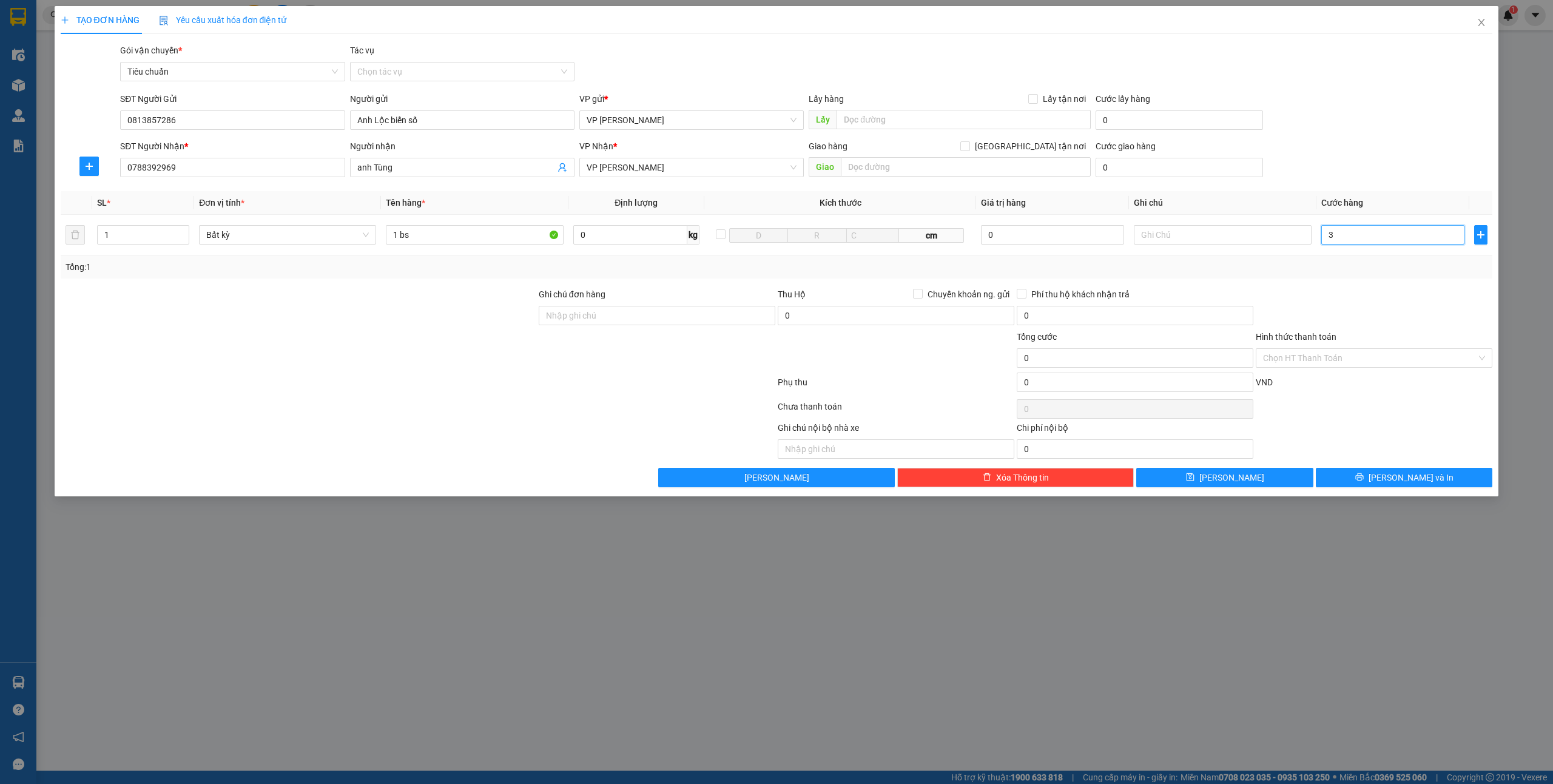
type input "3"
type input "30"
click at [1384, 486] on button "[PERSON_NAME] và In" at bounding box center [1405, 478] width 177 height 19
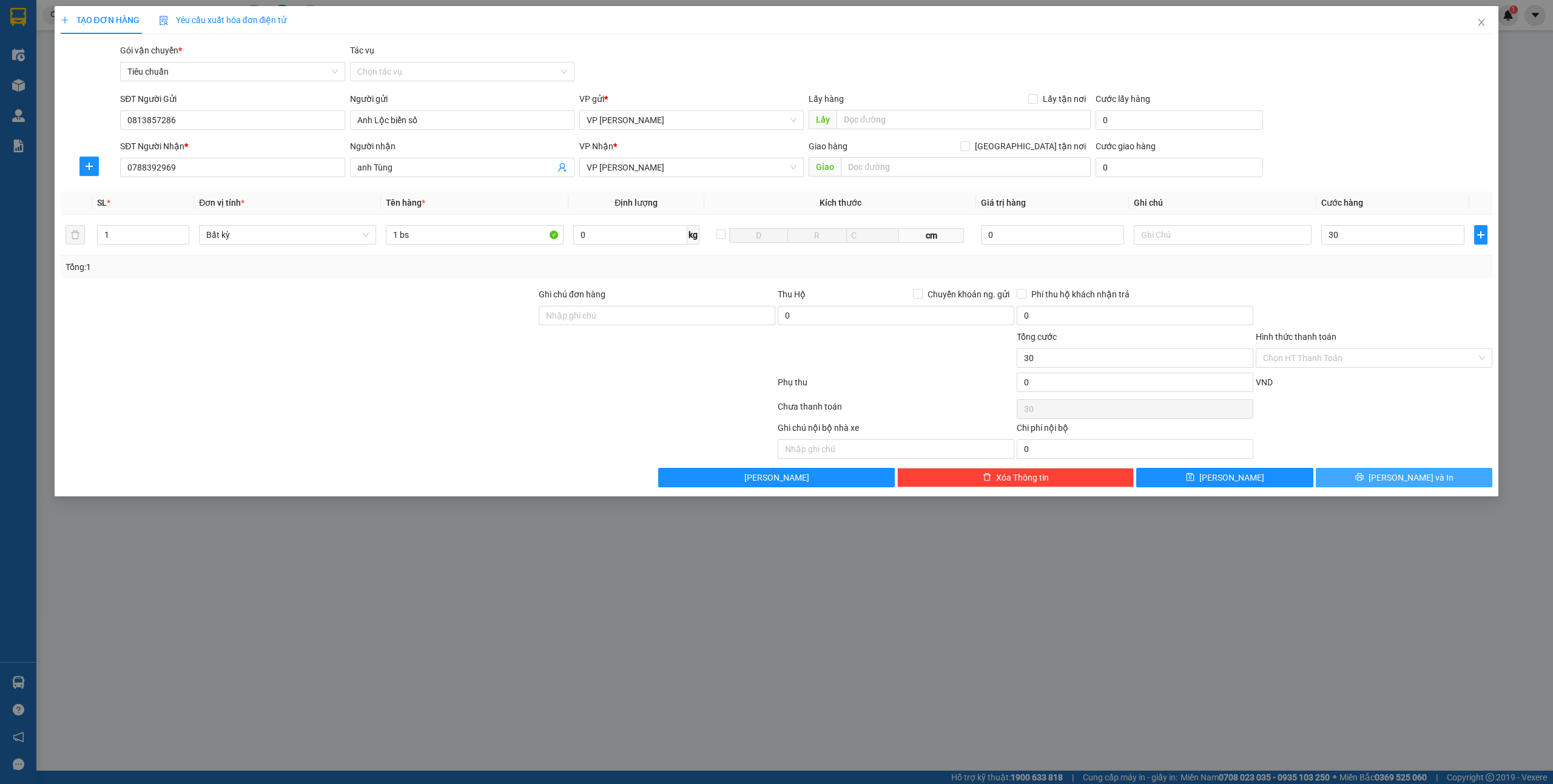
type input "30.000"
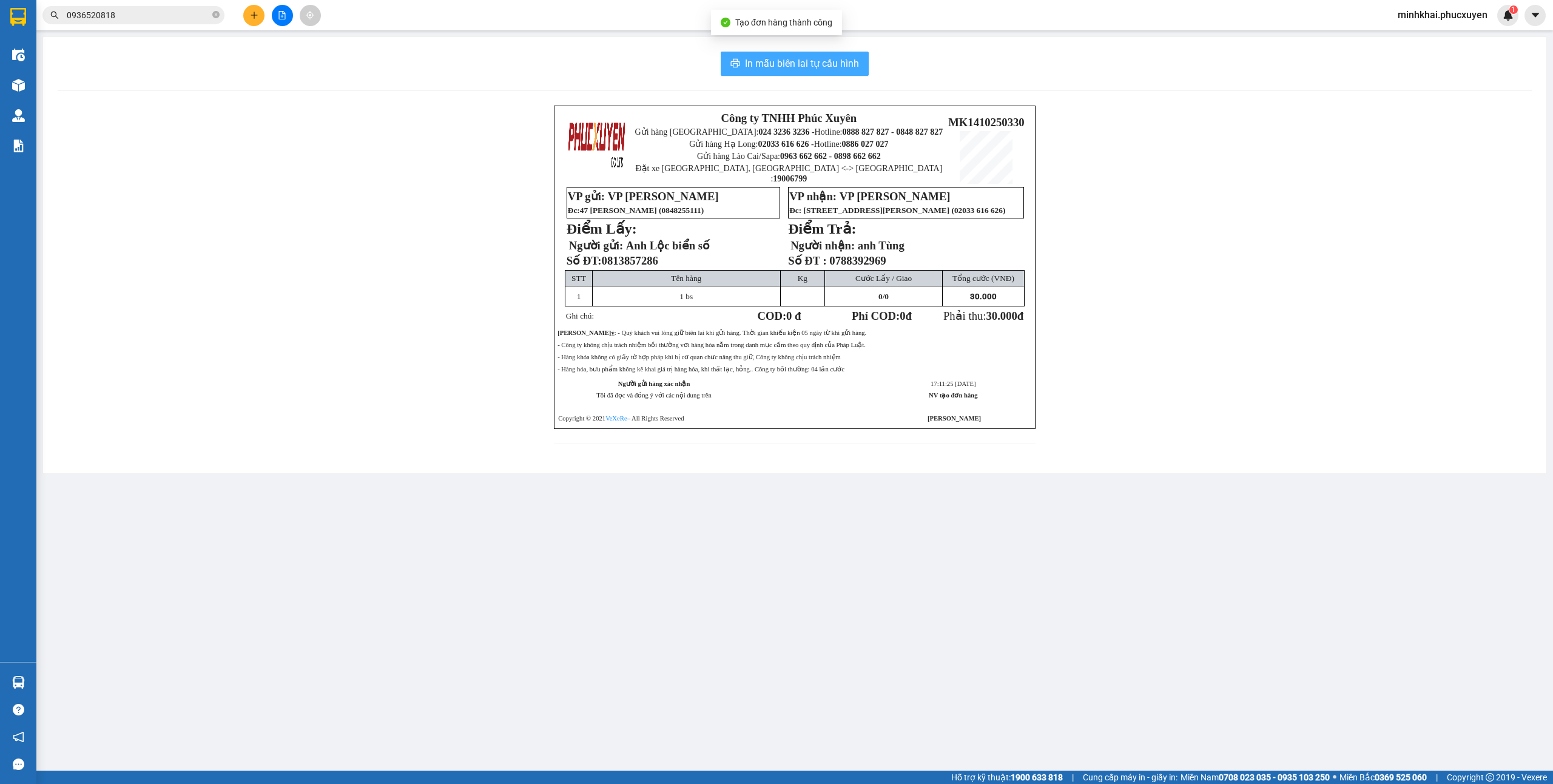
click at [845, 69] on span "In mẫu biên lai tự cấu hình" at bounding box center [801, 63] width 114 height 15
